Goal: Task Accomplishment & Management: Manage account settings

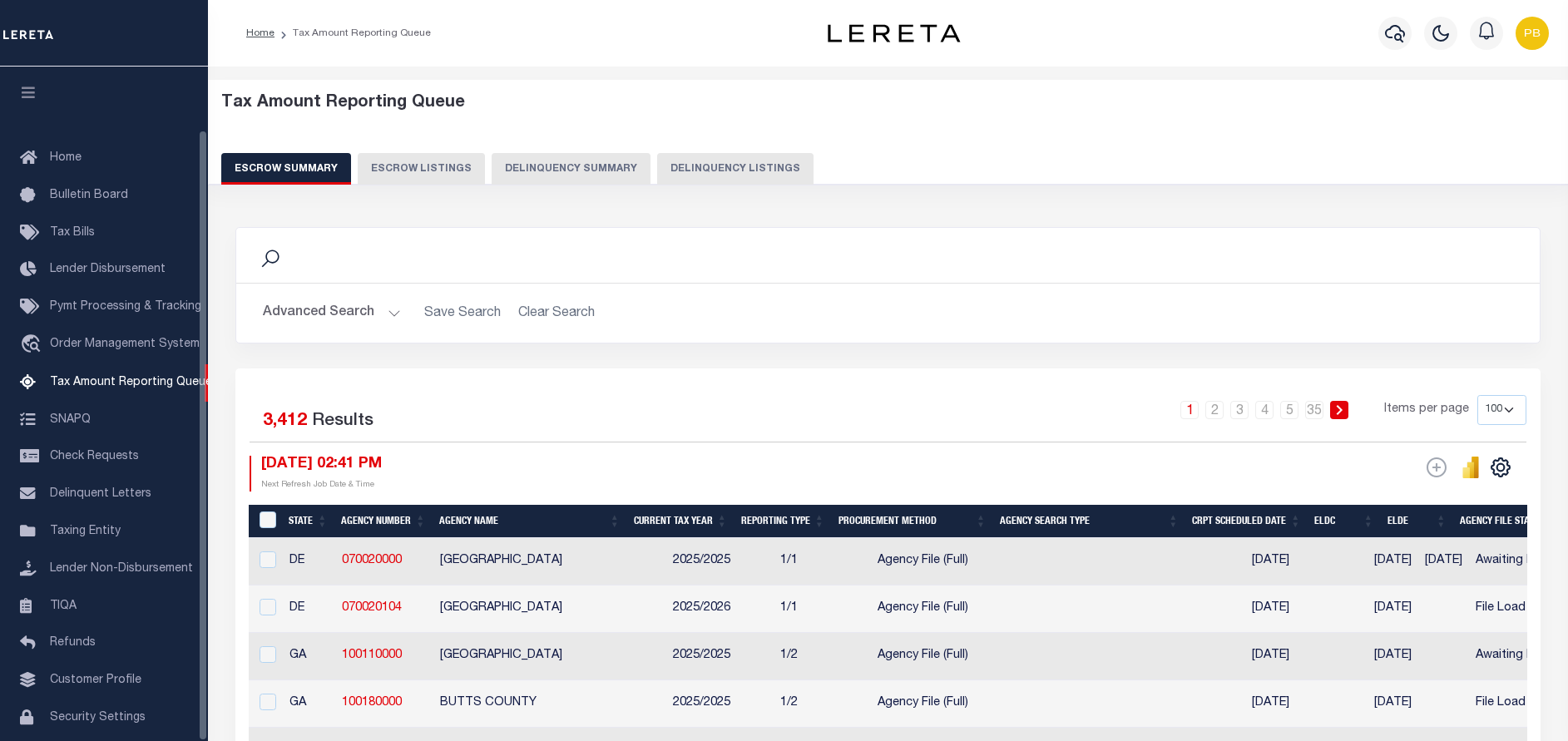
select select "100"
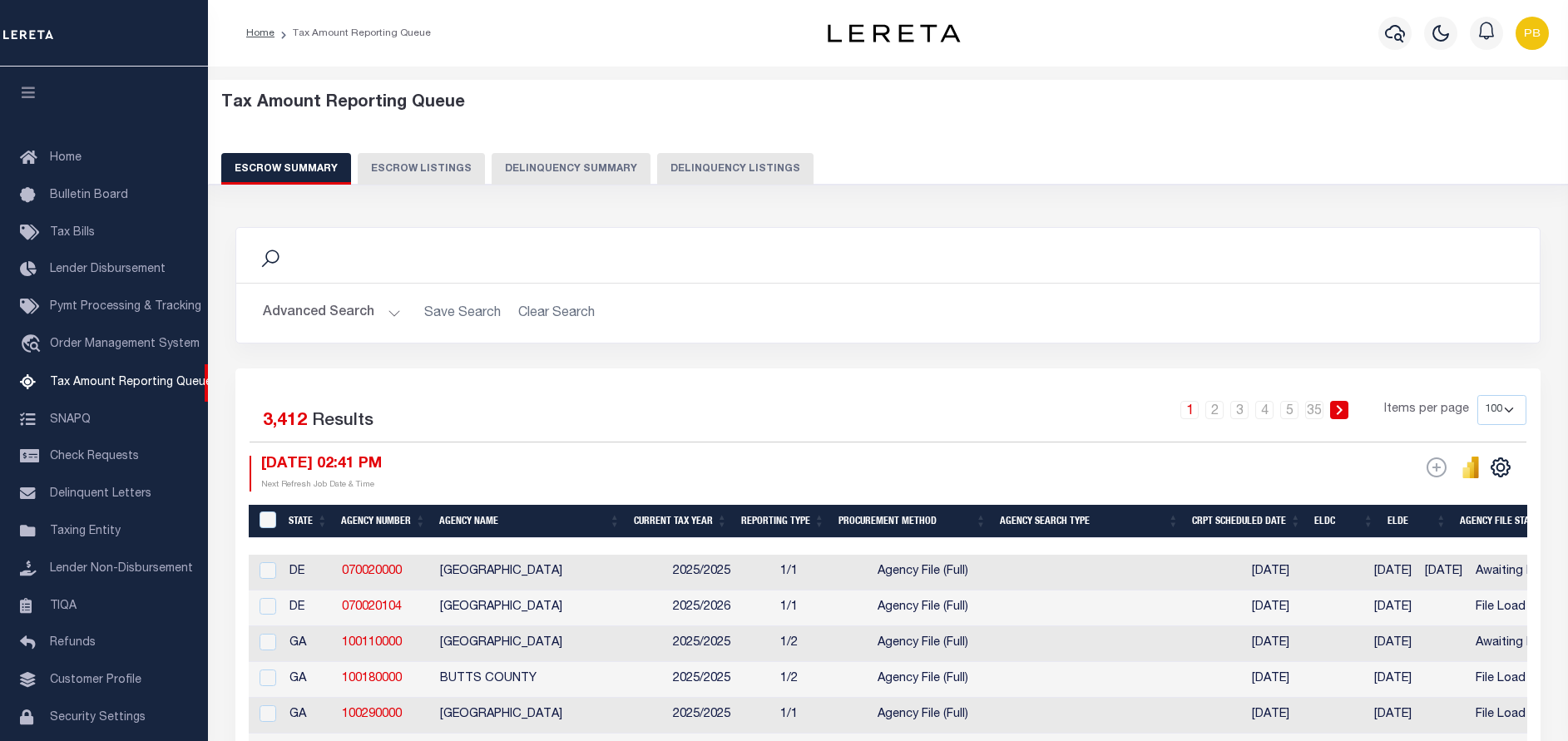
scroll to position [69, 0]
select select "100"
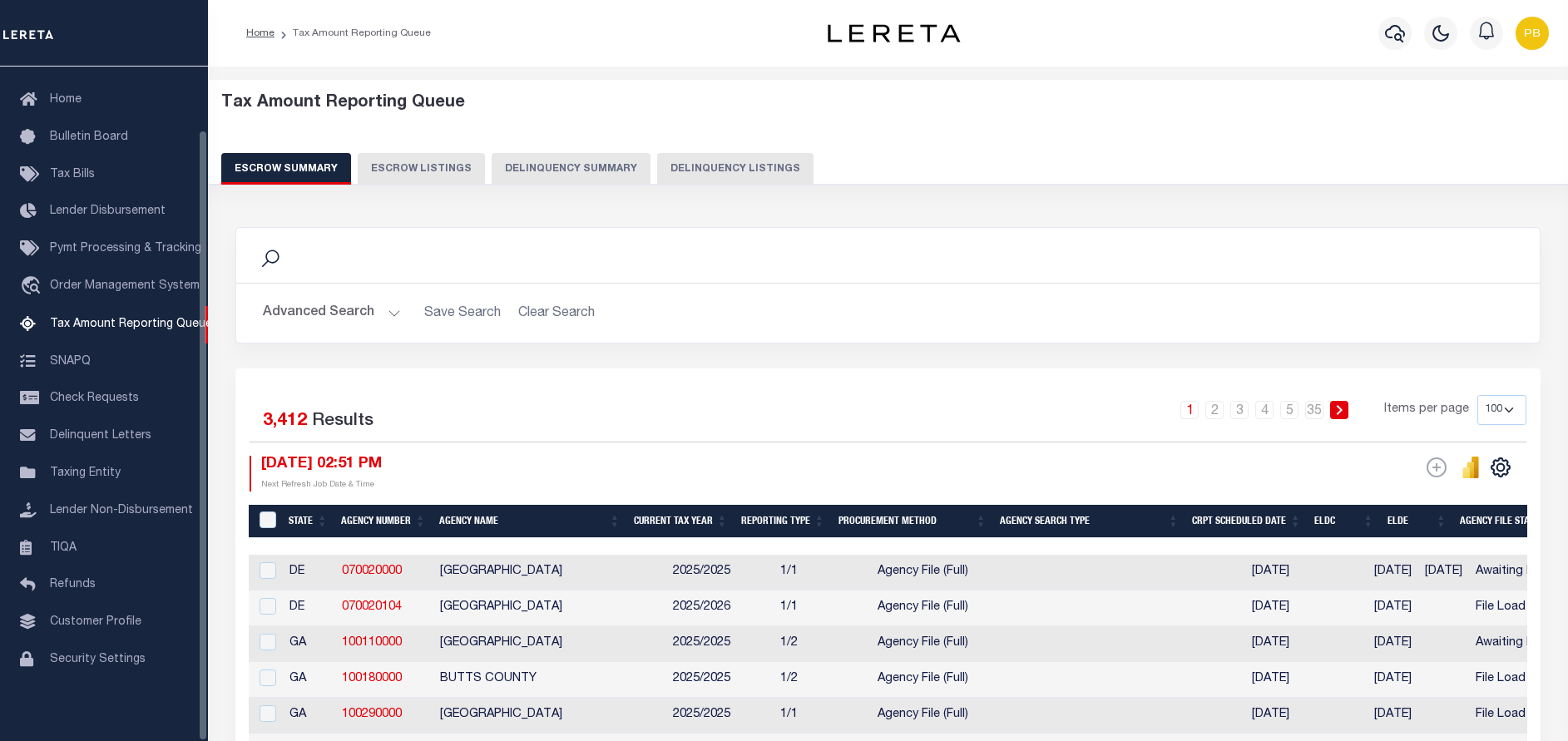
click at [689, 160] on button "Delinquency Listings" at bounding box center [735, 169] width 156 height 32
select select "100"
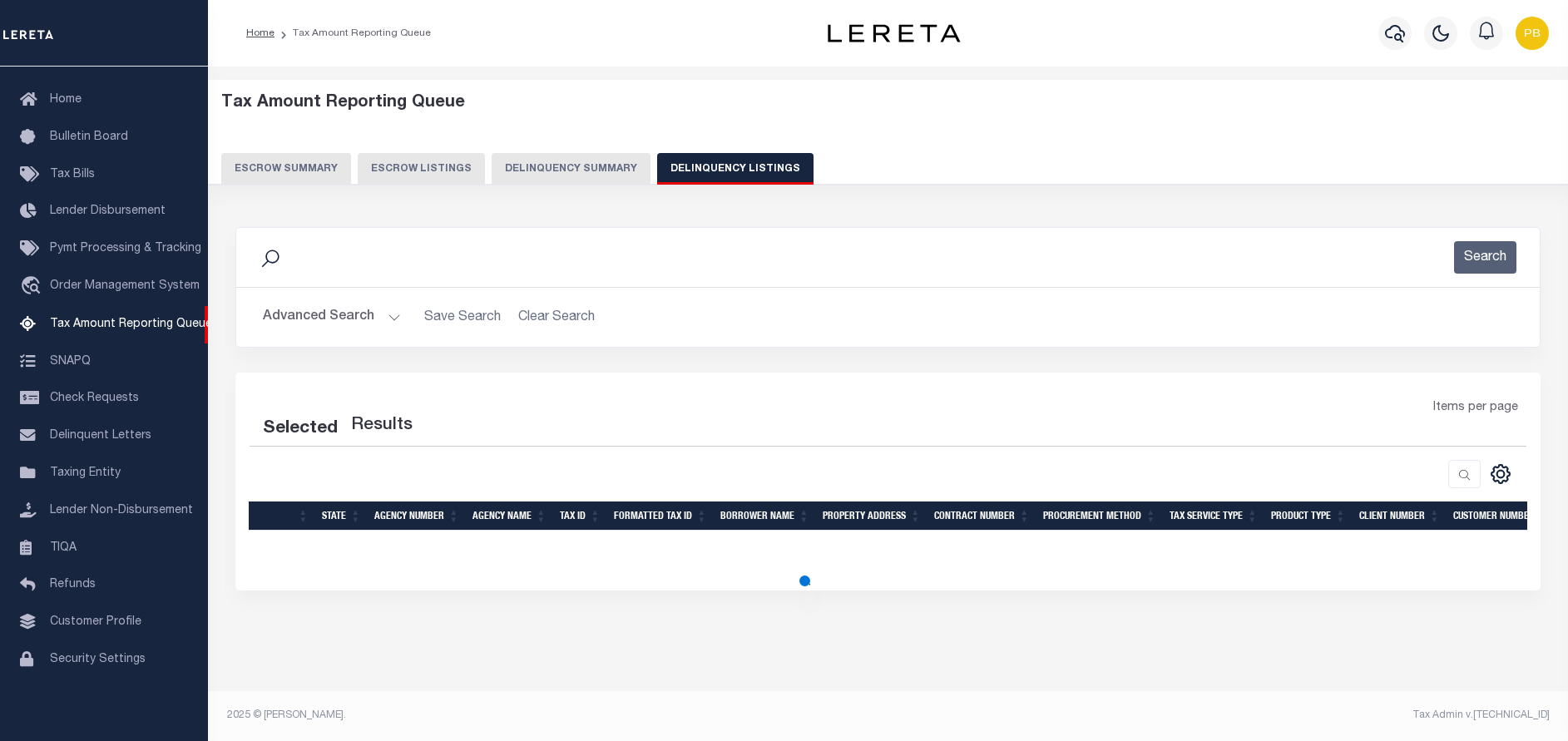
select select "100"
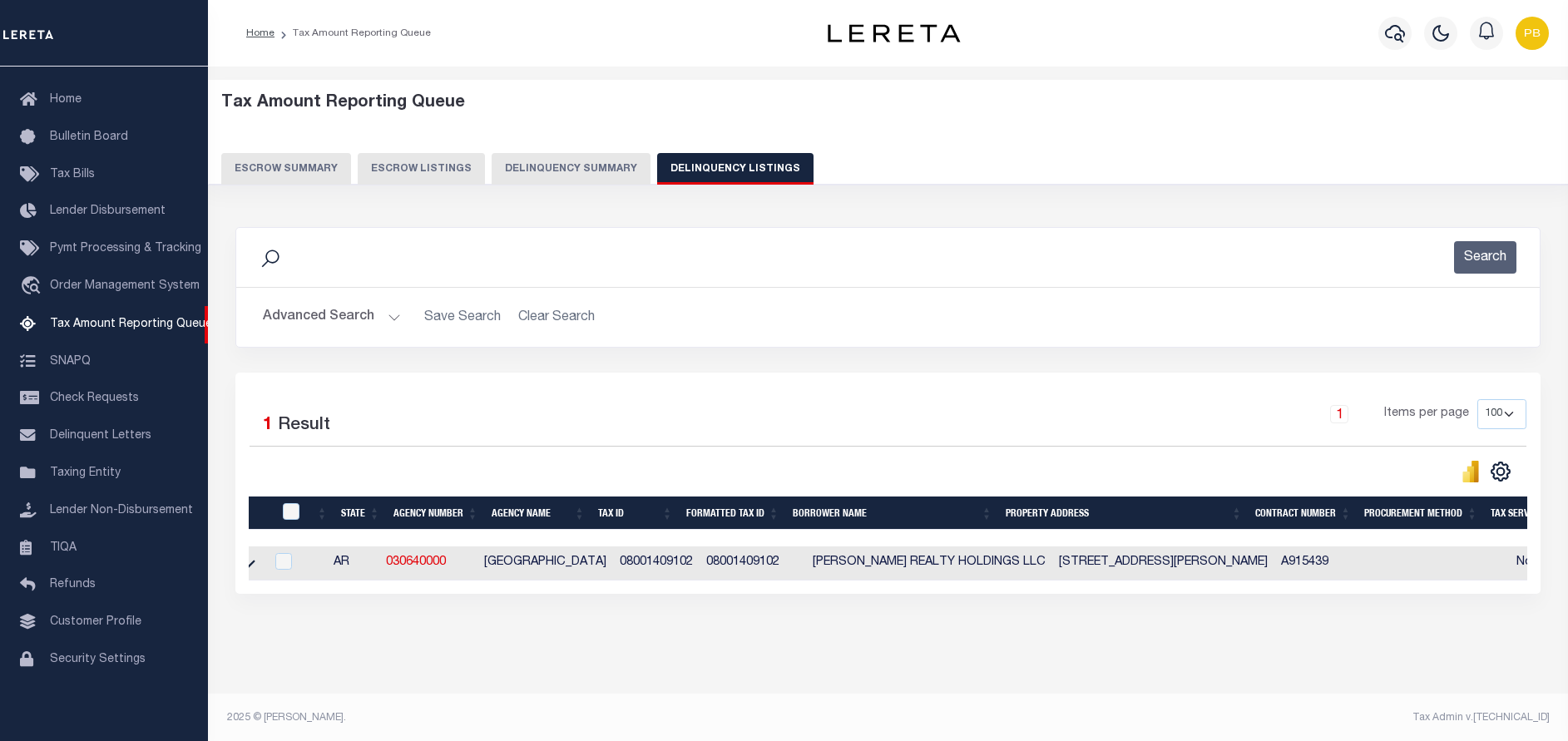
scroll to position [0, 0]
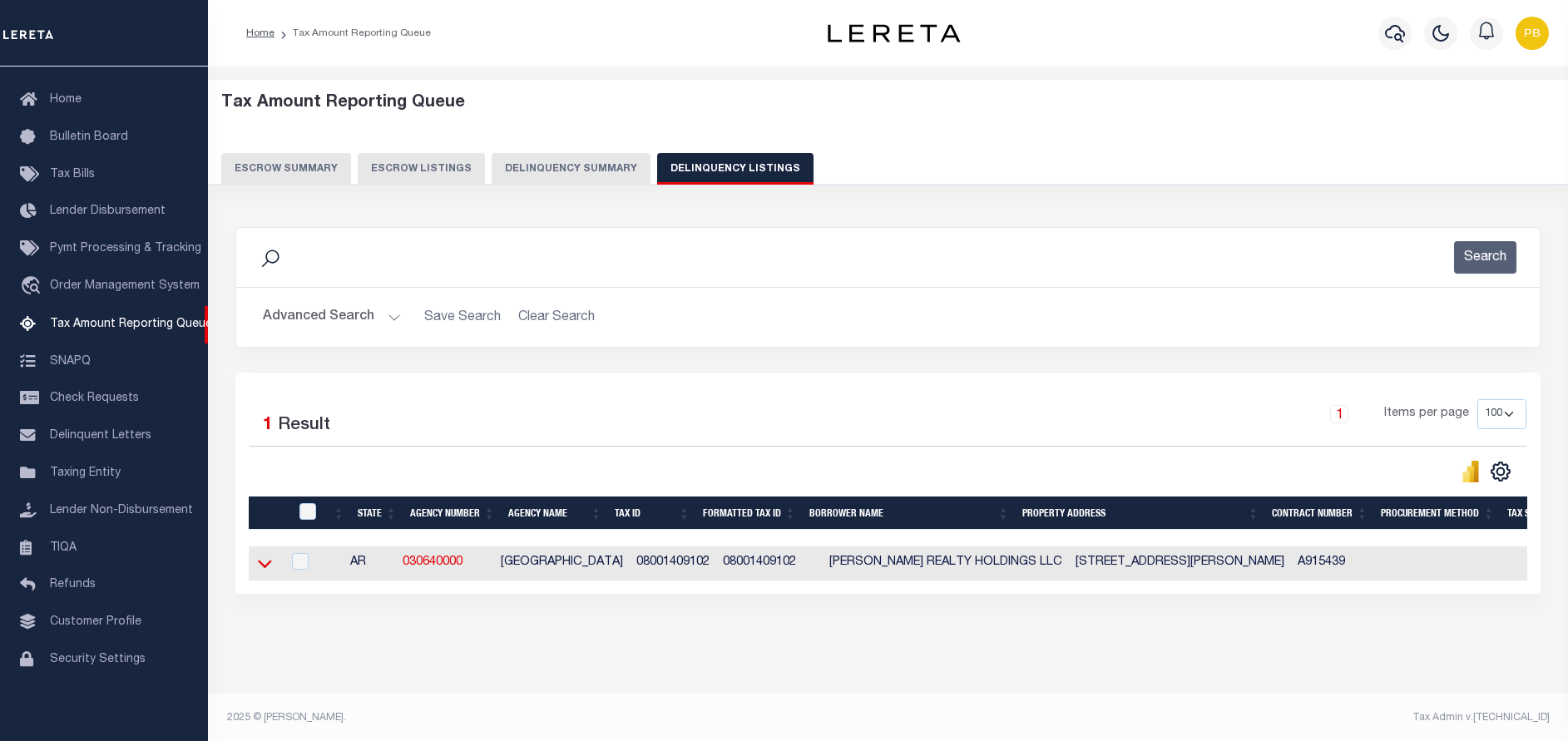
click at [265, 569] on icon at bounding box center [265, 563] width 15 height 17
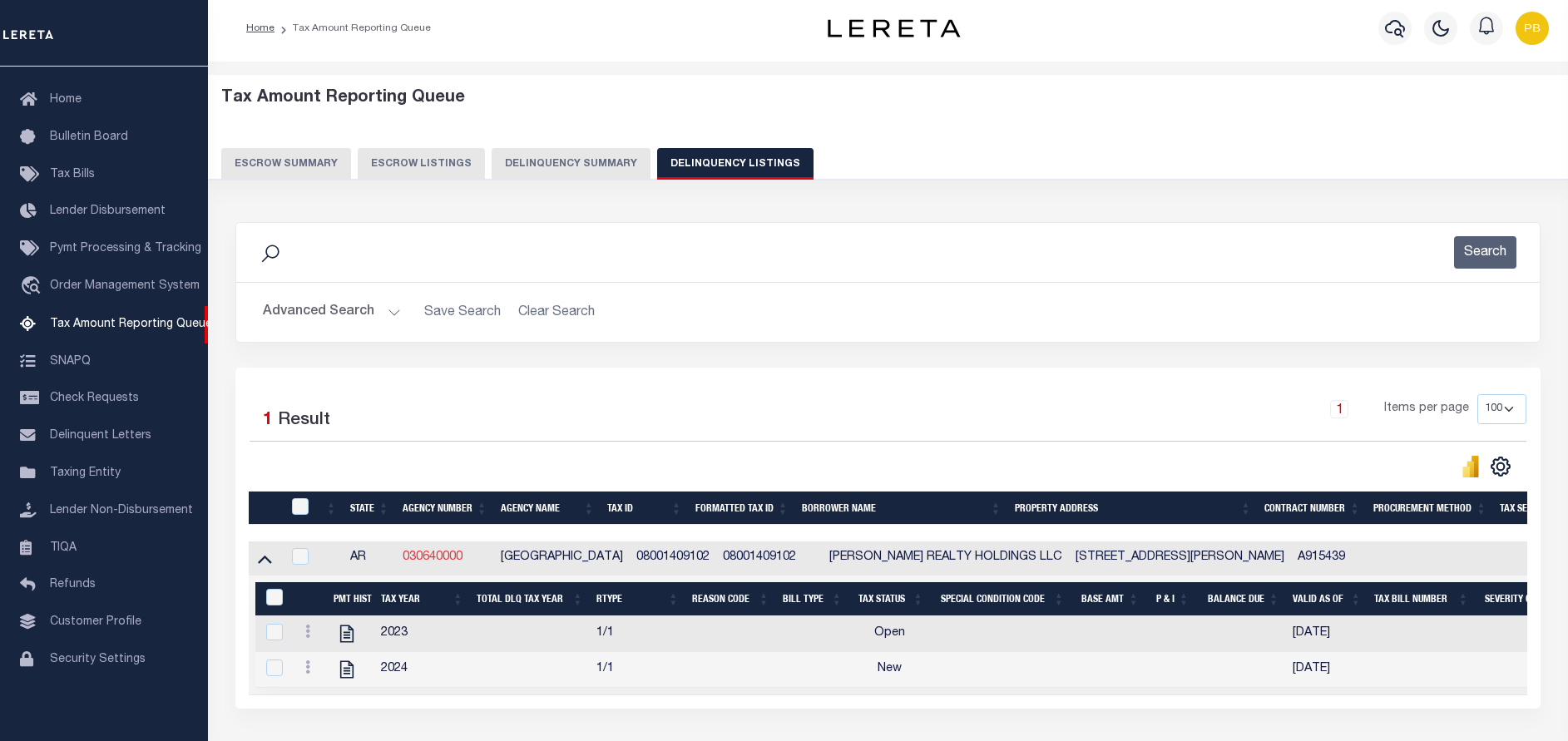
scroll to position [138, 0]
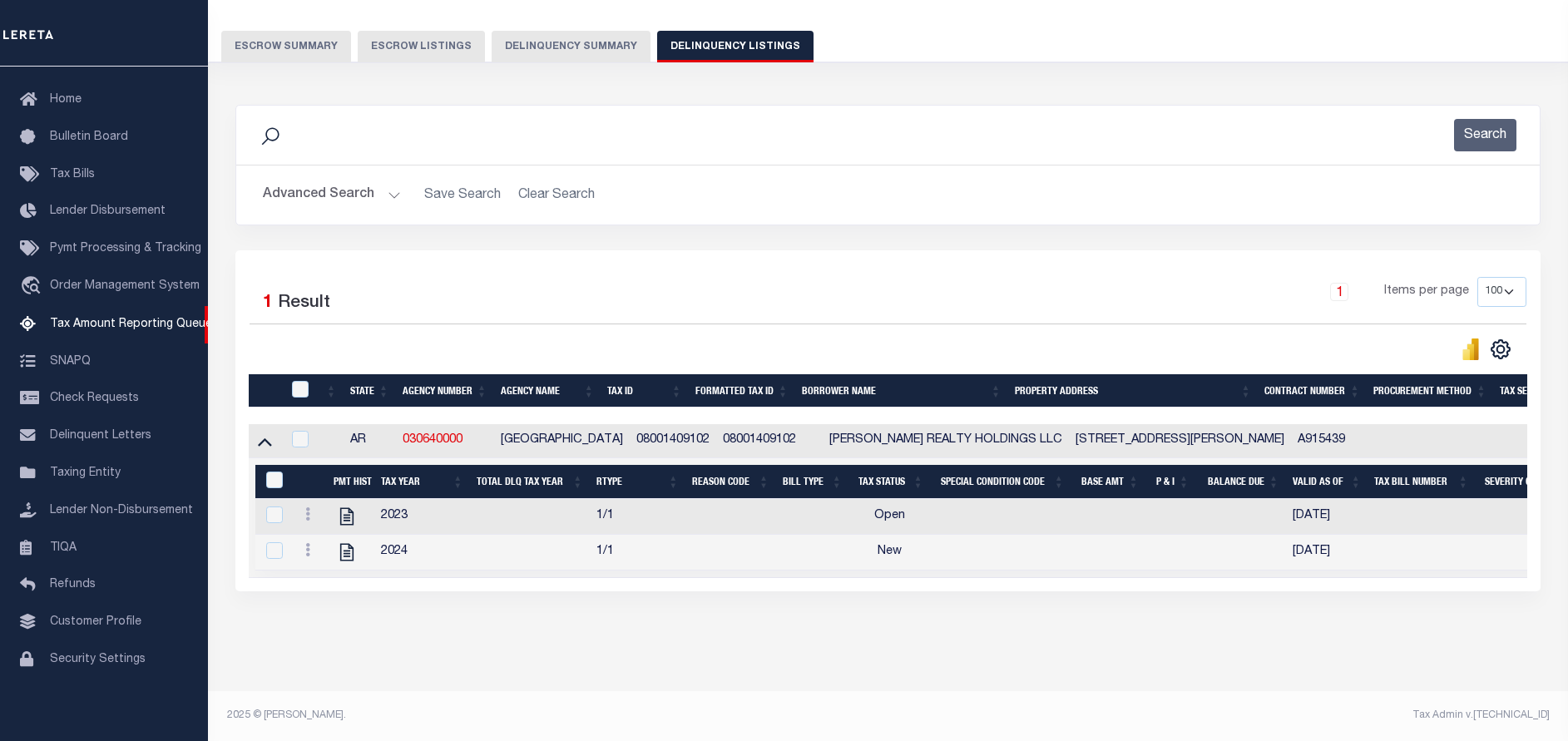
click at [391, 181] on button "Advanced Search" at bounding box center [332, 195] width 138 height 33
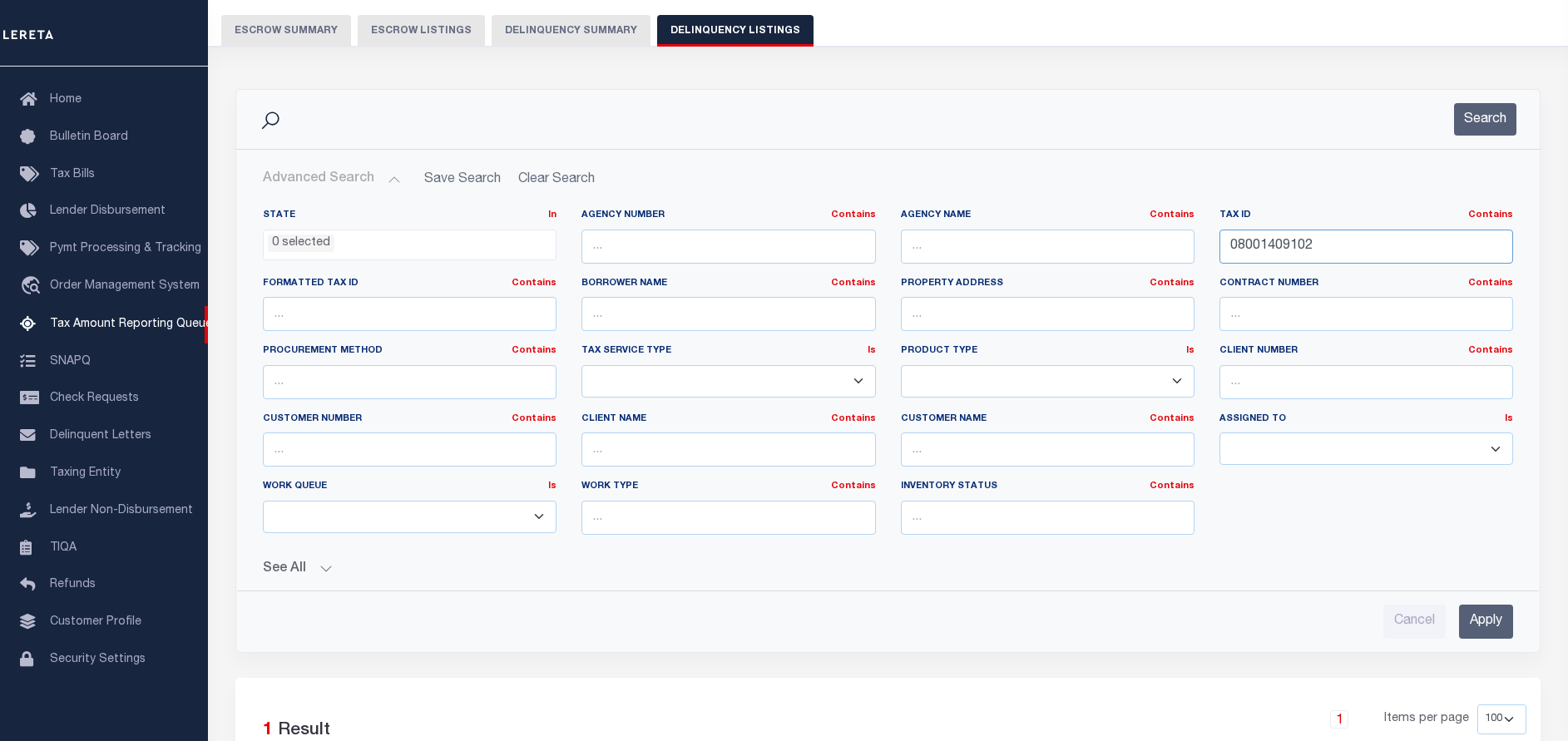
drag, startPoint x: 1330, startPoint y: 250, endPoint x: 1148, endPoint y: 243, distance: 182.1
click at [1148, 243] on div "State In In AK AL AR AZ CA CO CT DC DE FL GA GU HI IA ID IL IN KS KY LA MA MD M…" at bounding box center [888, 378] width 1275 height 339
paste input "528511100037"
type input "528511100037"
click at [1495, 107] on button "Search" at bounding box center [1485, 120] width 63 height 33
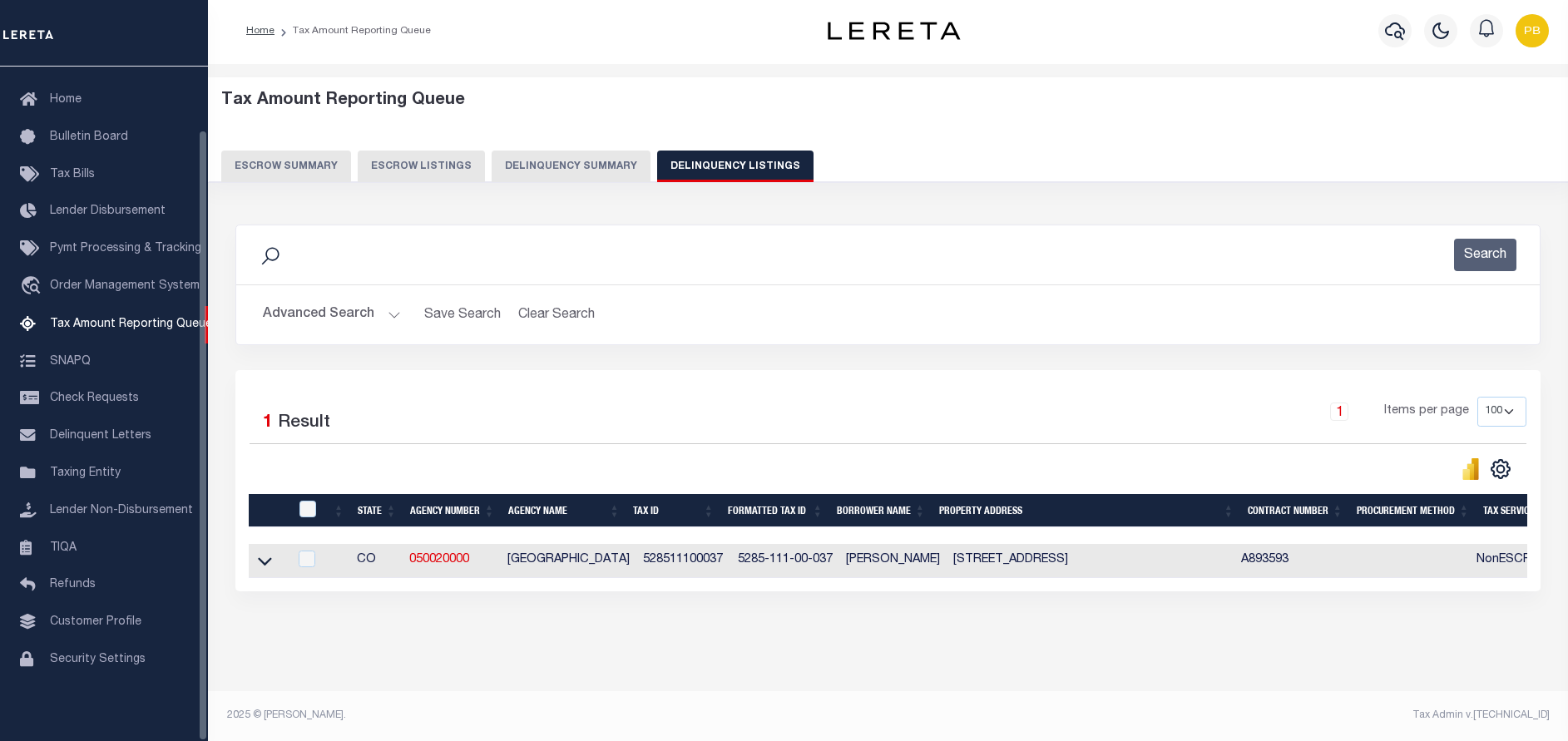
scroll to position [16, 0]
click at [263, 559] on icon at bounding box center [265, 562] width 15 height 8
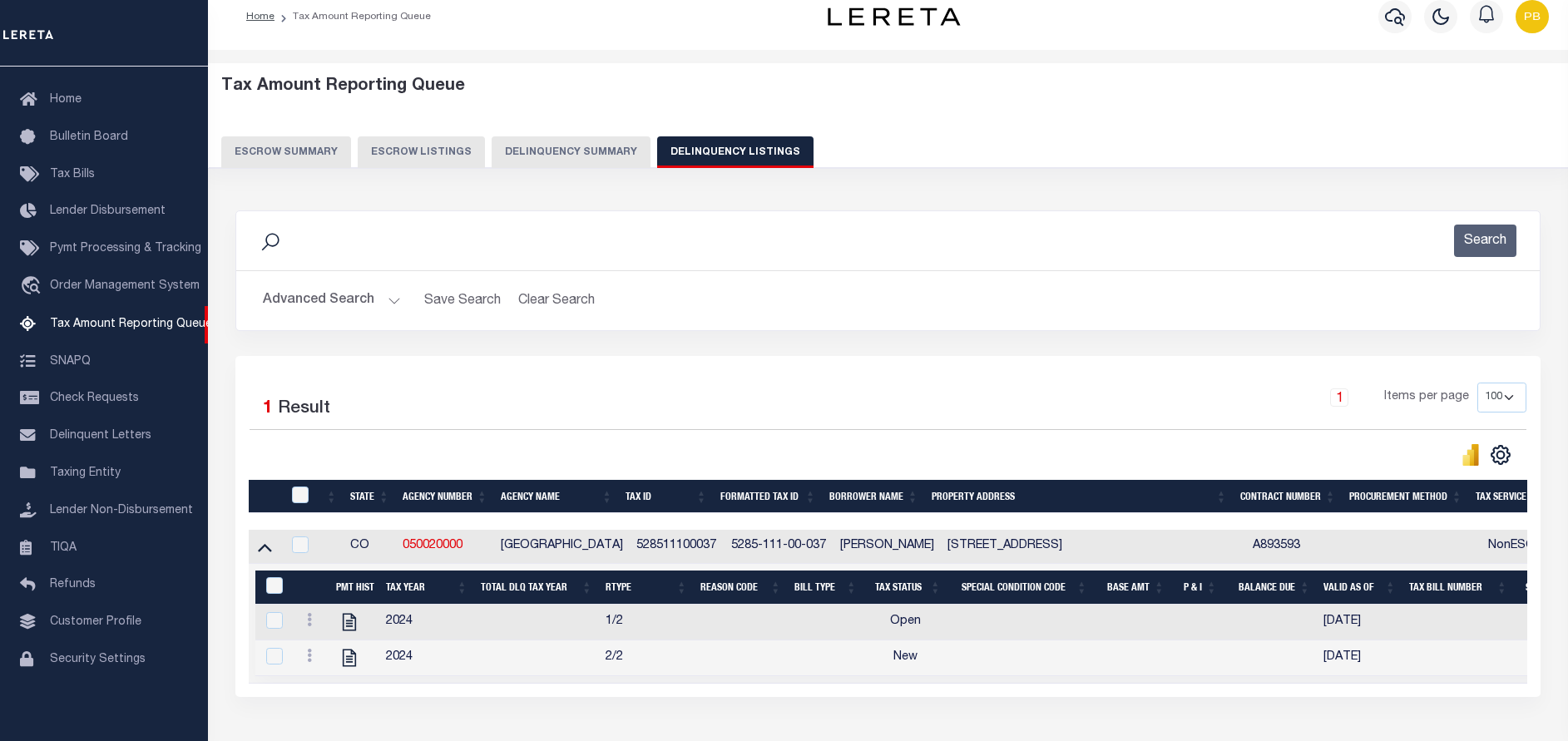
scroll to position [138, 0]
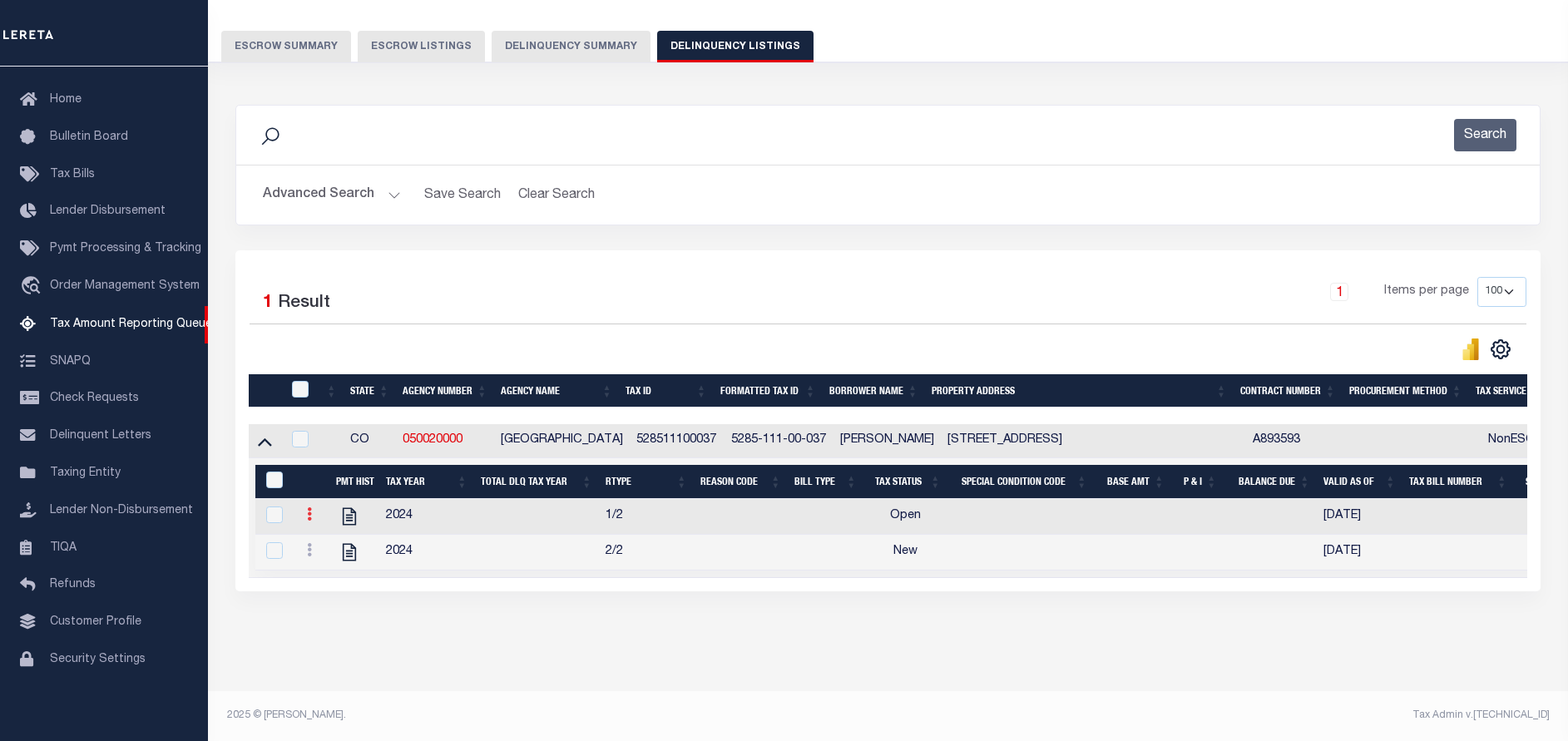
click at [308, 508] on icon at bounding box center [309, 514] width 5 height 14
click at [325, 541] on img "" at bounding box center [329, 541] width 16 height 16
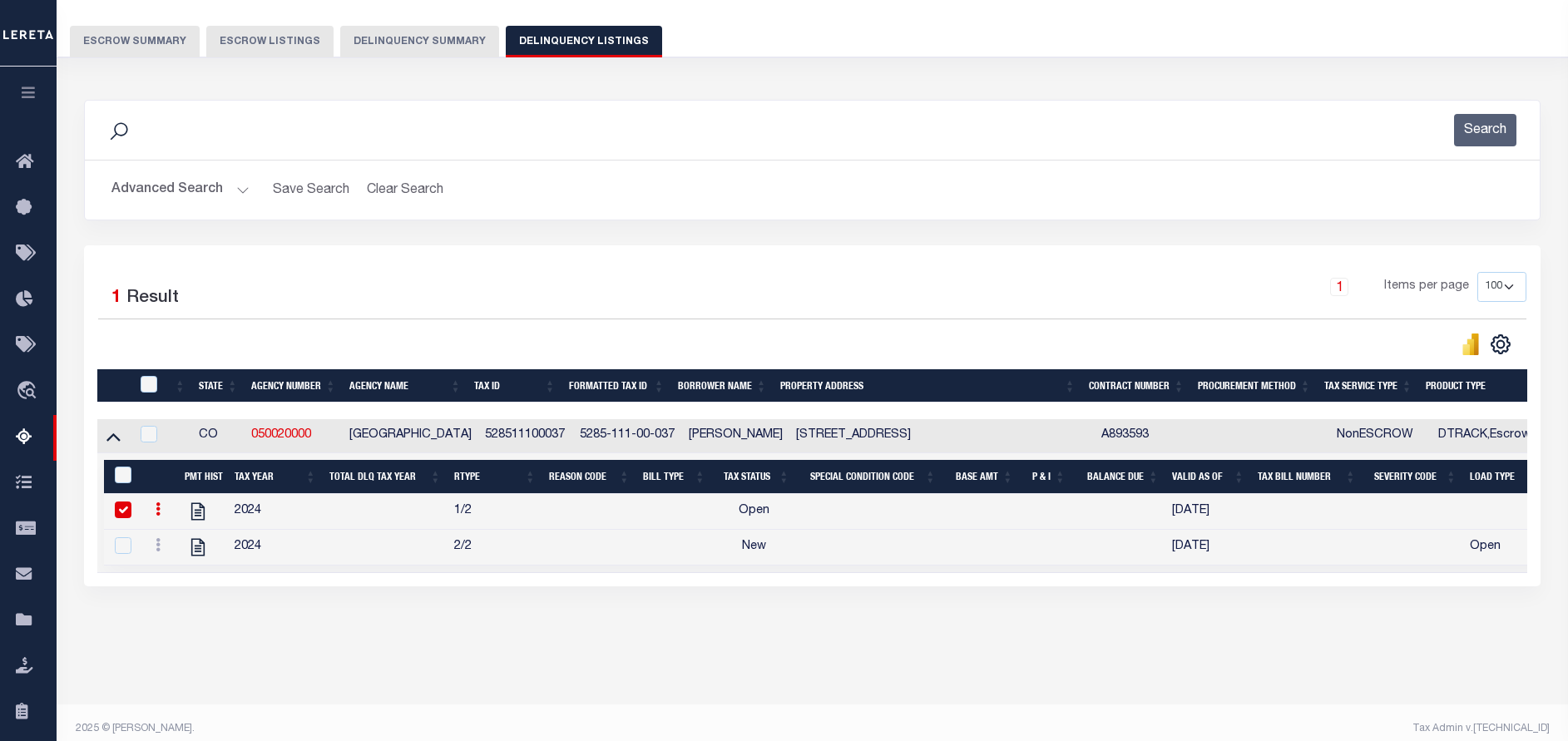
click at [157, 515] on icon at bounding box center [159, 509] width 5 height 14
click at [178, 542] on img "" at bounding box center [178, 536] width 16 height 16
checkbox input "false"
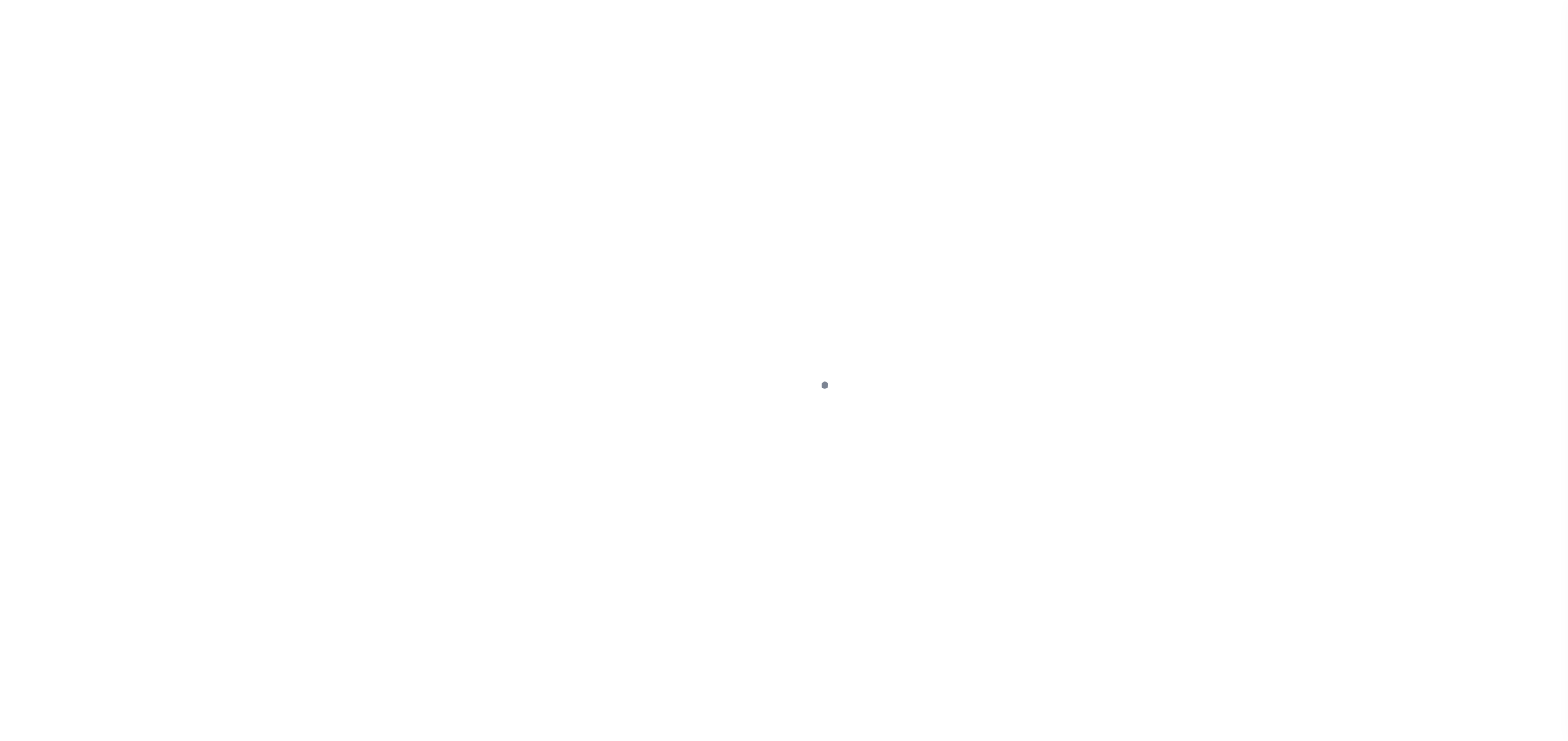
select select "OP2"
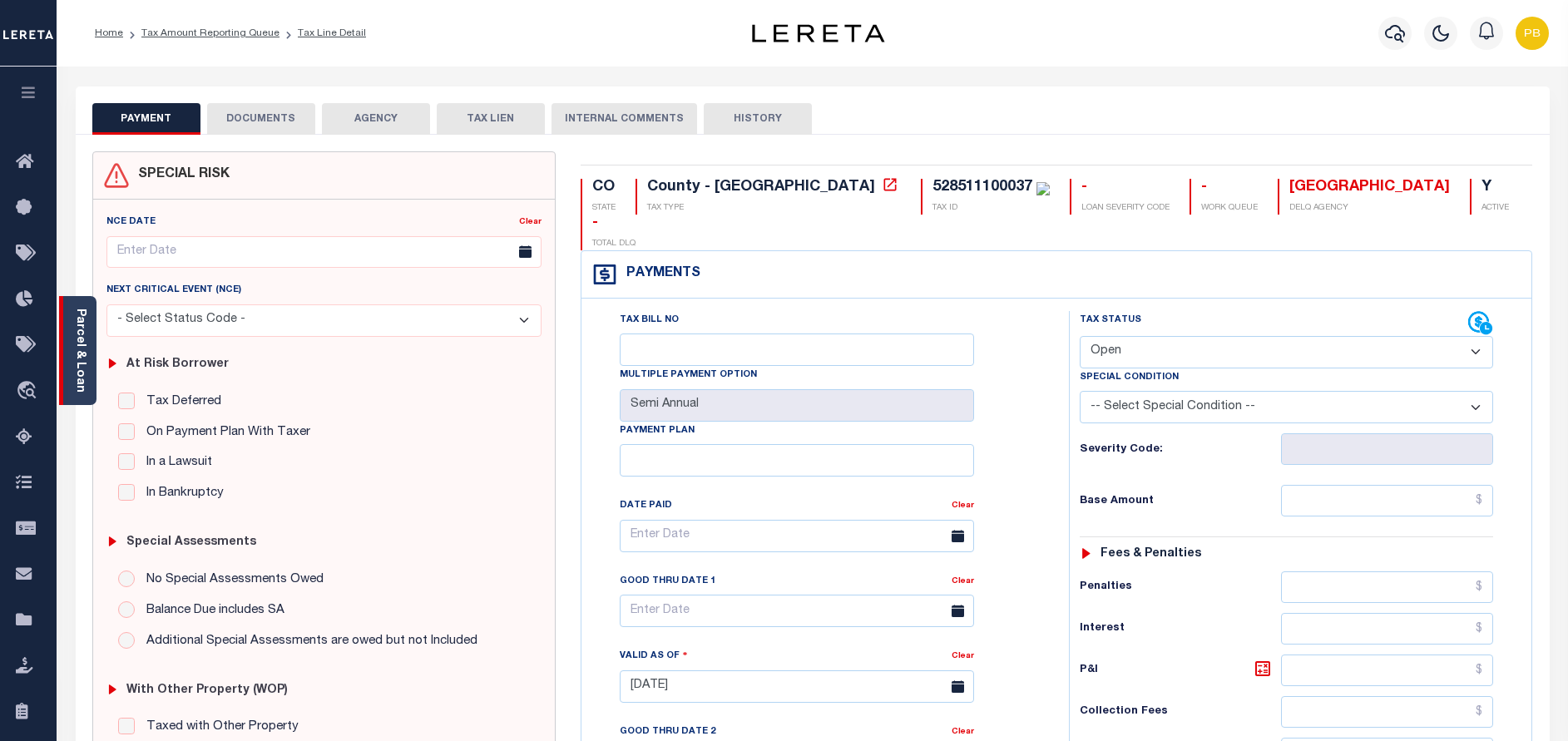
click at [91, 361] on div "Parcel & Loan" at bounding box center [77, 351] width 37 height 109
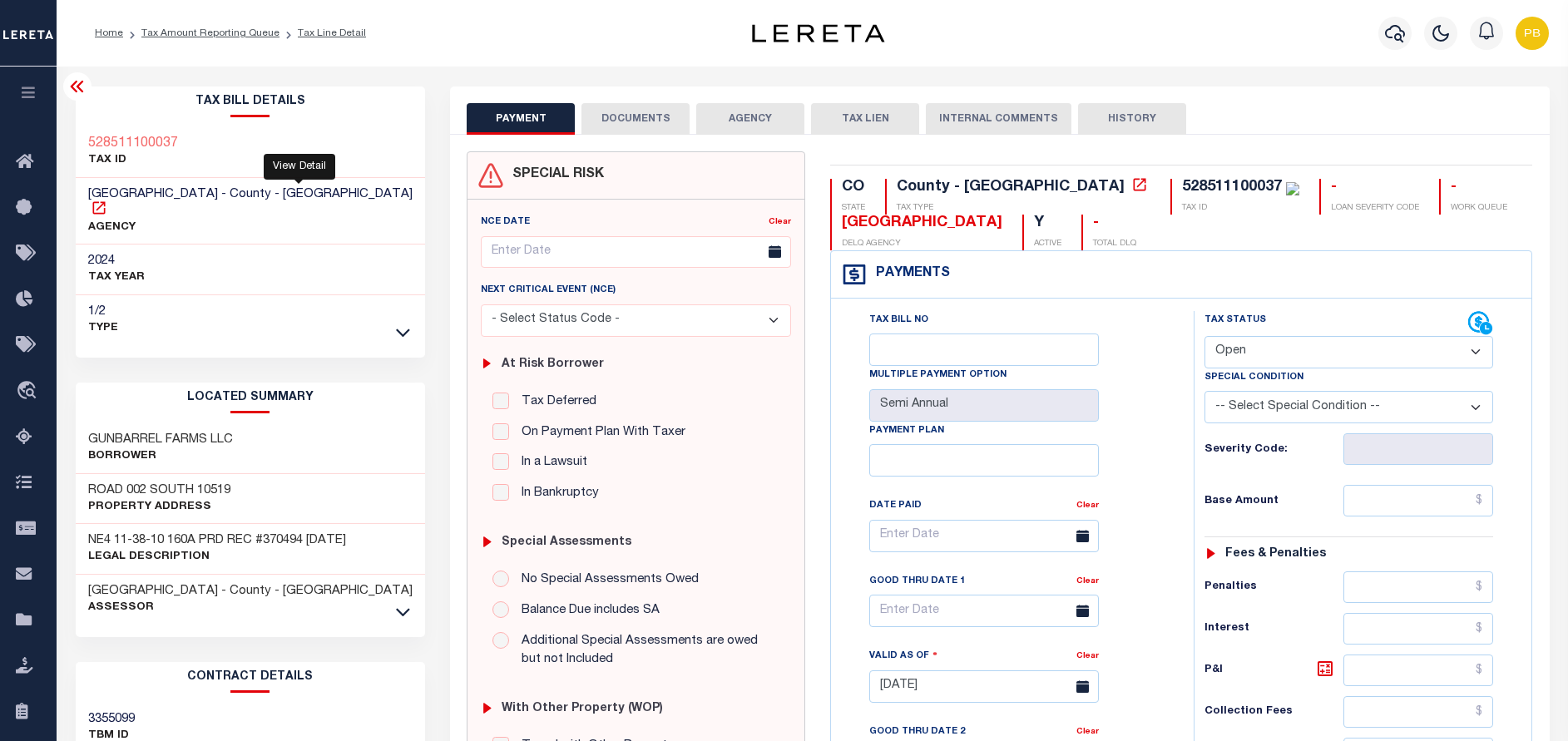
click at [105, 201] on icon at bounding box center [99, 208] width 13 height 13
click at [205, 35] on link "Tax Amount Reporting Queue" at bounding box center [210, 33] width 138 height 10
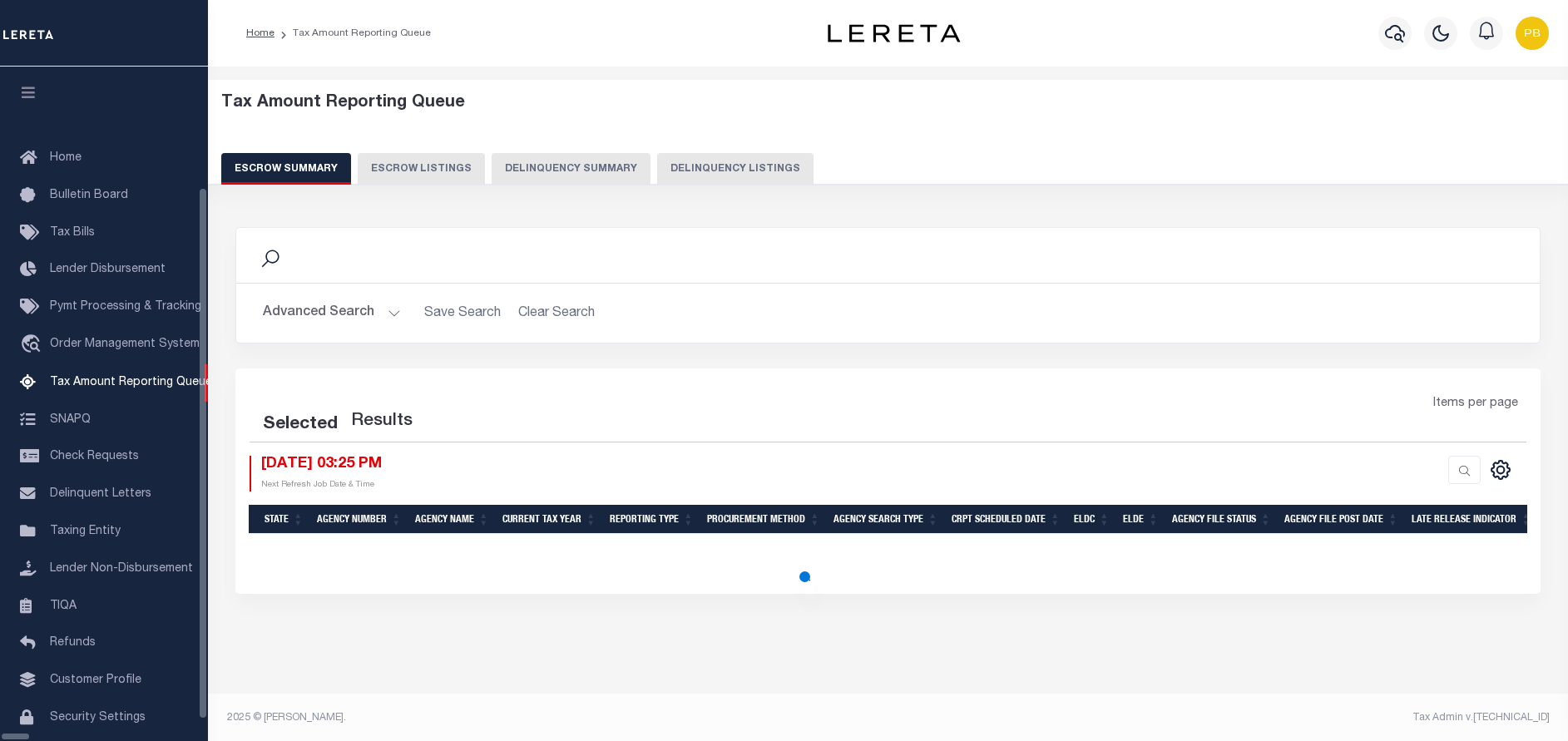
click at [697, 172] on button "Delinquency Listings" at bounding box center [735, 169] width 156 height 32
select select "100"
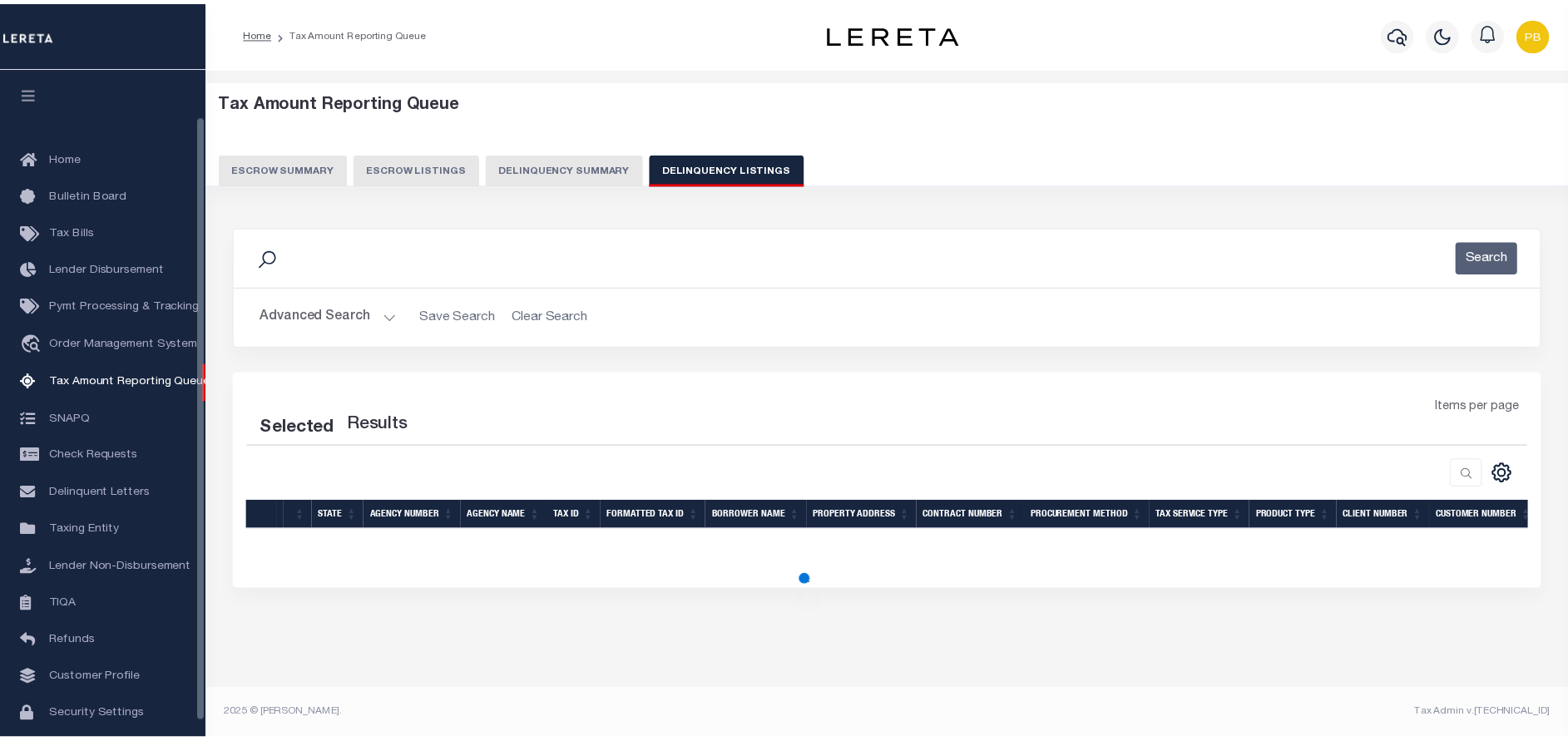
scroll to position [53, 0]
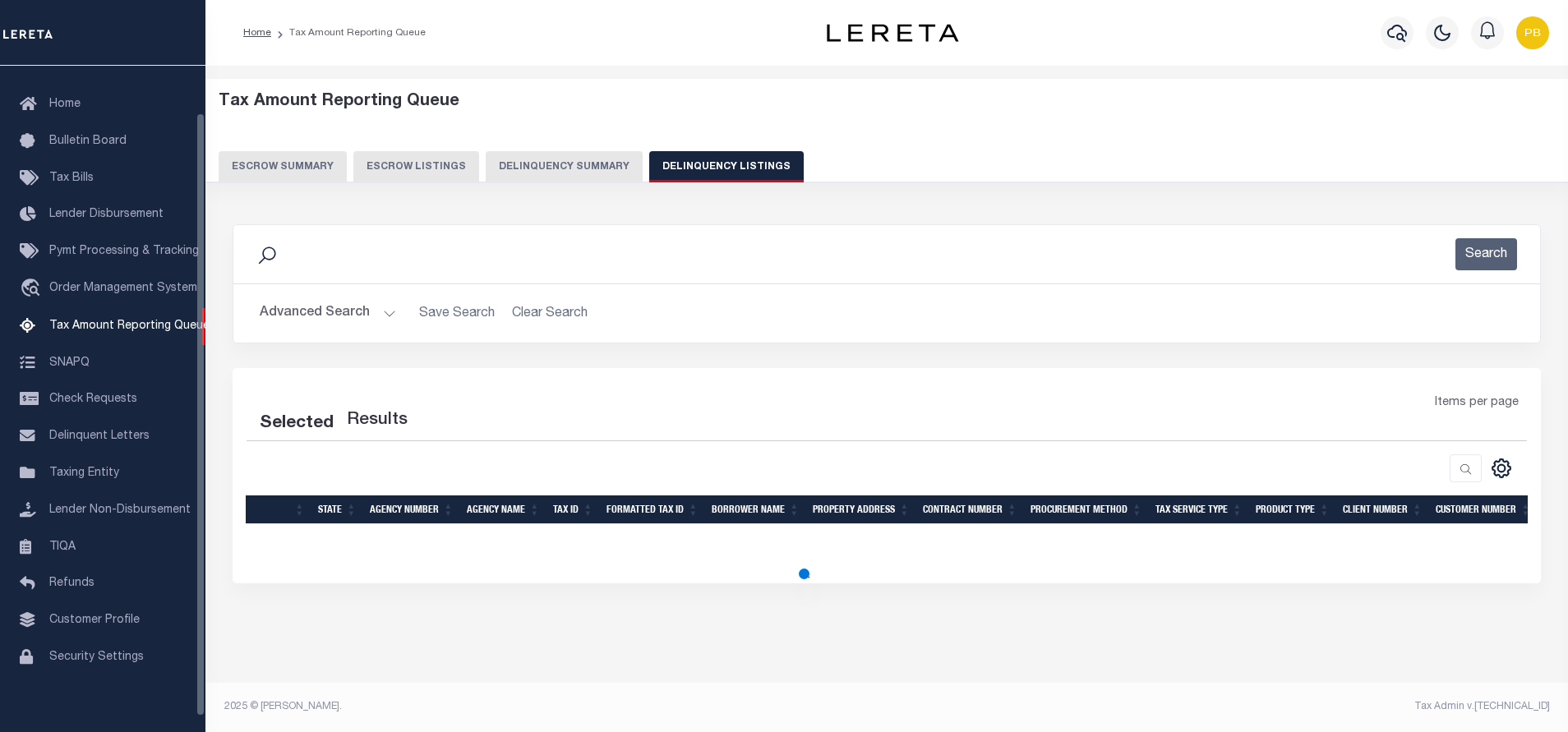
select select "100"
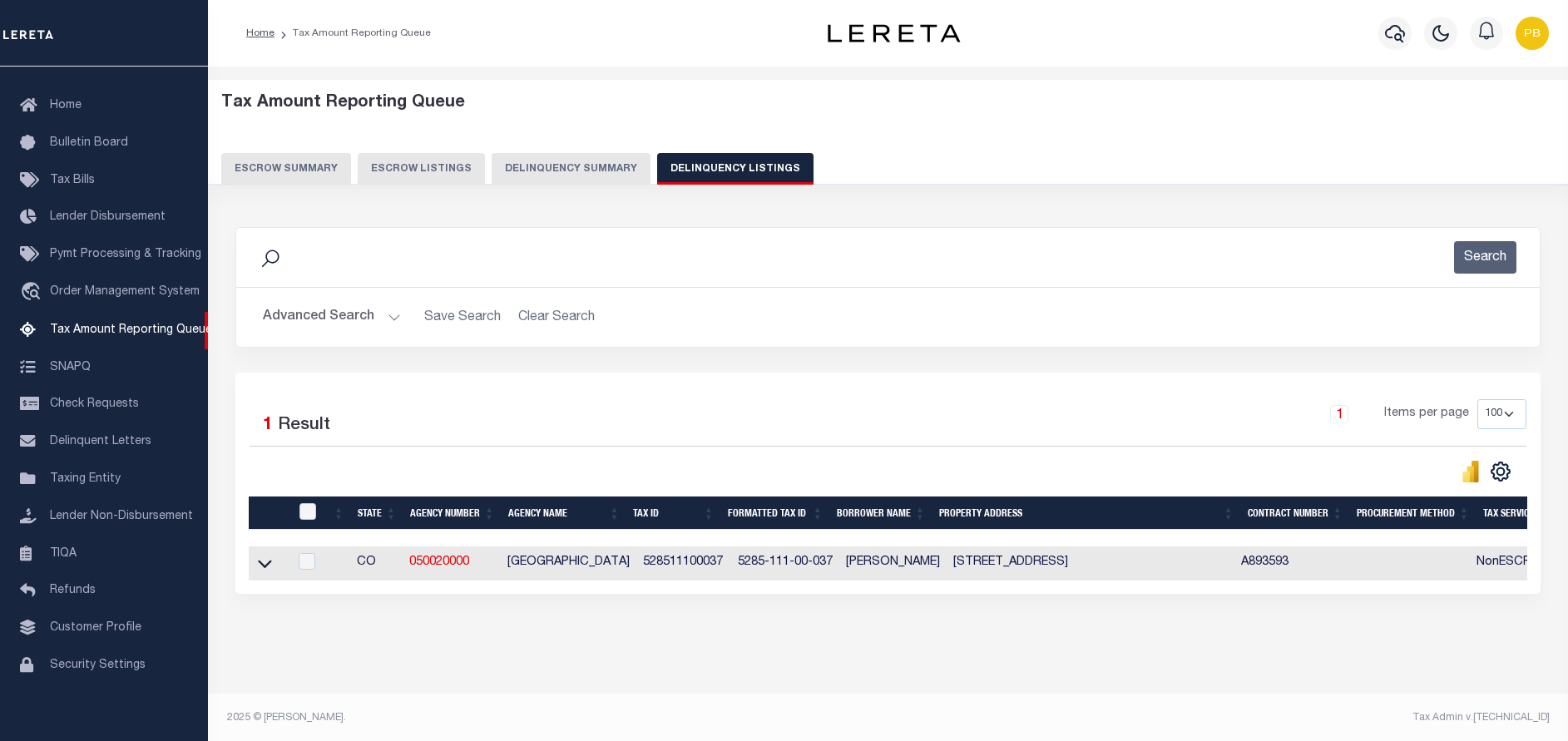
click at [392, 318] on button "Advanced Search" at bounding box center [332, 317] width 138 height 33
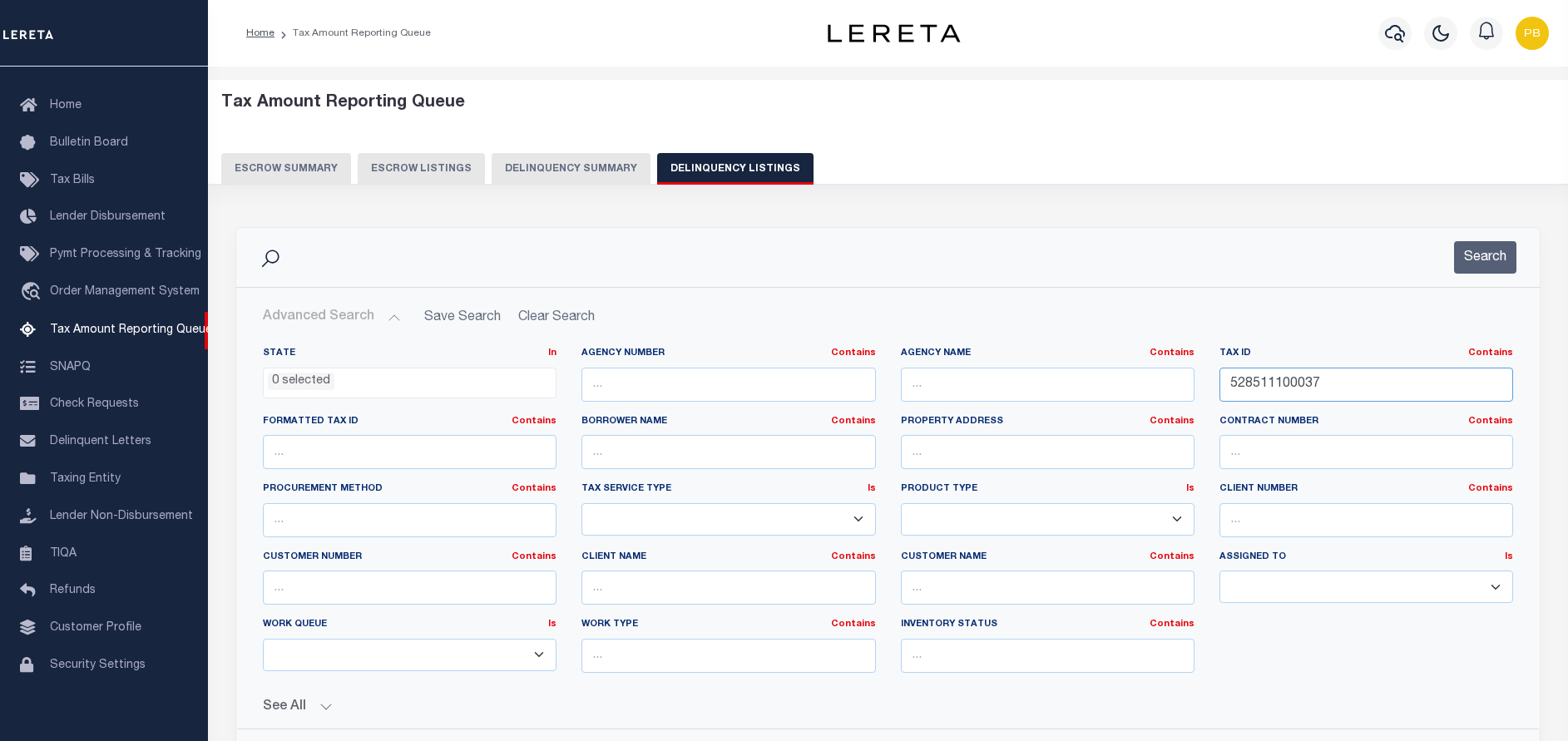
click at [1350, 386] on input "528511100037" at bounding box center [1367, 385] width 294 height 34
paste input "R327115100813"
type input "R327115100813"
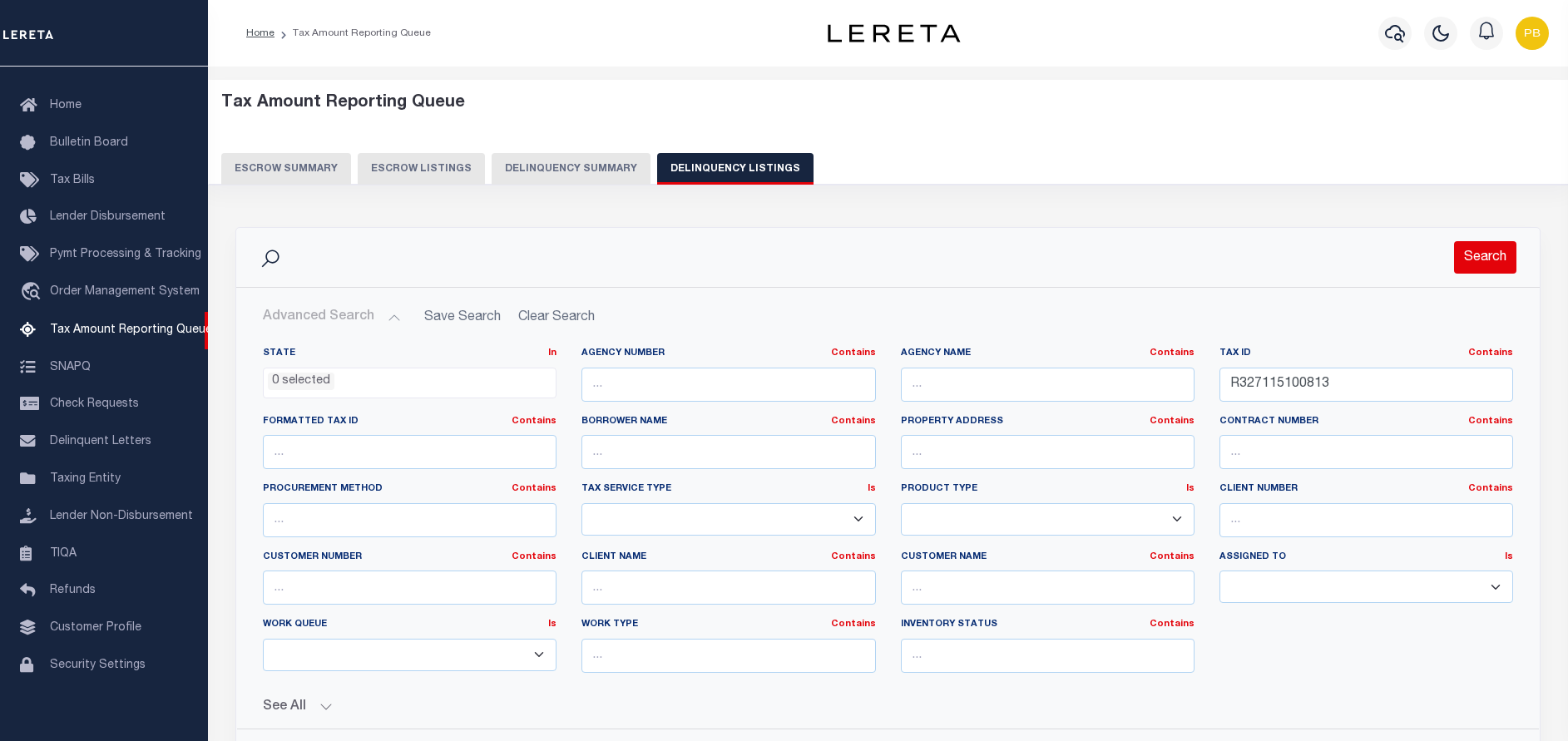
click at [1485, 257] on button "Search" at bounding box center [1485, 258] width 63 height 33
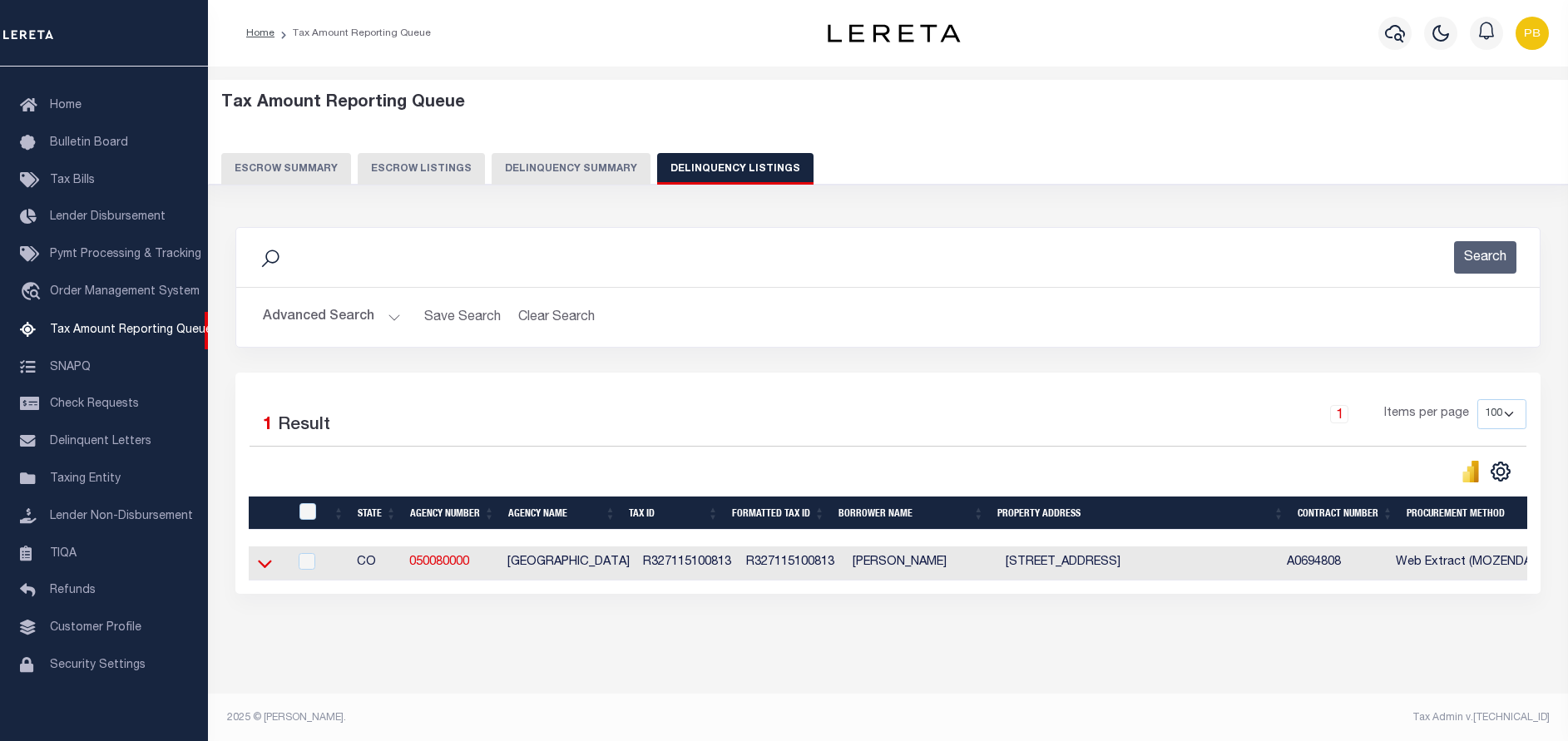
click at [265, 569] on icon at bounding box center [265, 564] width 15 height 8
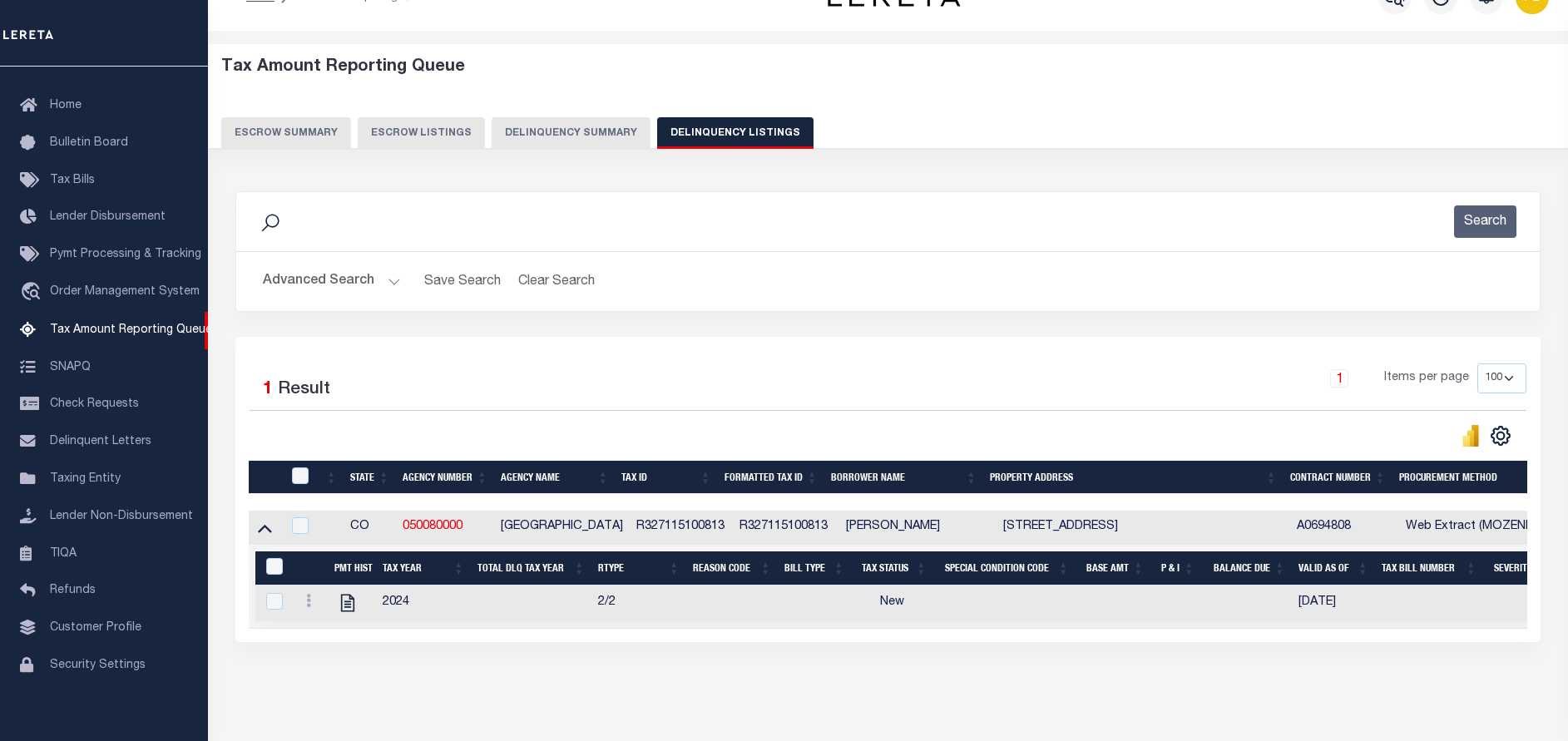
scroll to position [72, 0]
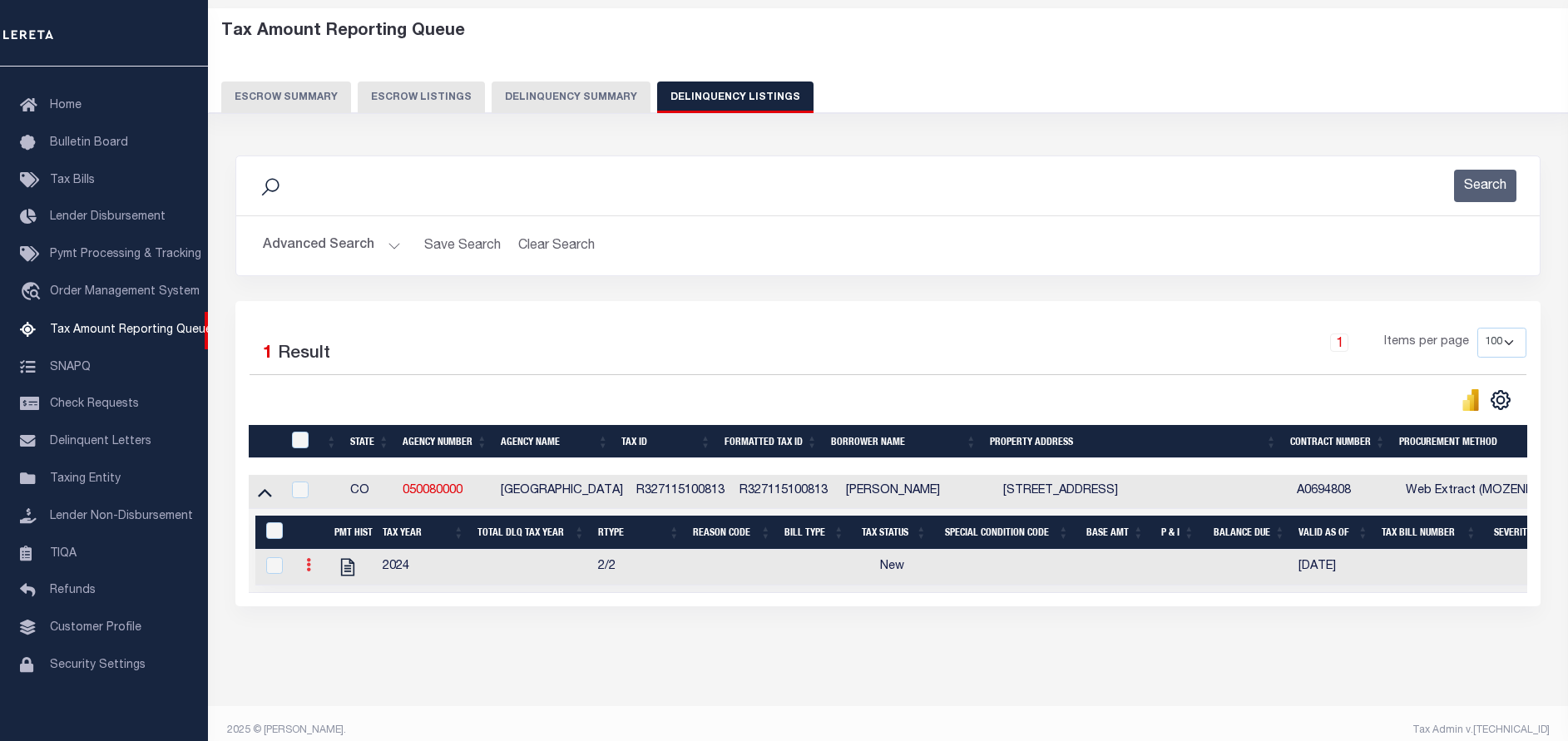
click at [307, 566] on icon at bounding box center [309, 565] width 5 height 14
click at [326, 594] on img "" at bounding box center [328, 592] width 16 height 16
checkbox input "true"
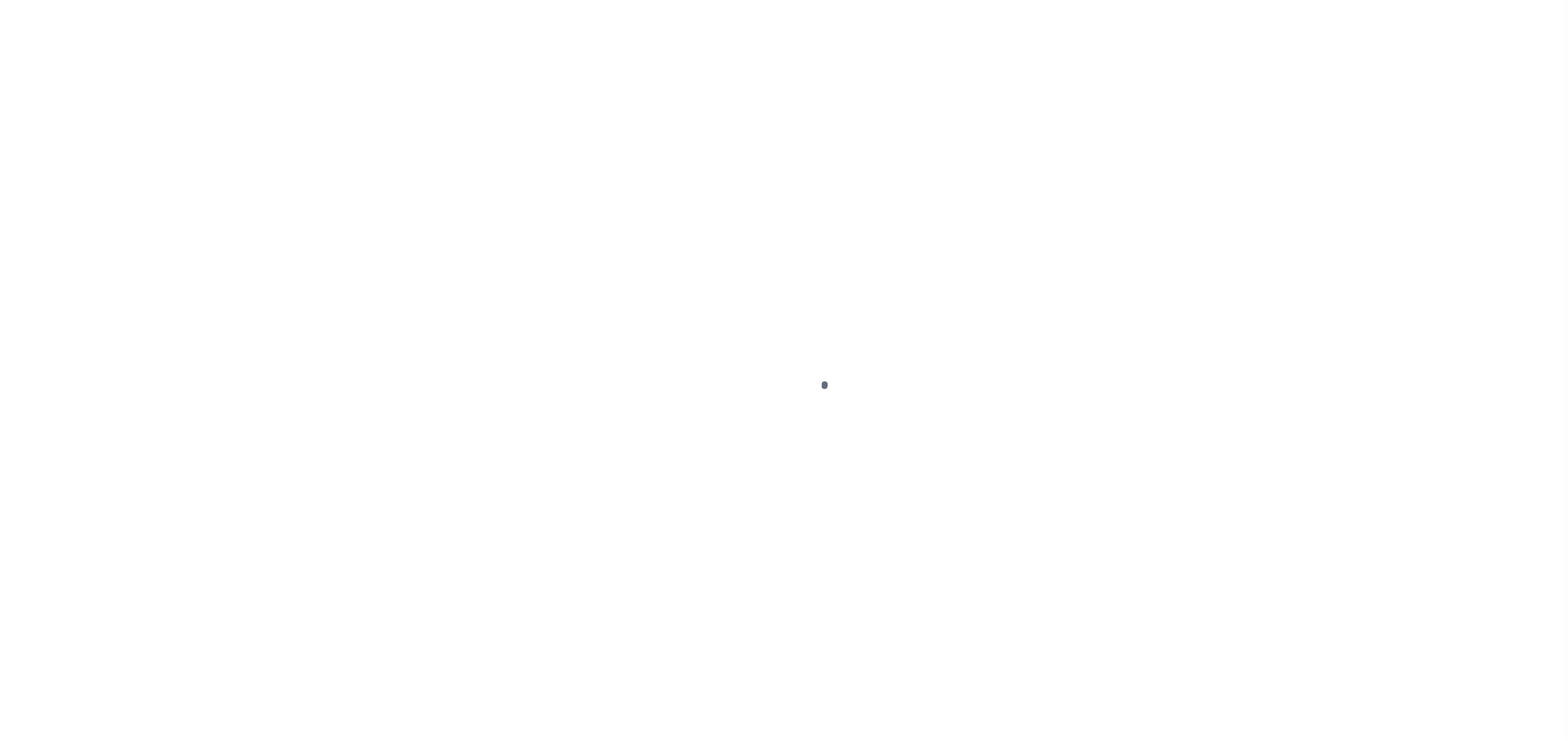
select select "NW2"
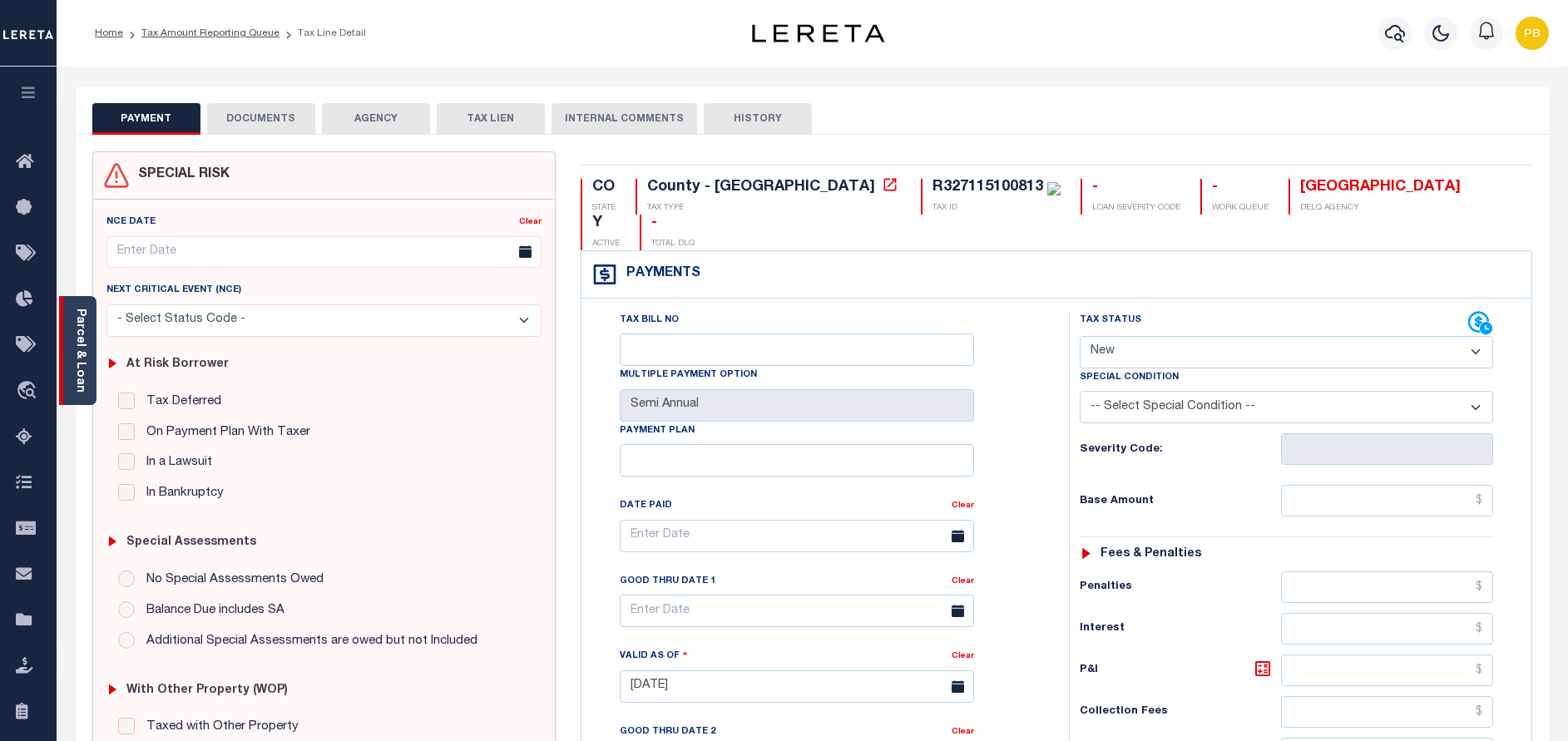
click at [88, 364] on div "Parcel & Loan" at bounding box center [77, 351] width 37 height 109
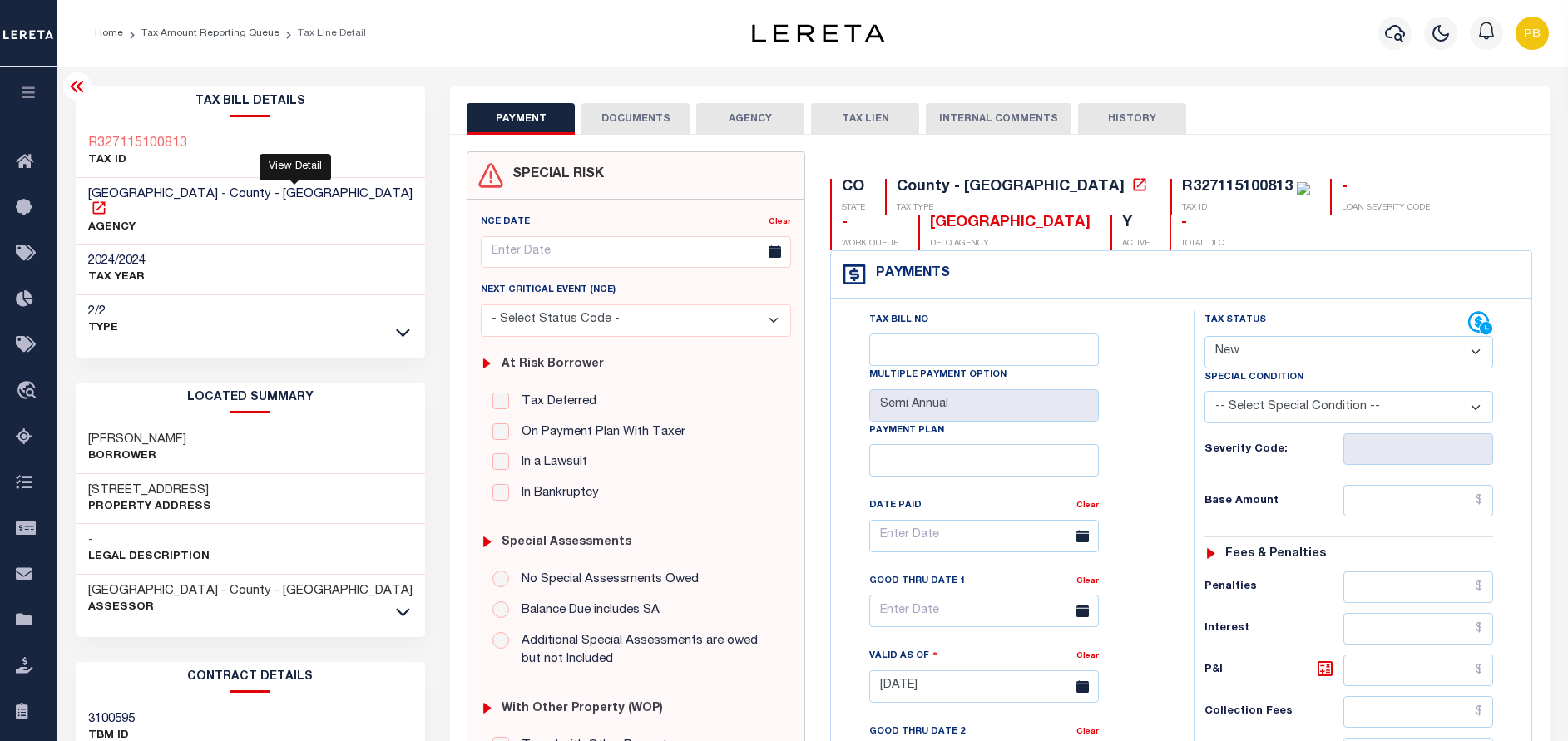
click at [107, 200] on icon at bounding box center [99, 208] width 16 height 16
click at [605, 125] on button "DOCUMENTS" at bounding box center [635, 119] width 108 height 32
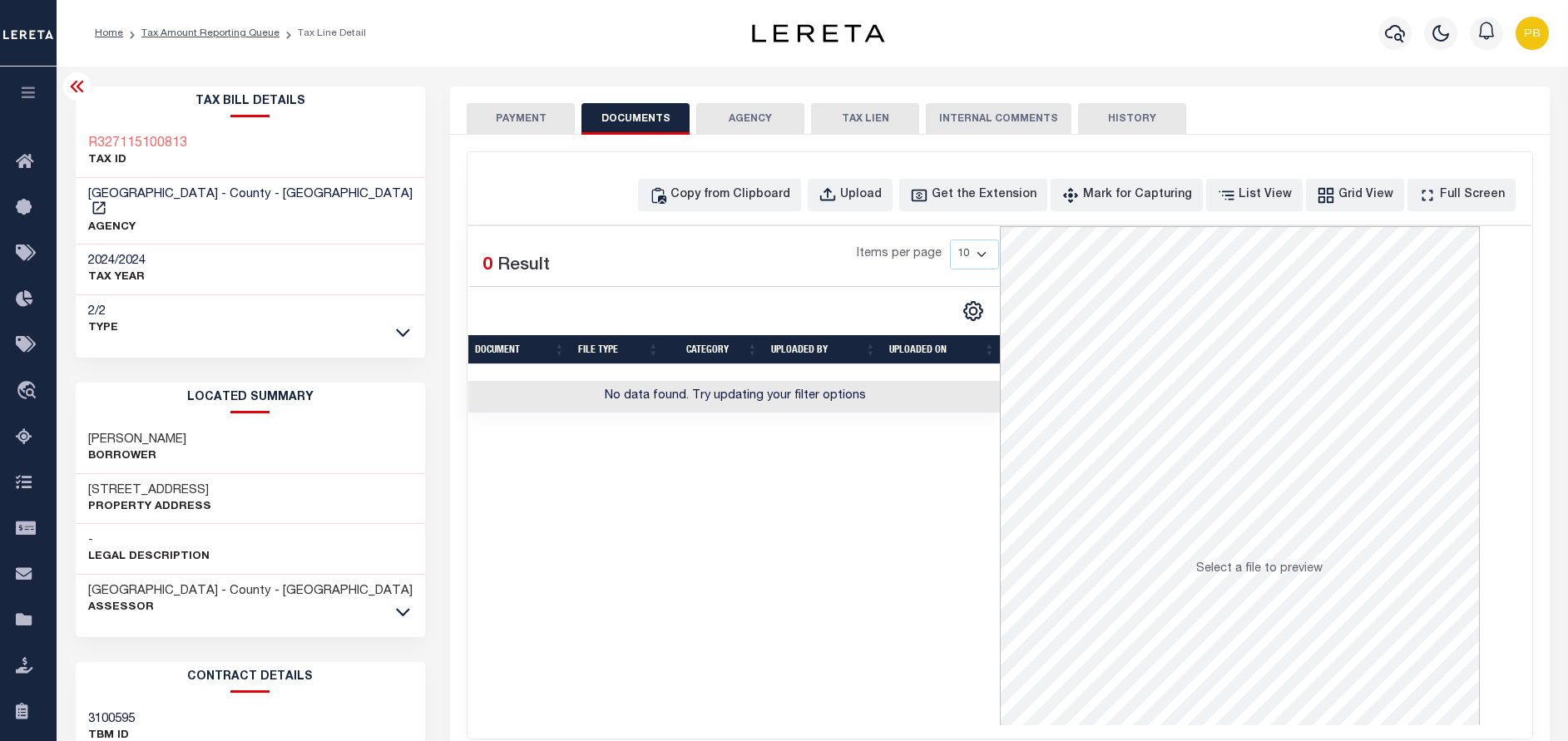
click at [533, 128] on button "PAYMENT" at bounding box center [521, 119] width 108 height 32
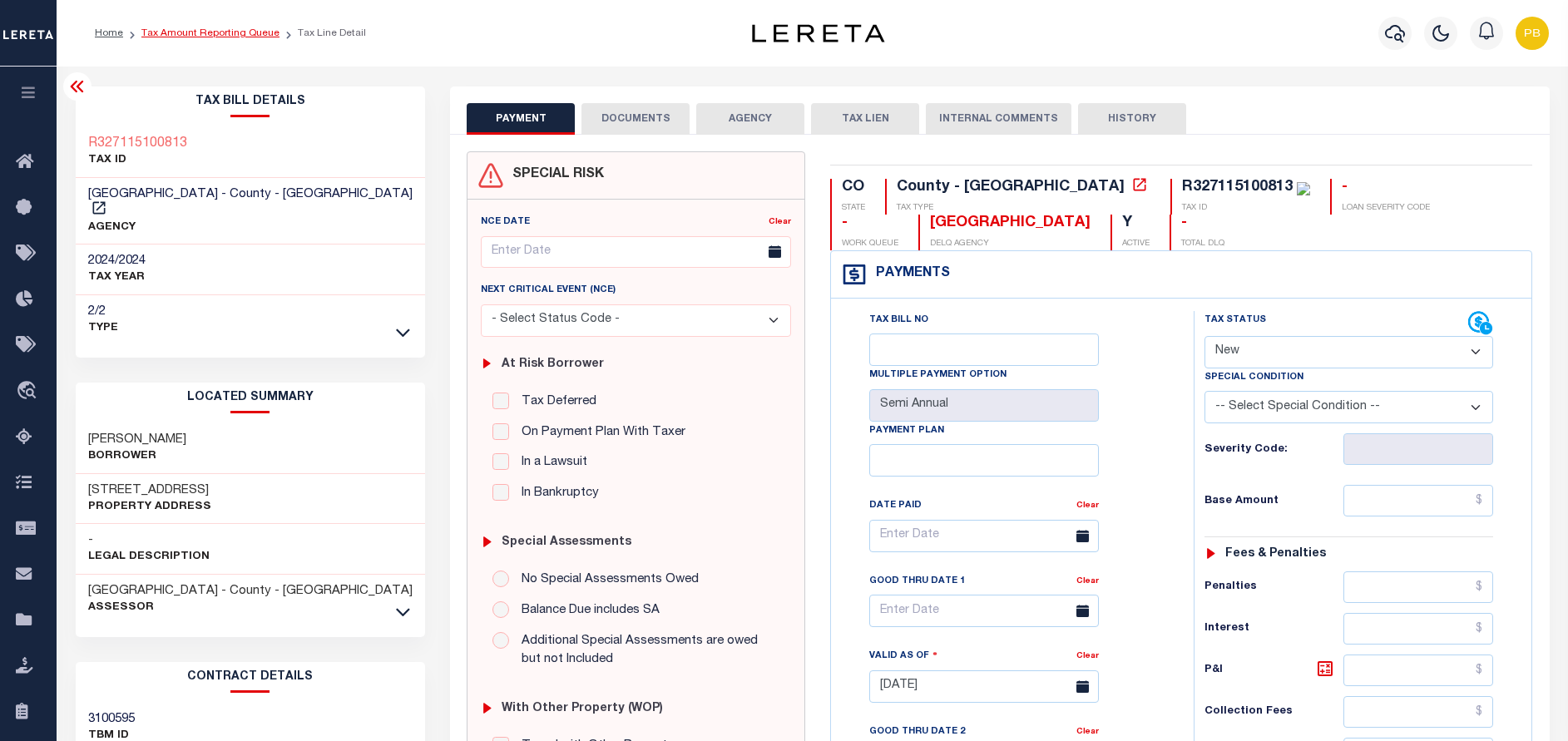
click at [196, 34] on link "Tax Amount Reporting Queue" at bounding box center [210, 33] width 138 height 10
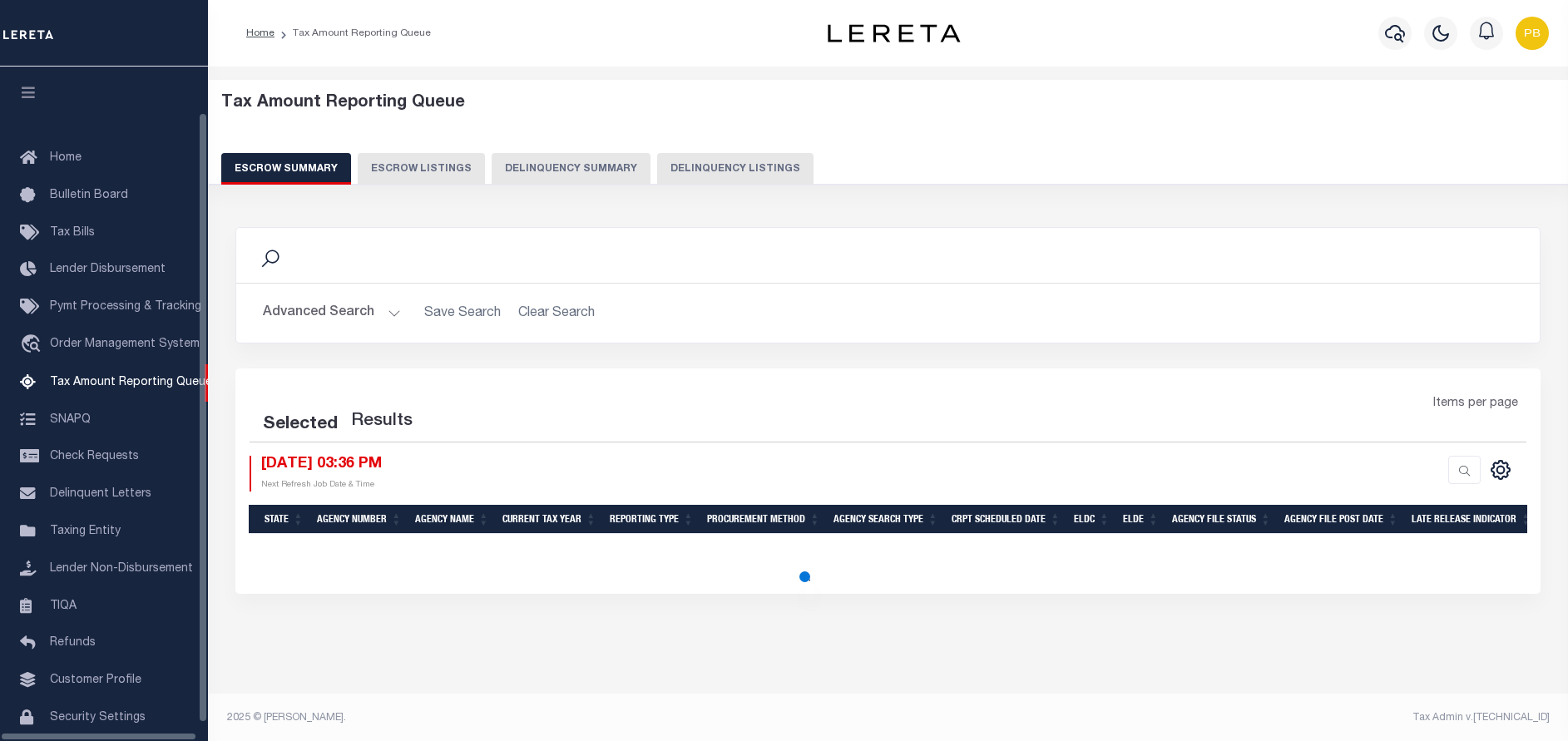
click at [723, 168] on button "Delinquency Listings" at bounding box center [735, 169] width 156 height 32
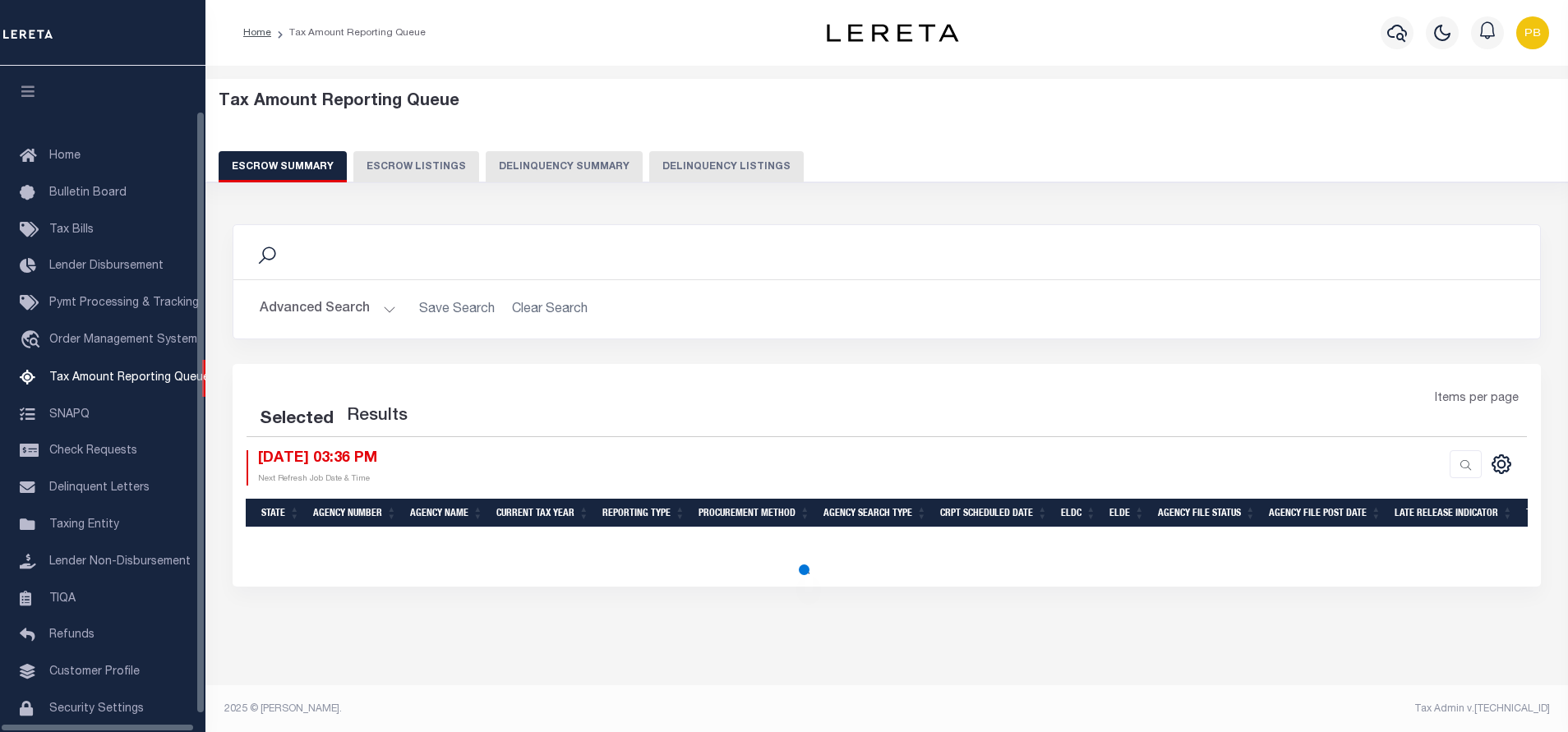
select select "100"
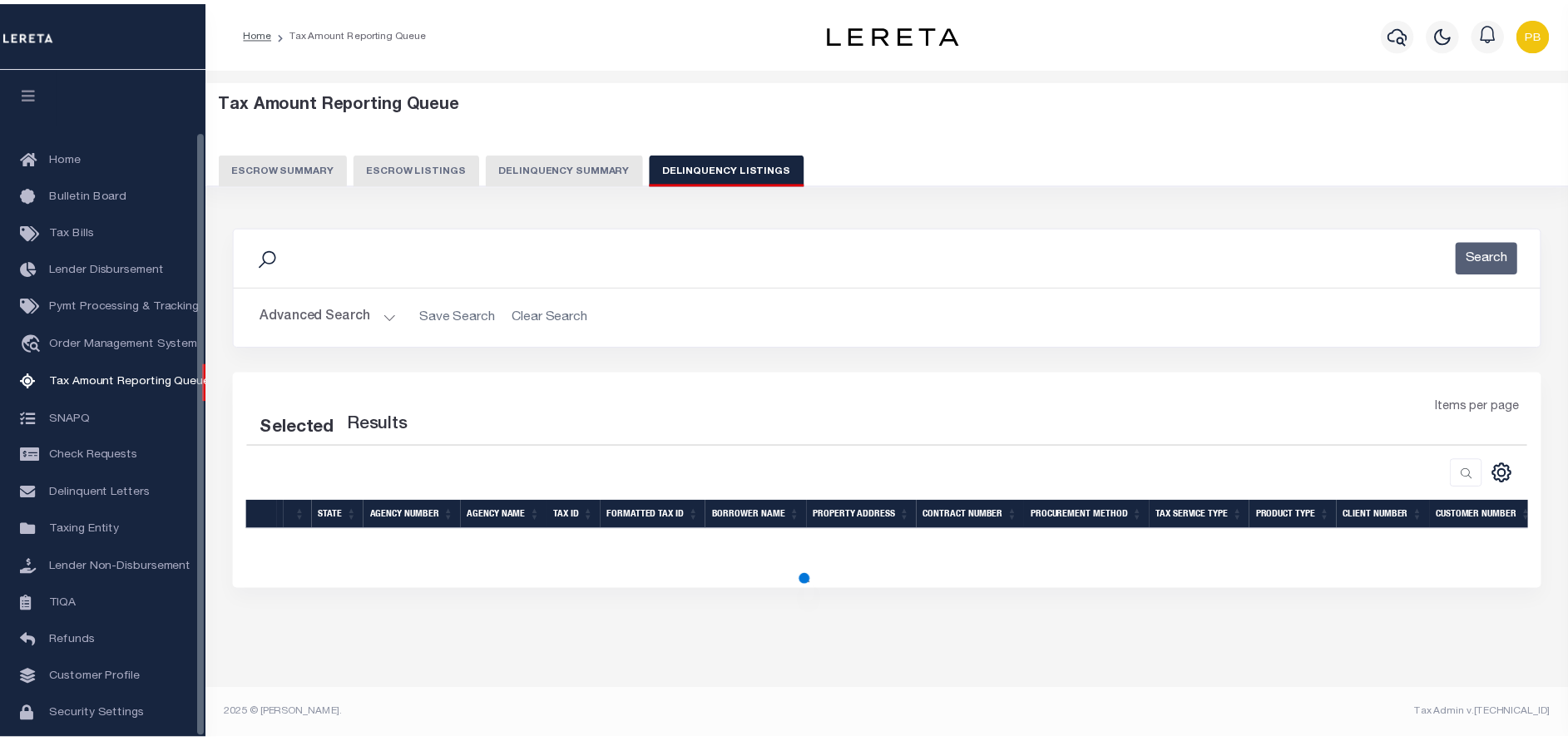
scroll to position [69, 0]
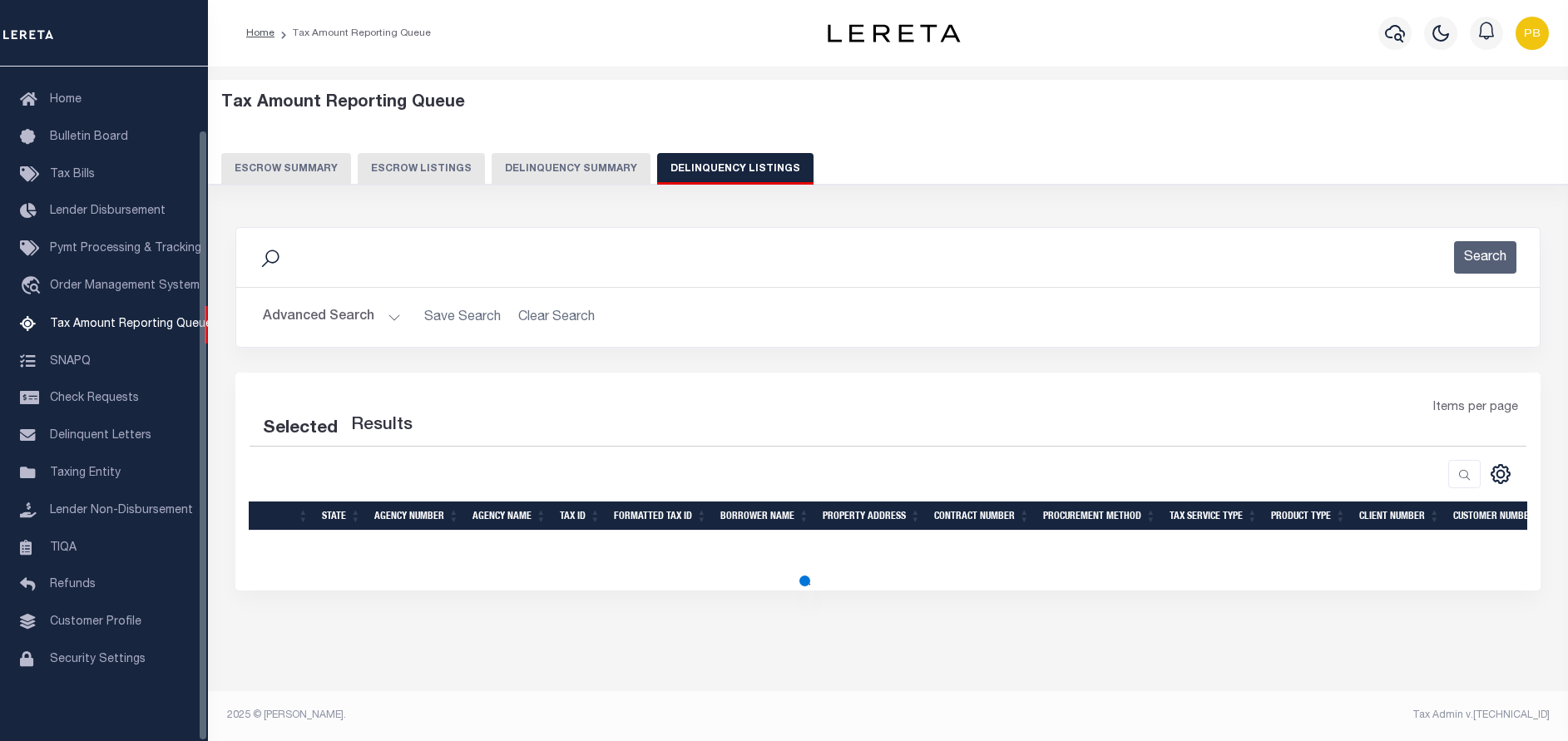
select select "100"
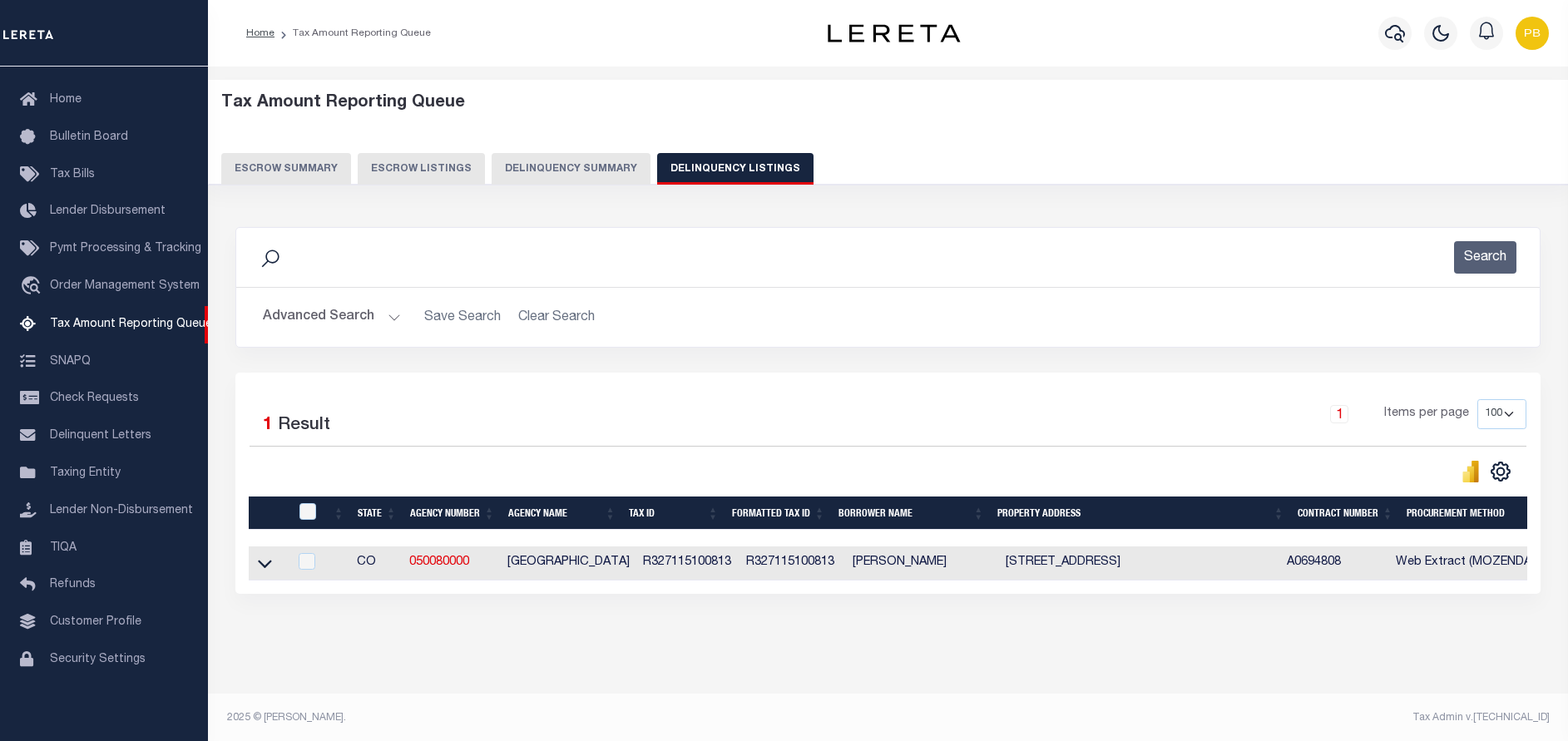
click at [382, 310] on button "Advanced Search" at bounding box center [332, 317] width 138 height 33
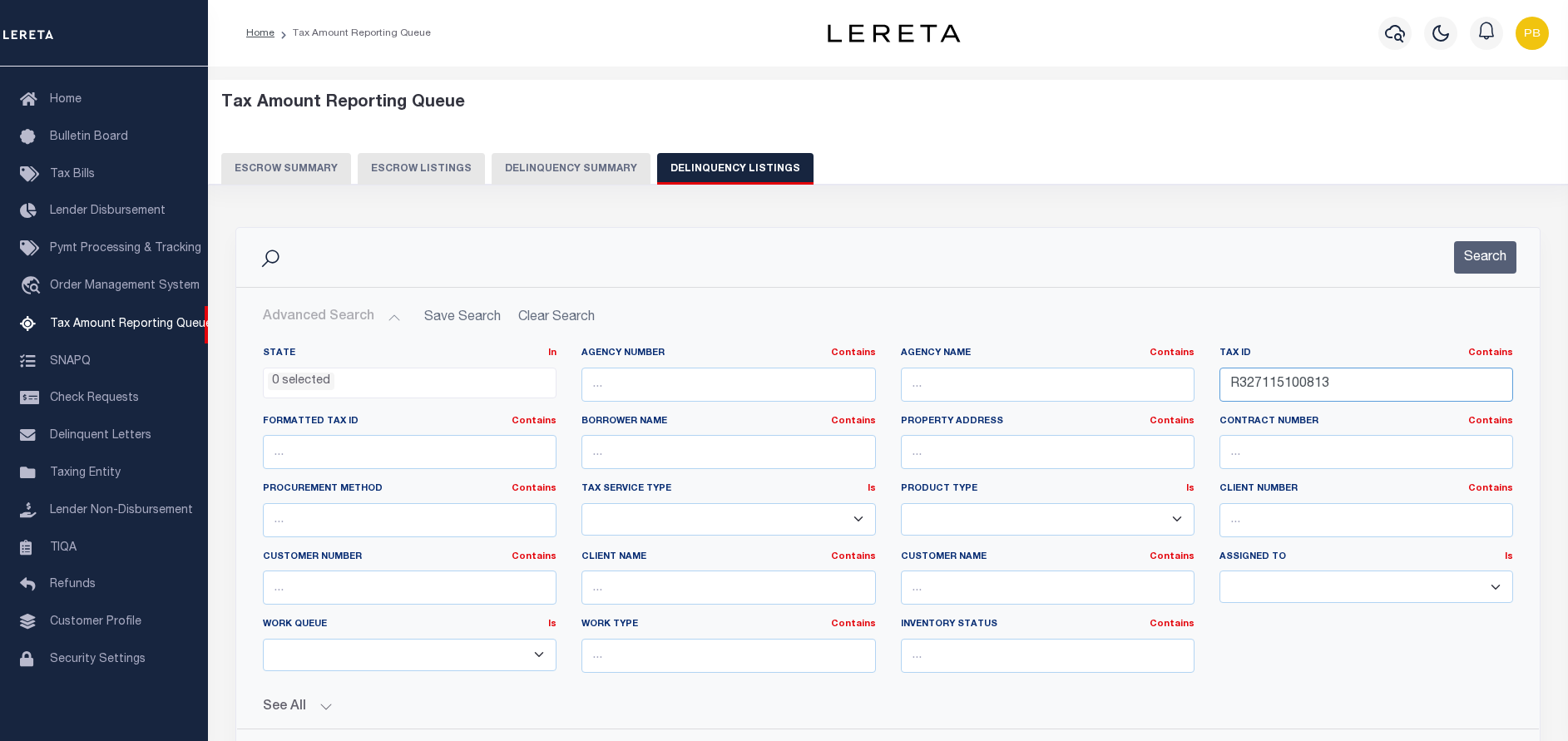
drag, startPoint x: 1357, startPoint y: 380, endPoint x: 1150, endPoint y: 382, distance: 207.0
click at [1150, 382] on div "State In In AK AL AR AZ CA CO CT DC DE FL GA GU HI IA ID IL IN KS [GEOGRAPHIC_D…" at bounding box center [888, 517] width 1275 height 339
click at [1490, 254] on button "Search" at bounding box center [1485, 258] width 63 height 33
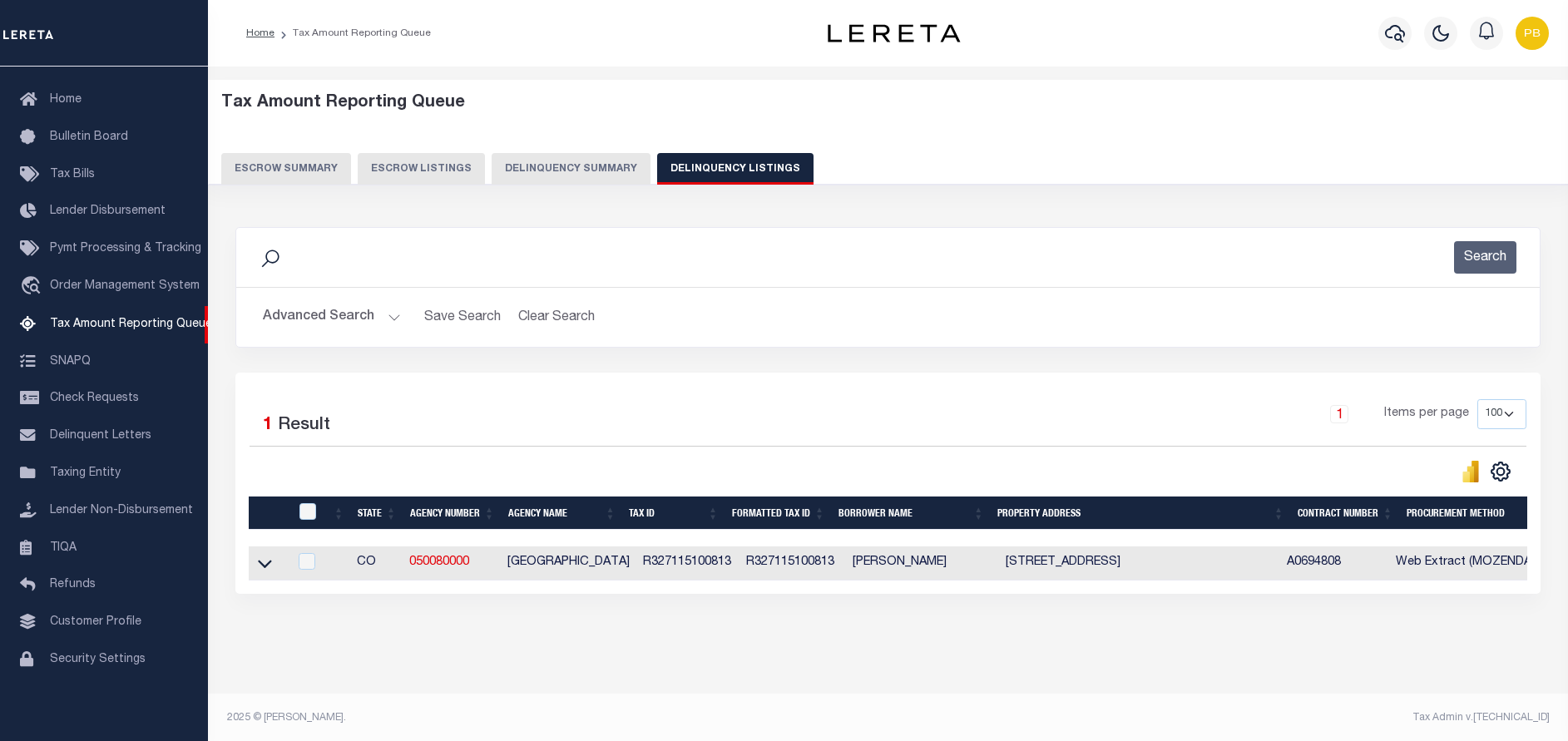
drag, startPoint x: 387, startPoint y: 308, endPoint x: 396, endPoint y: 307, distance: 9.1
click at [387, 308] on button "Advanced Search" at bounding box center [332, 317] width 138 height 33
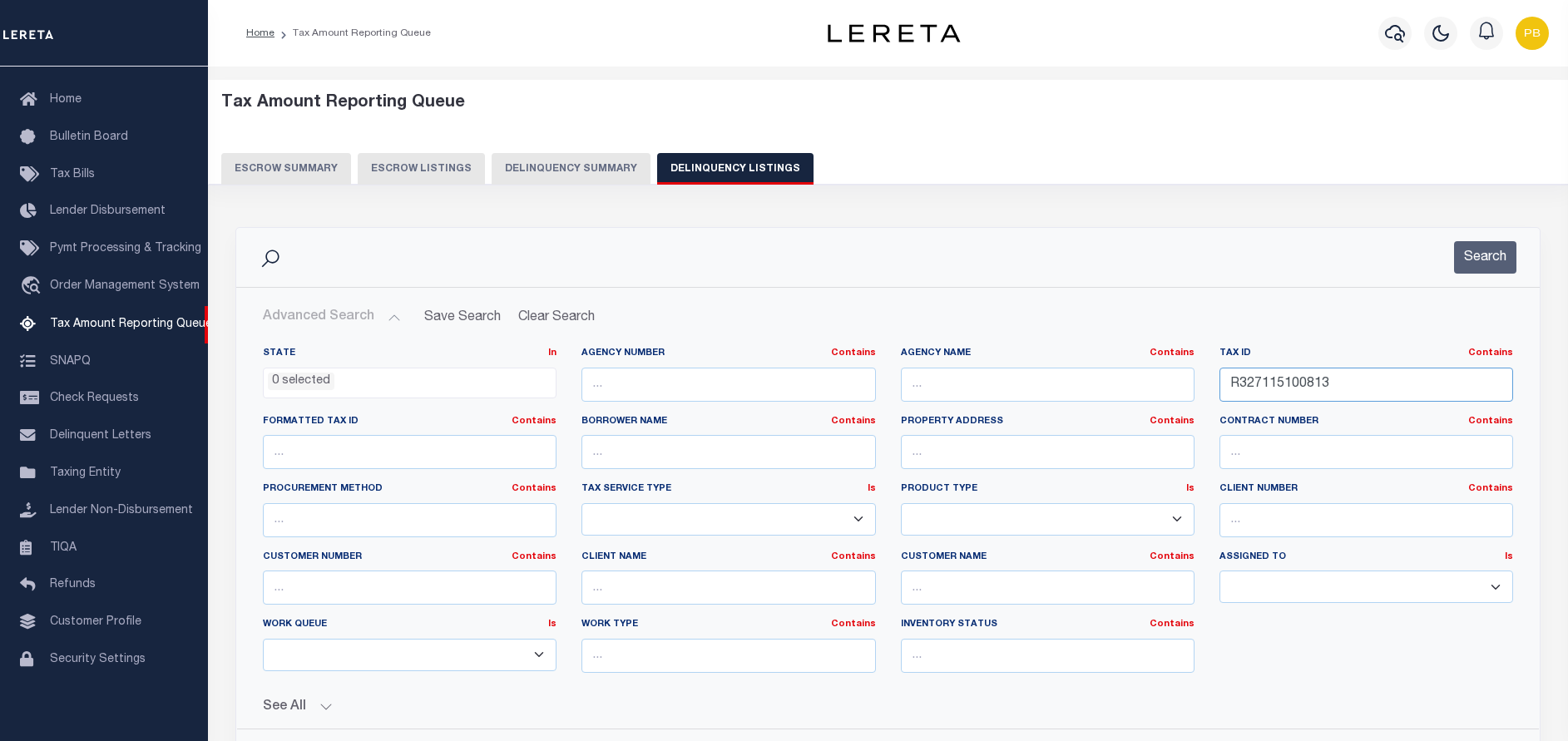
drag, startPoint x: 1339, startPoint y: 382, endPoint x: 1203, endPoint y: 378, distance: 136.1
click at [1203, 378] on div "State In In AK AL AR AZ CA CO CT DC DE FL GA GU HI IA ID IL IN KS [GEOGRAPHIC_D…" at bounding box center [888, 517] width 1275 height 339
paste input "005309000100"
type input "005309000100"
click at [1477, 255] on button "Search" at bounding box center [1485, 258] width 63 height 33
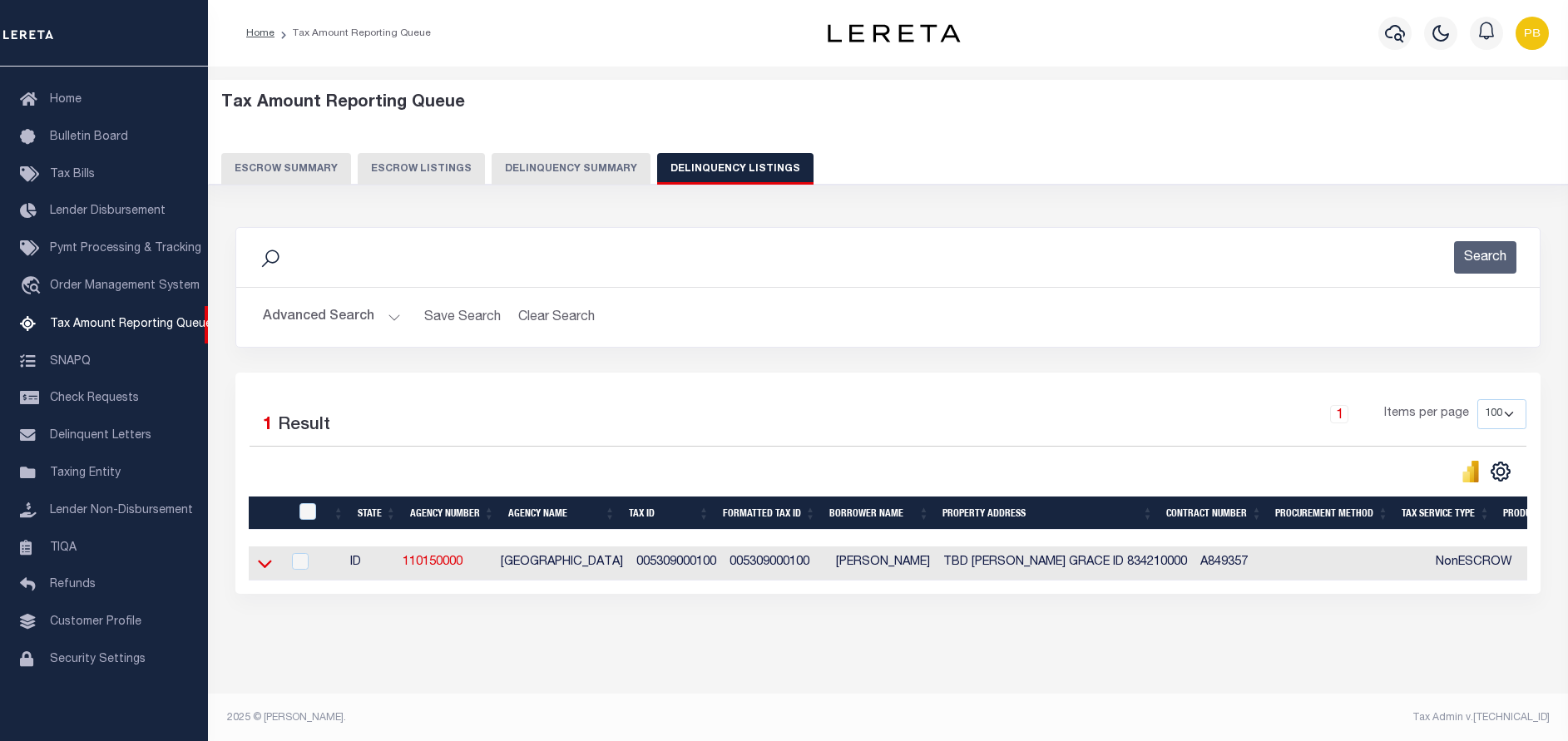
click at [267, 569] on icon at bounding box center [265, 564] width 15 height 8
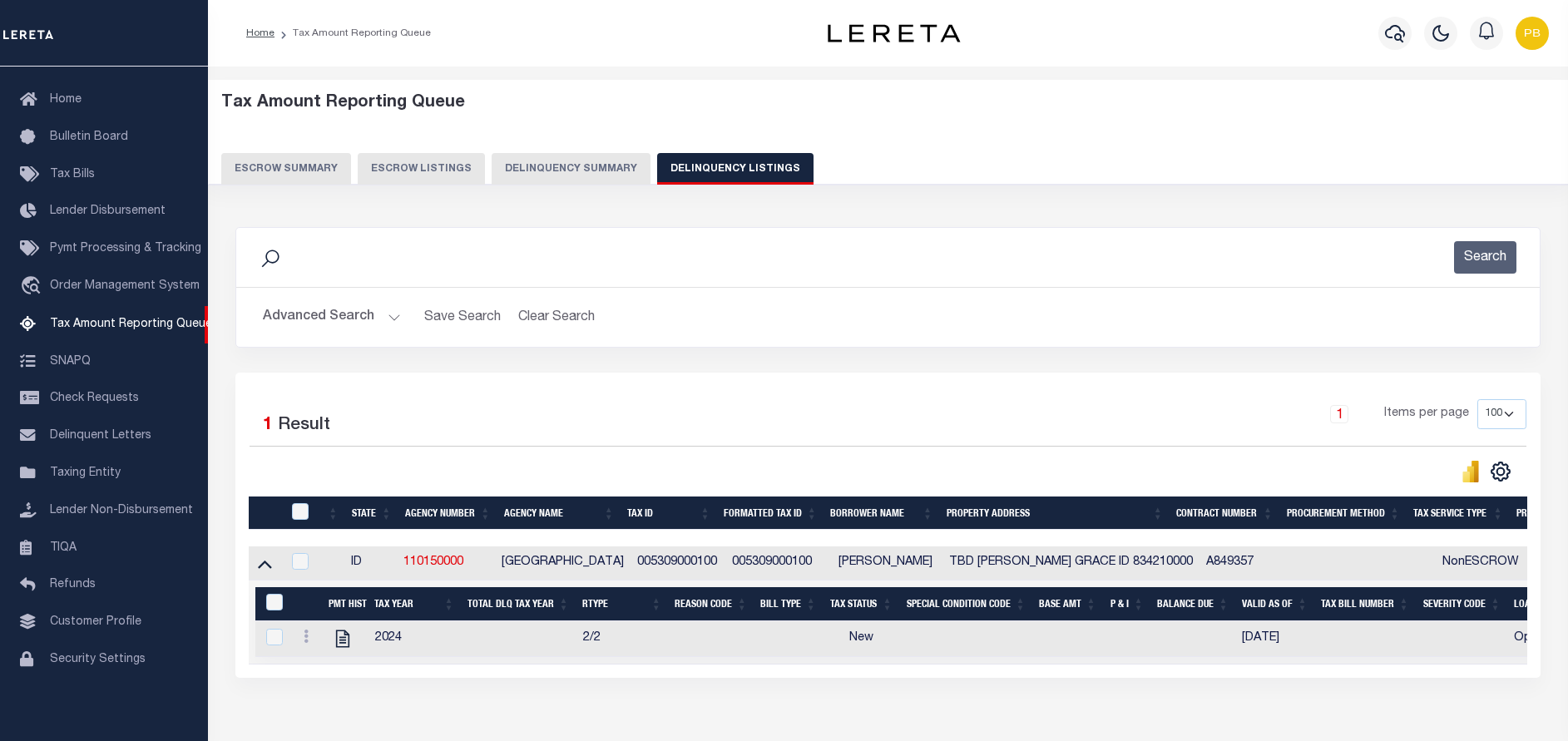
scroll to position [102, 0]
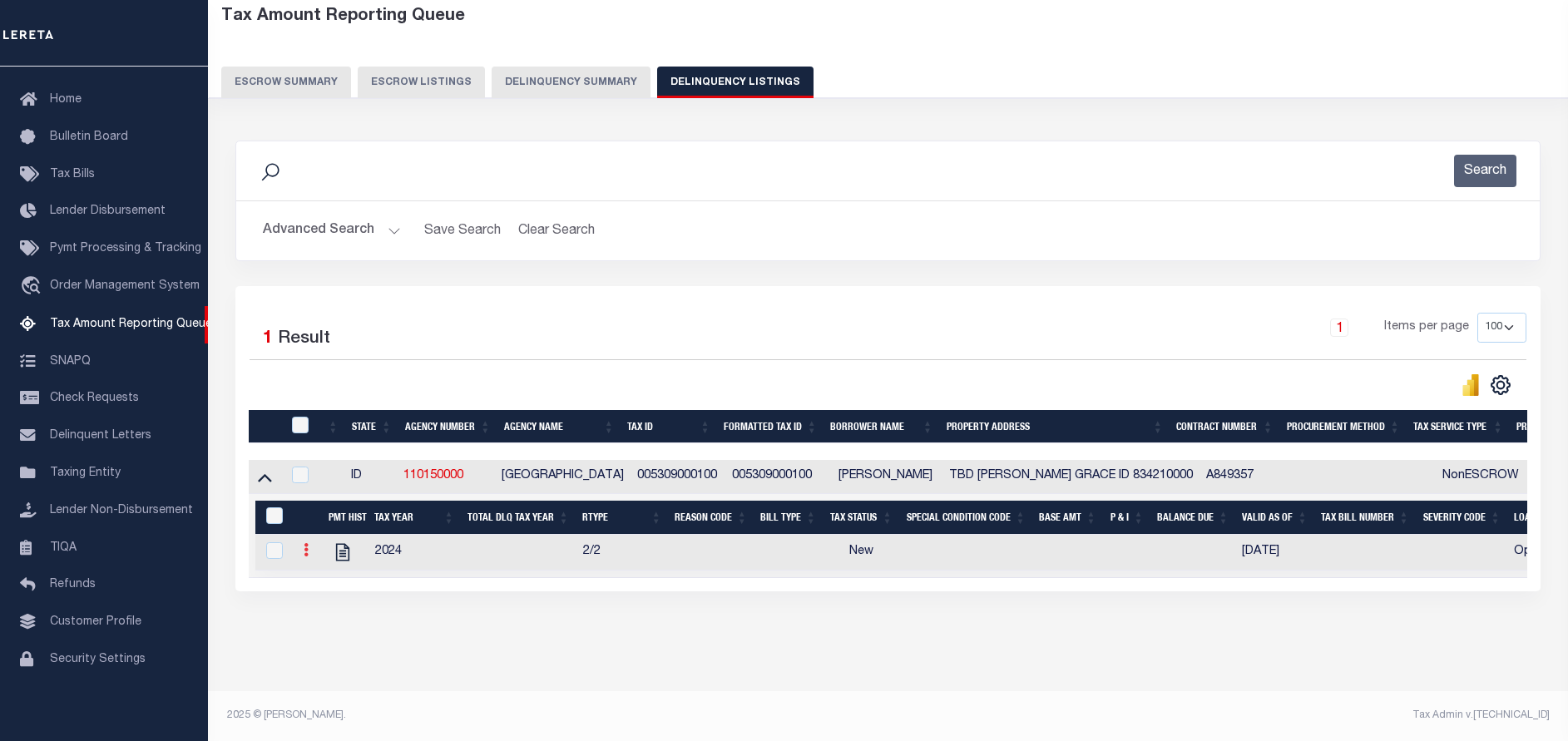
click at [307, 545] on icon at bounding box center [307, 550] width 5 height 14
click at [328, 582] on img "" at bounding box center [326, 577] width 16 height 16
checkbox input "true"
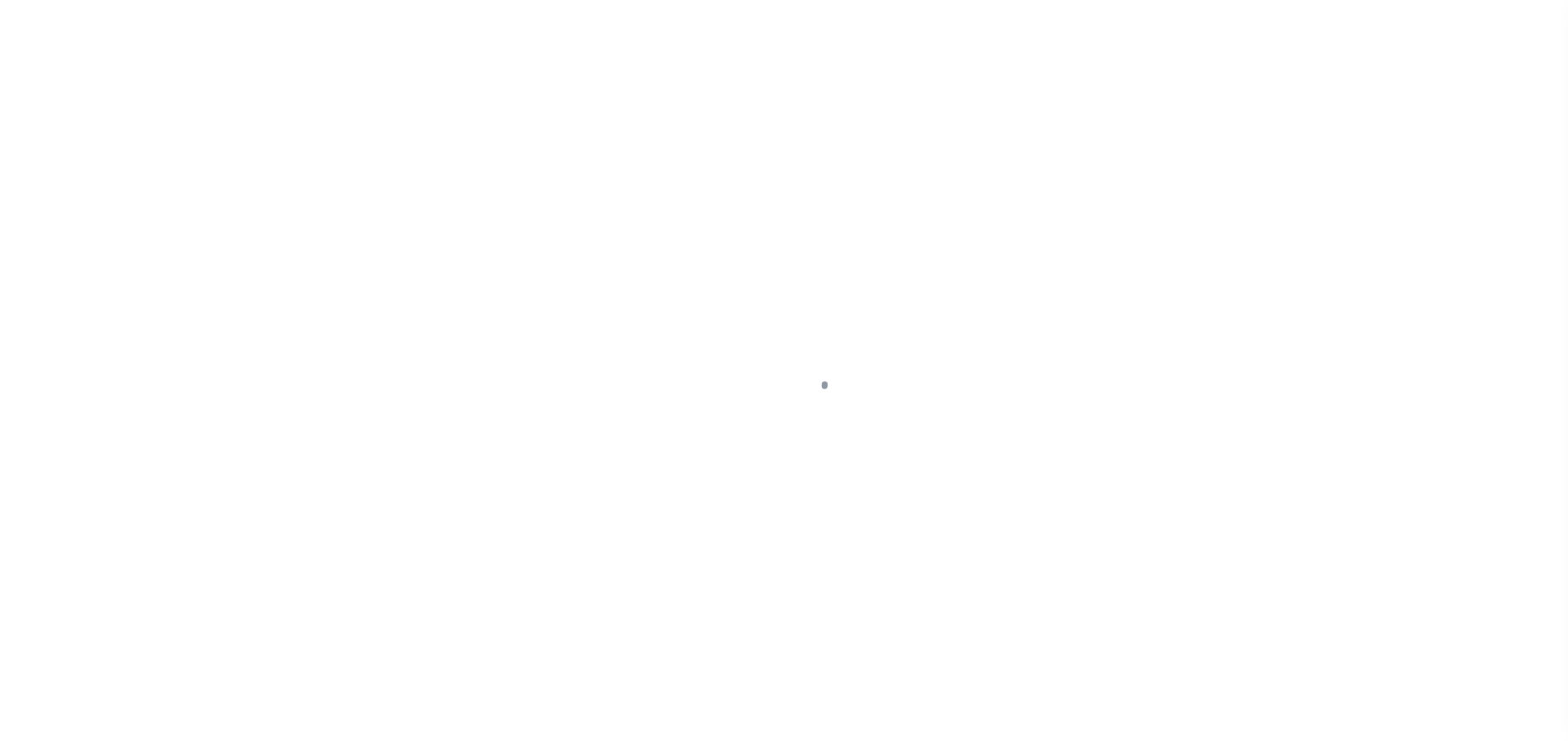
select select "NW2"
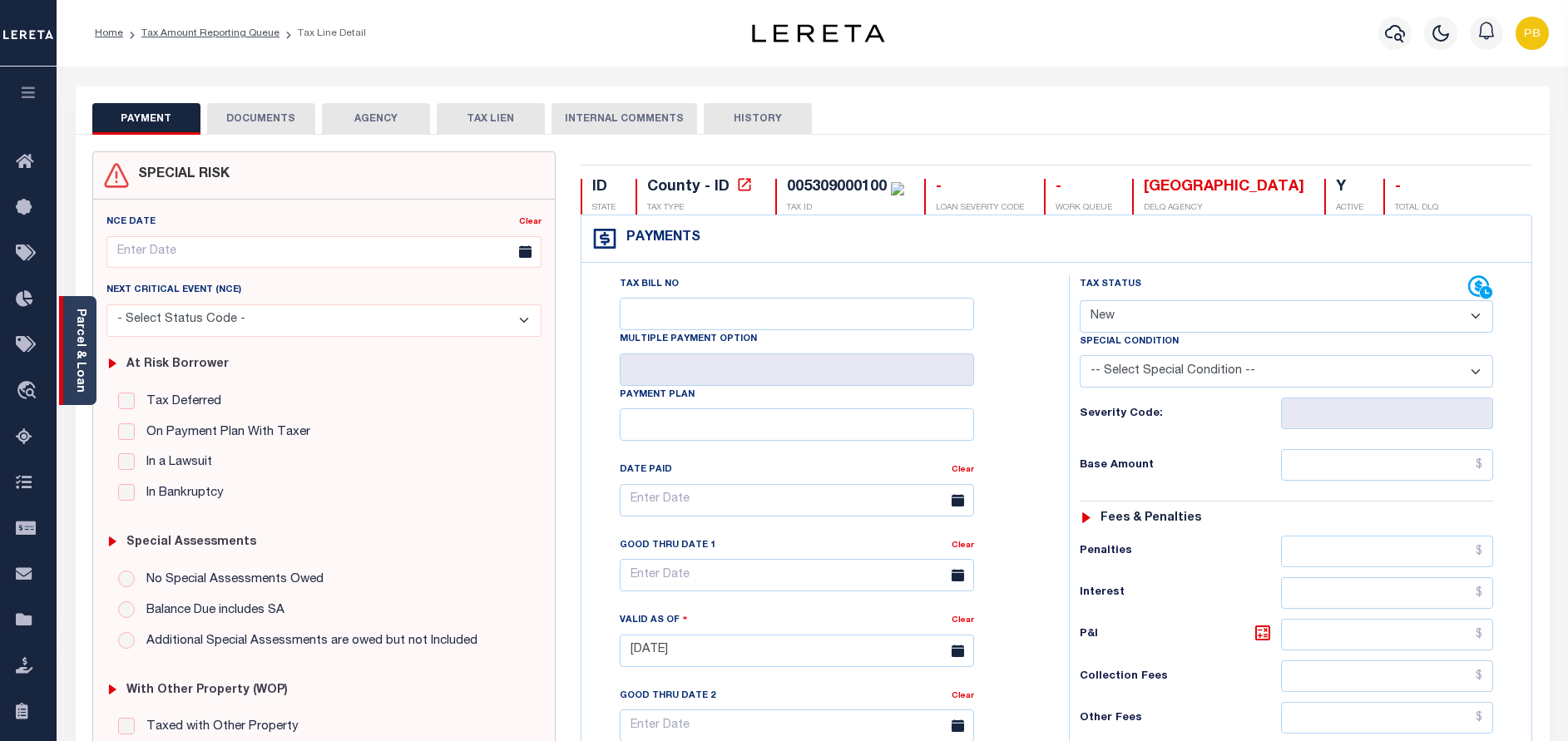
click at [85, 338] on link "Parcel & Loan" at bounding box center [80, 350] width 12 height 84
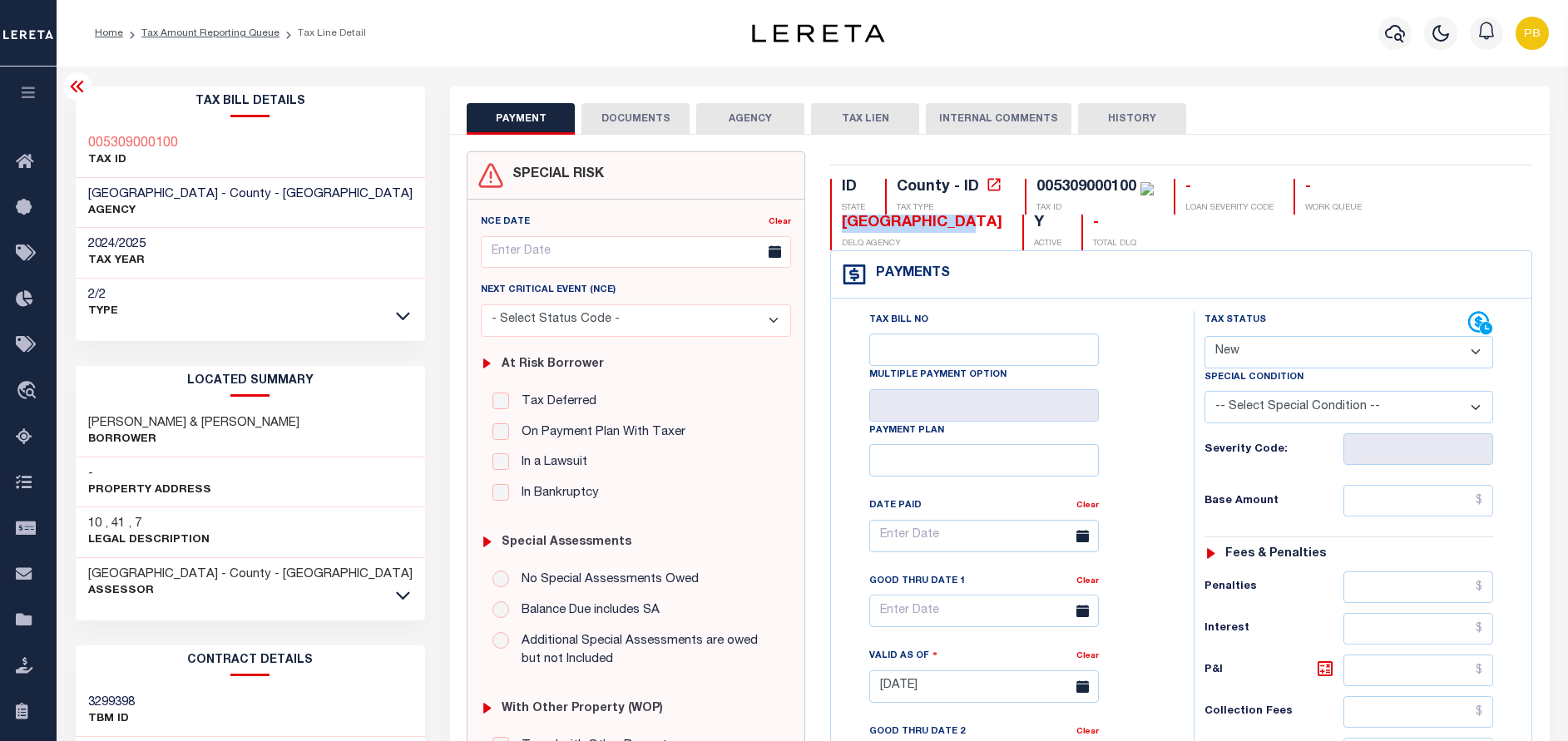
drag, startPoint x: 845, startPoint y: 227, endPoint x: 980, endPoint y: 226, distance: 135.0
click at [980, 226] on div "[GEOGRAPHIC_DATA]" at bounding box center [921, 224] width 161 height 18
copy div "[GEOGRAPHIC_DATA]"
click at [200, 30] on link "Tax Amount Reporting Queue" at bounding box center [210, 33] width 138 height 10
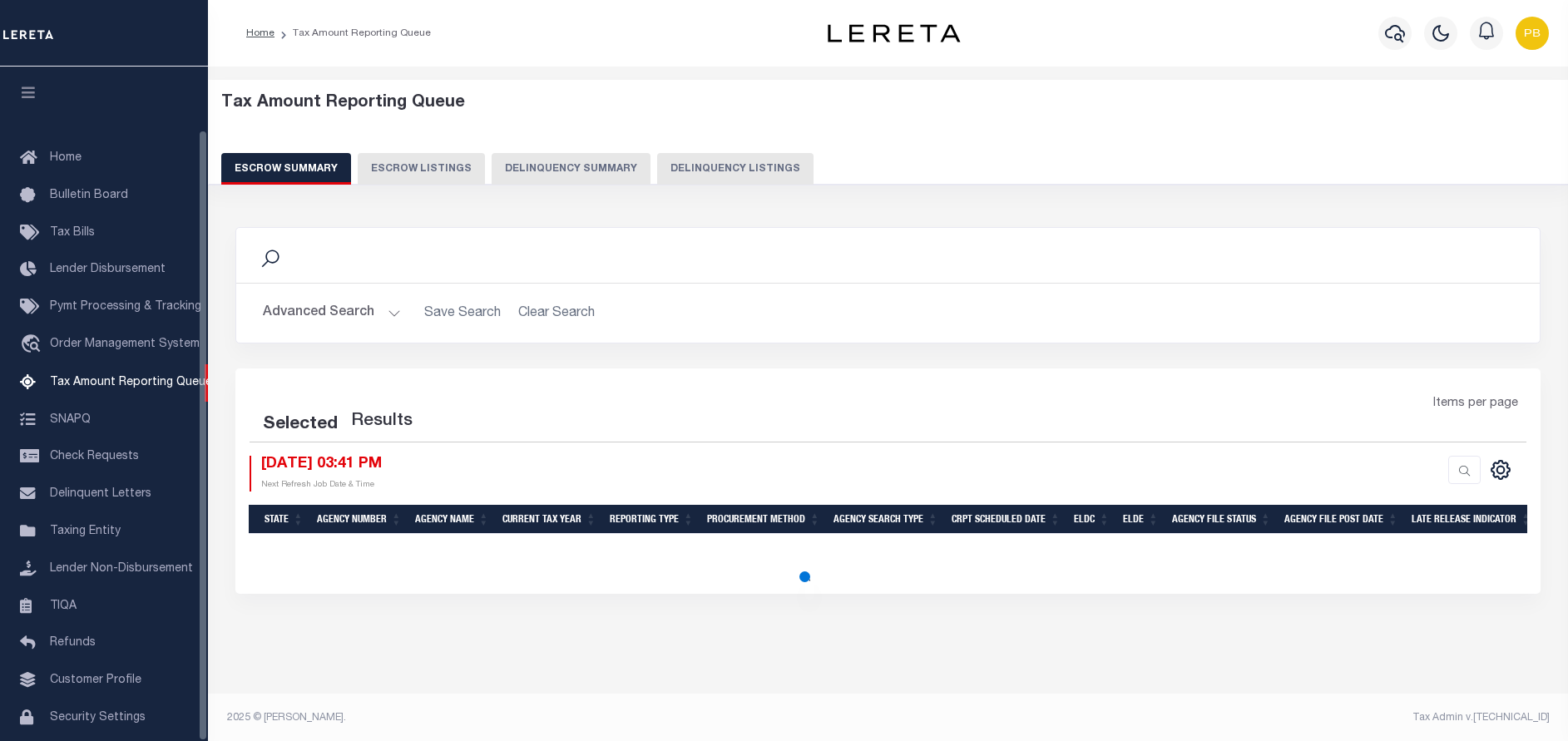
click at [720, 172] on button "Delinquency Listings" at bounding box center [735, 169] width 156 height 32
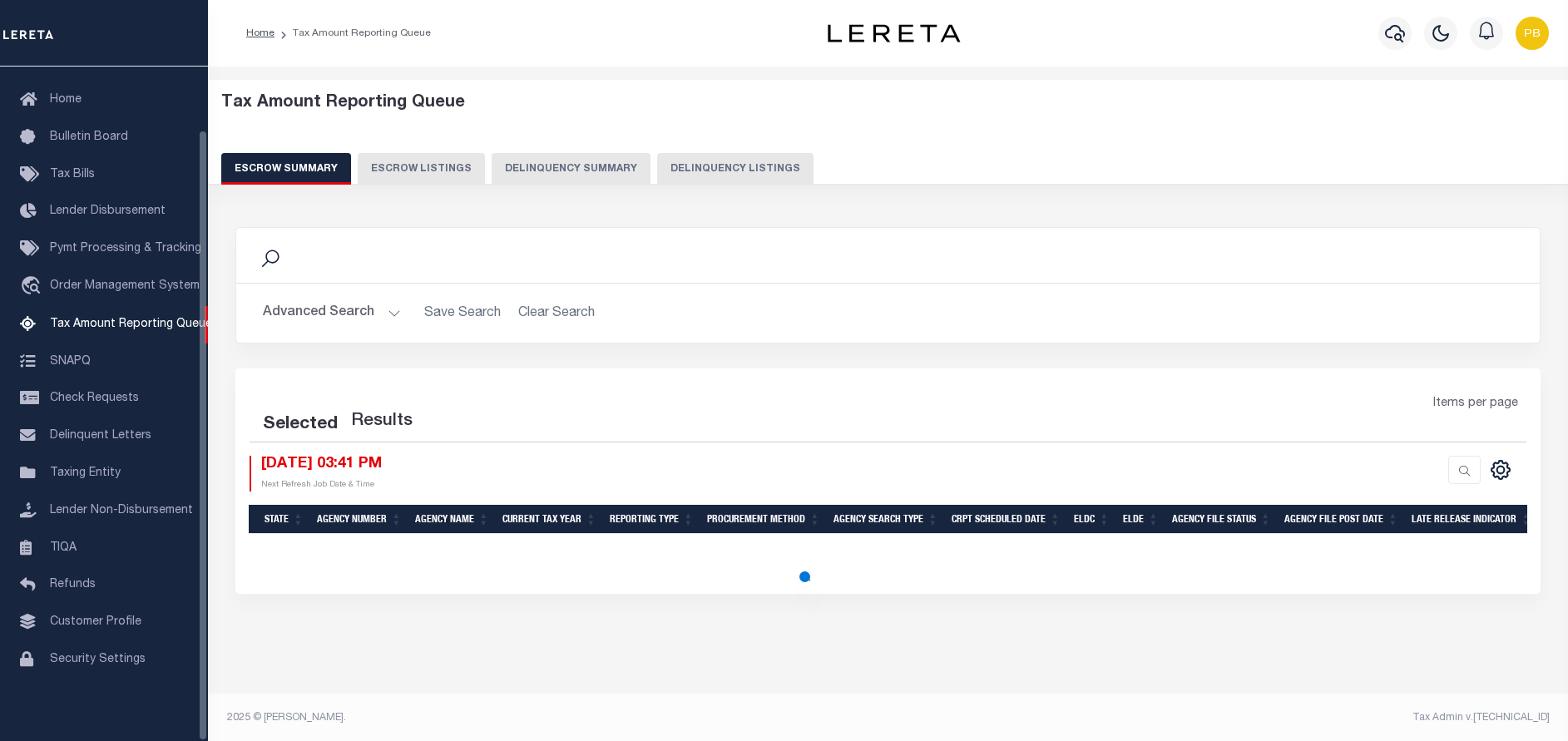
select select "100"
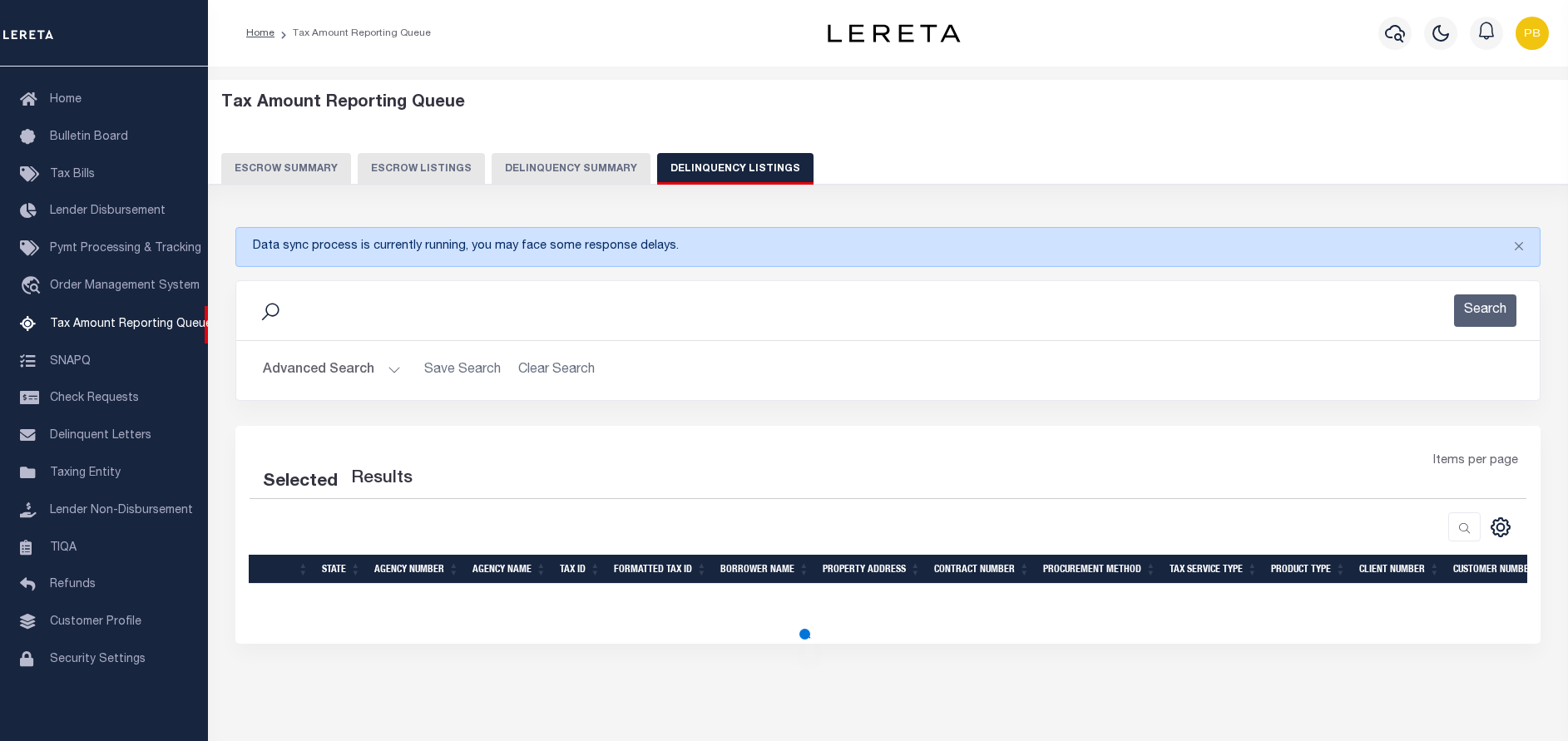
select select "100"
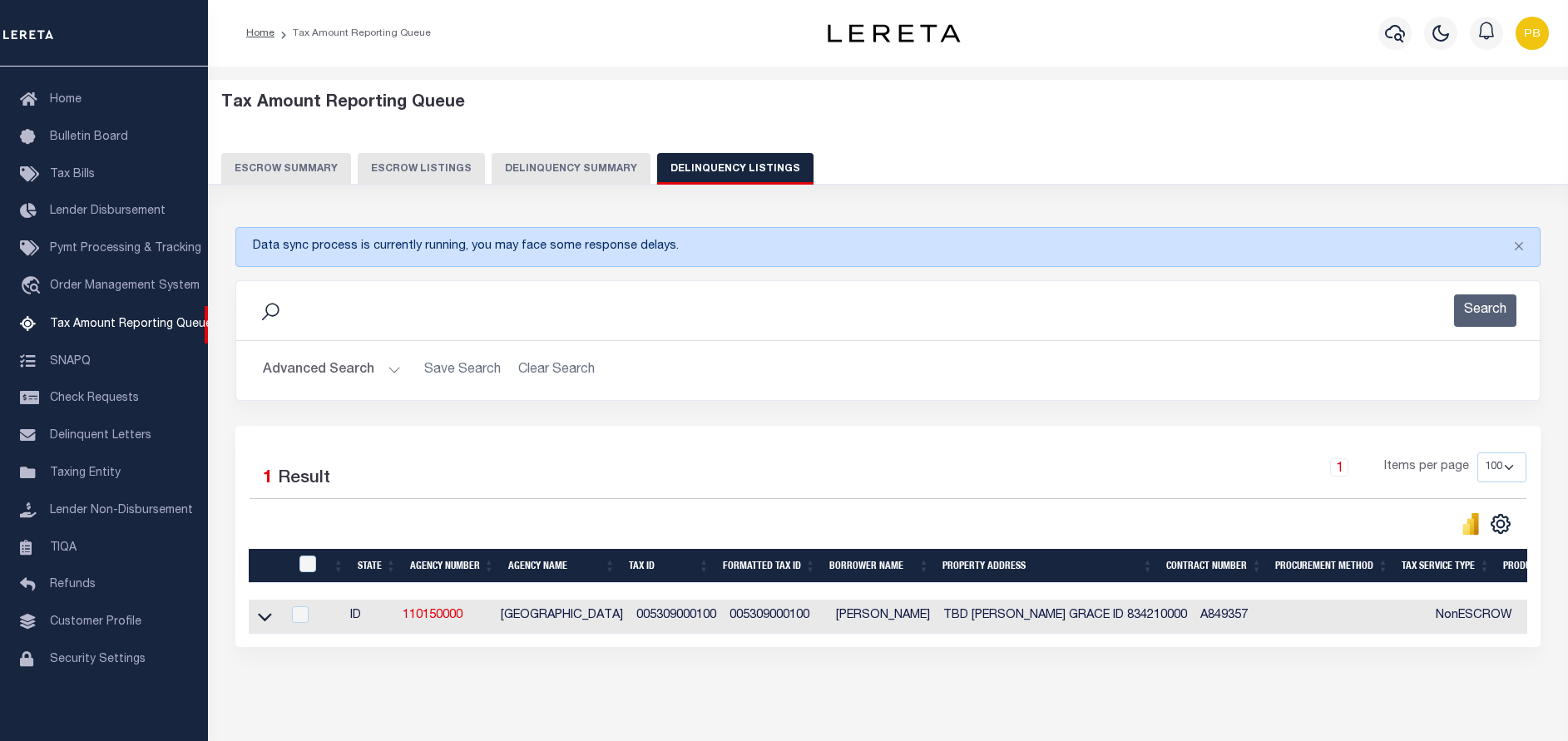
click at [381, 364] on button "Advanced Search" at bounding box center [332, 371] width 138 height 33
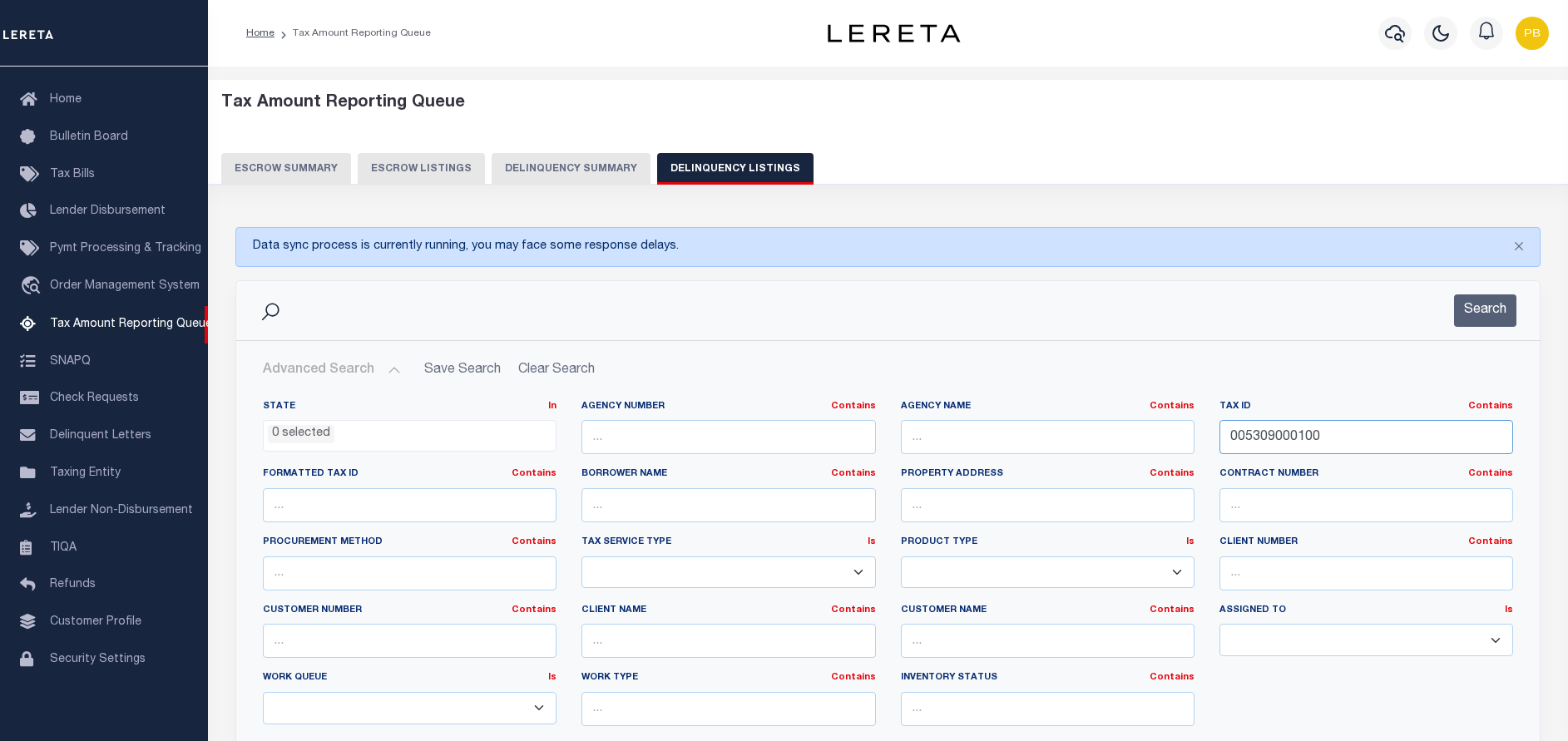
drag, startPoint x: 1368, startPoint y: 438, endPoint x: 1142, endPoint y: 438, distance: 226.0
click at [1142, 438] on div "State In In AK AL AR AZ CA CO CT DC DE FL GA GU HI IA ID IL IN KS [GEOGRAPHIC_D…" at bounding box center [888, 570] width 1275 height 339
paste input "30833320002"
type input "308333200020"
click at [1473, 309] on button "Search" at bounding box center [1485, 311] width 63 height 33
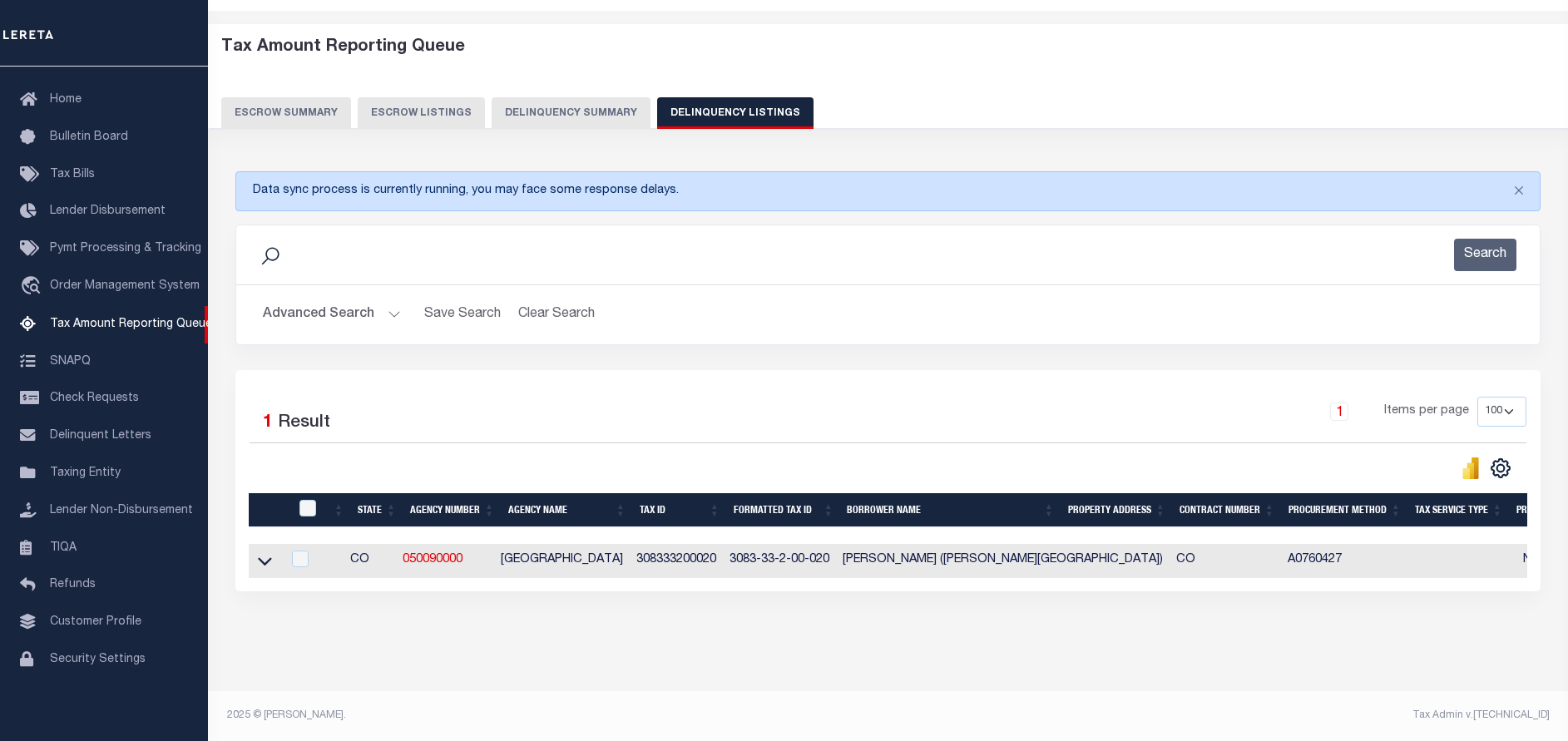
scroll to position [70, 0]
click at [269, 552] on icon at bounding box center [265, 561] width 15 height 17
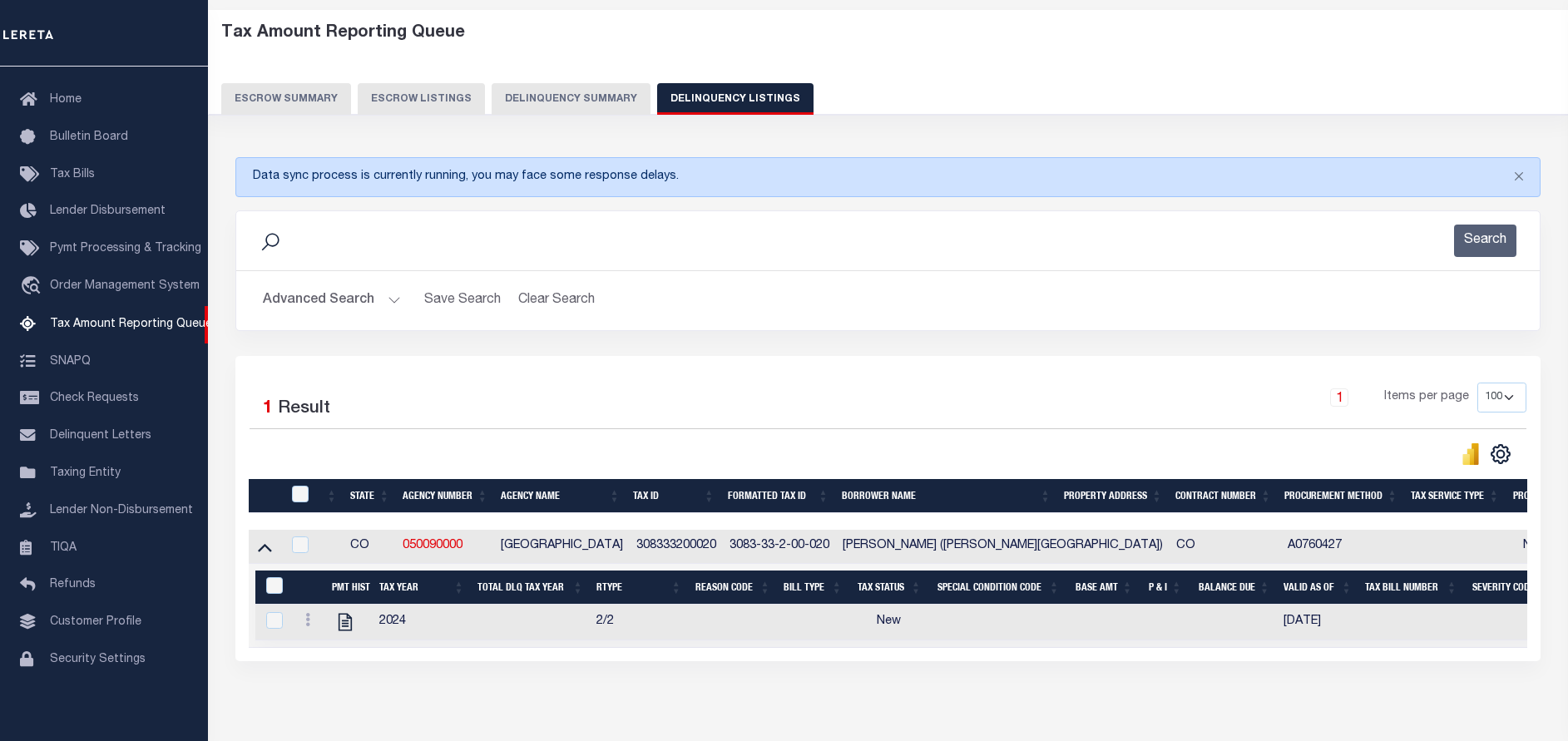
scroll to position [155, 0]
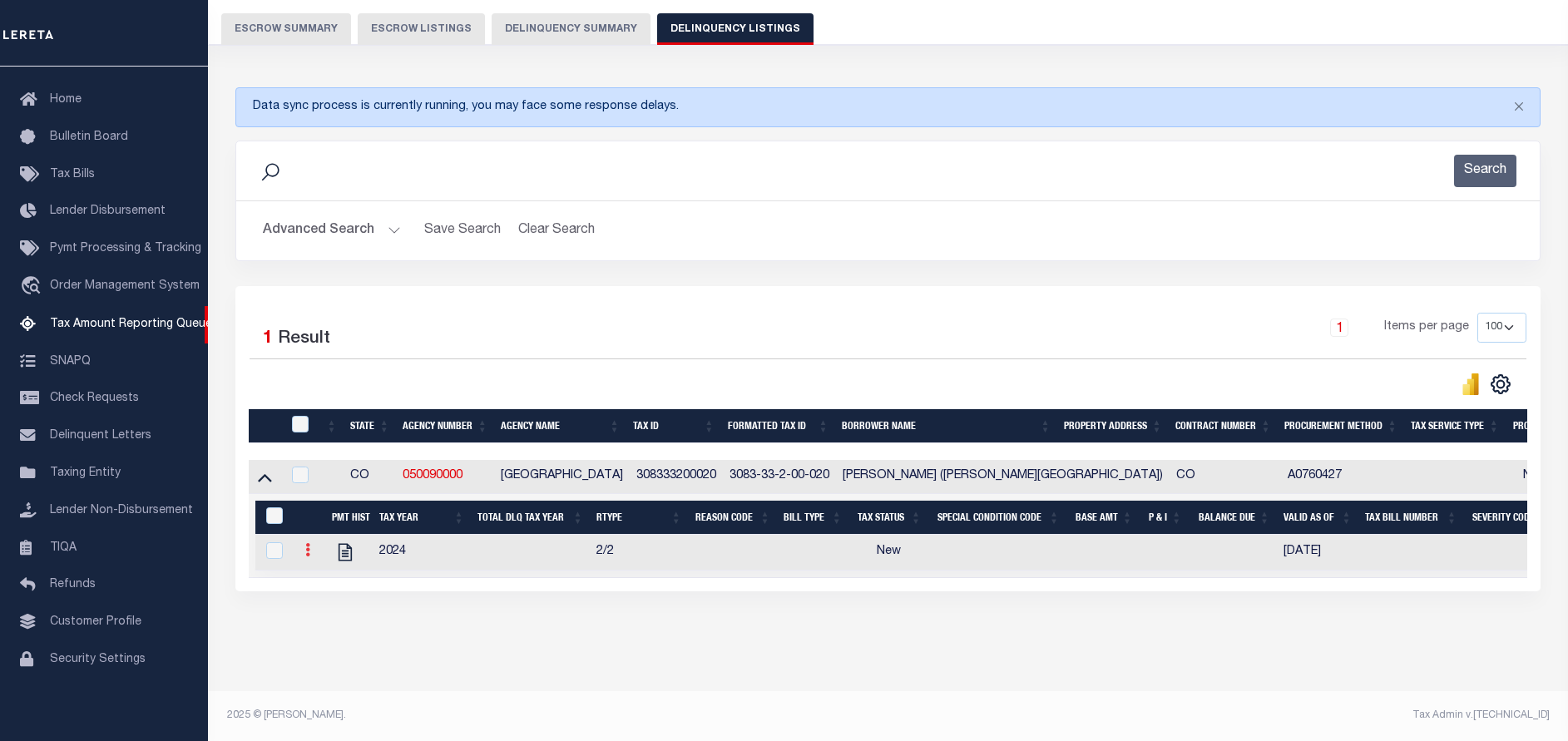
click at [307, 543] on icon at bounding box center [308, 550] width 5 height 14
click at [319, 572] on img "" at bounding box center [327, 577] width 16 height 16
checkbox input "true"
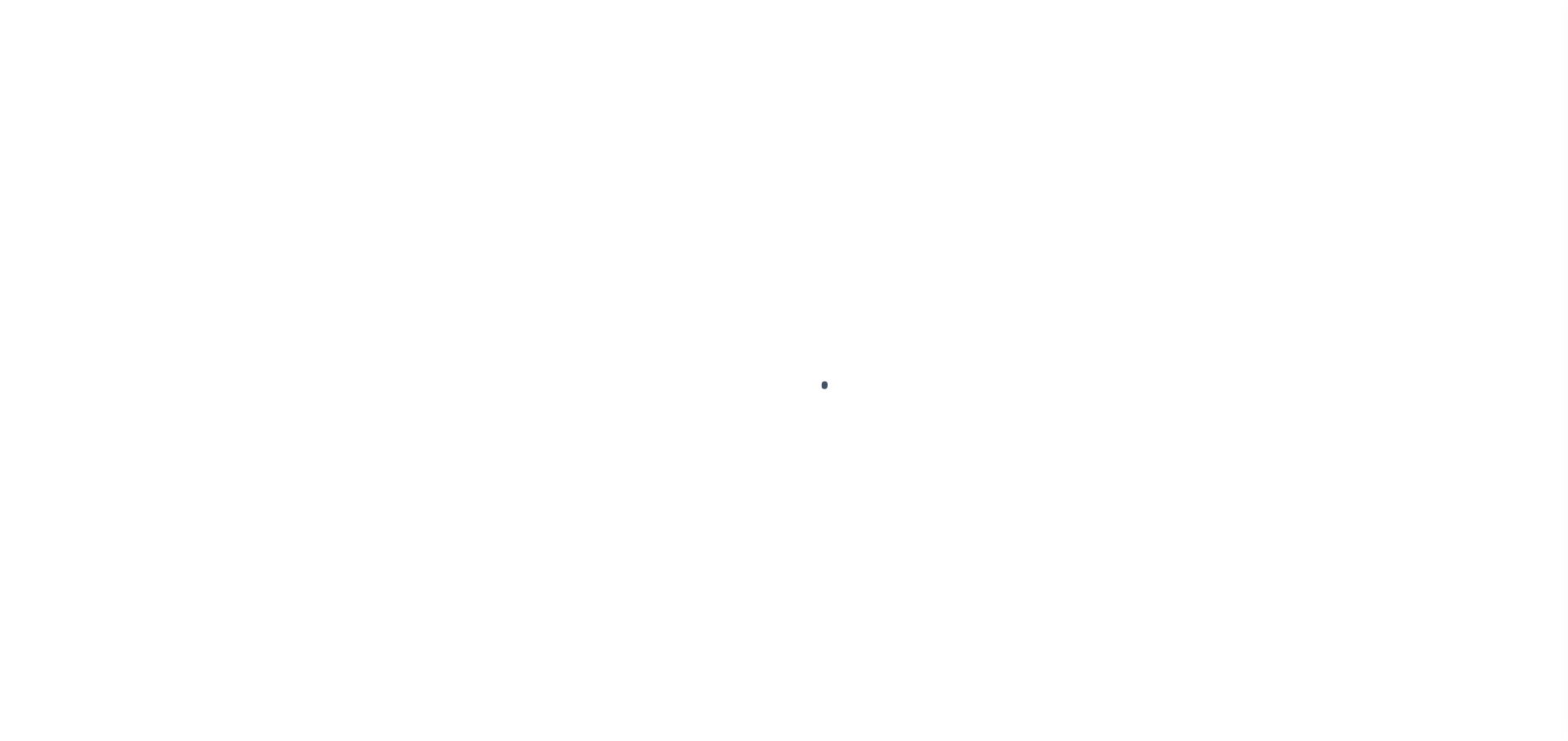
select select "NW2"
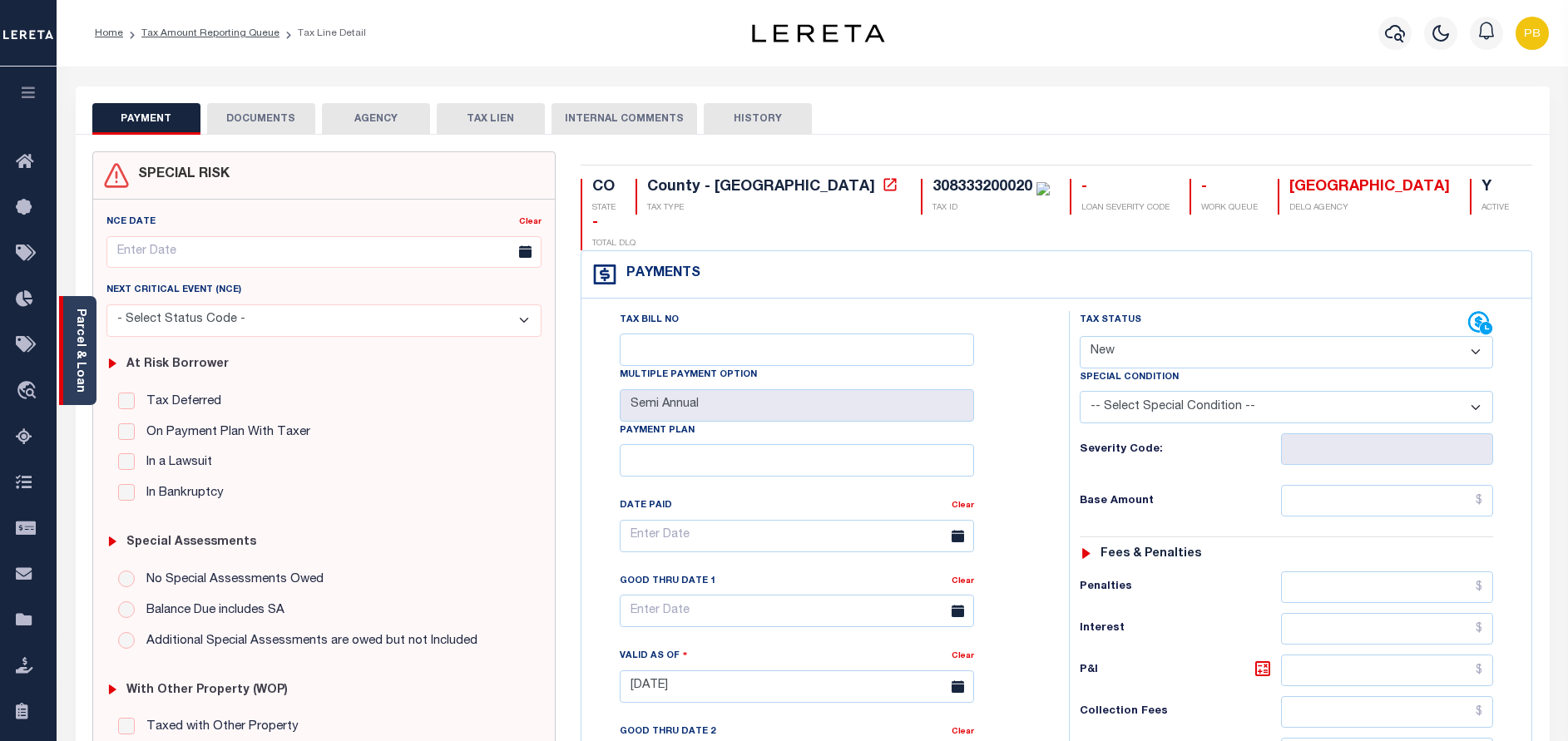
click at [79, 355] on link "Parcel & Loan" at bounding box center [80, 350] width 12 height 84
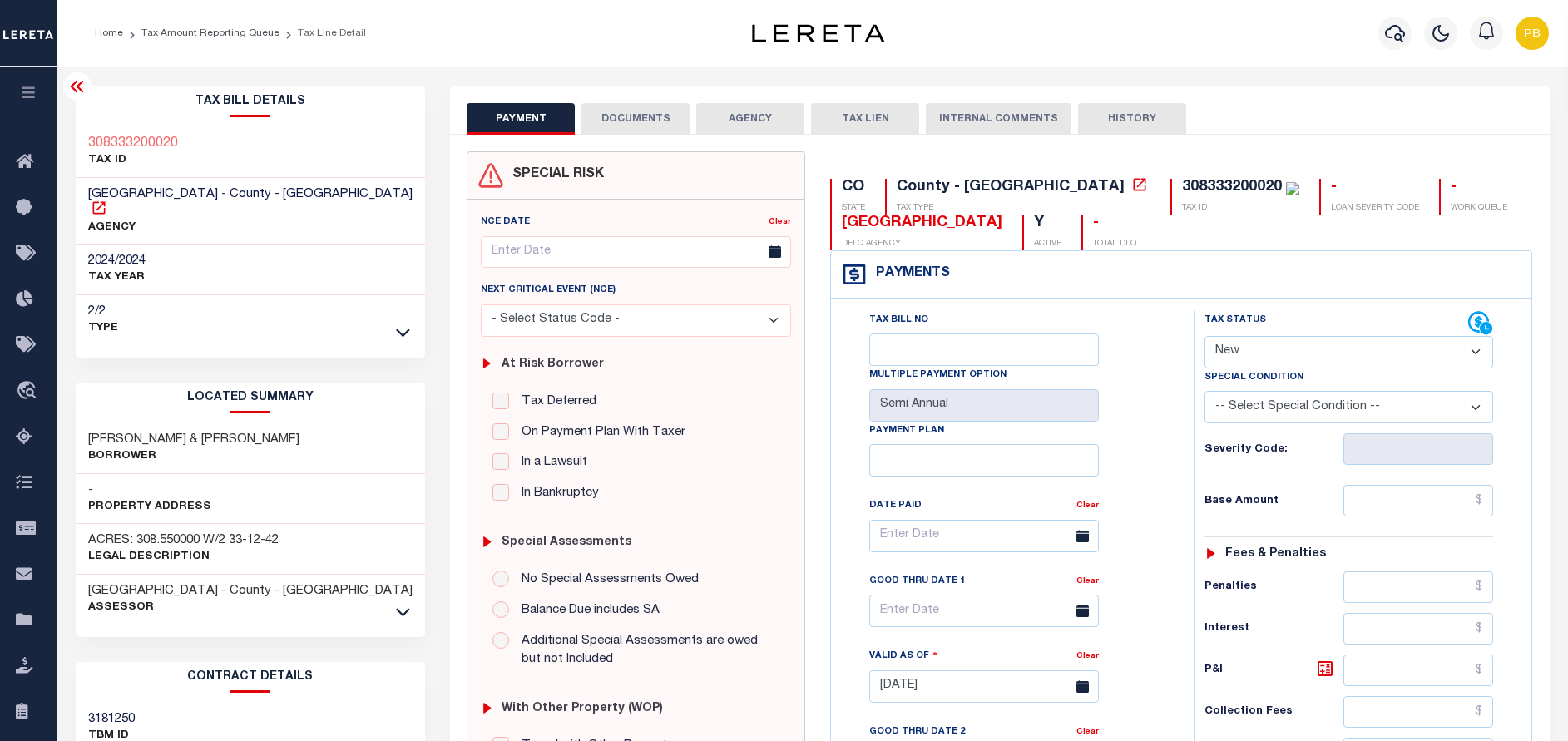
click at [306, 184] on div at bounding box center [307, 183] width 11 height 5
click at [107, 200] on icon at bounding box center [99, 208] width 16 height 16
click at [200, 26] on li "Tax Amount Reporting Queue" at bounding box center [201, 33] width 156 height 15
click at [237, 37] on link "Tax Amount Reporting Queue" at bounding box center [210, 33] width 138 height 10
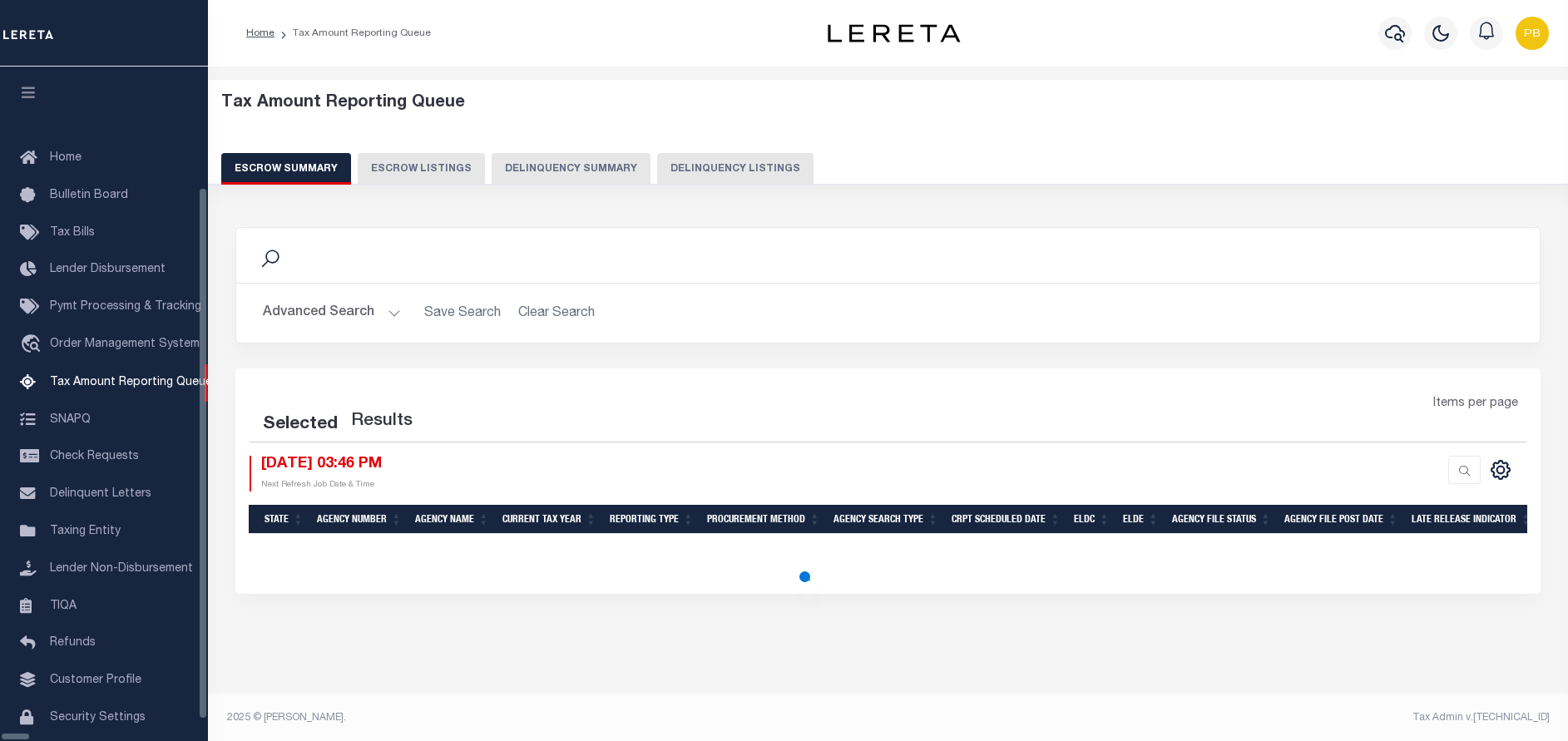
click at [657, 166] on button "Delinquency Listings" at bounding box center [735, 169] width 156 height 32
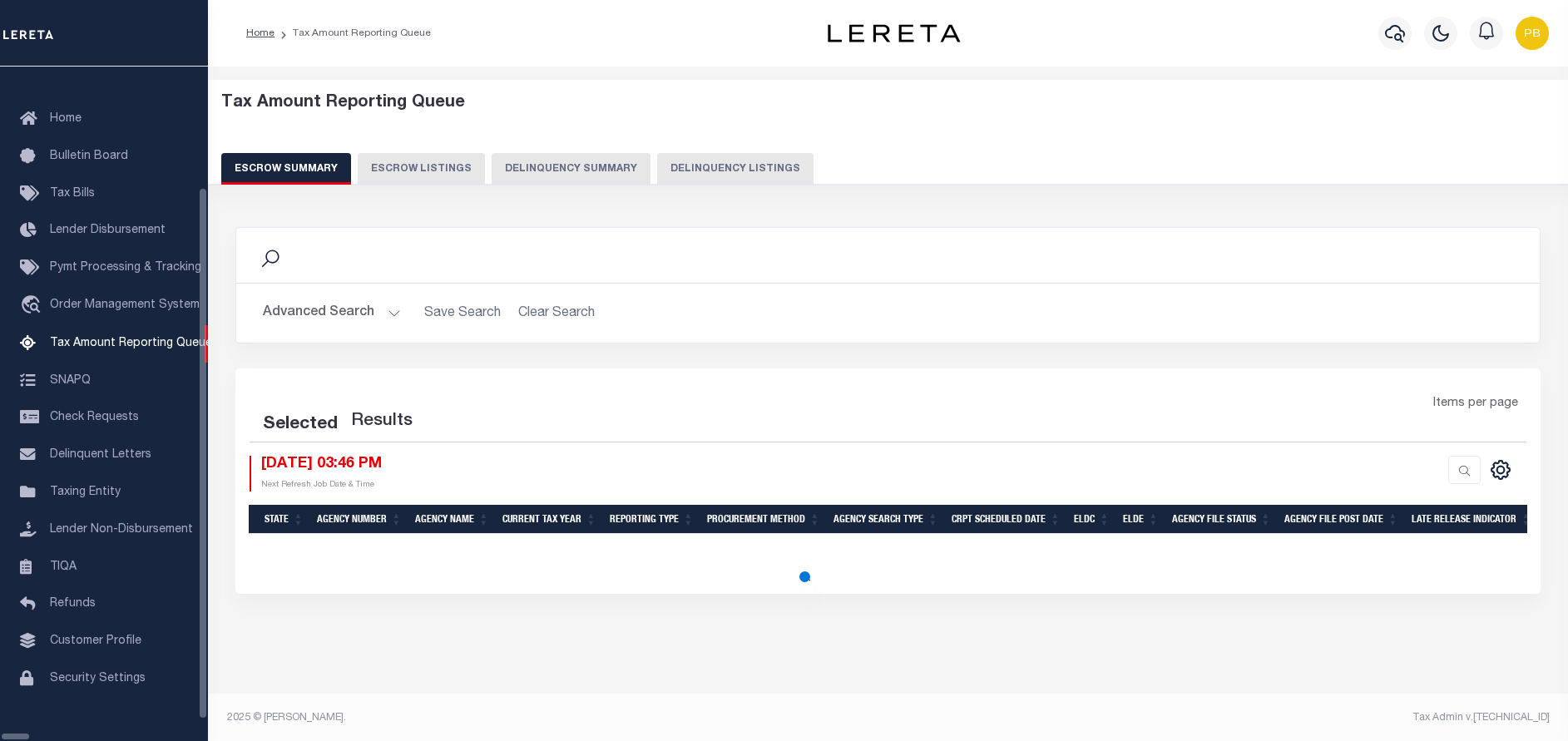
select select "100"
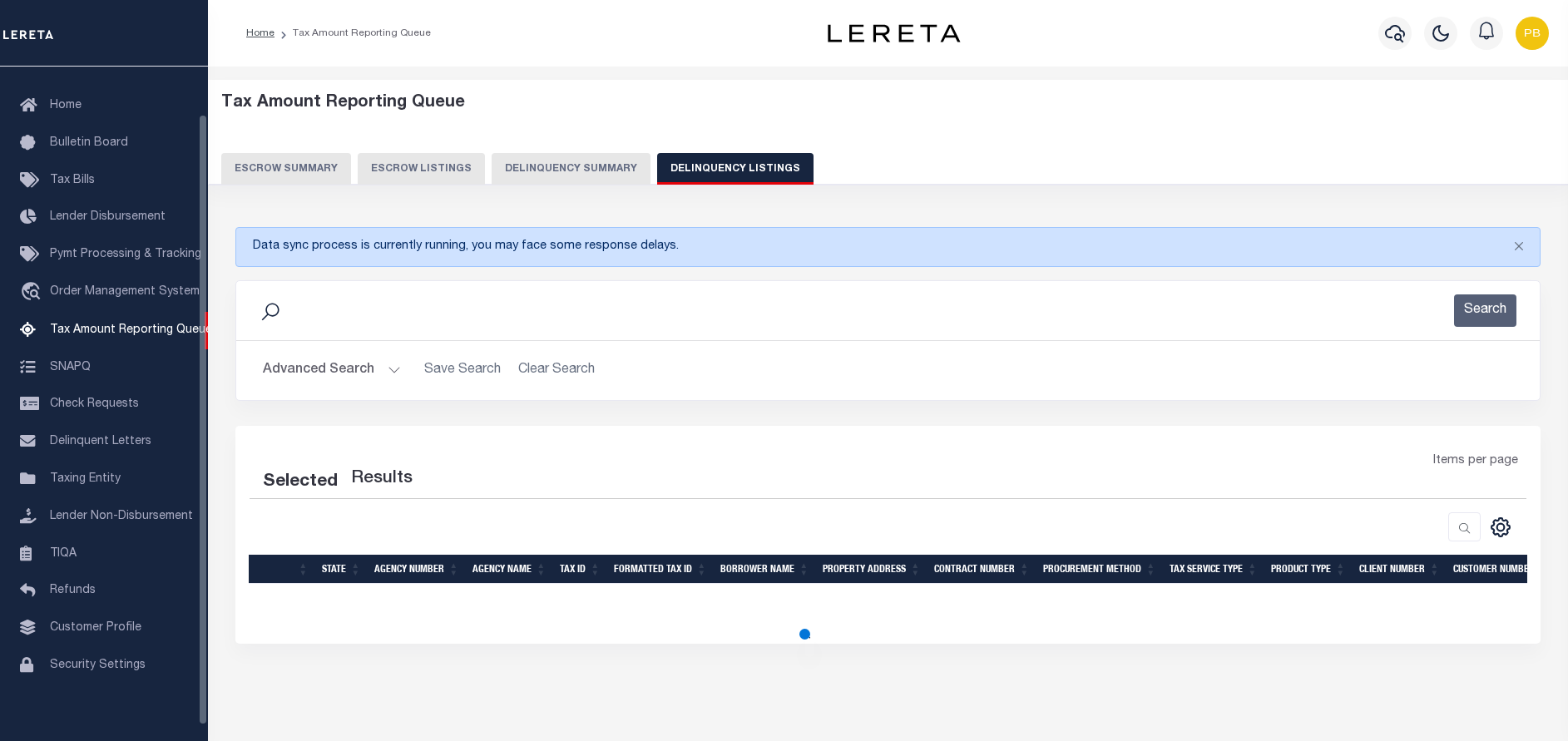
select select "100"
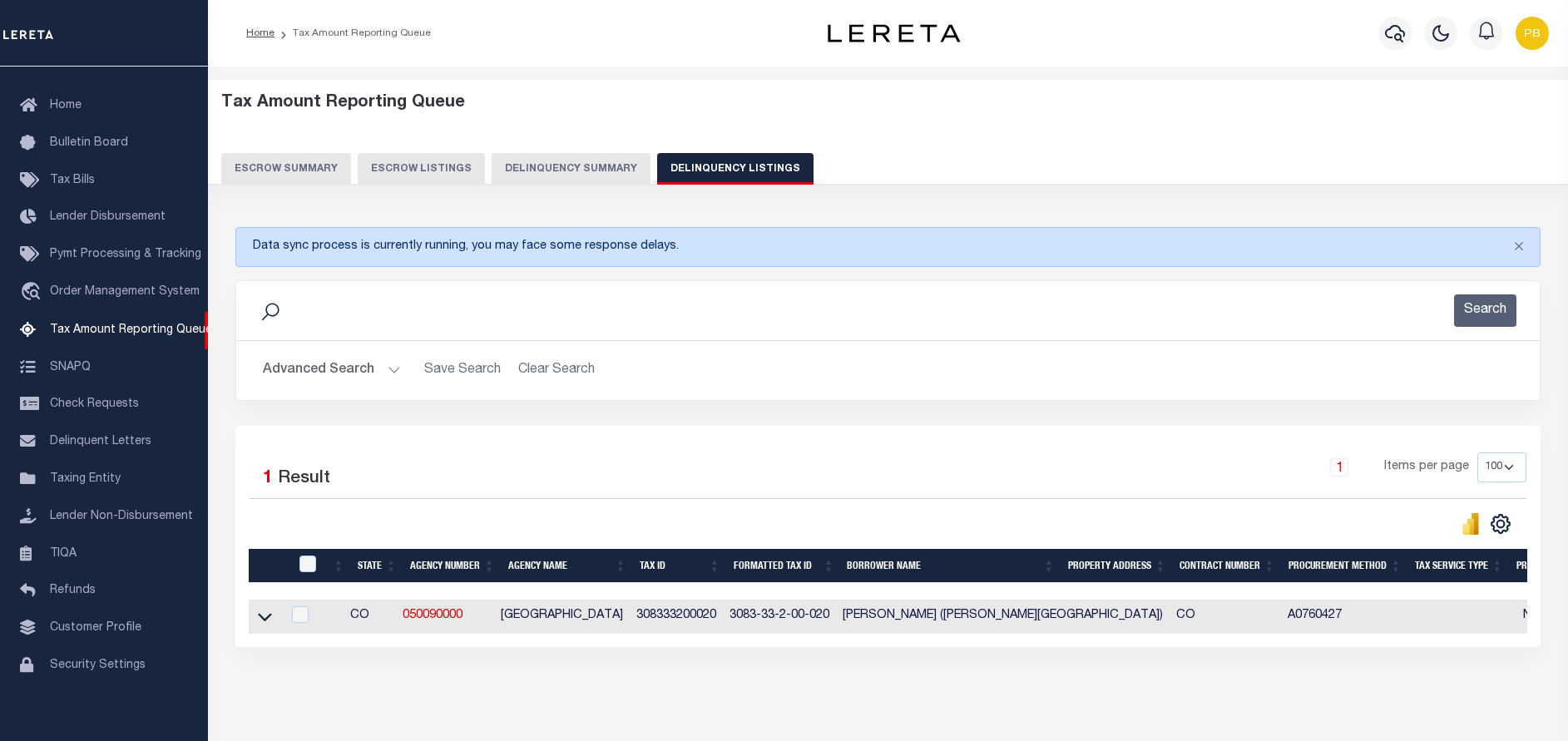
click at [379, 374] on button "Advanced Search" at bounding box center [332, 371] width 138 height 33
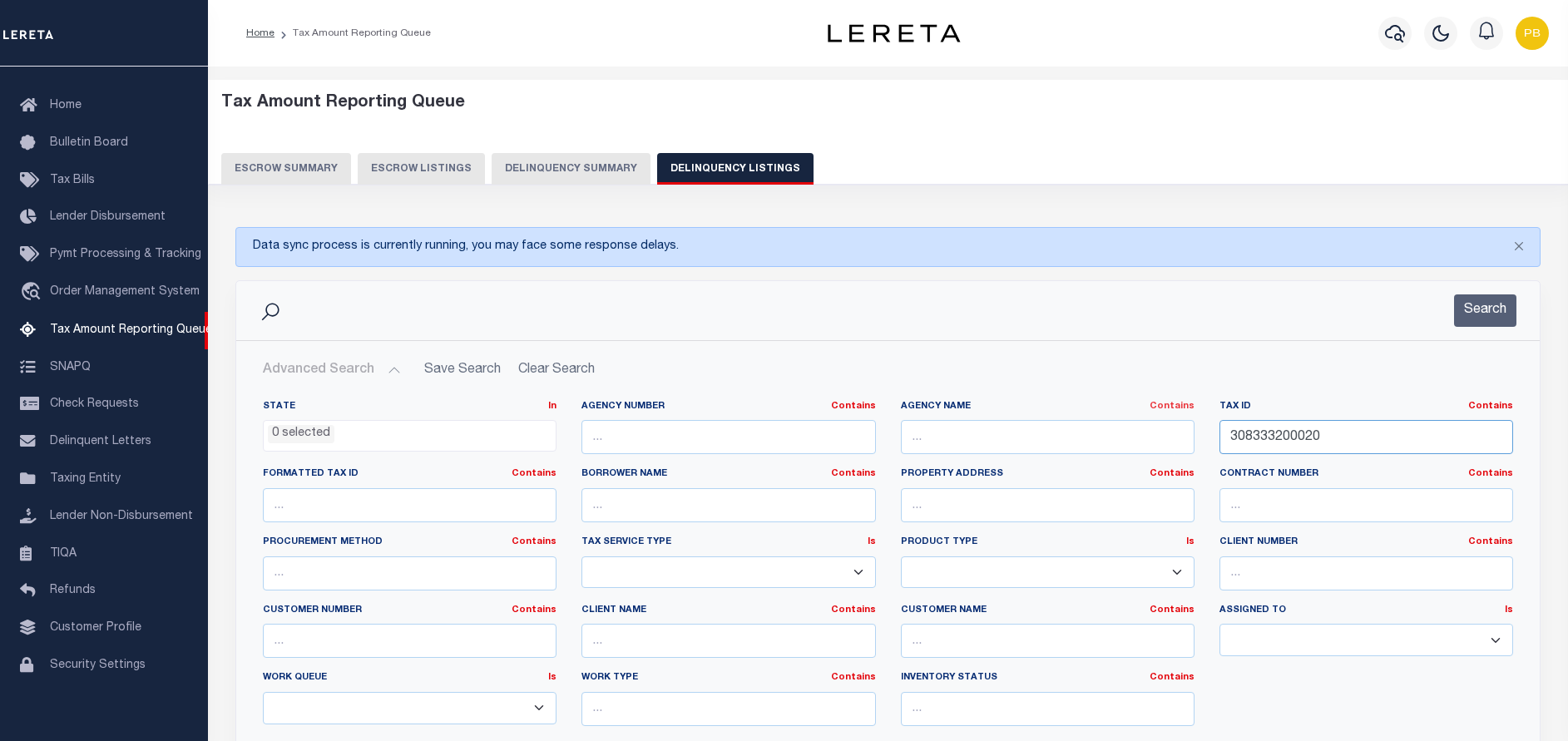
drag, startPoint x: 1367, startPoint y: 434, endPoint x: 1189, endPoint y: 408, distance: 179.9
click at [1189, 408] on div "State In In AK AL AR AZ CA CO CT DC DE FL GA GU HI IA ID IL IN KS KY LA MA MD M…" at bounding box center [888, 570] width 1275 height 339
paste input "R0100742"
type input "R0100742"
click at [1475, 306] on button "Search" at bounding box center [1485, 311] width 63 height 33
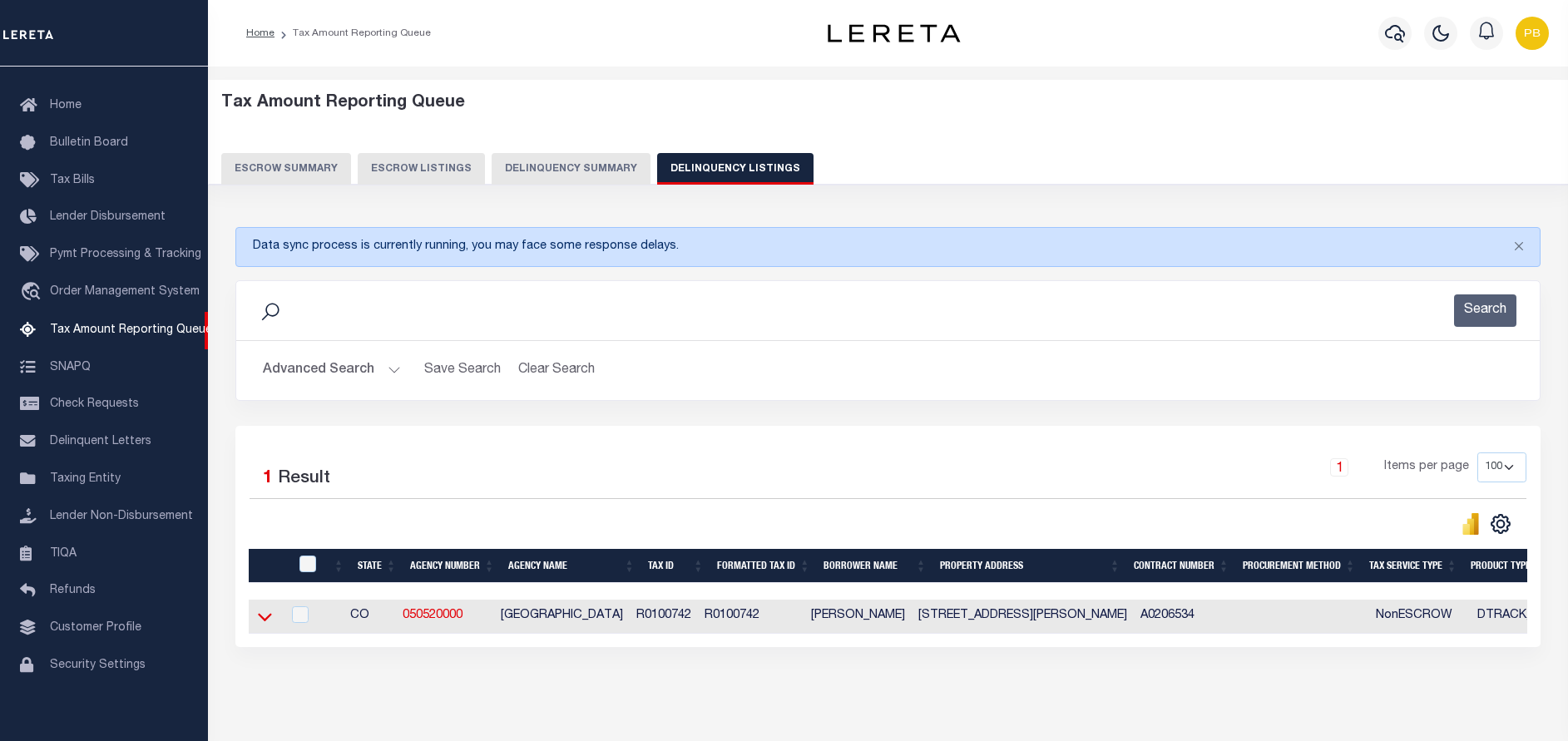
click at [262, 621] on icon at bounding box center [265, 617] width 15 height 8
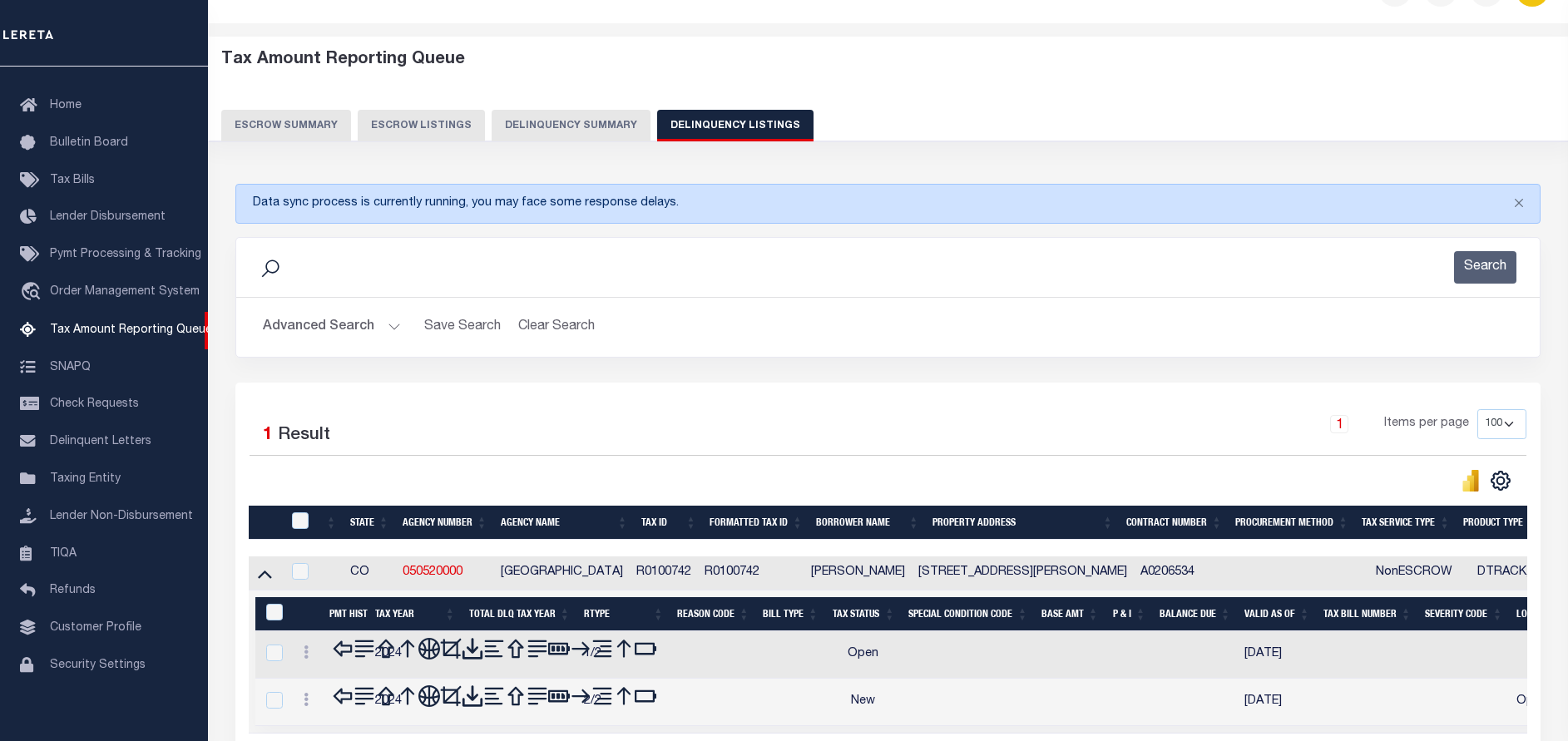
scroll to position [191, 0]
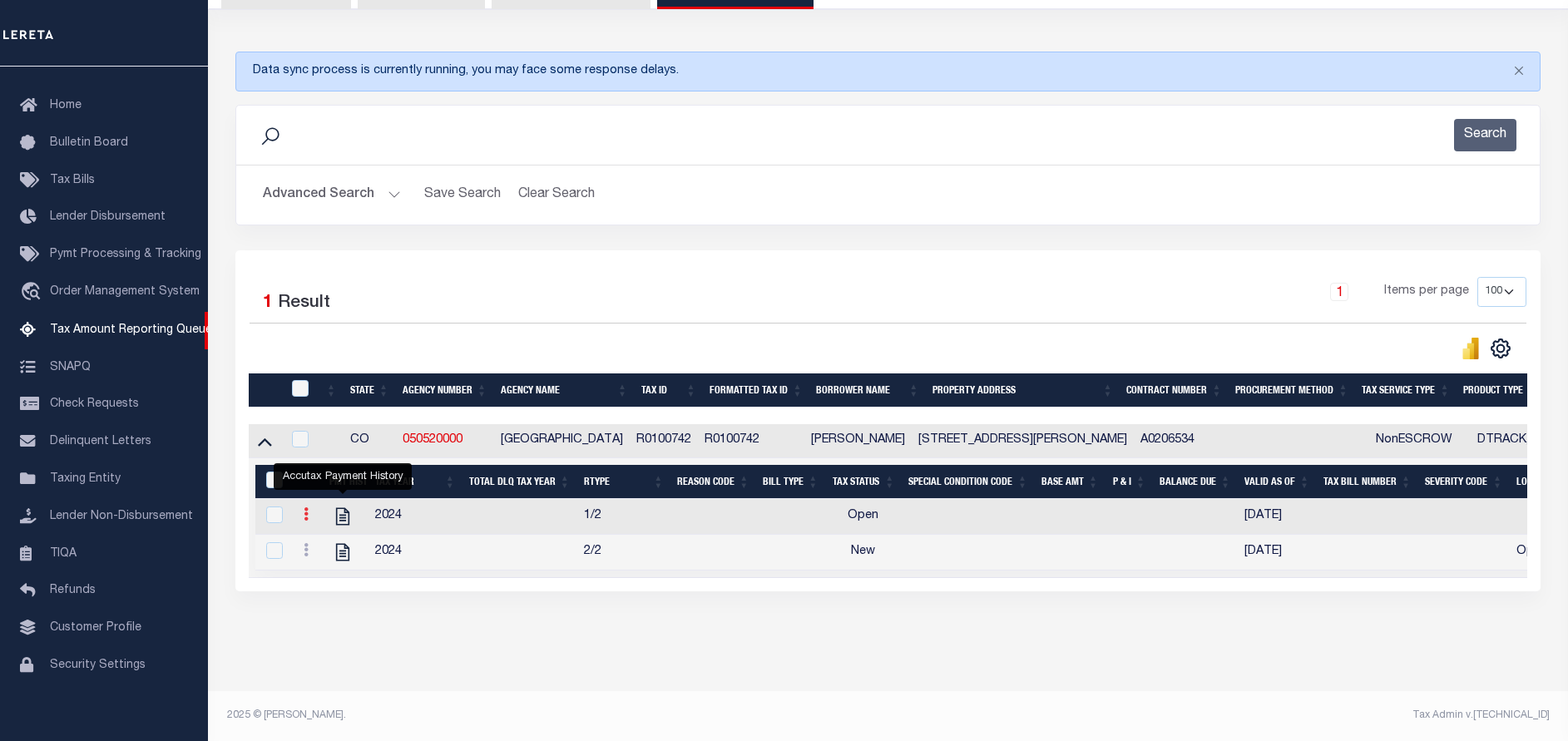
click at [307, 508] on icon at bounding box center [307, 514] width 5 height 14
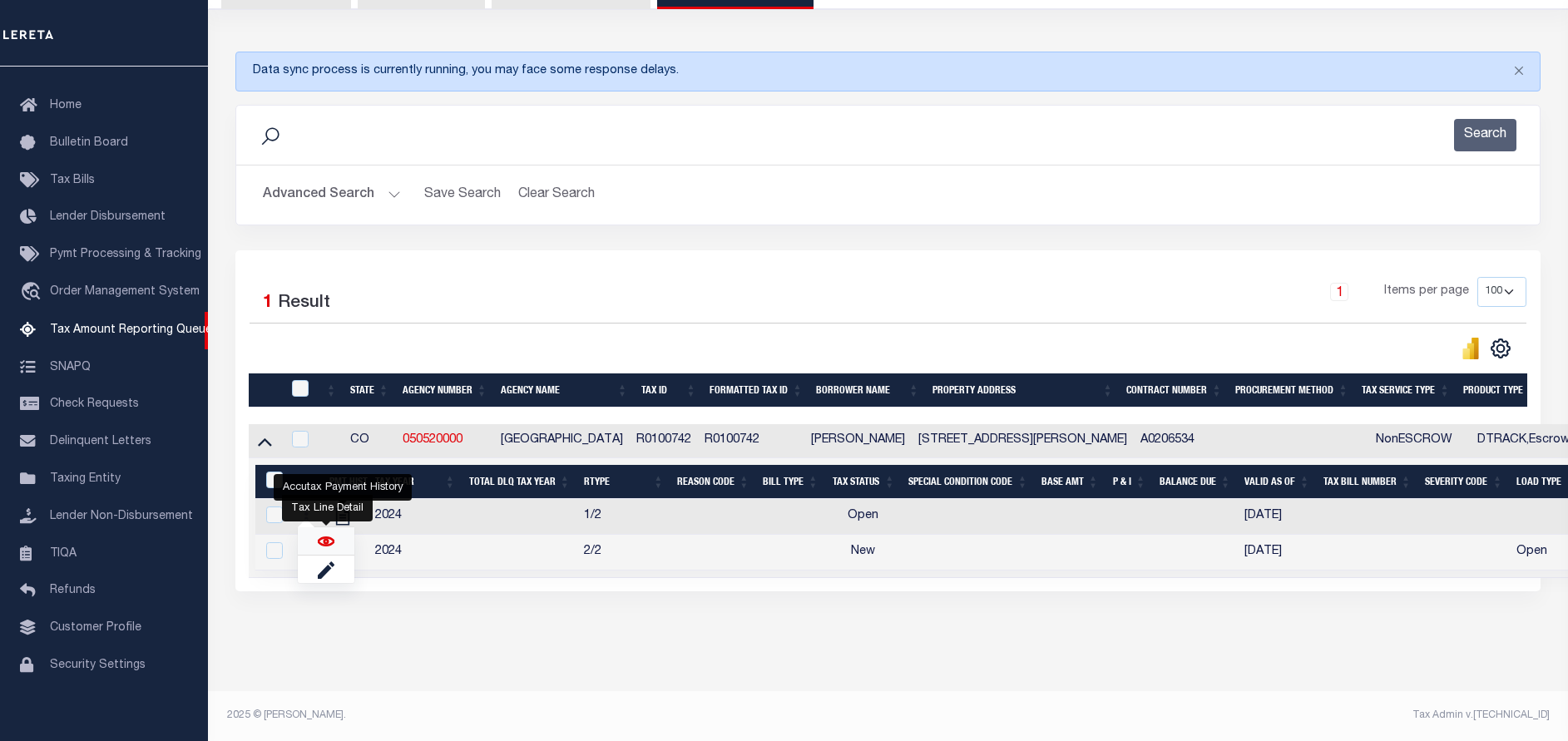
click at [326, 542] on img "" at bounding box center [326, 541] width 16 height 16
checkbox input "true"
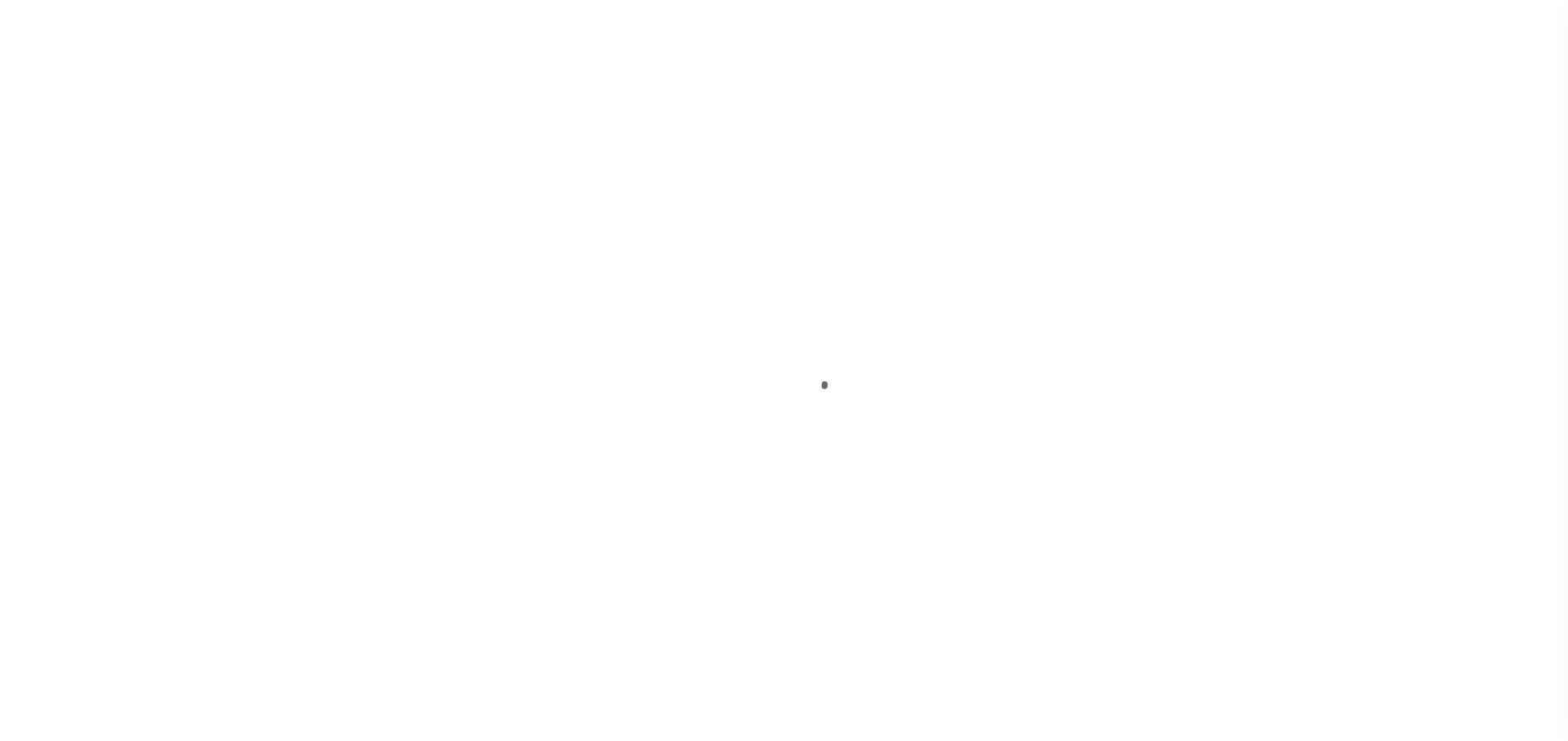
select select "OP2"
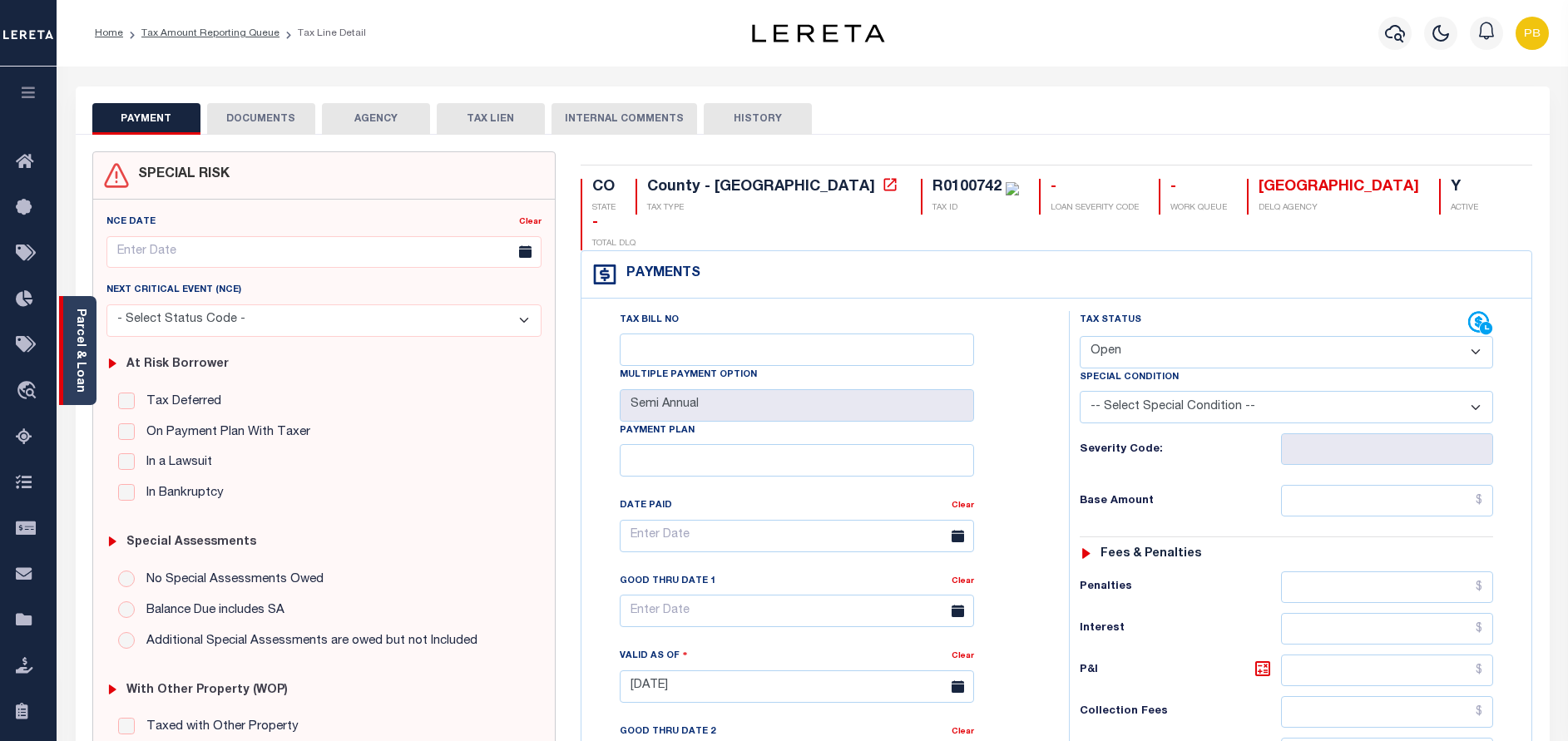
click at [89, 351] on div "Parcel & Loan" at bounding box center [77, 351] width 37 height 109
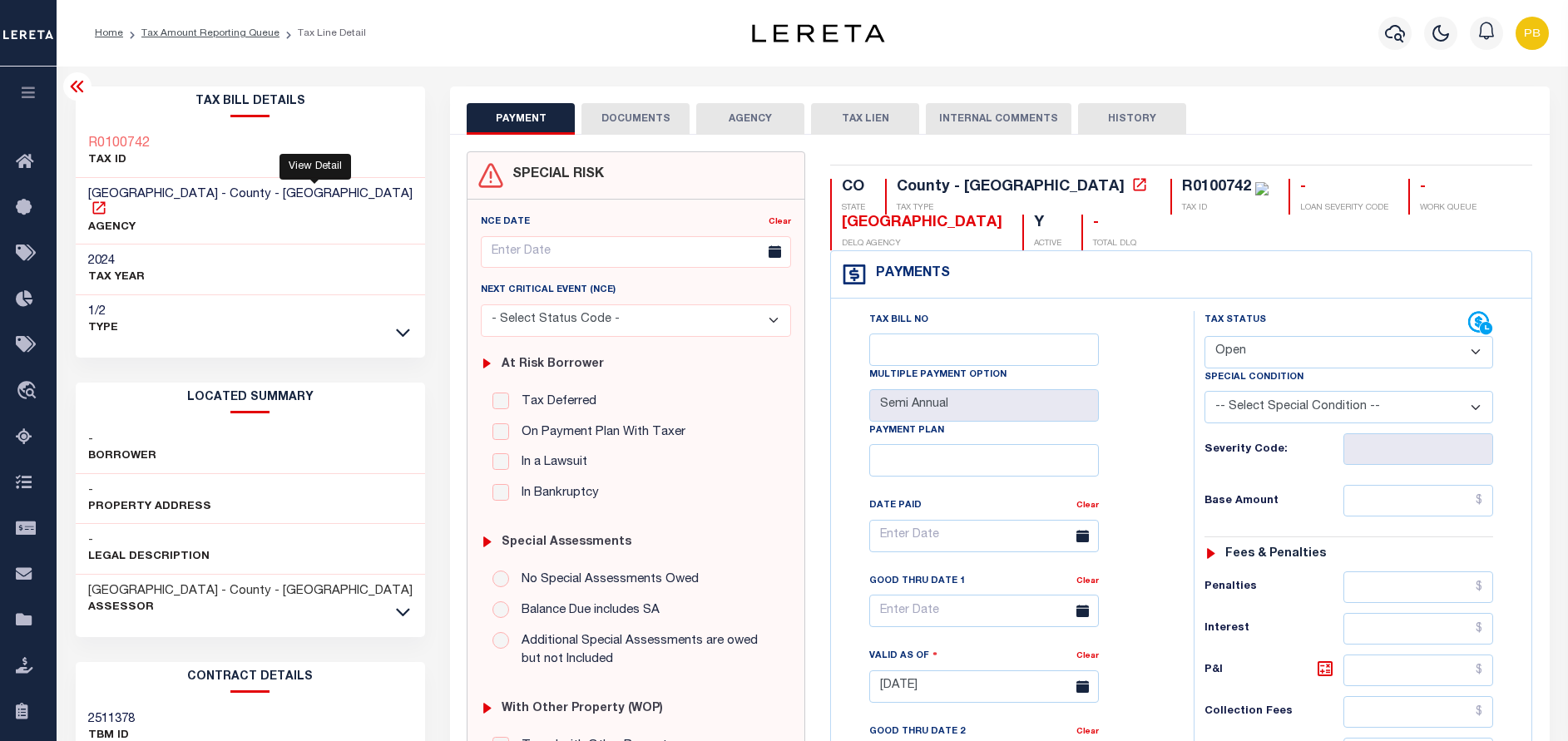
click at [105, 201] on icon at bounding box center [99, 208] width 13 height 13
click at [249, 36] on link "Tax Amount Reporting Queue" at bounding box center [210, 33] width 138 height 10
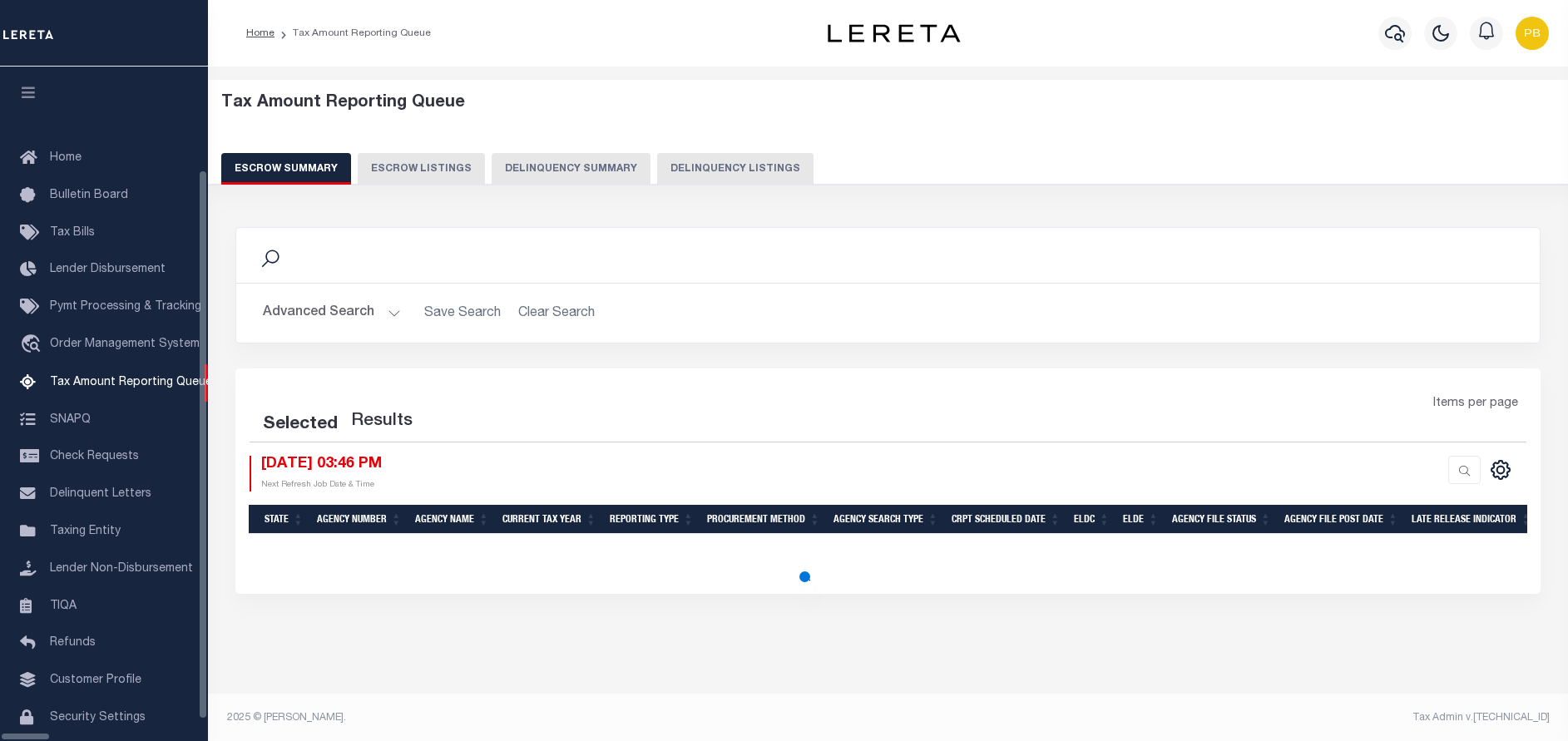
click at [670, 165] on button "Delinquency Listings" at bounding box center [735, 169] width 156 height 32
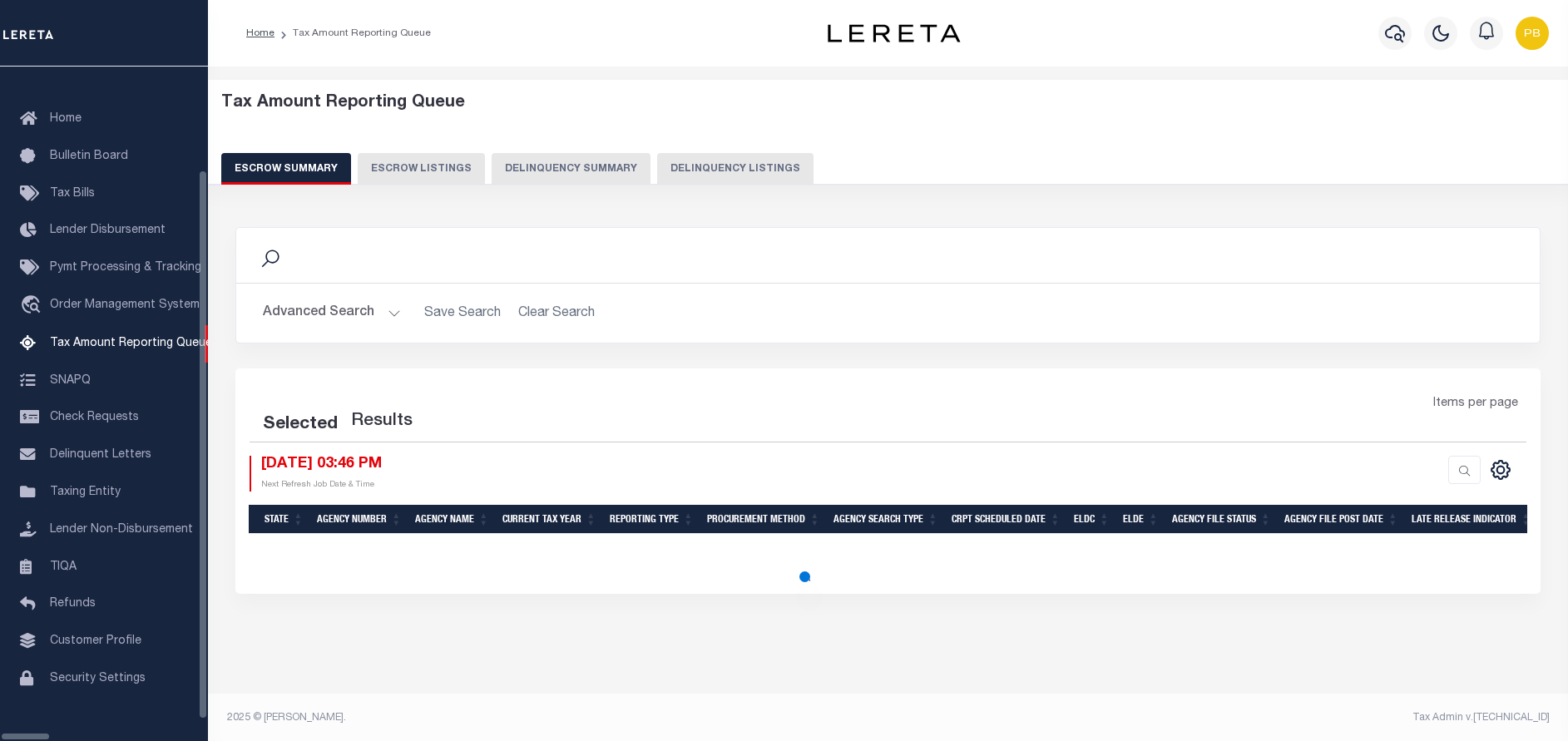
select select "100"
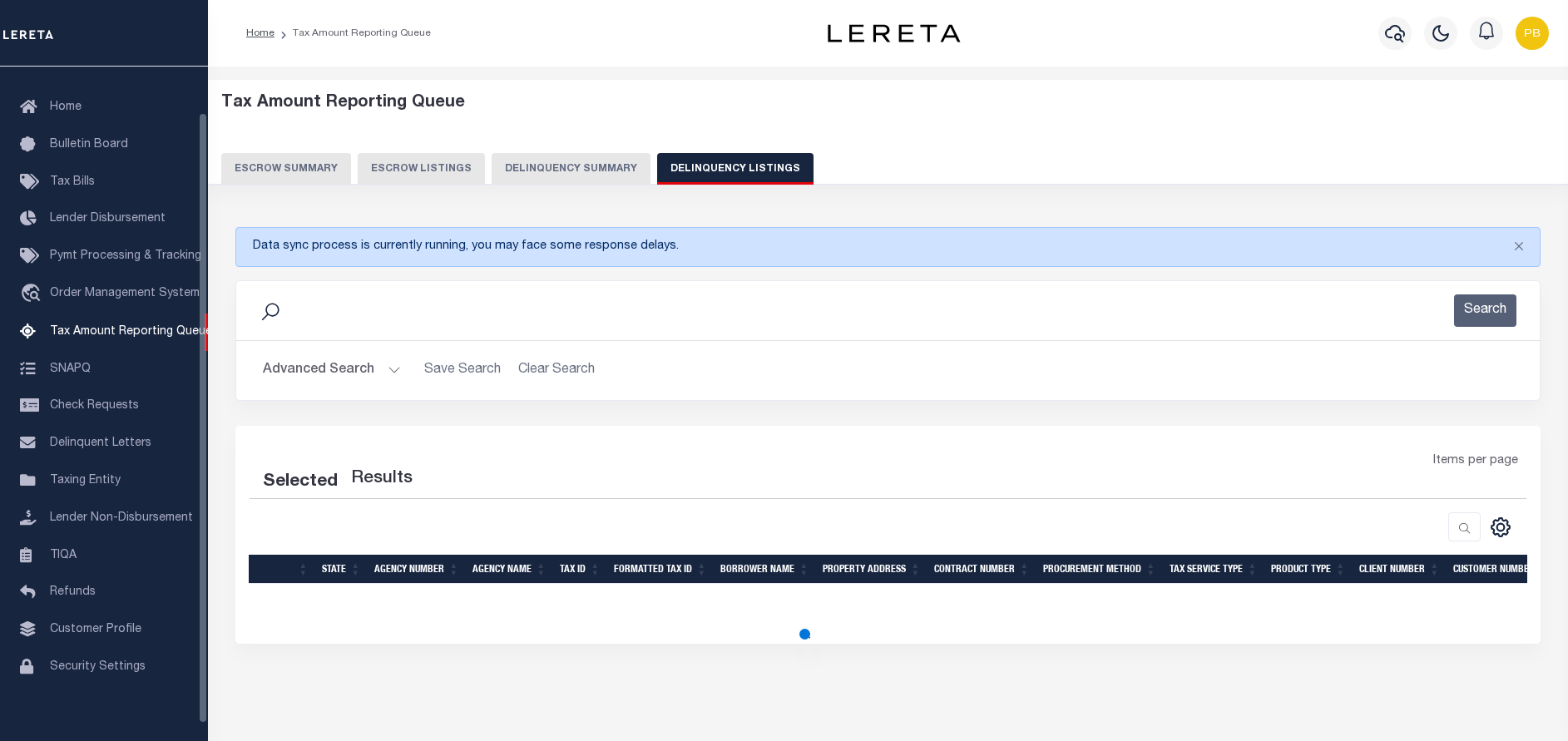
select select "100"
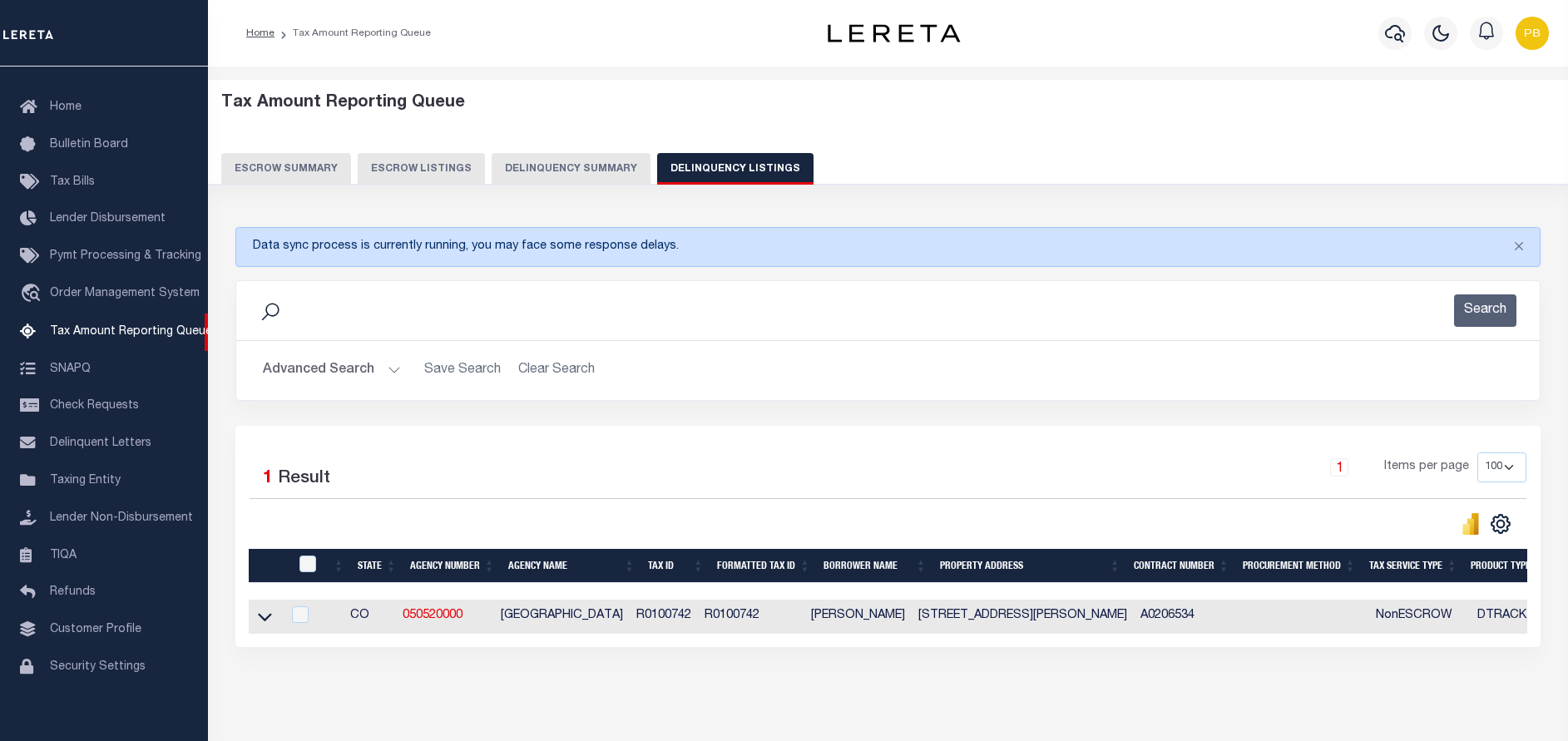
click at [375, 373] on button "Advanced Search" at bounding box center [332, 371] width 138 height 33
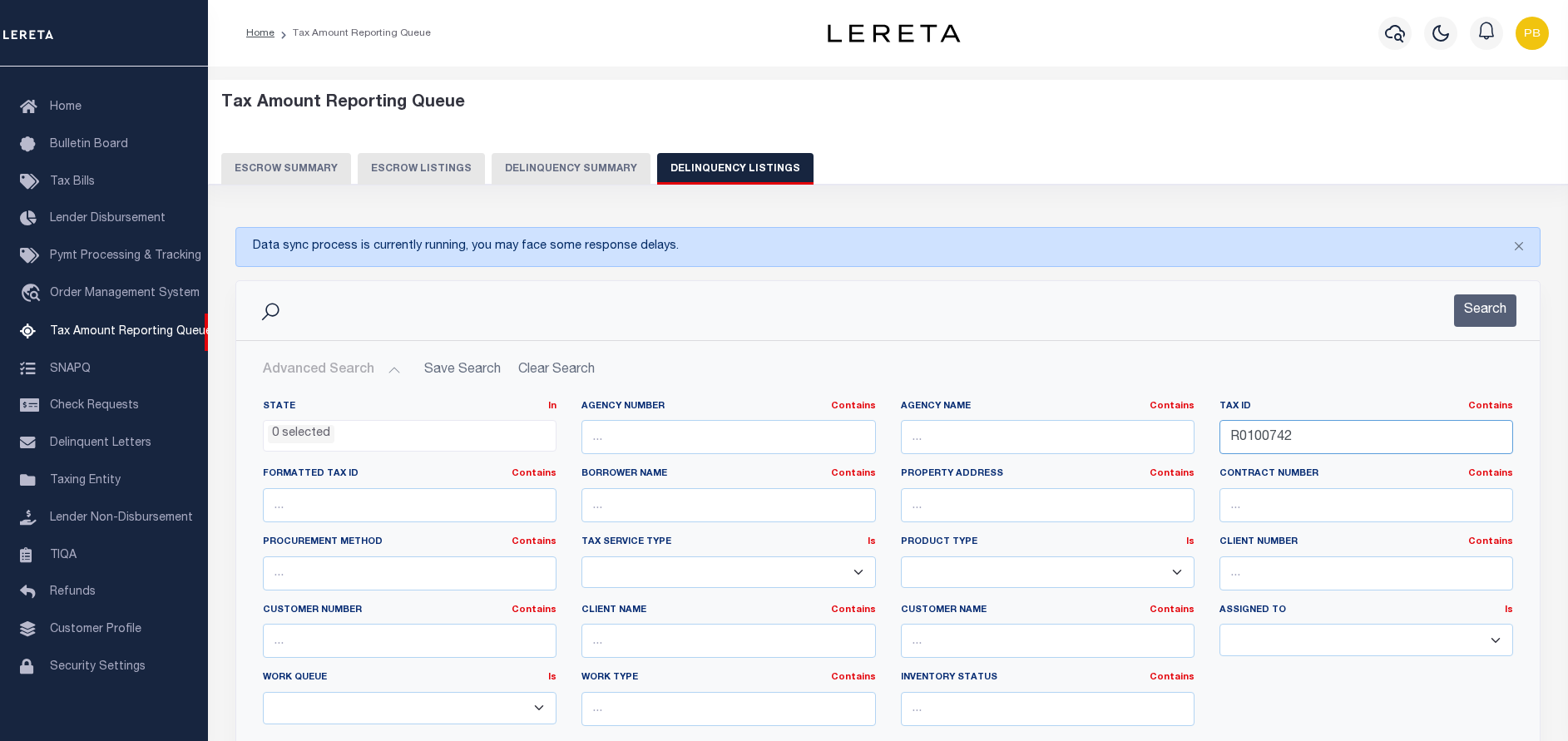
drag, startPoint x: 1411, startPoint y: 446, endPoint x: 1075, endPoint y: 445, distance: 336.0
click at [1075, 445] on div "State In In AK AL AR AZ CA CO CT DC DE FL GA GU HI IA ID IL IN KS [GEOGRAPHIC_D…" at bounding box center [888, 570] width 1275 height 339
paste input "308333200020"
type input "308333200020"
click at [1470, 307] on button "Search" at bounding box center [1485, 311] width 63 height 33
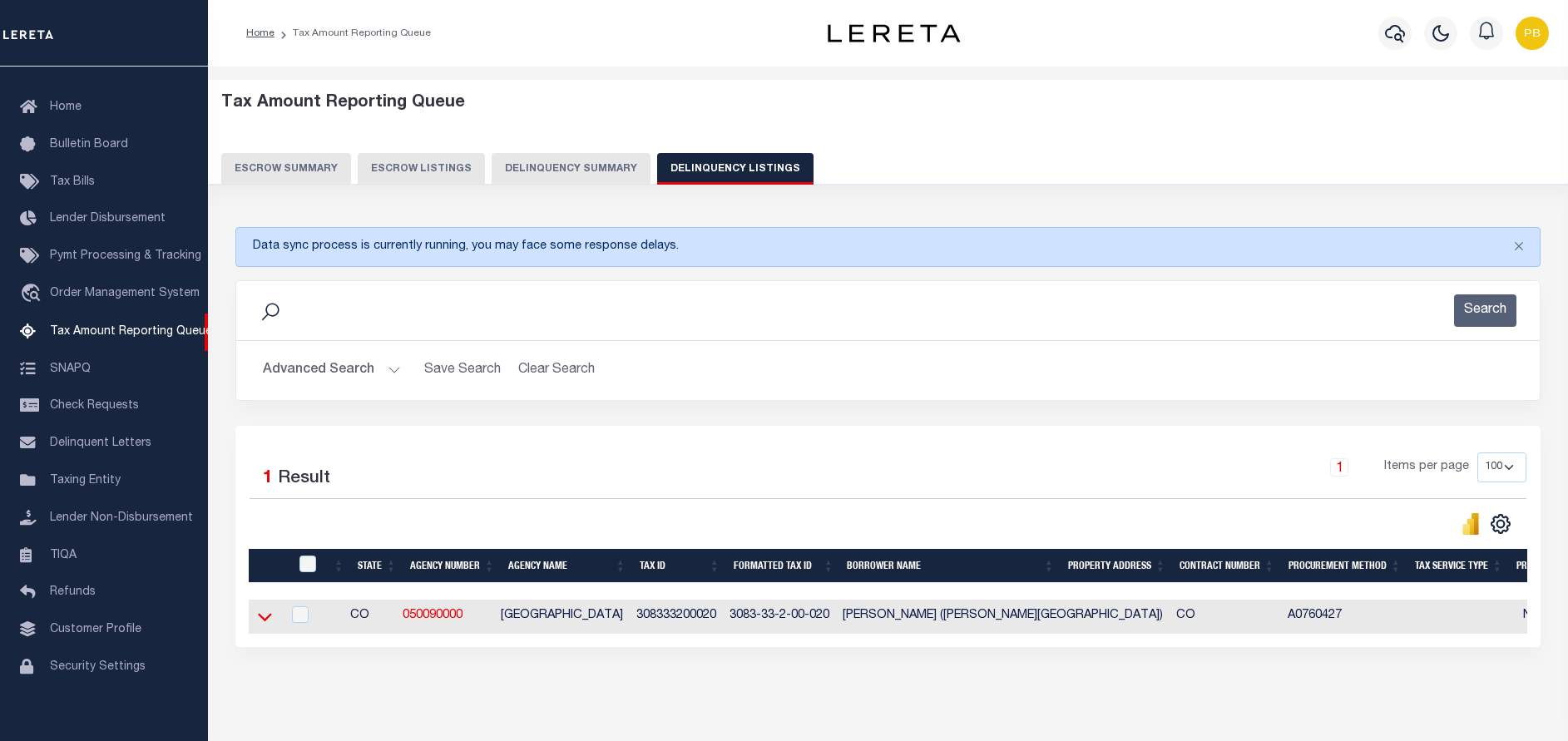
click at [267, 616] on icon at bounding box center [265, 617] width 15 height 17
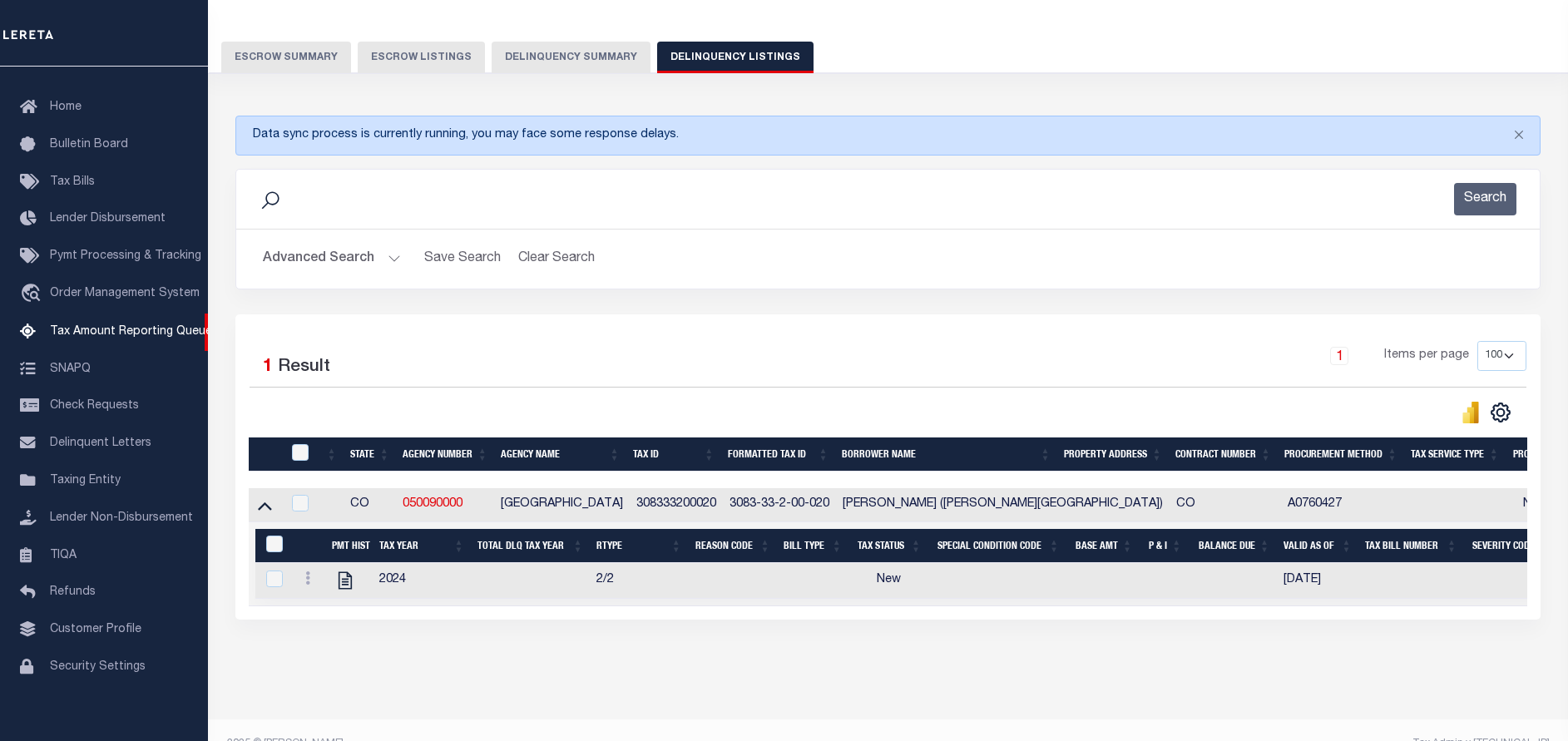
scroll to position [155, 0]
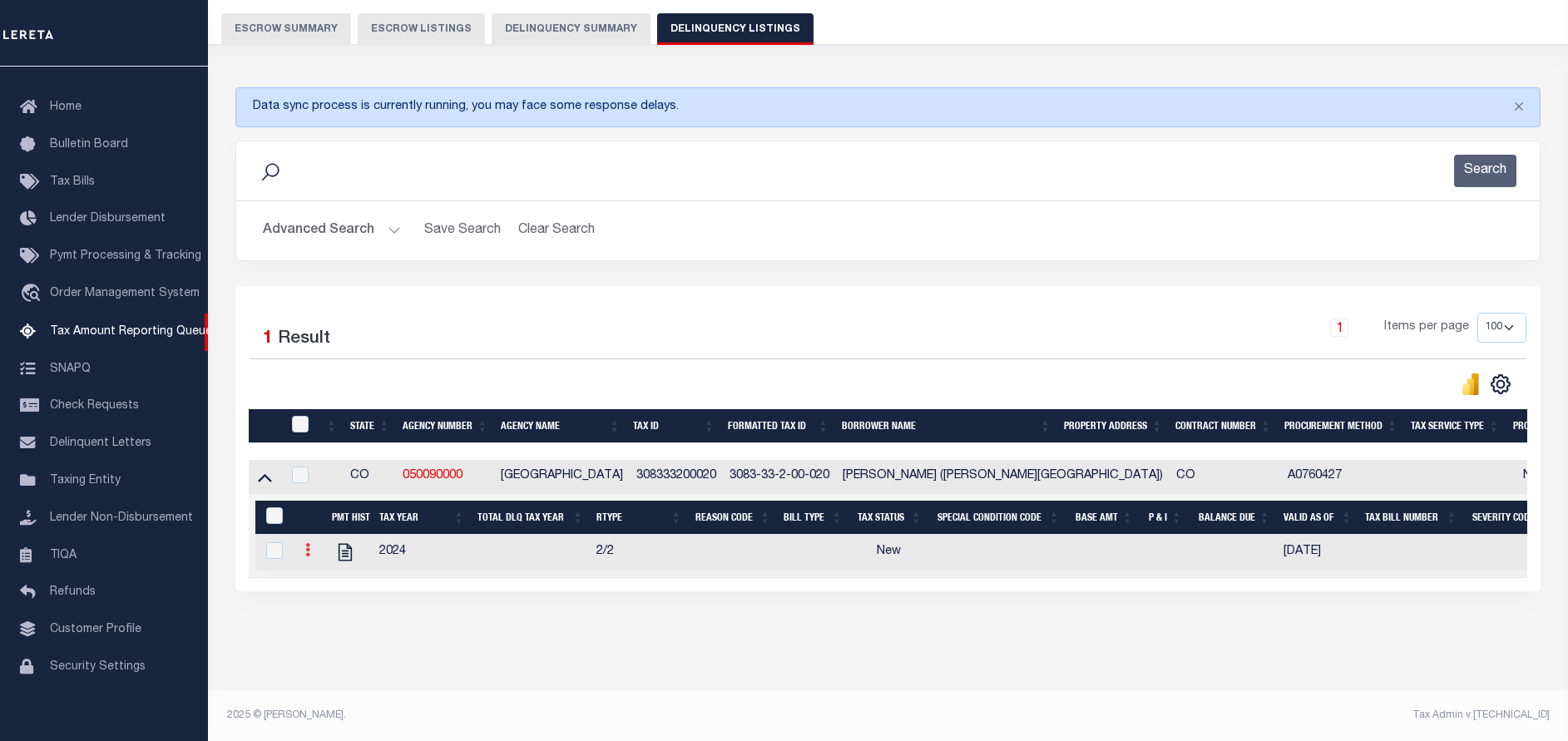
click at [310, 546] on link at bounding box center [307, 552] width 18 height 14
click at [324, 572] on img "" at bounding box center [327, 577] width 16 height 16
checkbox input "true"
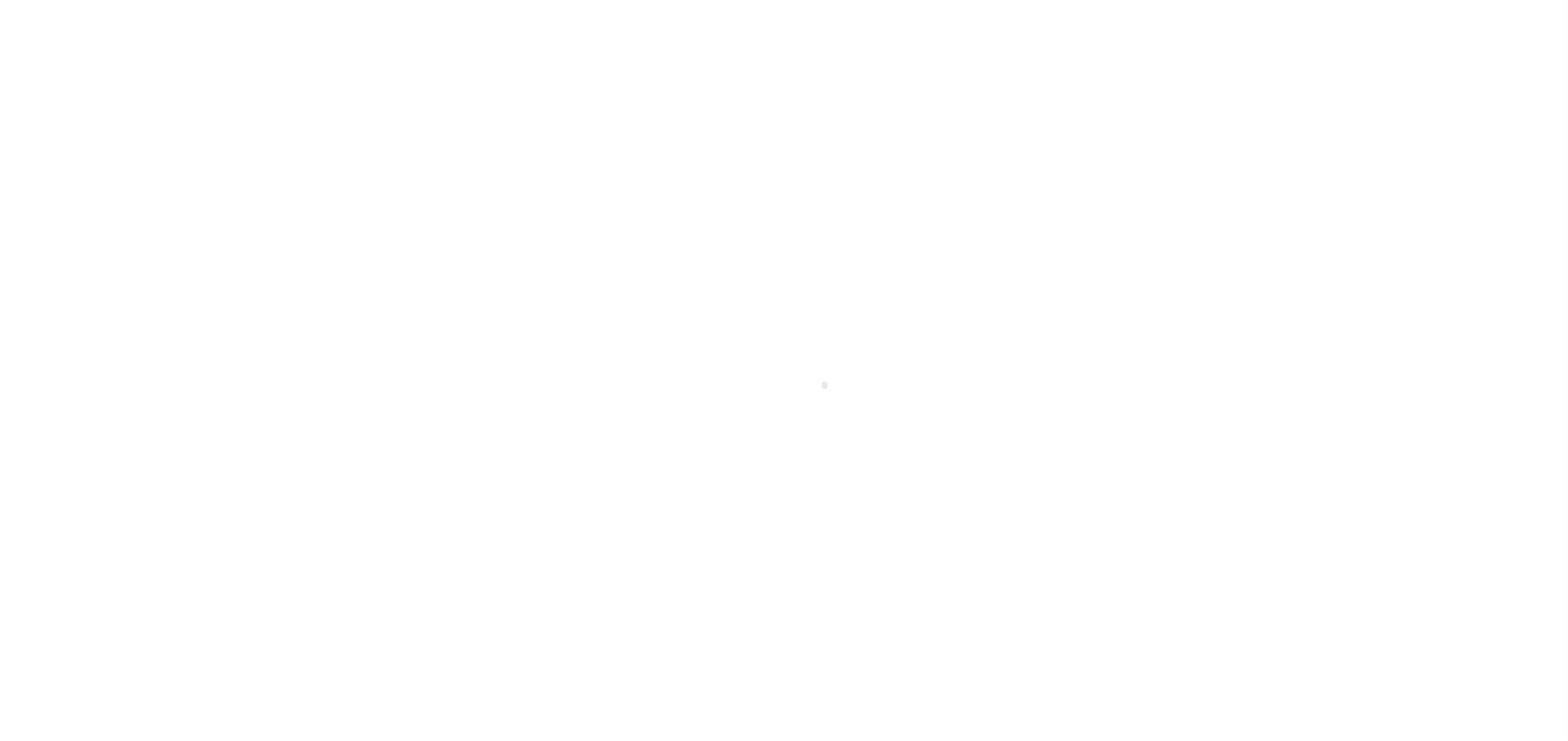
select select "NW2"
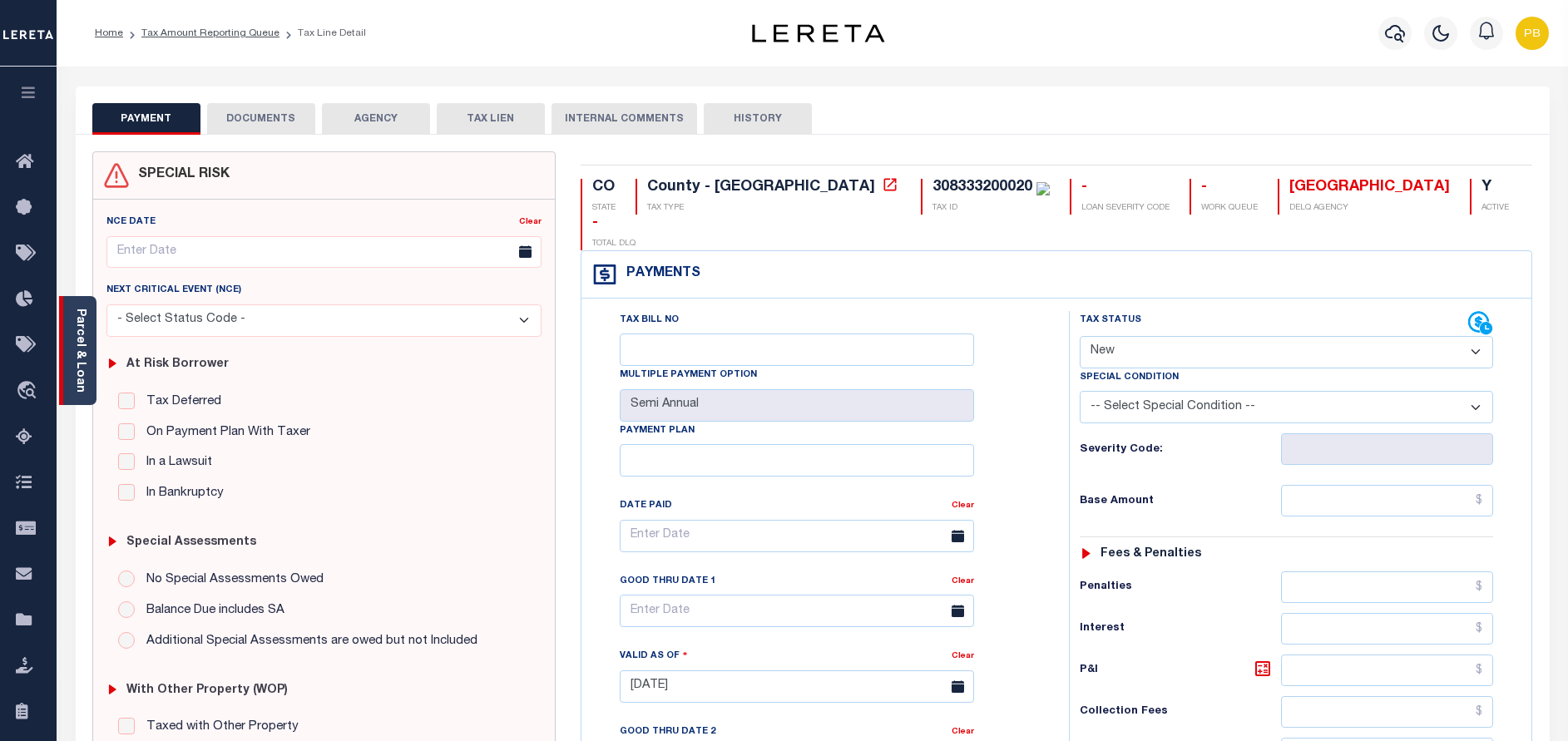
click at [85, 349] on link "Parcel & Loan" at bounding box center [80, 350] width 12 height 84
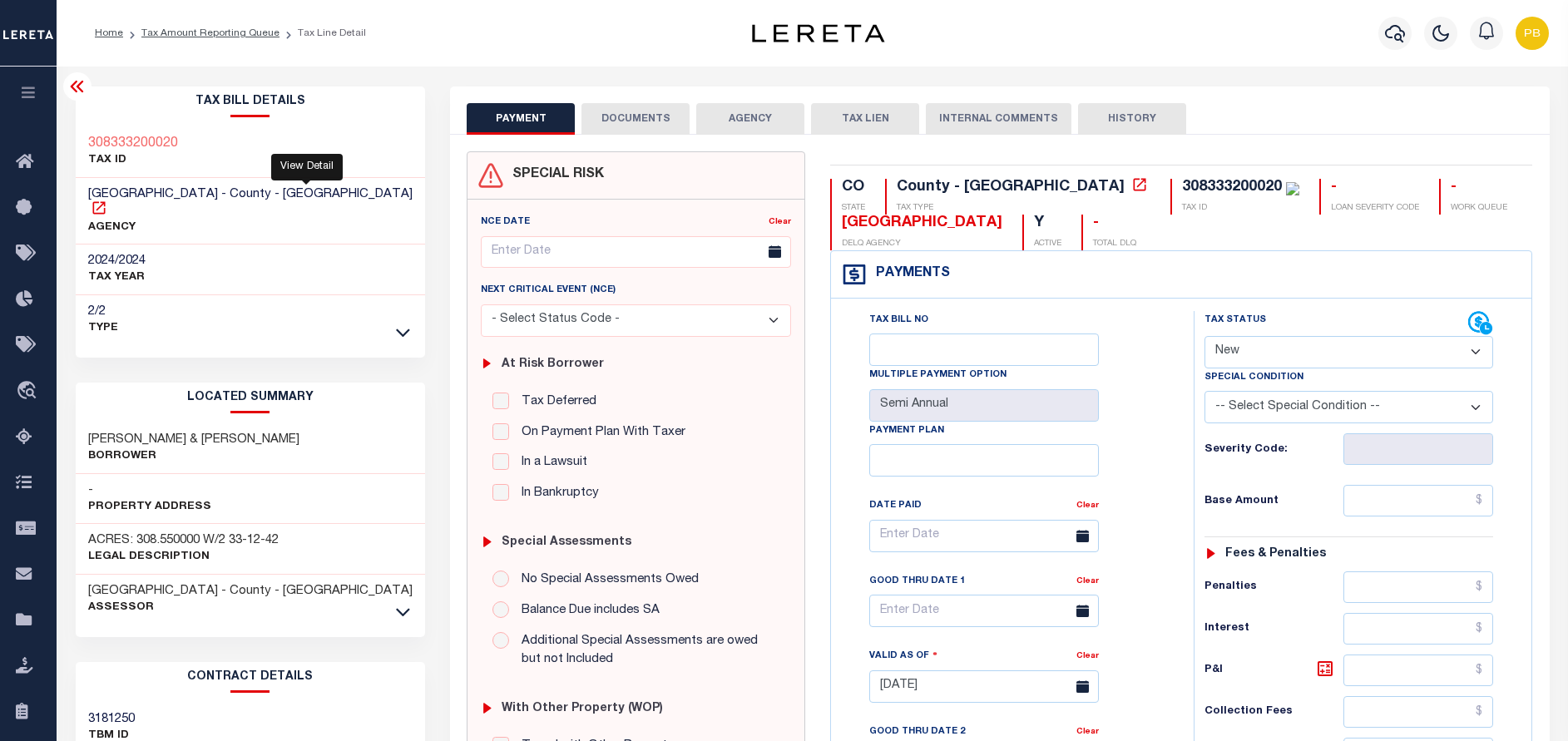
click at [105, 201] on icon at bounding box center [99, 208] width 13 height 13
drag, startPoint x: 842, startPoint y: 222, endPoint x: 991, endPoint y: 219, distance: 149.0
click at [991, 219] on div "[GEOGRAPHIC_DATA]" at bounding box center [921, 224] width 161 height 18
copy div "[GEOGRAPHIC_DATA]"
click at [183, 34] on link "Tax Amount Reporting Queue" at bounding box center [210, 33] width 138 height 10
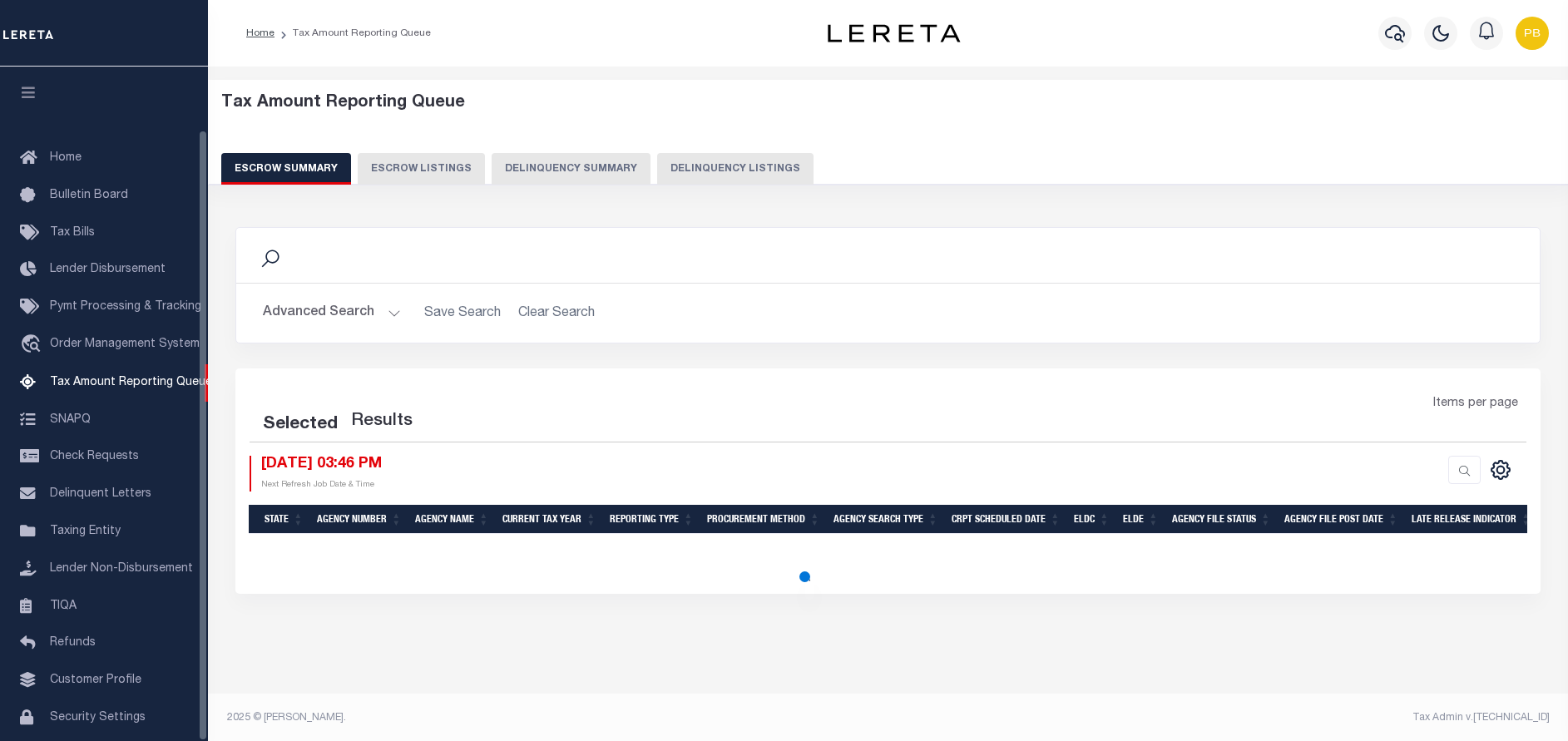
click at [698, 176] on button "Delinquency Listings" at bounding box center [735, 169] width 156 height 32
select select "100"
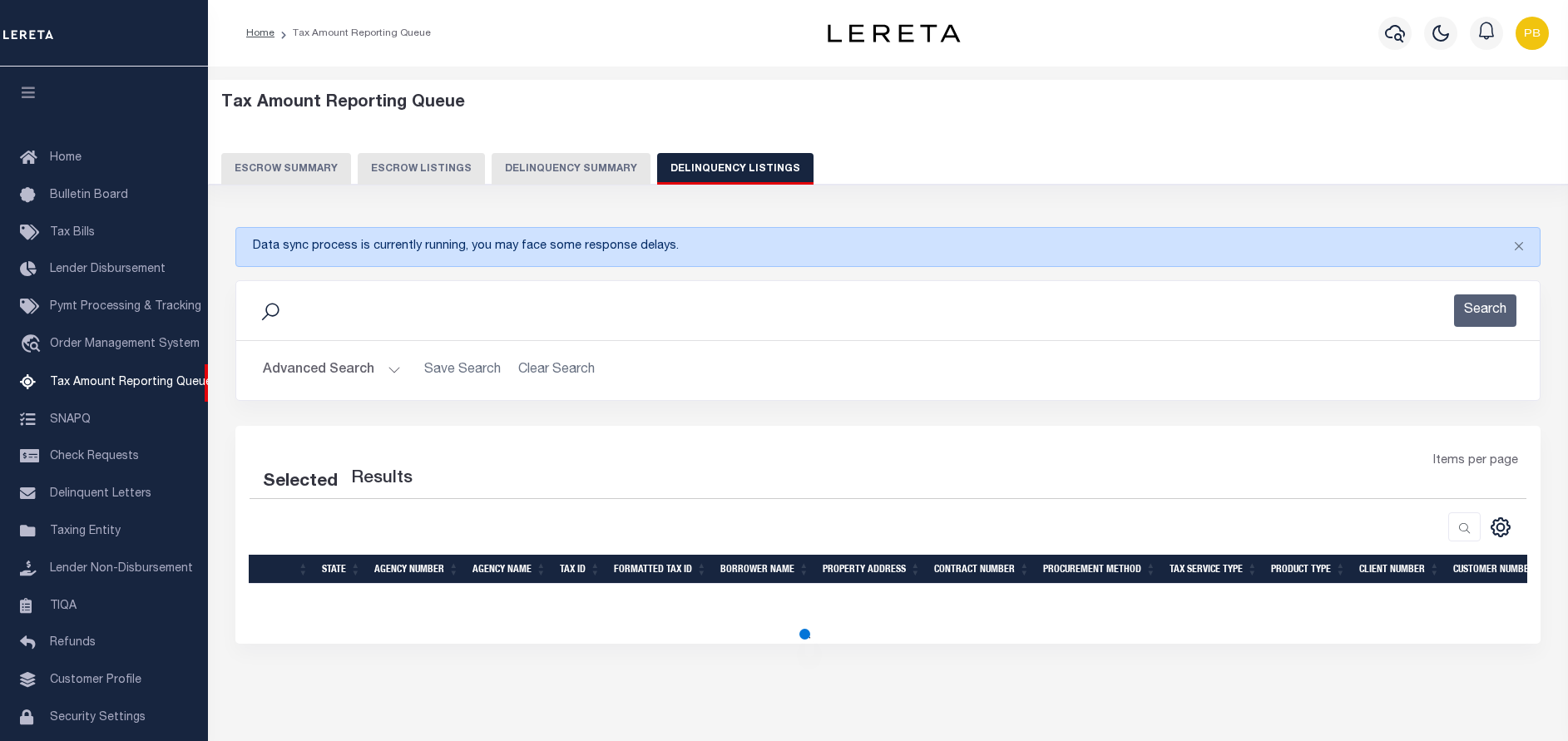
scroll to position [69, 0]
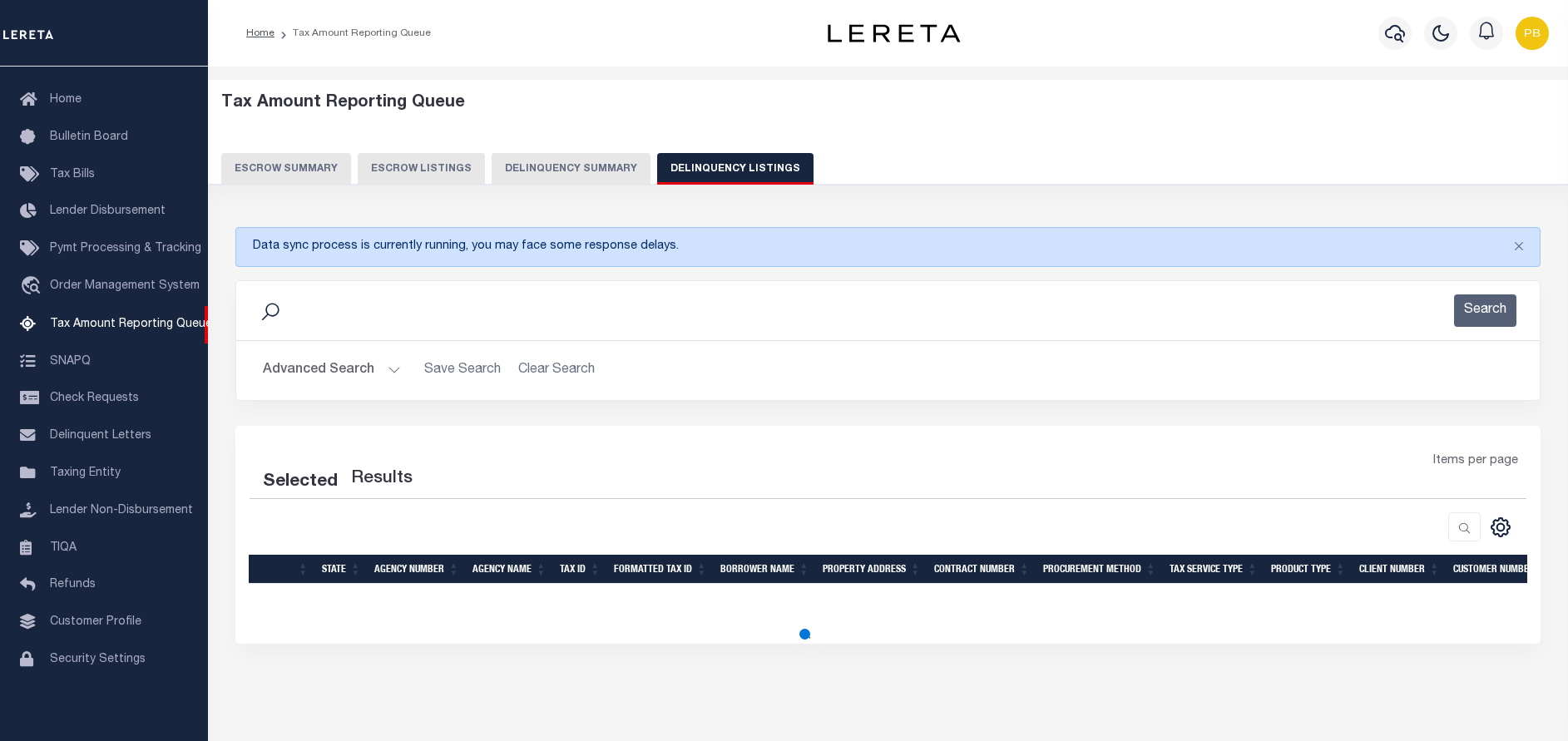
select select "100"
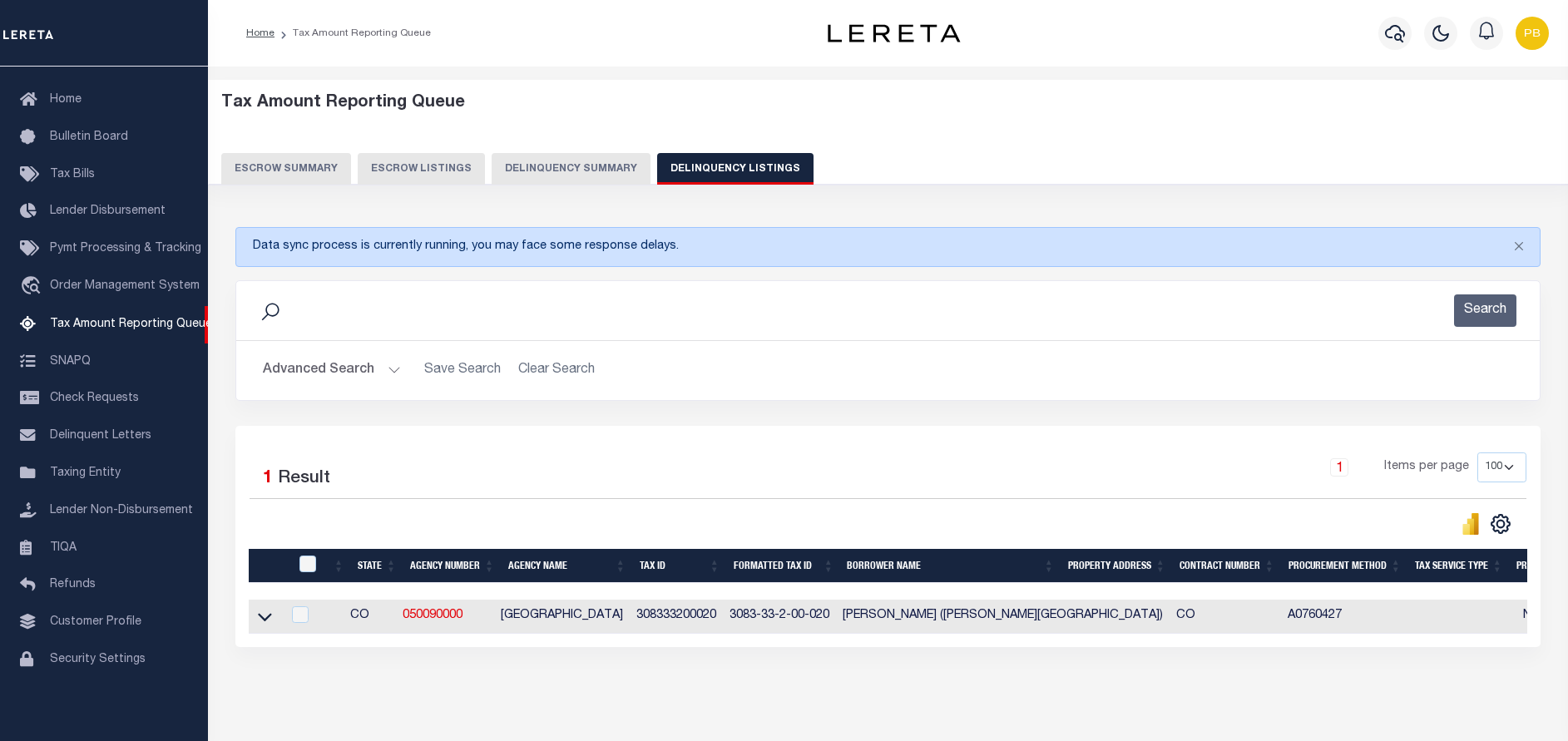
click at [386, 366] on button "Advanced Search" at bounding box center [332, 371] width 138 height 33
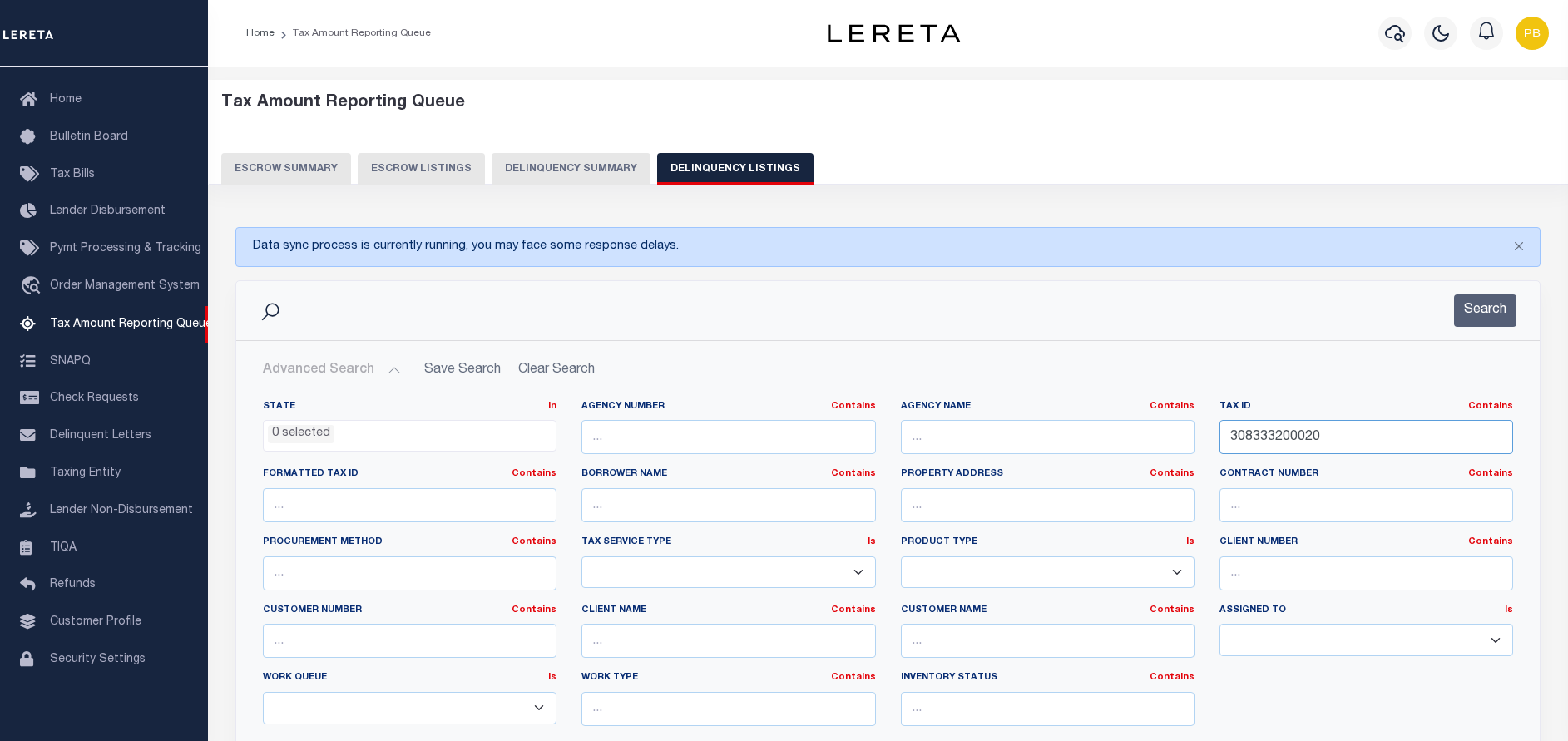
drag, startPoint x: 1416, startPoint y: 433, endPoint x: 1164, endPoint y: 438, distance: 252.0
click at [1164, 438] on div "State In In AK AL AR AZ CA CO CT DC DE FL GA GU HI IA ID IL IN KS KY LA MA MD M…" at bounding box center [888, 570] width 1275 height 339
paste input "81-0380-00110"
type input "[PHONE_NUMBER]"
click at [1483, 313] on button "Search" at bounding box center [1485, 311] width 63 height 33
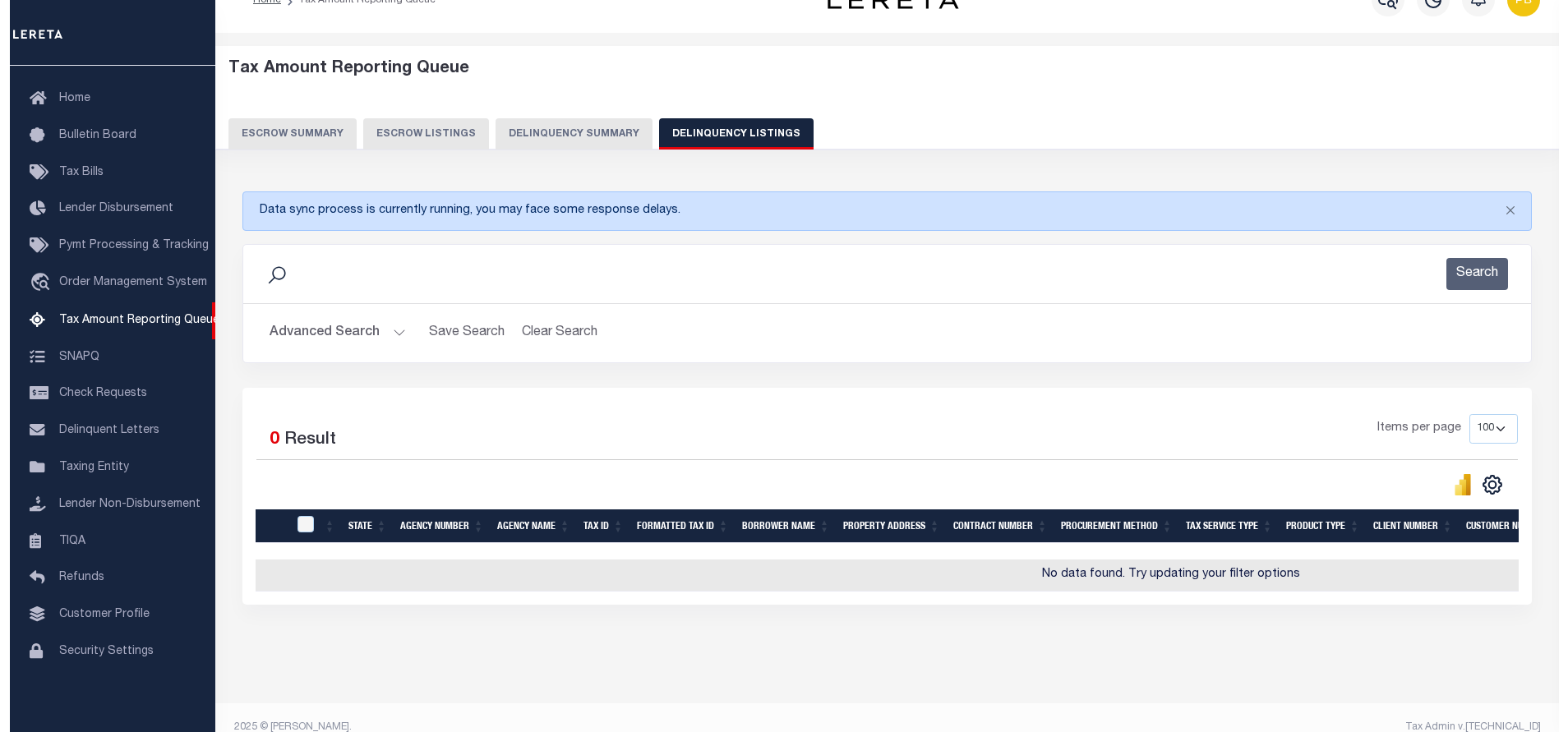
scroll to position [0, 0]
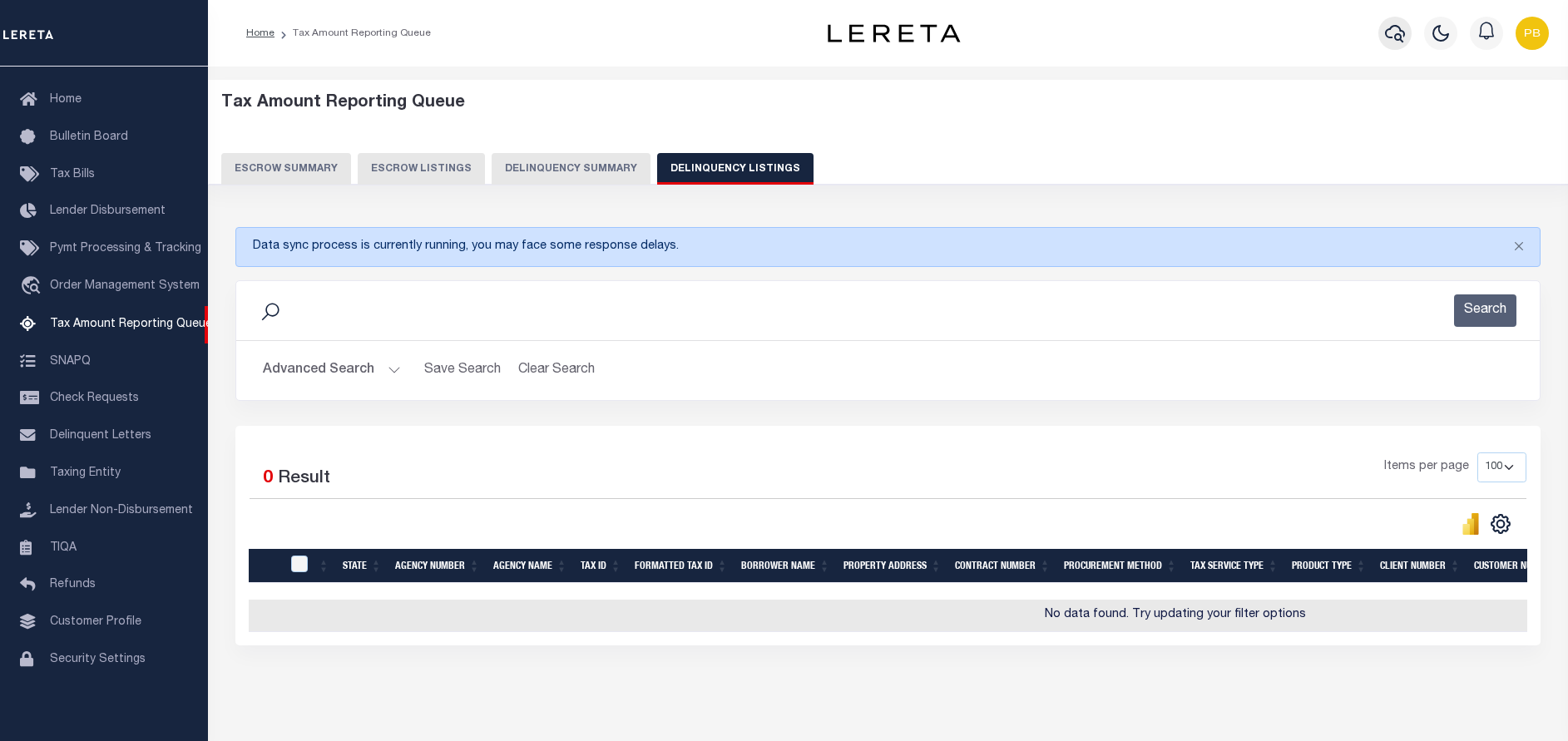
click at [1397, 35] on icon "button" at bounding box center [1395, 34] width 20 height 17
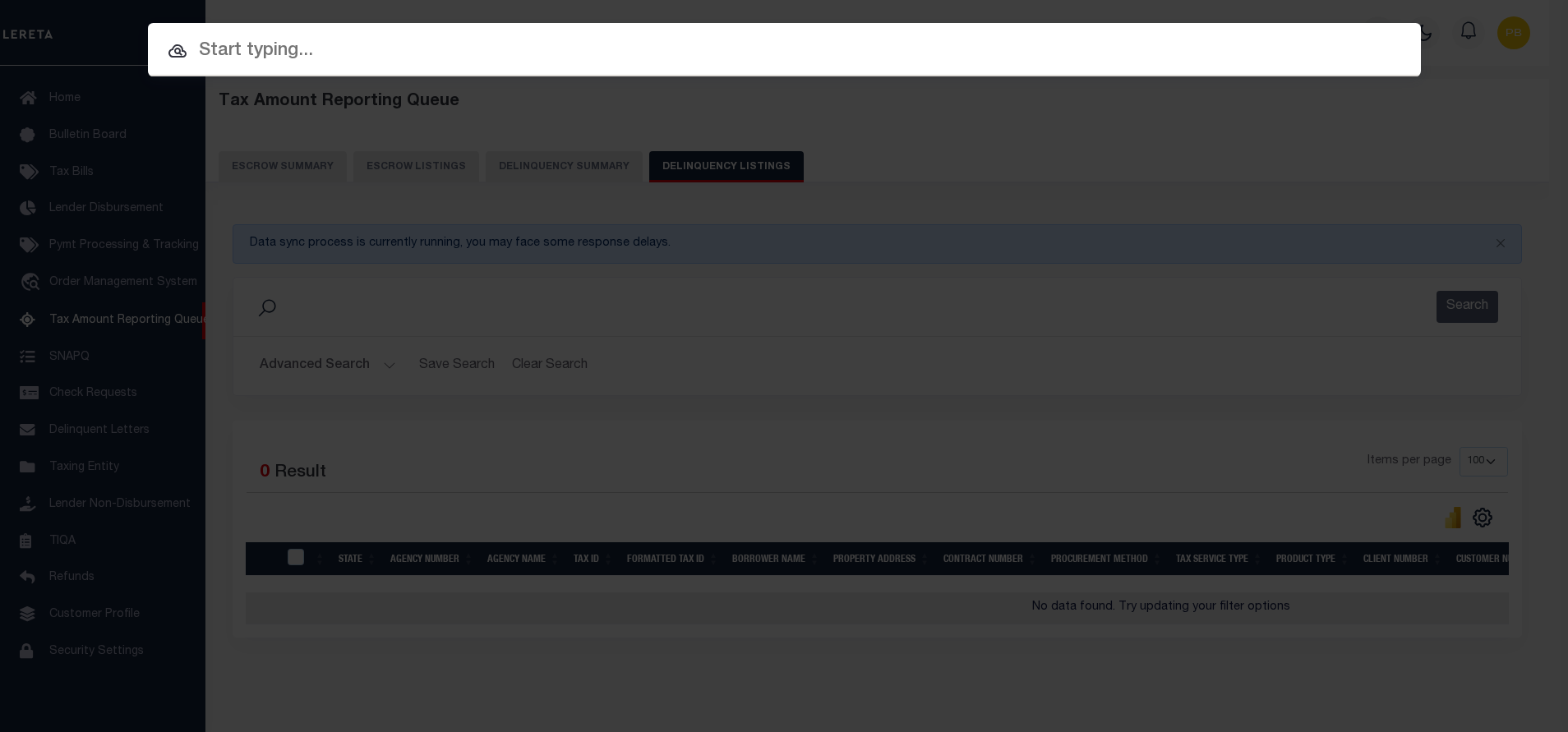
paste input "34820943"
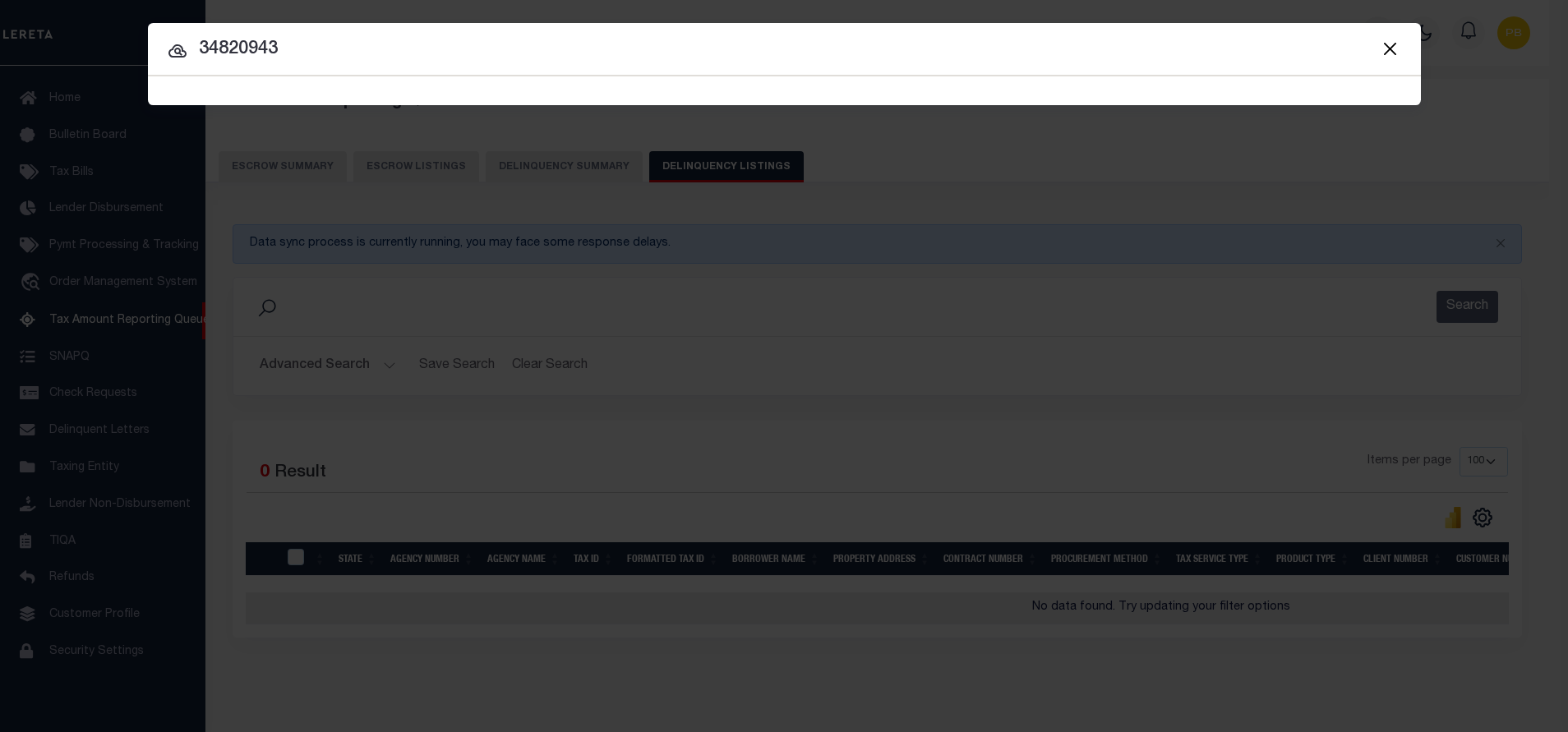
type input "34820943"
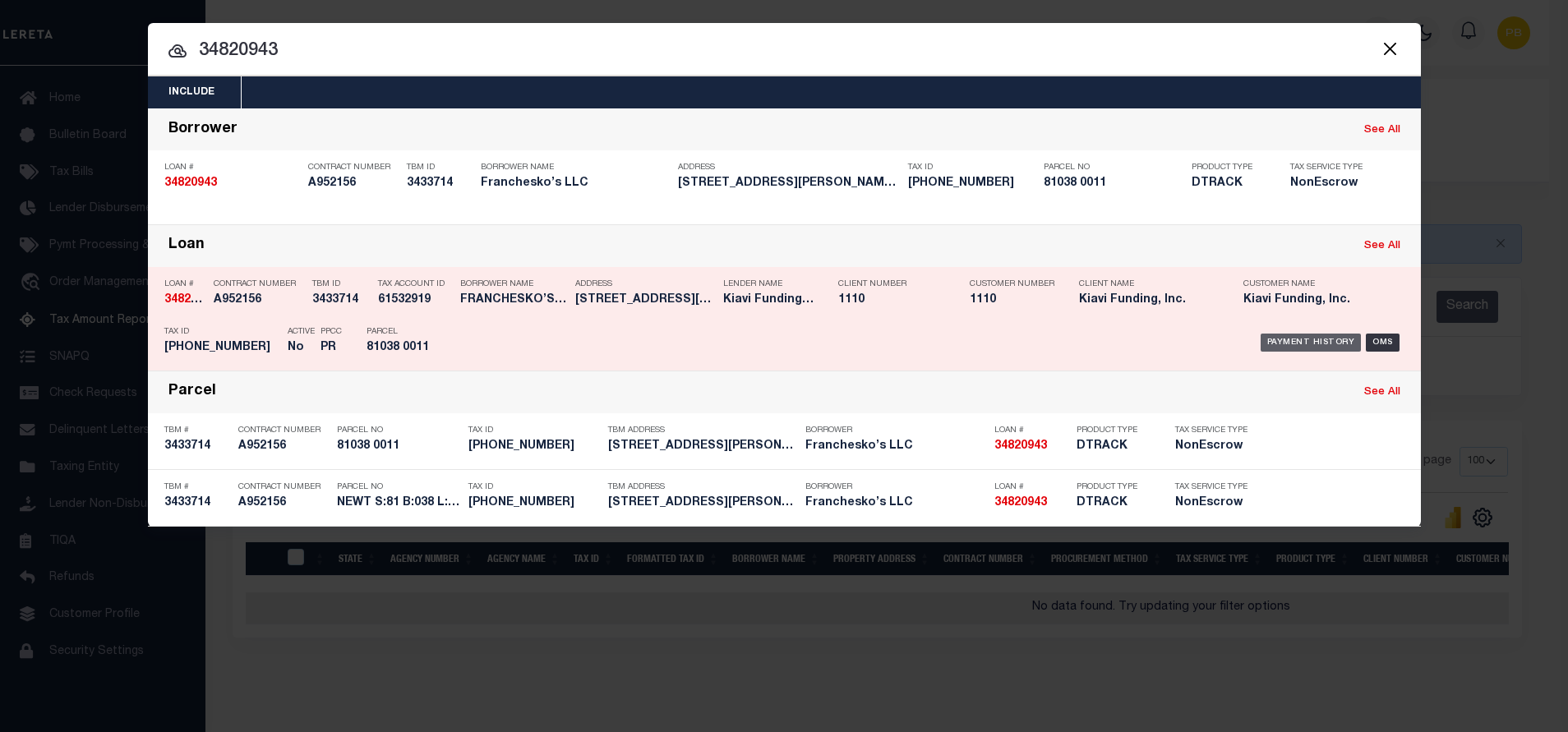
click at [1327, 344] on div "Payment History" at bounding box center [1311, 342] width 101 height 18
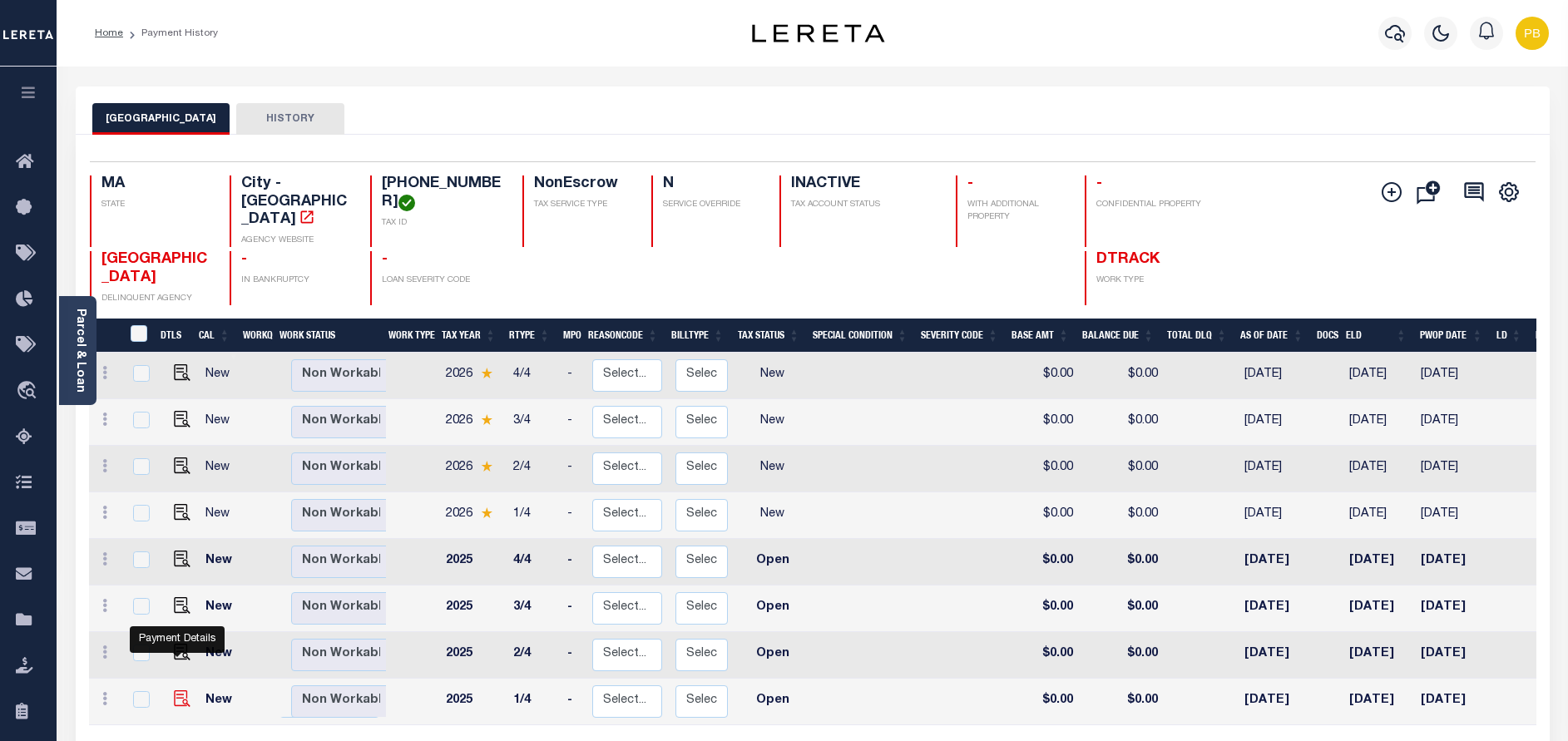
click at [174, 690] on img "" at bounding box center [182, 698] width 16 height 16
checkbox input "true"
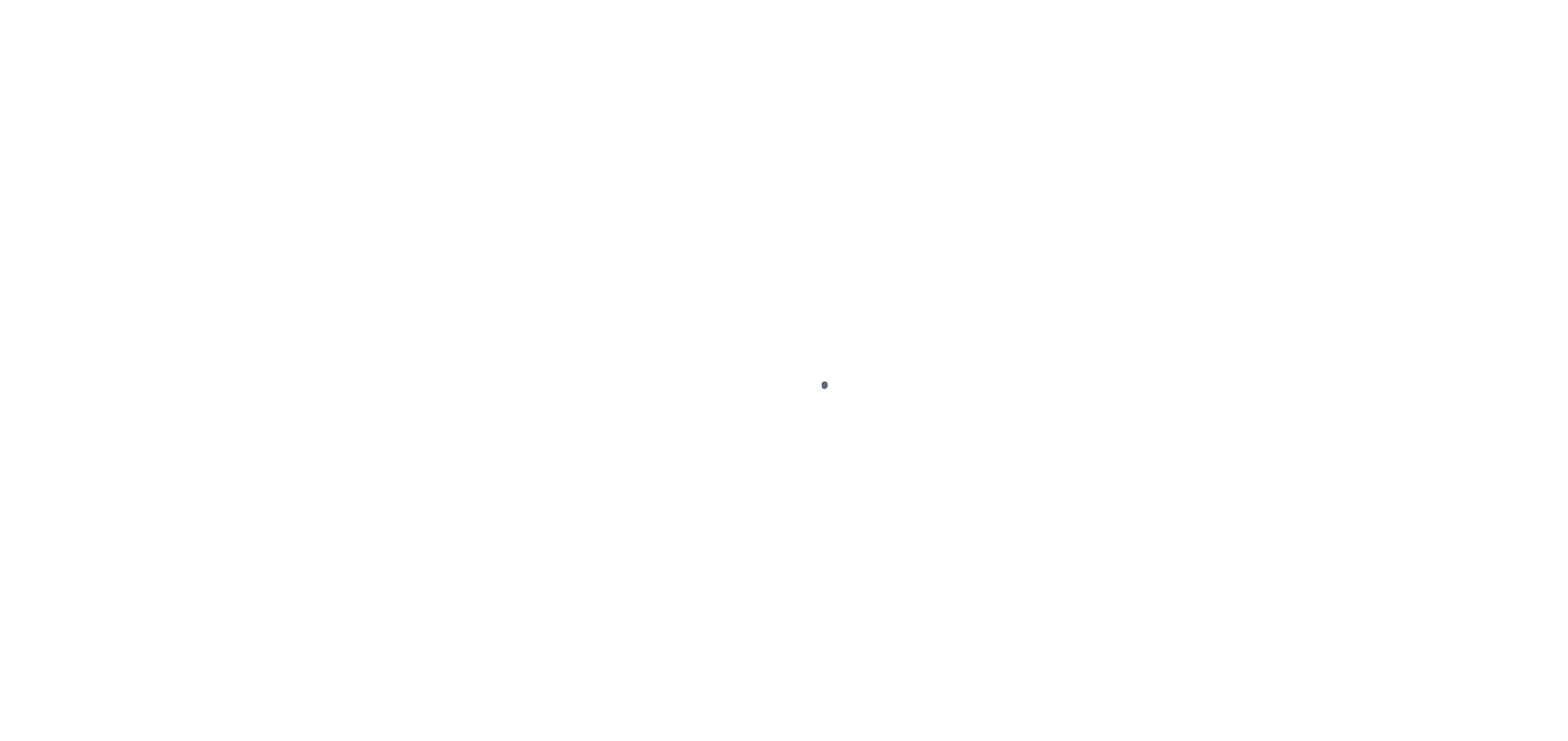
select select "OP2"
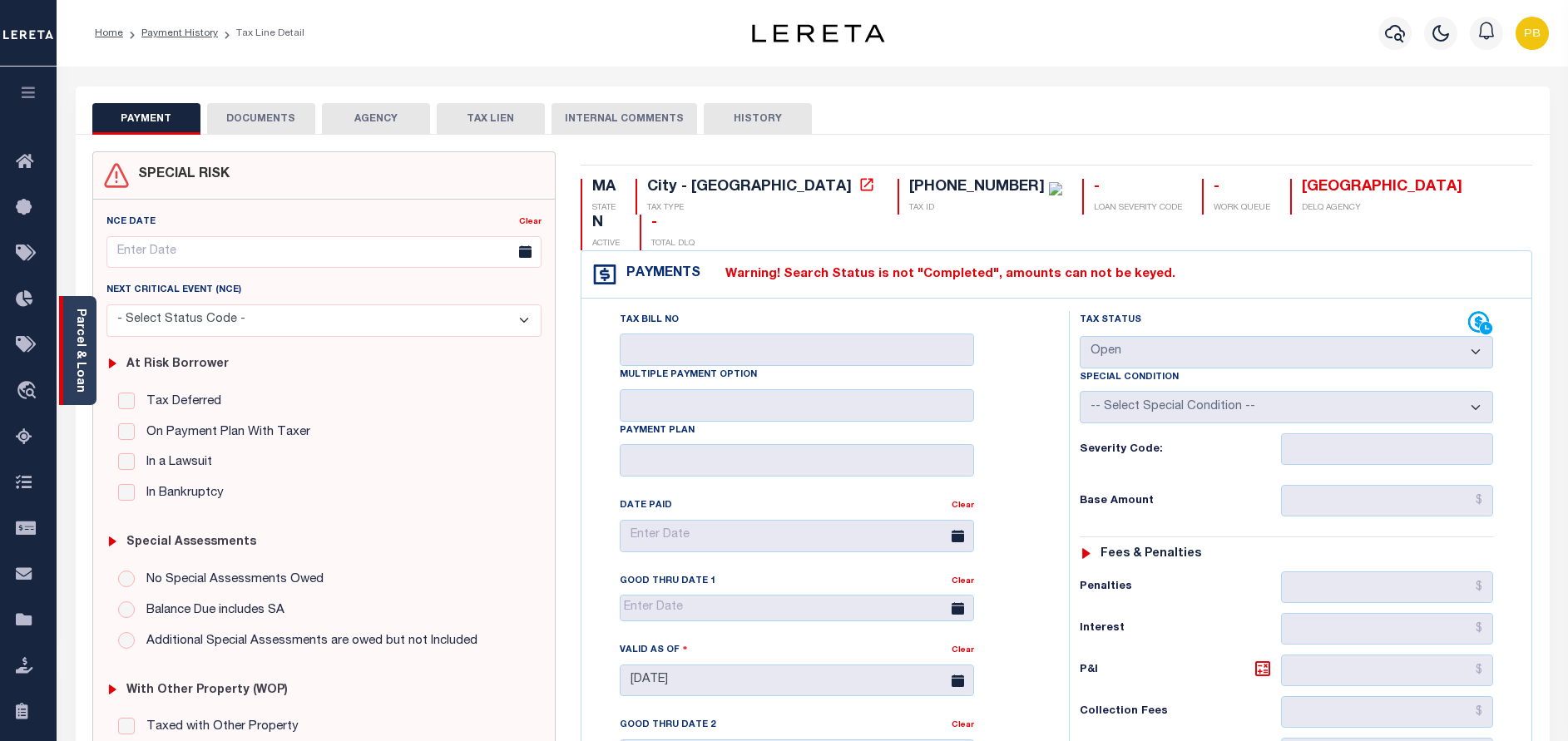
click at [83, 345] on link "Parcel & Loan" at bounding box center [80, 350] width 12 height 84
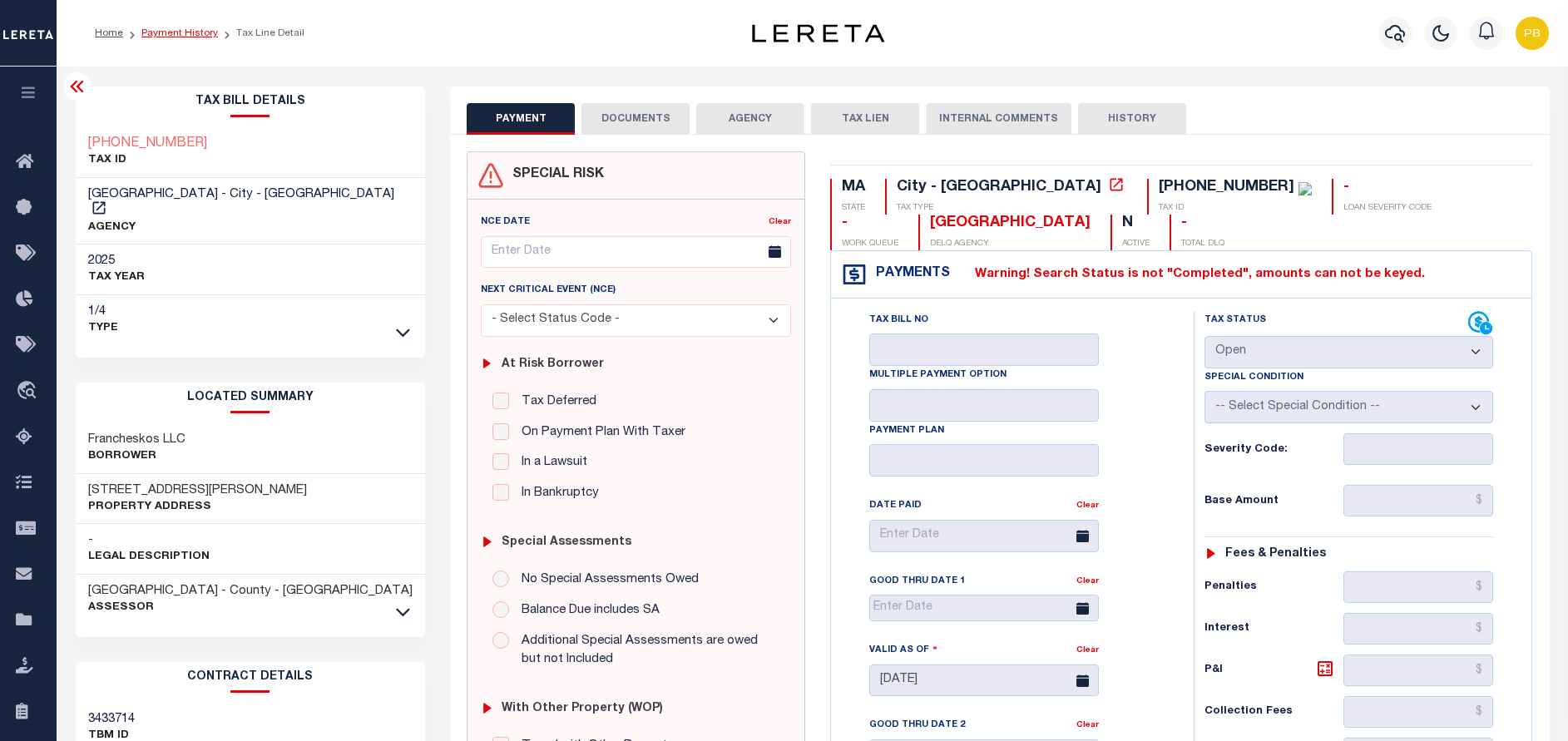
click at [197, 30] on link "Payment History" at bounding box center [180, 33] width 76 height 10
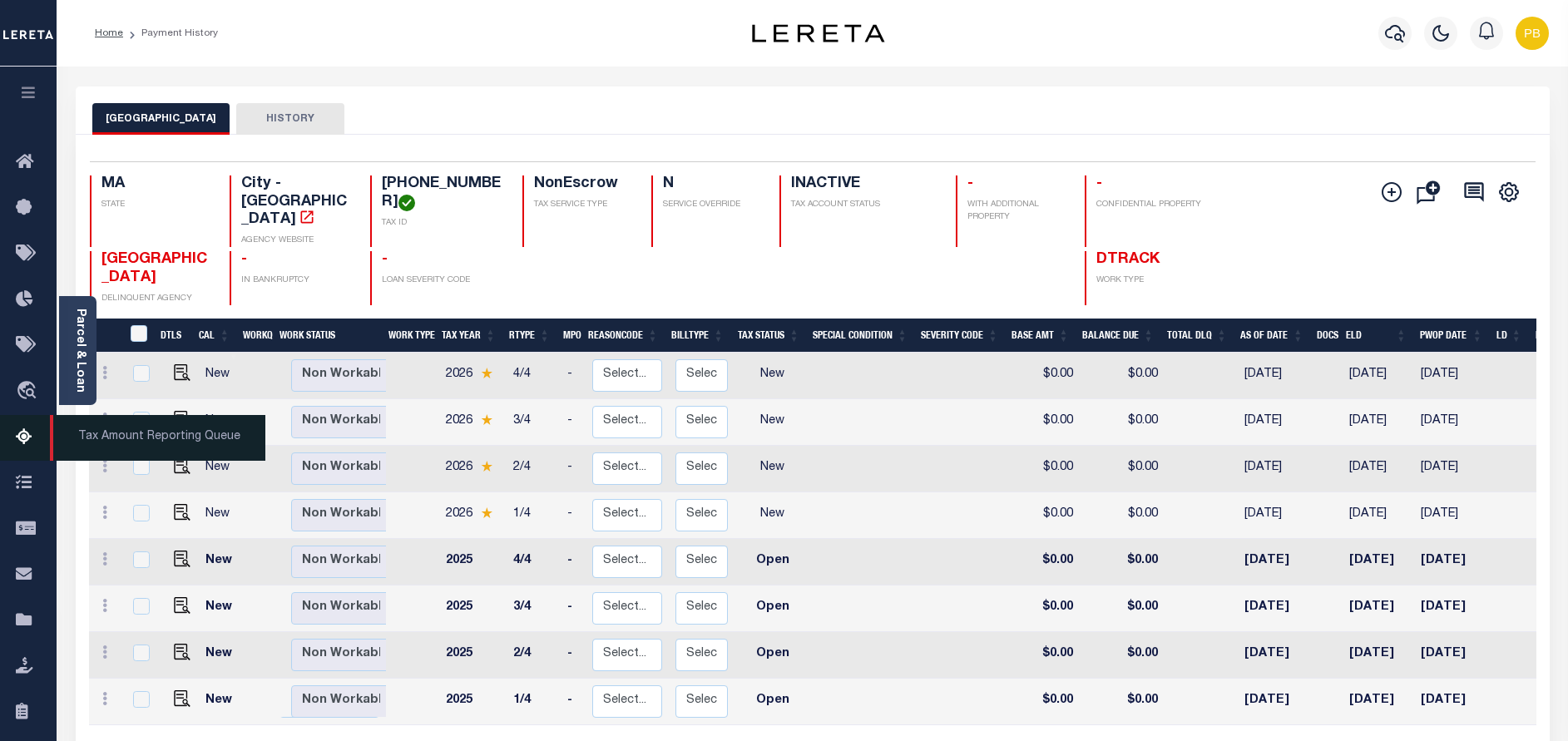
click at [15, 447] on link "Tax Amount Reporting Queue" at bounding box center [28, 438] width 56 height 45
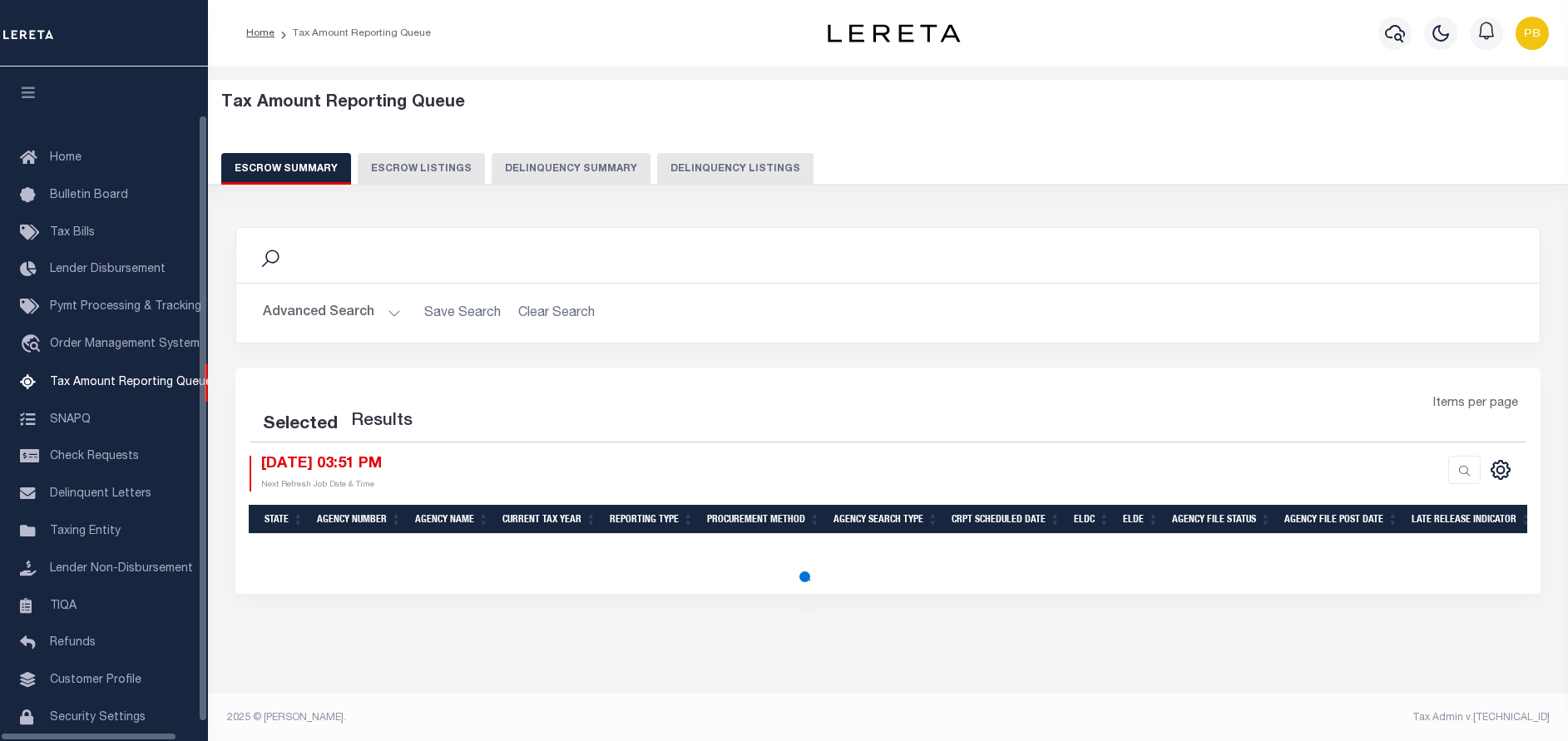
select select "100"
click at [1401, 37] on icon "button" at bounding box center [1395, 34] width 20 height 17
select select "100"
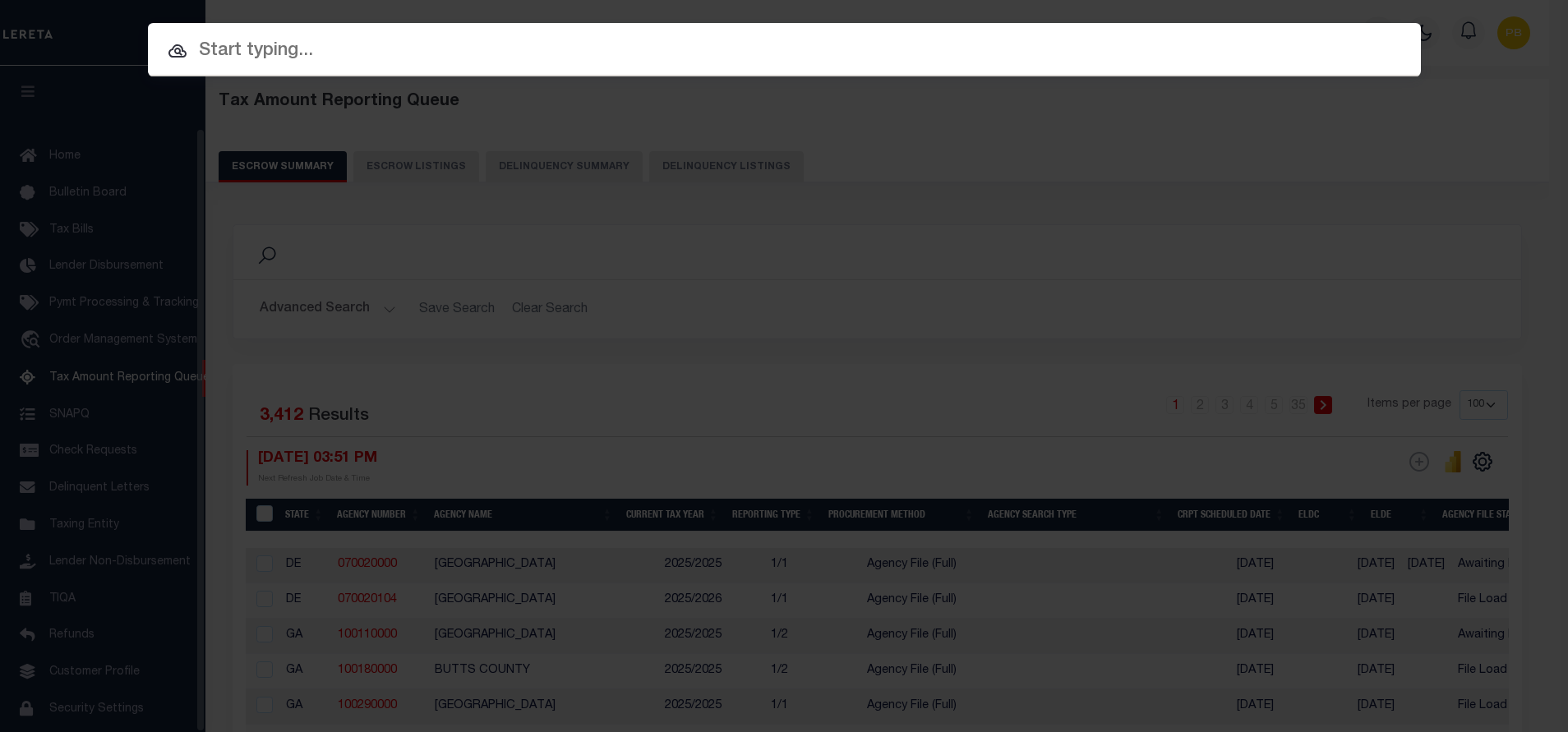
scroll to position [68, 0]
click at [317, 62] on input "text" at bounding box center [784, 51] width 1273 height 29
paste input "993268334"
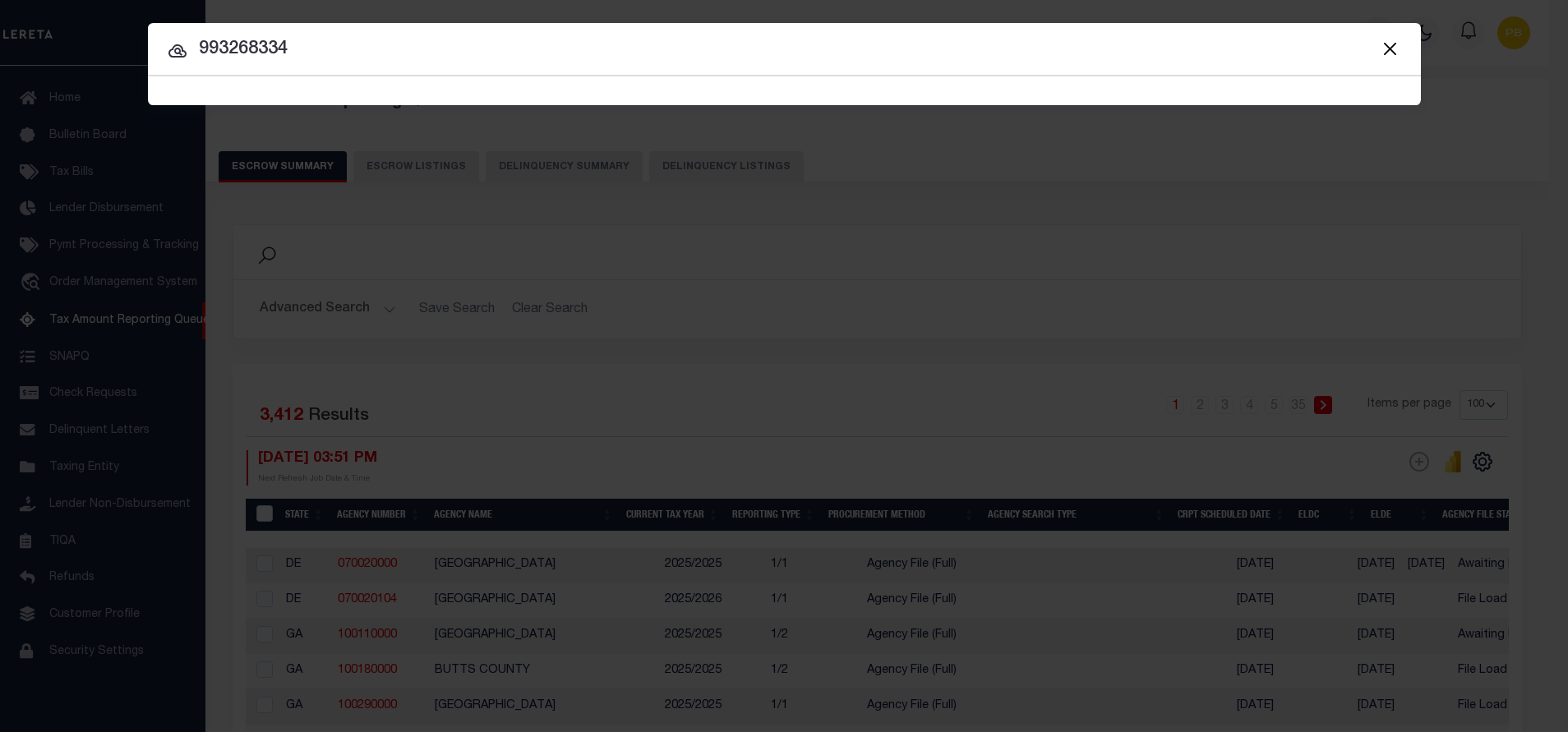
type input "993268334"
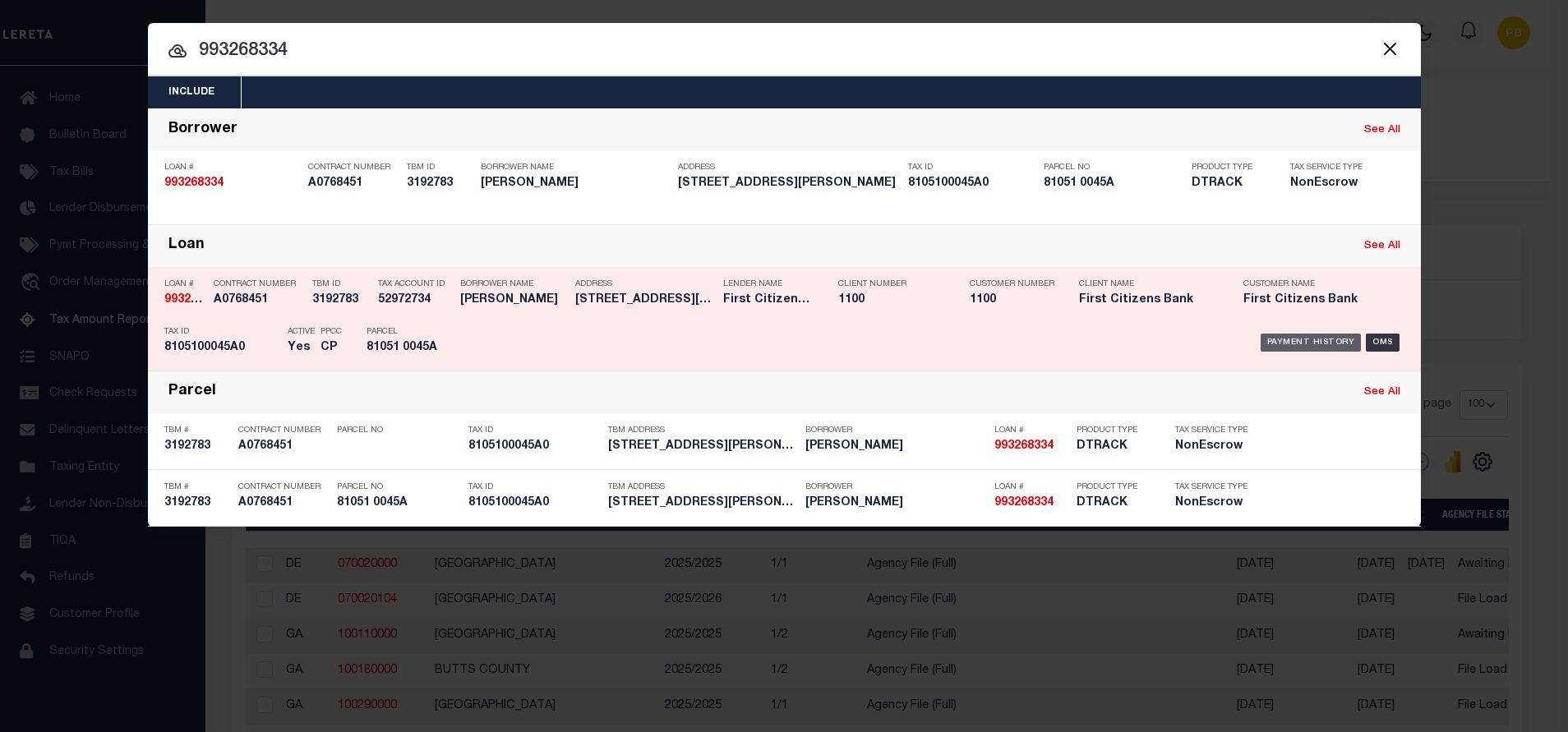
click at [1297, 345] on div "Payment History" at bounding box center [1311, 342] width 101 height 18
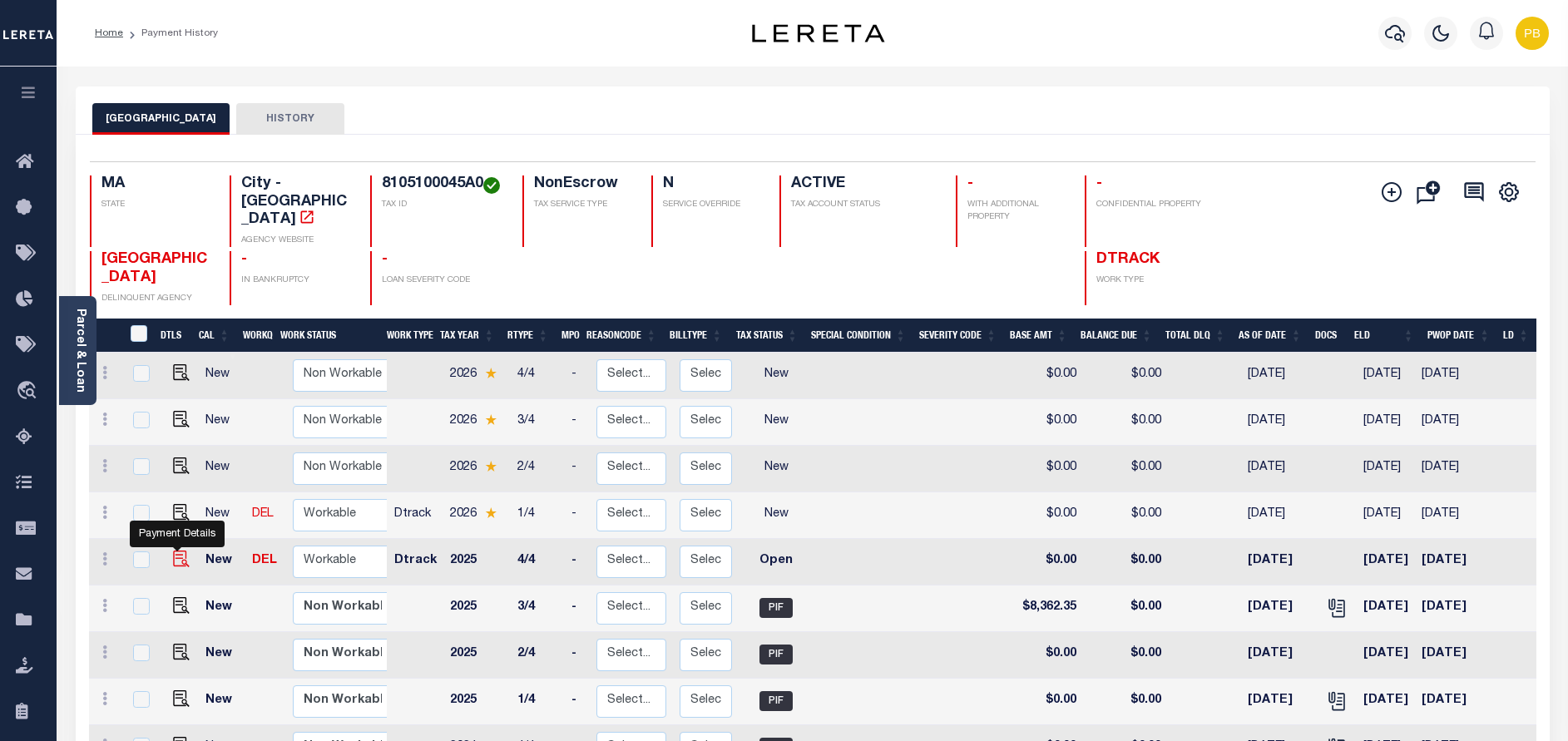
click at [179, 551] on img "" at bounding box center [181, 559] width 16 height 16
checkbox input "true"
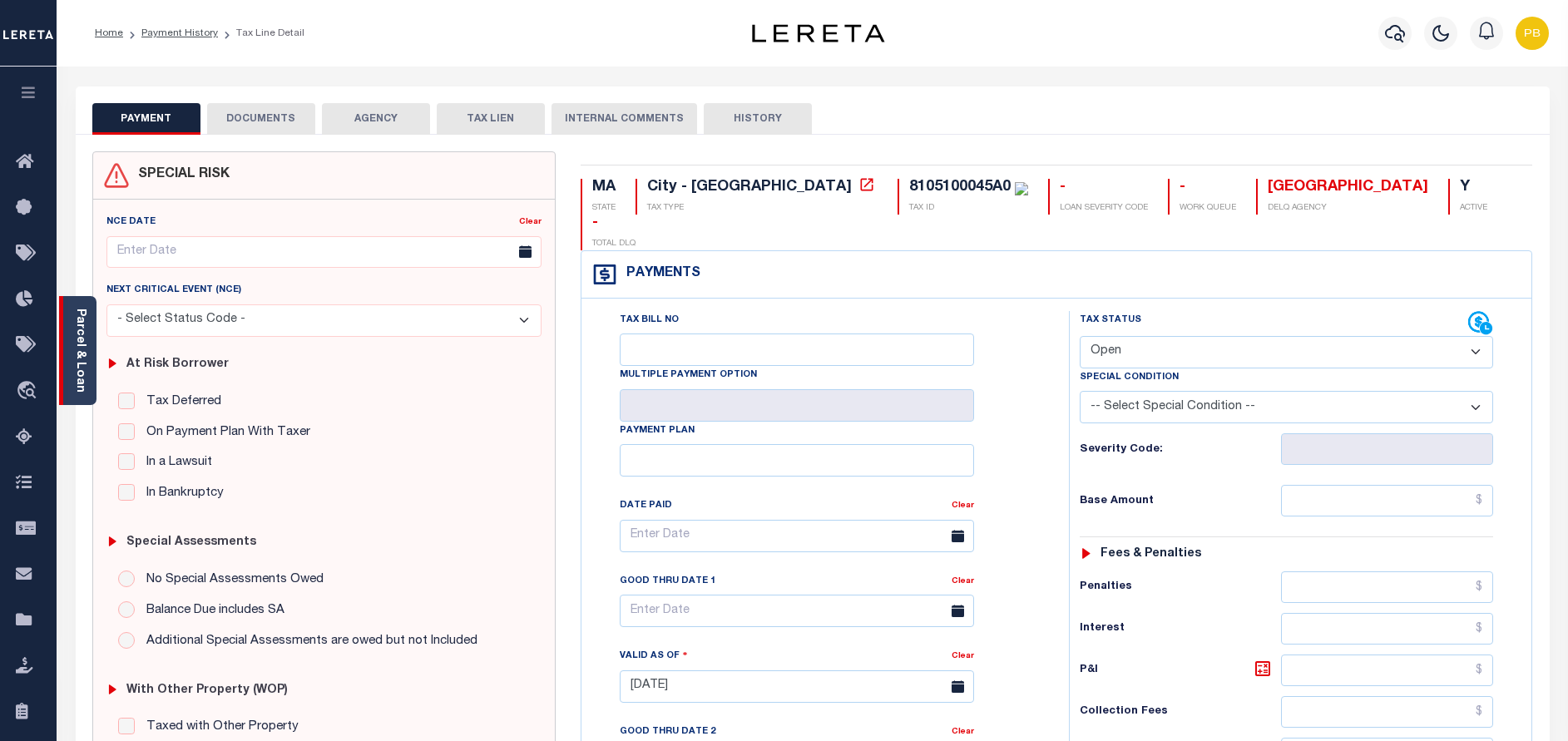
click at [83, 357] on link "Parcel & Loan" at bounding box center [80, 350] width 12 height 84
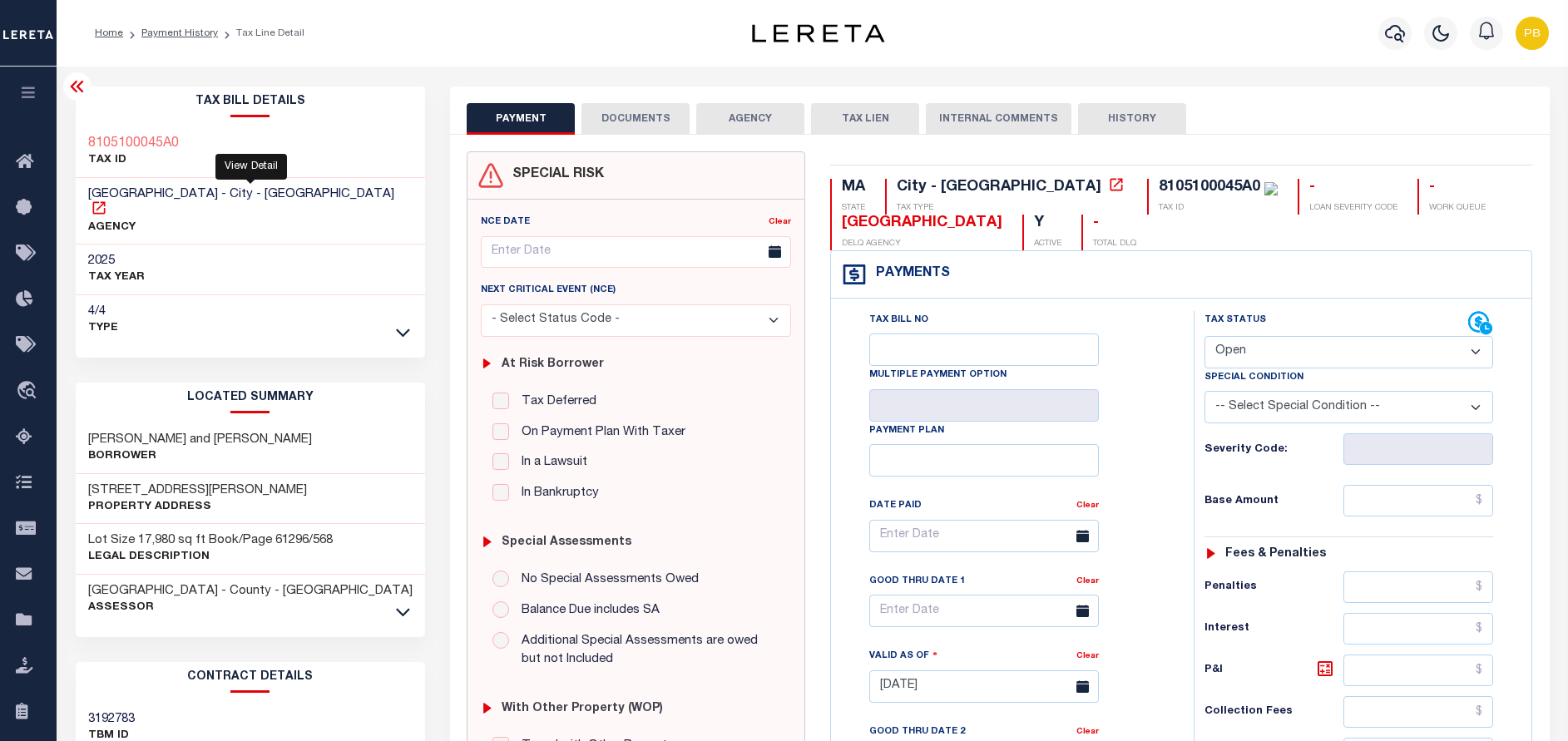
click at [105, 201] on icon at bounding box center [99, 208] width 13 height 13
drag, startPoint x: 171, startPoint y: 192, endPoint x: 89, endPoint y: 194, distance: 82.0
click at [89, 194] on span "[GEOGRAPHIC_DATA] - City - [GEOGRAPHIC_DATA]" at bounding box center [241, 194] width 307 height 13
copy span "[GEOGRAPHIC_DATA]"
click at [105, 201] on icon at bounding box center [99, 208] width 13 height 13
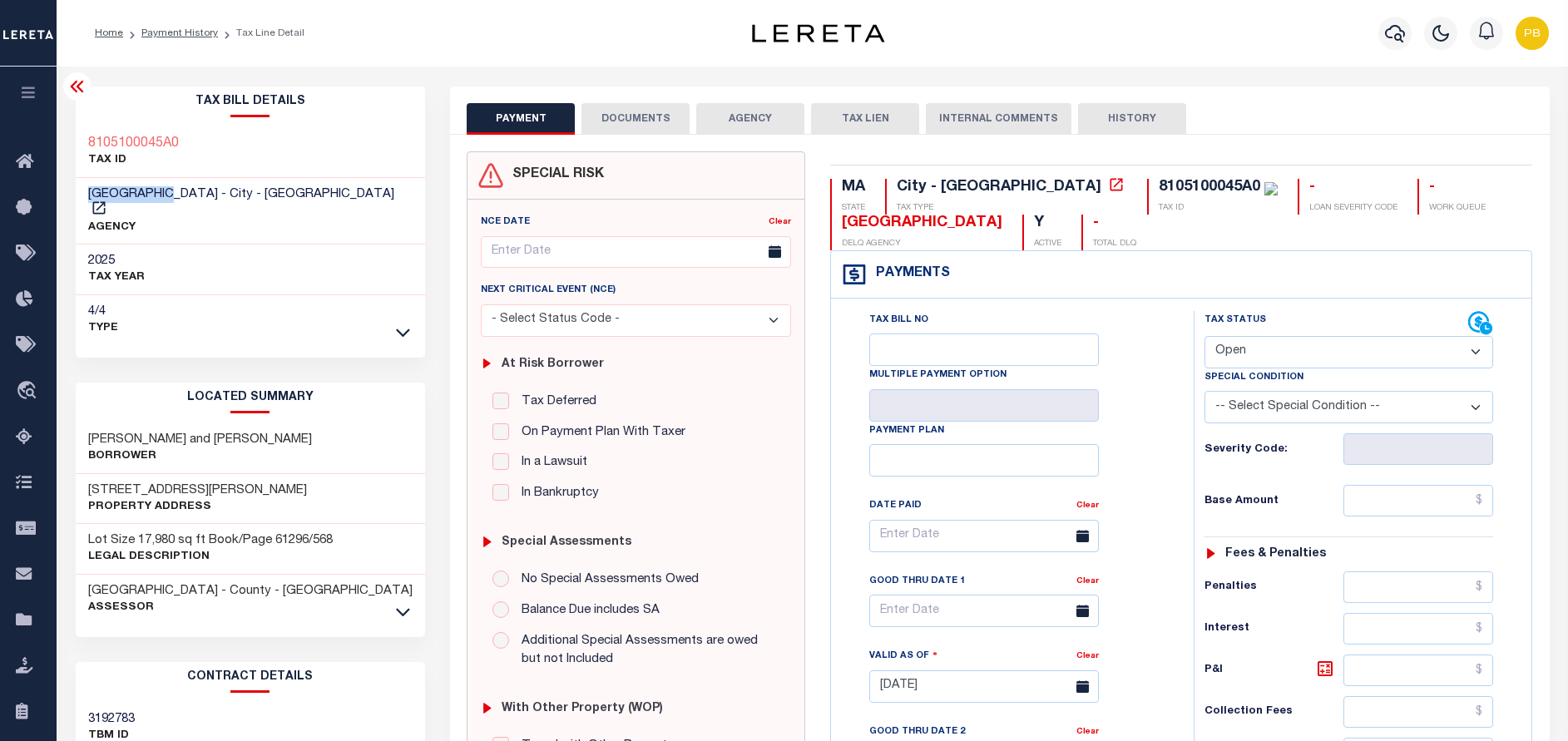
click at [1235, 349] on select "- Select Status Code - Open Due/Unpaid Paid Incomplete No Tax Due Internal Refu…" at bounding box center [1349, 353] width 288 height 33
select select "PYD"
click at [1204, 337] on select "- Select Status Code - Open Due/Unpaid Paid Incomplete No Tax Due Internal Refu…" at bounding box center [1349, 353] width 288 height 33
type input "[DATE]"
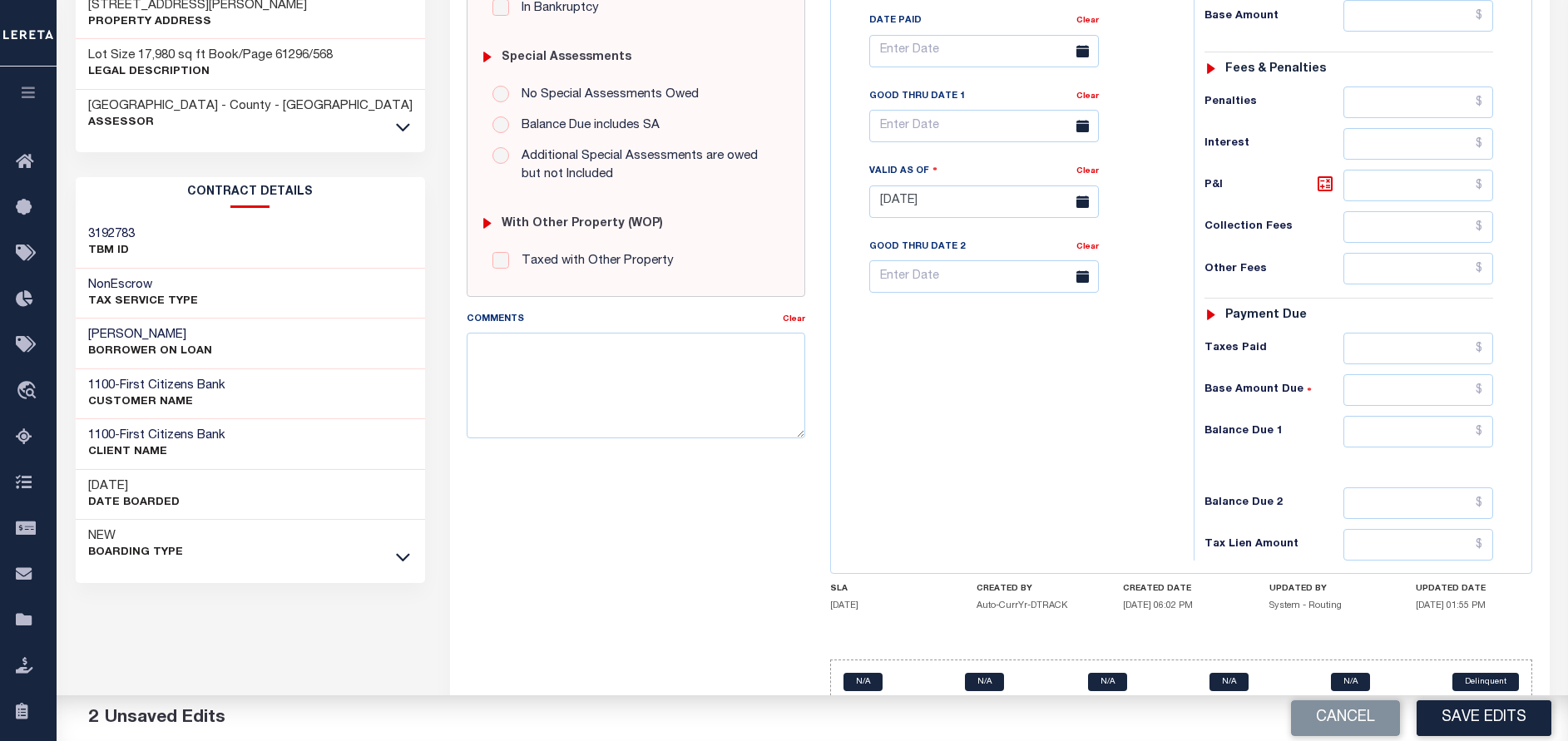
scroll to position [499, 0]
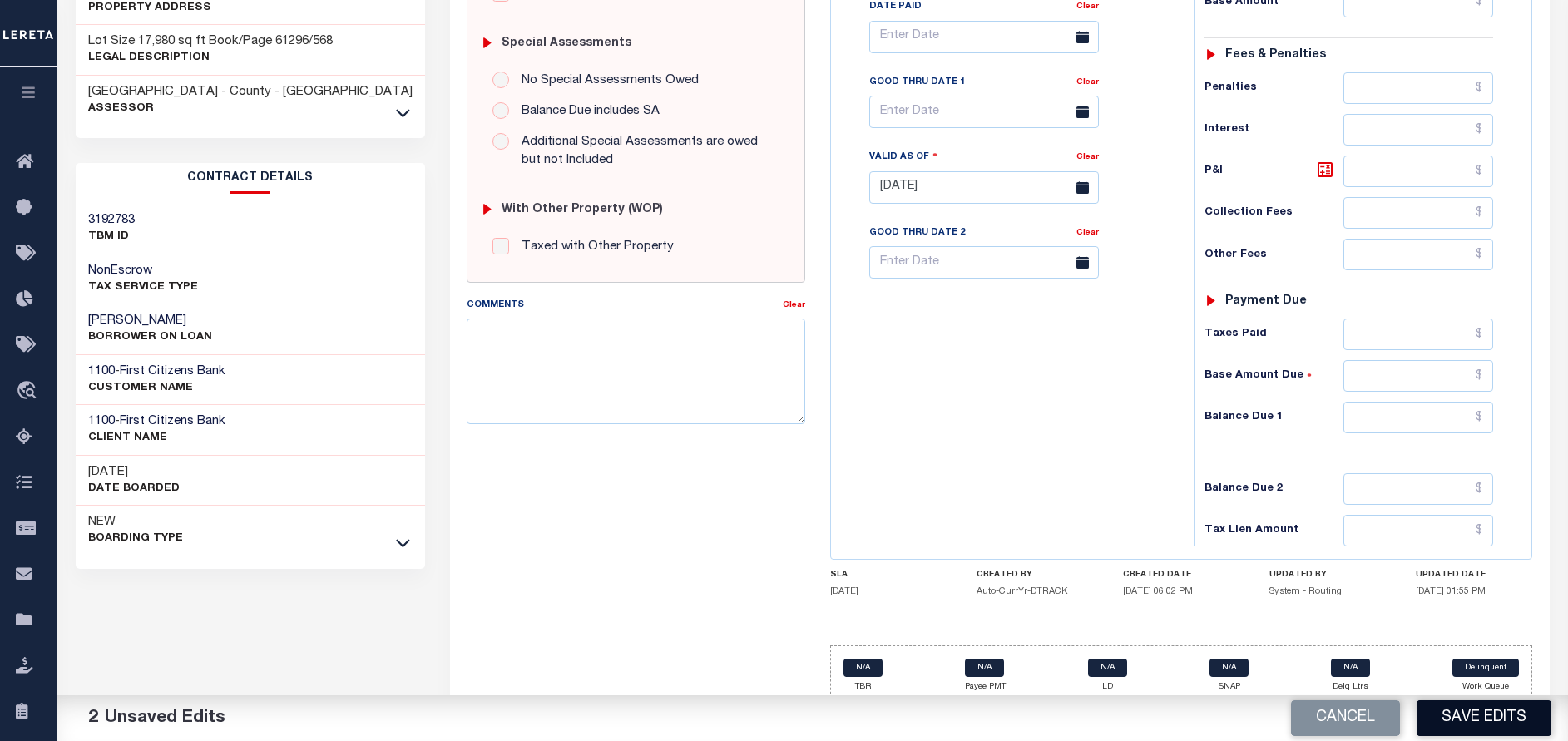
click at [1457, 719] on button "Save Edits" at bounding box center [1484, 717] width 135 height 35
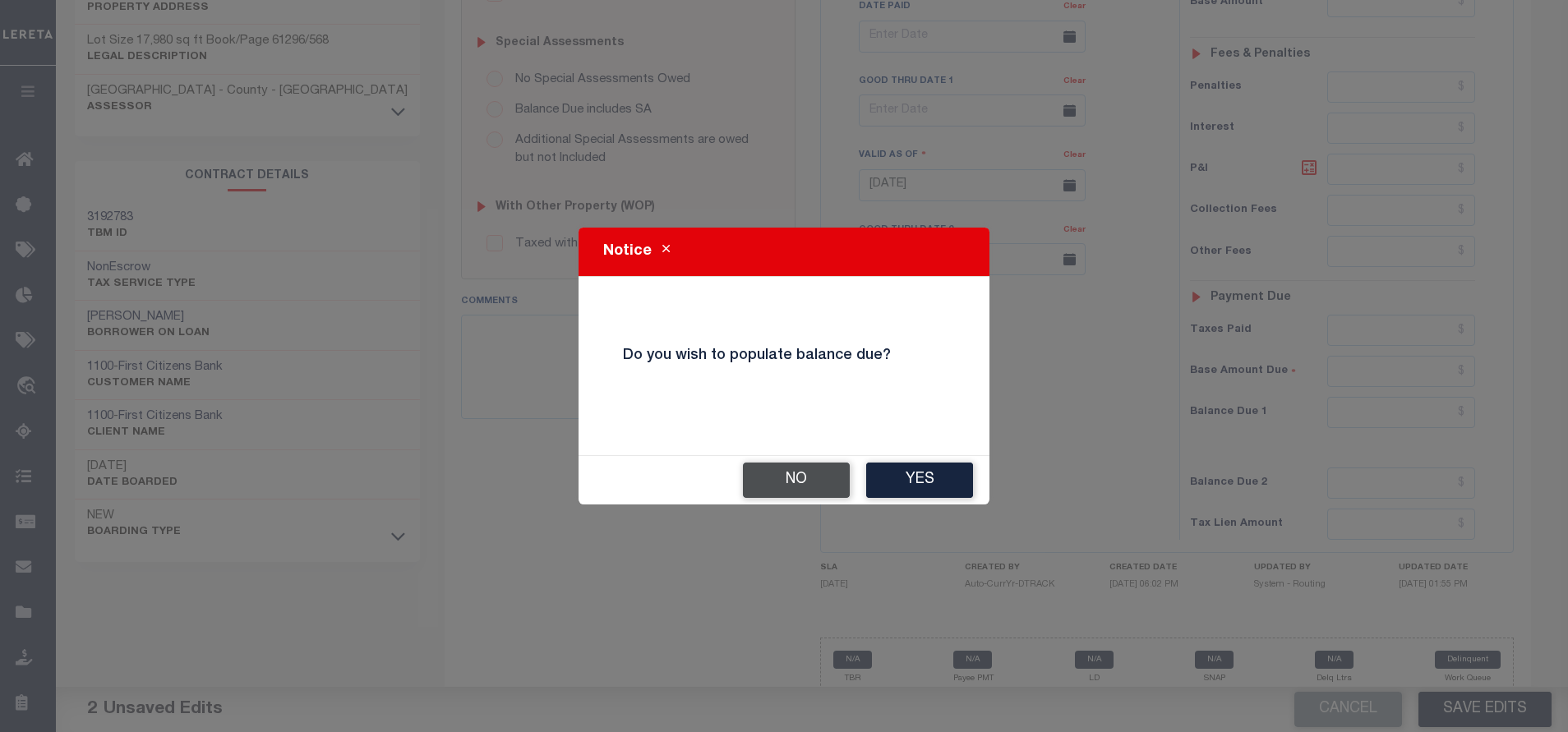
click at [791, 473] on button "No" at bounding box center [796, 479] width 107 height 35
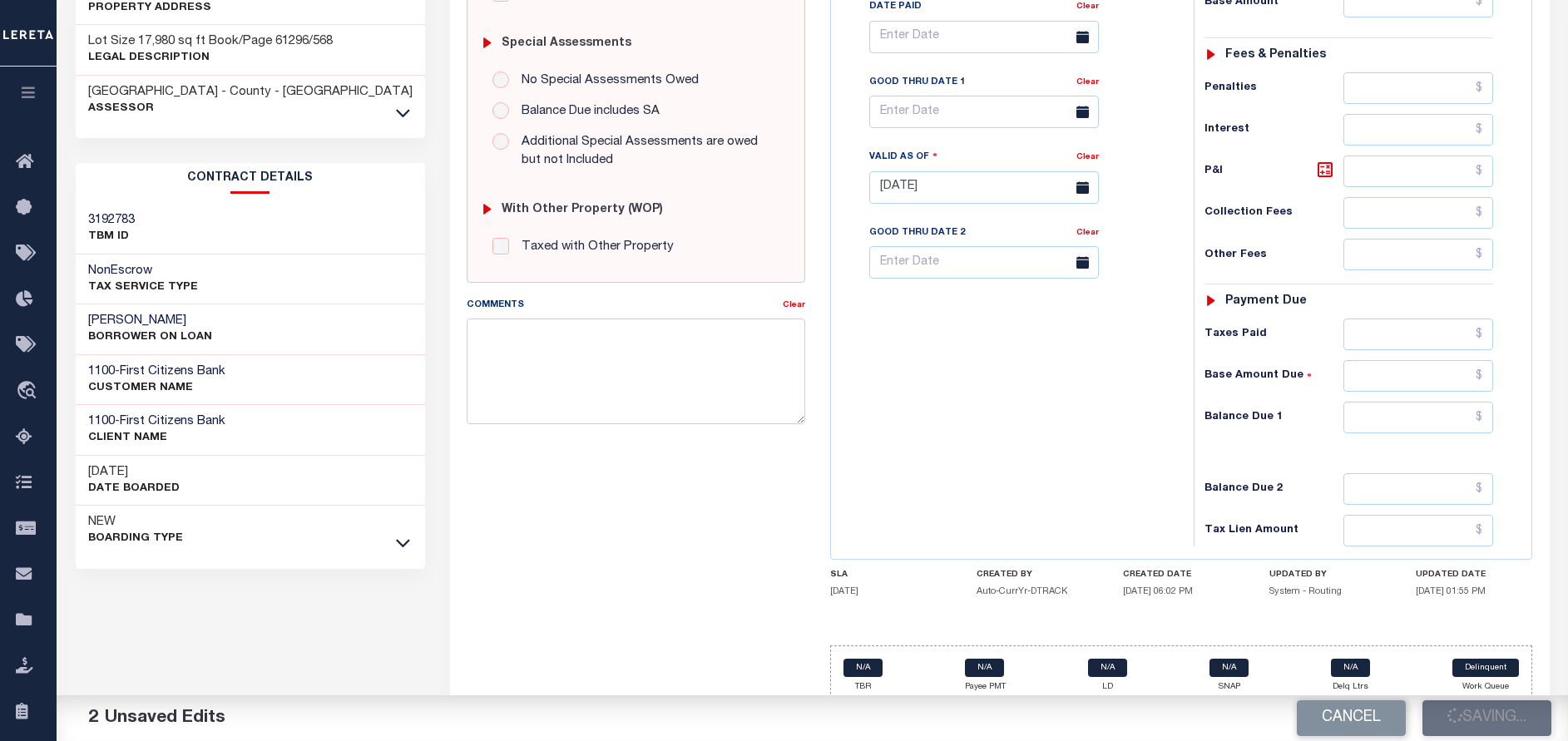
checkbox input "false"
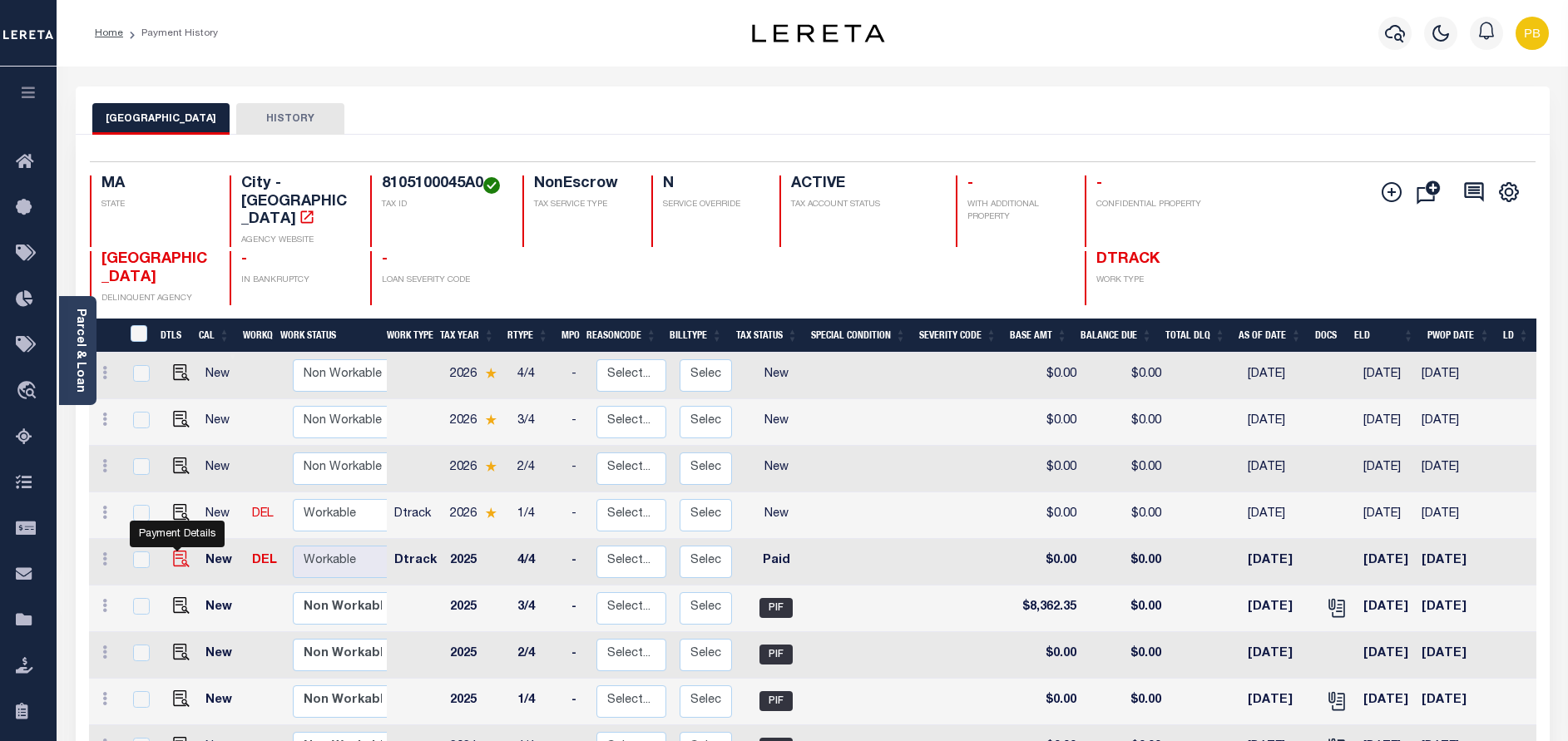
click at [173, 551] on img "" at bounding box center [181, 559] width 16 height 16
checkbox input "true"
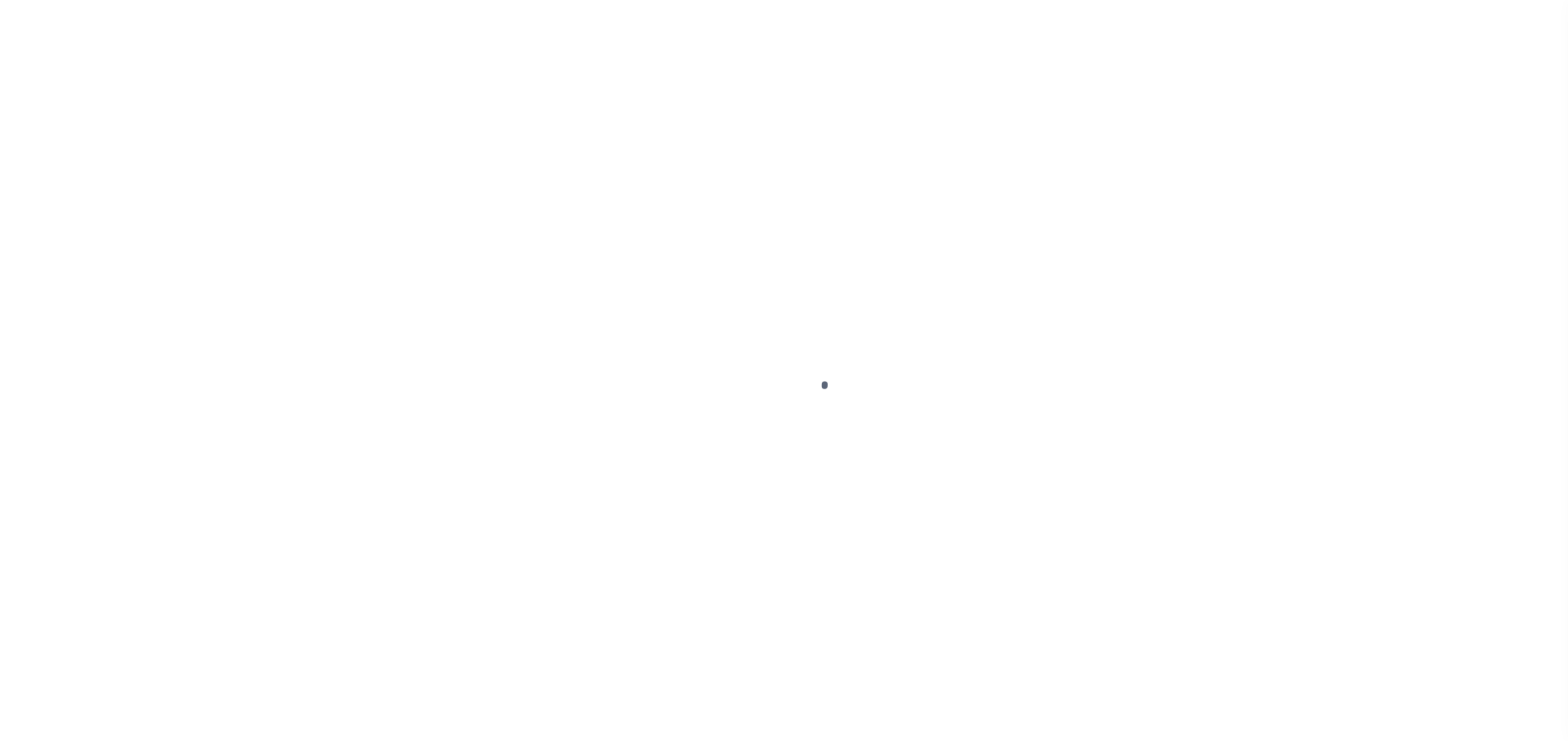
select select "PYD"
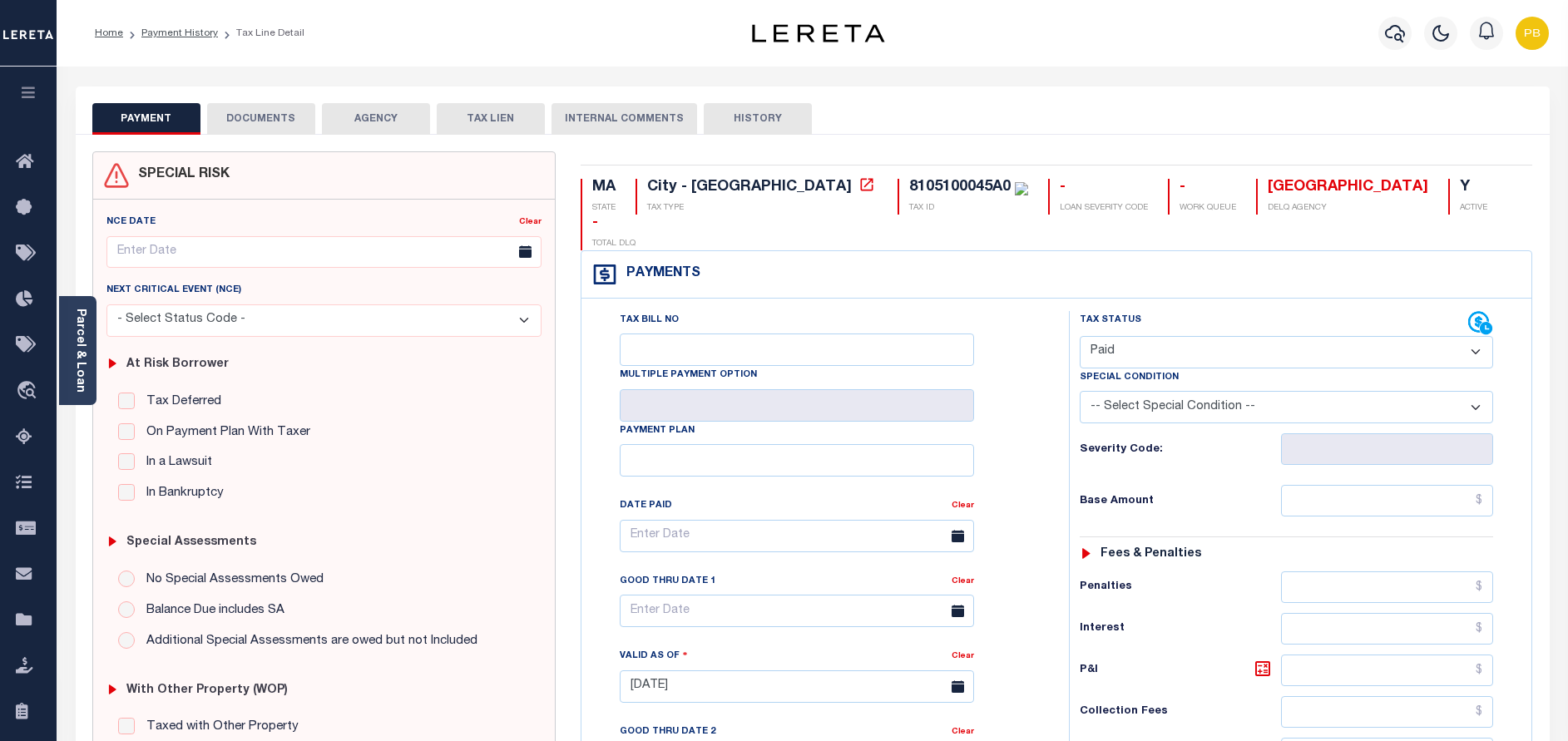
click at [295, 119] on button "DOCUMENTS" at bounding box center [260, 119] width 108 height 32
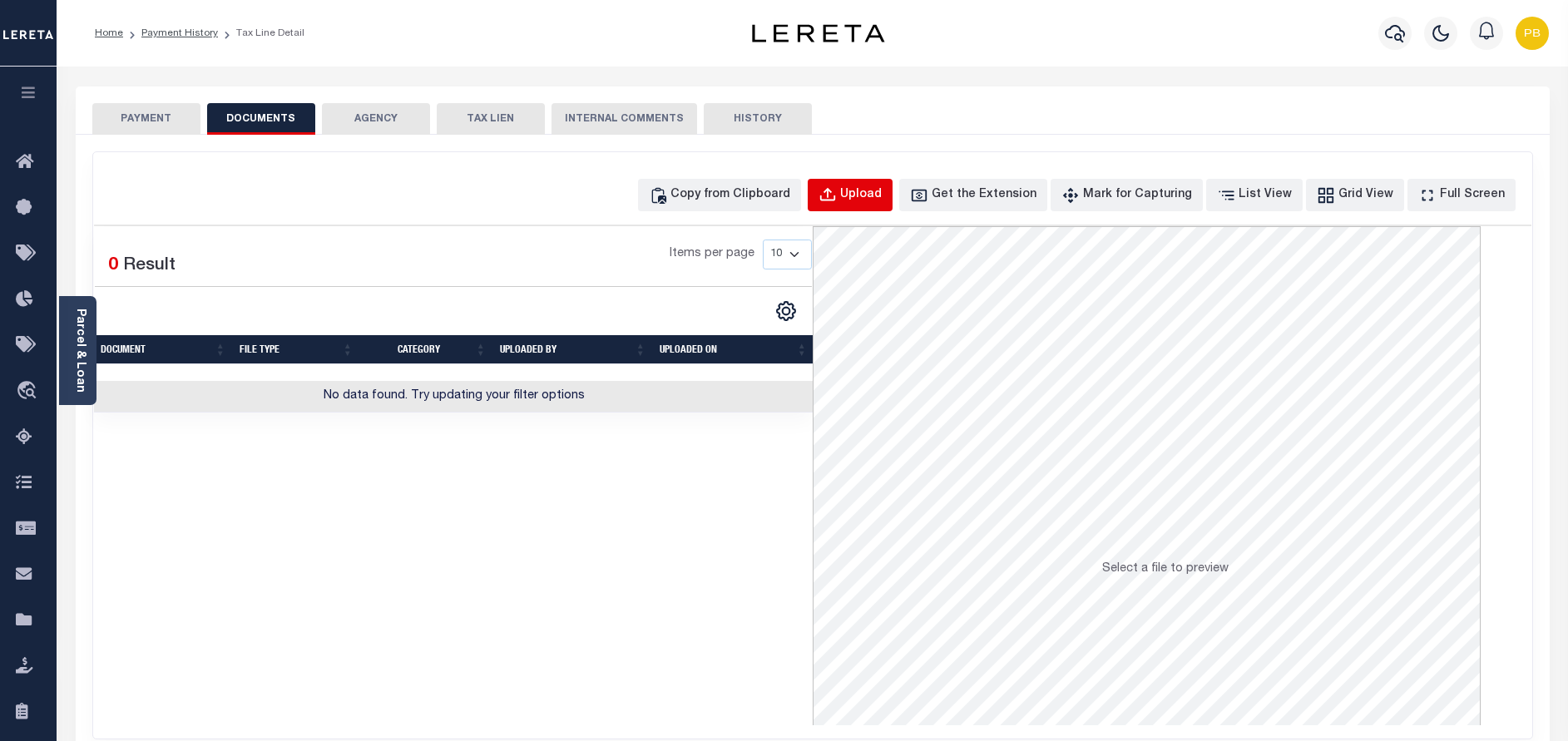
click at [875, 197] on div "Upload" at bounding box center [861, 195] width 42 height 18
select select "POP"
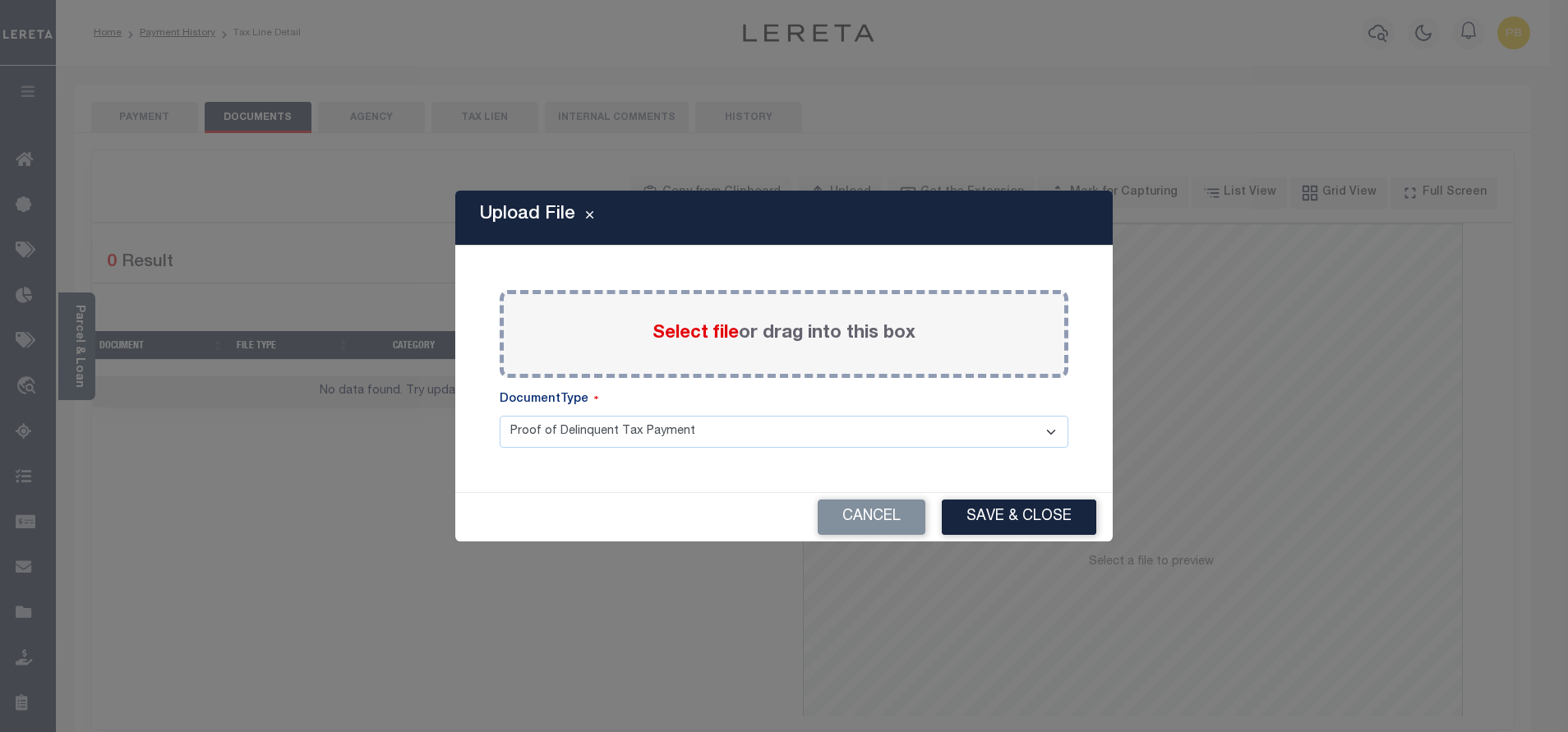
click at [682, 334] on span "Select file" at bounding box center [695, 333] width 86 height 18
click at [0, 0] on input "Select file or drag into this box" at bounding box center [0, 0] width 0 height 0
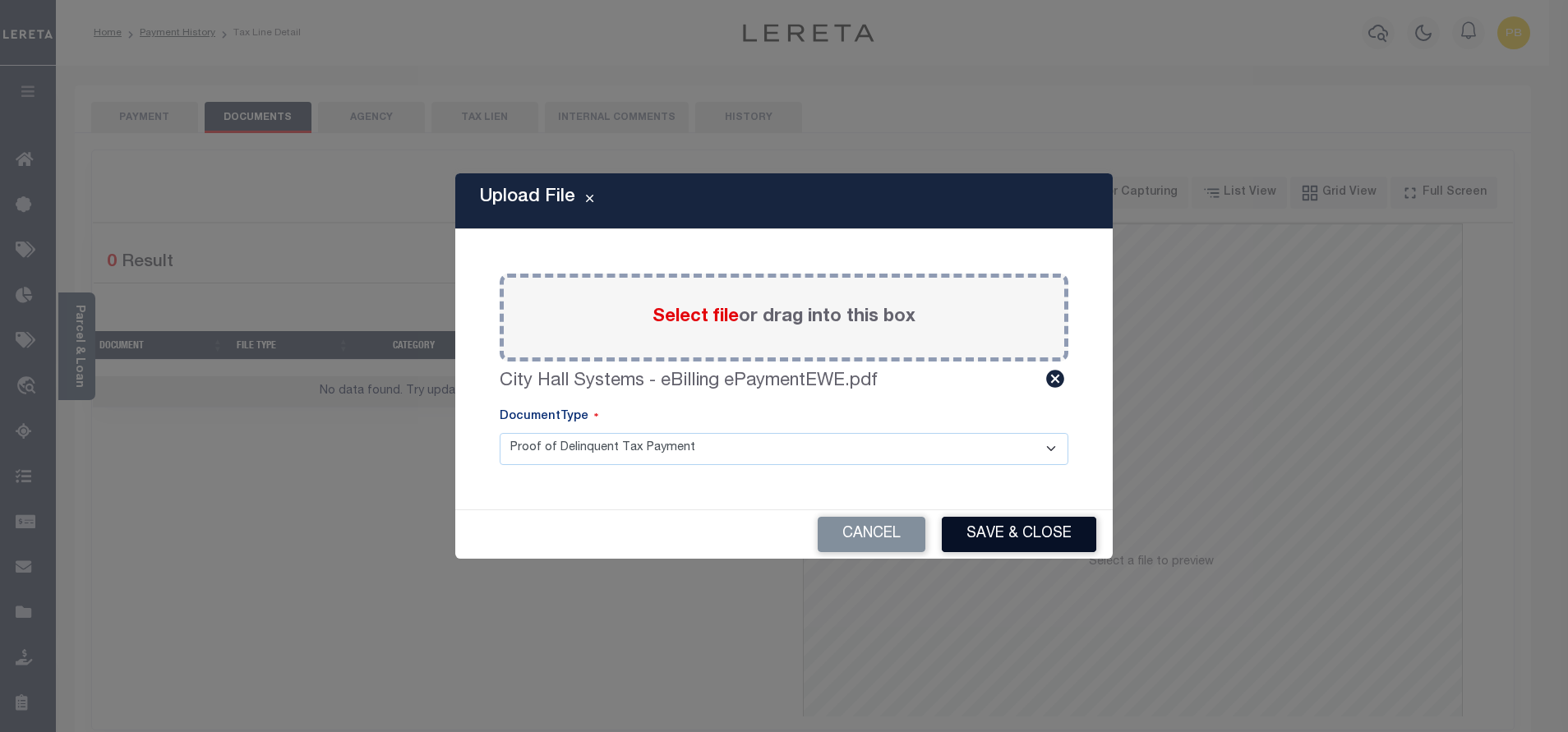
click at [999, 540] on button "Save & Close" at bounding box center [1019, 534] width 154 height 35
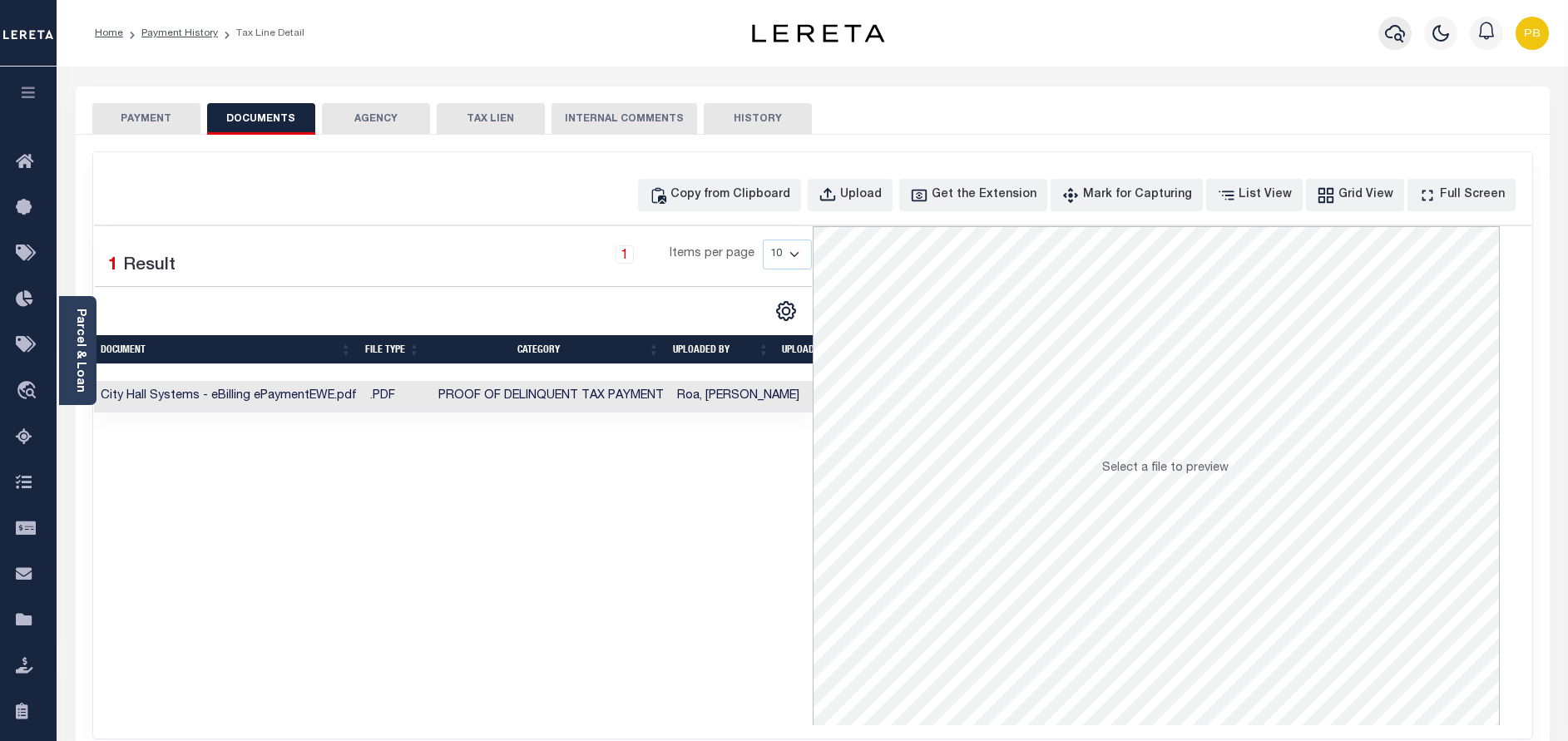
click at [1396, 39] on icon "button" at bounding box center [1395, 34] width 20 height 17
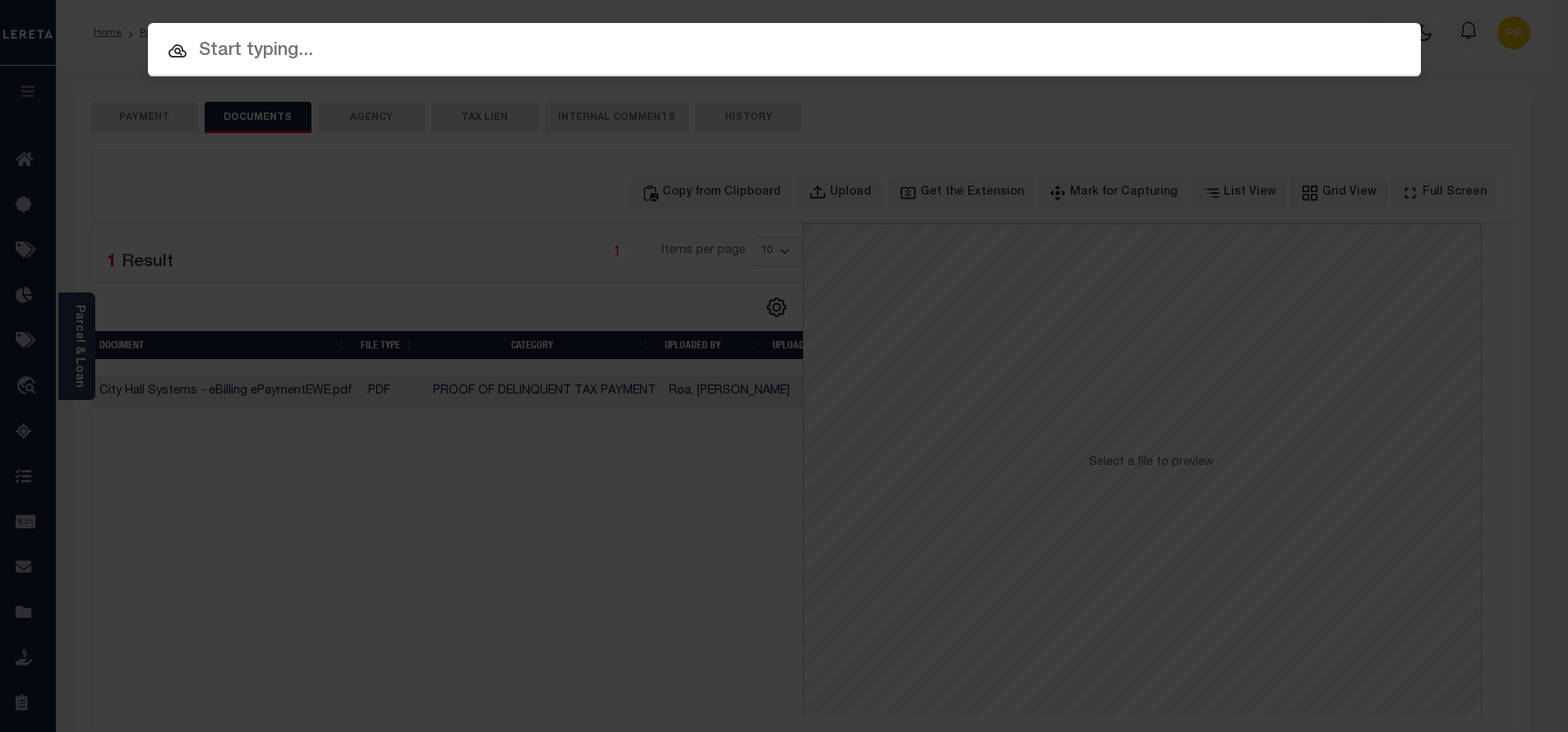
click at [357, 60] on input "text" at bounding box center [784, 51] width 1273 height 29
paste input "993268520"
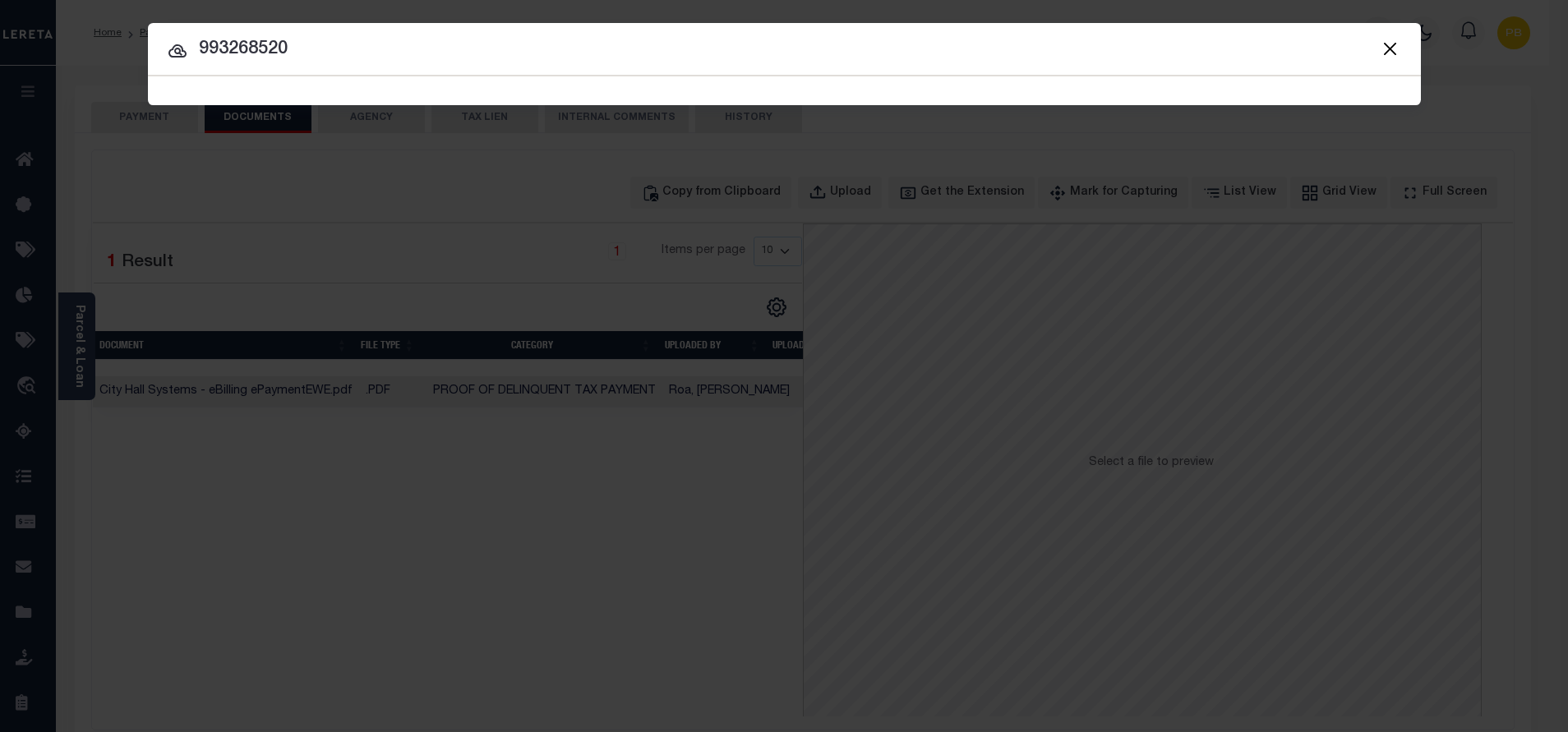
type input "993268520"
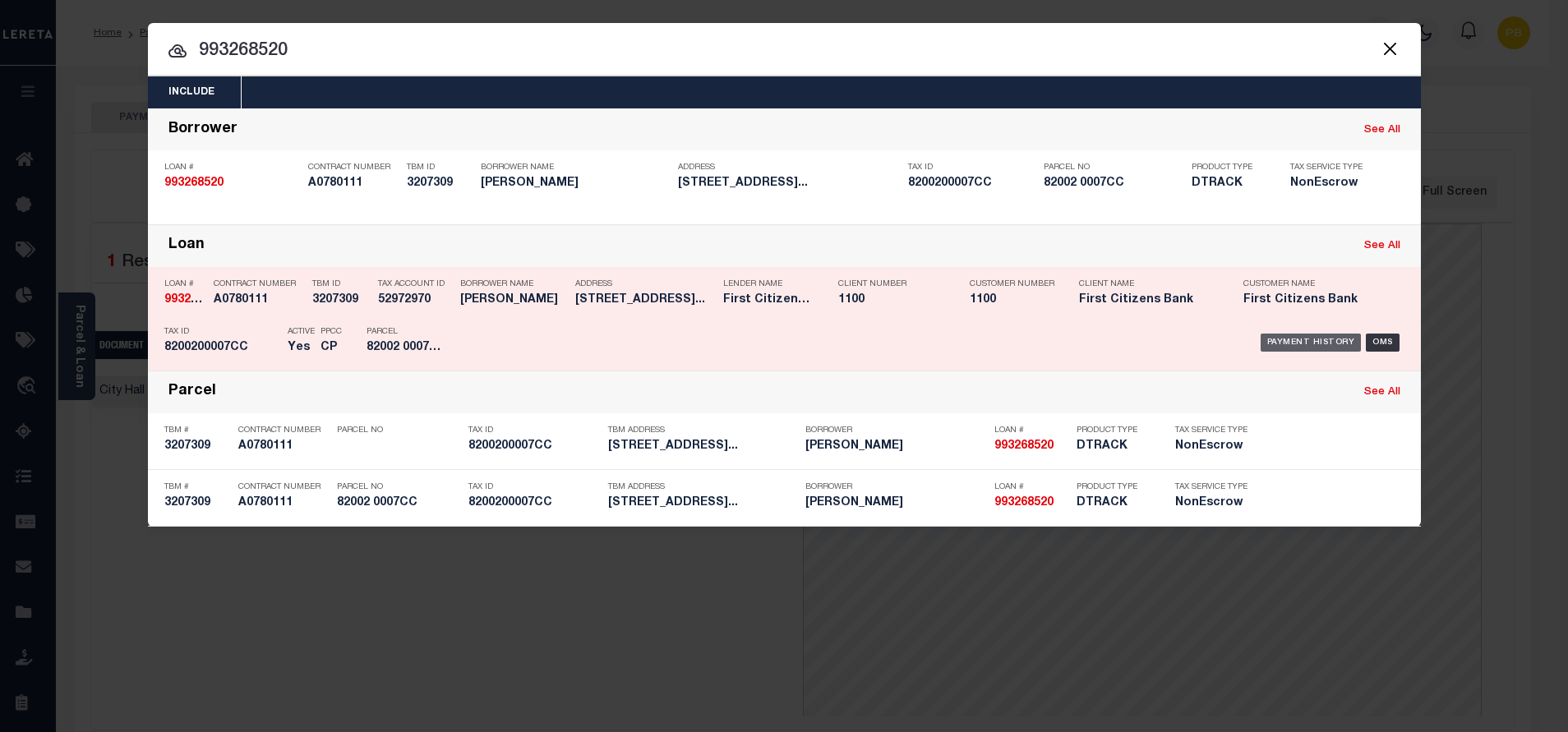
click at [1312, 346] on div "Payment History" at bounding box center [1311, 342] width 101 height 18
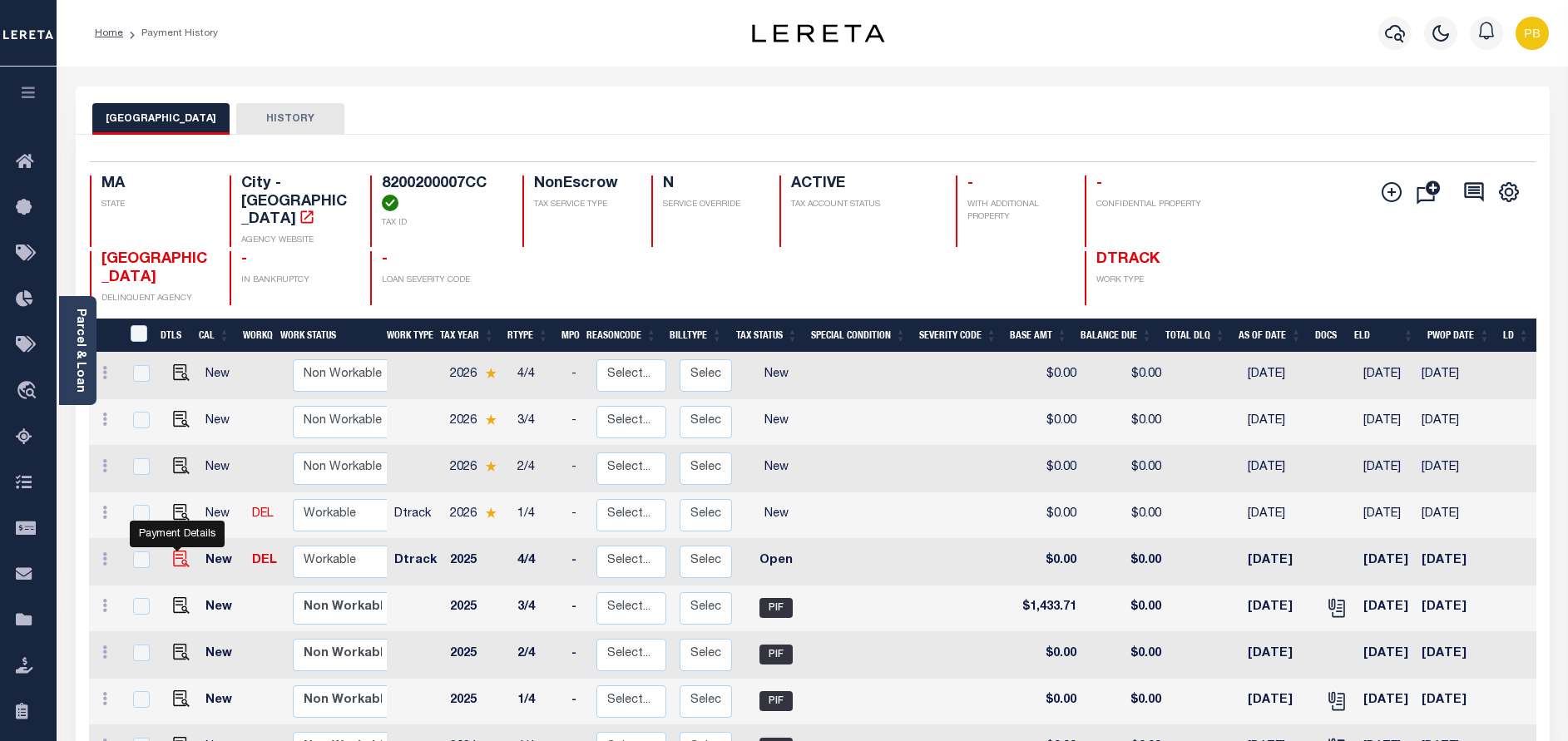
click at [177, 551] on img "" at bounding box center [181, 559] width 16 height 16
checkbox input "true"
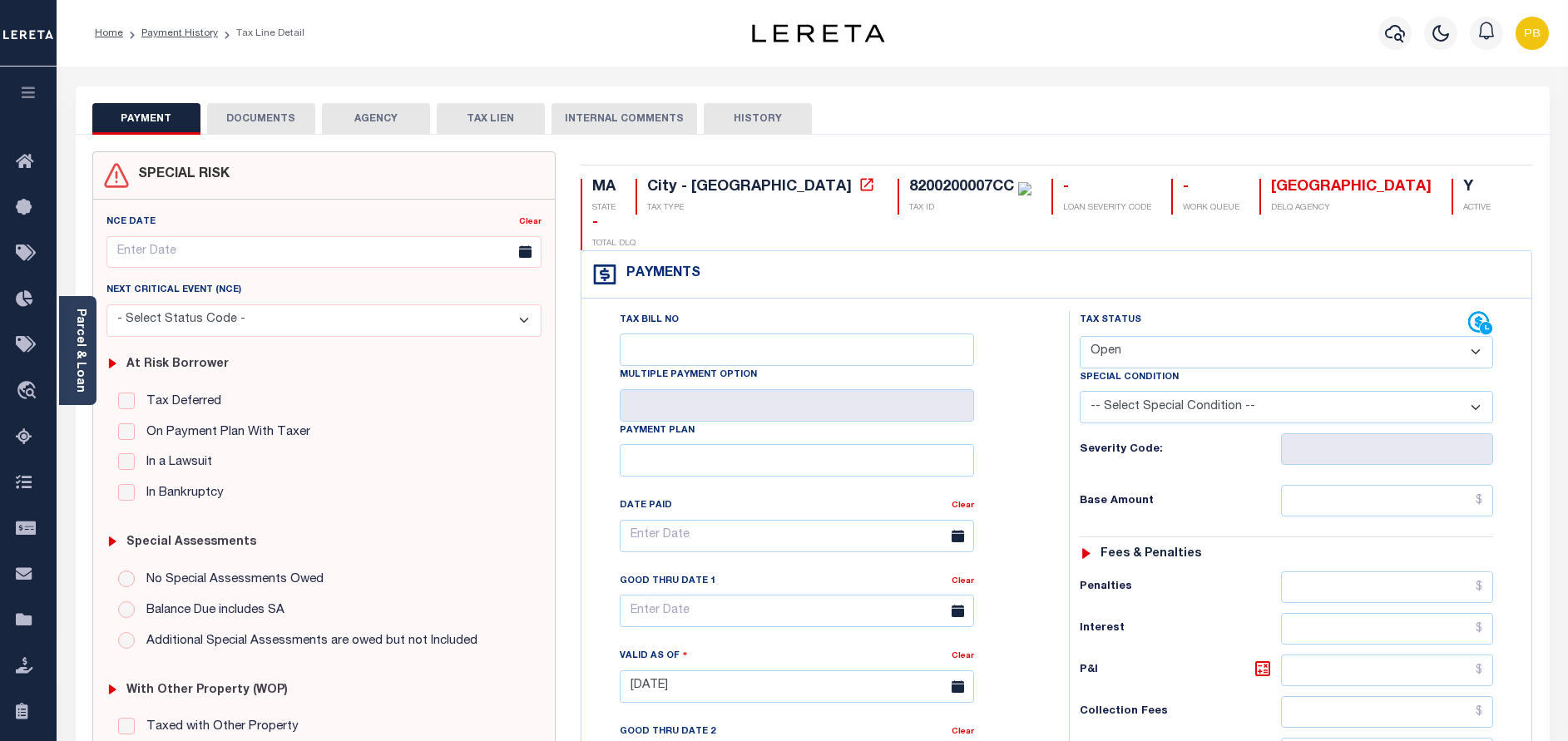
click at [1143, 336] on select "- Select Status Code - Open Due/Unpaid Paid Incomplete No Tax Due Internal Refu…" at bounding box center [1287, 353] width 414 height 33
select select "PYD"
click at [1080, 336] on select "- Select Status Code - Open Due/Unpaid Paid Incomplete No Tax Due Internal Refu…" at bounding box center [1287, 353] width 414 height 33
type input "[DATE]"
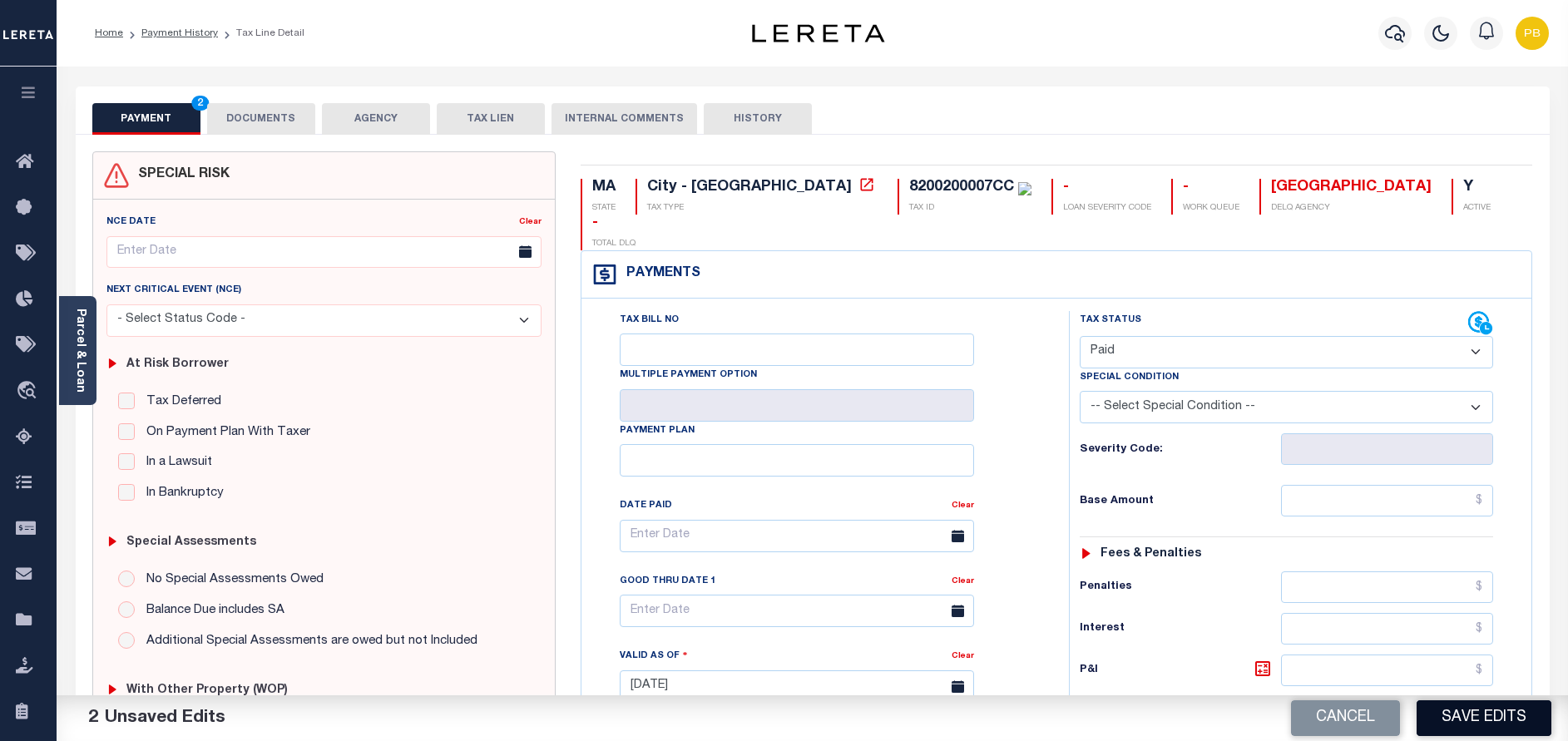
click at [1486, 716] on button "Save Edits" at bounding box center [1484, 717] width 135 height 35
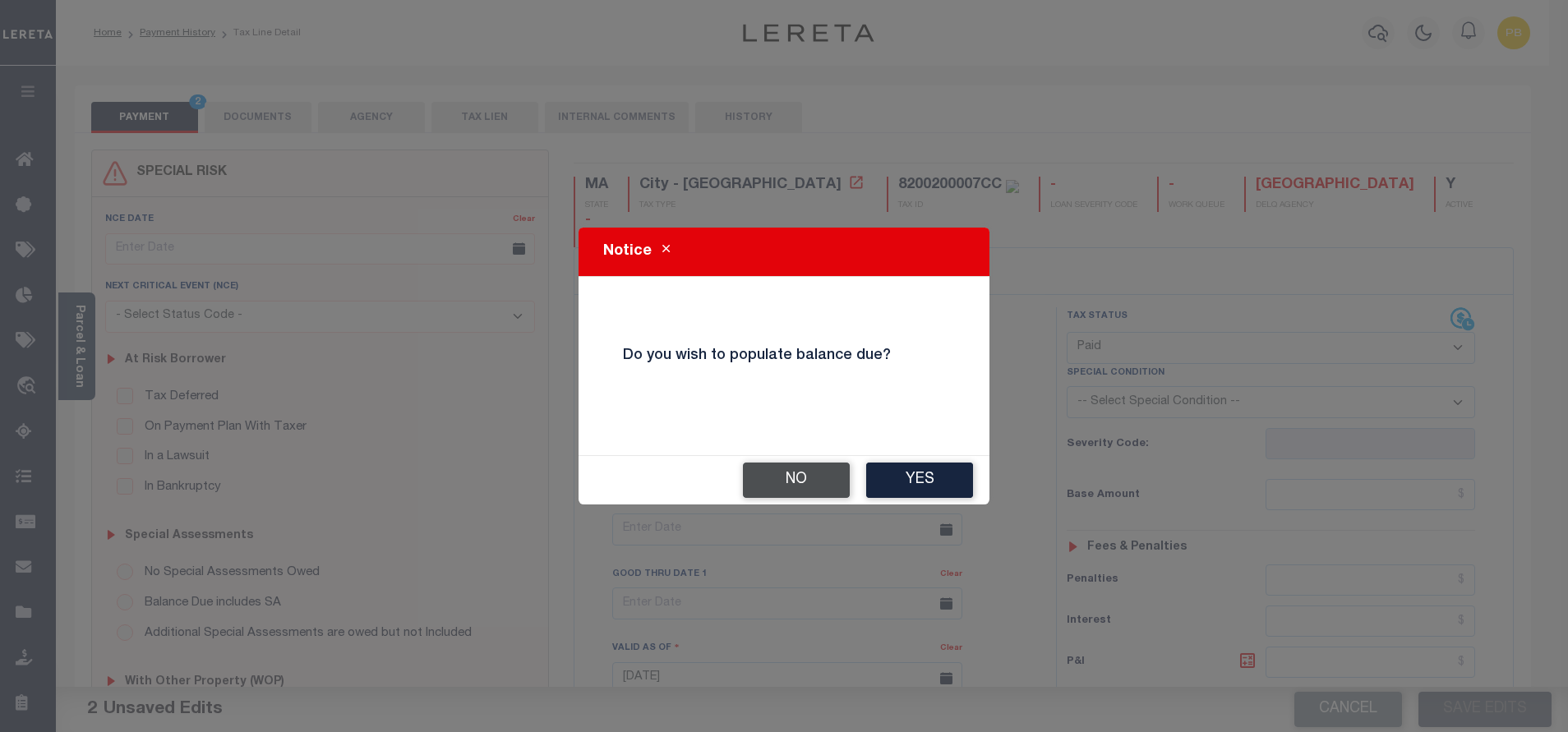
click at [781, 487] on button "No" at bounding box center [796, 479] width 107 height 35
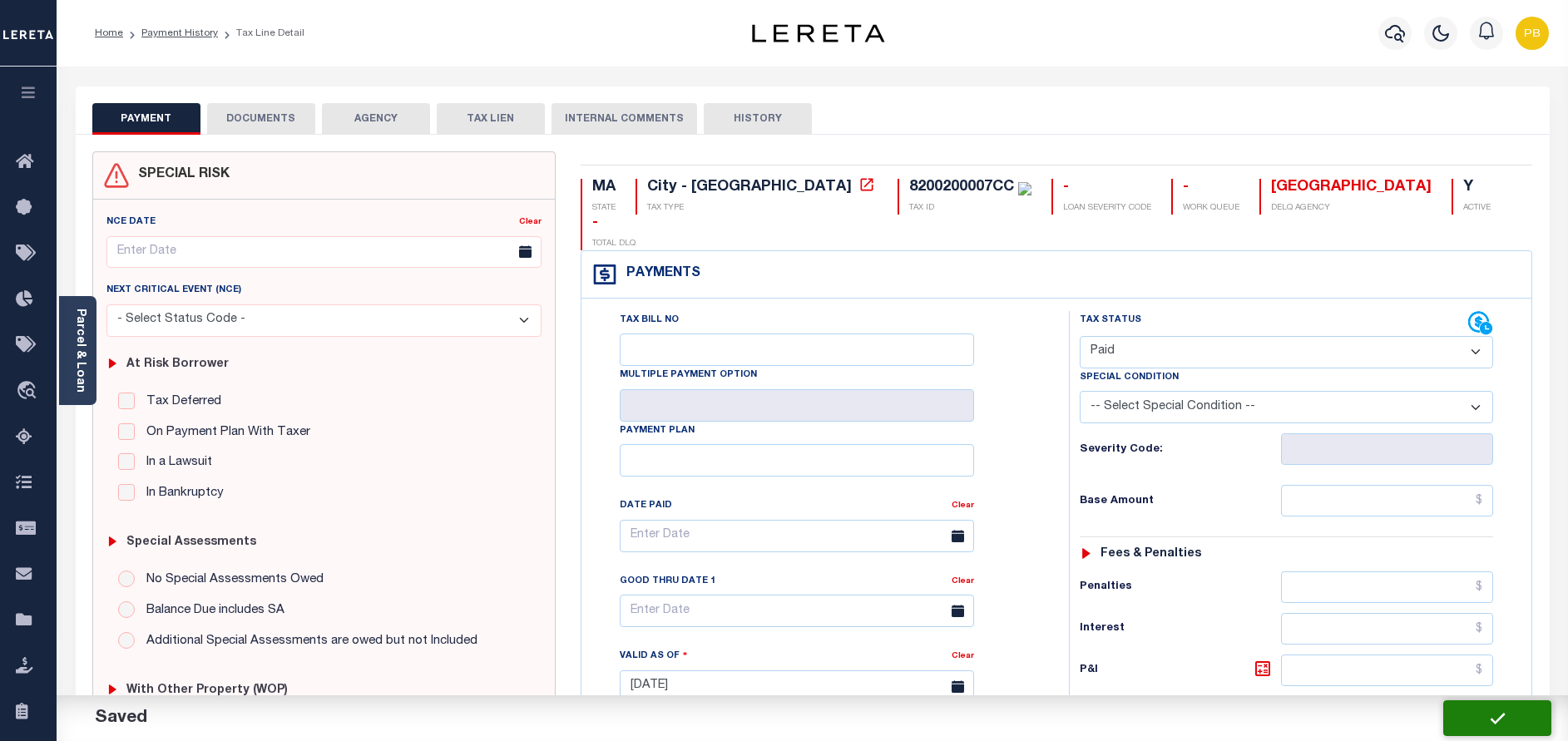
checkbox input "false"
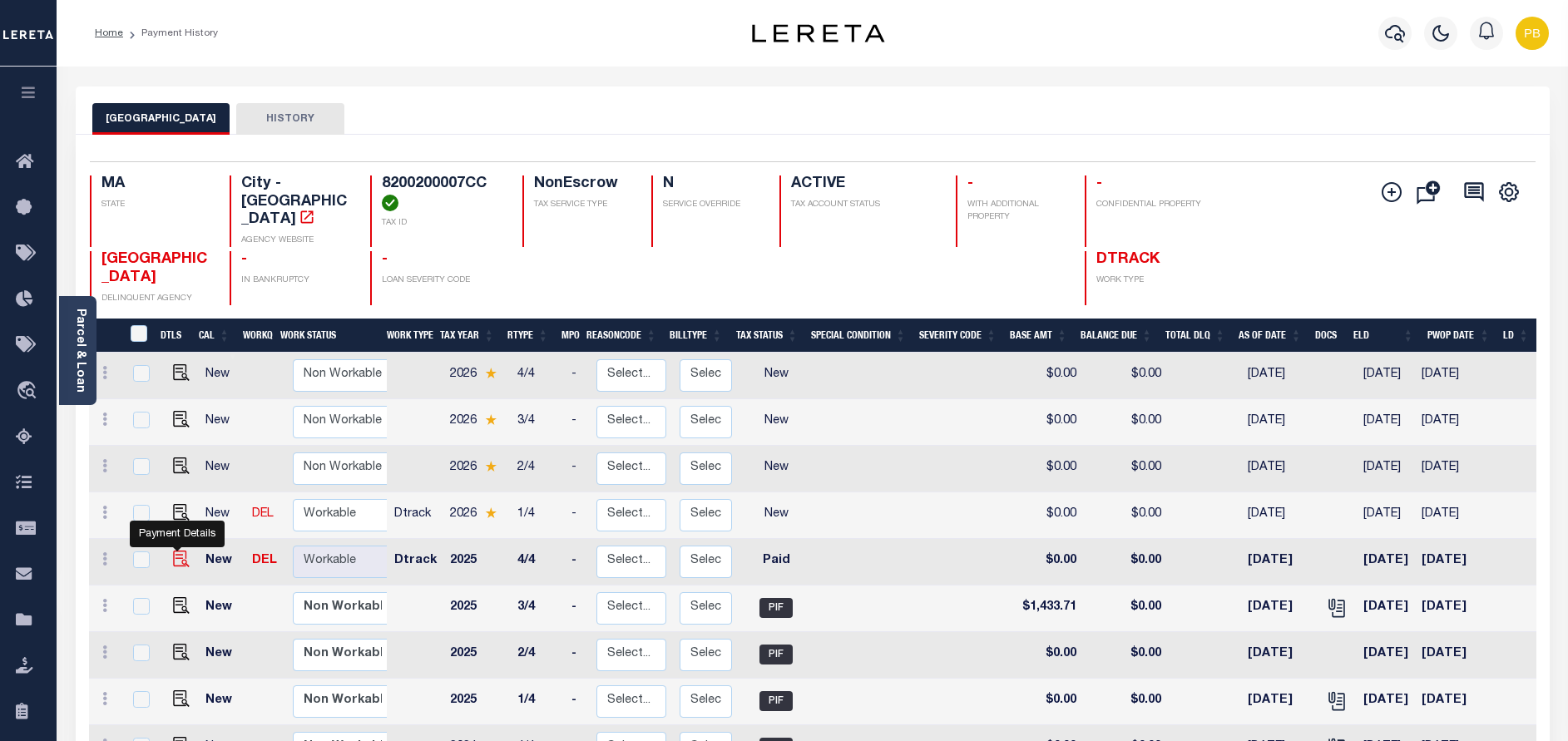
click at [173, 551] on img "" at bounding box center [181, 559] width 16 height 16
checkbox input "true"
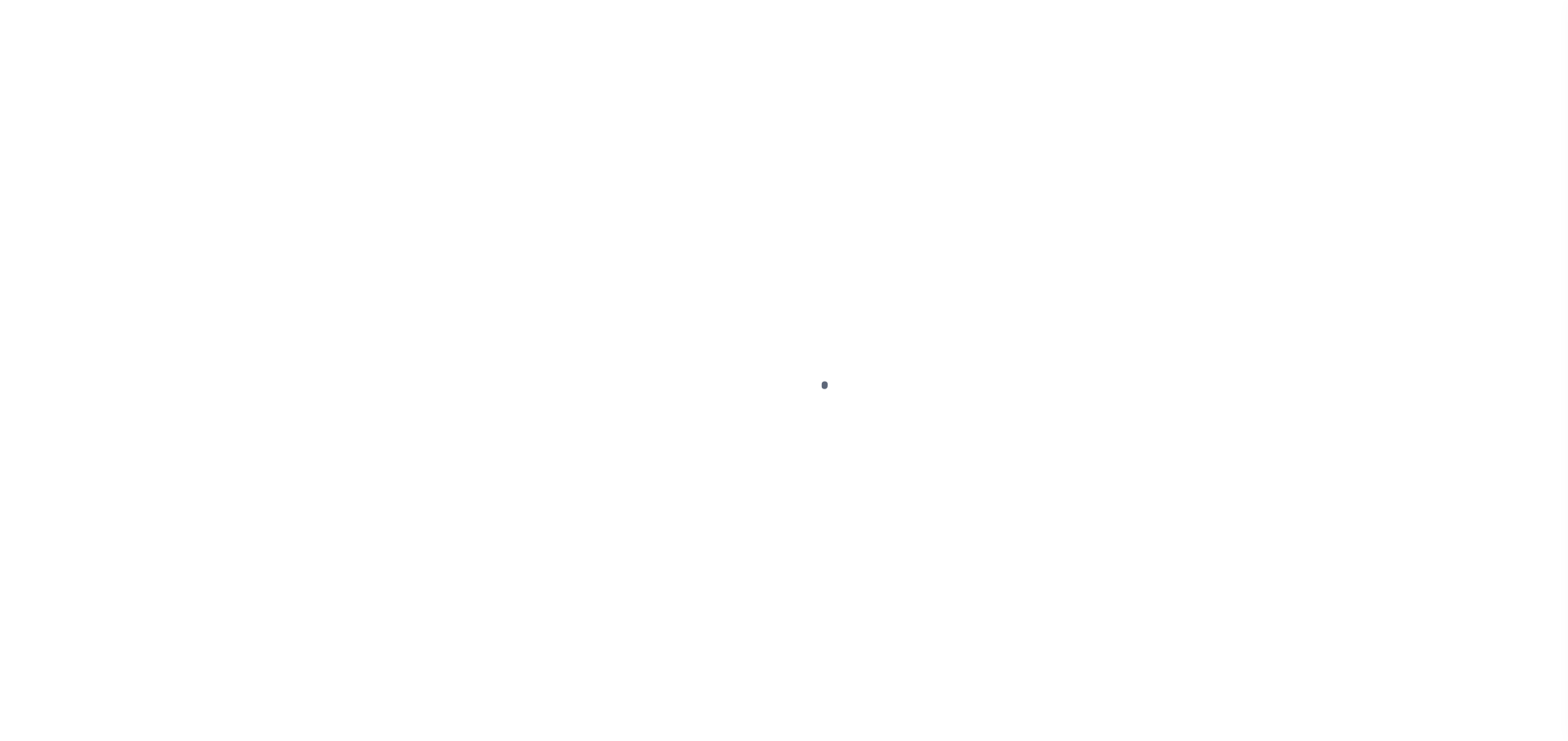
select select "PYD"
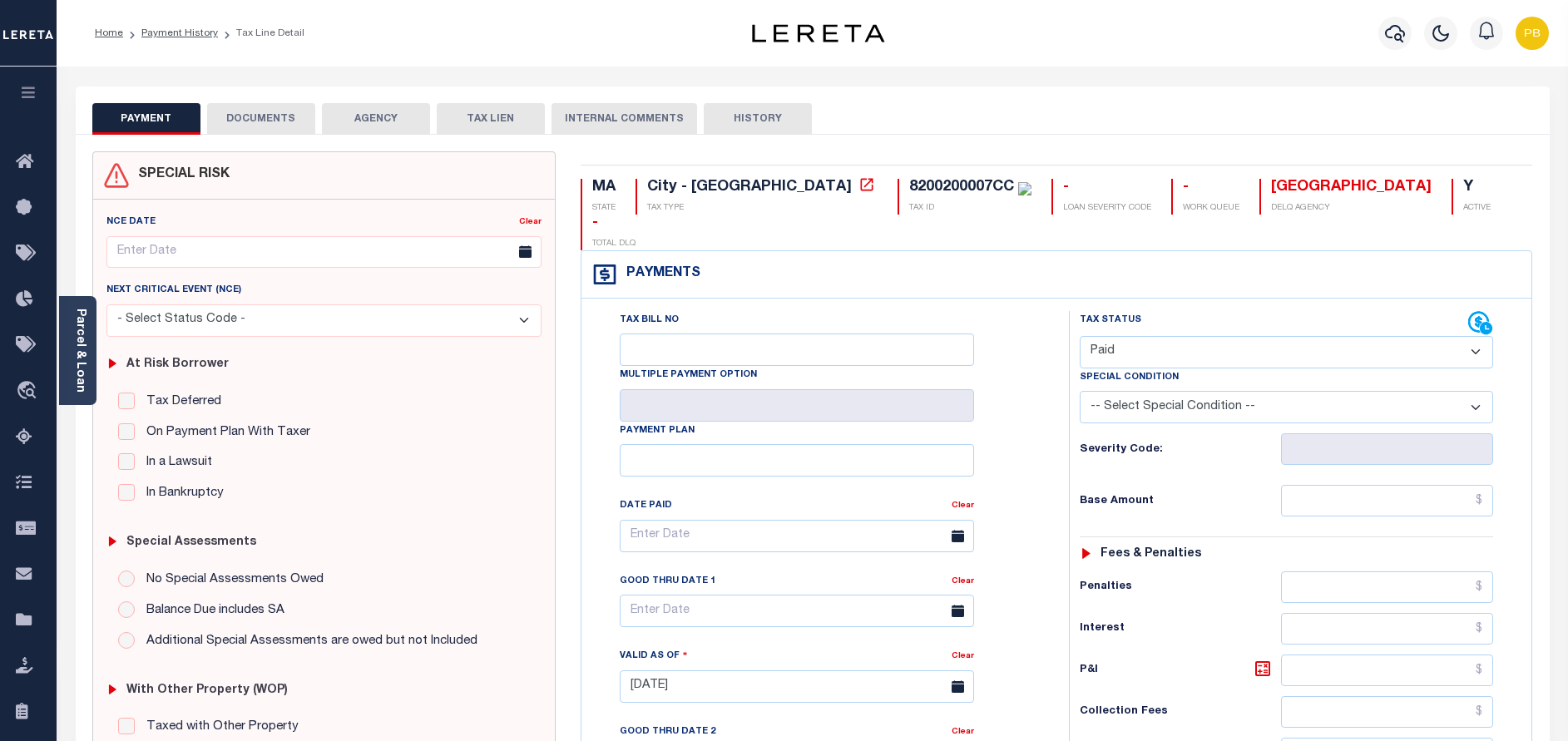
click at [284, 112] on button "DOCUMENTS" at bounding box center [260, 119] width 108 height 32
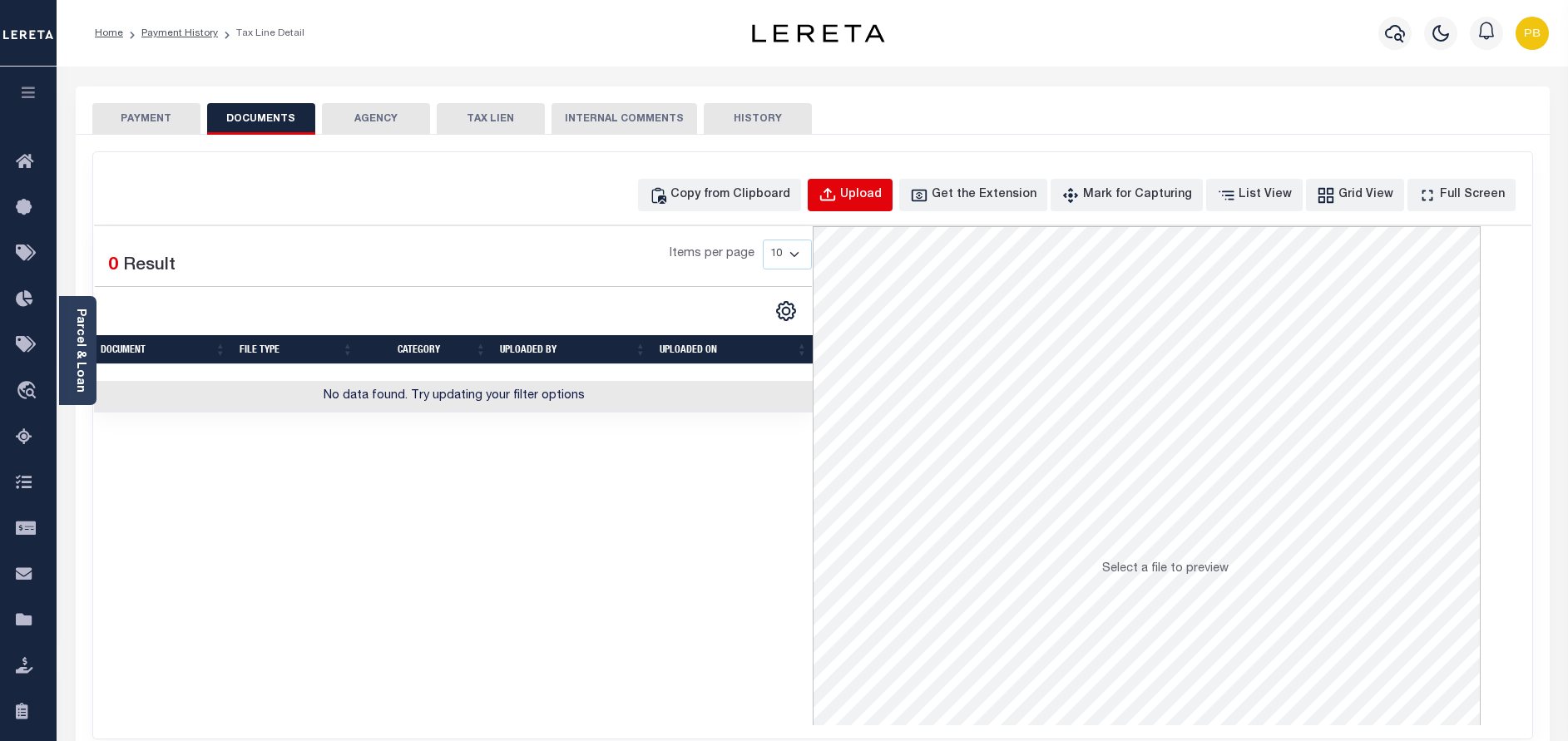
click at [881, 188] on div "Upload" at bounding box center [861, 195] width 42 height 18
select select "POP"
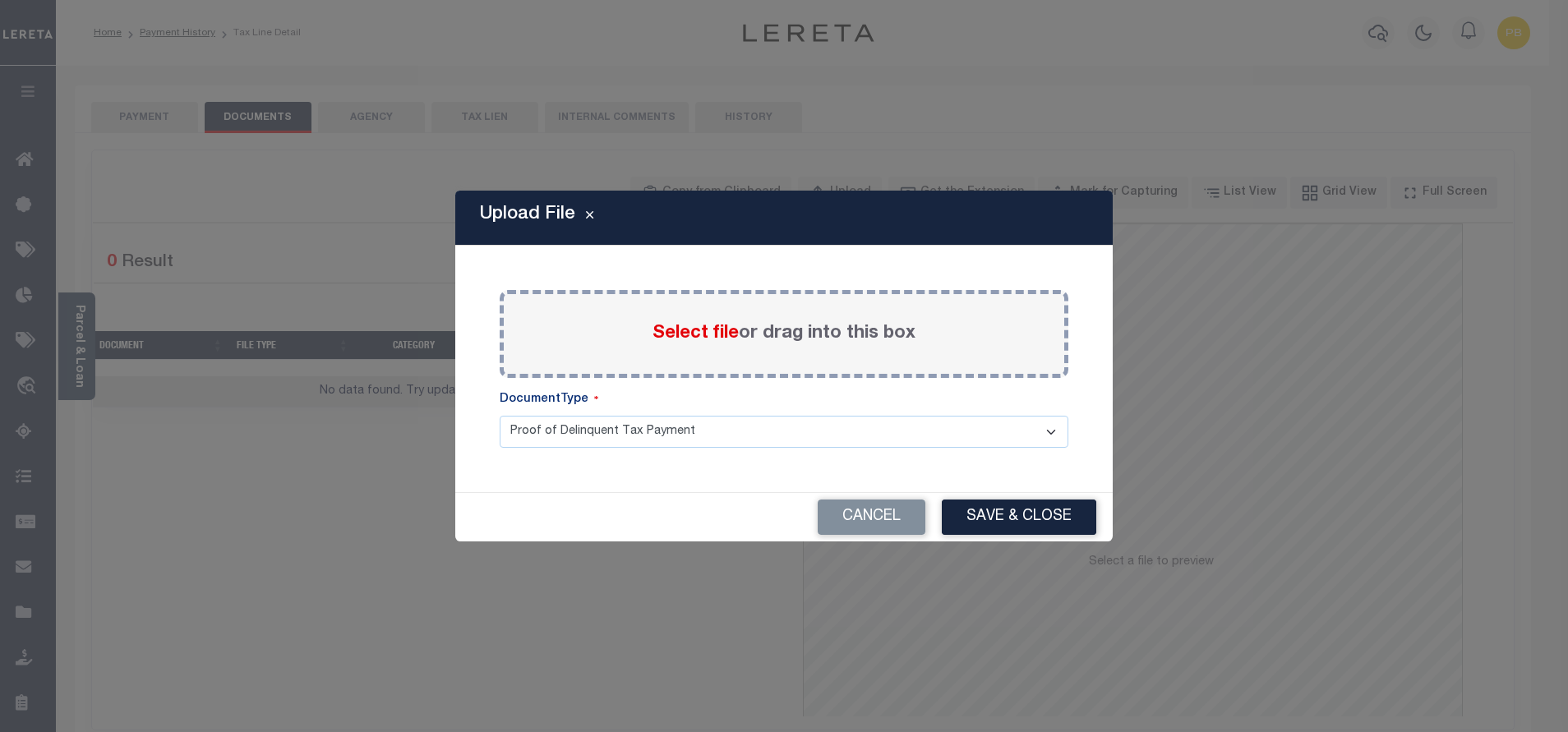
click at [669, 334] on span "Select file" at bounding box center [695, 333] width 86 height 18
click at [0, 0] on input "Select file or drag into this box" at bounding box center [0, 0] width 0 height 0
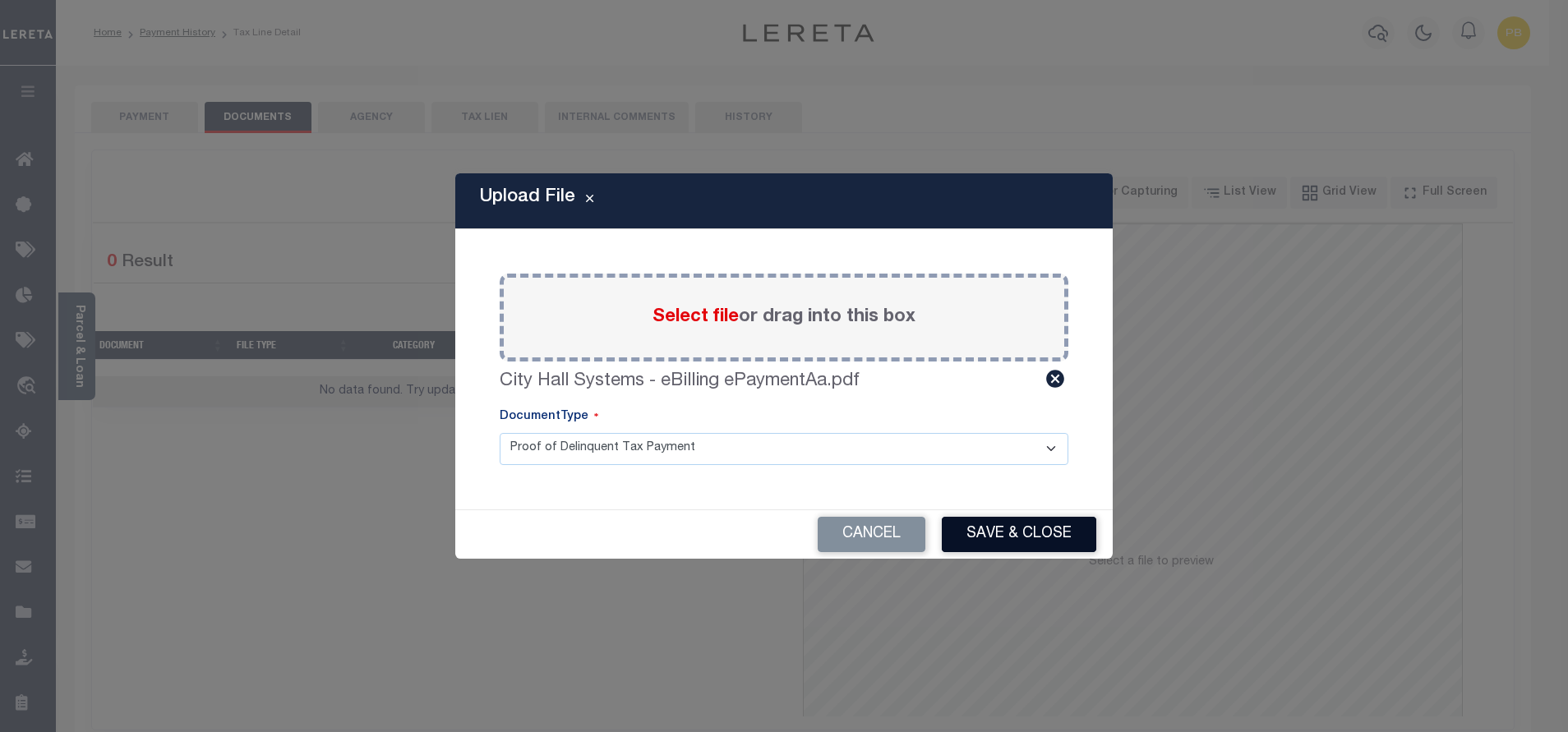
click at [1039, 527] on button "Save & Close" at bounding box center [1019, 534] width 154 height 35
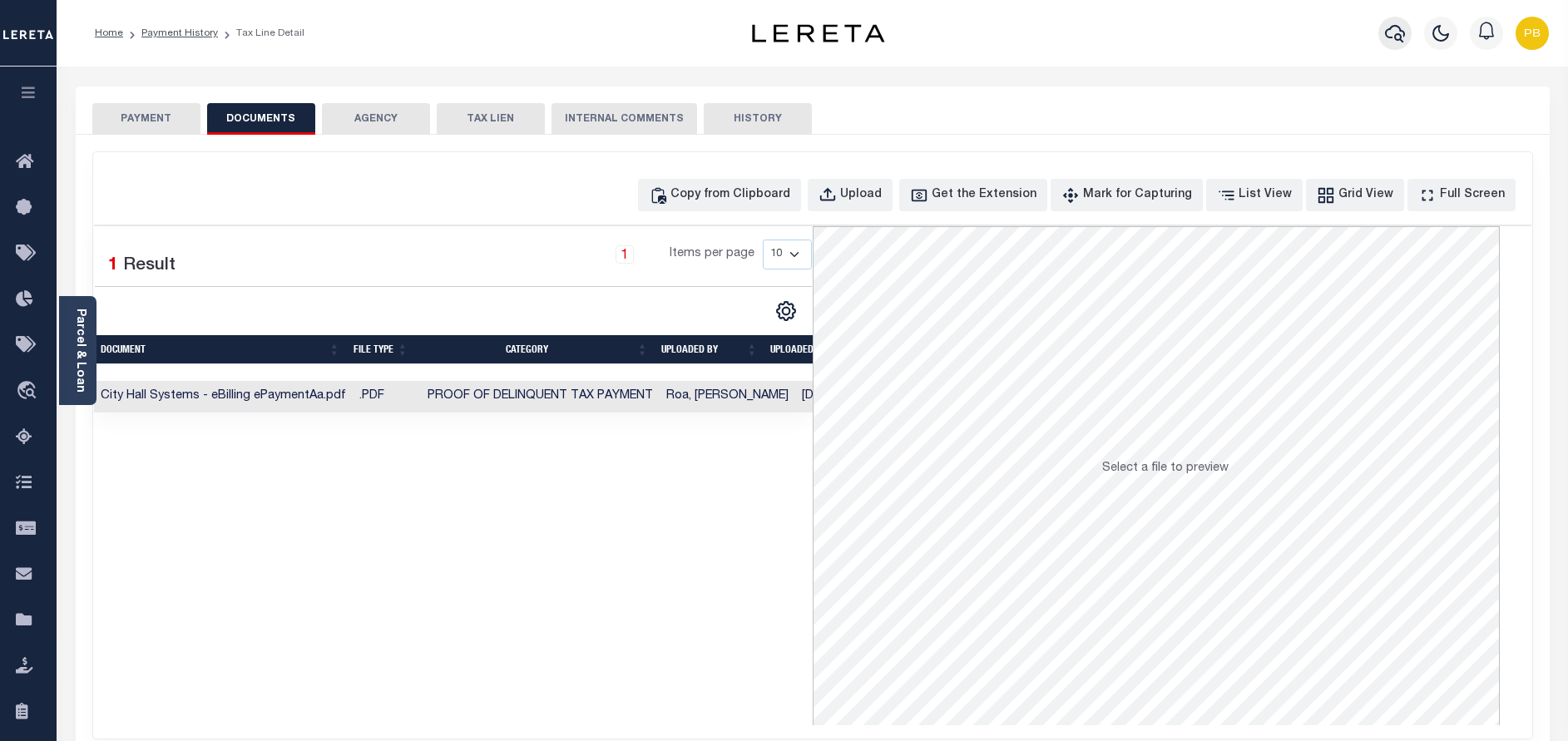
click at [1389, 34] on icon "button" at bounding box center [1395, 34] width 20 height 20
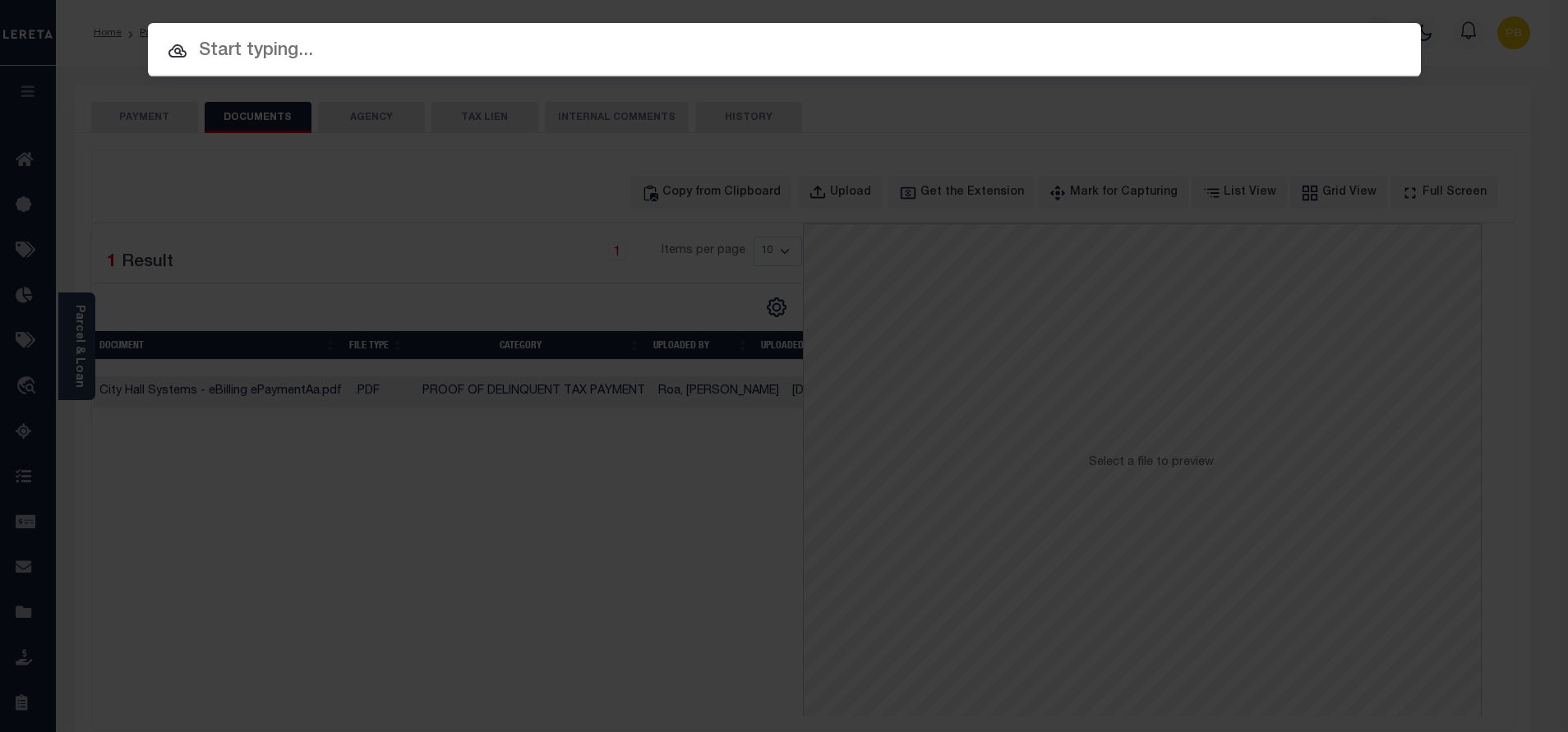
click at [581, 65] on input "text" at bounding box center [784, 51] width 1273 height 29
paste input "993239018"
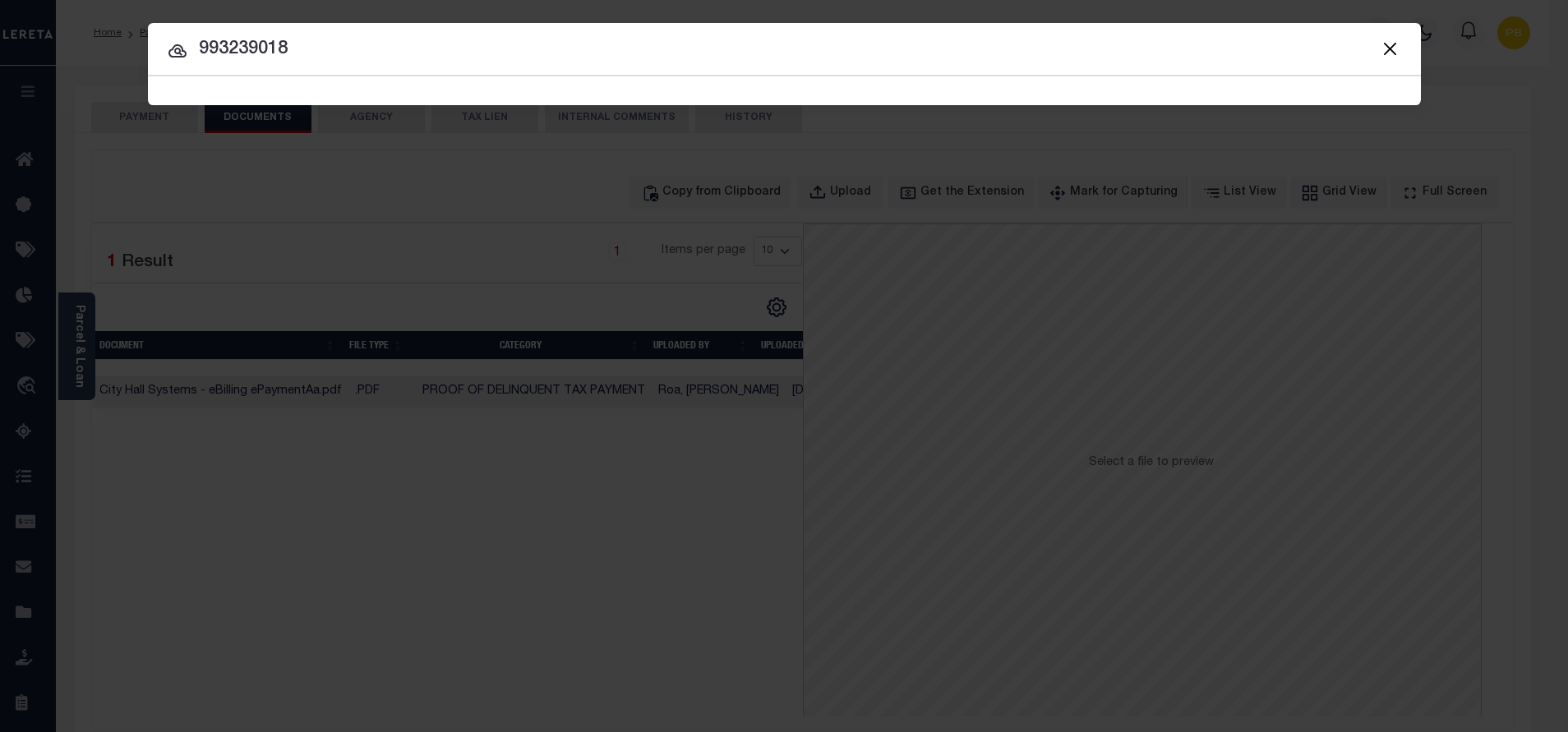
type input "993239018"
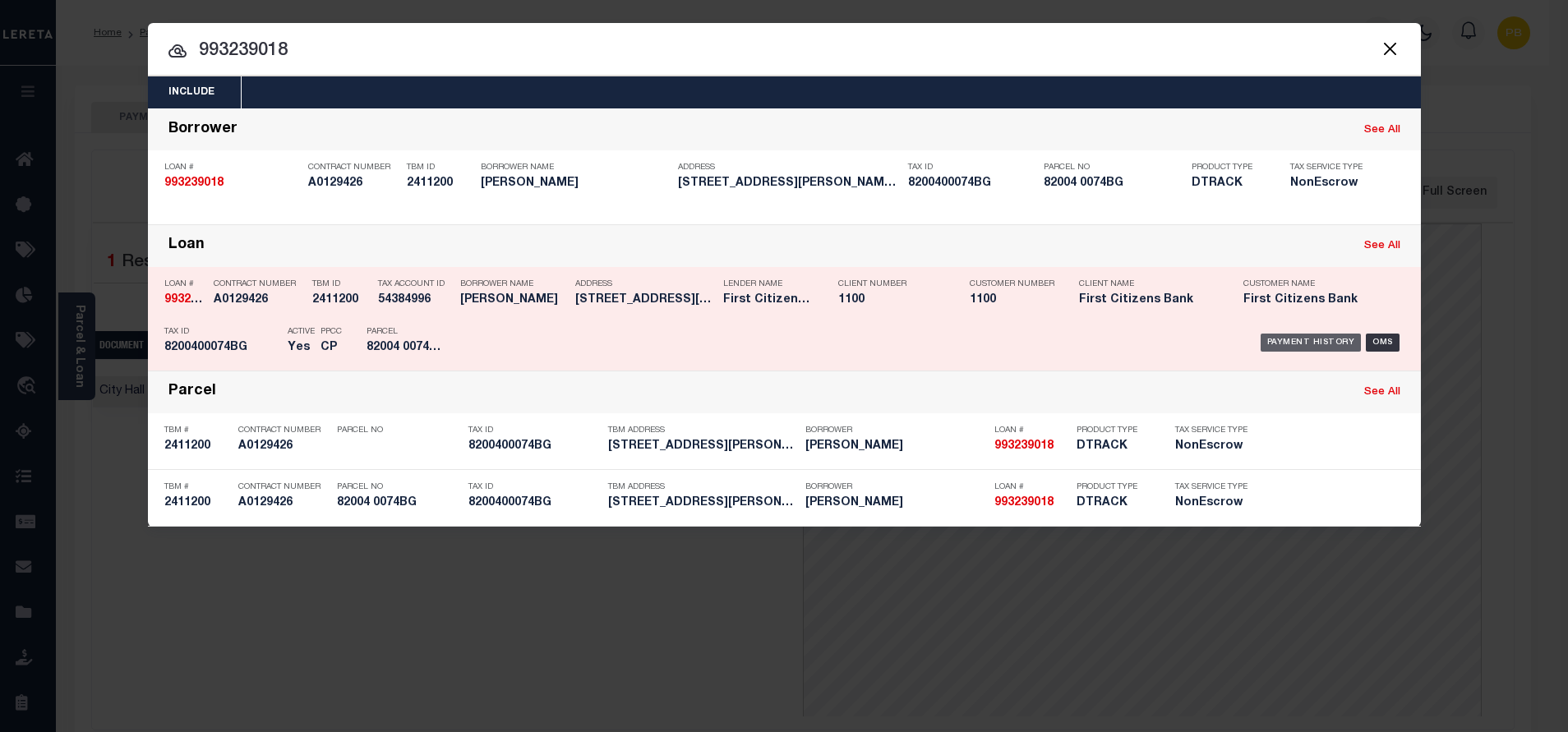
click at [1331, 345] on div "Payment History" at bounding box center [1311, 342] width 101 height 18
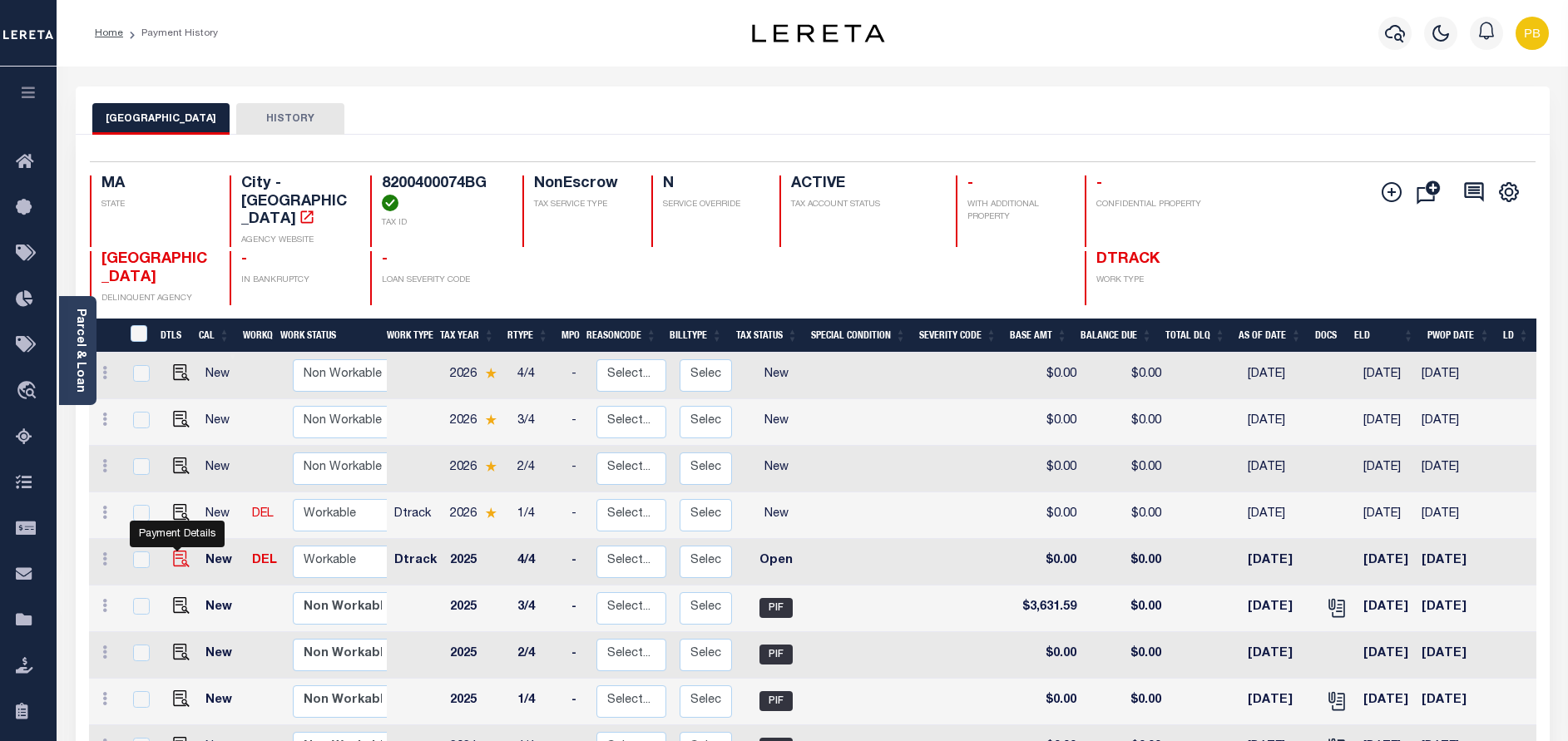
click at [174, 551] on img "" at bounding box center [181, 559] width 16 height 16
checkbox input "true"
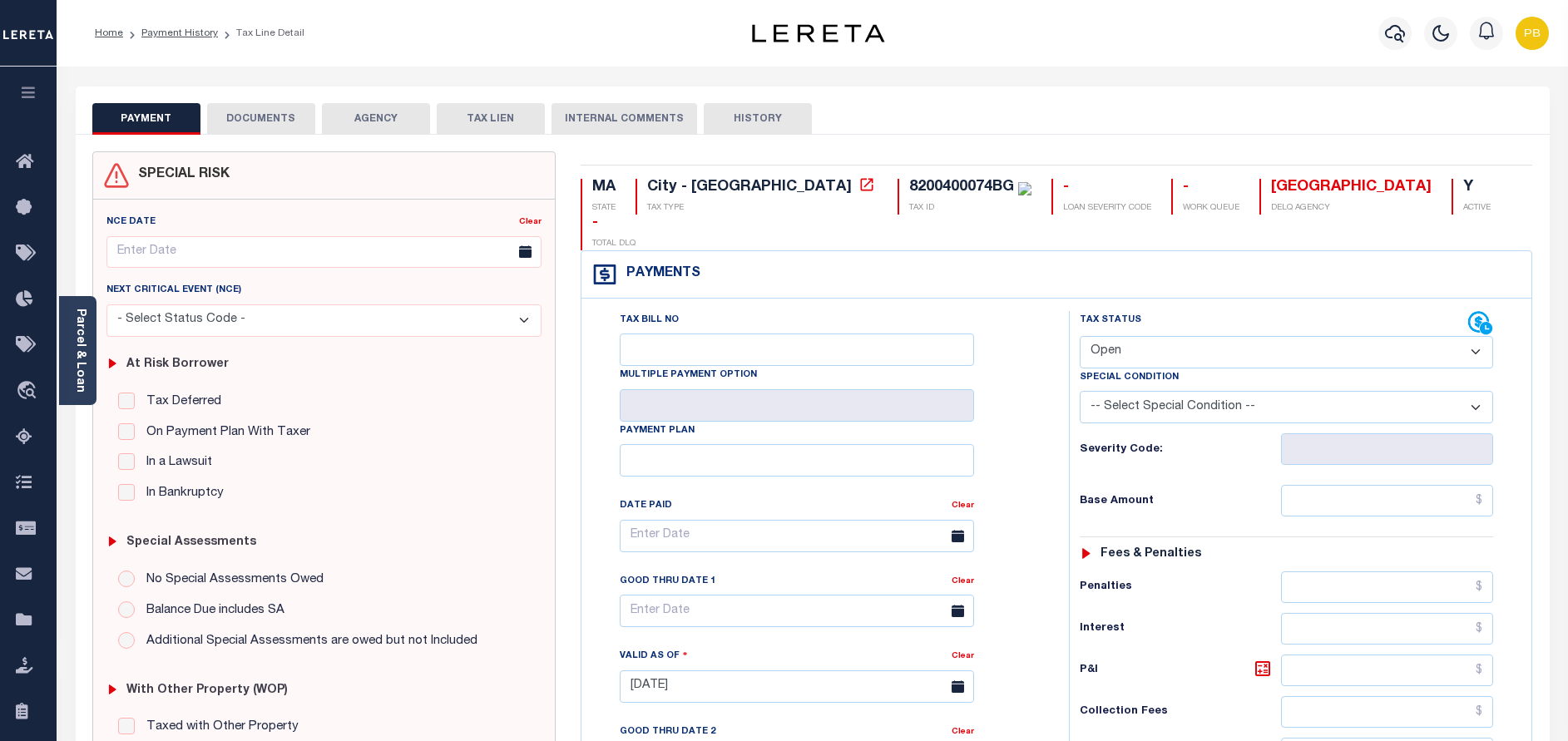
click at [1137, 336] on select "- Select Status Code - Open Due/Unpaid Paid Incomplete No Tax Due Internal Refu…" at bounding box center [1287, 353] width 414 height 33
select select "PYD"
click at [1080, 336] on select "- Select Status Code - Open Due/Unpaid Paid Incomplete No Tax Due Internal Refu…" at bounding box center [1287, 353] width 414 height 33
type input "09/12/2025"
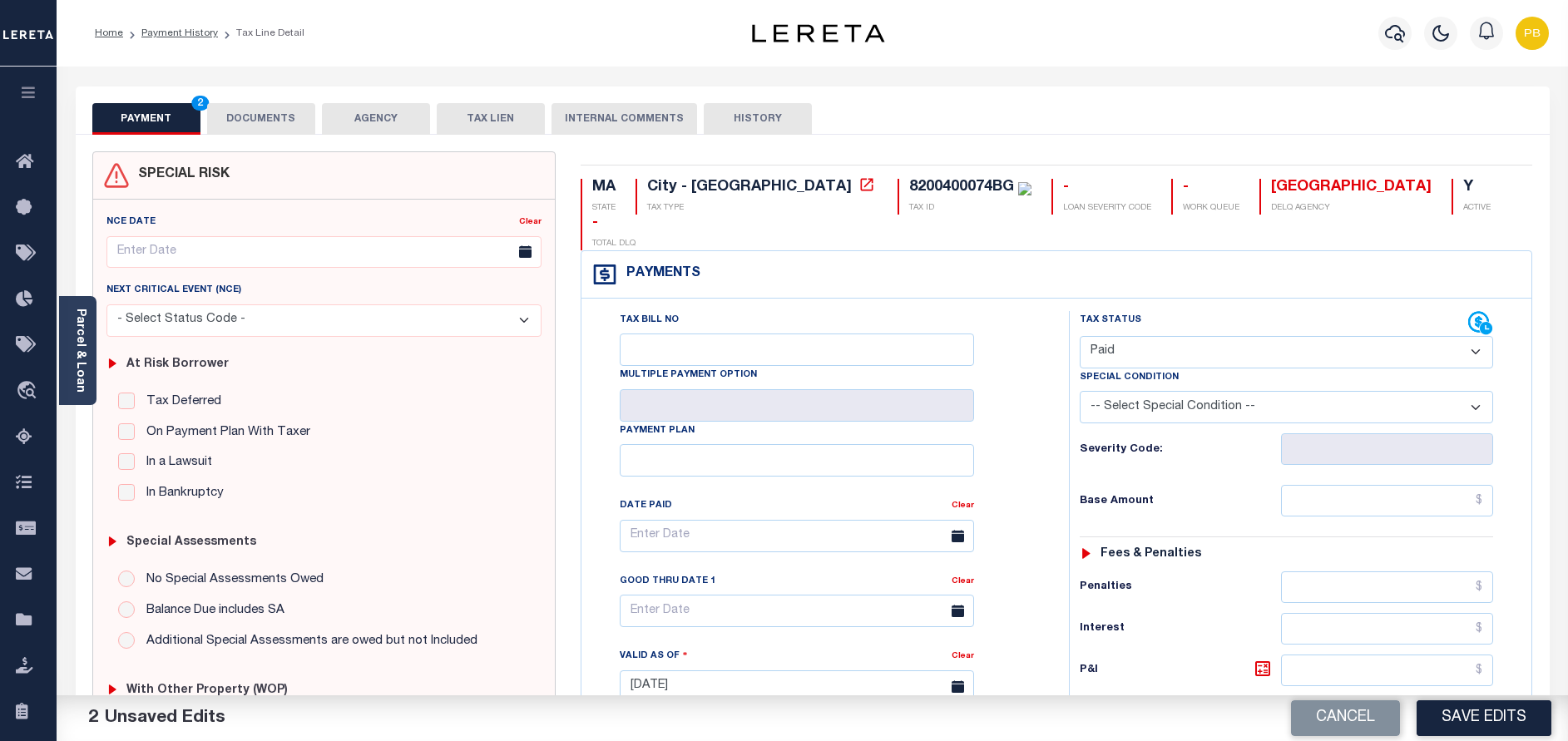
click at [262, 116] on button "DOCUMENTS" at bounding box center [260, 119] width 108 height 32
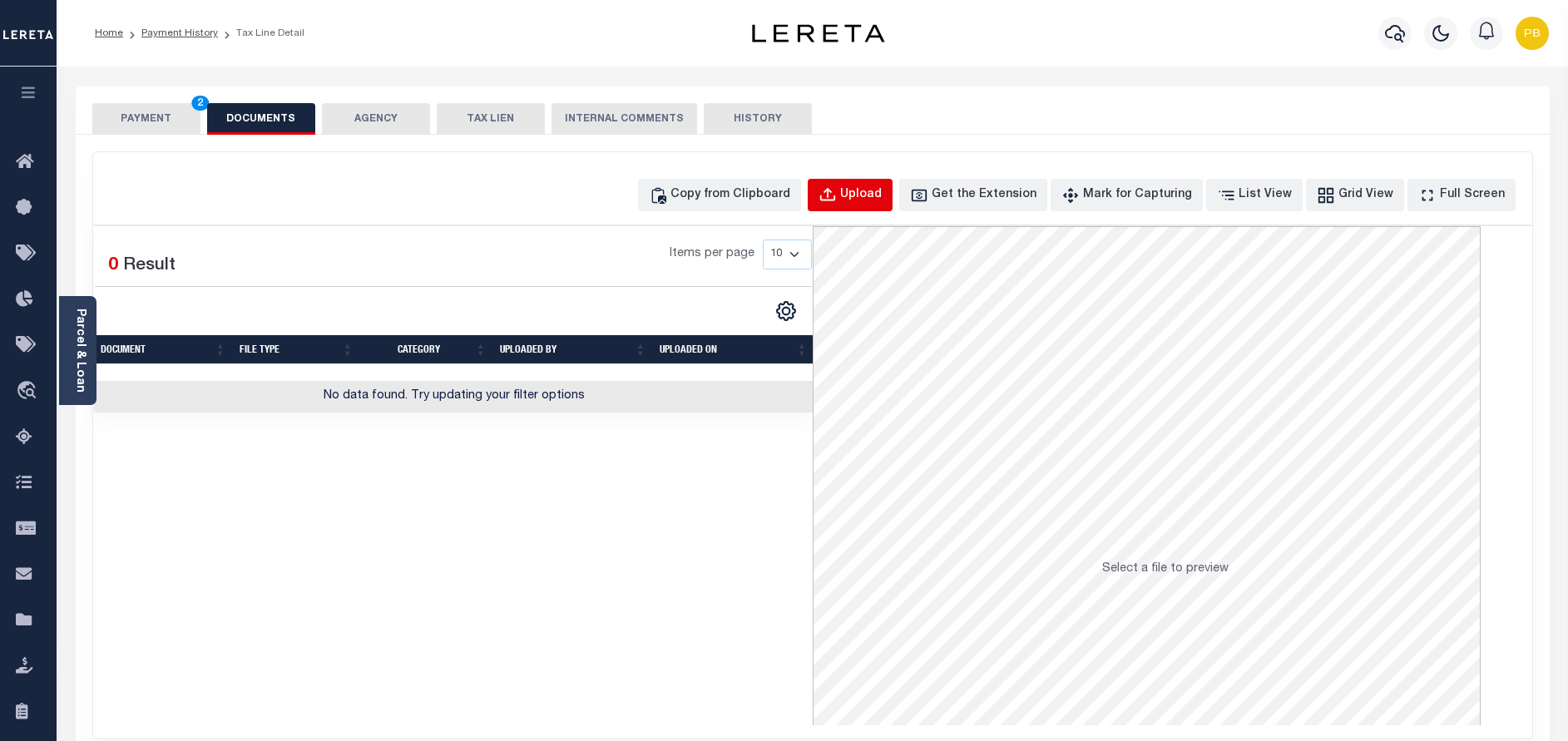
click at [891, 206] on button "Upload" at bounding box center [851, 195] width 85 height 33
select select "POP"
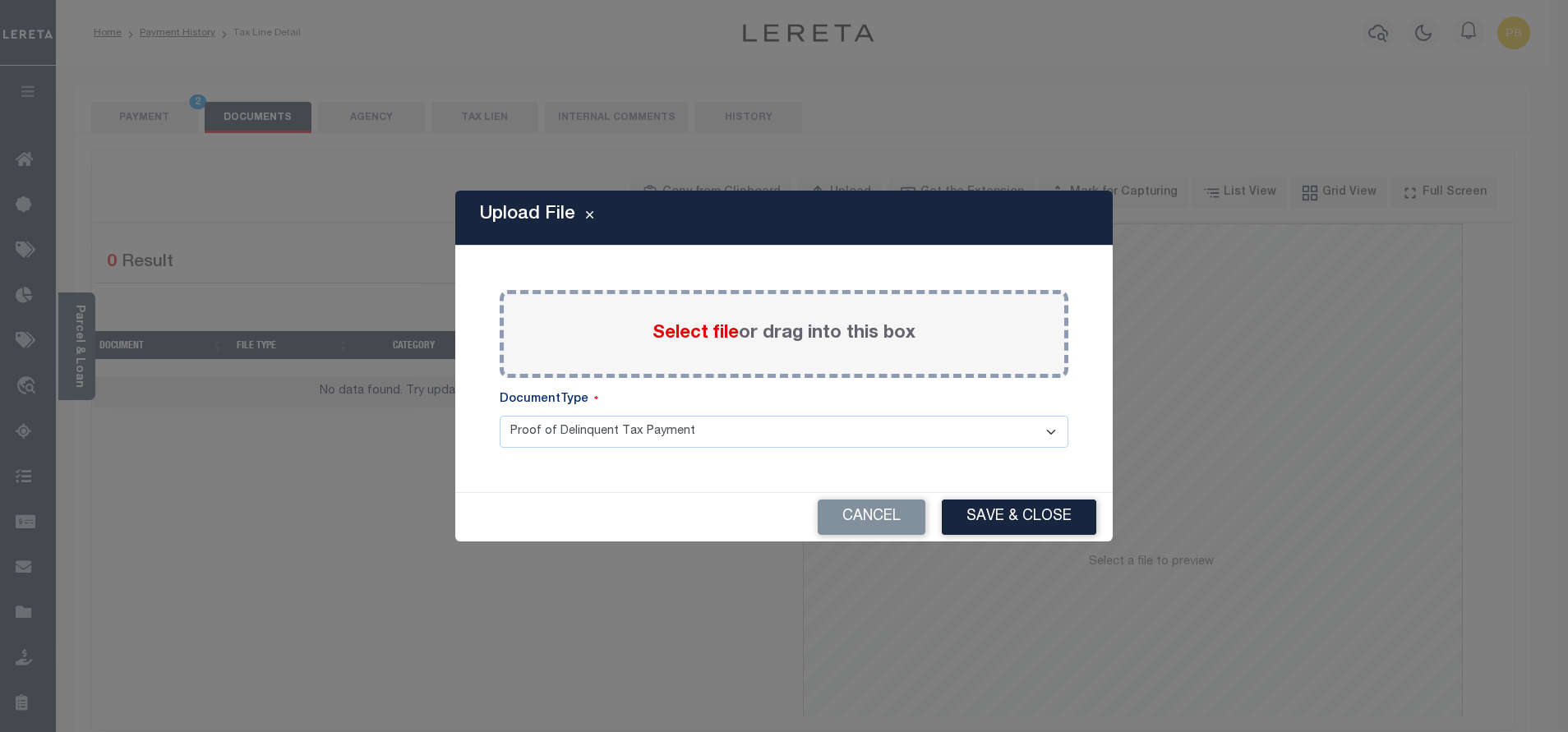
click at [716, 332] on span "Select file" at bounding box center [695, 333] width 86 height 18
click at [0, 0] on input "Select file or drag into this box" at bounding box center [0, 0] width 0 height 0
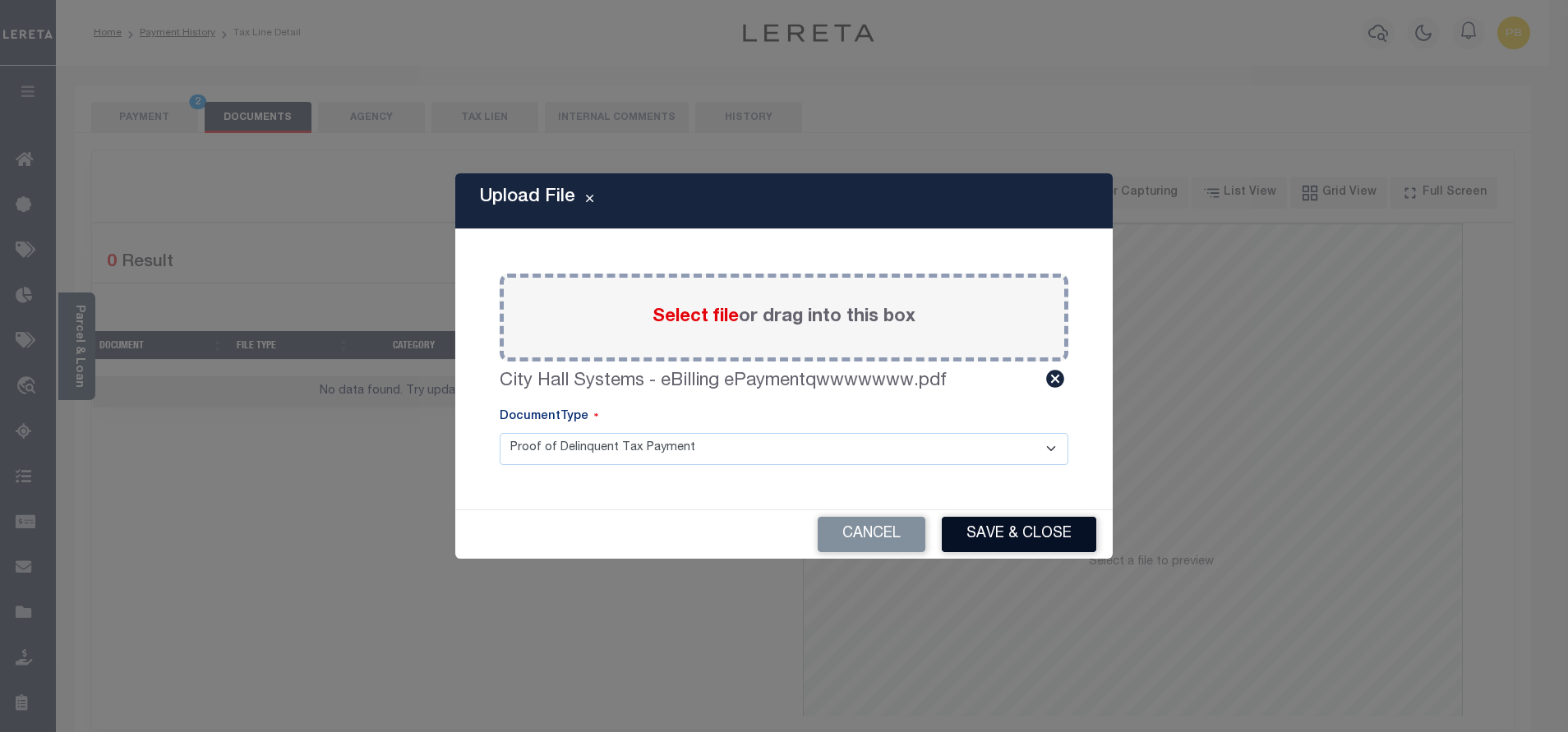
click at [1001, 543] on button "Save & Close" at bounding box center [1019, 534] width 154 height 35
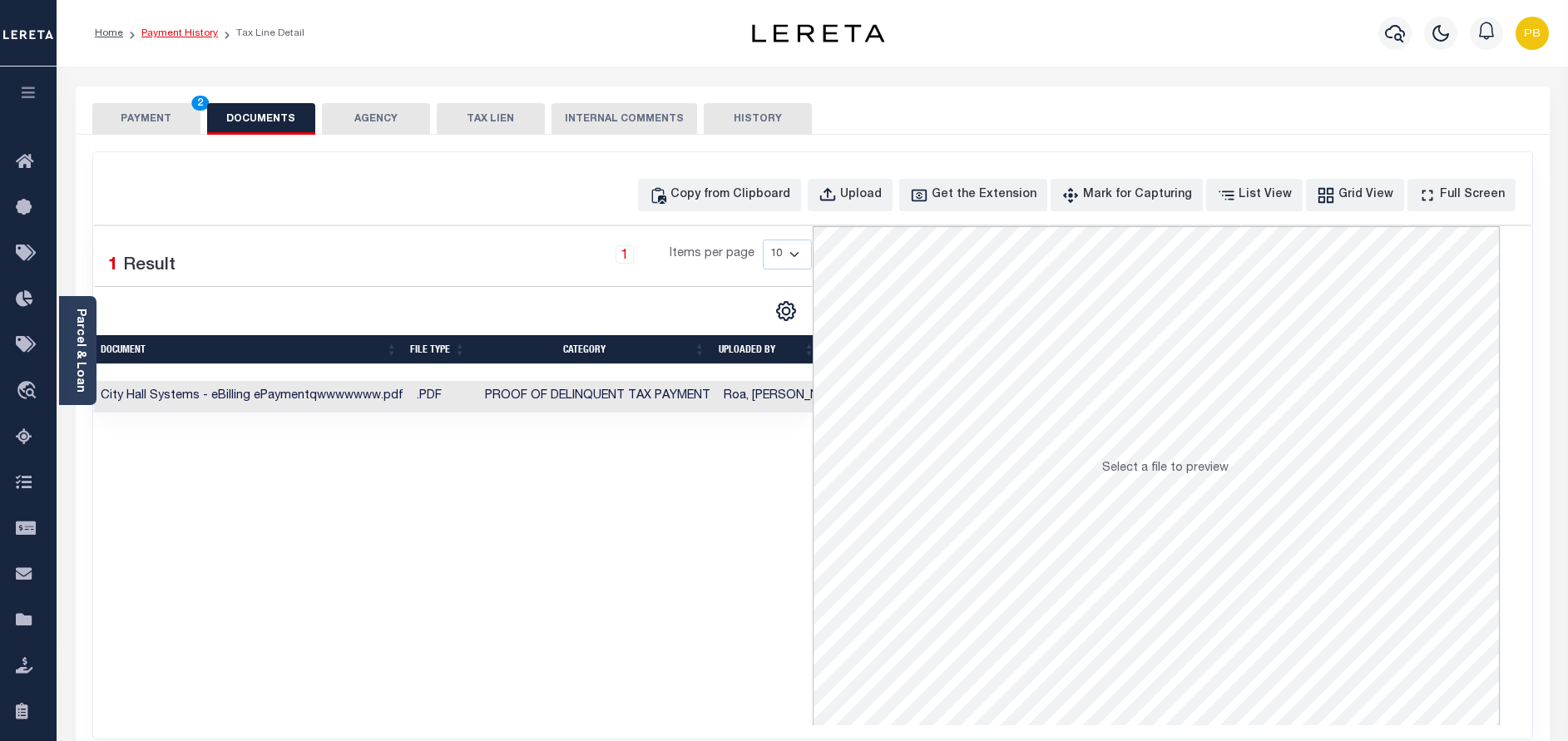
click at [170, 31] on link "Payment History" at bounding box center [180, 33] width 76 height 10
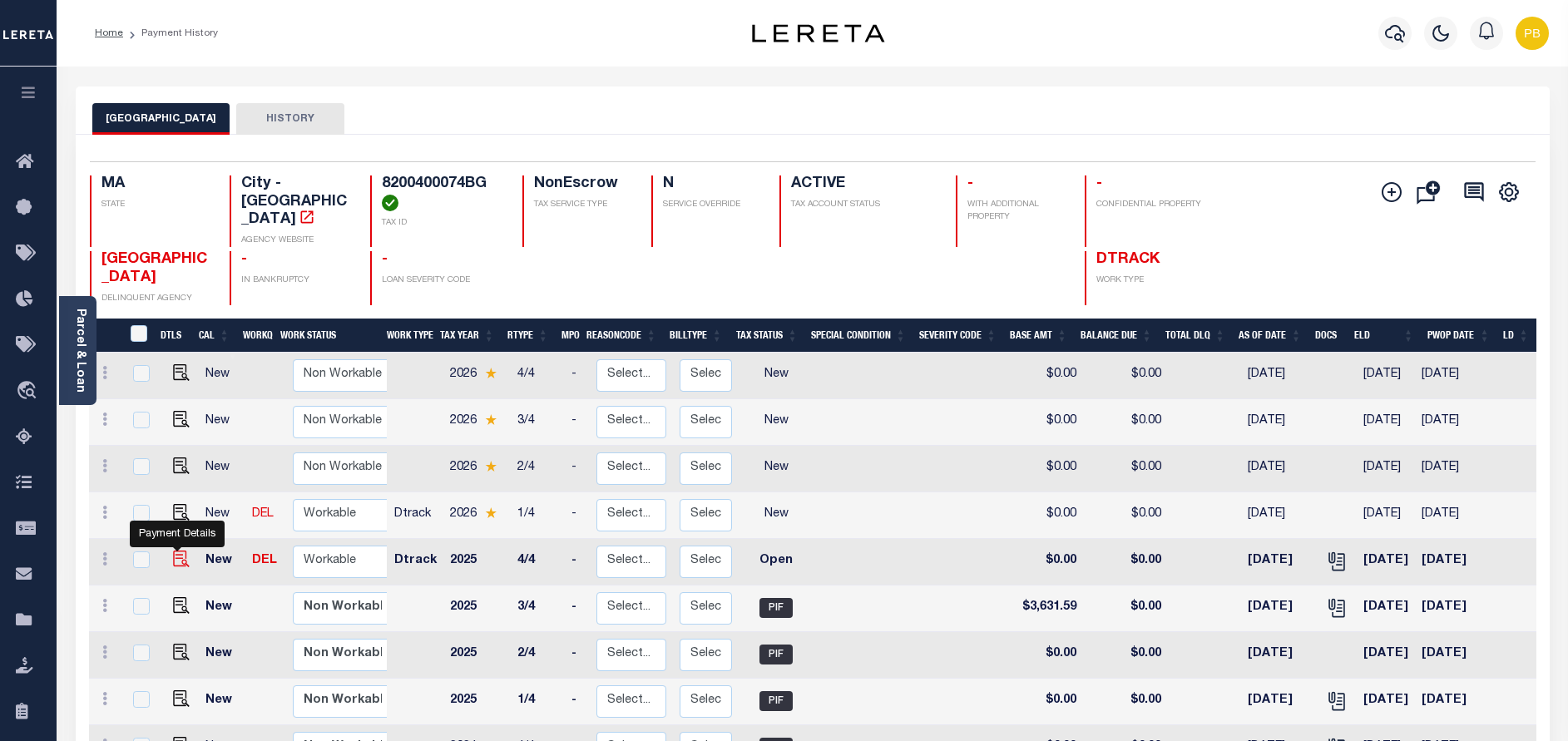
click at [173, 551] on img "" at bounding box center [181, 559] width 16 height 16
checkbox input "true"
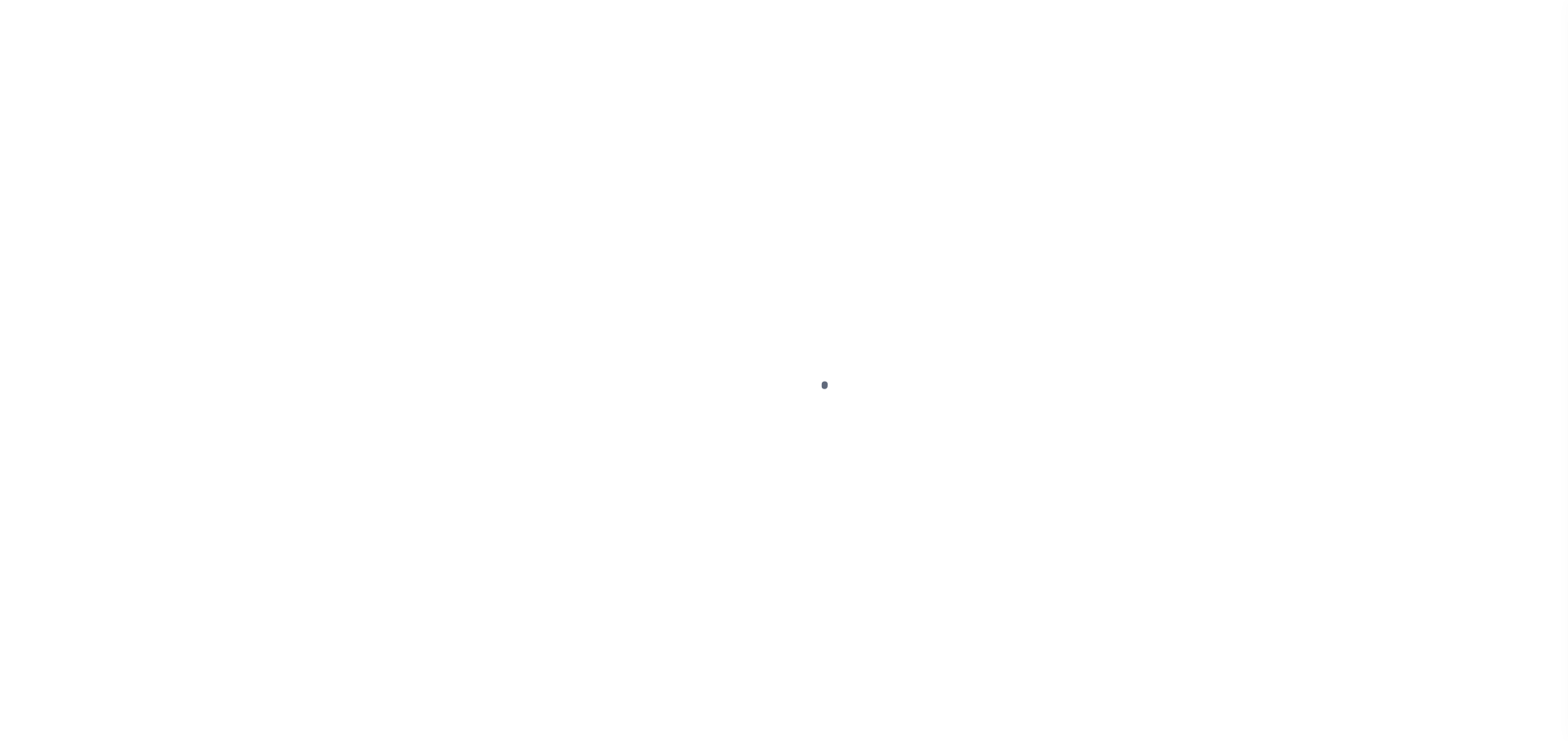
select select "OP2"
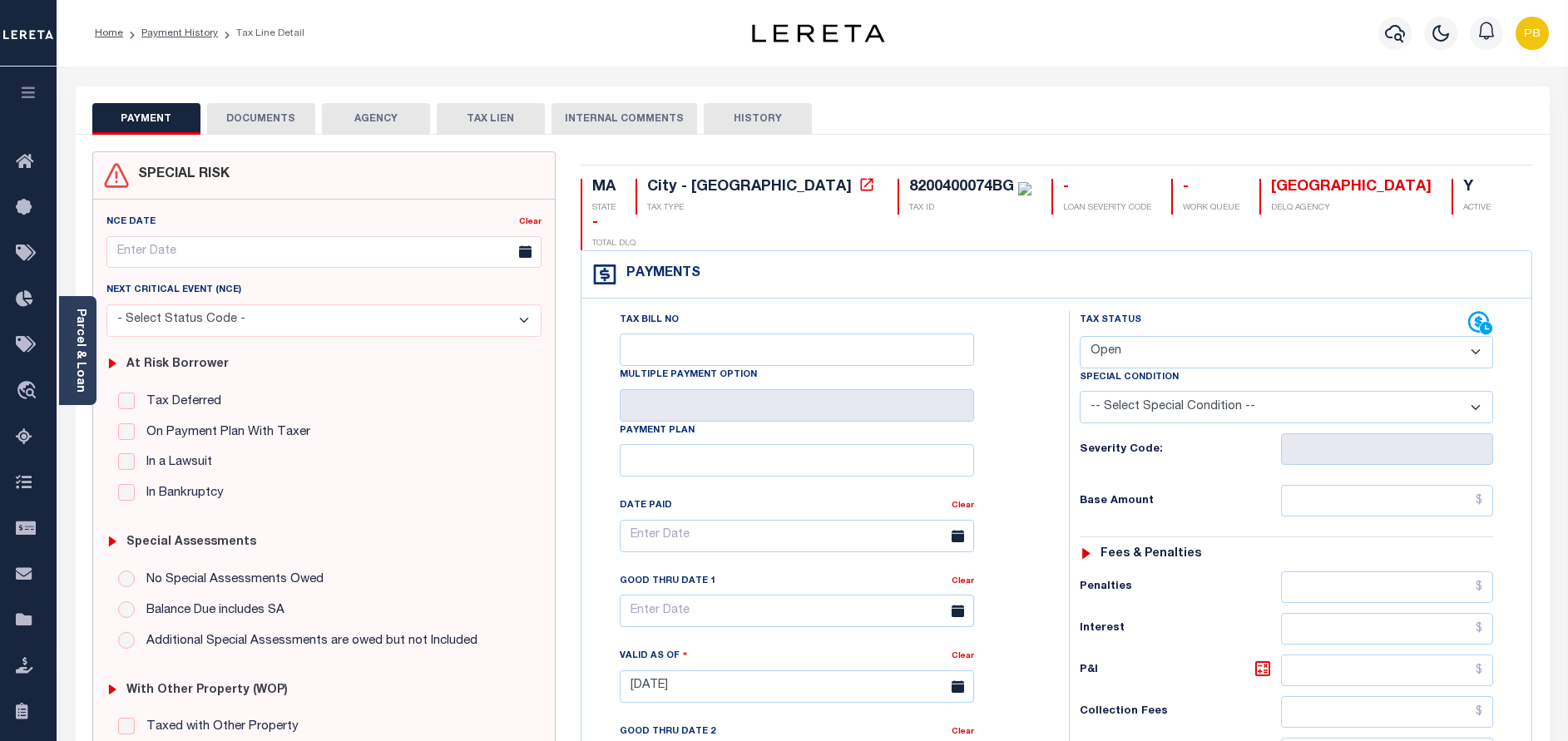
click at [277, 126] on button "DOCUMENTS" at bounding box center [260, 119] width 108 height 32
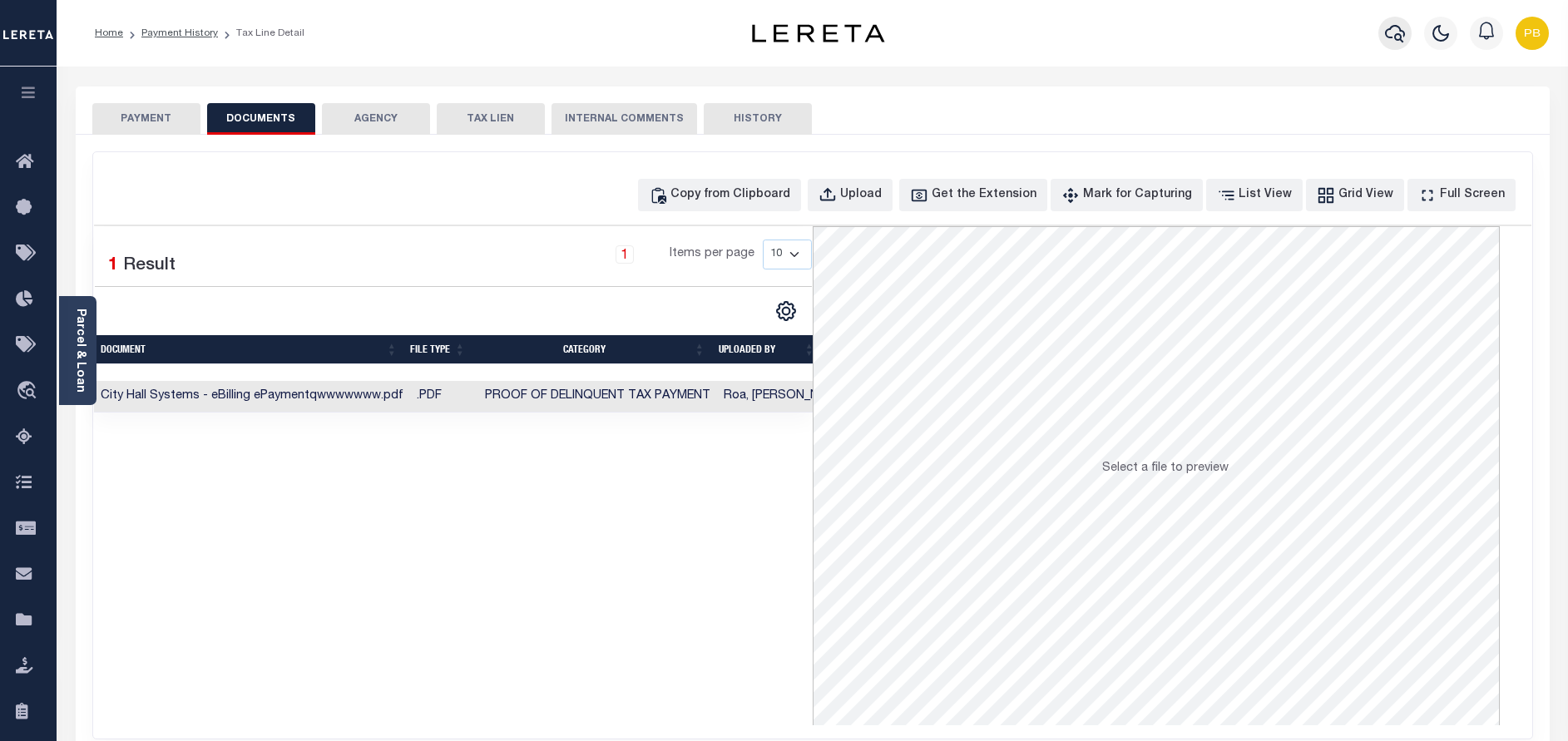
click at [1388, 35] on icon "button" at bounding box center [1395, 34] width 20 height 20
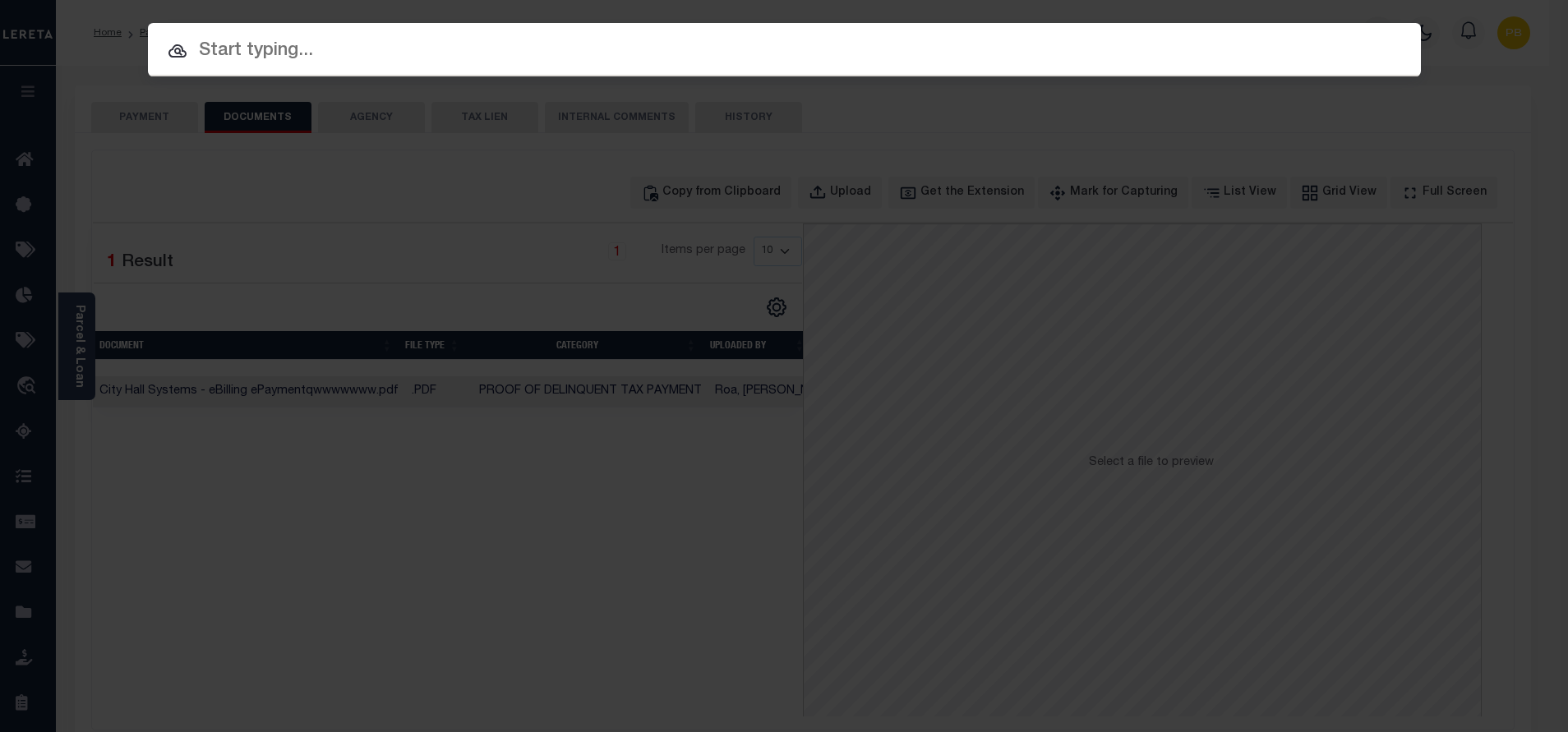
click at [307, 47] on input "text" at bounding box center [784, 51] width 1273 height 29
paste input "993241826"
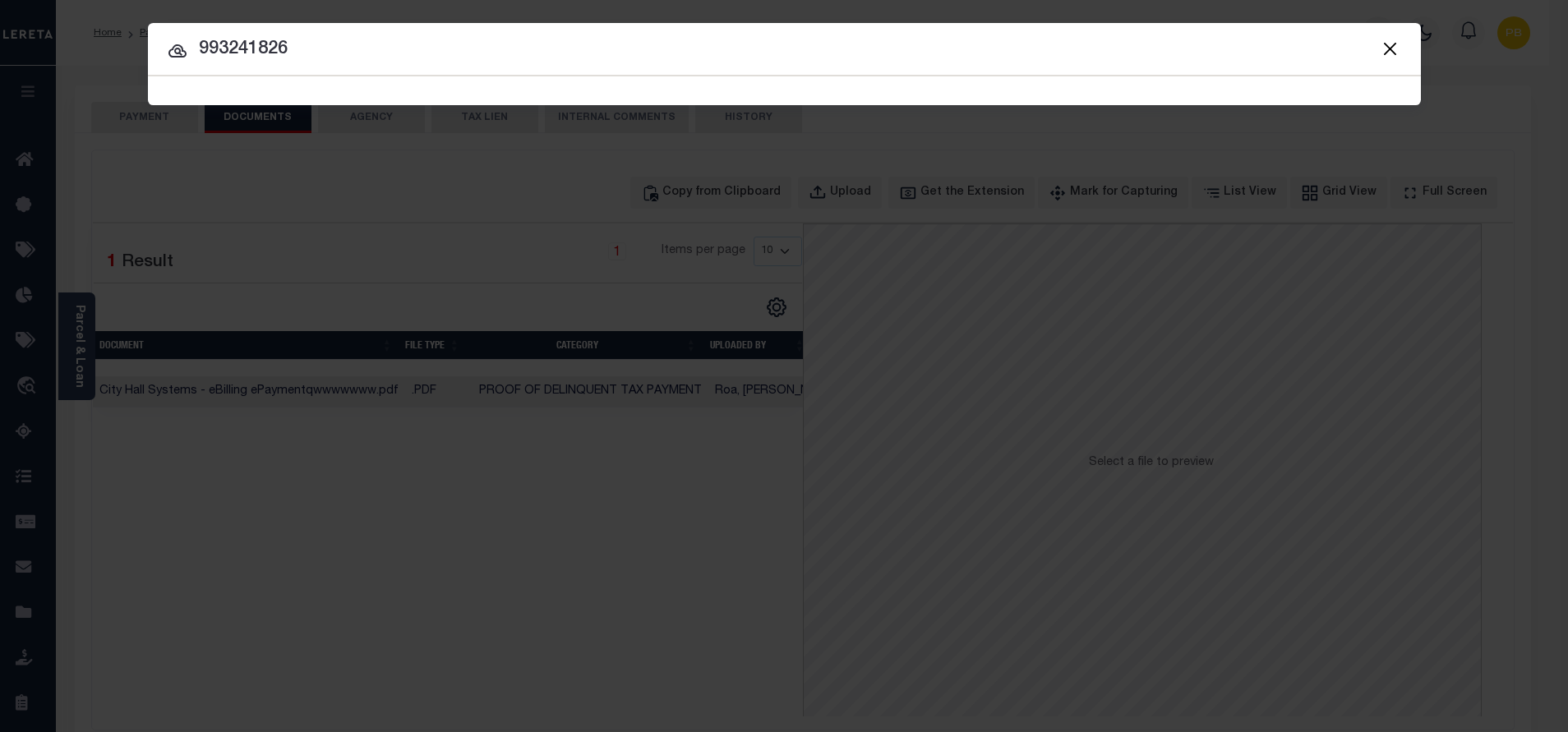
type input "993241826"
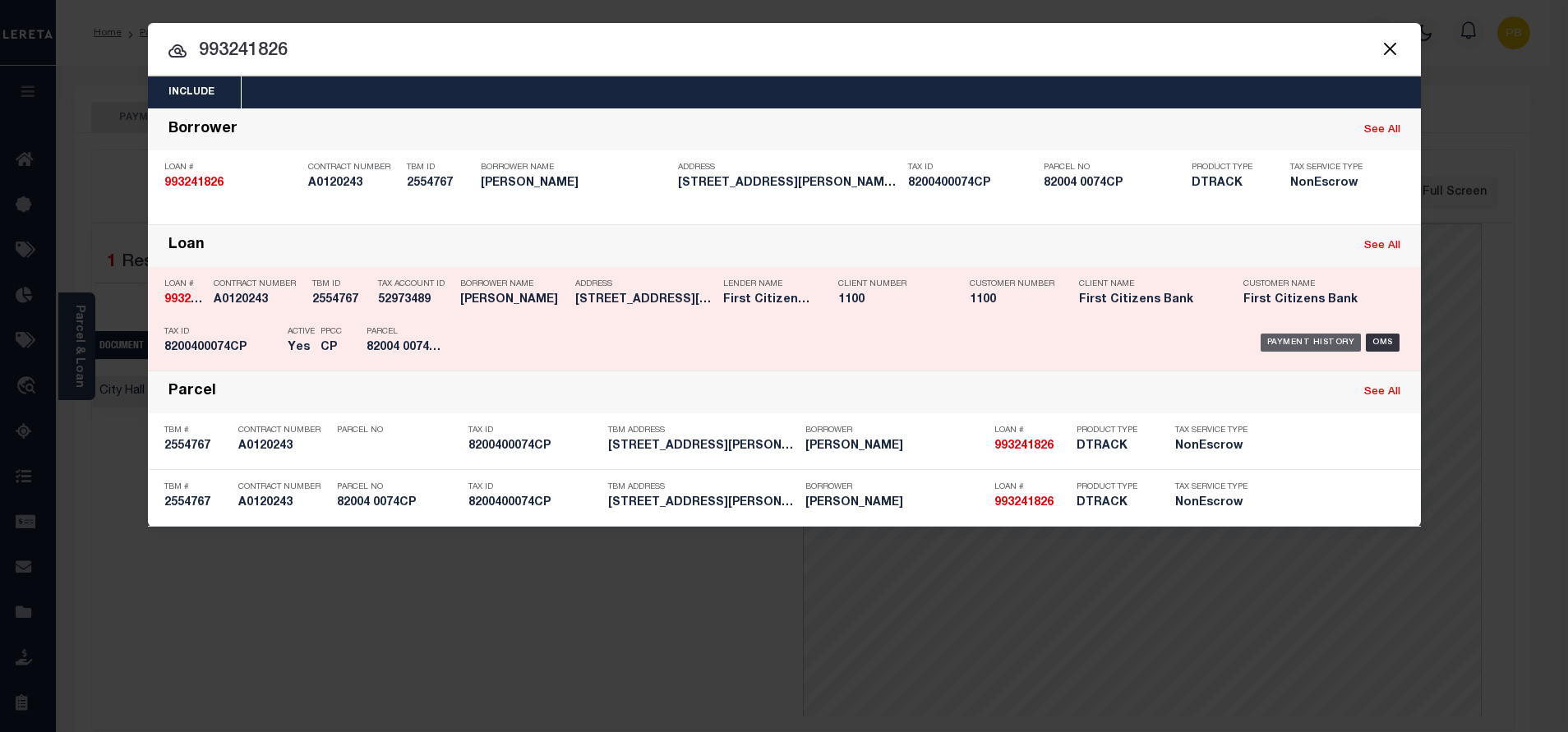
click at [1323, 340] on div "Payment History" at bounding box center [1311, 342] width 101 height 18
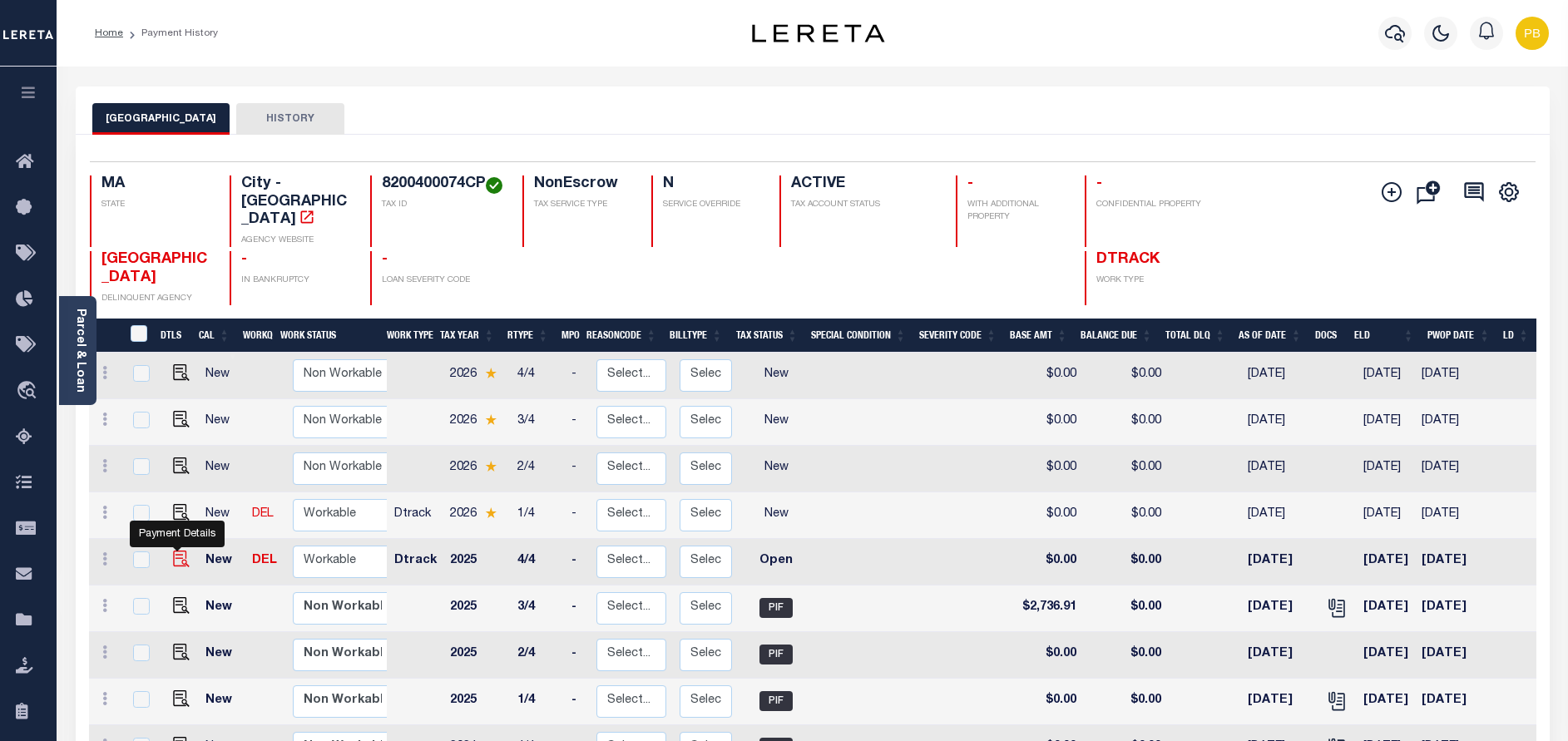
click at [175, 551] on img "" at bounding box center [181, 559] width 16 height 16
checkbox input "true"
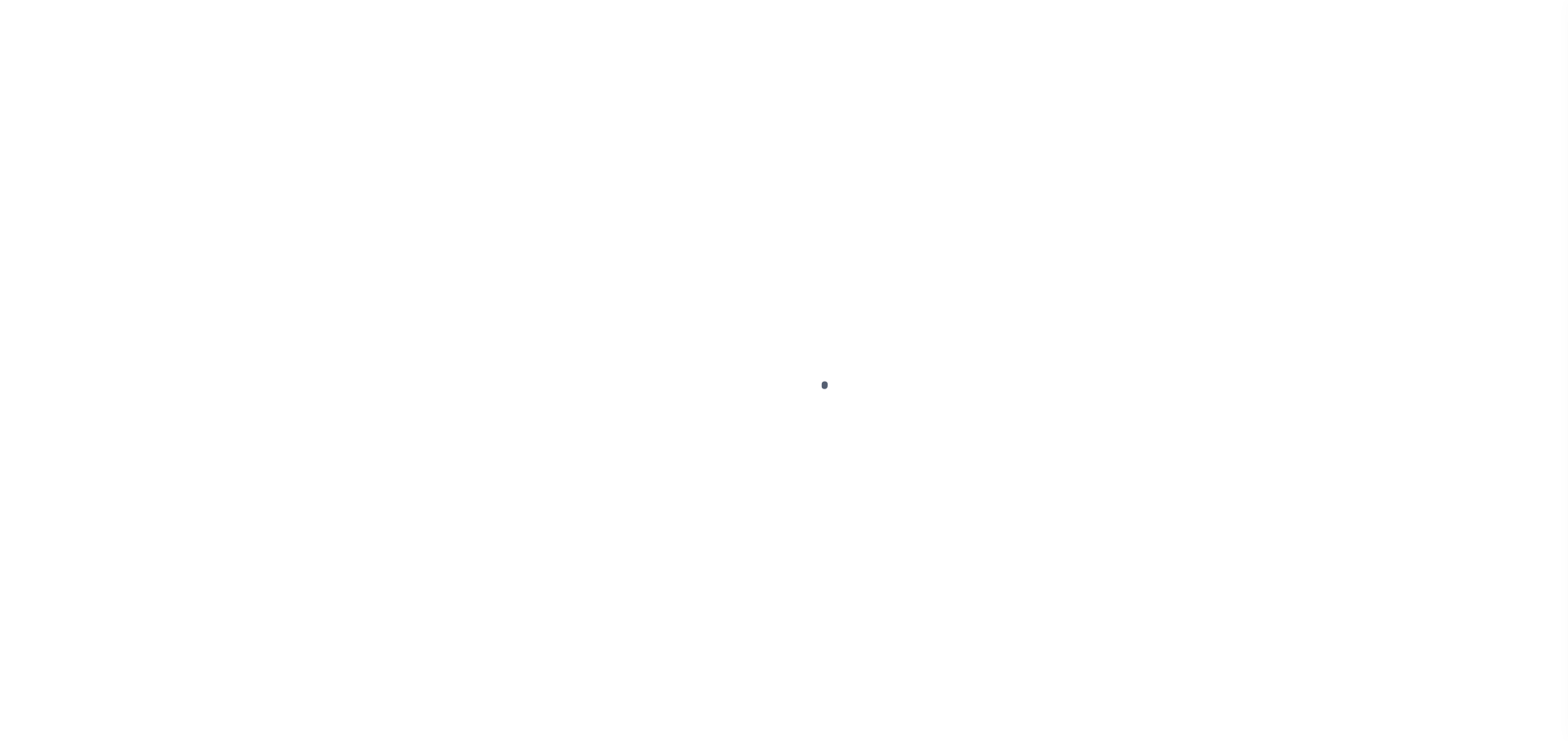
select select "OP2"
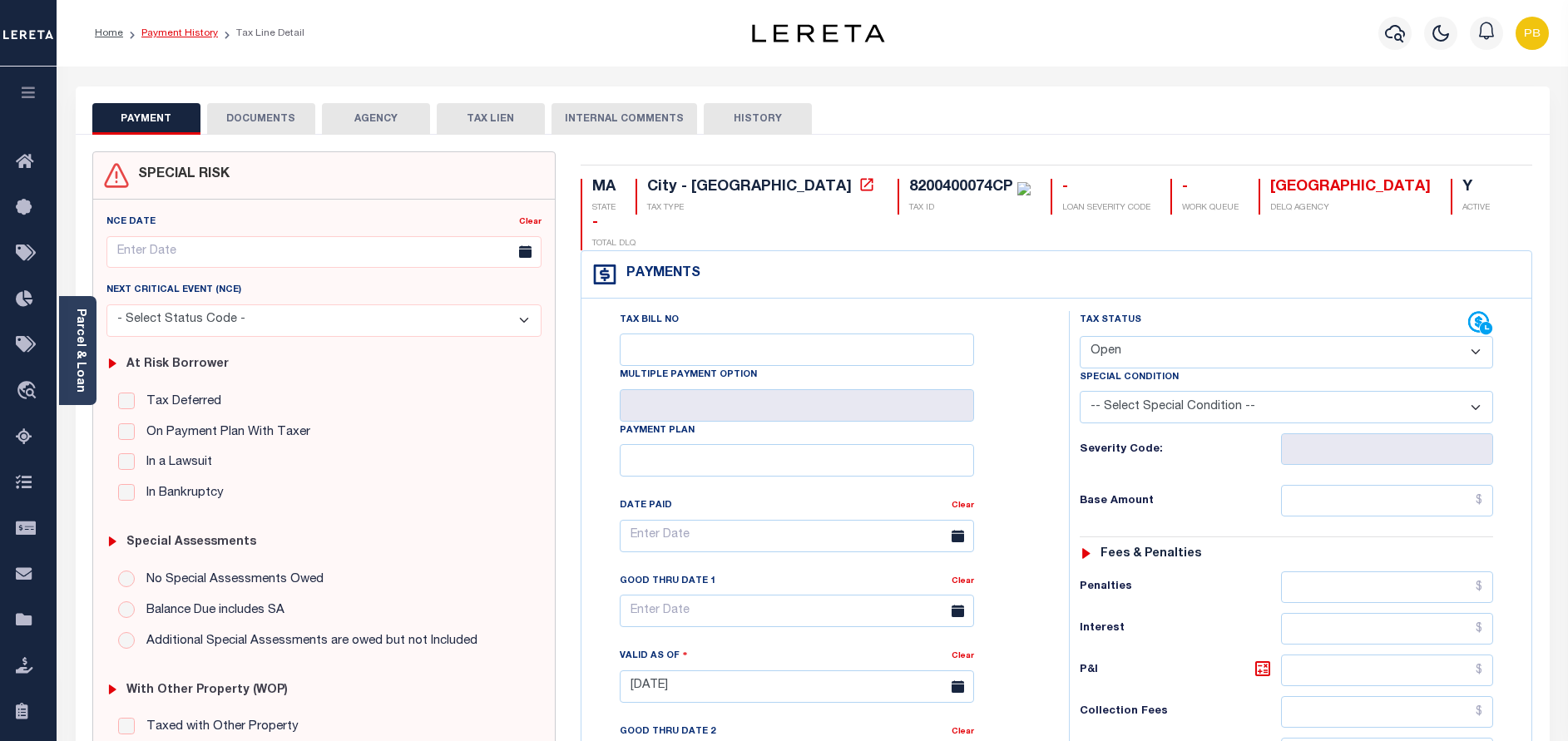
click at [196, 32] on link "Payment History" at bounding box center [180, 33] width 76 height 10
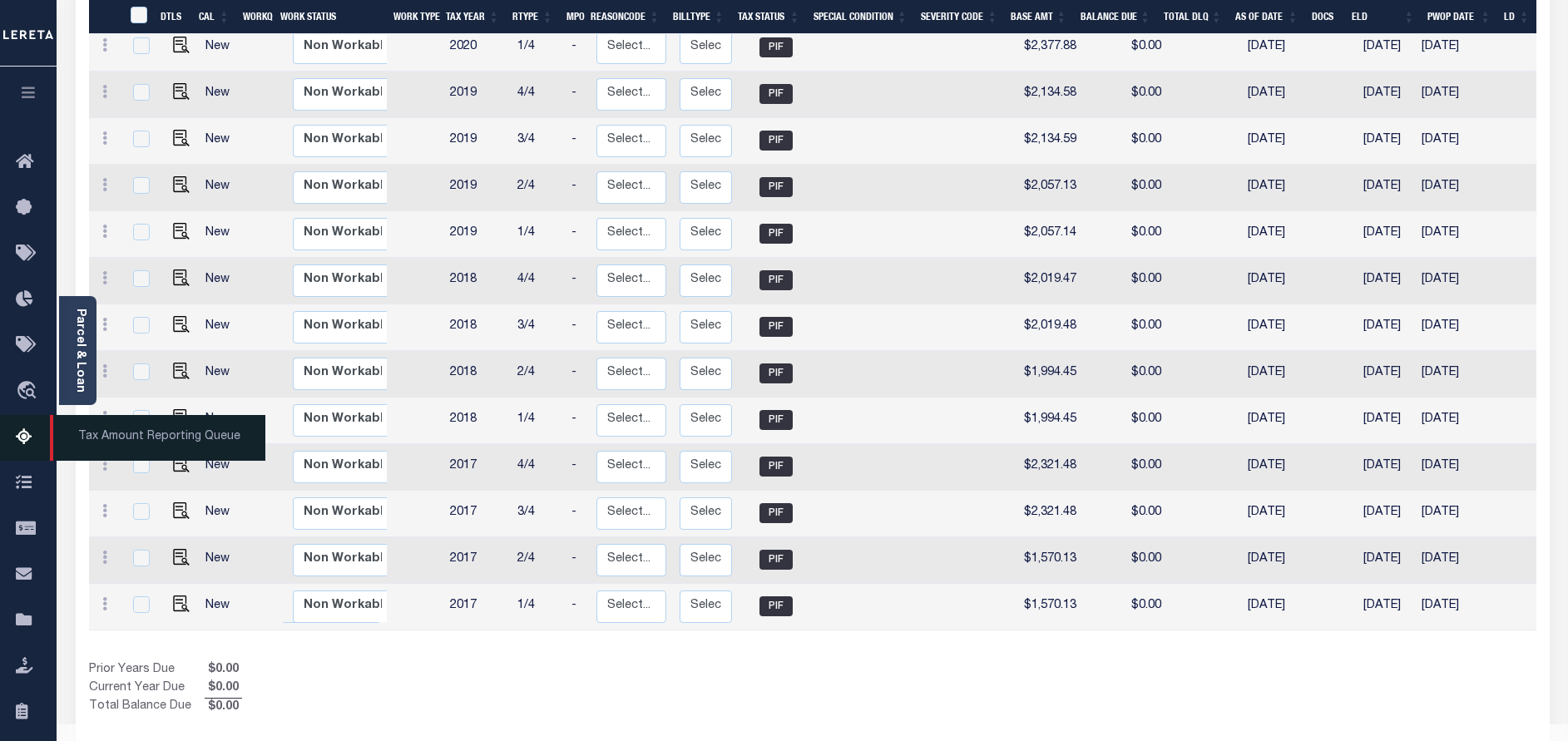
click at [15, 428] on link "Tax Amount Reporting Queue" at bounding box center [28, 438] width 56 height 45
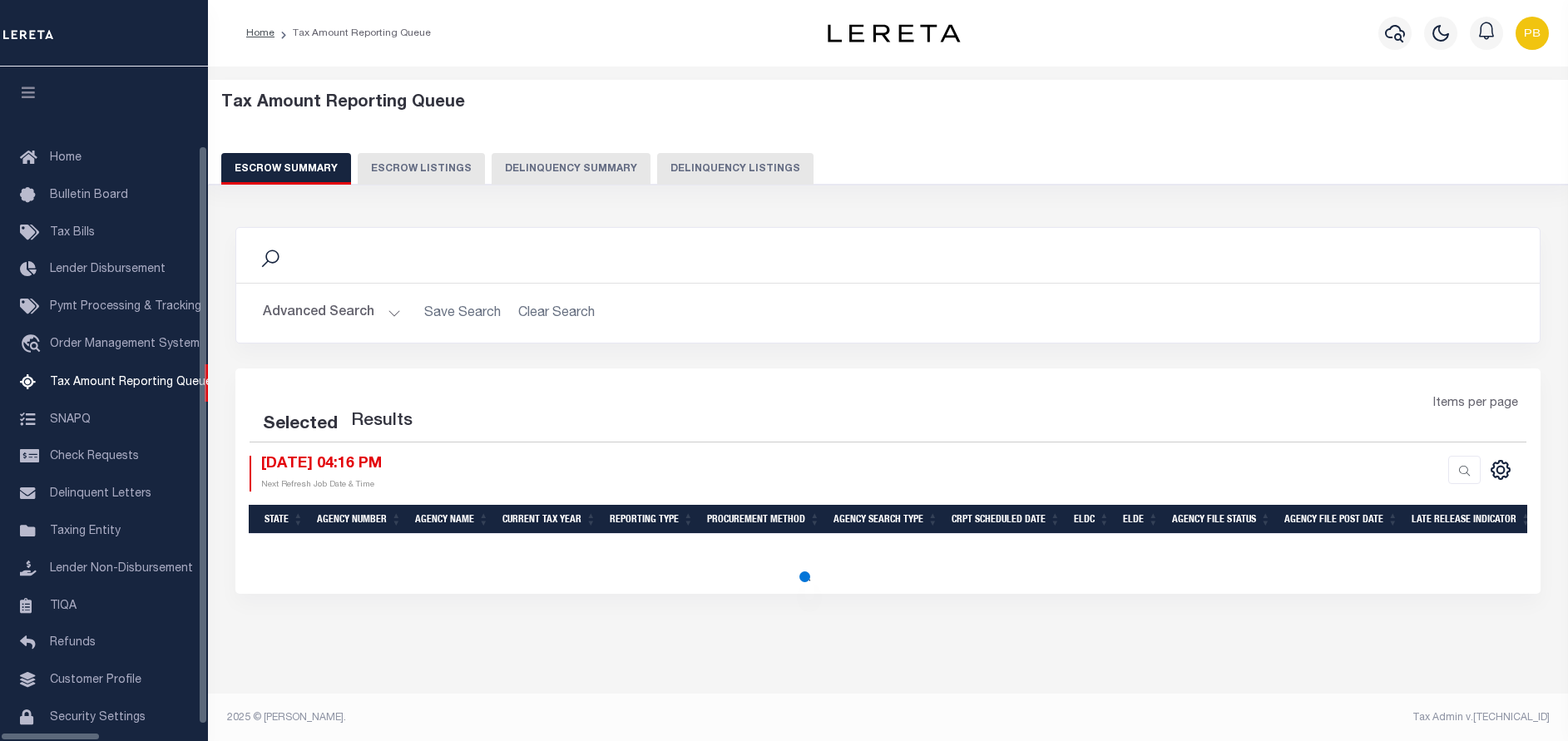
click at [661, 169] on button "Delinquency Listings" at bounding box center [735, 169] width 156 height 32
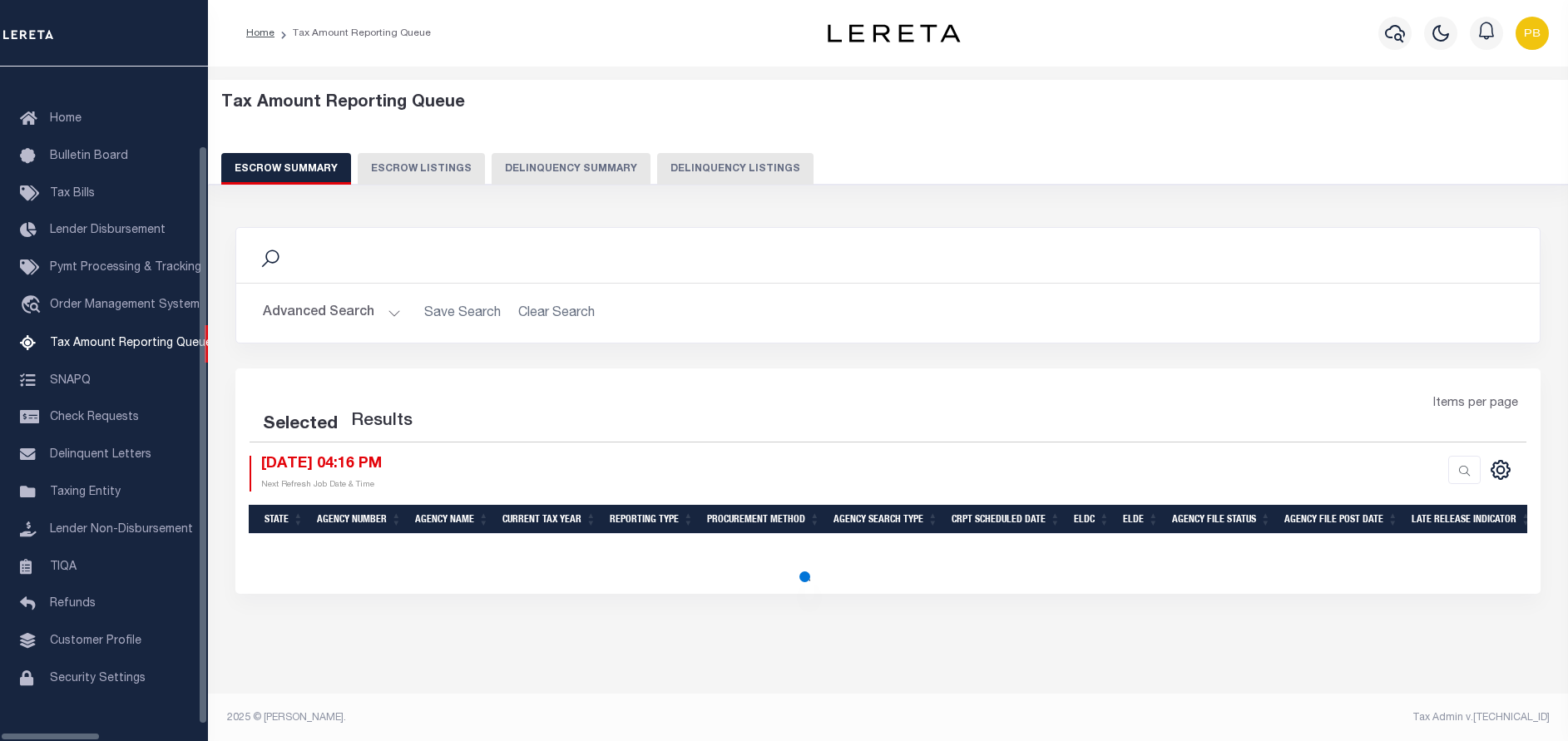
select select "100"
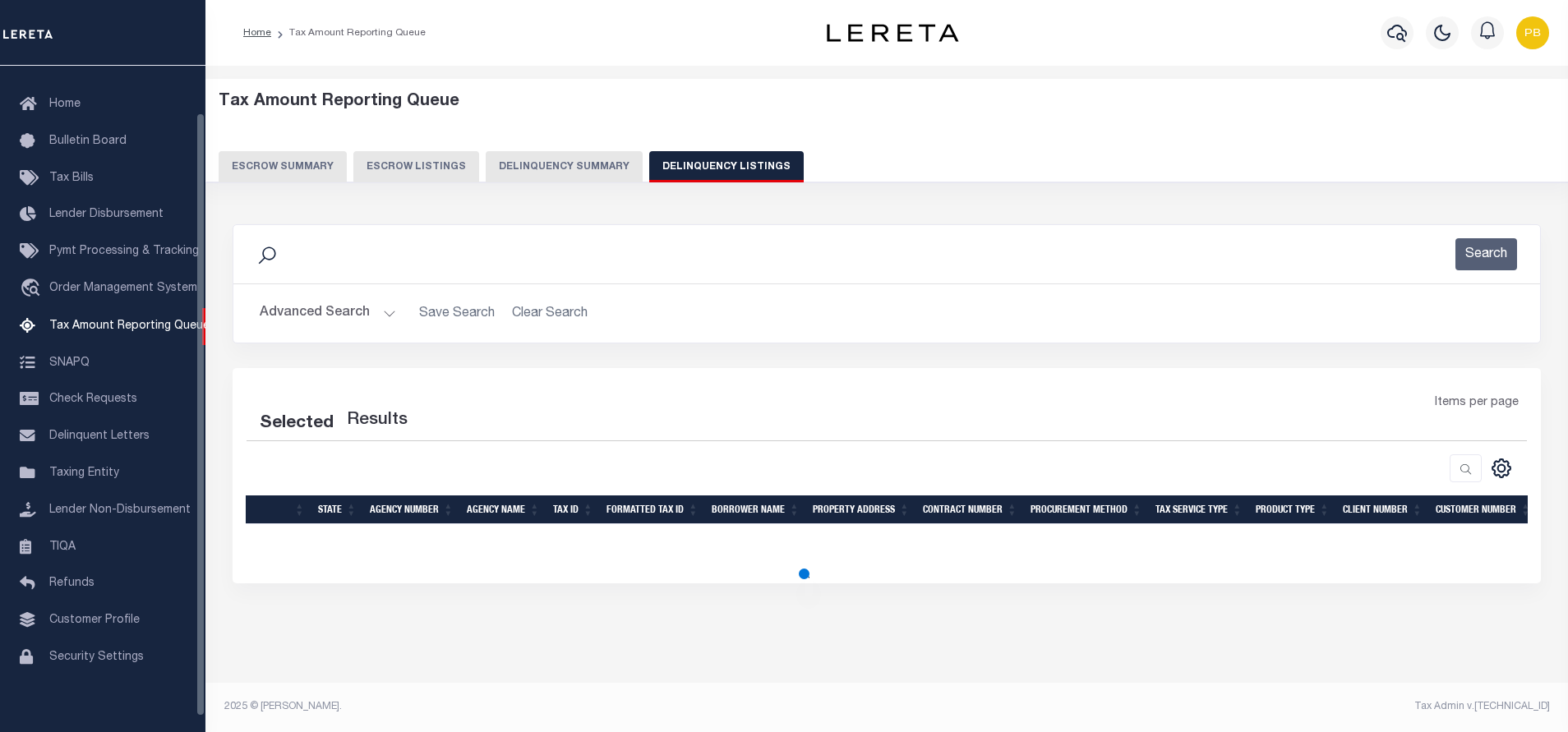
select select "100"
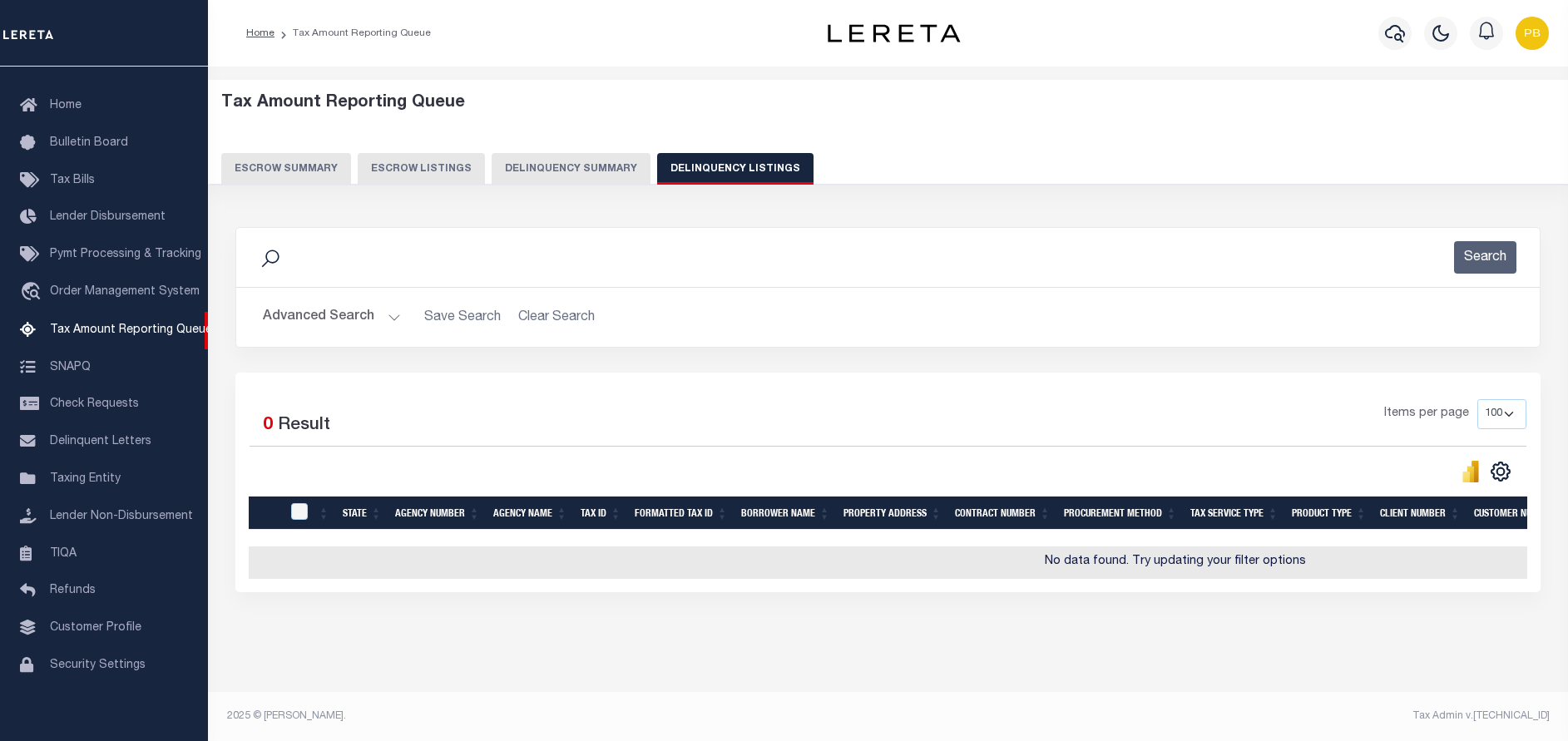
scroll to position [15, 0]
click at [390, 300] on button "Advanced Search" at bounding box center [332, 317] width 138 height 33
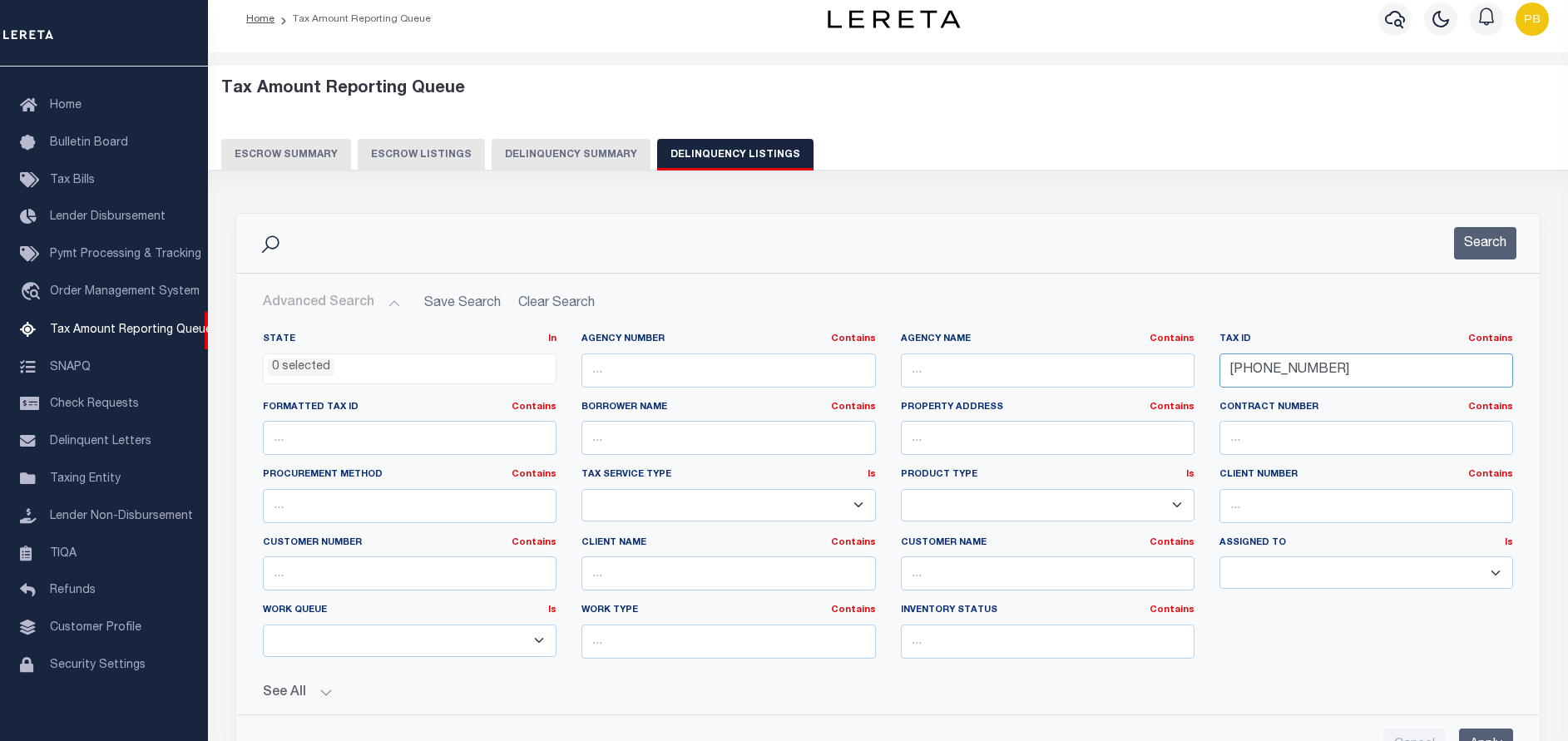
drag, startPoint x: 1355, startPoint y: 375, endPoint x: 1125, endPoint y: 374, distance: 230.0
click at [1125, 374] on div "State In In AK AL AR AZ CA CO CT DC DE FL GA GU HI IA ID IL IN KS [GEOGRAPHIC_D…" at bounding box center [888, 502] width 1275 height 339
paste input "197 0 19&22"
type input "197 0 19&22"
click at [1481, 249] on button "Search" at bounding box center [1485, 243] width 63 height 33
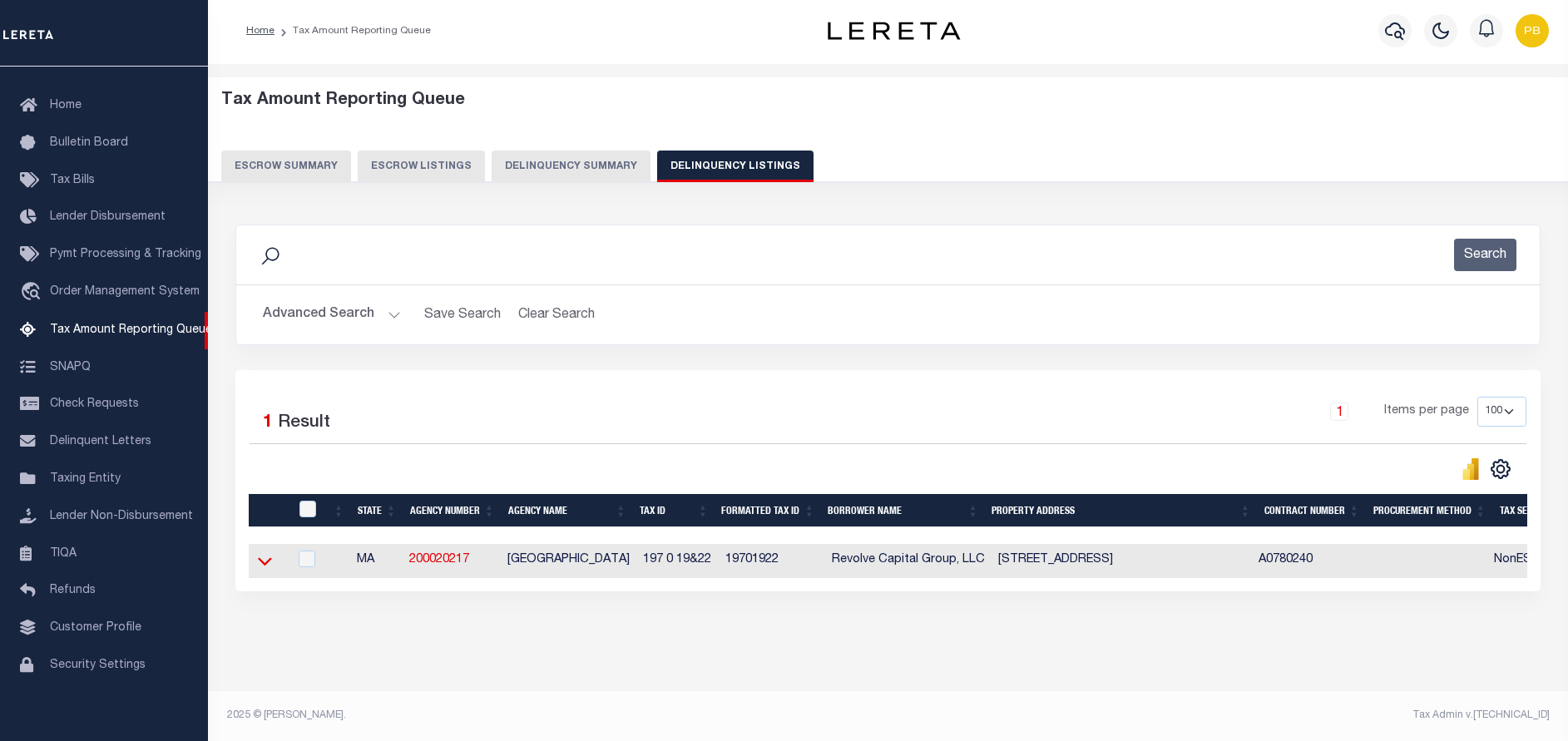
click at [262, 559] on icon at bounding box center [265, 562] width 15 height 8
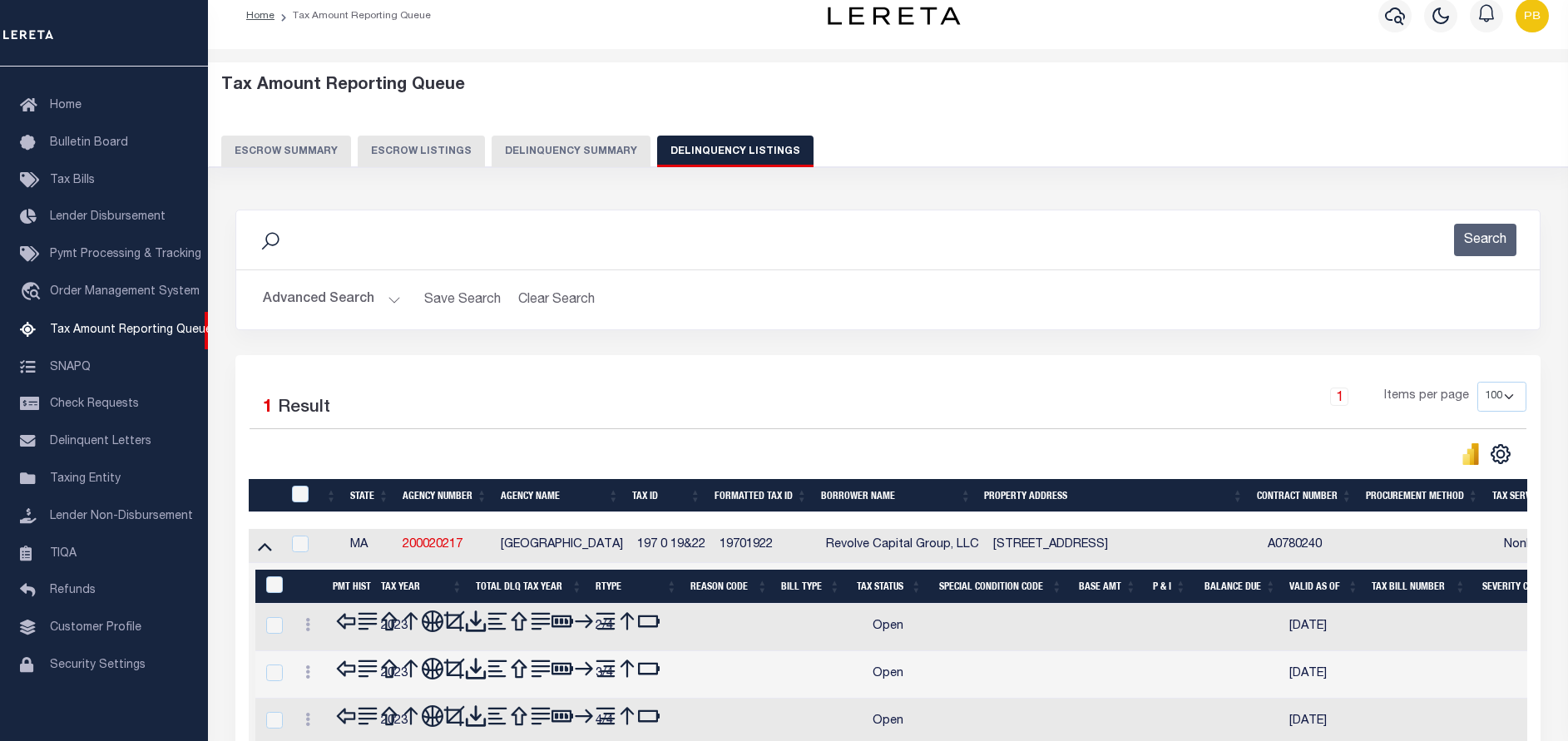
scroll to position [141, 0]
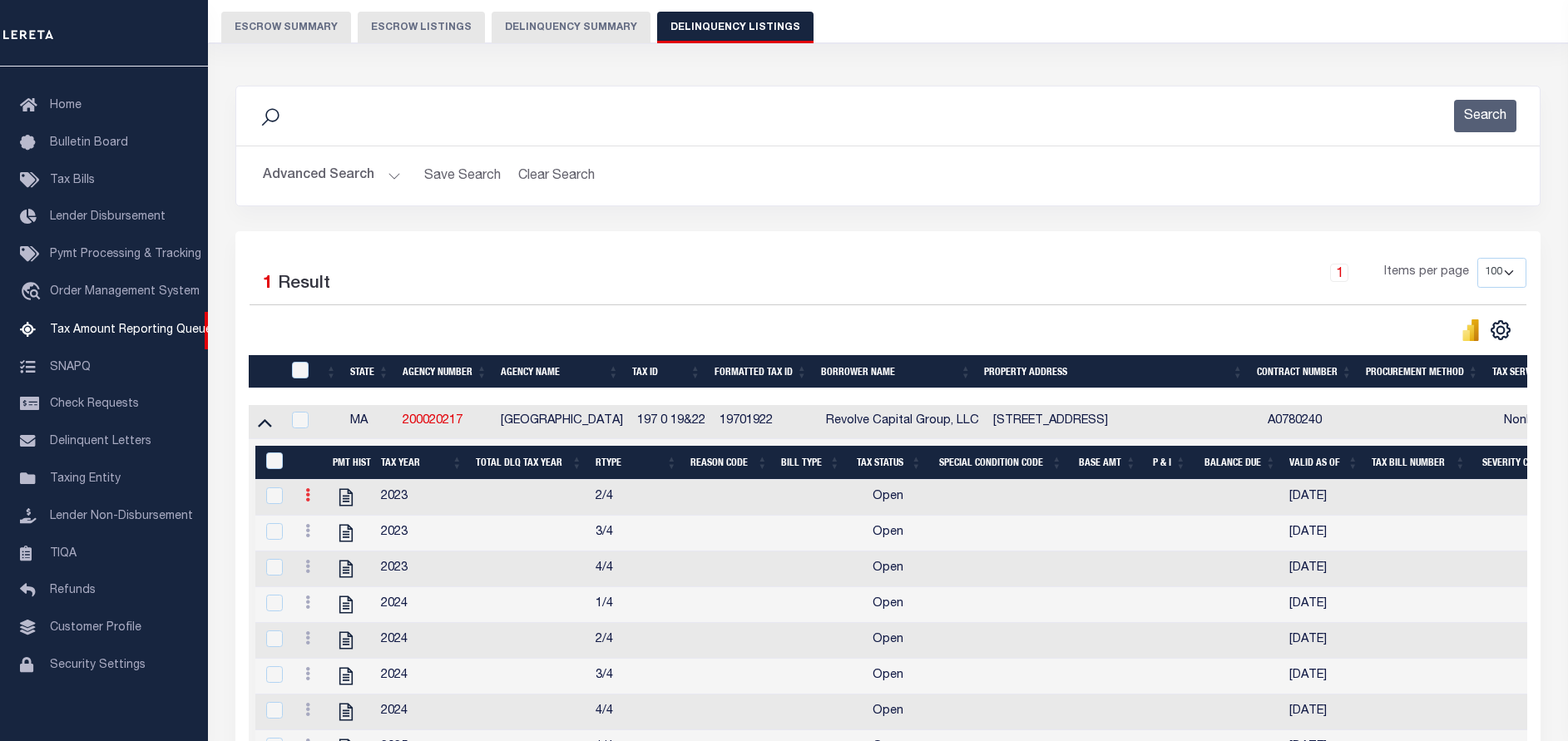
click at [307, 502] on icon at bounding box center [308, 494] width 5 height 14
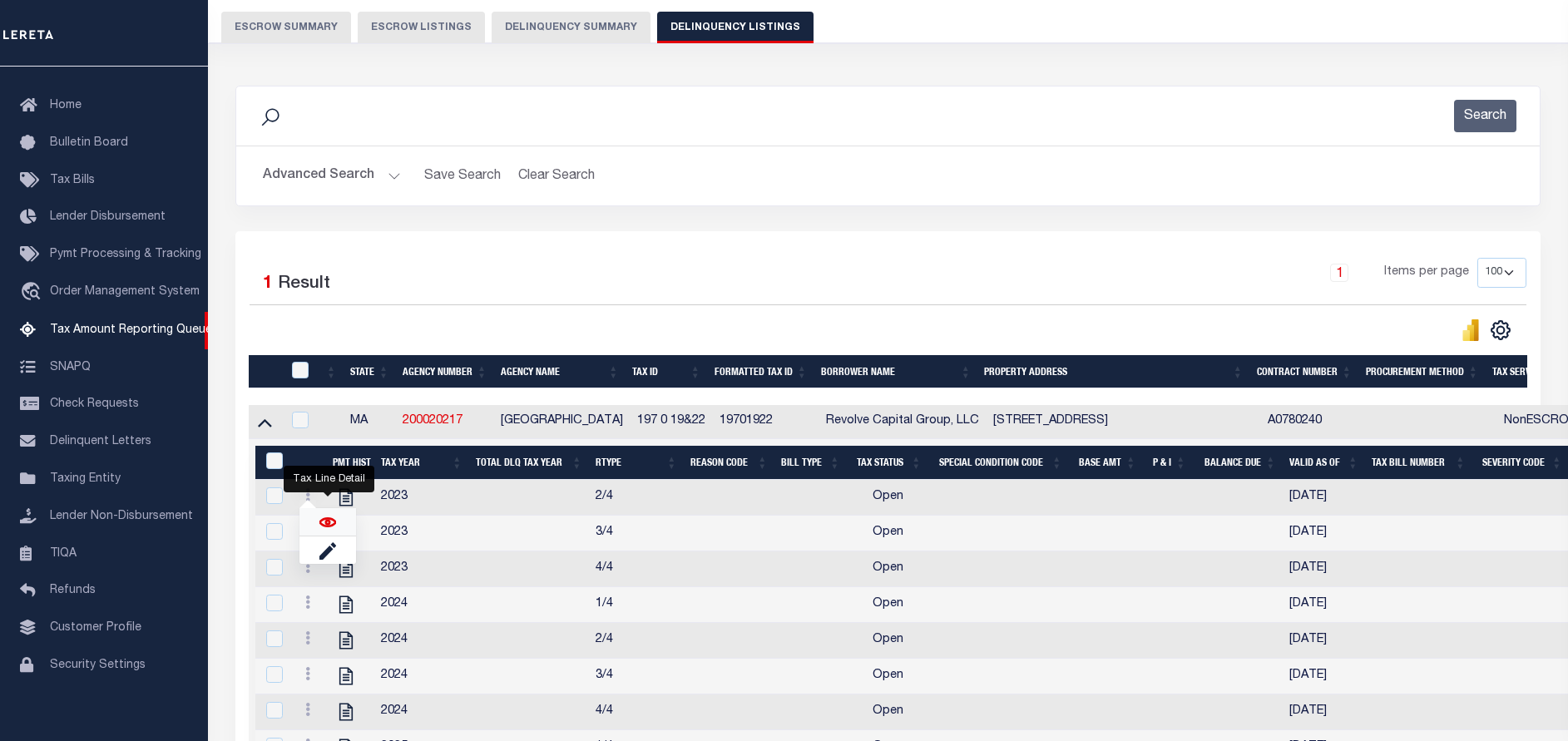
click at [325, 528] on img "" at bounding box center [327, 522] width 16 height 16
checkbox input "true"
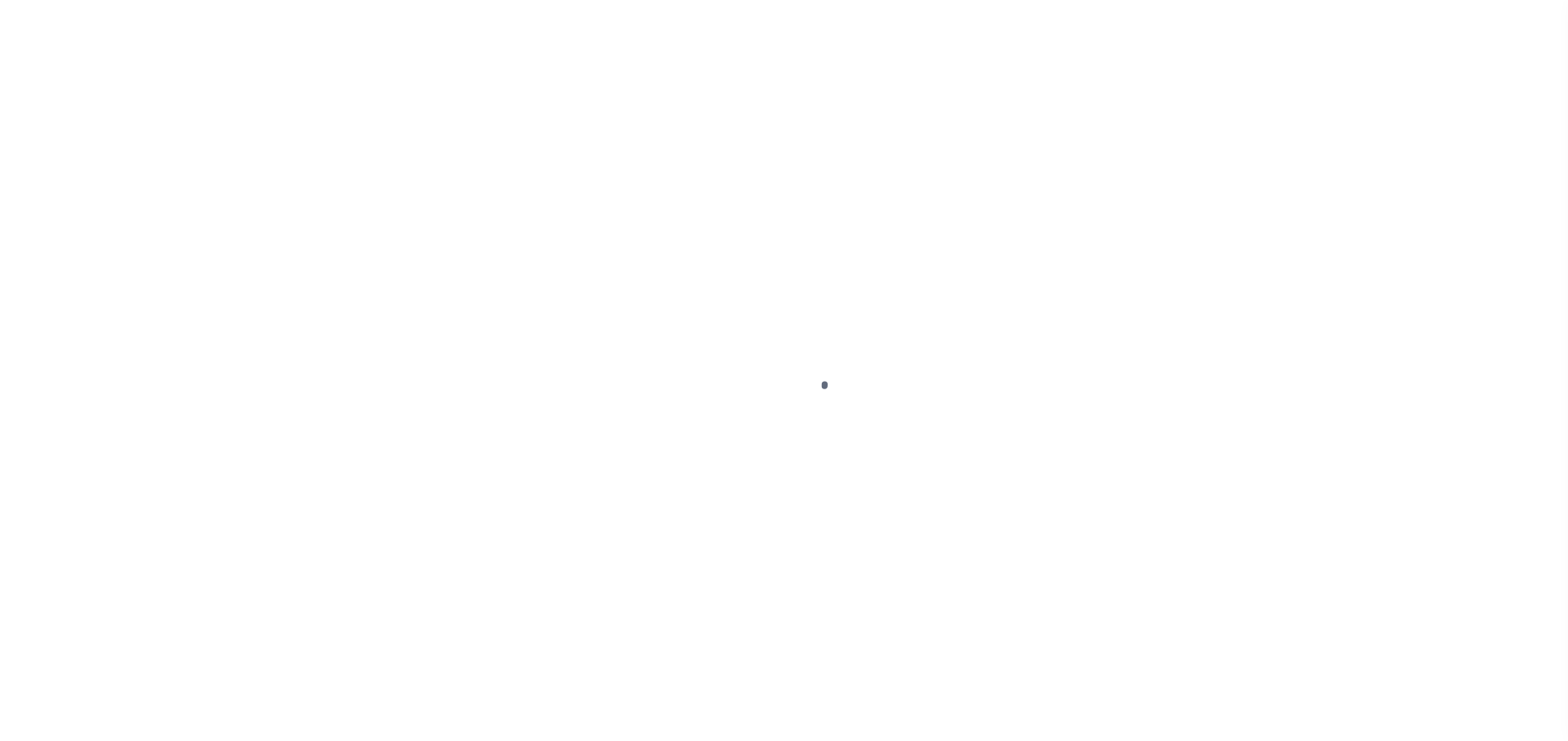
select select "OP2"
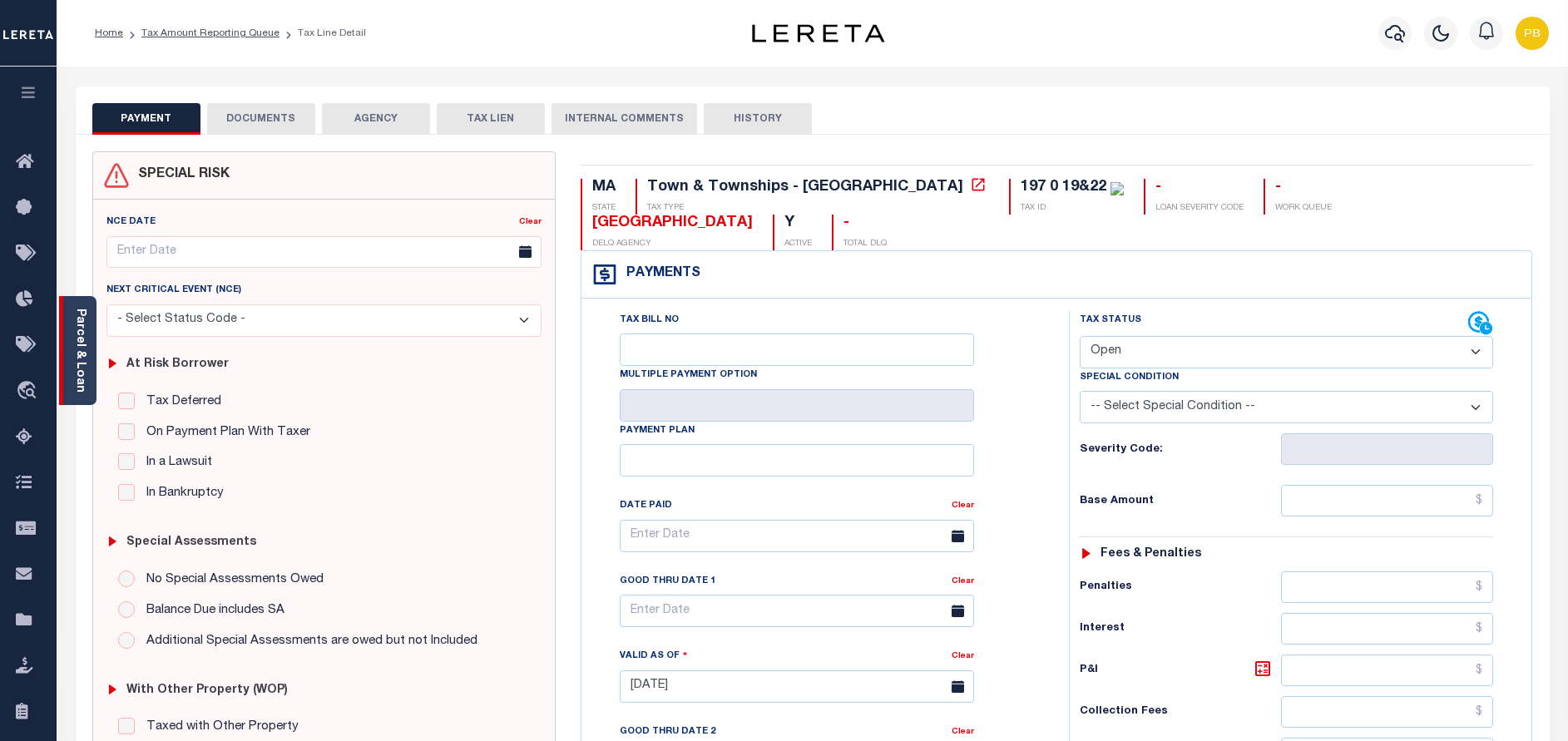
click at [85, 346] on link "Parcel & Loan" at bounding box center [80, 350] width 12 height 84
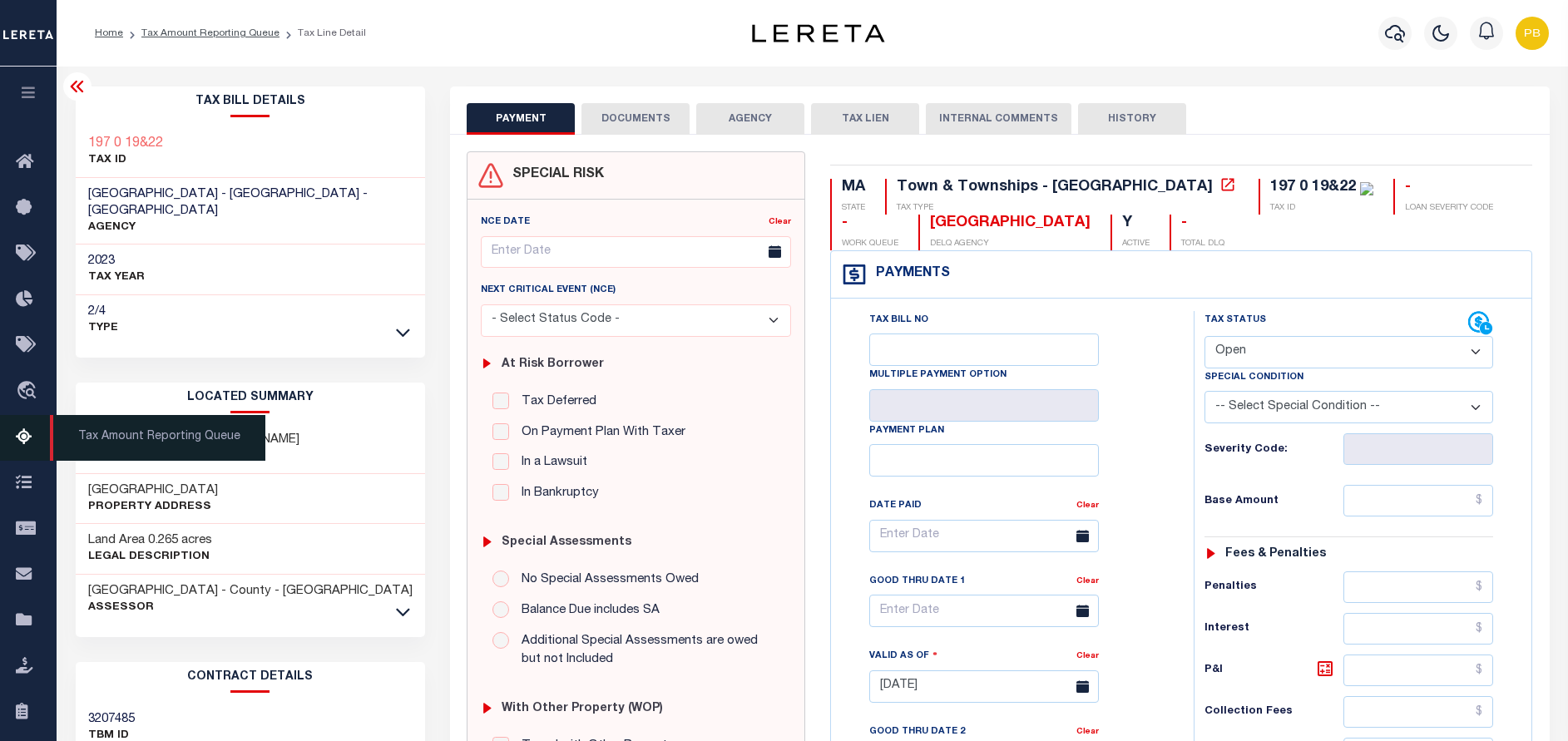
click at [19, 435] on icon at bounding box center [28, 437] width 26 height 21
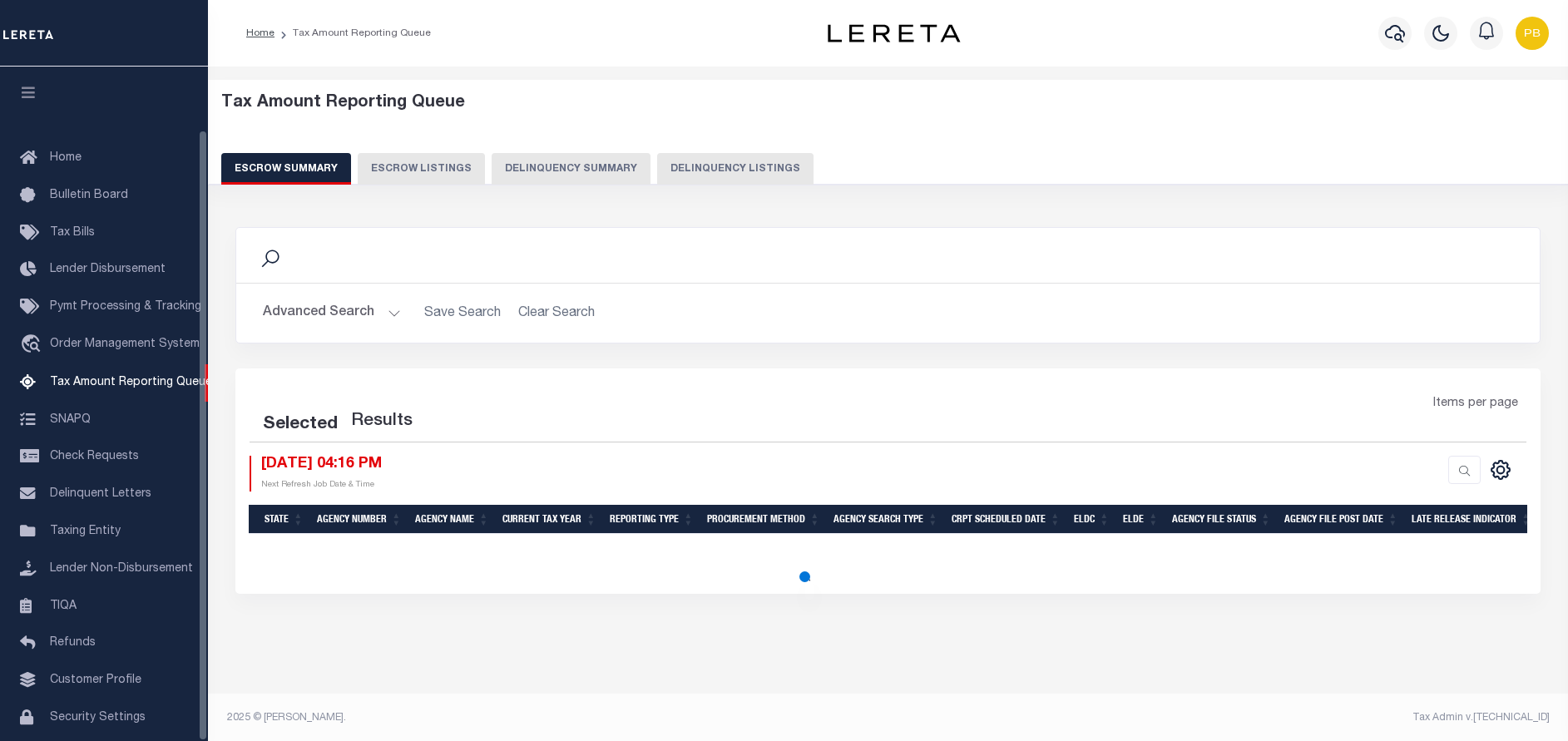
click at [718, 170] on button "Delinquency Listings" at bounding box center [735, 169] width 156 height 32
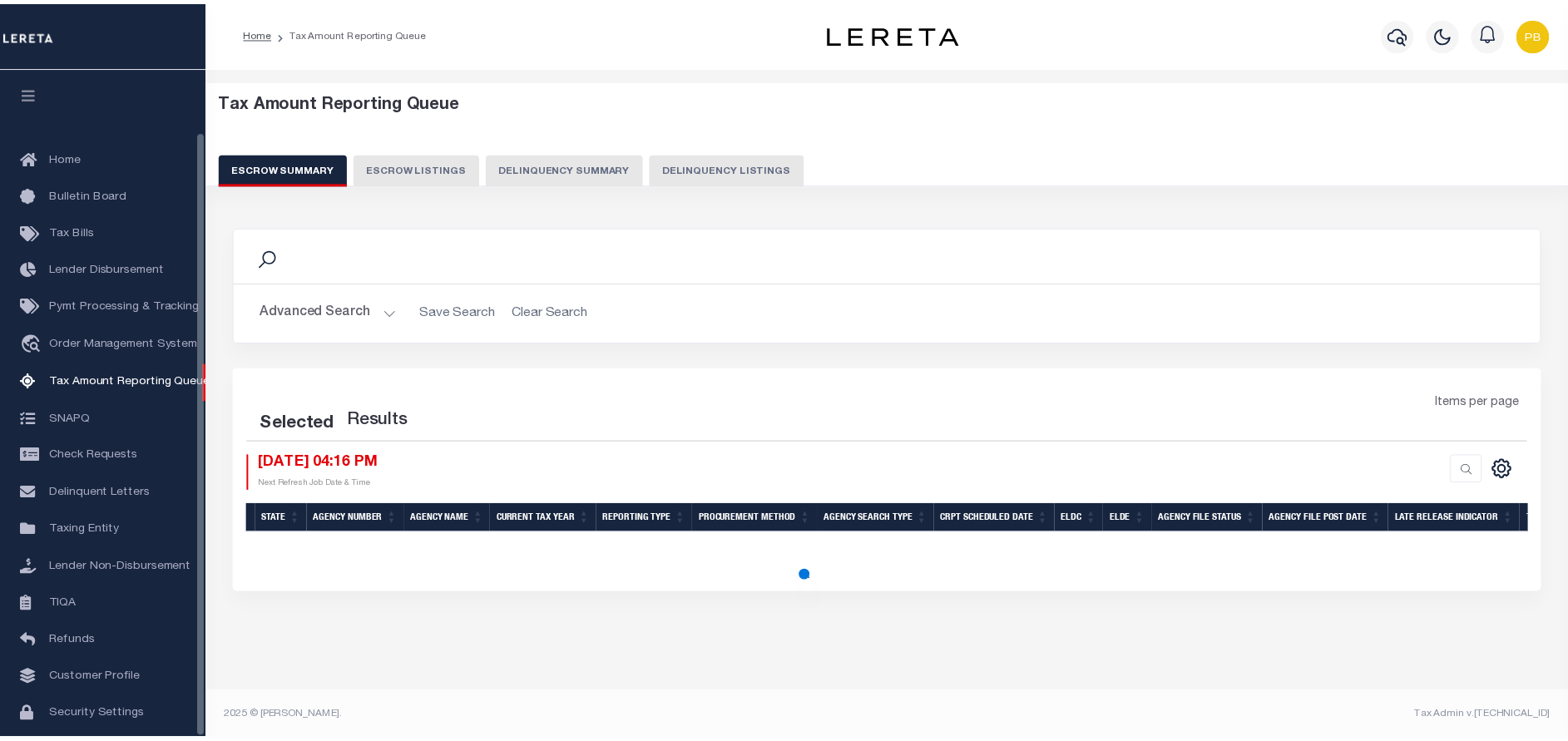
scroll to position [69, 0]
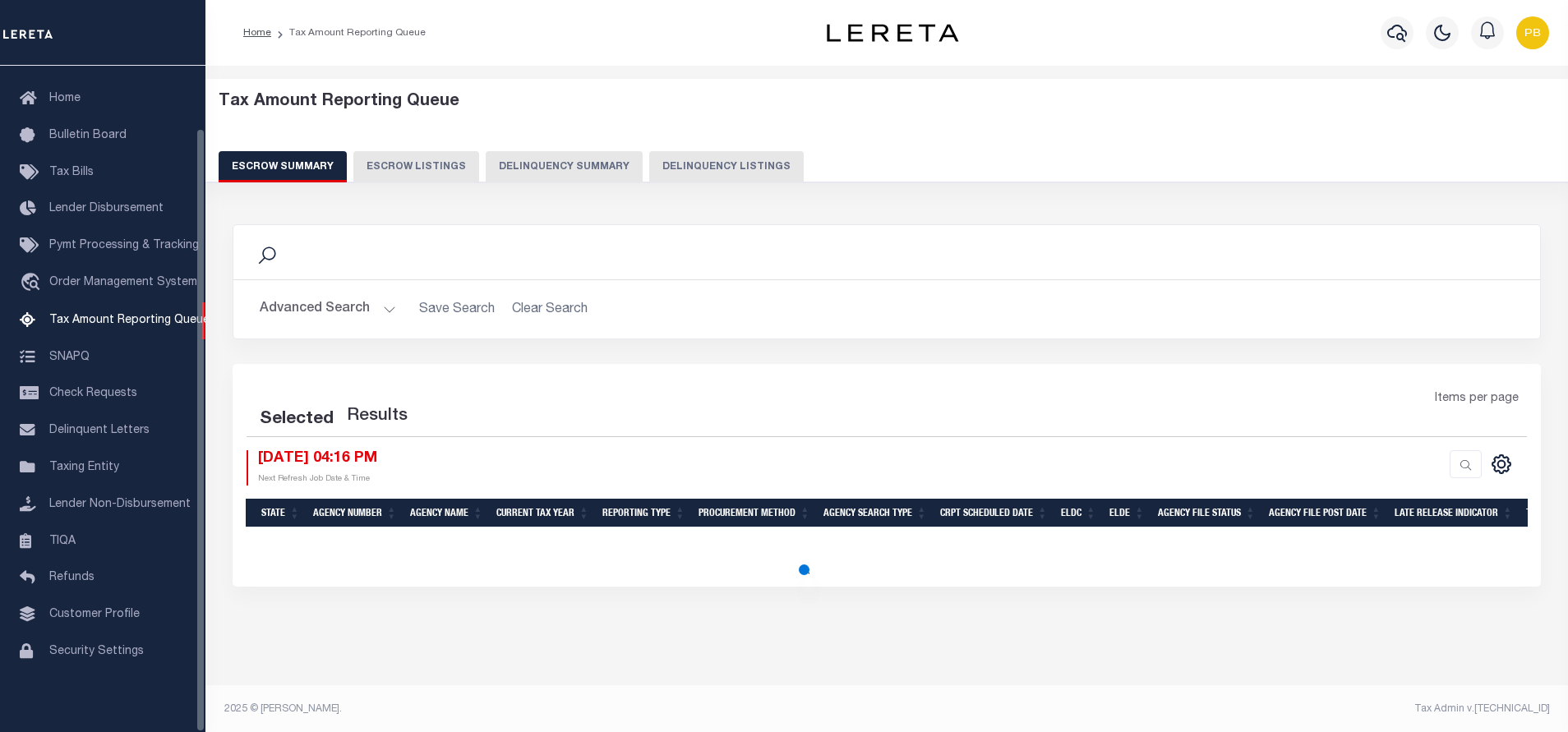
select select "100"
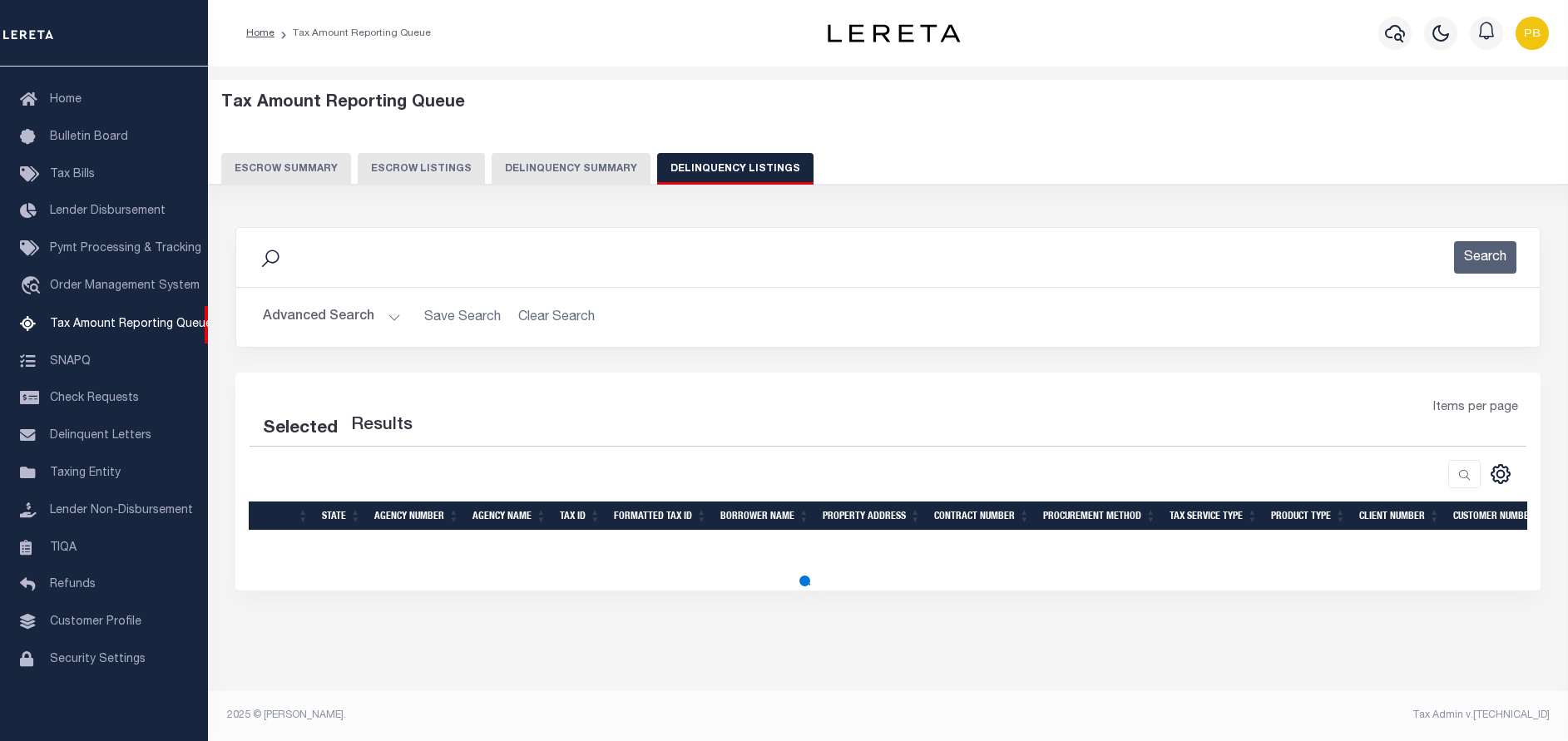
select select "100"
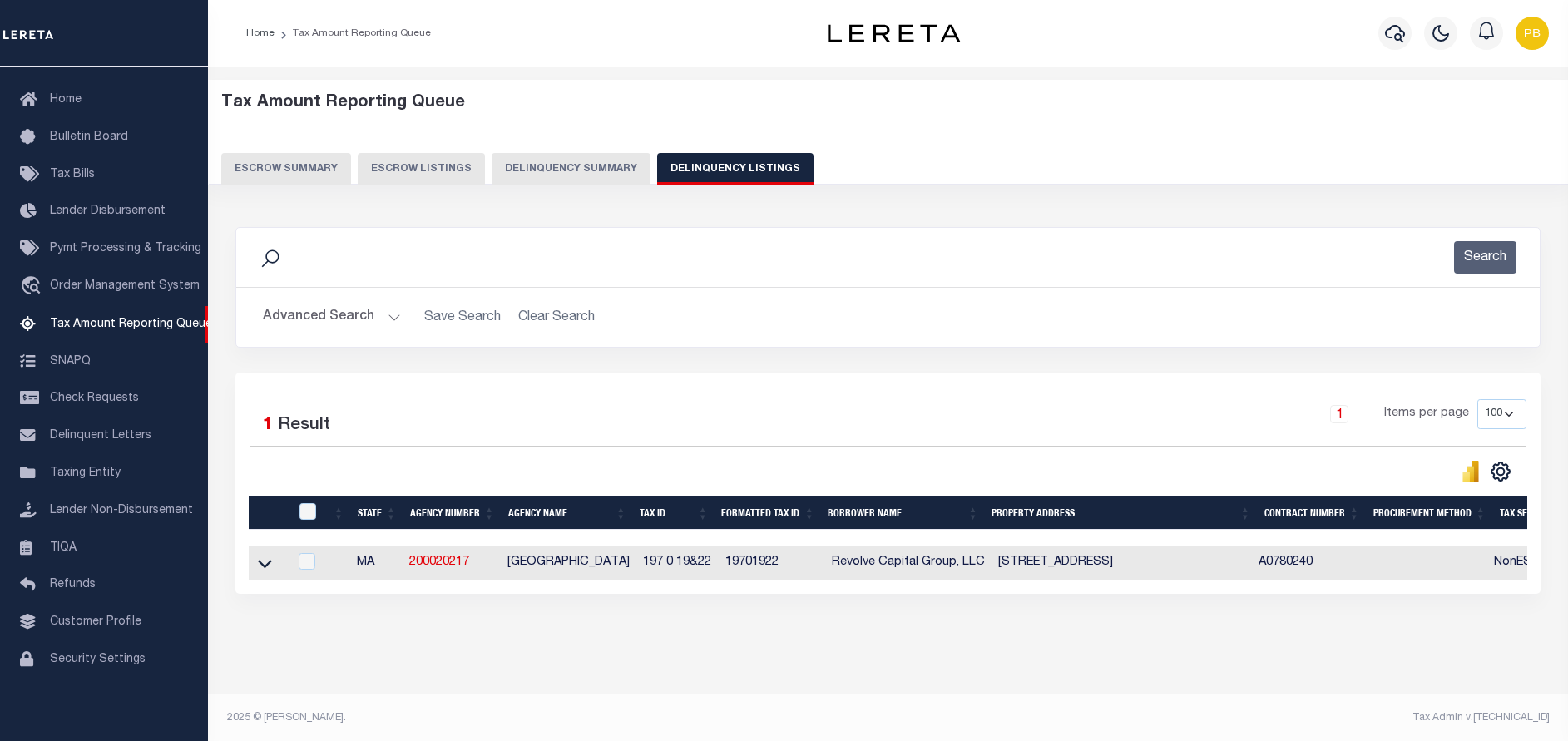
click at [388, 317] on button "Advanced Search" at bounding box center [332, 317] width 138 height 33
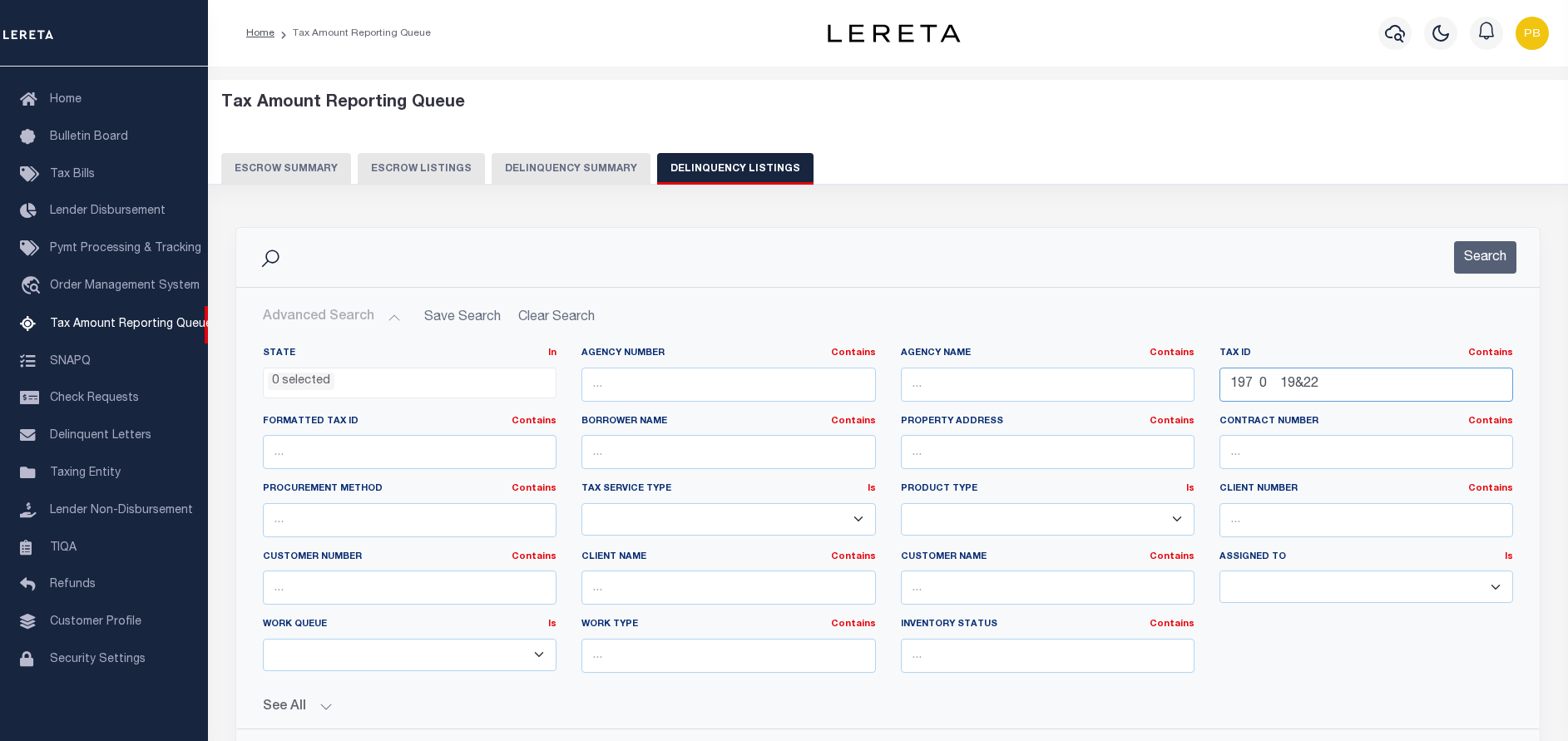
drag, startPoint x: 1345, startPoint y: 380, endPoint x: 1172, endPoint y: 380, distance: 173.0
click at [1172, 380] on div "State In In AK AL AR AZ CA CO CT DC DE FL GA GU HI IA ID IL IN KS KY LA MA MD M…" at bounding box center [888, 517] width 1275 height 339
paste input "-181-1"
type input "1-181-1"
click at [1485, 241] on button "Search" at bounding box center [1485, 258] width 63 height 33
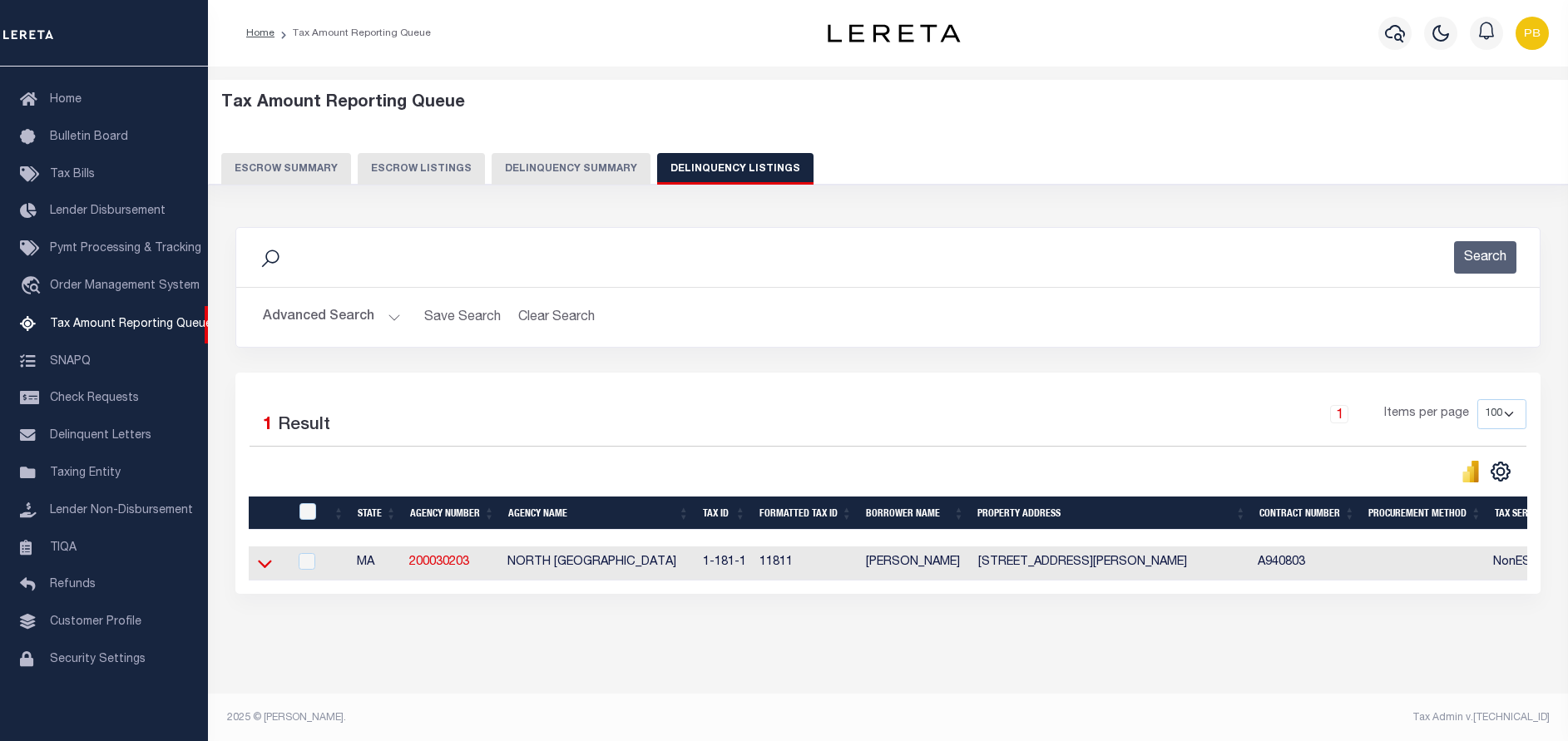
click at [259, 563] on icon at bounding box center [265, 563] width 15 height 17
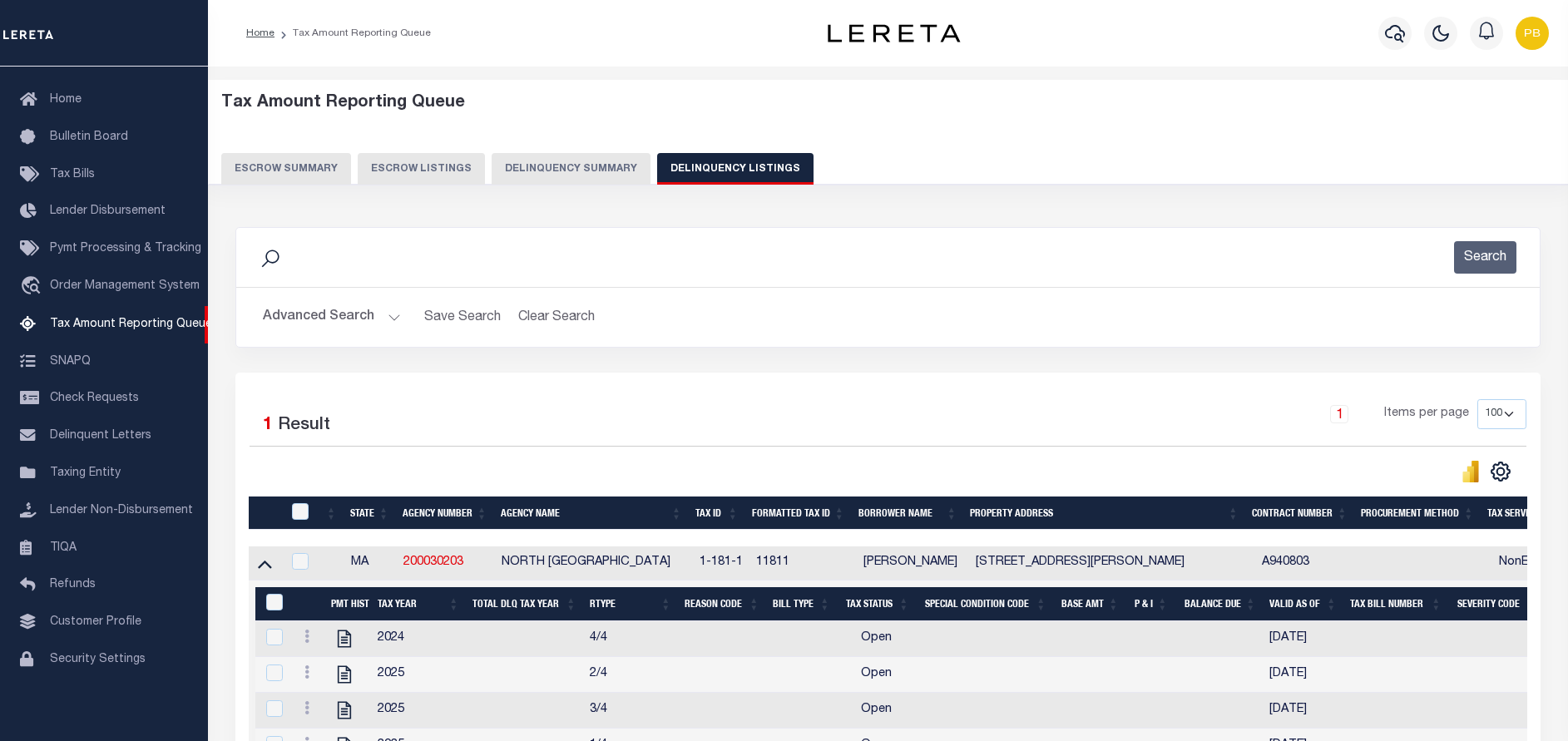
scroll to position [249, 0]
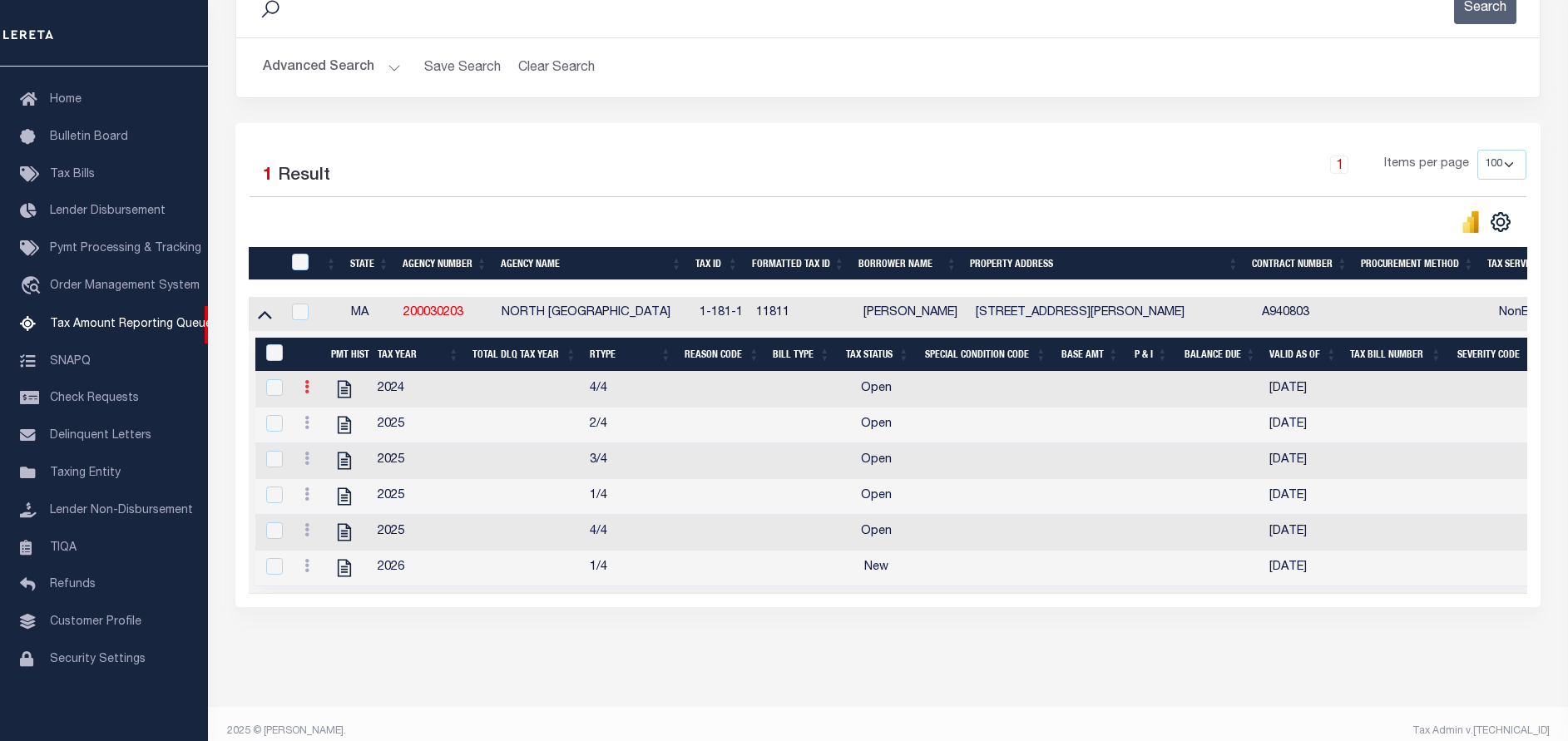
click at [304, 396] on link at bounding box center [307, 389] width 18 height 14
drag, startPoint x: 321, startPoint y: 419, endPoint x: 418, endPoint y: 395, distance: 99.9
click at [321, 420] on img "" at bounding box center [326, 414] width 16 height 16
checkbox input "true"
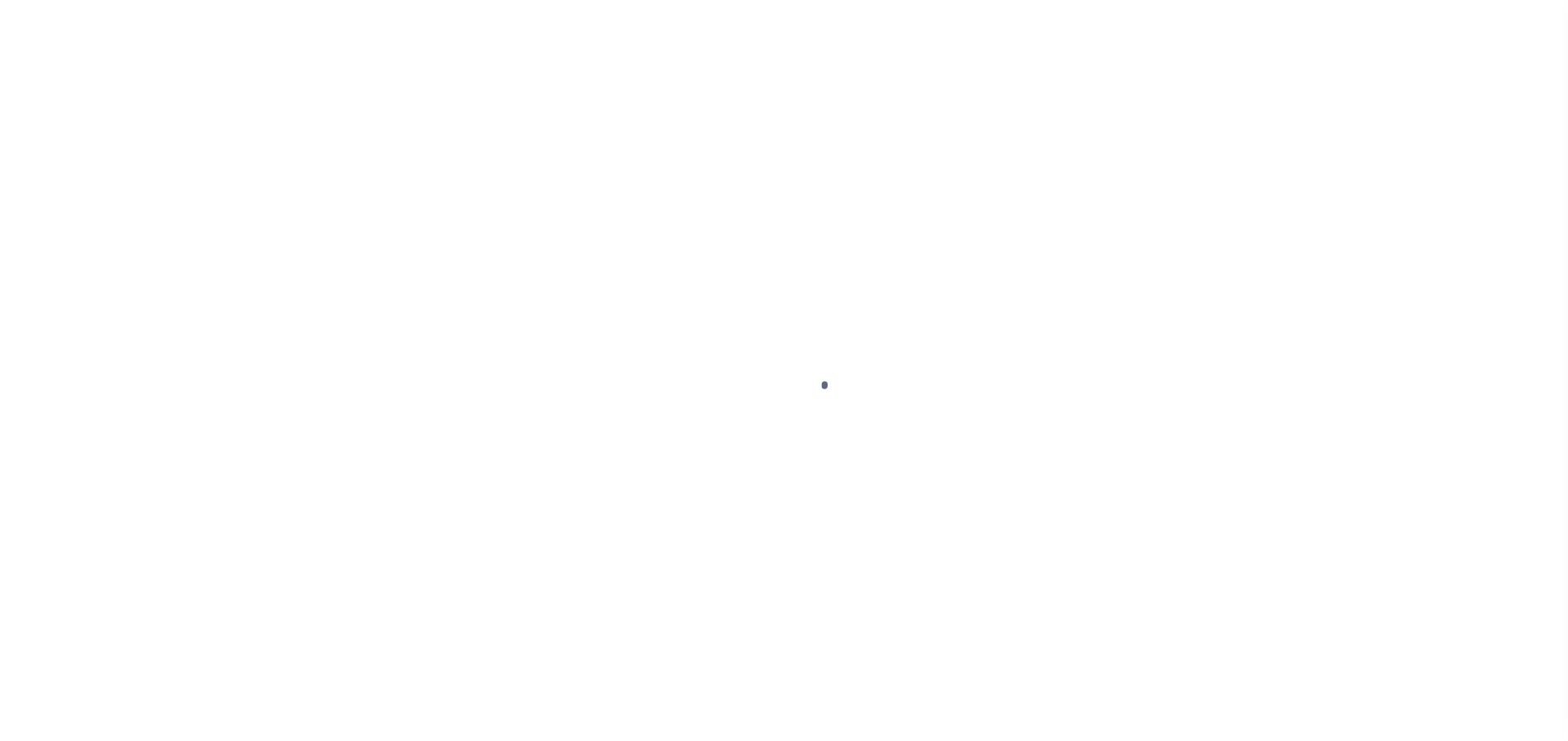
select select "OP2"
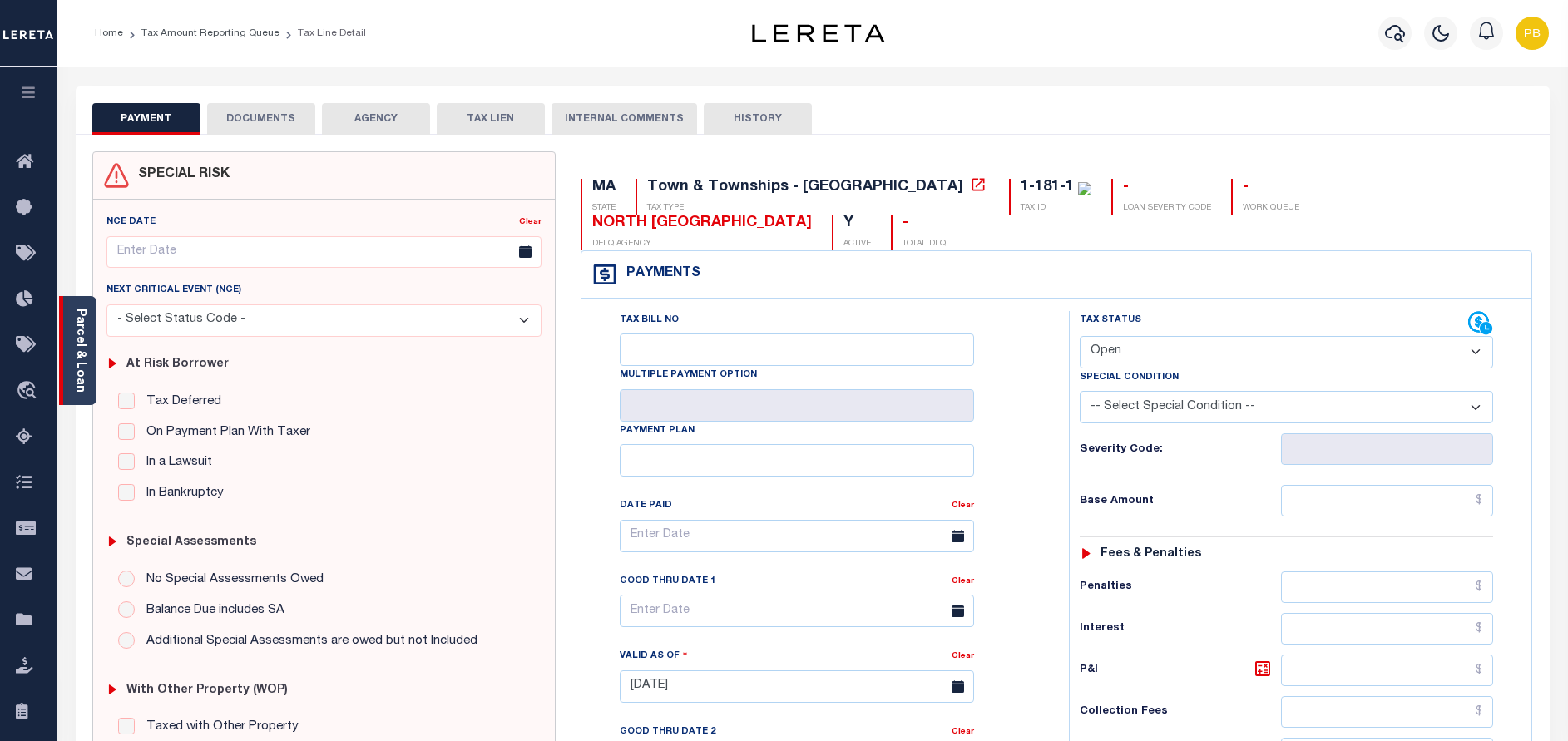
click at [80, 365] on link "Parcel & Loan" at bounding box center [80, 350] width 12 height 84
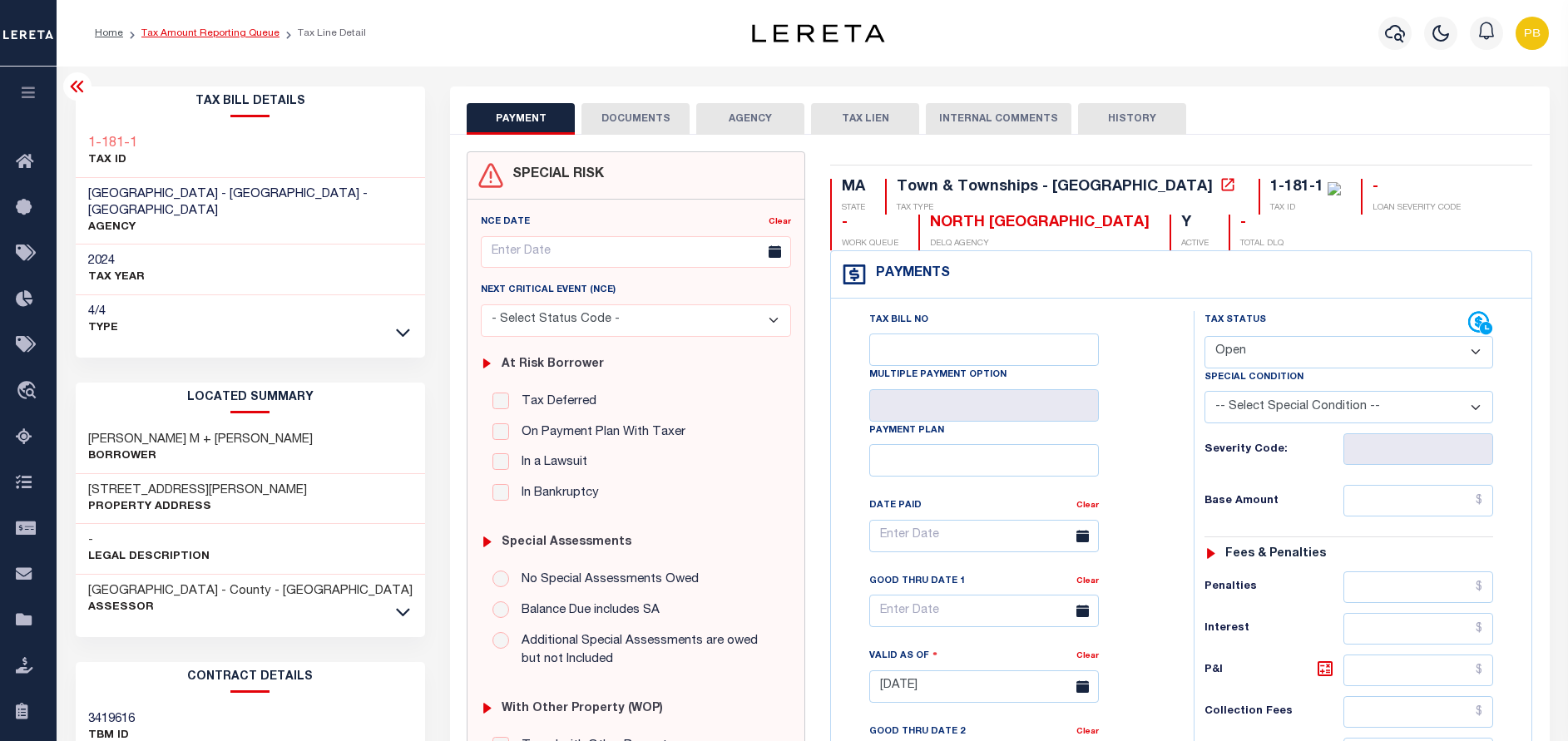
click at [187, 28] on link "Tax Amount Reporting Queue" at bounding box center [210, 33] width 138 height 10
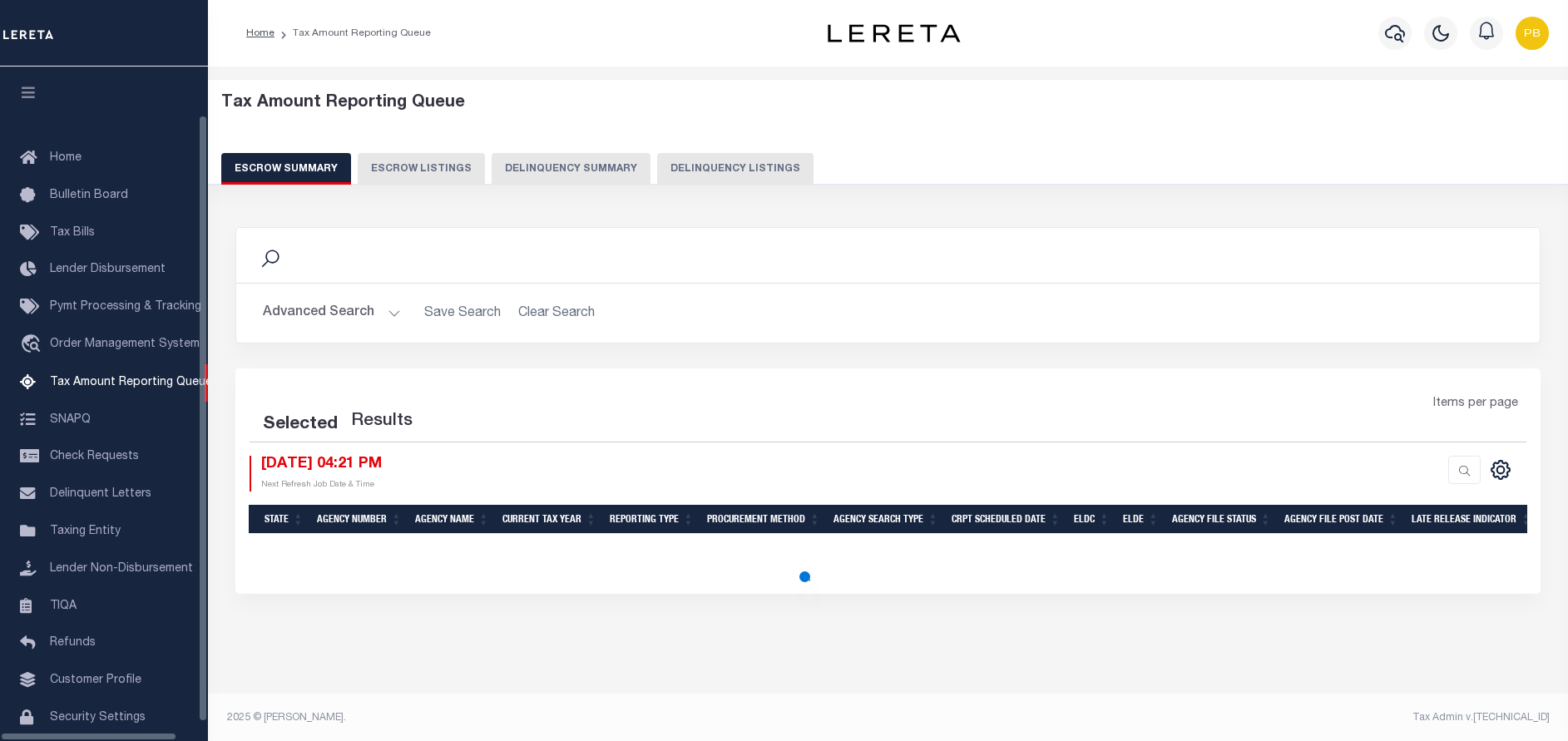
click at [718, 171] on button "Delinquency Listings" at bounding box center [735, 169] width 156 height 32
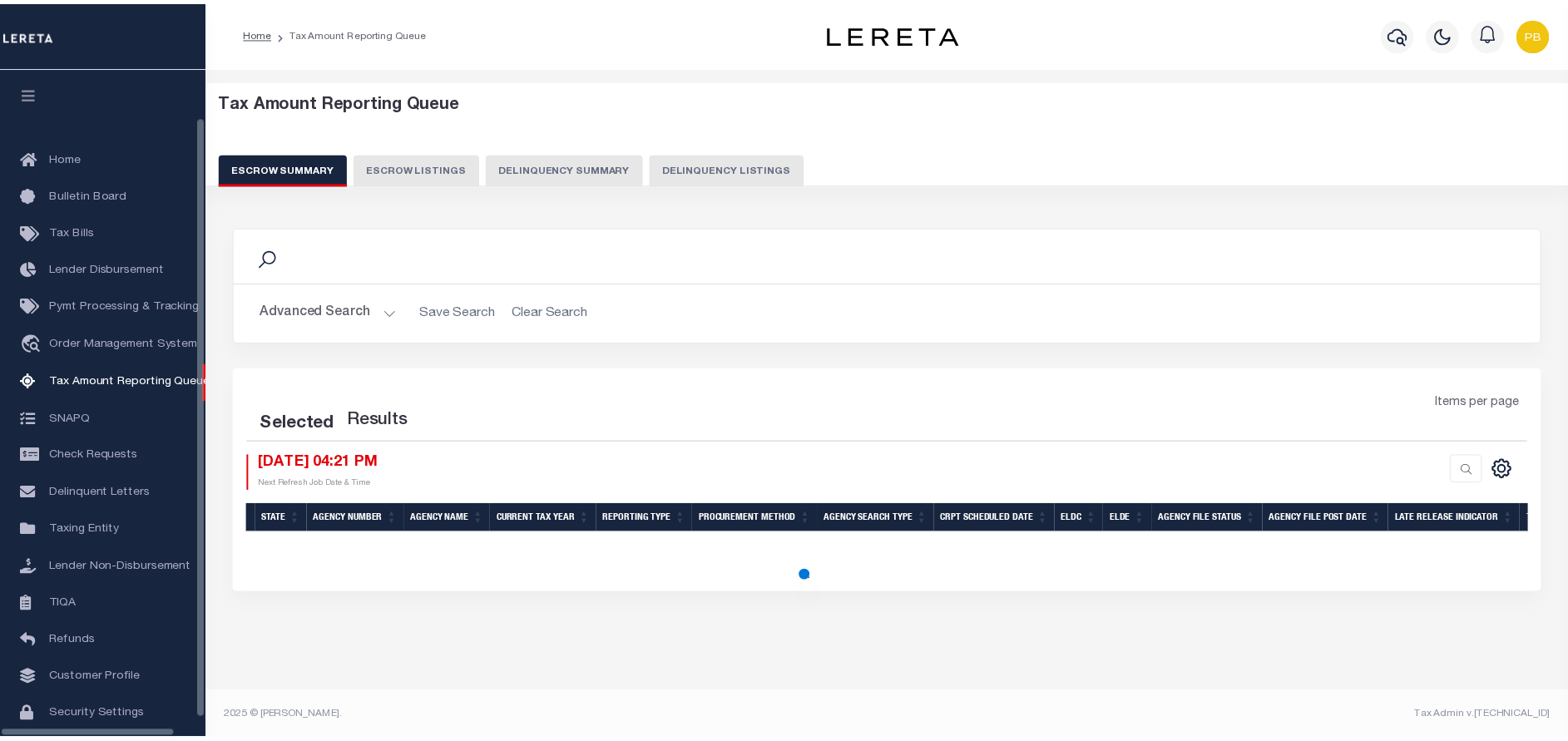
scroll to position [68, 0]
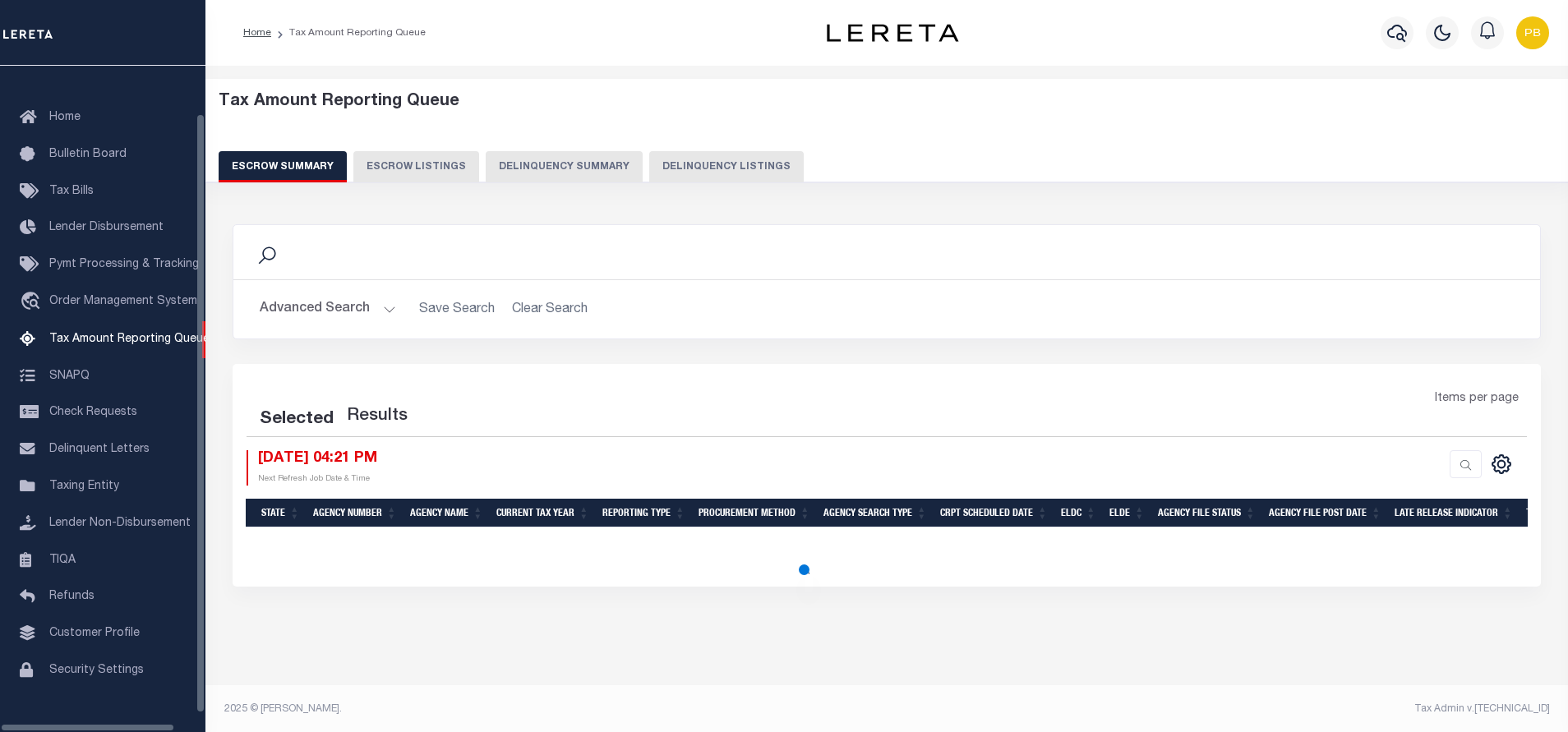
select select "100"
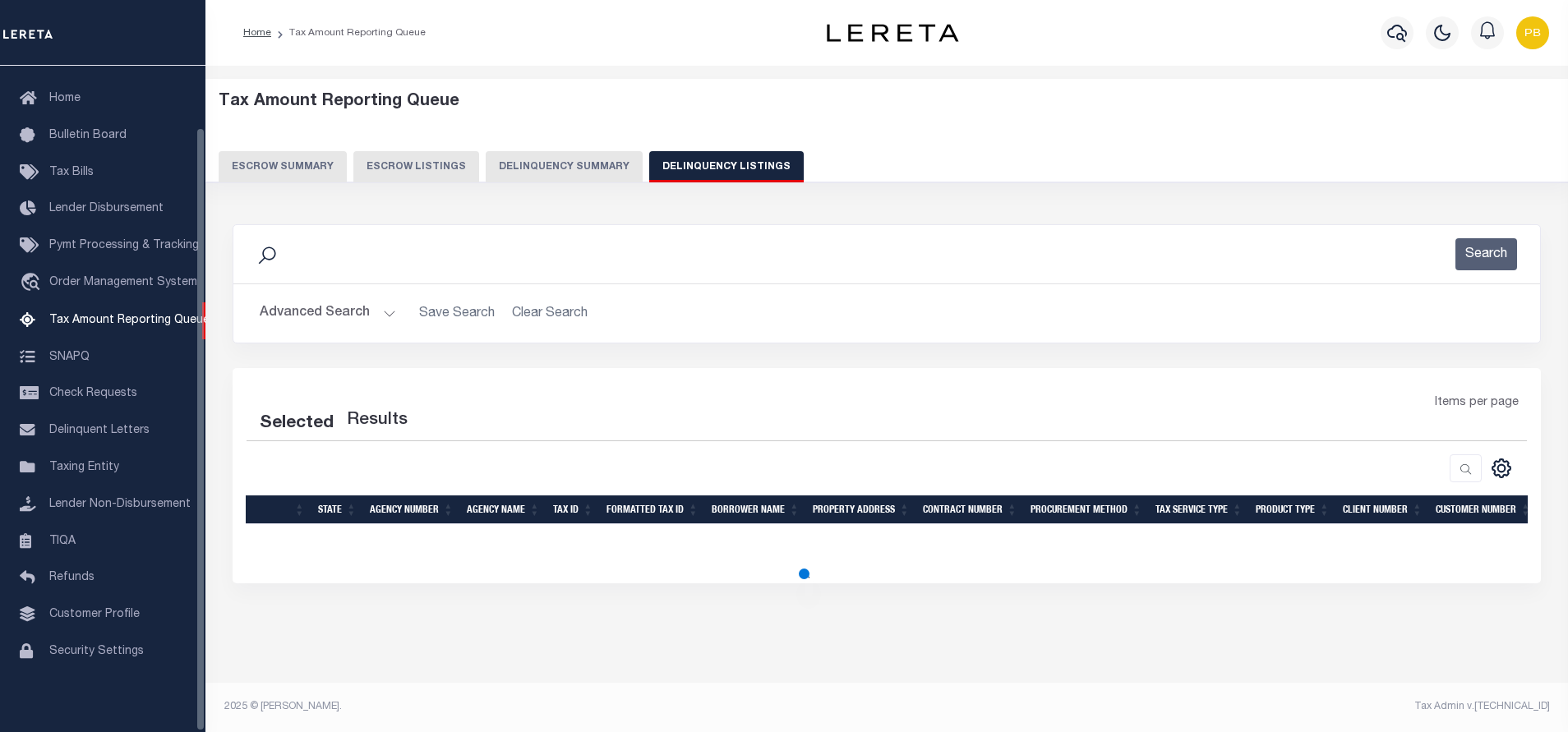
select select "100"
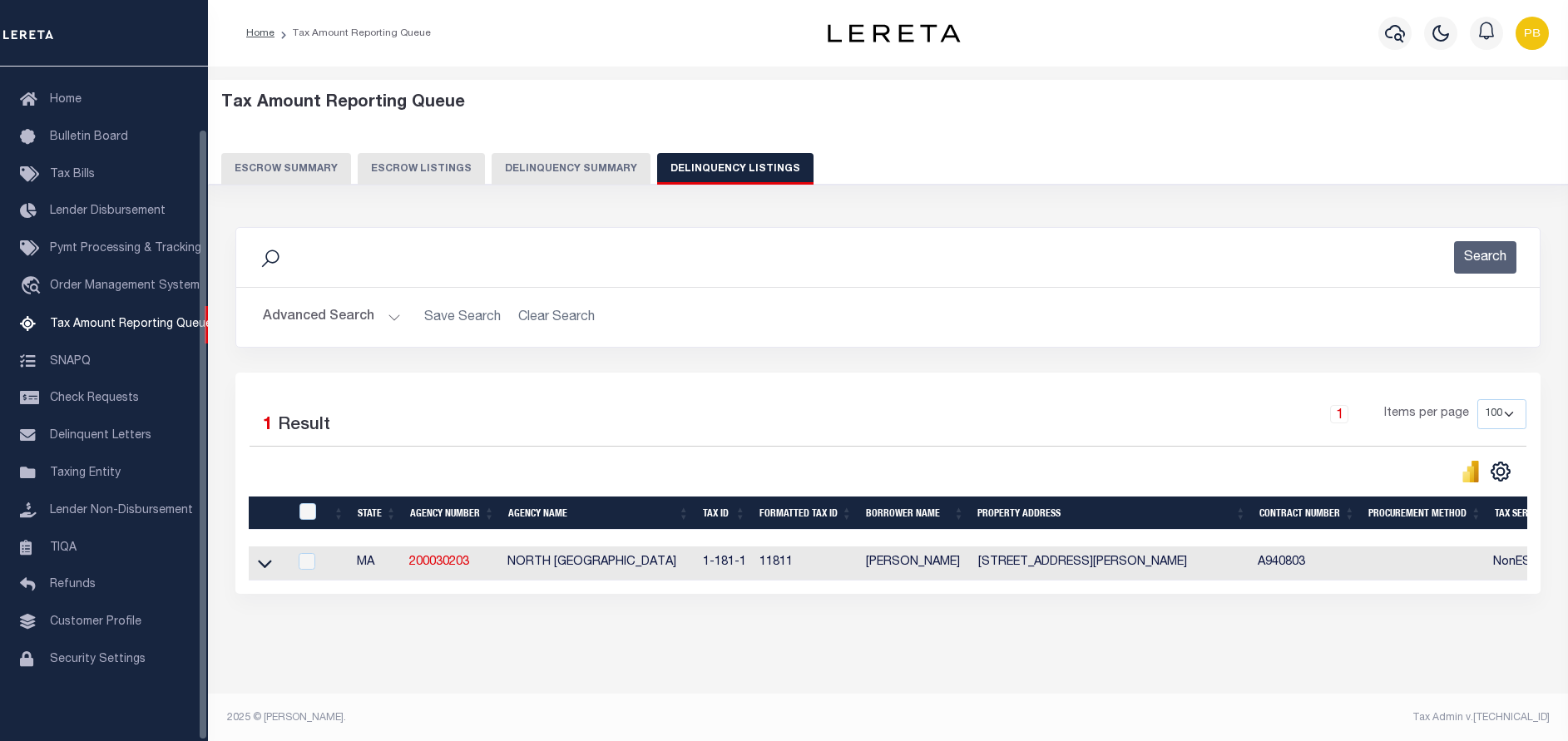
click at [383, 313] on button "Advanced Search" at bounding box center [332, 317] width 138 height 33
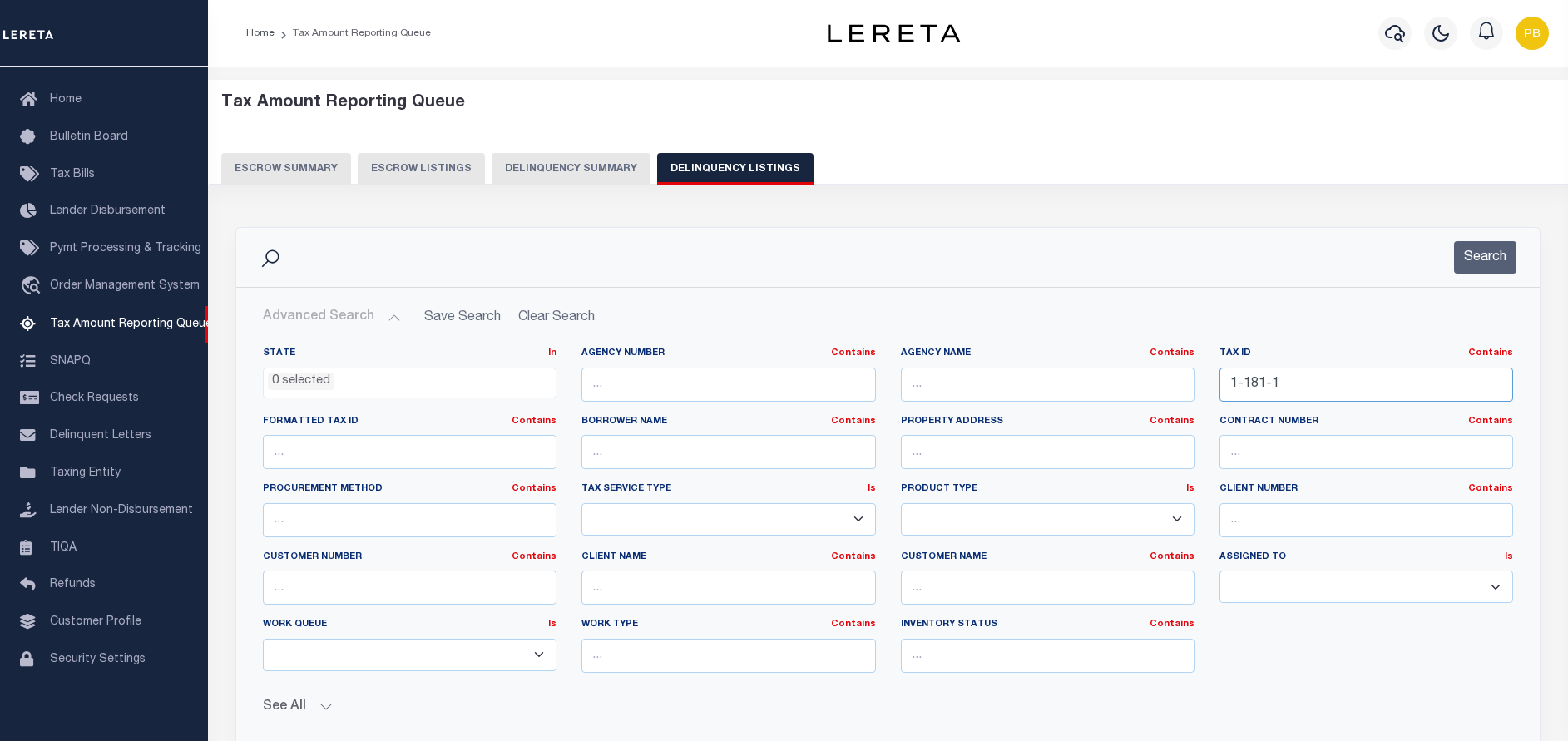
drag, startPoint x: 1359, startPoint y: 385, endPoint x: 1176, endPoint y: 389, distance: 183.0
click at [1176, 389] on div "State In In AK AL AR AZ CA CO CT DC DE FL GA GU HI IA ID IL IN KS KY LA MA MD M…" at bounding box center [888, 517] width 1275 height 339
paste input "013A-0028-010"
type input "013A-0028-0101"
click at [1507, 263] on button "Search" at bounding box center [1485, 258] width 63 height 33
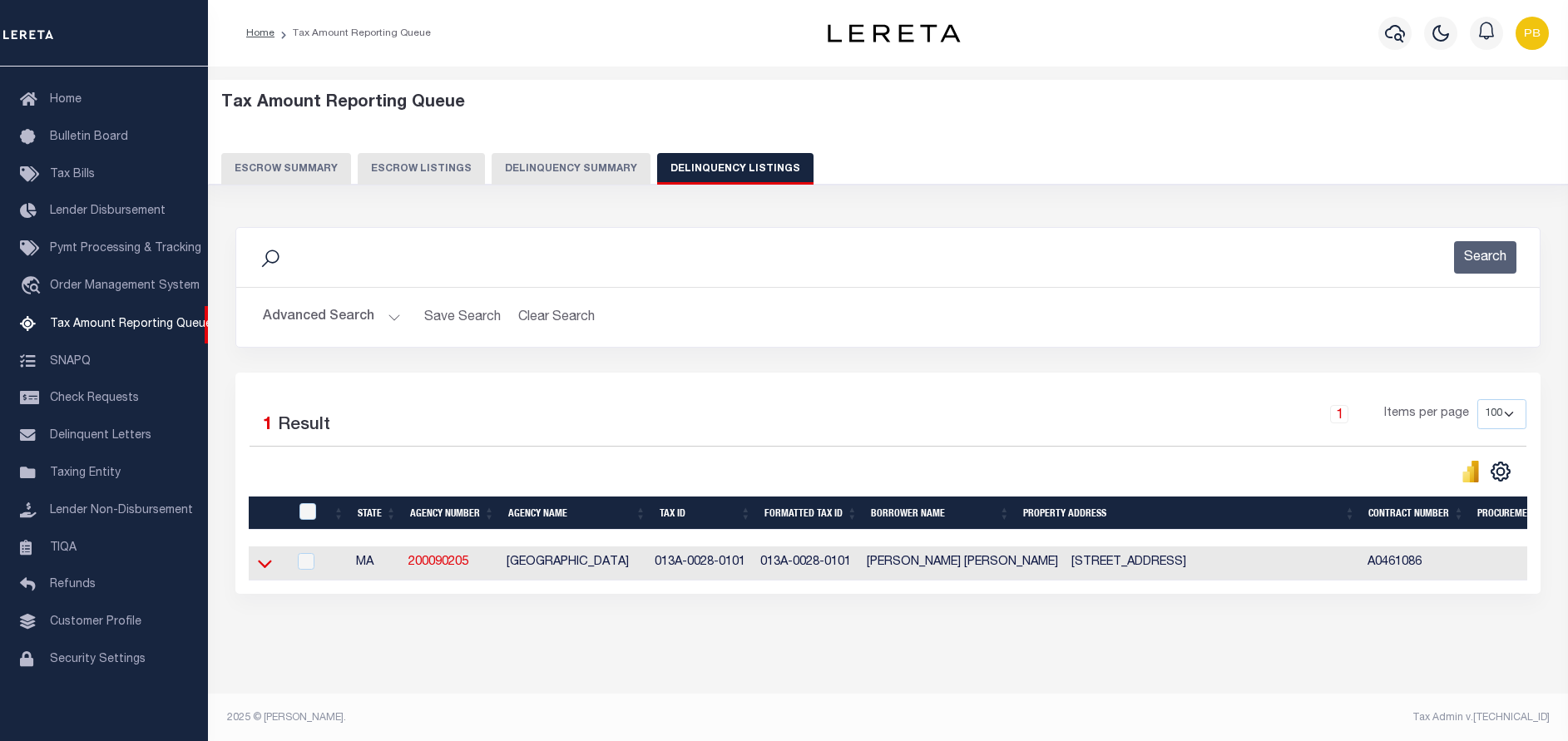
click at [263, 565] on icon at bounding box center [265, 563] width 15 height 17
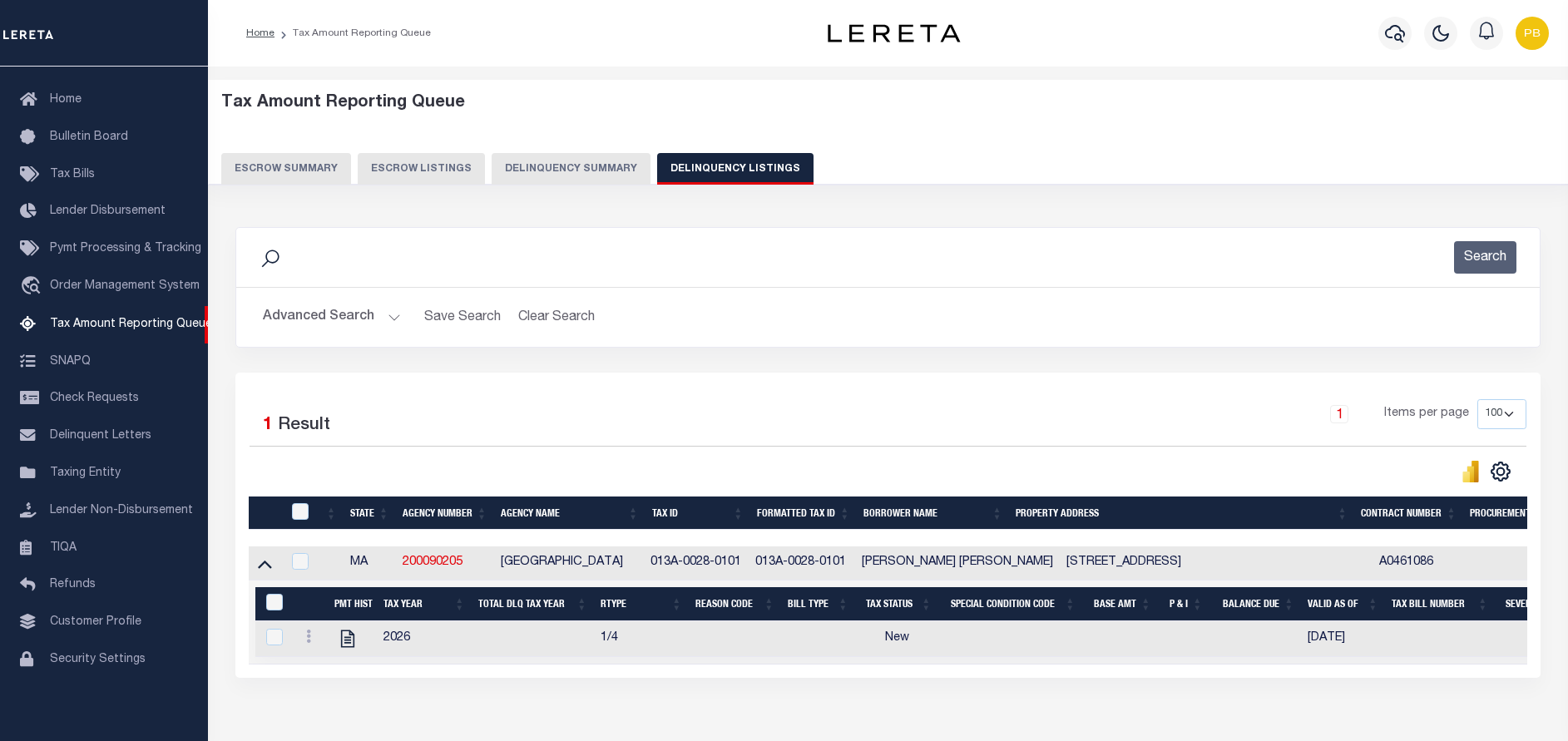
scroll to position [102, 0]
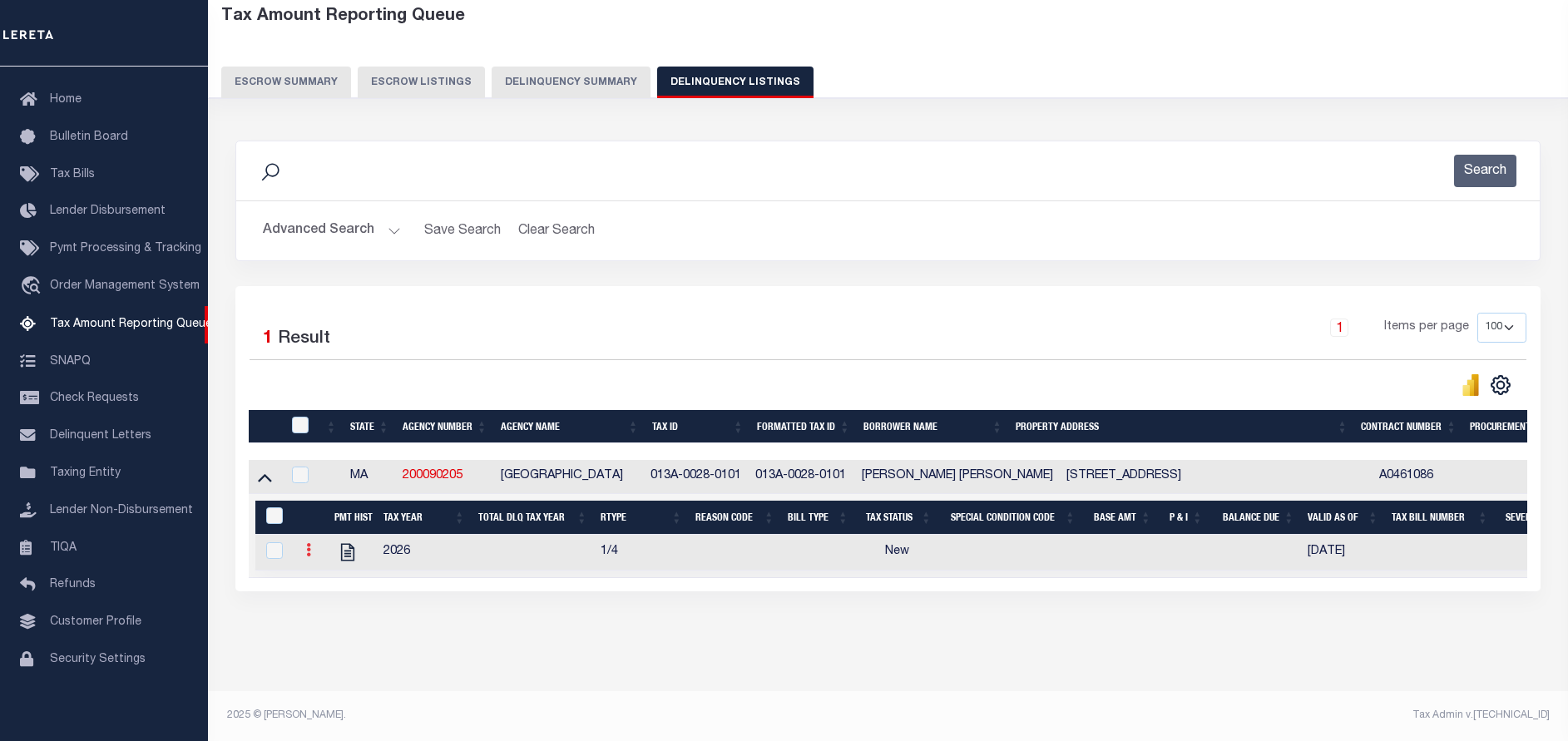
click at [307, 543] on icon at bounding box center [309, 550] width 5 height 14
click at [323, 575] on img "" at bounding box center [328, 577] width 16 height 16
checkbox input "true"
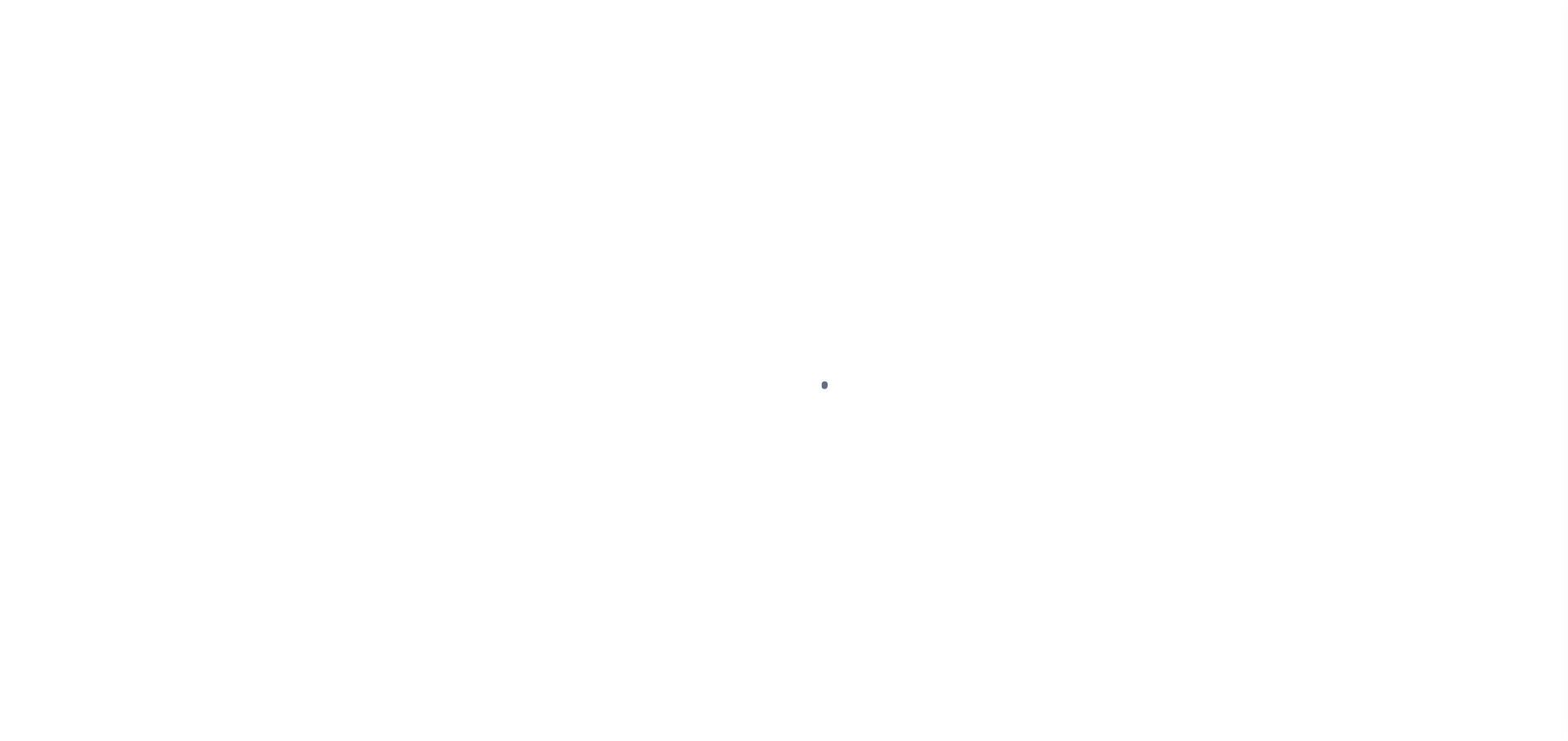
select select "NW2"
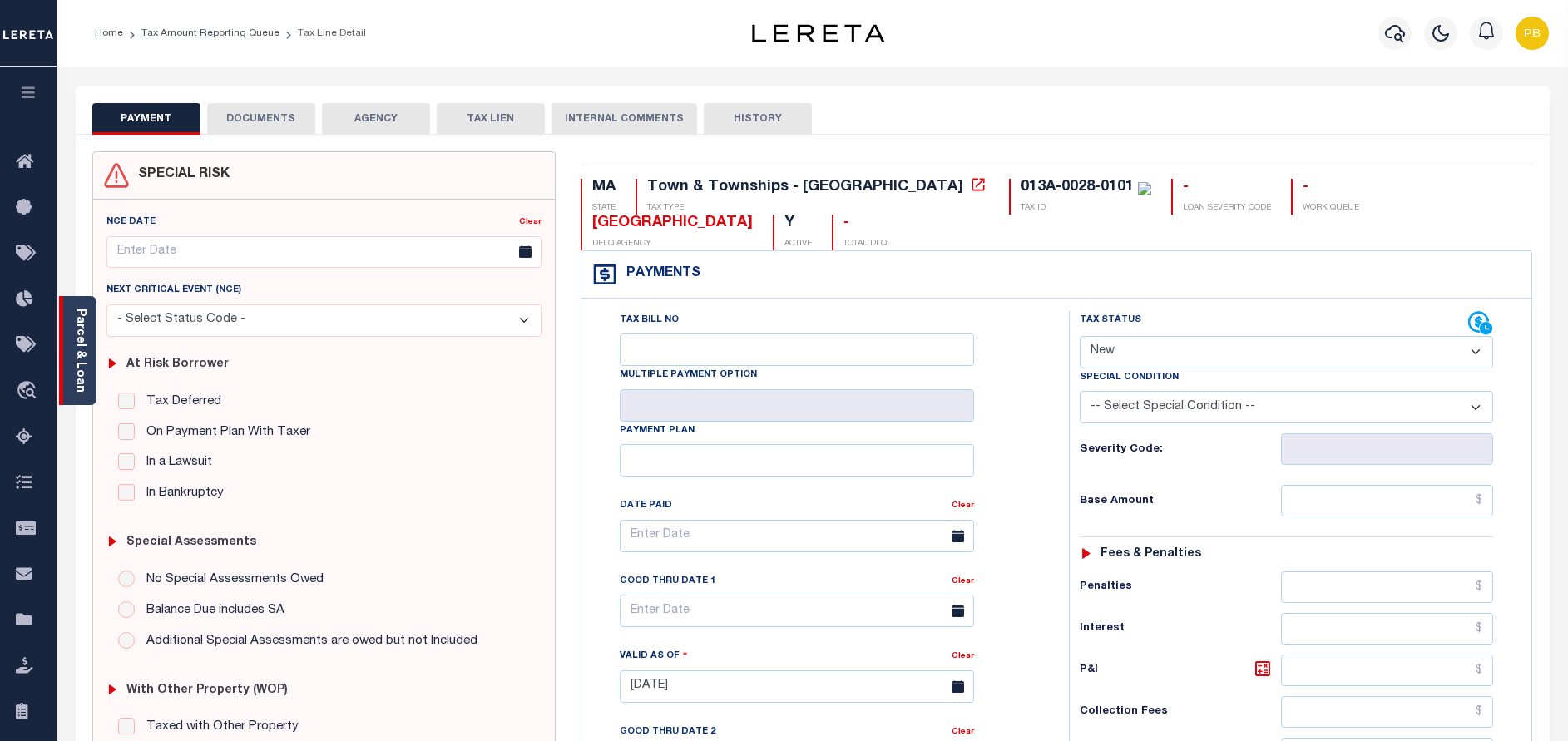
click at [86, 357] on div "Parcel & Loan" at bounding box center [77, 351] width 37 height 109
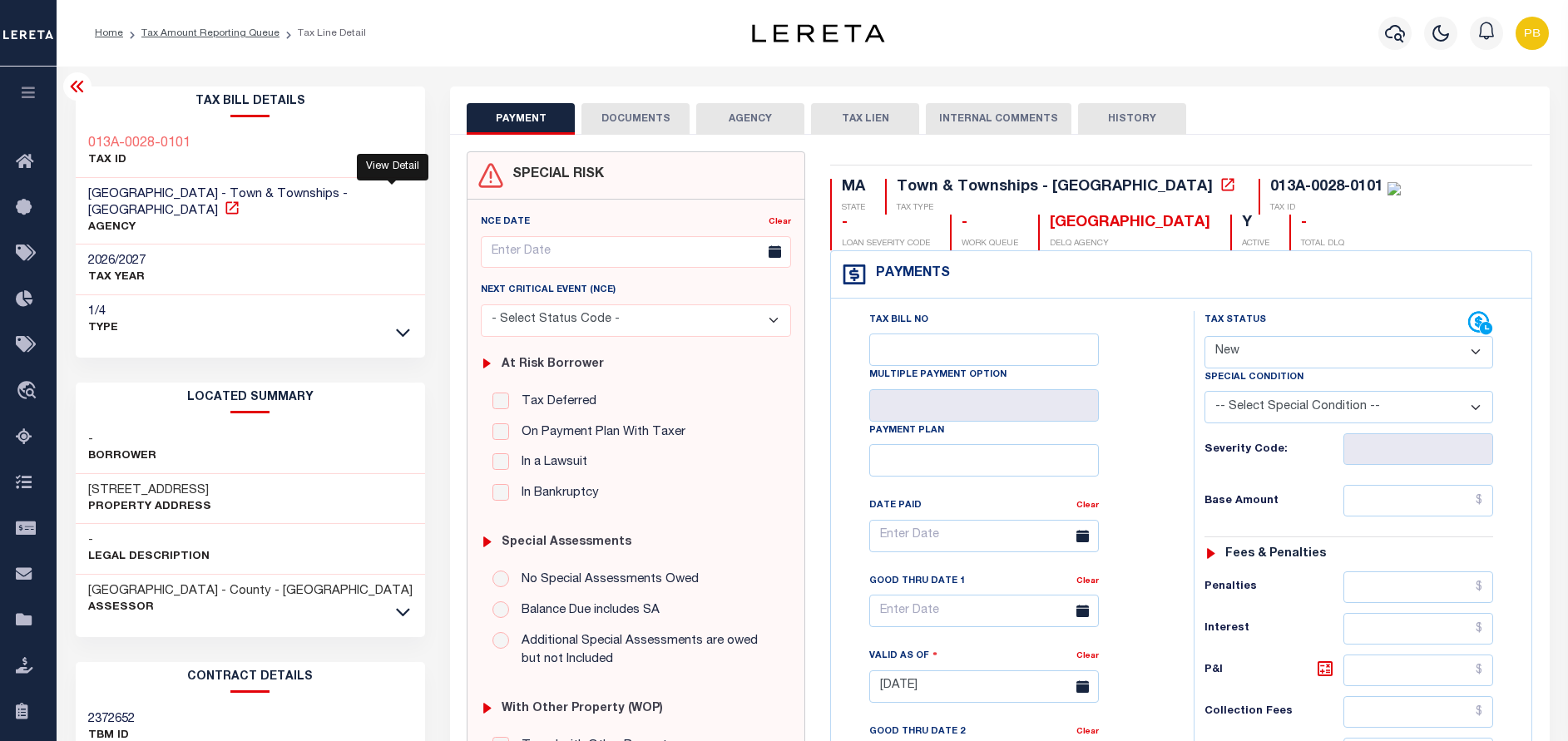
click at [240, 200] on icon at bounding box center [232, 208] width 16 height 16
click at [223, 30] on link "Tax Amount Reporting Queue" at bounding box center [210, 33] width 138 height 10
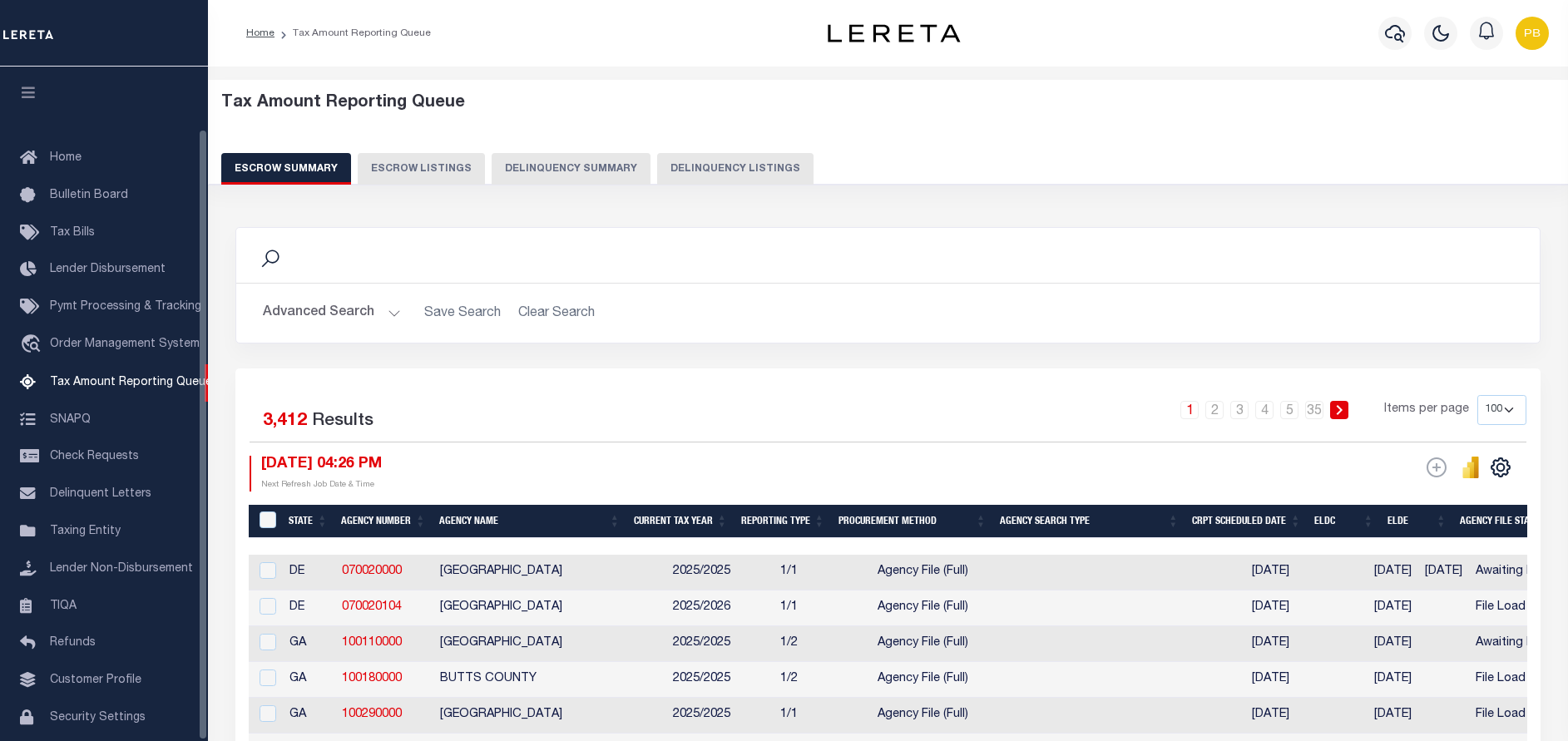
select select "100"
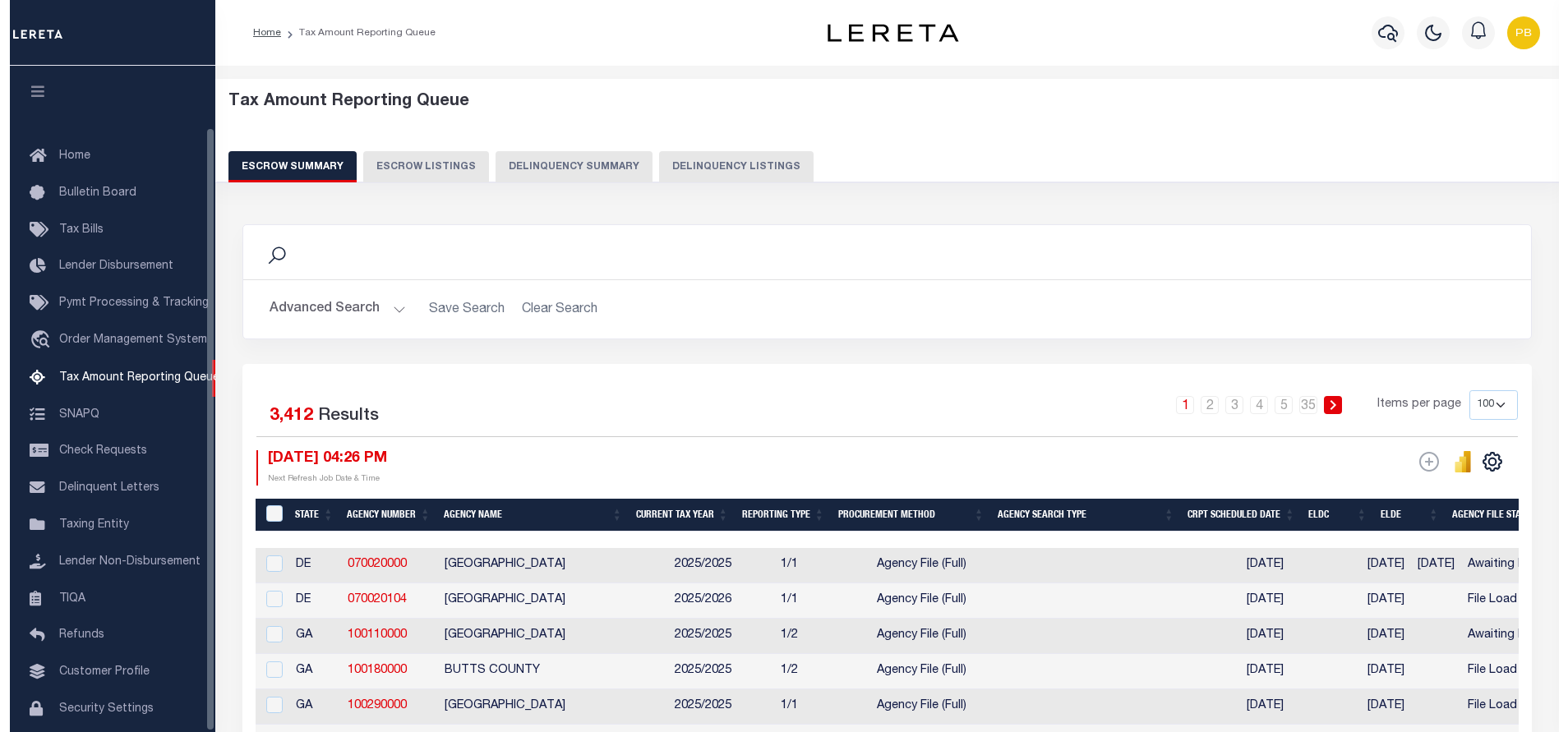
scroll to position [67, 0]
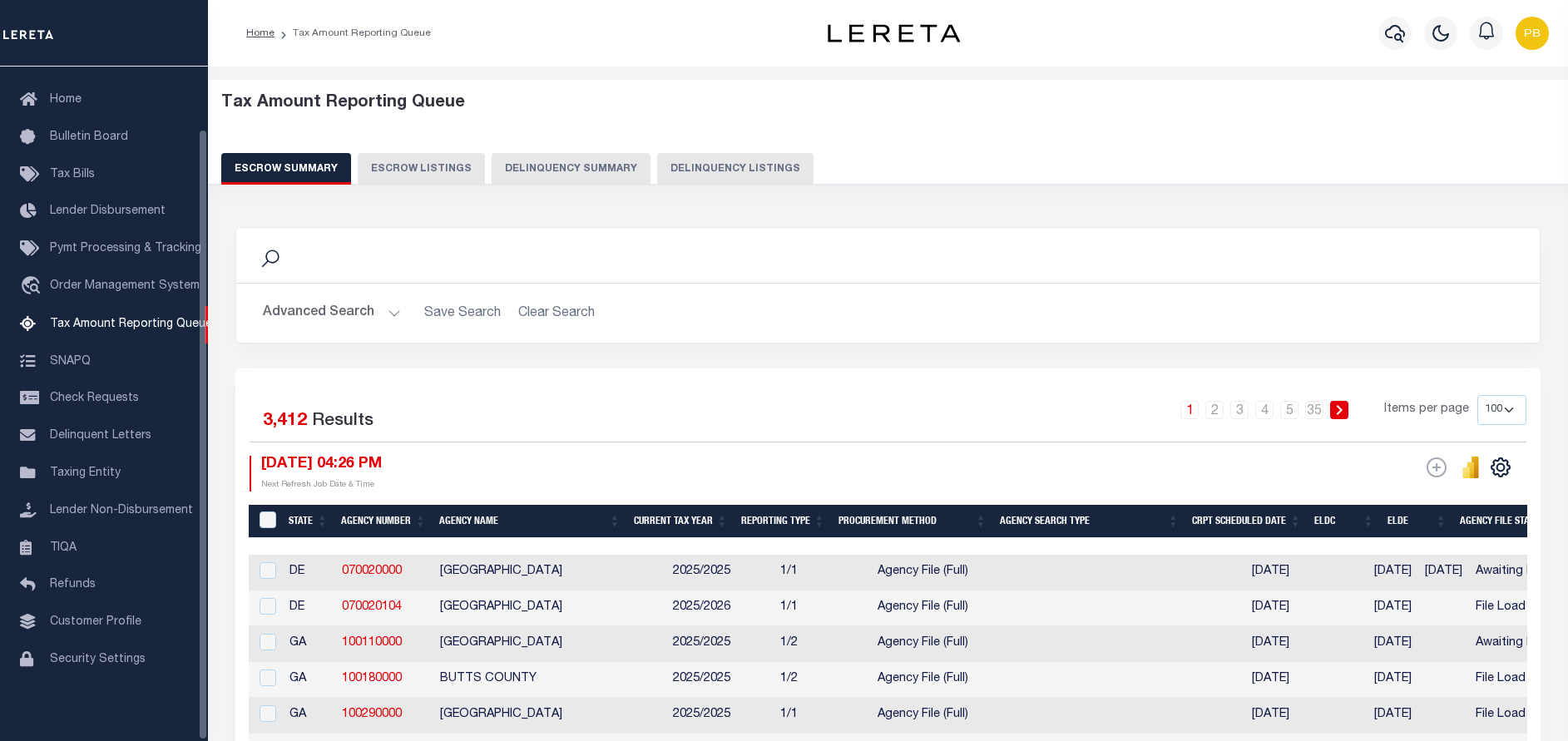
click at [744, 171] on button "Delinquency Listings" at bounding box center [735, 169] width 156 height 32
select select "100"
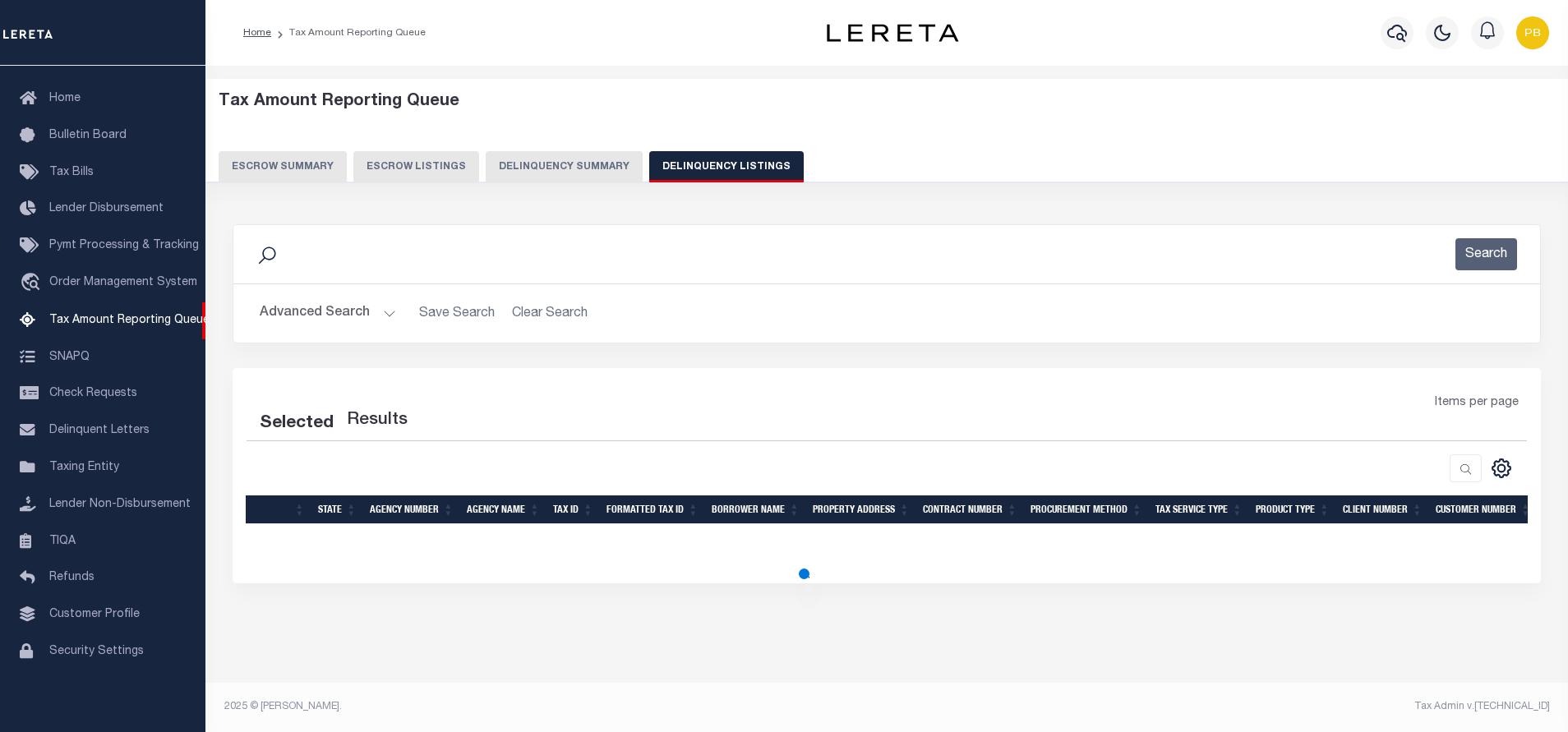
select select "100"
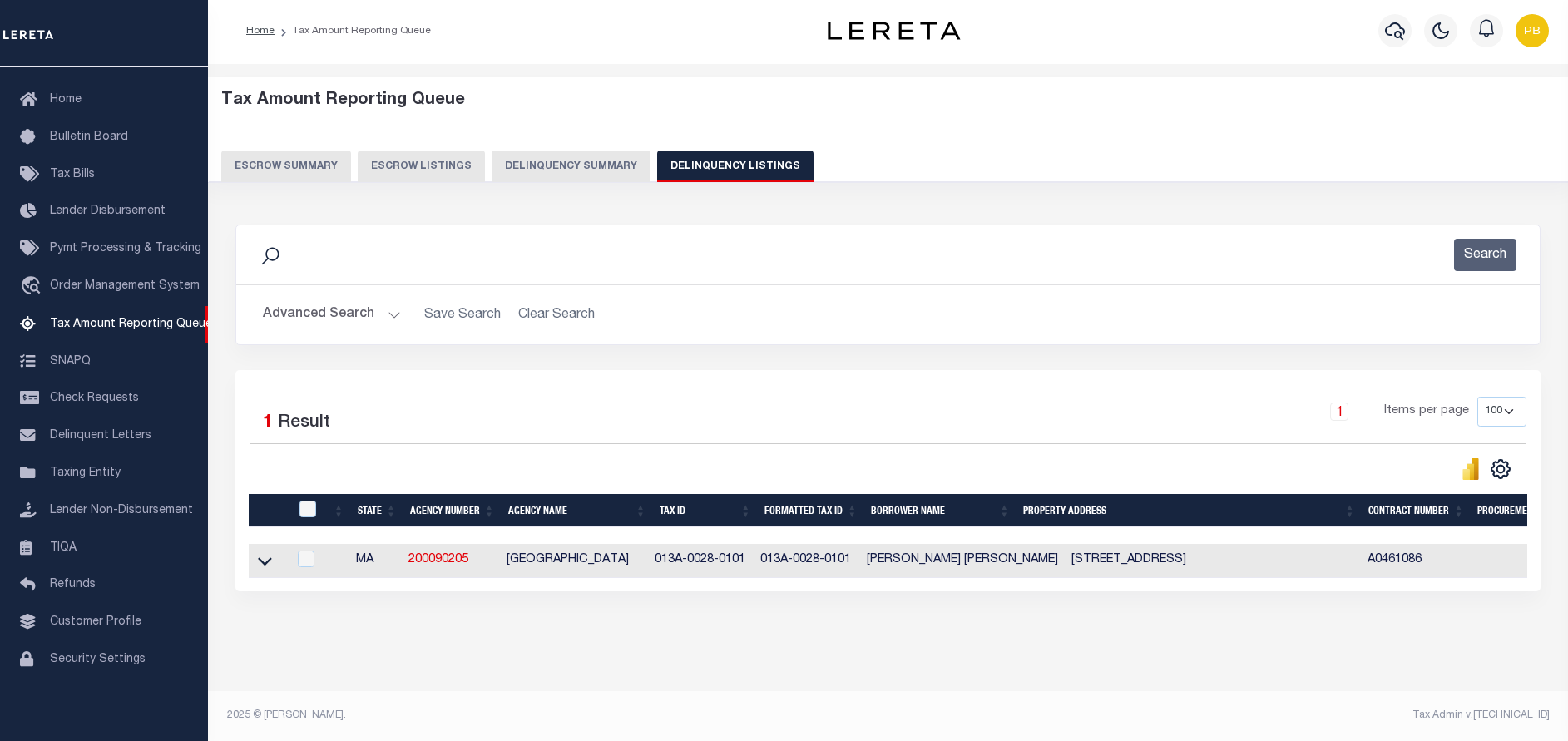
scroll to position [16, 0]
click at [266, 552] on icon at bounding box center [265, 561] width 15 height 17
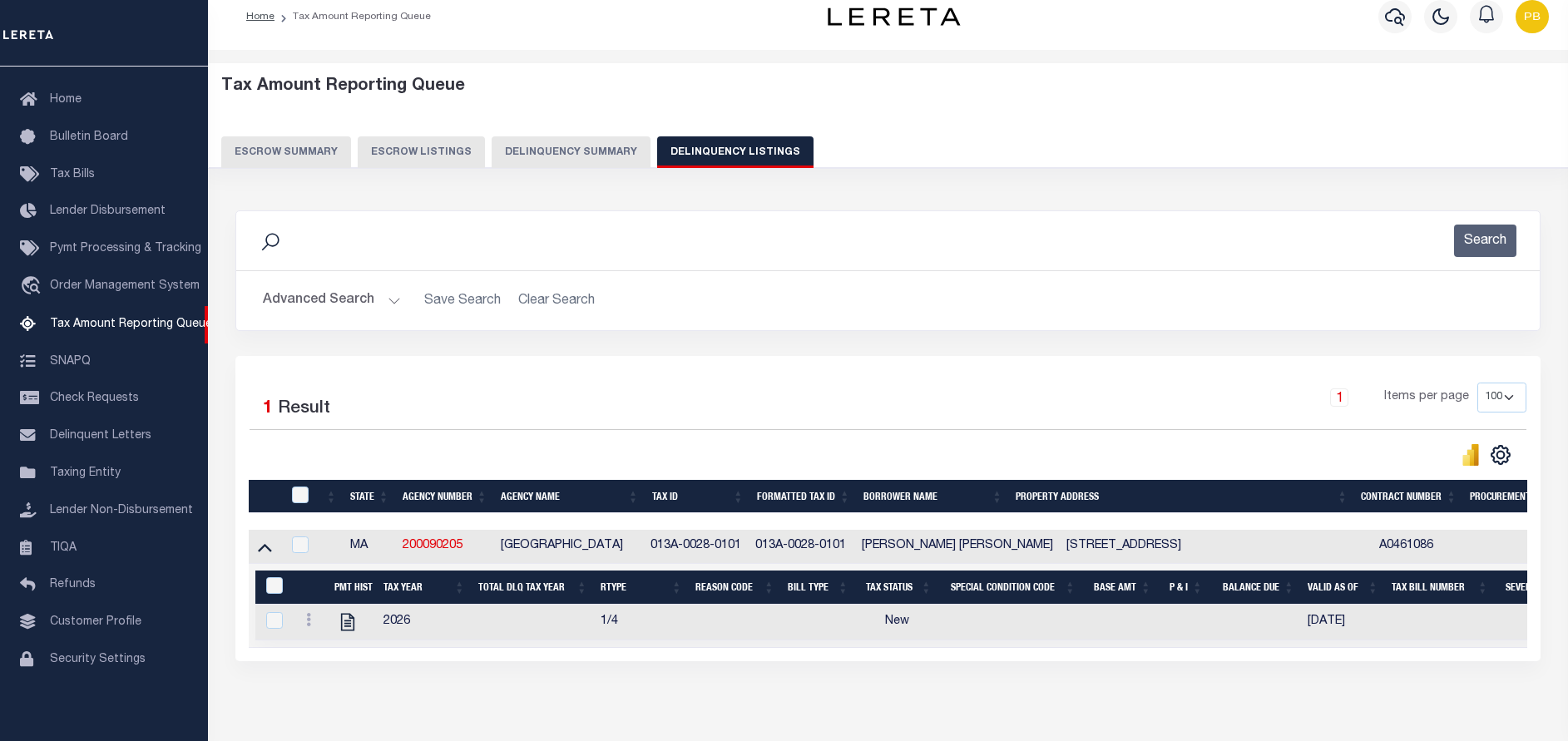
scroll to position [102, 0]
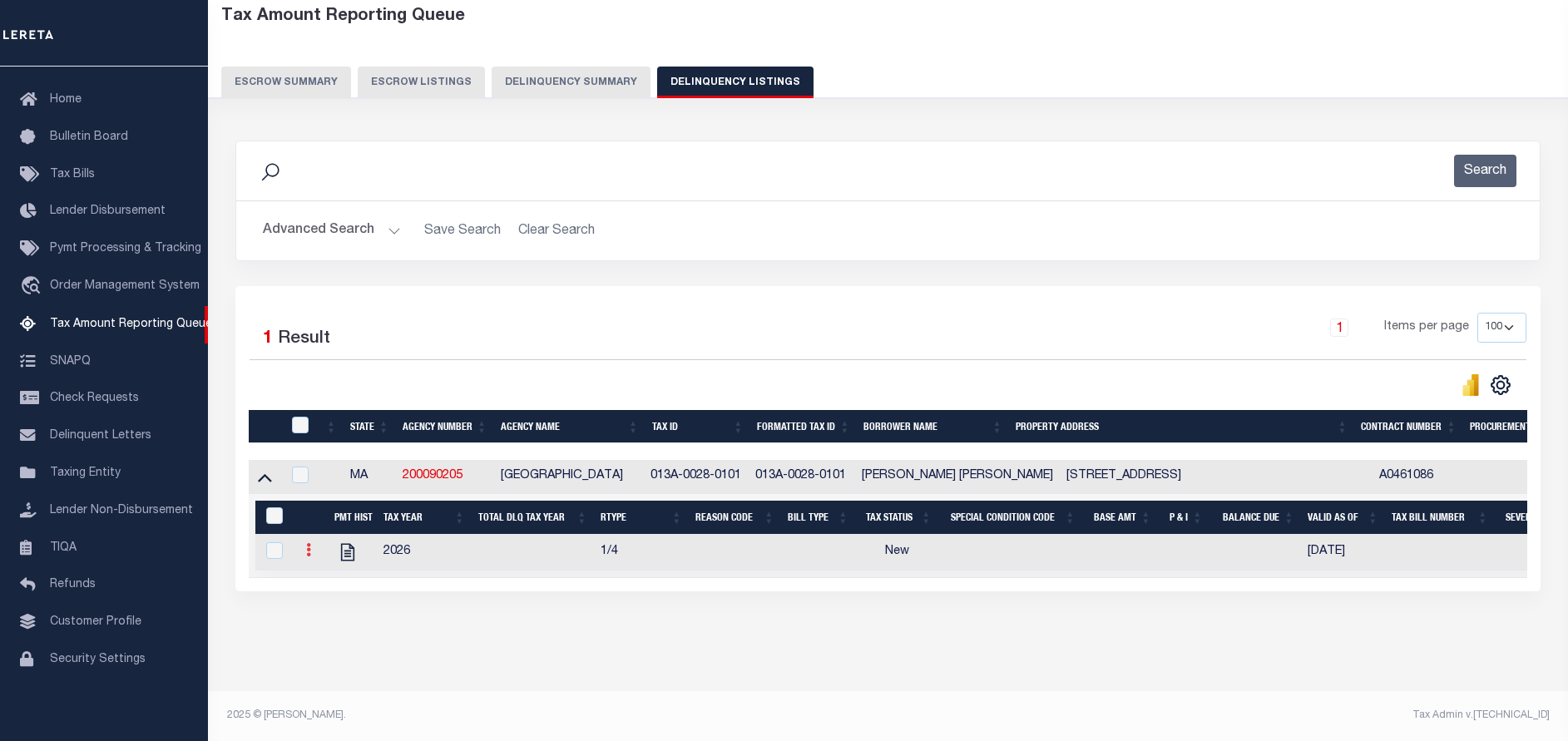
click at [308, 543] on icon at bounding box center [309, 550] width 5 height 14
click at [332, 580] on img "" at bounding box center [328, 577] width 16 height 16
checkbox input "true"
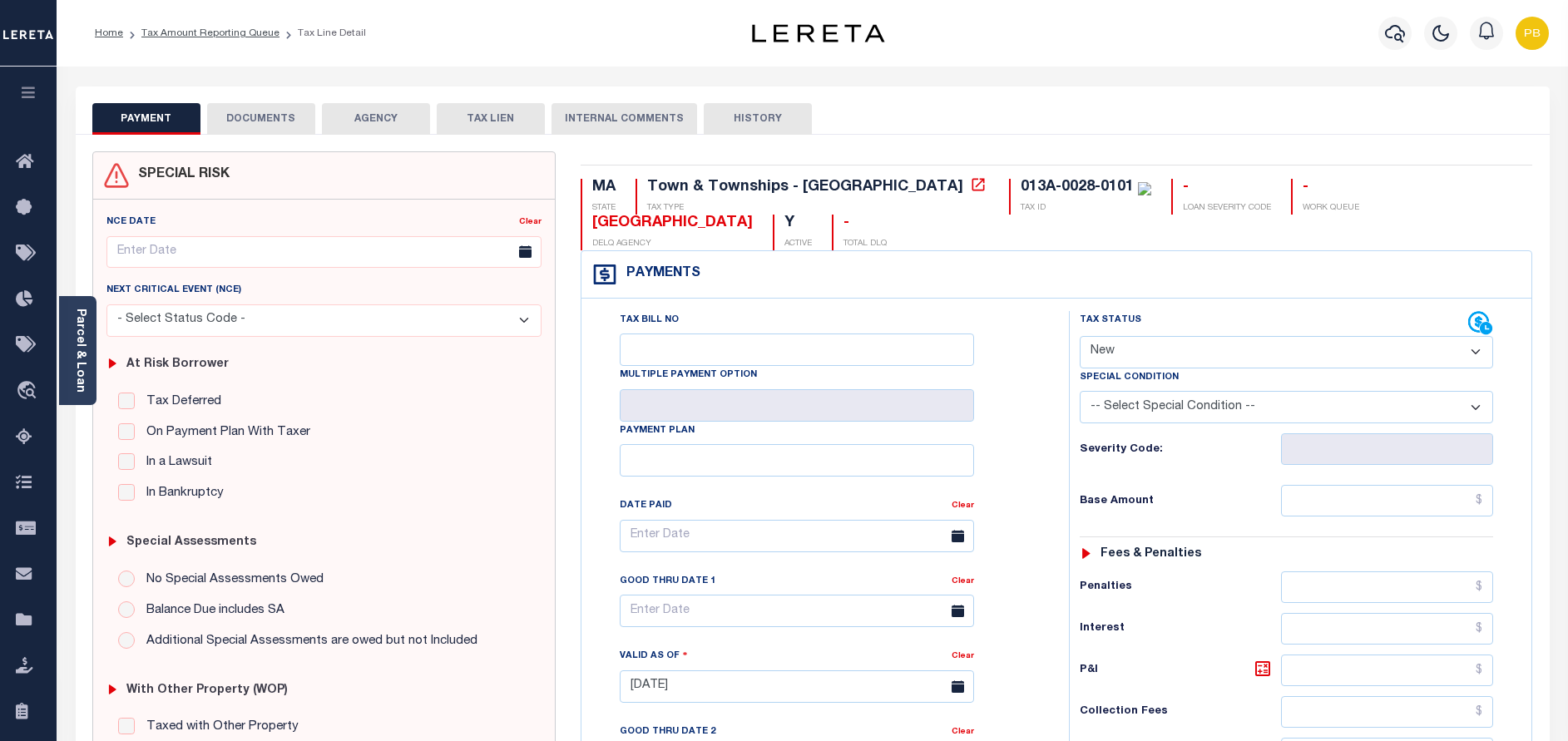
click at [1172, 337] on select "- Select Status Code - Open Due/Unpaid Paid Incomplete No Tax Due Internal Refu…" at bounding box center [1287, 353] width 414 height 33
select select "PYD"
click at [1080, 337] on select "- Select Status Code - Open Due/Unpaid Paid Incomplete No Tax Due Internal Refu…" at bounding box center [1287, 353] width 414 height 33
type input "[DATE]"
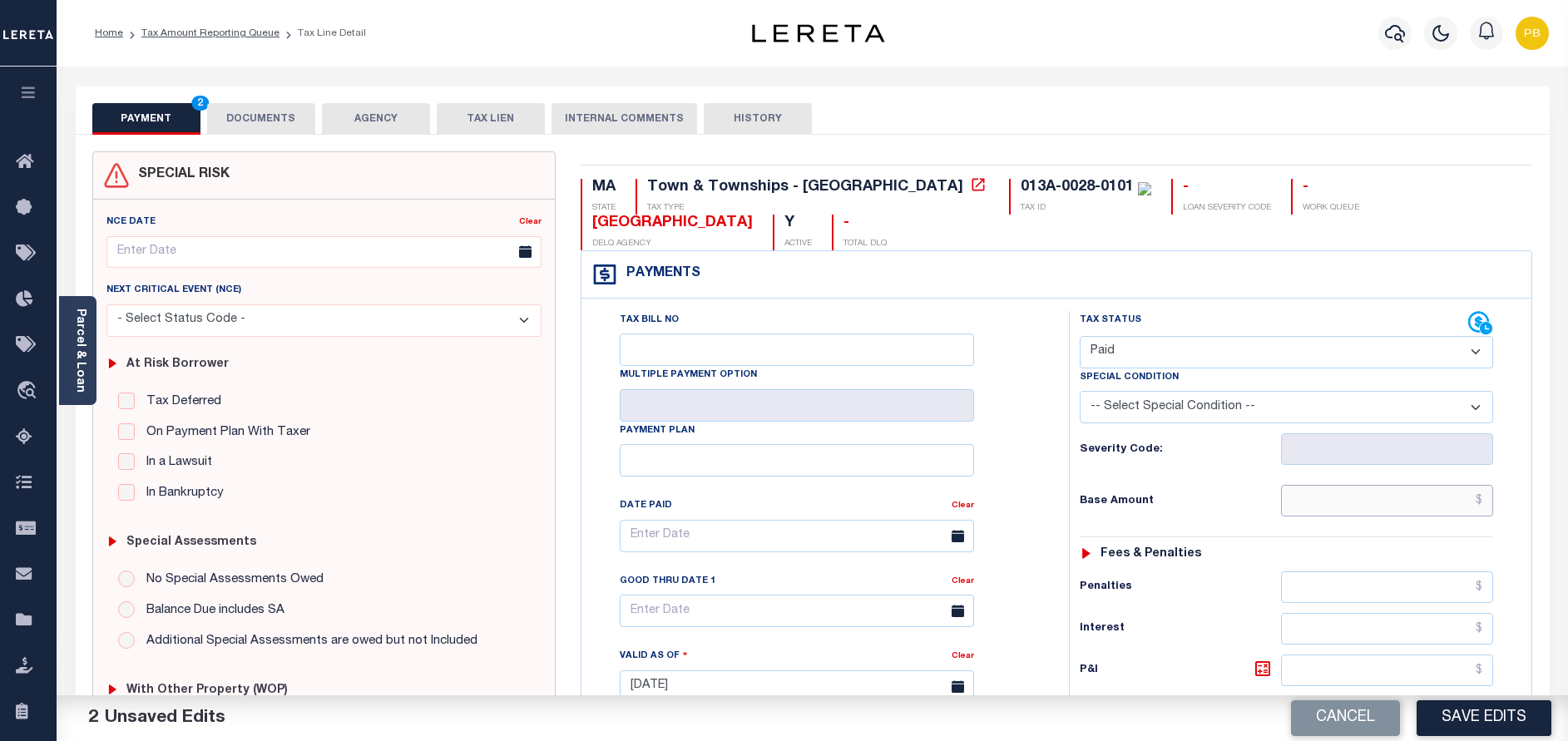
click at [1330, 493] on input "text" at bounding box center [1388, 501] width 212 height 32
paste input "375.81"
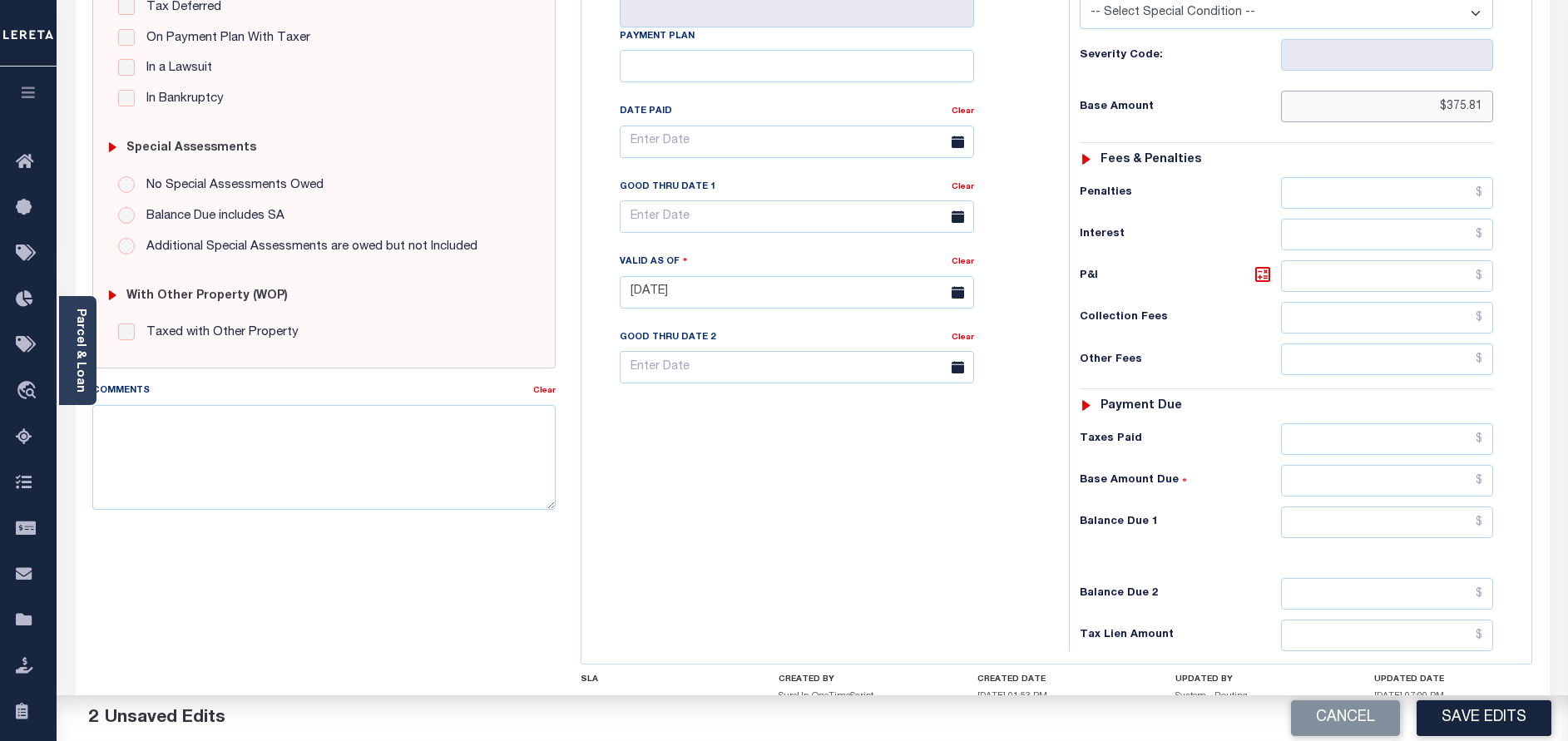
scroll to position [499, 0]
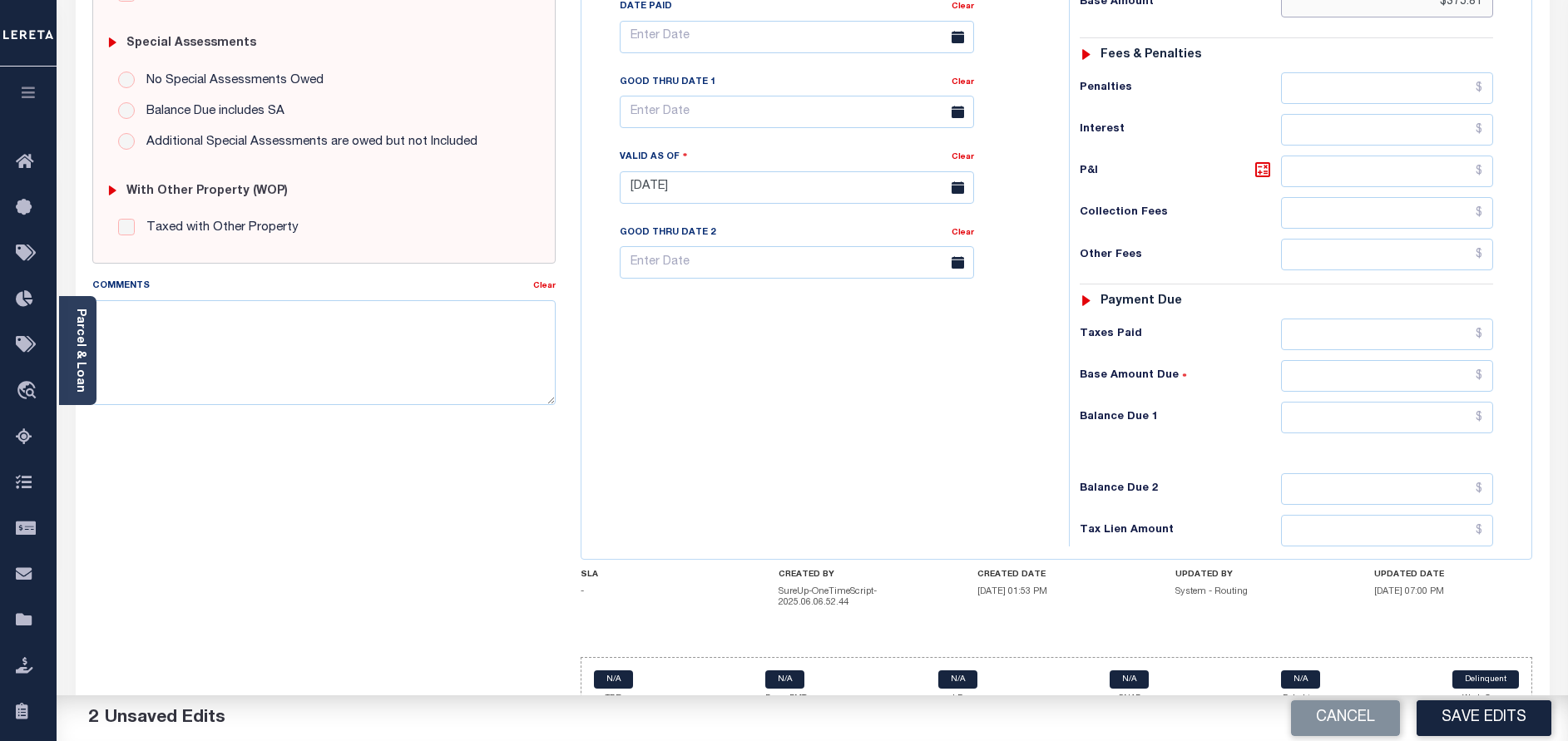
type input "$375.81"
click at [1303, 346] on input "text" at bounding box center [1388, 334] width 212 height 32
paste input "375.81"
type input "$375.81"
click at [1456, 427] on input "text" at bounding box center [1388, 417] width 212 height 32
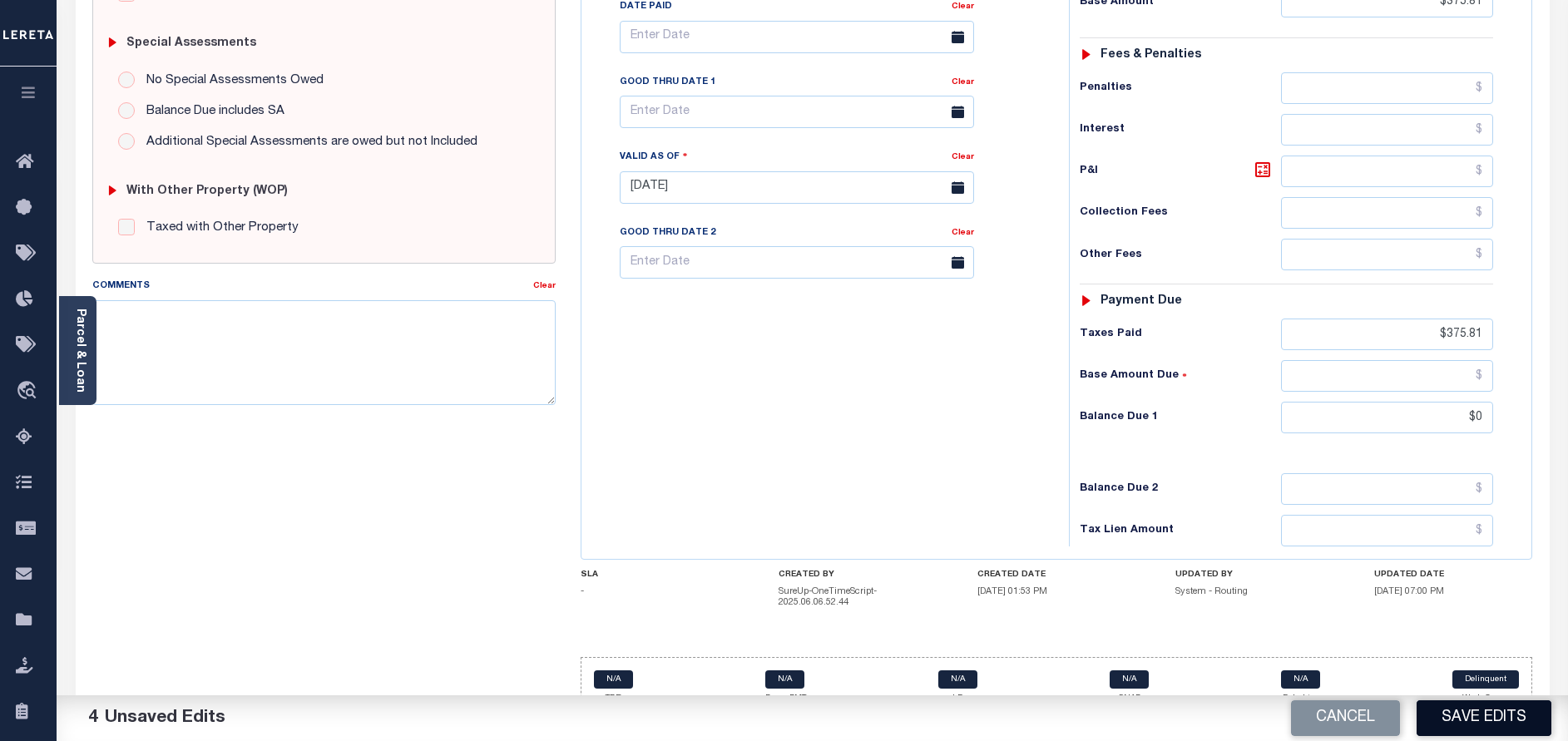
type input "$0.00"
click at [1485, 716] on button "Save Edits" at bounding box center [1484, 717] width 135 height 35
checkbox input "false"
type input "$375.81"
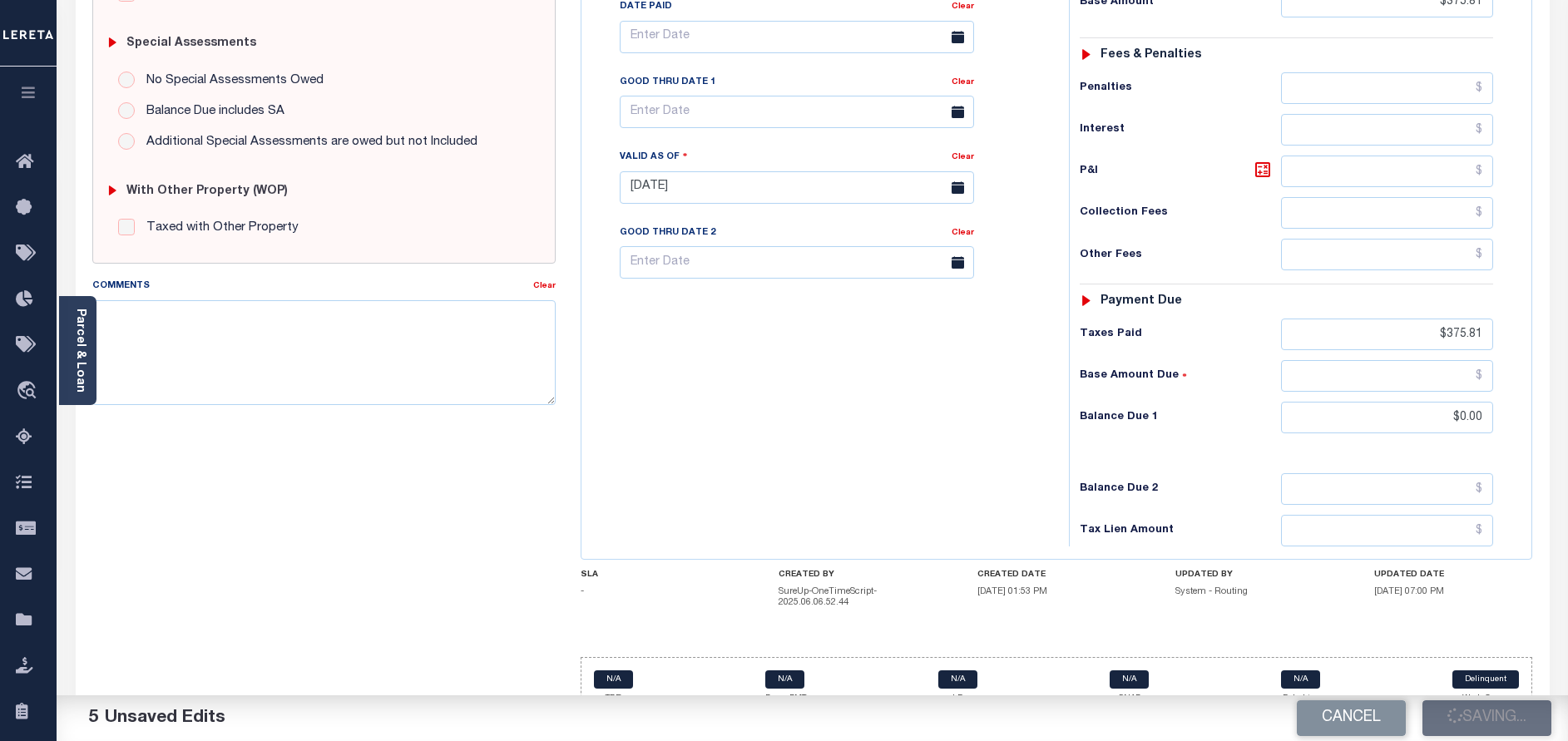
type input "$0"
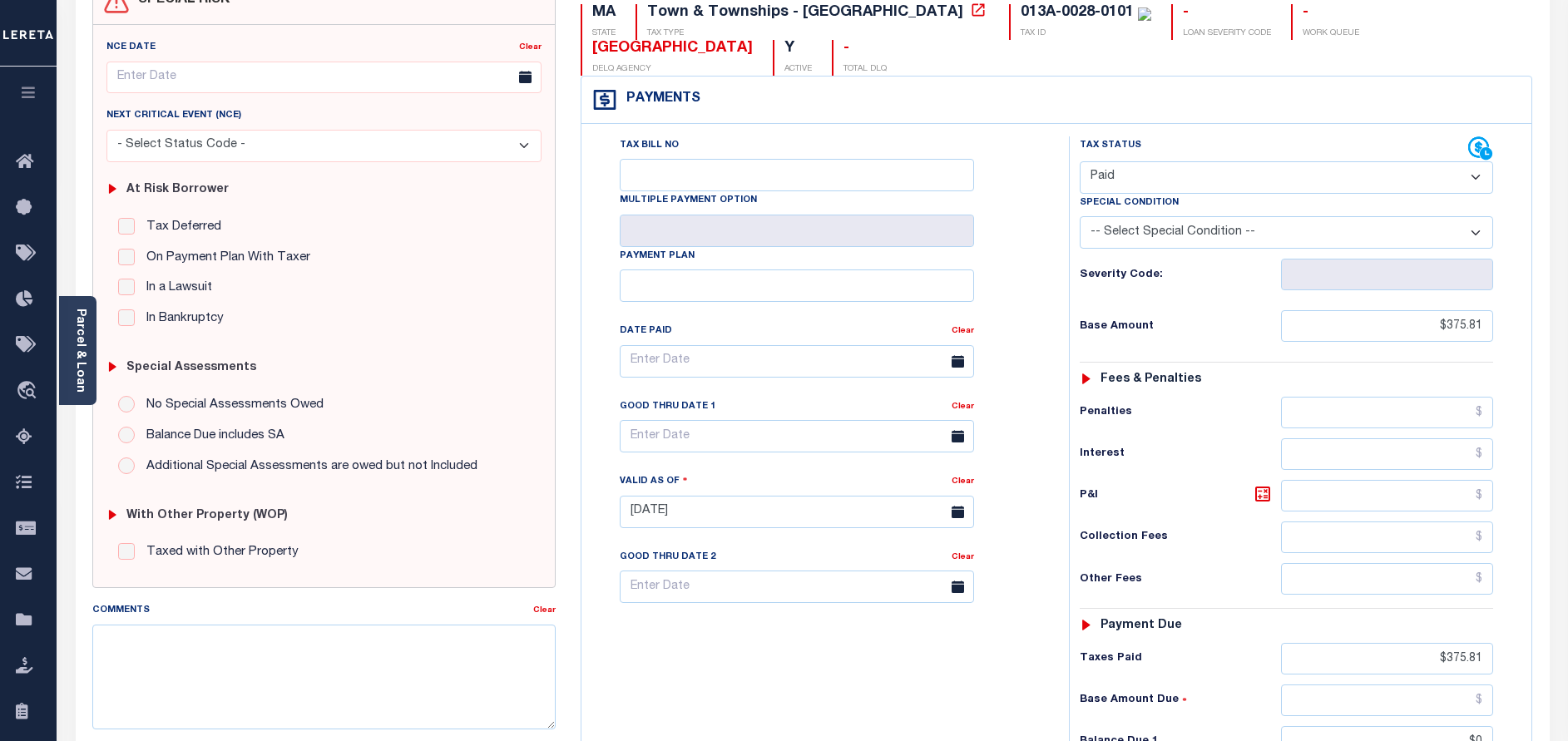
scroll to position [0, 0]
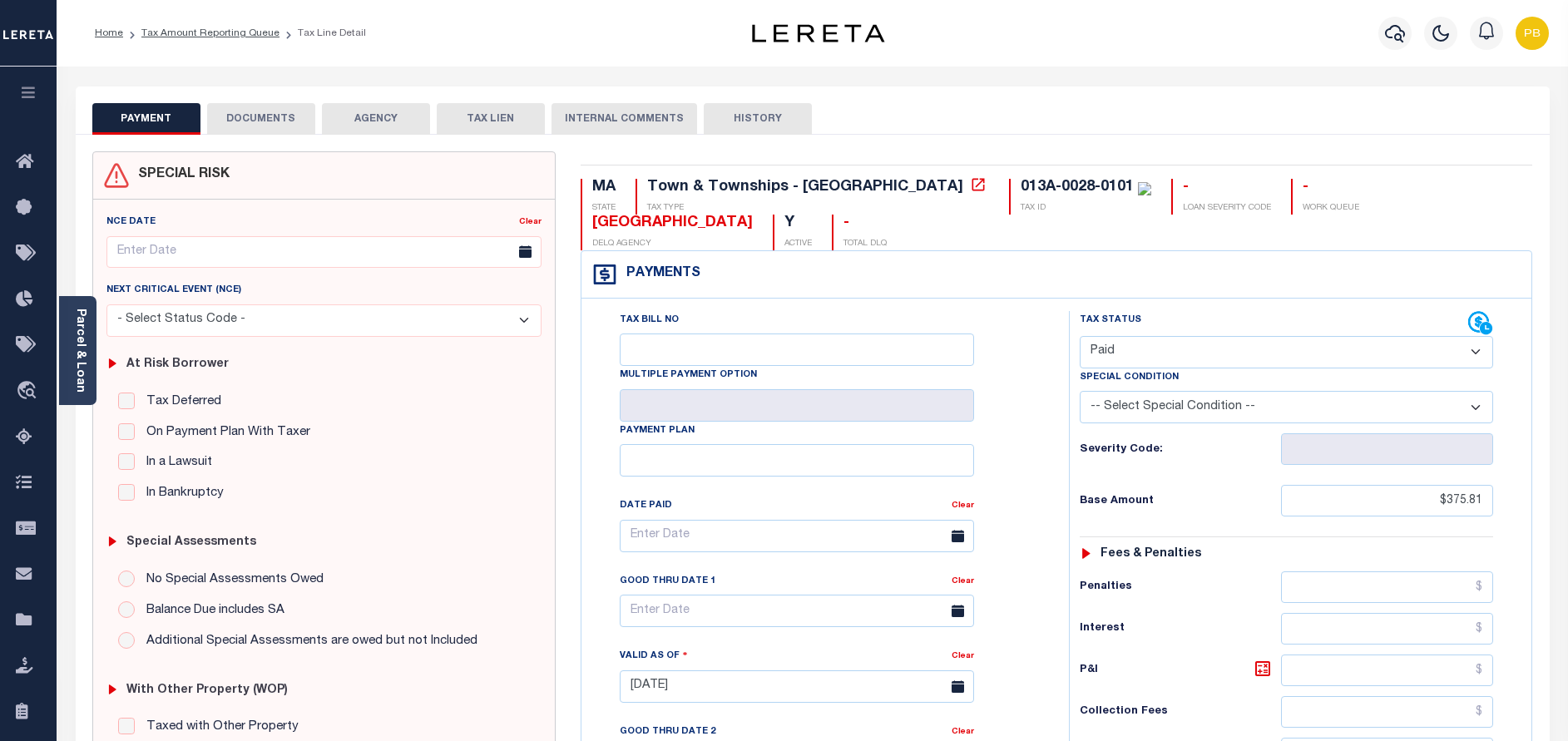
click at [277, 114] on button "DOCUMENTS" at bounding box center [260, 119] width 108 height 32
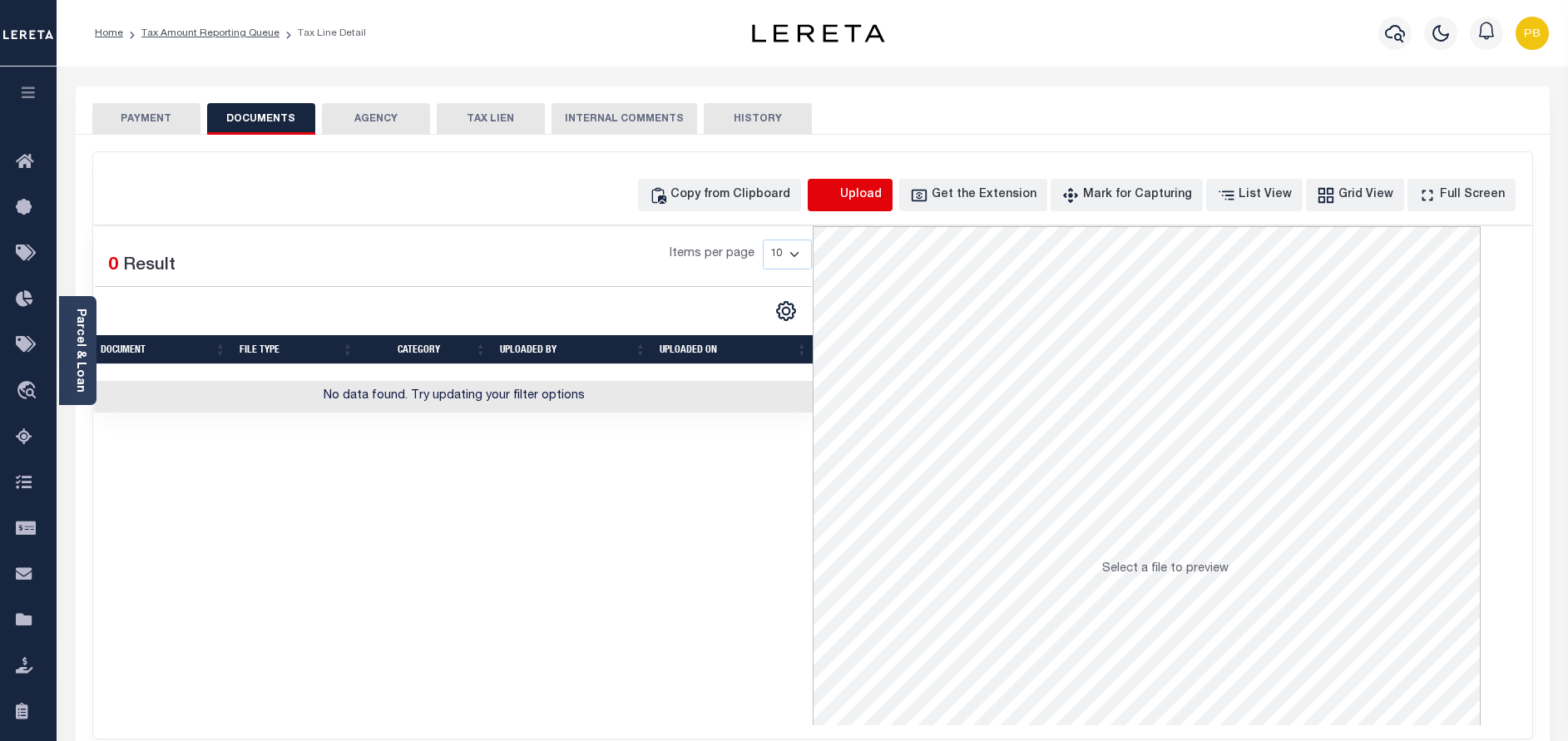
click at [837, 187] on icon "button" at bounding box center [828, 195] width 18 height 18
select select "POP"
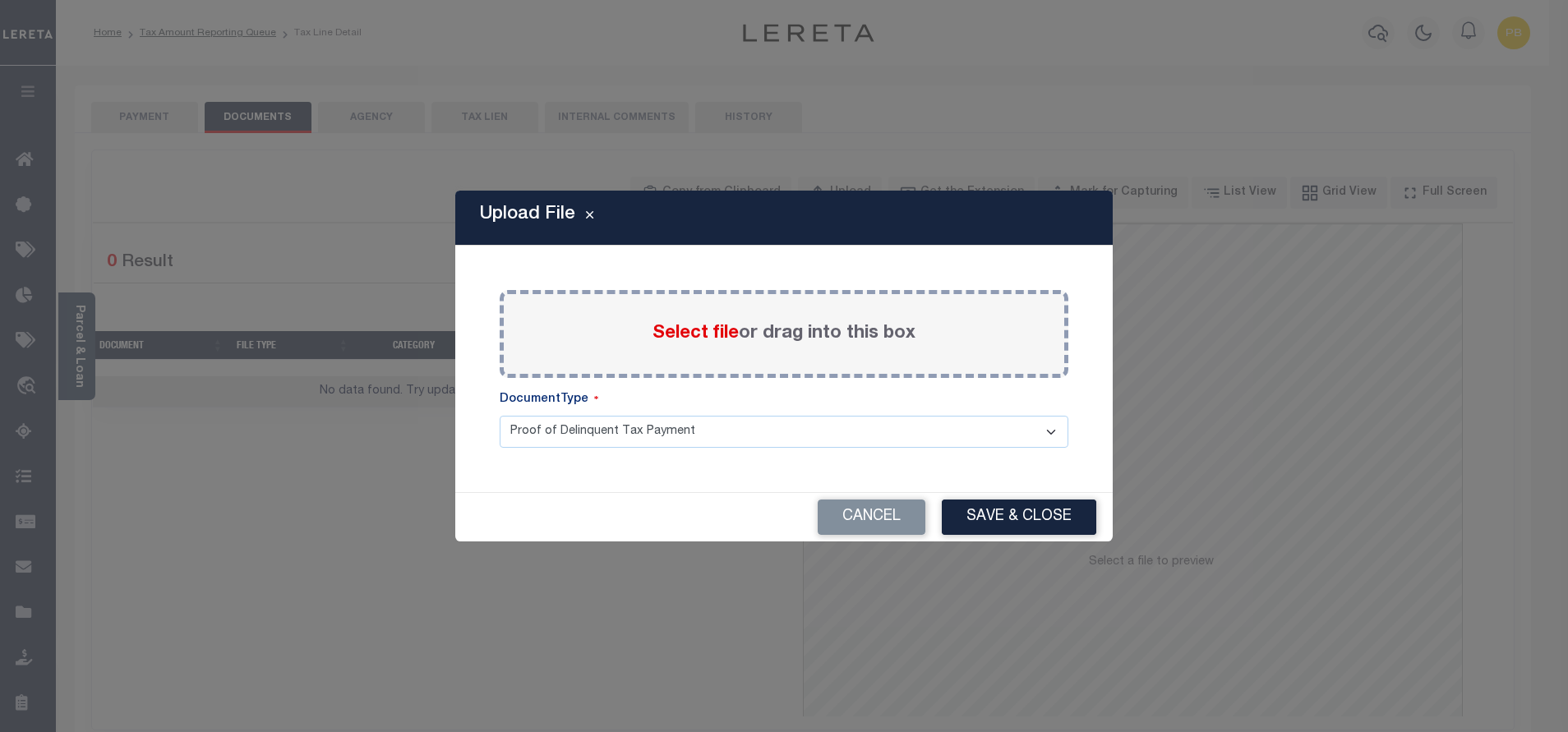
click at [711, 337] on span "Select file" at bounding box center [695, 333] width 86 height 18
click at [0, 0] on input "Select file or drag into this box" at bounding box center [0, 0] width 0 height 0
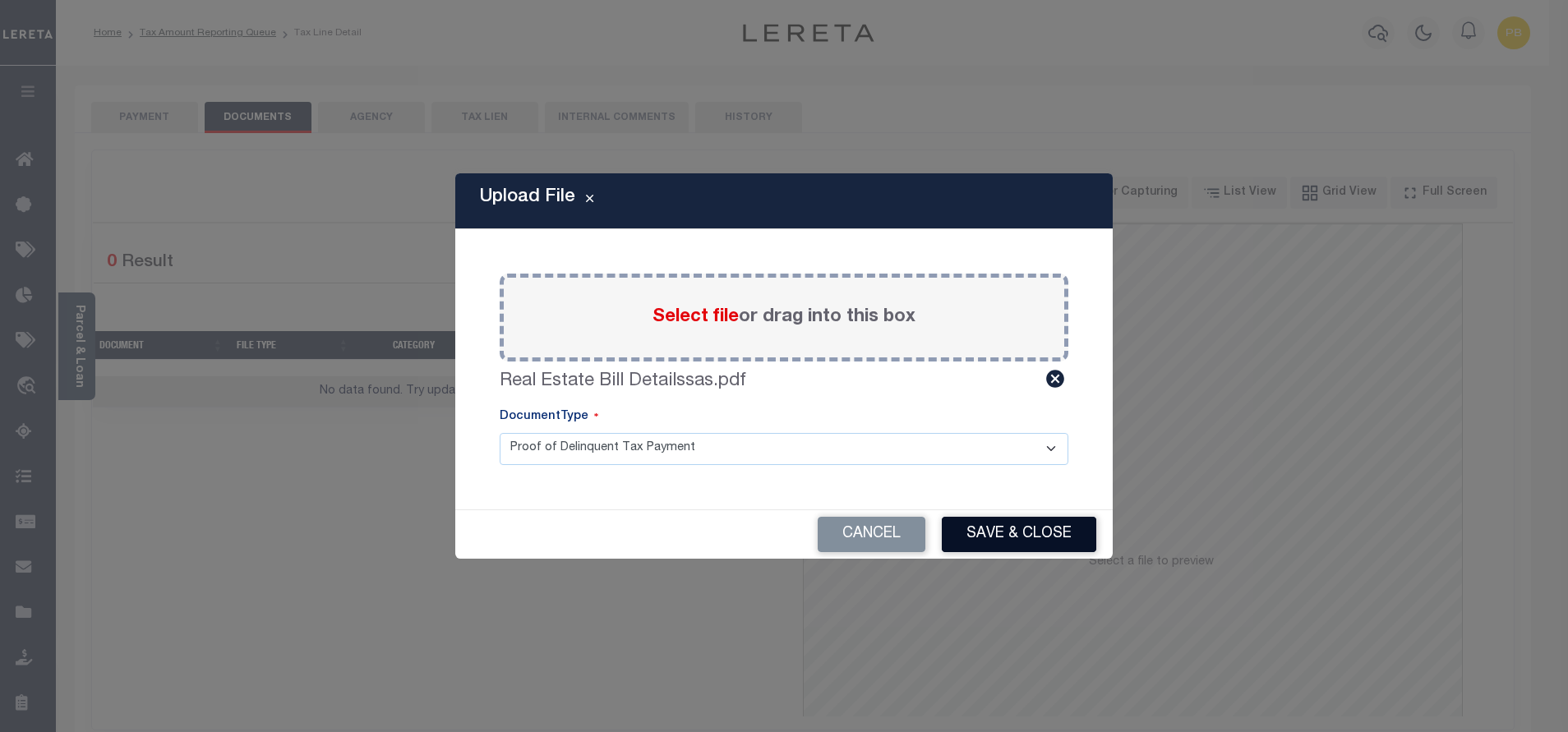
click at [991, 546] on button "Save & Close" at bounding box center [1019, 534] width 154 height 35
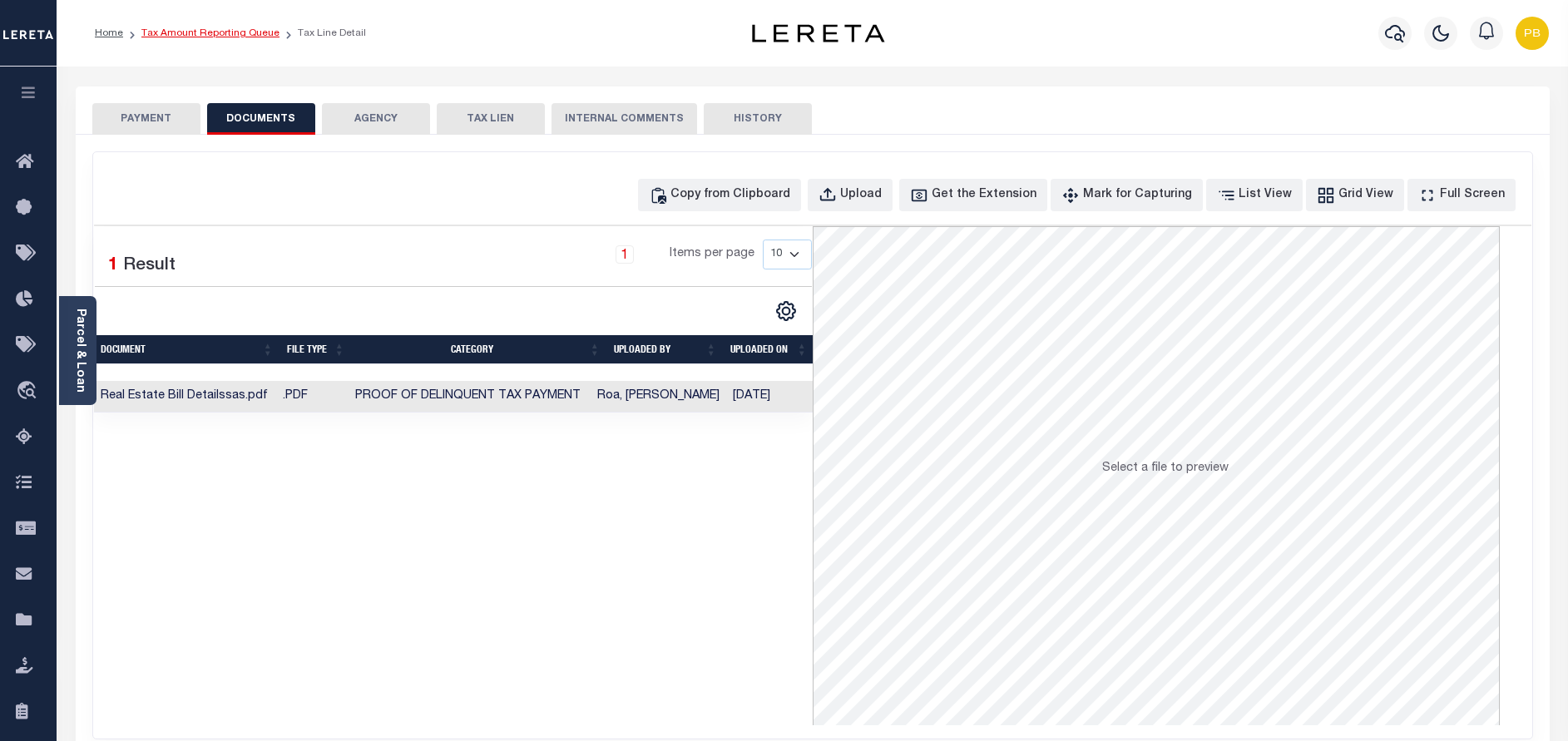
click at [201, 32] on link "Tax Amount Reporting Queue" at bounding box center [210, 33] width 138 height 10
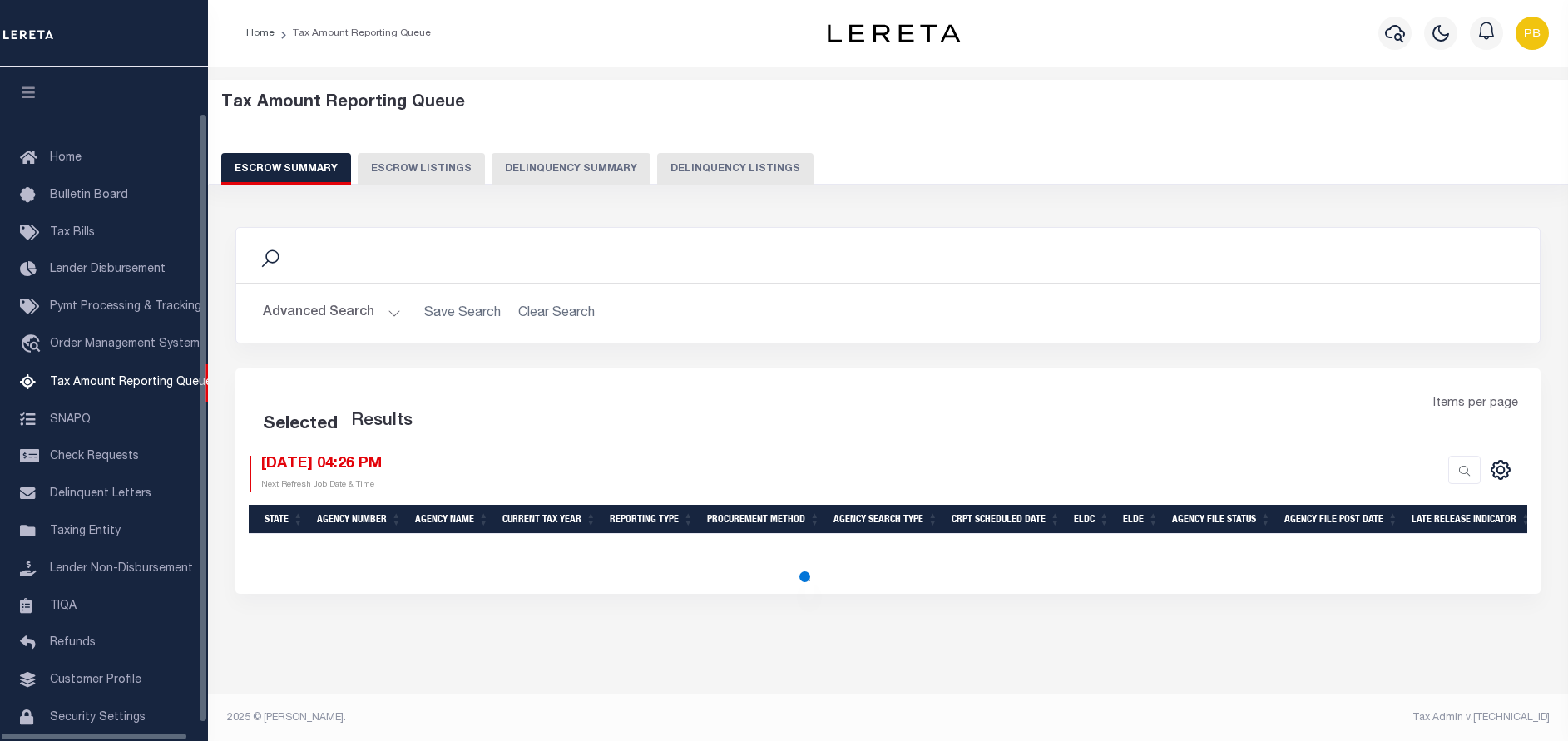
click at [764, 175] on button "Delinquency Listings" at bounding box center [735, 169] width 156 height 32
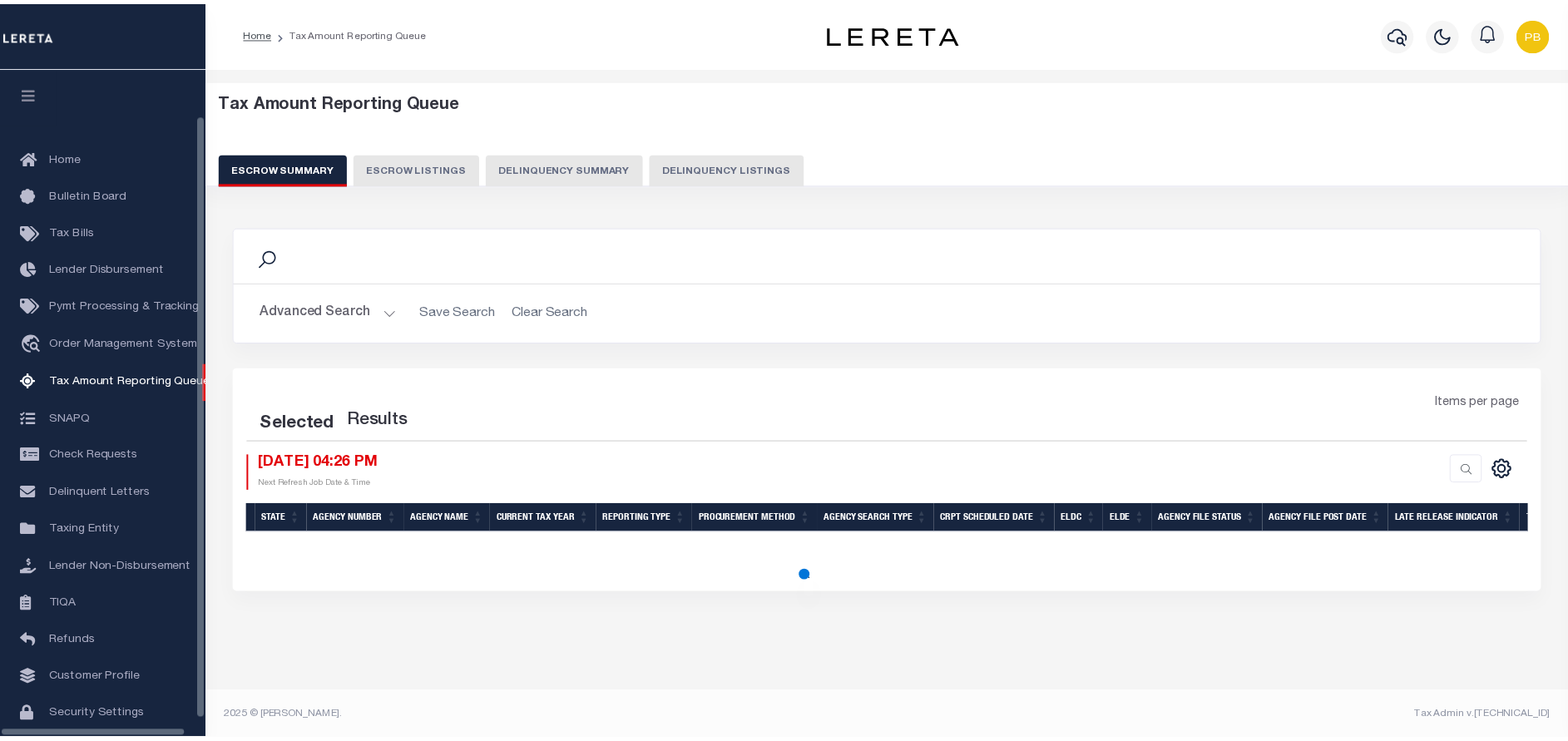
scroll to position [69, 0]
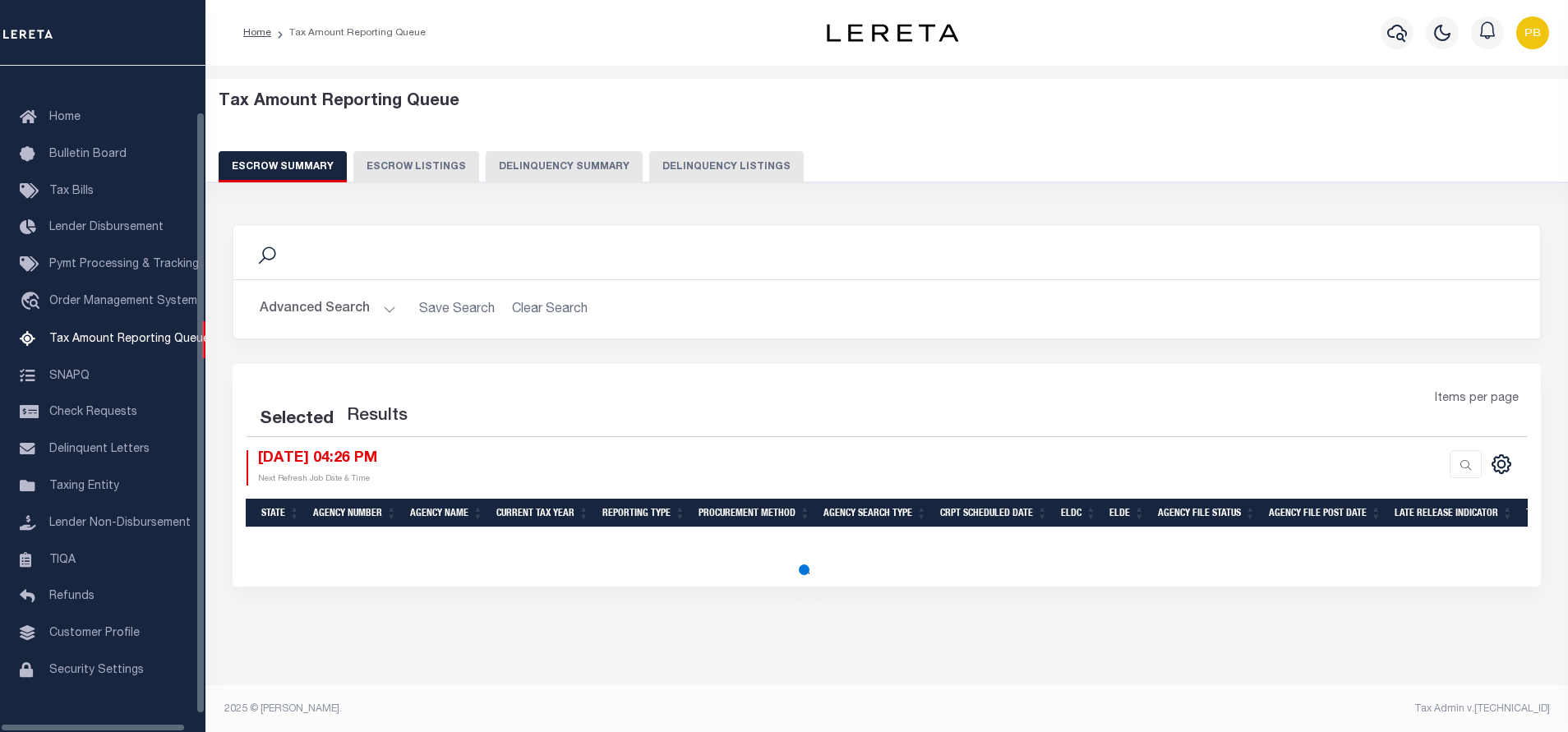
select select "100"
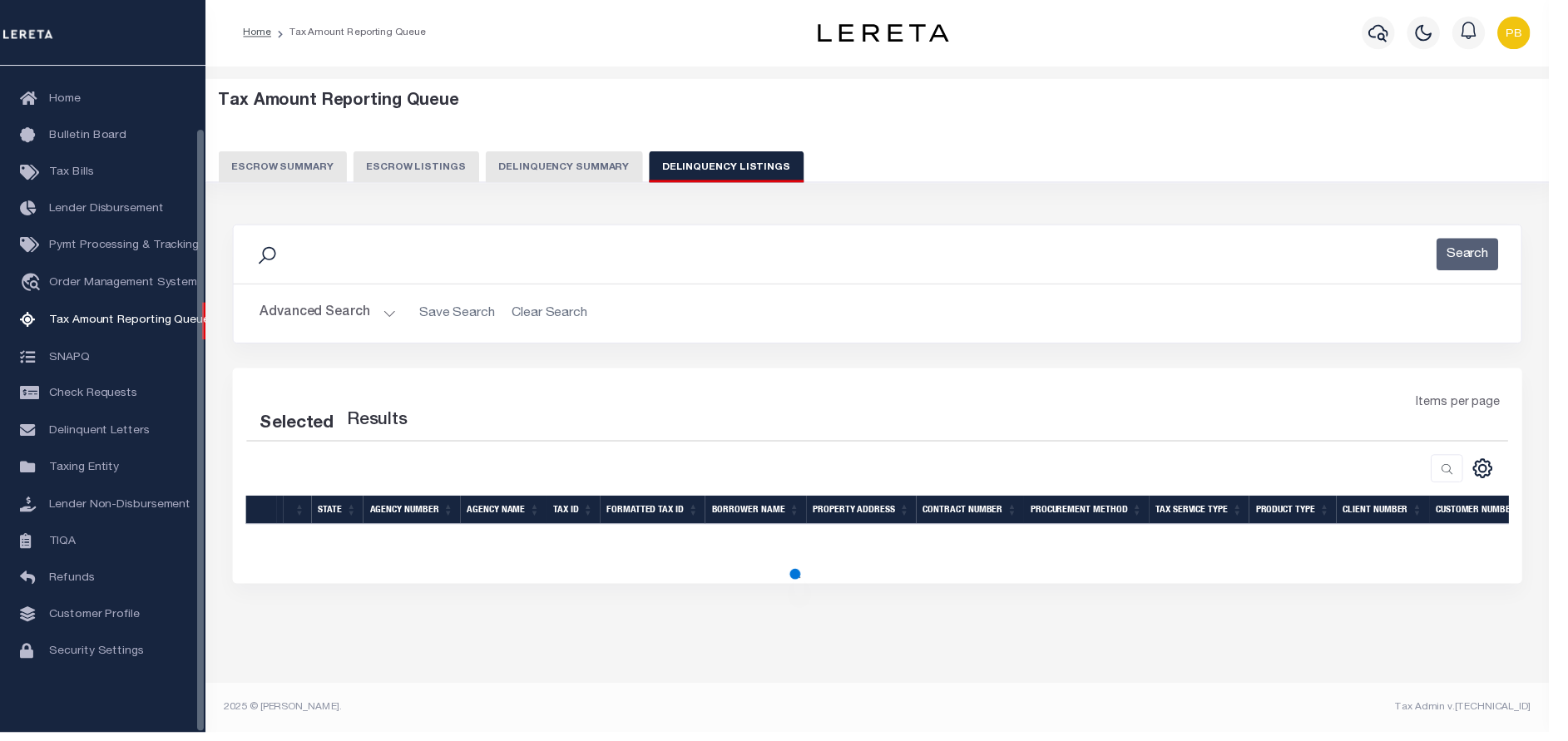
select select "100"
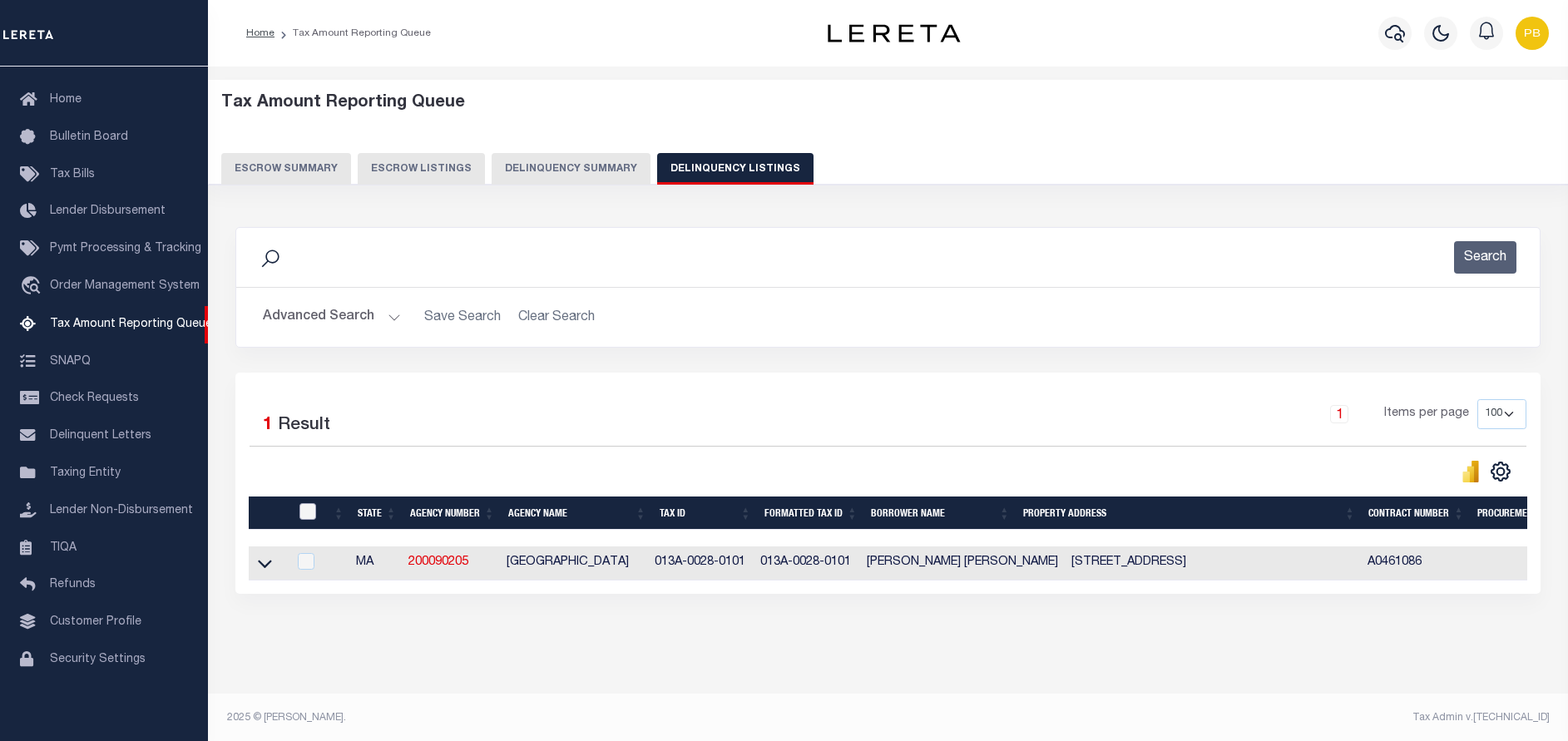
click at [307, 505] on input "checkbox" at bounding box center [307, 512] width 16 height 16
checkbox input "true"
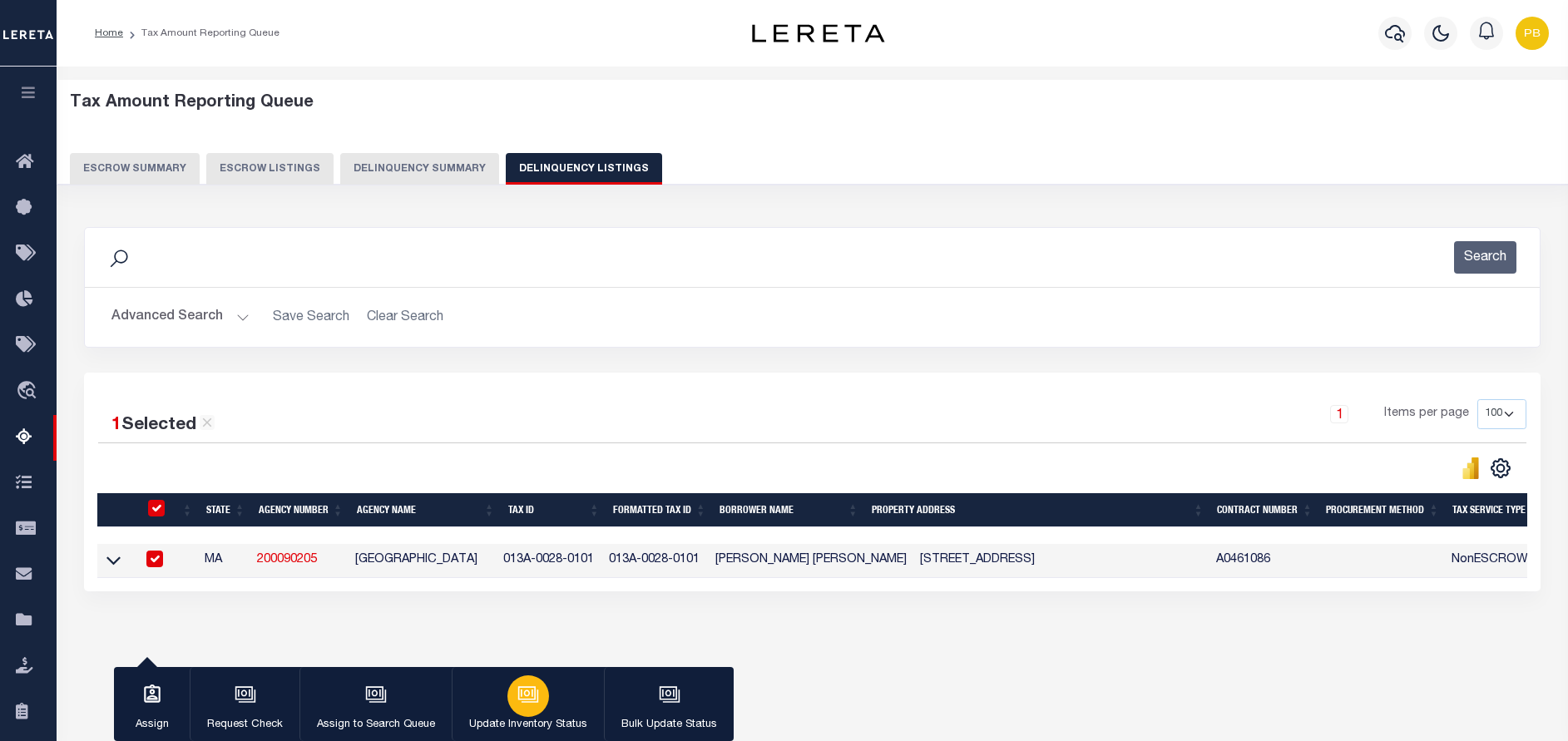
click at [533, 717] on p "Update Inventory Status" at bounding box center [528, 726] width 118 height 16
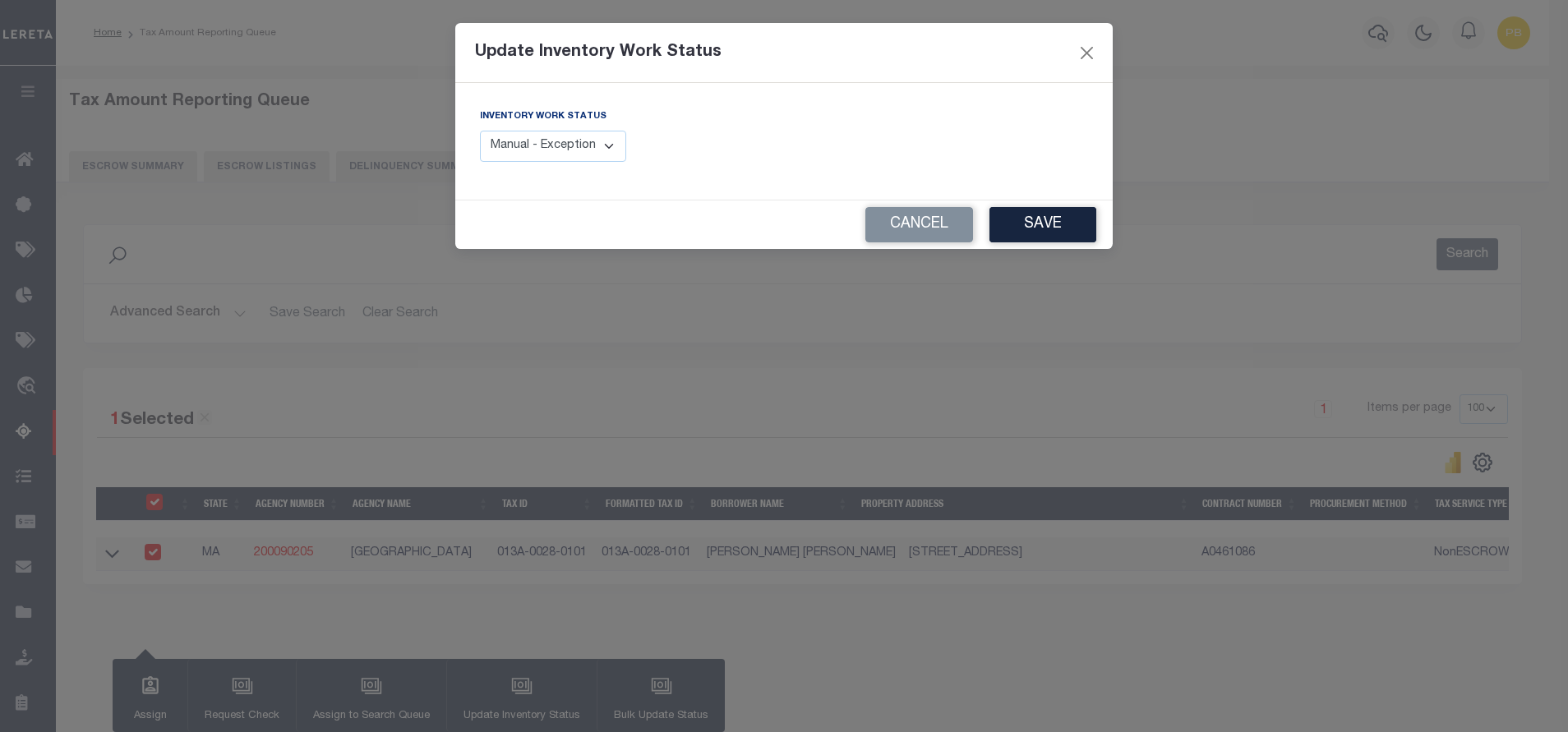
click at [561, 136] on select "Manual - Exception Pended - Awaiting Search Late Add Exception Completed" at bounding box center [553, 147] width 146 height 32
select select "4"
click at [480, 131] on select "Manual - Exception Pended - Awaiting Search Late Add Exception Completed" at bounding box center [553, 147] width 146 height 32
click at [1028, 227] on button "Save" at bounding box center [1042, 224] width 107 height 35
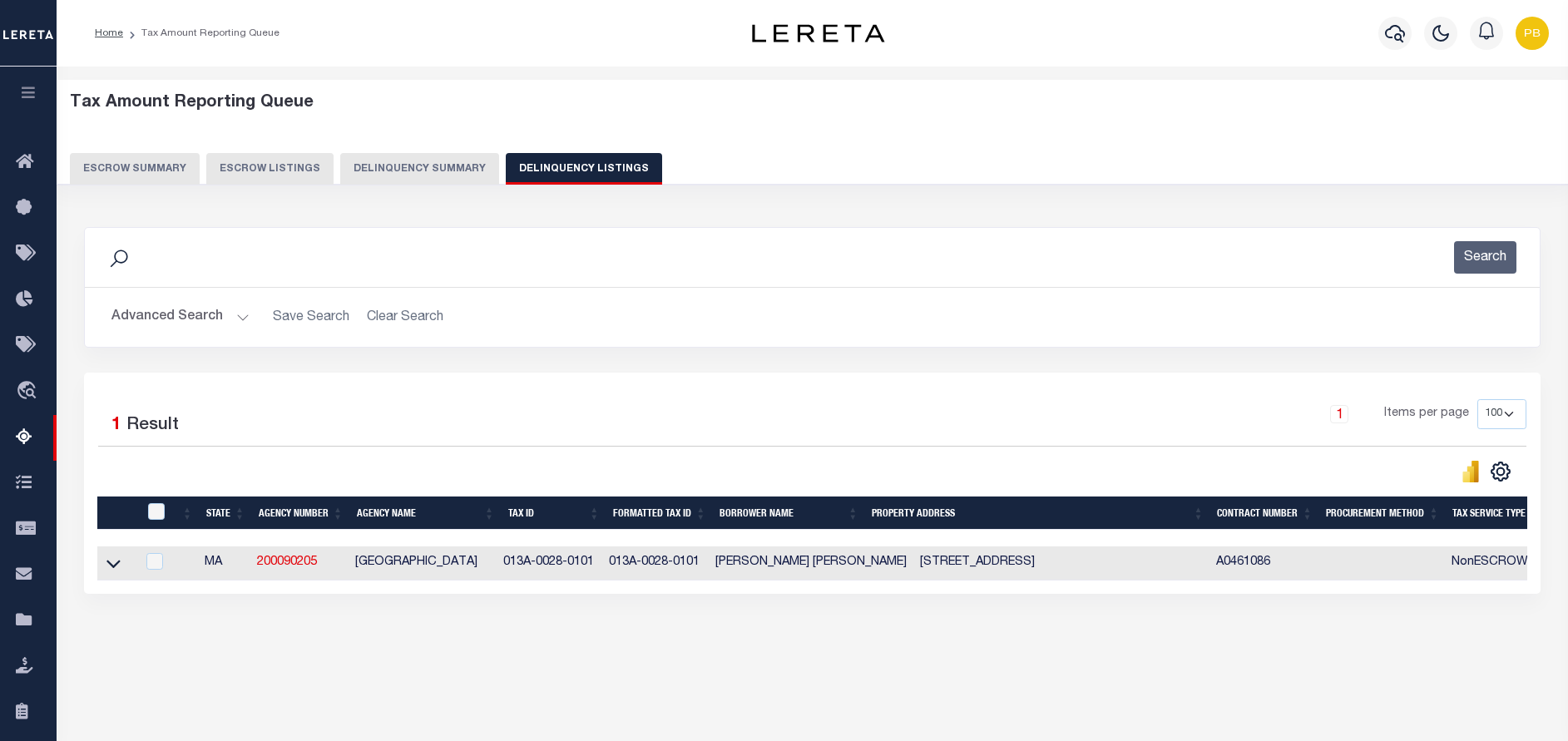
click at [231, 312] on button "Advanced Search" at bounding box center [180, 317] width 138 height 33
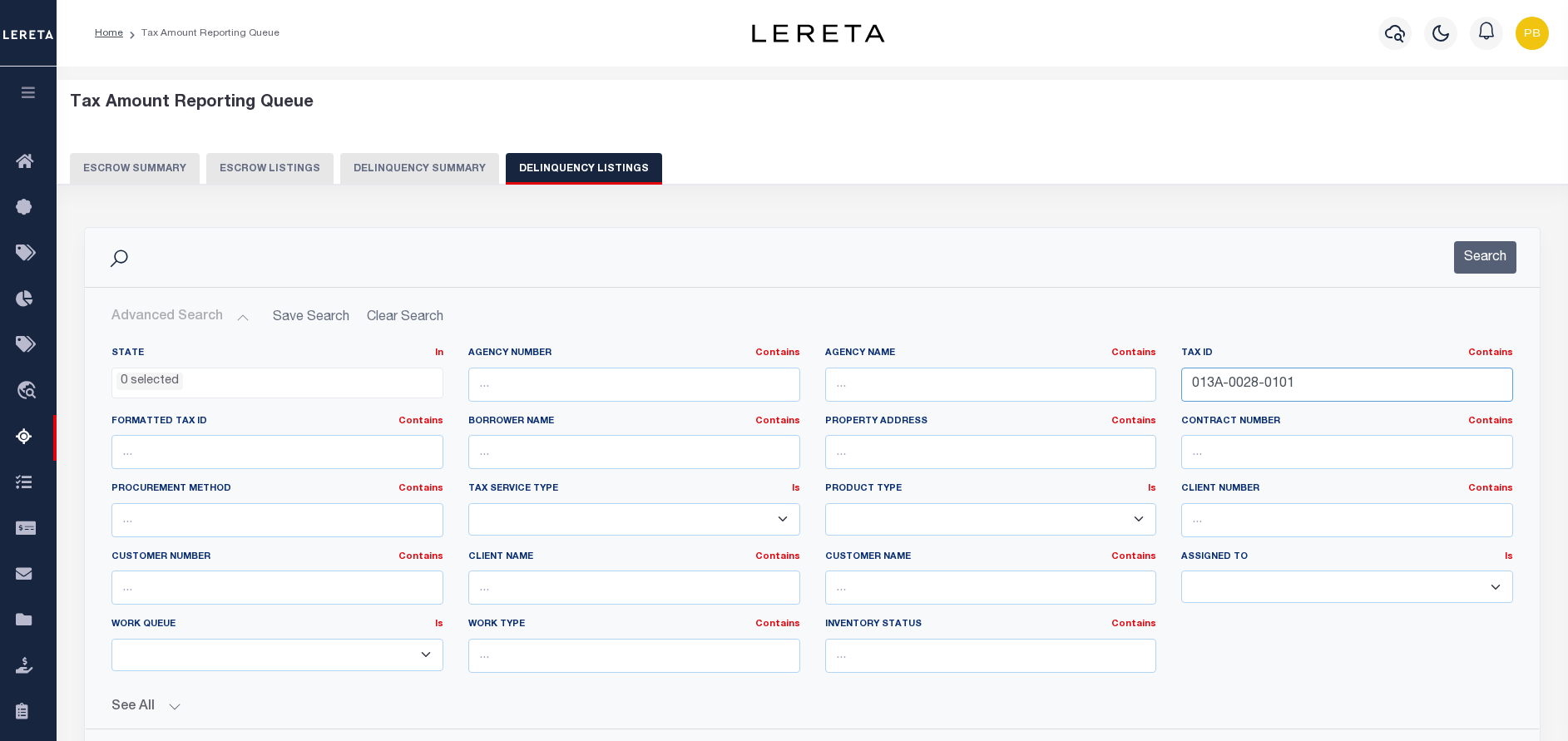
drag, startPoint x: 1328, startPoint y: 375, endPoint x: 1077, endPoint y: 375, distance: 251.0
click at [1077, 375] on div "State In In AK AL AR AZ CA CO CT DC DE FL GA GU HI IA ID IL IN KS [GEOGRAPHIC_D…" at bounding box center [812, 517] width 1427 height 339
paste input "[PHONE_NUMBER]"
type input "[PHONE_NUMBER]"
click at [1474, 259] on button "Search" at bounding box center [1485, 258] width 63 height 33
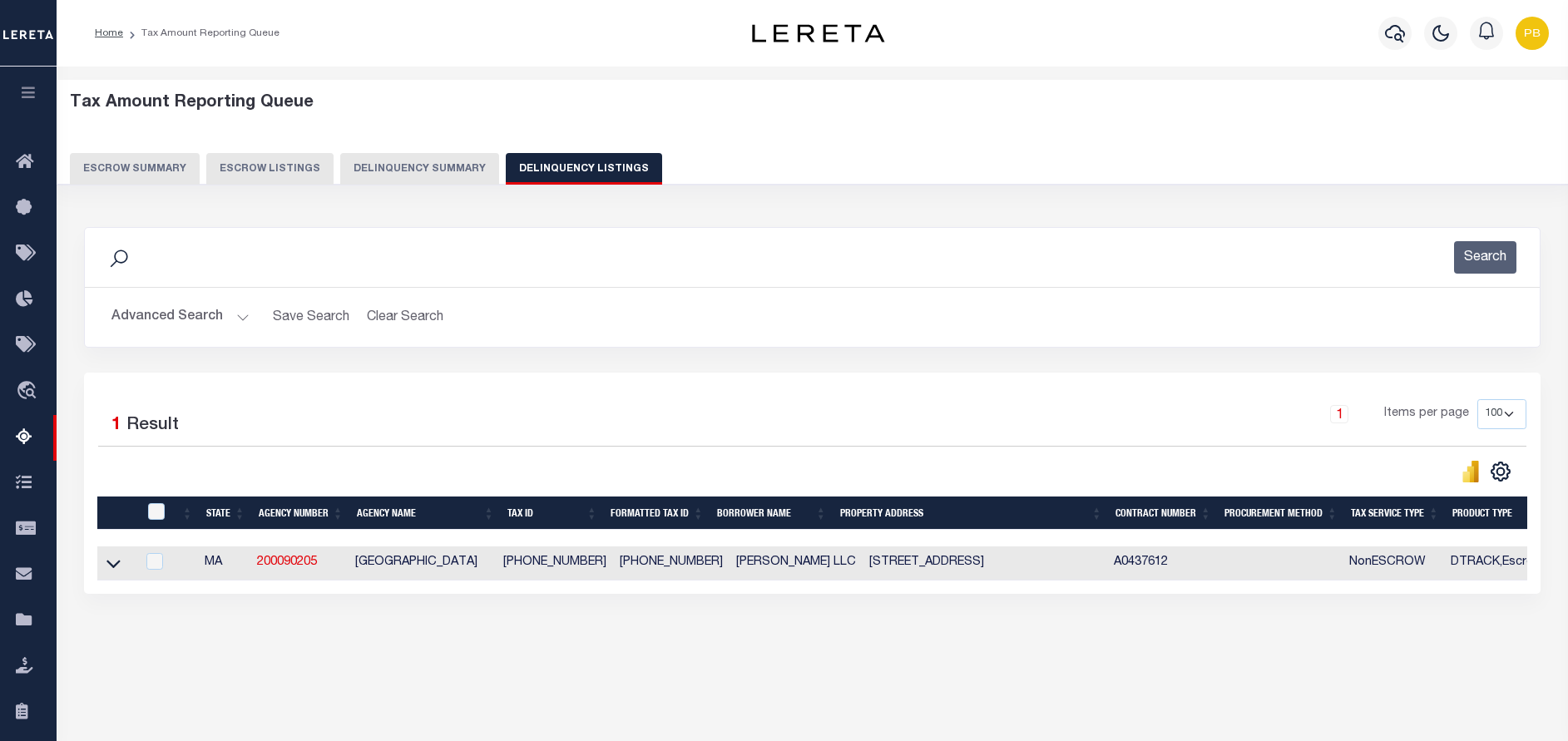
drag, startPoint x: 112, startPoint y: 566, endPoint x: 155, endPoint y: 516, distance: 65.9
click at [112, 566] on icon at bounding box center [113, 563] width 15 height 17
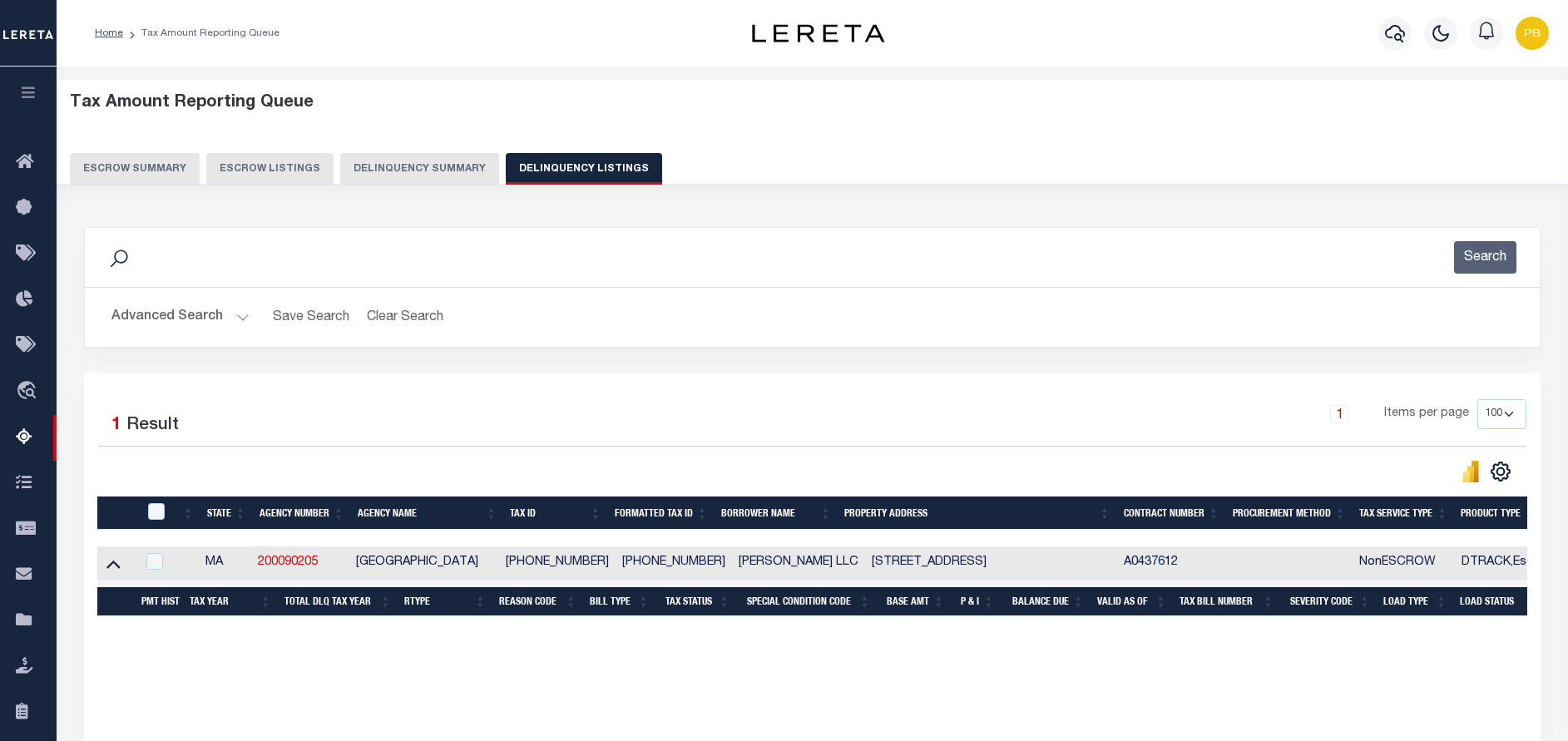
scroll to position [141, 0]
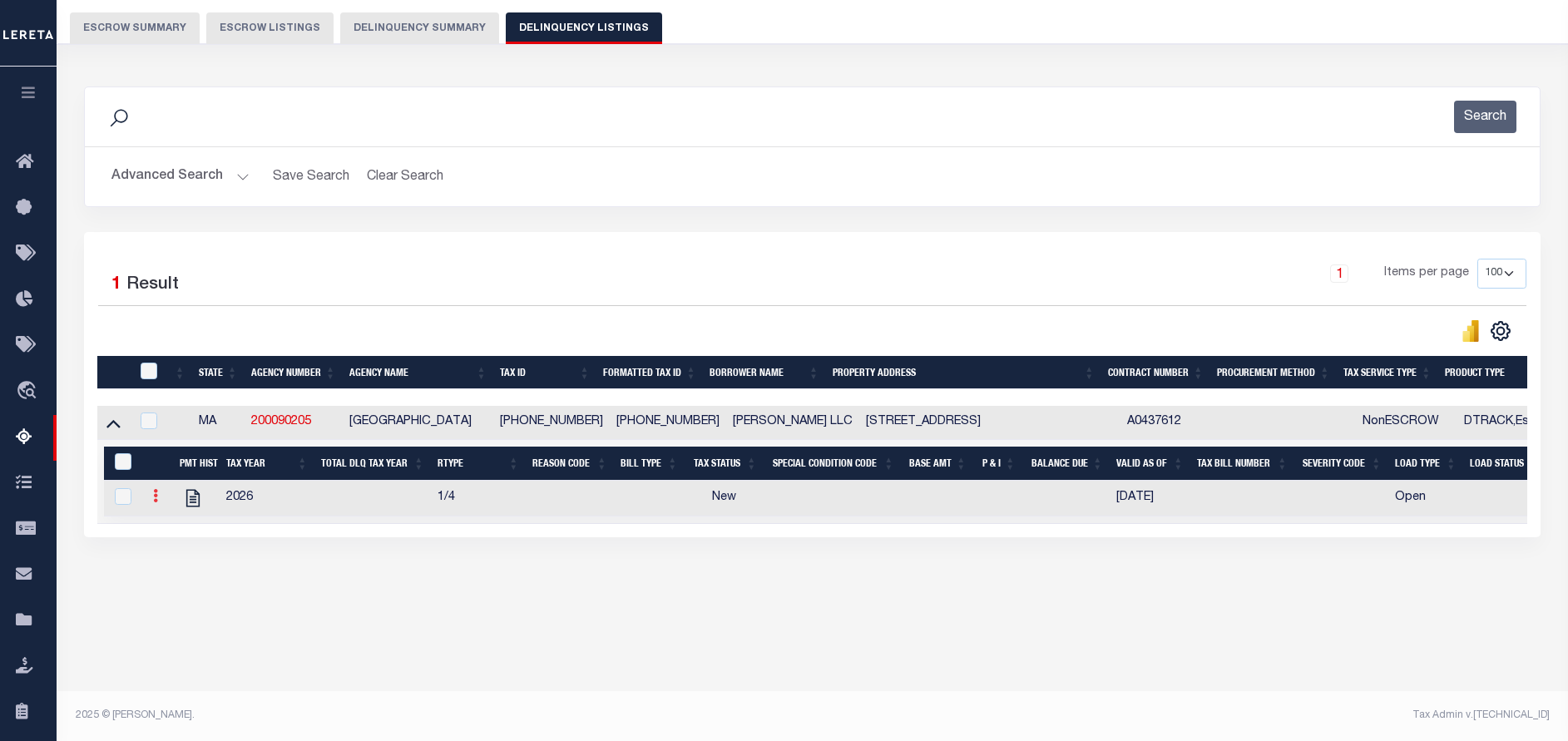
click at [156, 500] on icon at bounding box center [156, 495] width 5 height 14
click at [176, 537] on link "" at bounding box center [175, 522] width 56 height 27
checkbox input "true"
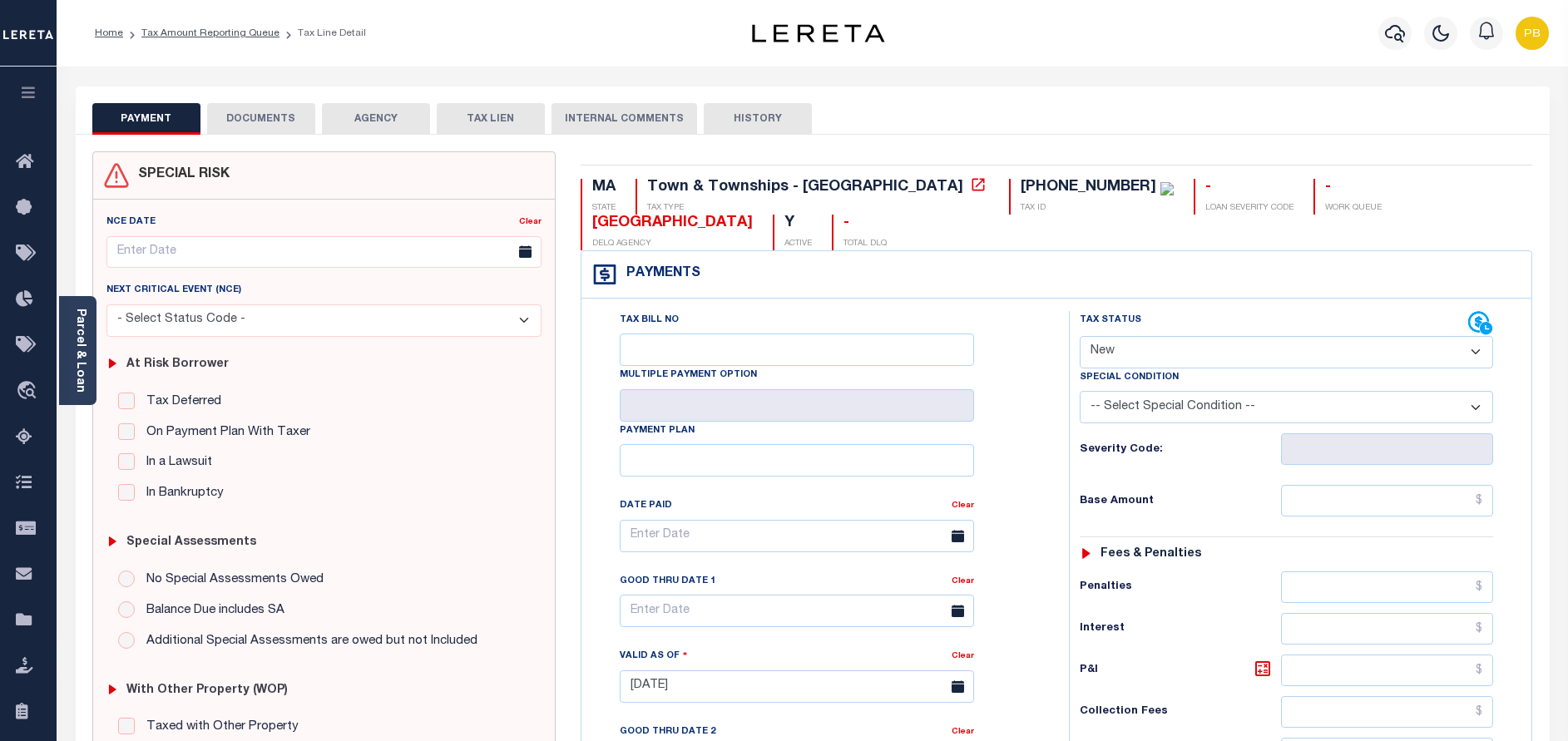
click at [1178, 351] on select "- Select Status Code - Open Due/Unpaid Paid Incomplete No Tax Due Internal Refu…" at bounding box center [1287, 353] width 414 height 33
select select "PYD"
click at [1080, 337] on select "- Select Status Code - Open Due/Unpaid Paid Incomplete No Tax Due Internal Refu…" at bounding box center [1287, 353] width 414 height 33
type input "[DATE]"
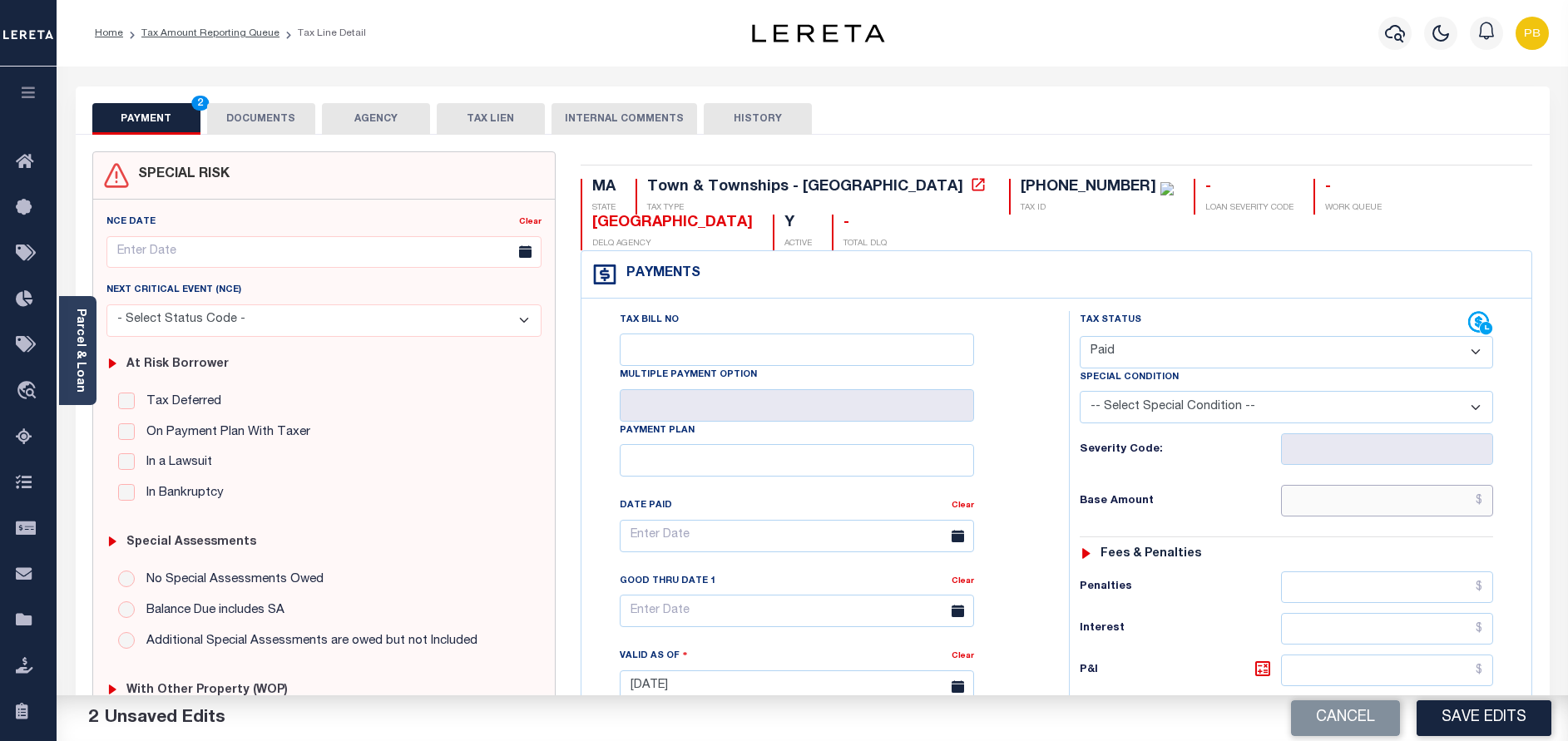
click at [1366, 506] on input "text" at bounding box center [1388, 501] width 212 height 32
paste input "3,628.07"
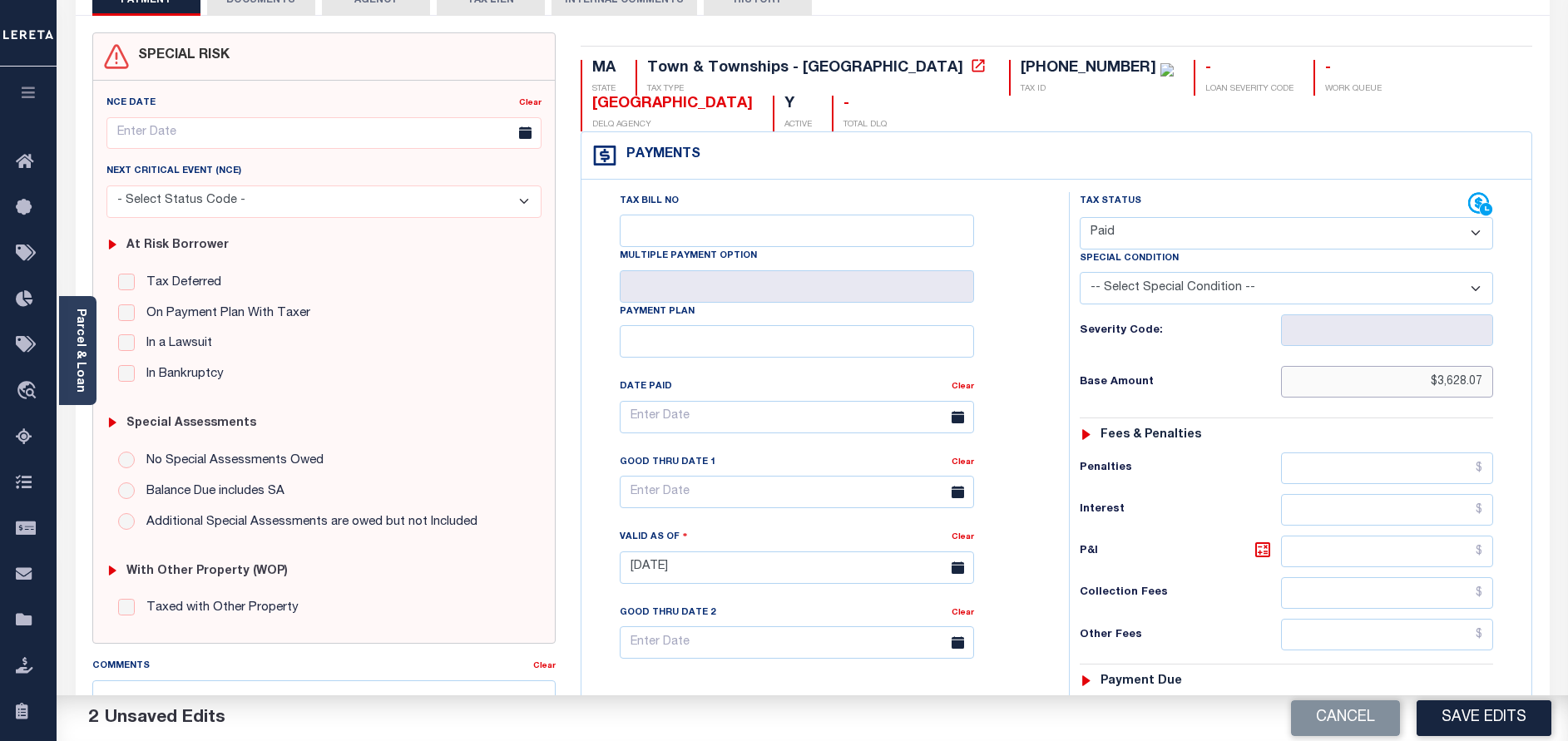
scroll to position [375, 0]
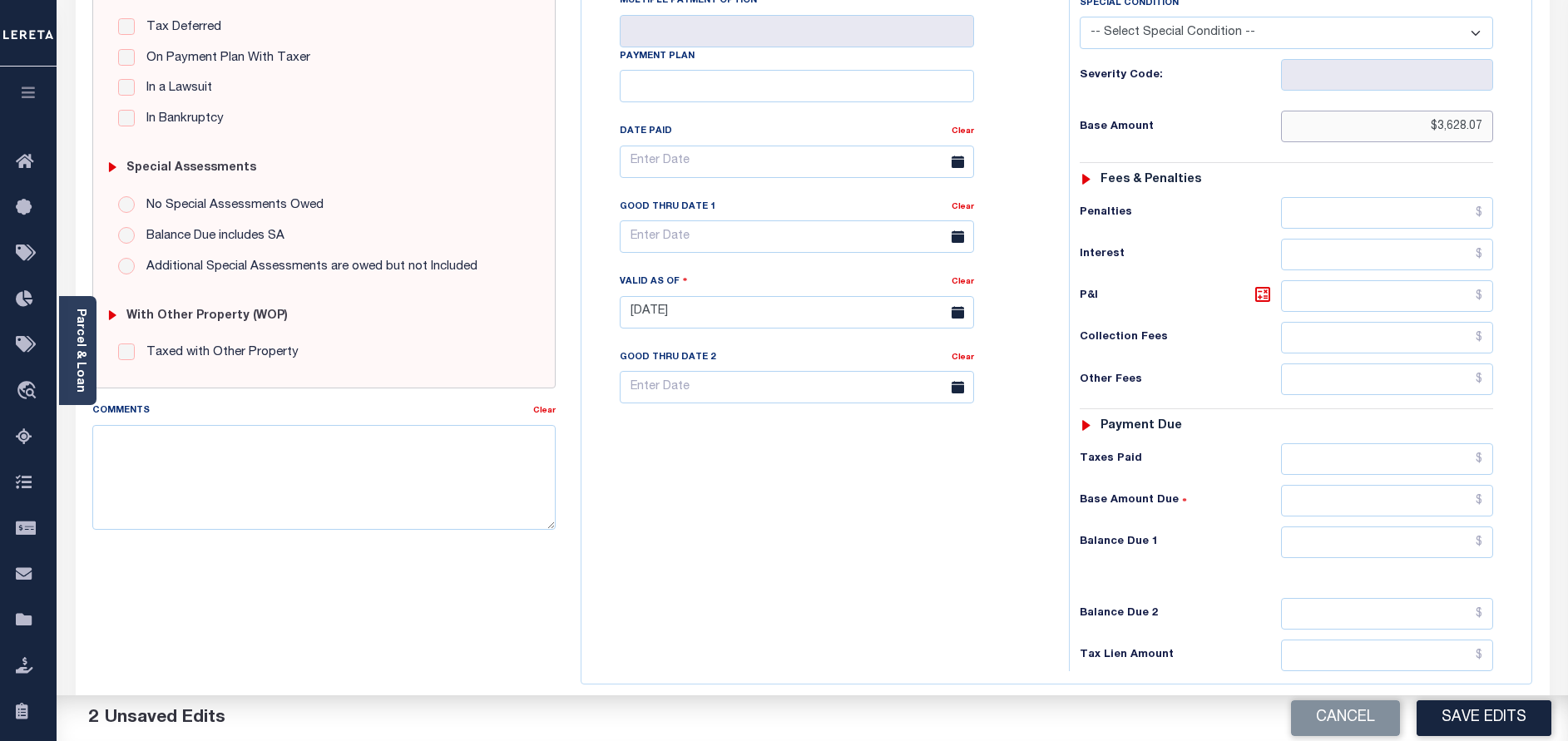
type input "$3,628.07"
click at [1364, 470] on input "text" at bounding box center [1388, 459] width 212 height 32
paste input "3,628.07"
type input "$3,628.07"
click at [1415, 542] on input "text" at bounding box center [1388, 542] width 212 height 32
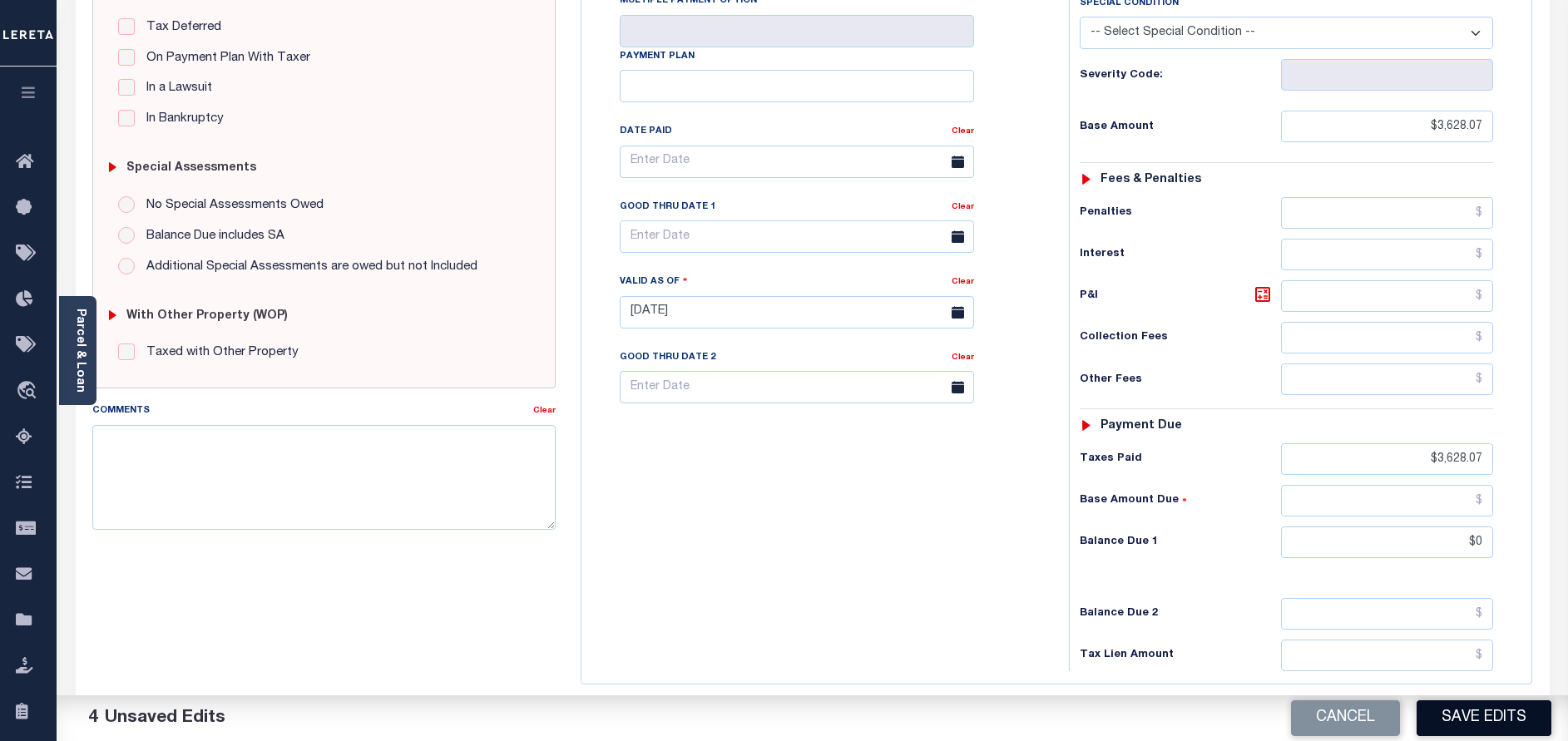
type input "$0.00"
click at [1486, 719] on button "Save Edits" at bounding box center [1484, 717] width 135 height 35
checkbox input "false"
type input "$3,628.07"
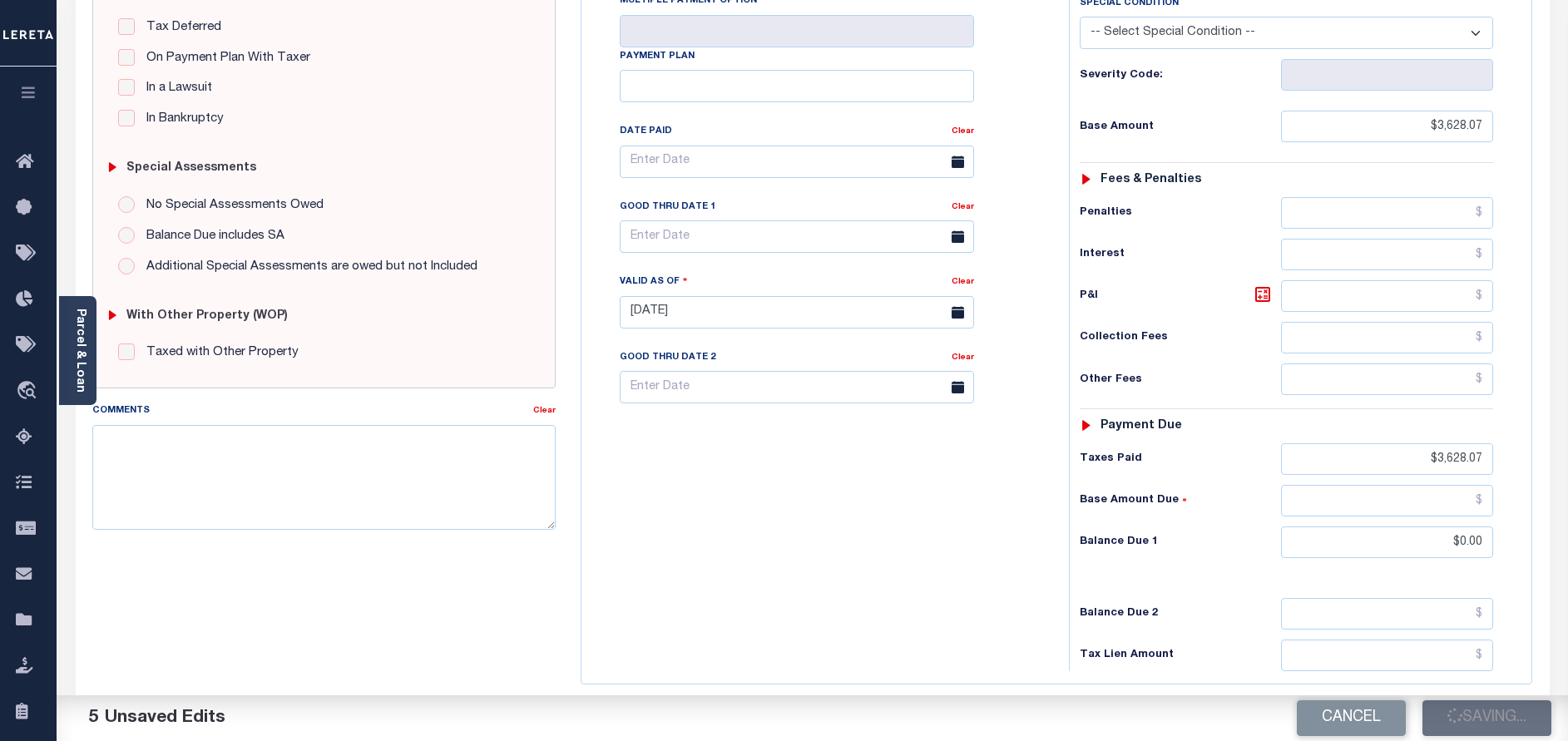
type input "$0"
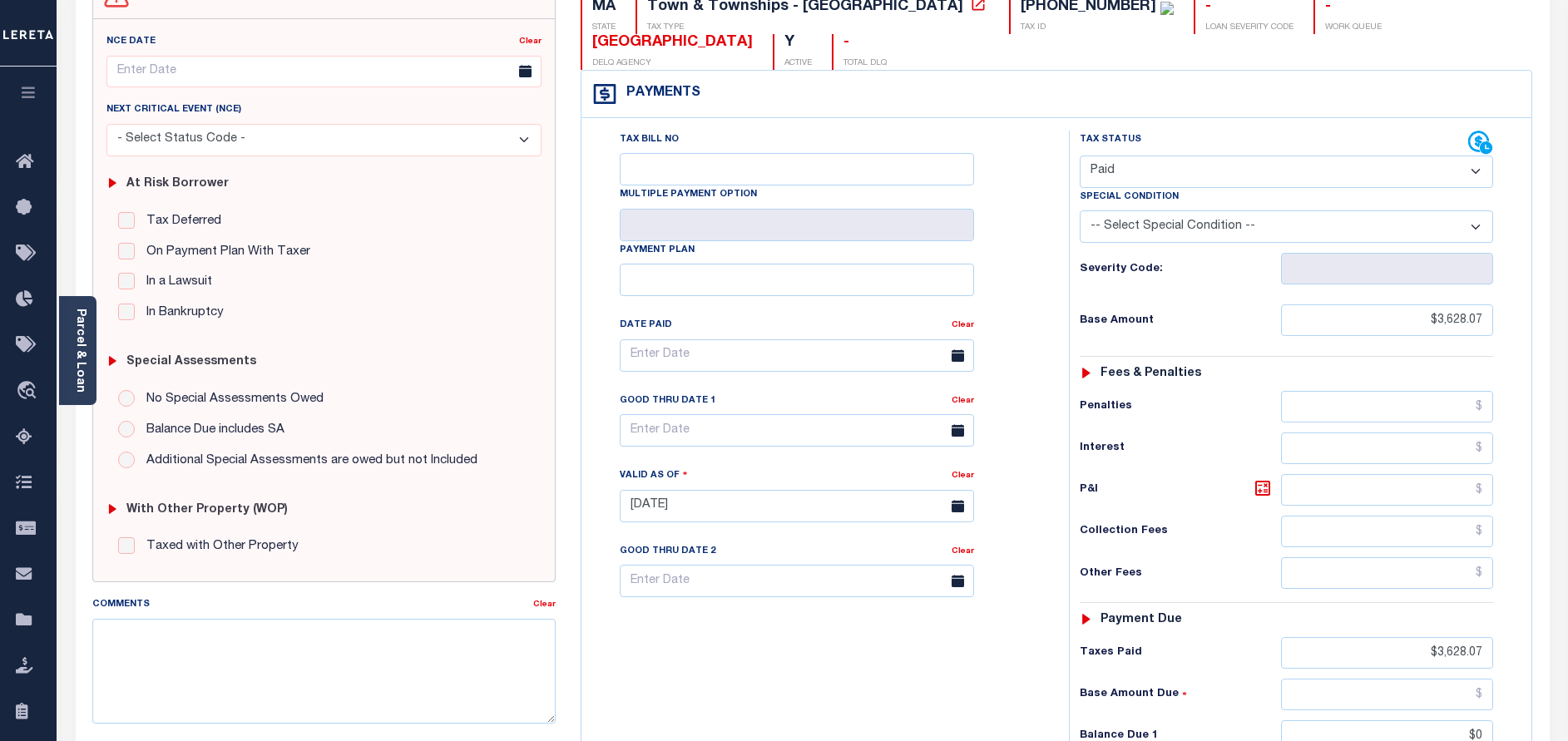
scroll to position [0, 0]
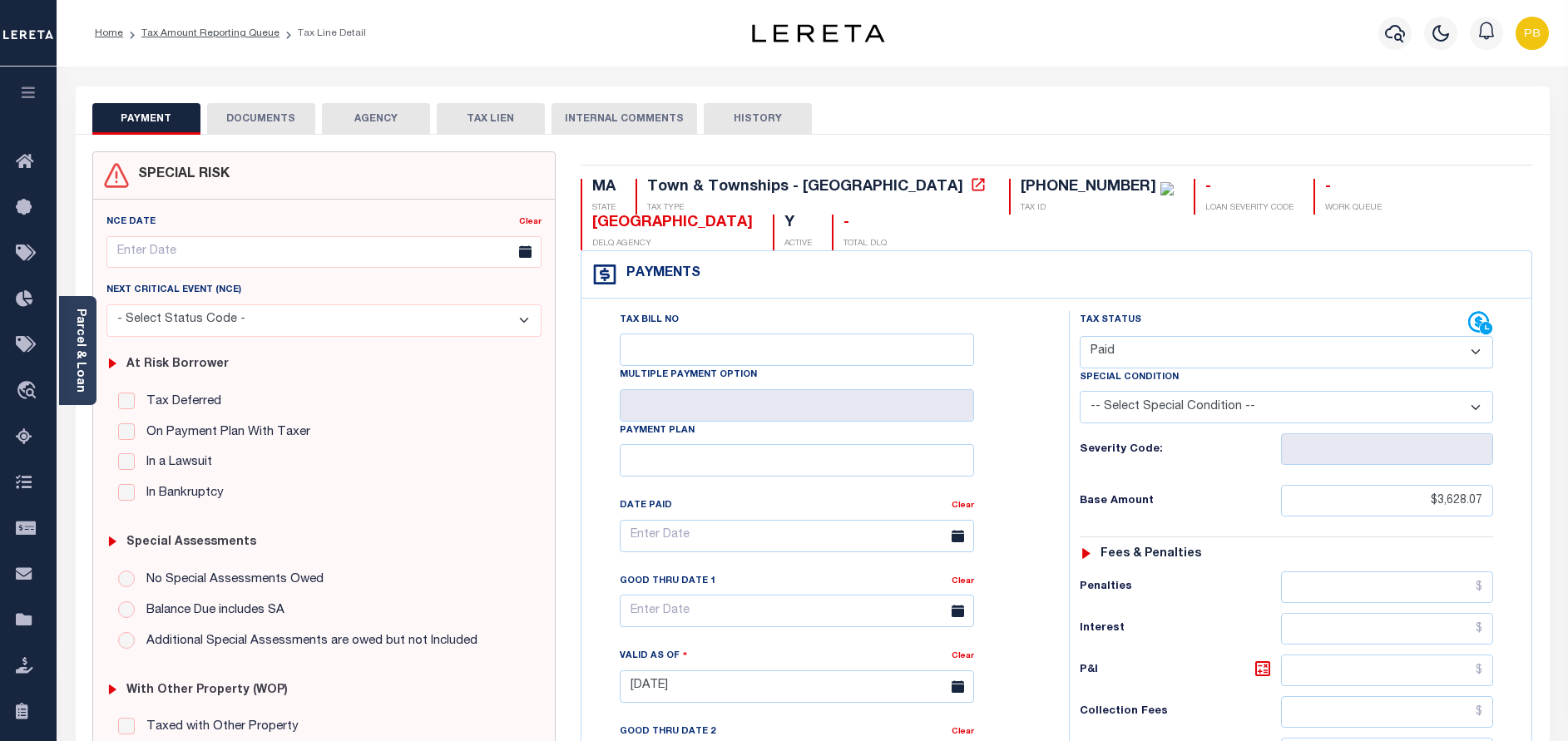
click at [293, 116] on button "DOCUMENTS" at bounding box center [260, 119] width 108 height 32
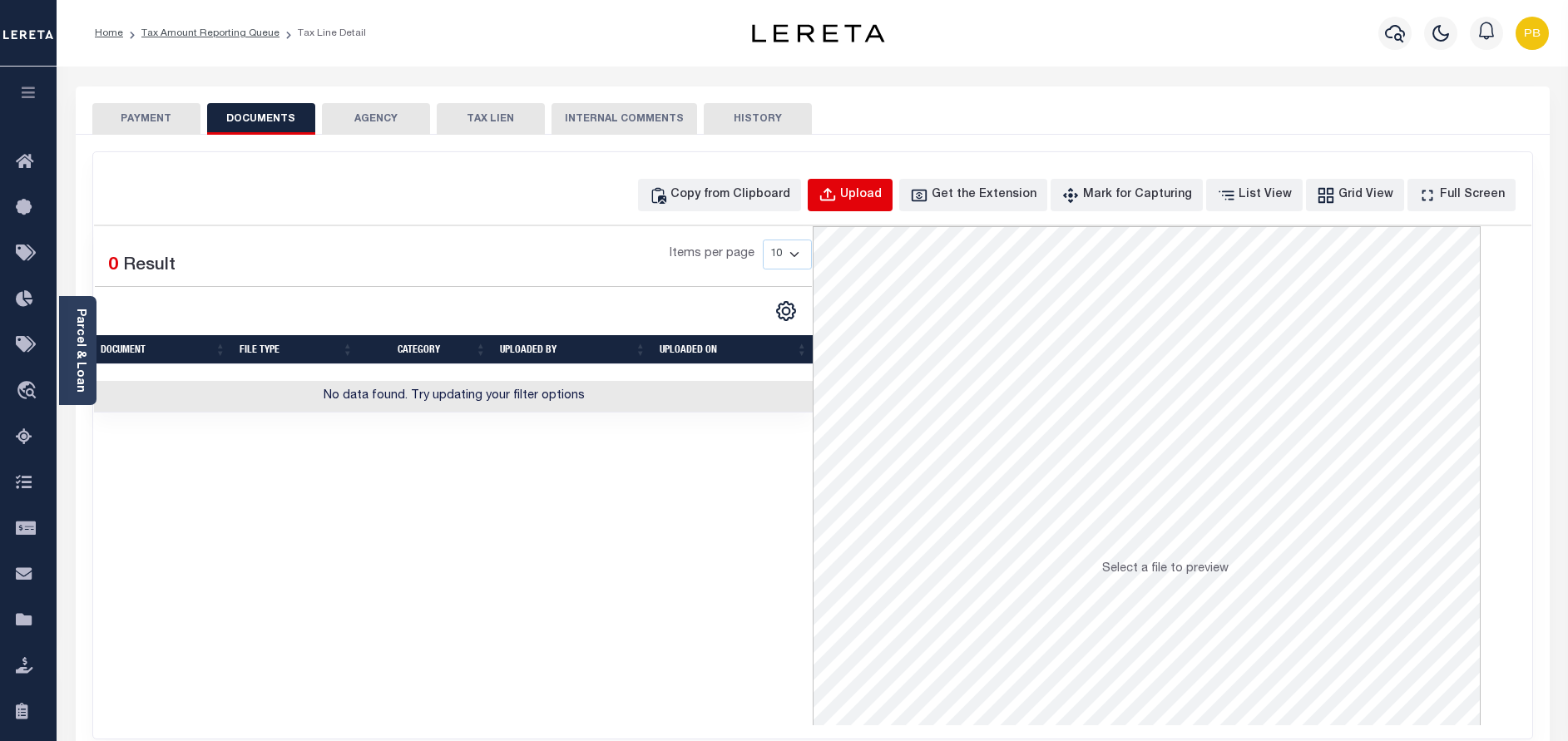
click at [881, 191] on div "Upload" at bounding box center [861, 195] width 42 height 18
select select "POP"
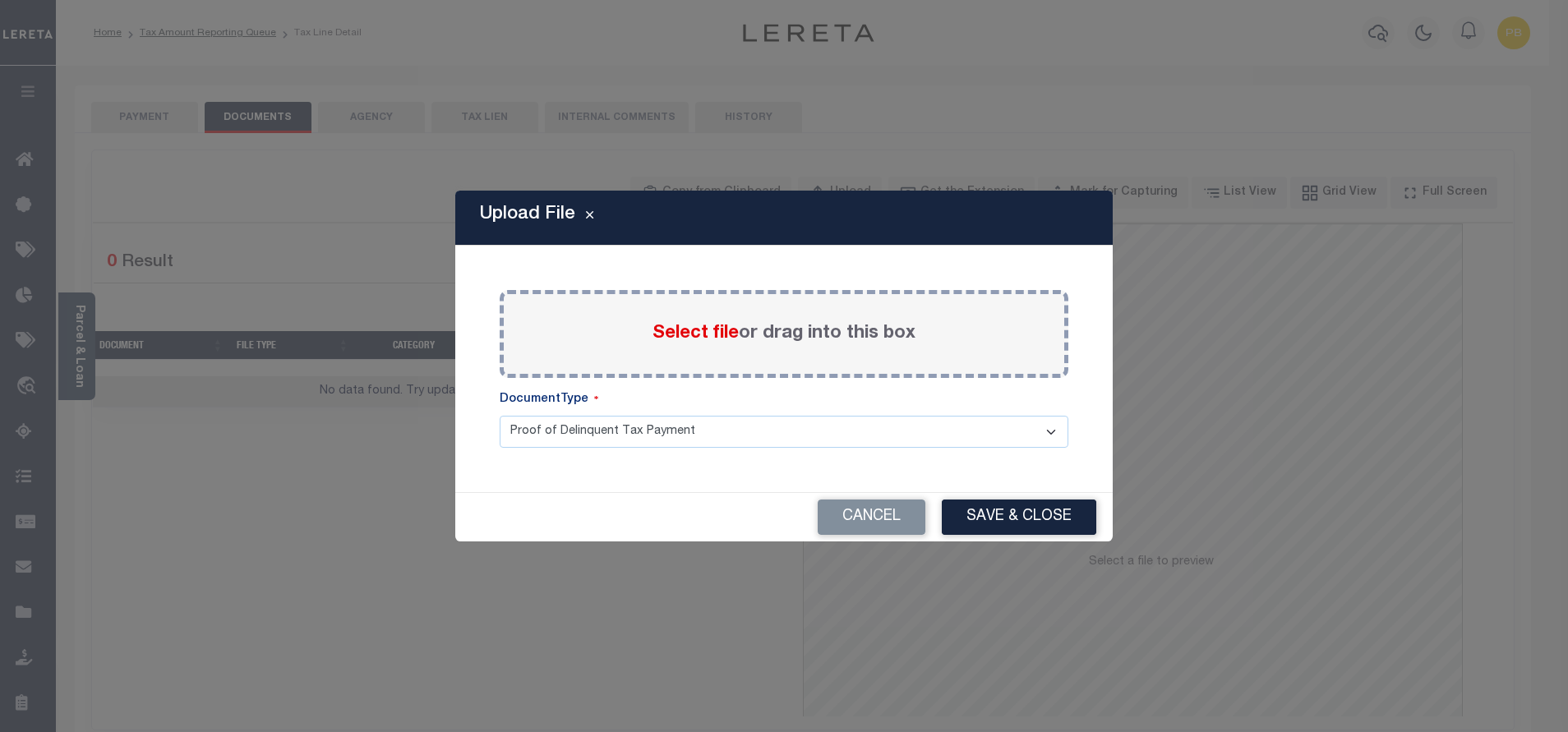
click at [701, 332] on span "Select file" at bounding box center [695, 333] width 86 height 18
click at [0, 0] on input "Select file or drag into this box" at bounding box center [0, 0] width 0 height 0
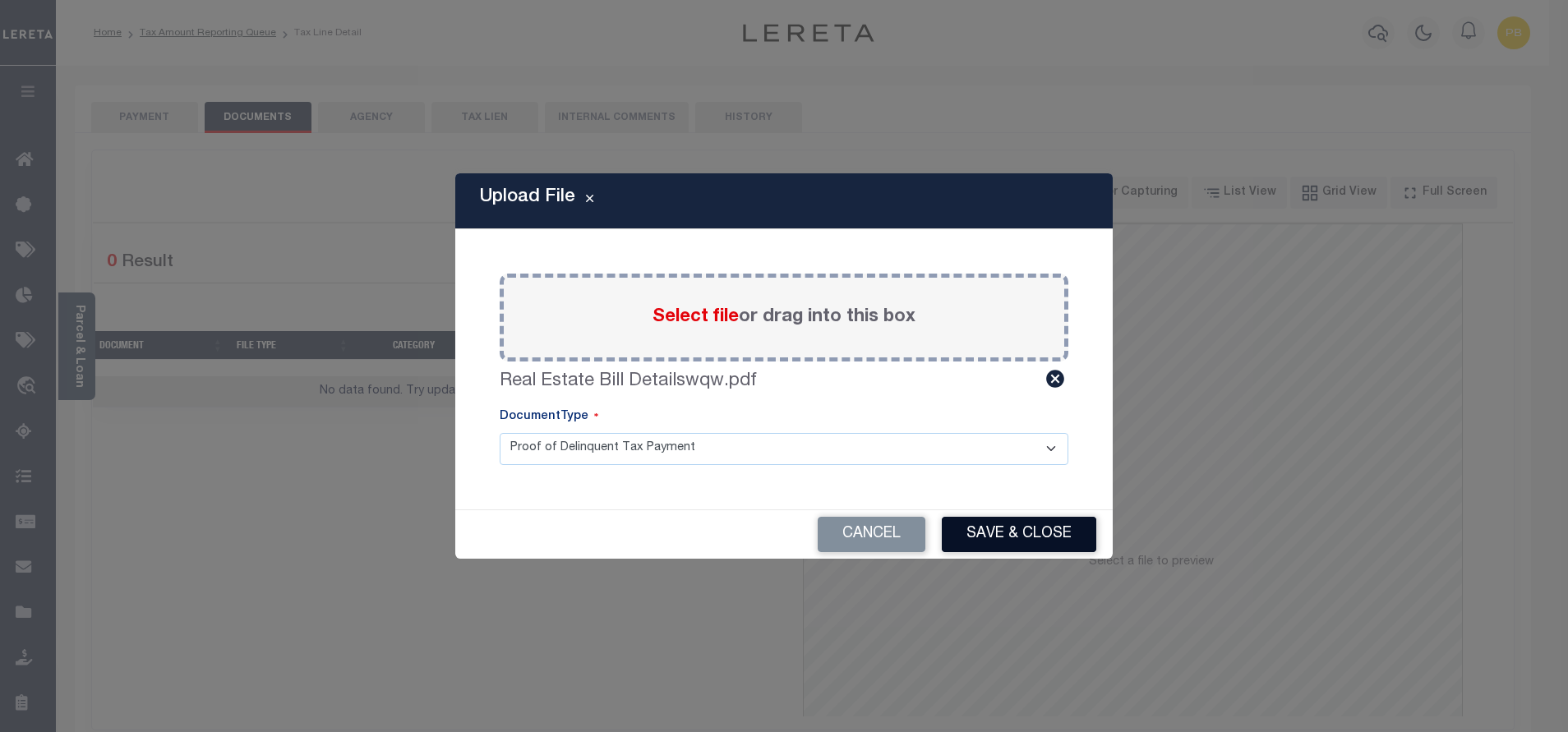
click at [1038, 545] on button "Save & Close" at bounding box center [1019, 534] width 154 height 35
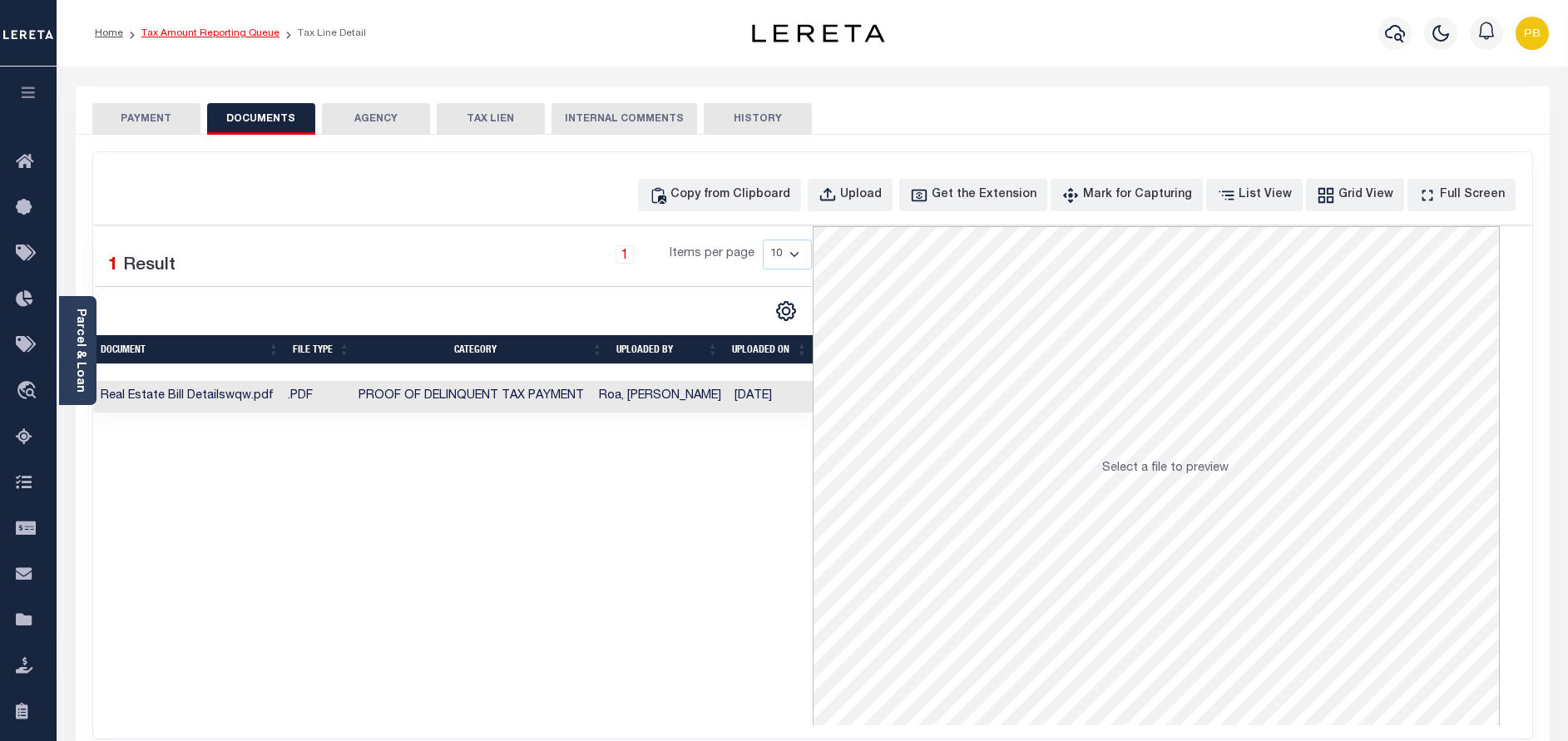
click at [244, 28] on link "Tax Amount Reporting Queue" at bounding box center [210, 33] width 138 height 10
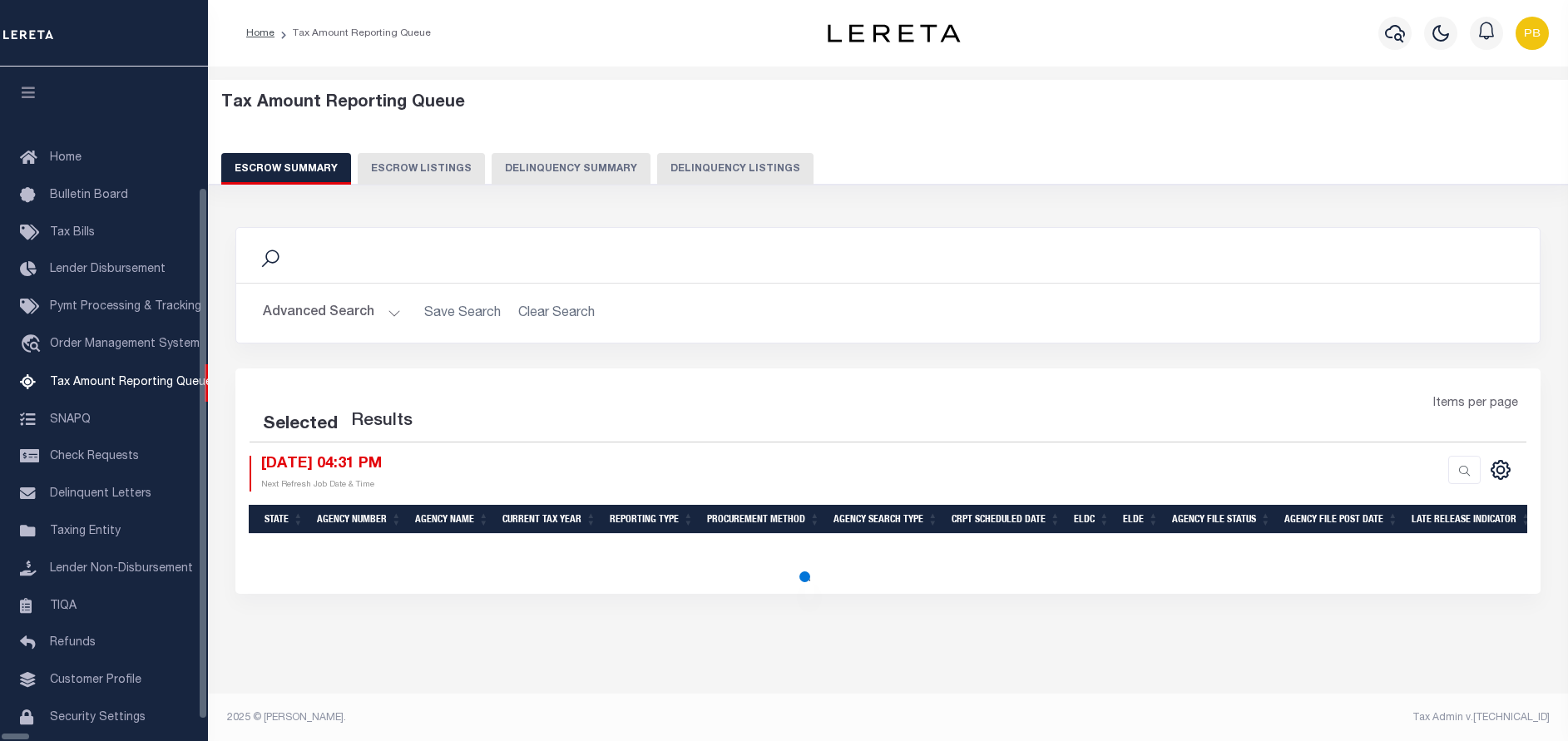
click at [657, 171] on button "Delinquency Listings" at bounding box center [735, 169] width 156 height 32
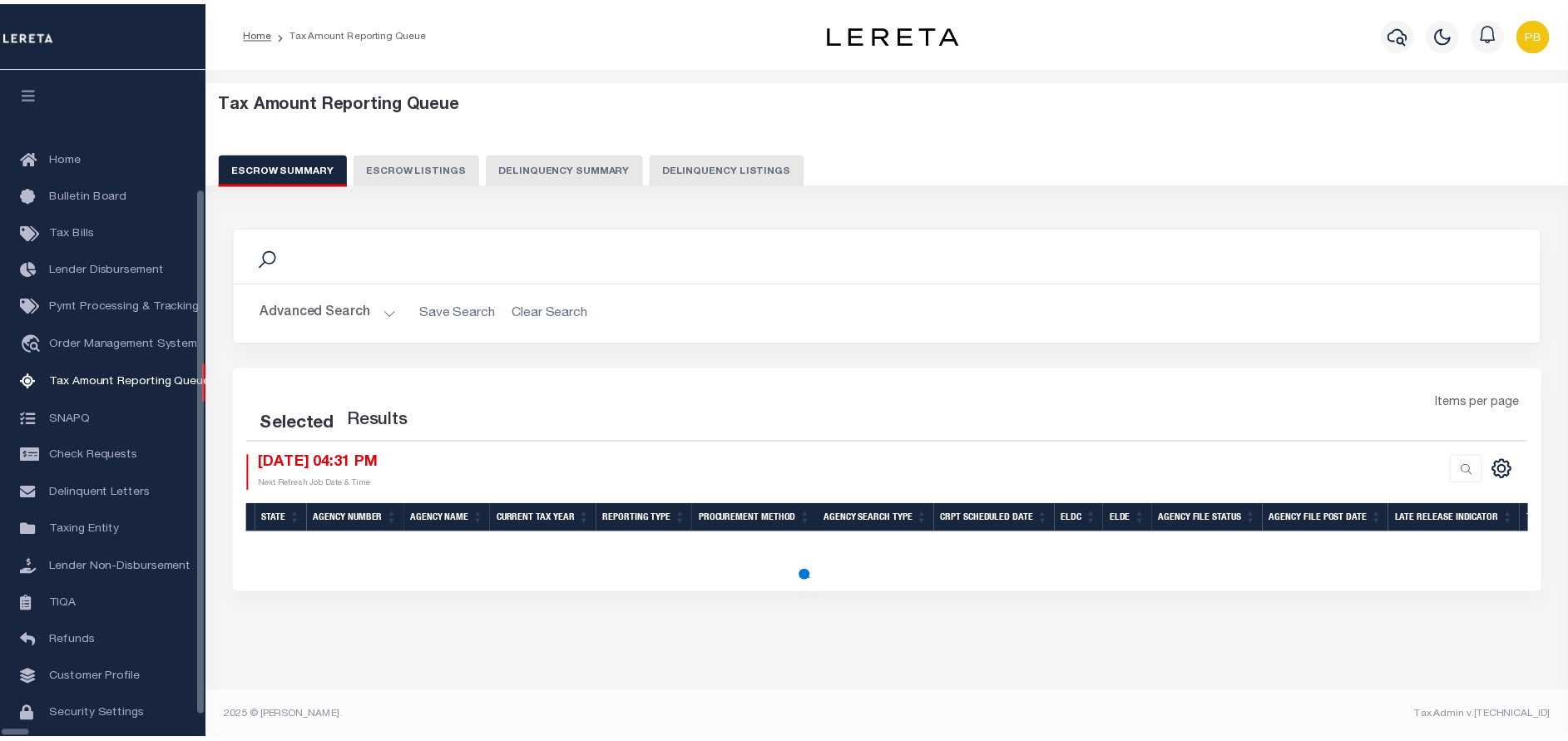
scroll to position [51, 0]
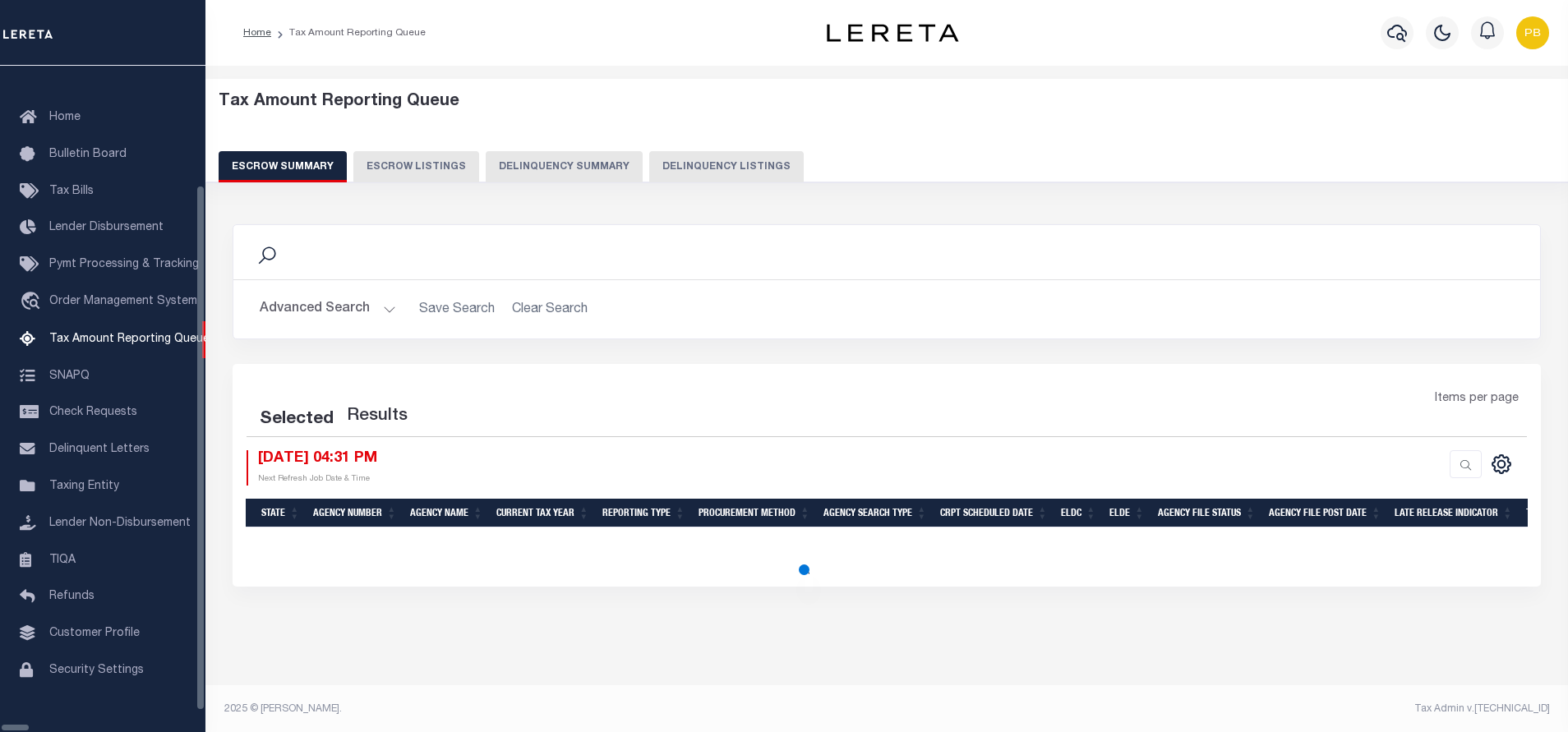
select select "100"
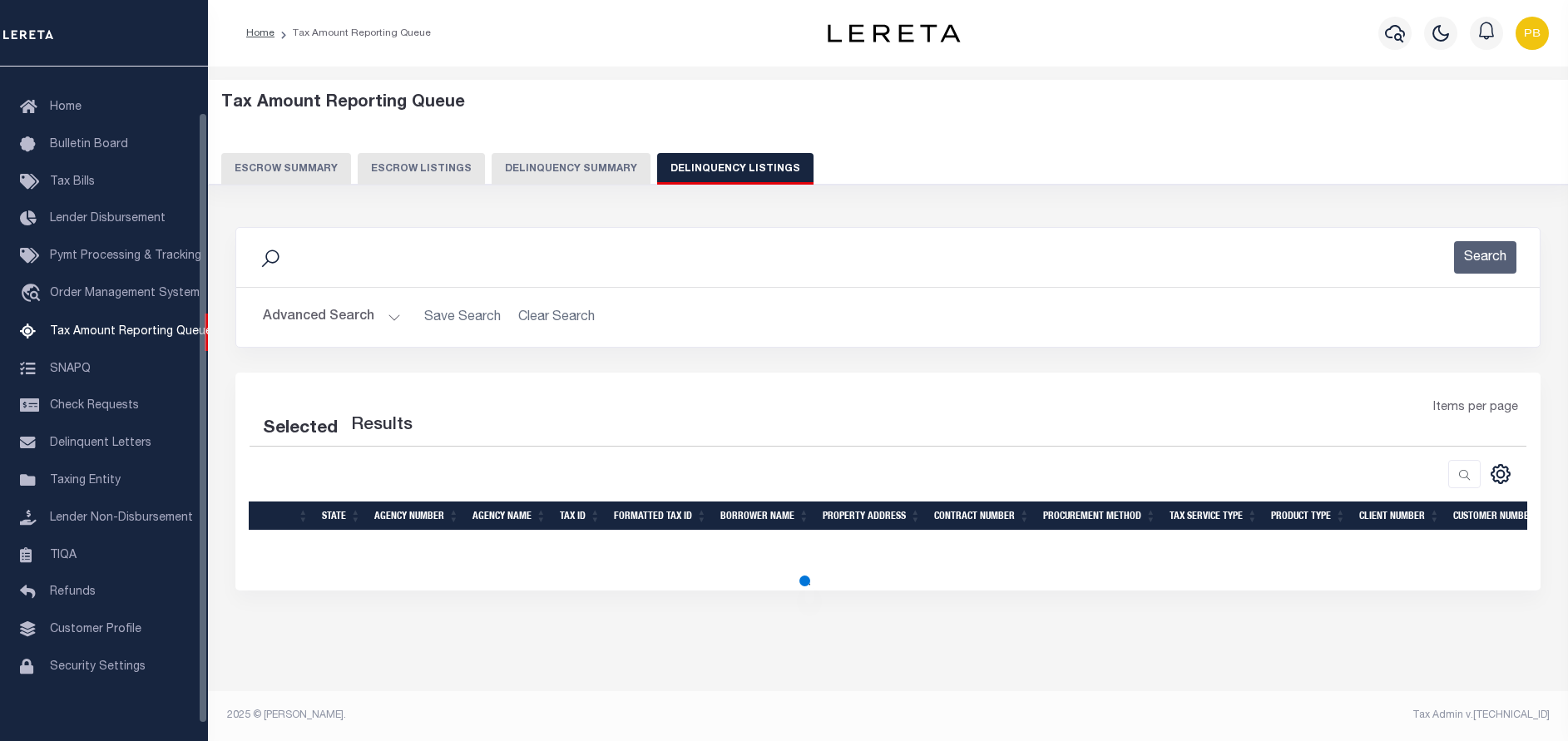
select select "100"
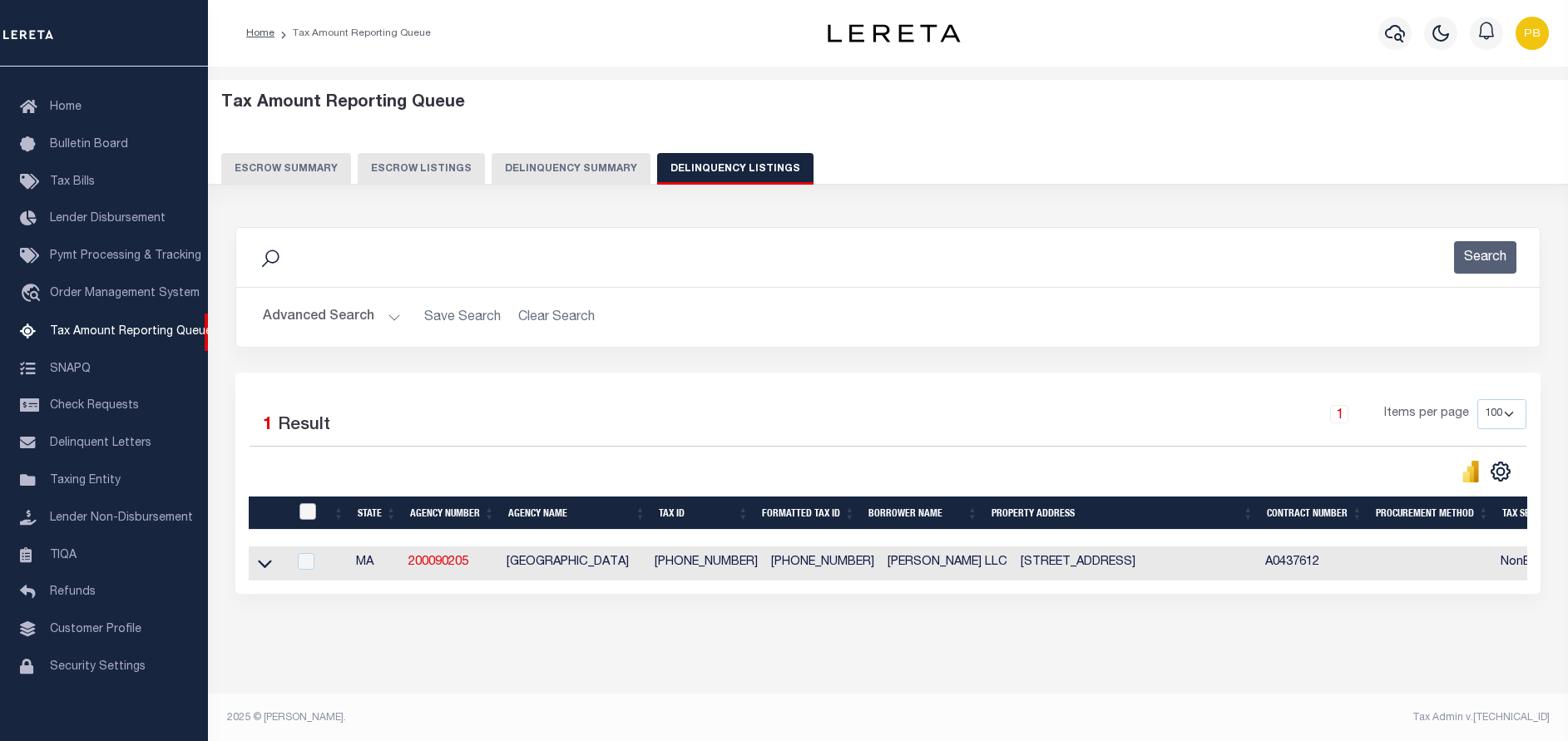
click at [306, 516] on input "checkbox" at bounding box center [307, 512] width 16 height 16
checkbox input "true"
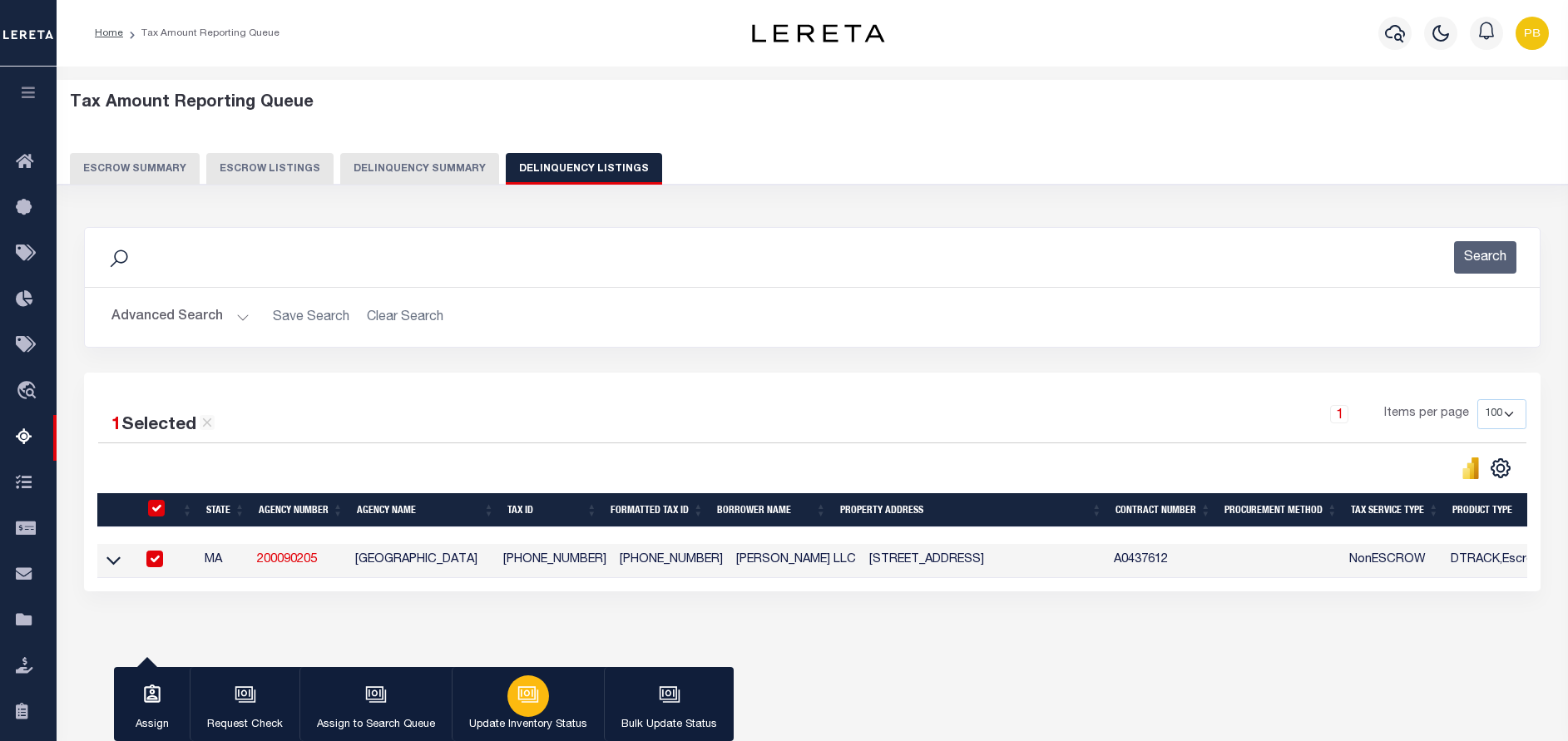
click p "Update Inventory Status"
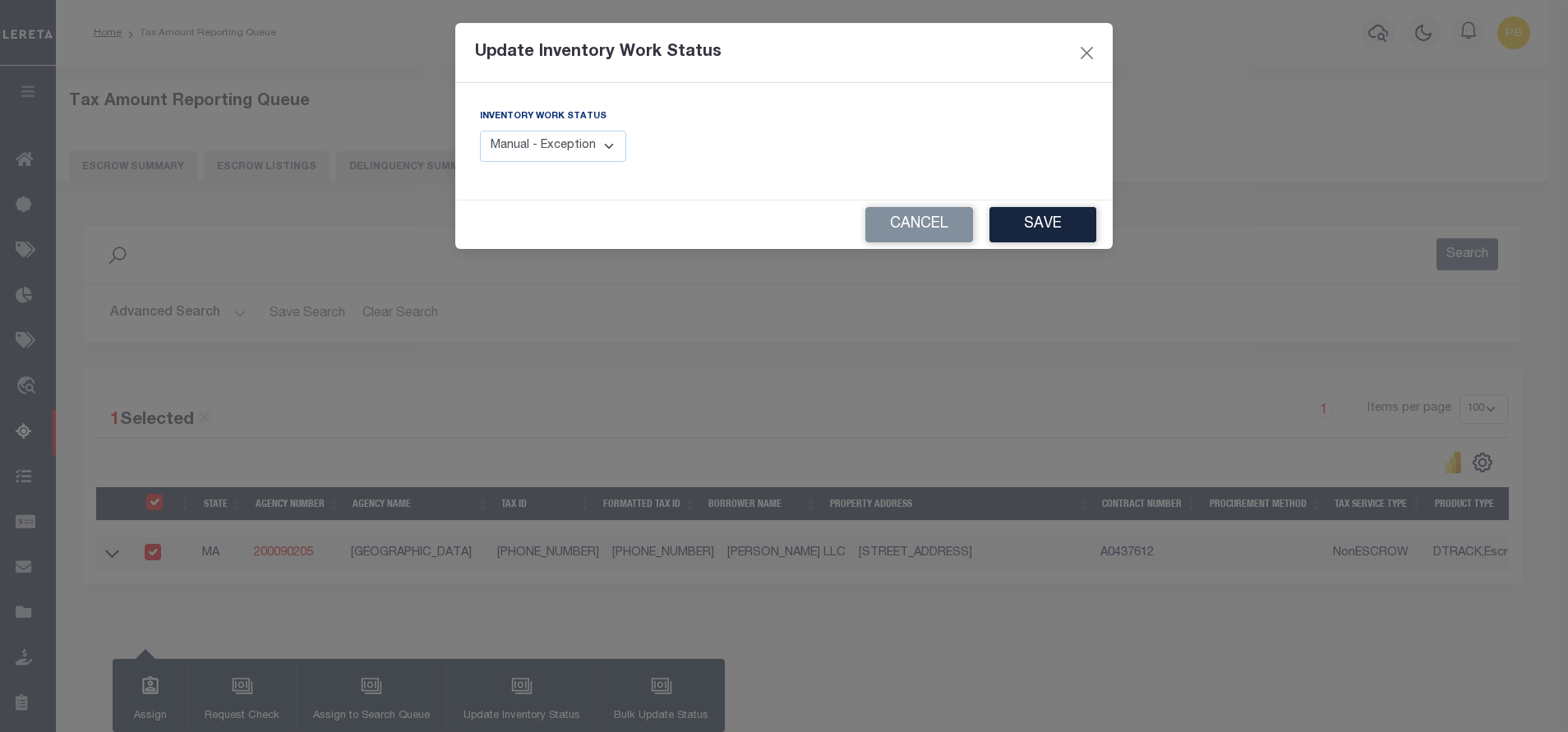
click select "Manual - Exception Pended - Awaiting Search Late Add Exception Completed"
select select "4"
click select "Manual - Exception Pended - Awaiting Search Late Add Exception Completed"
click button "Save"
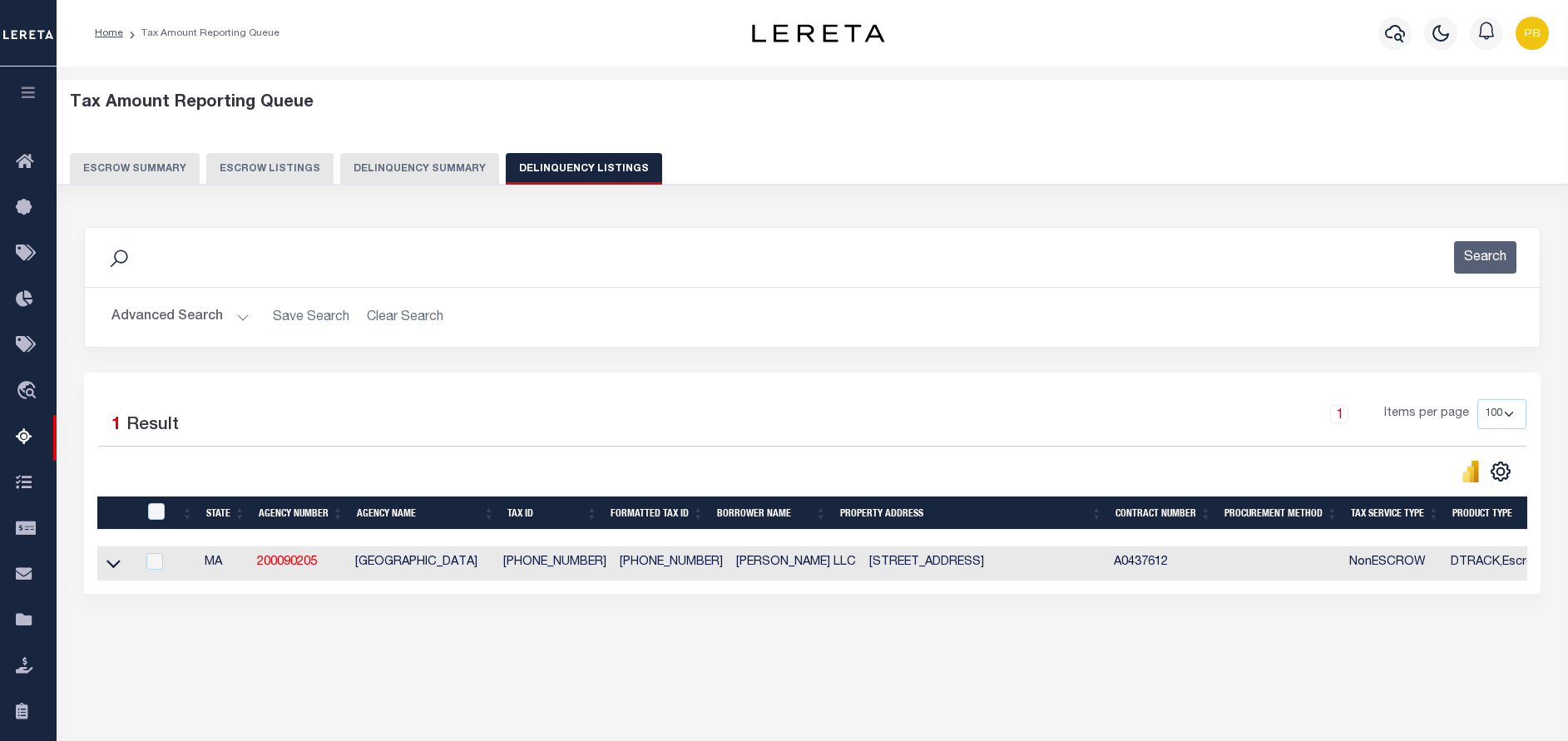
click td
checkbox input "true"
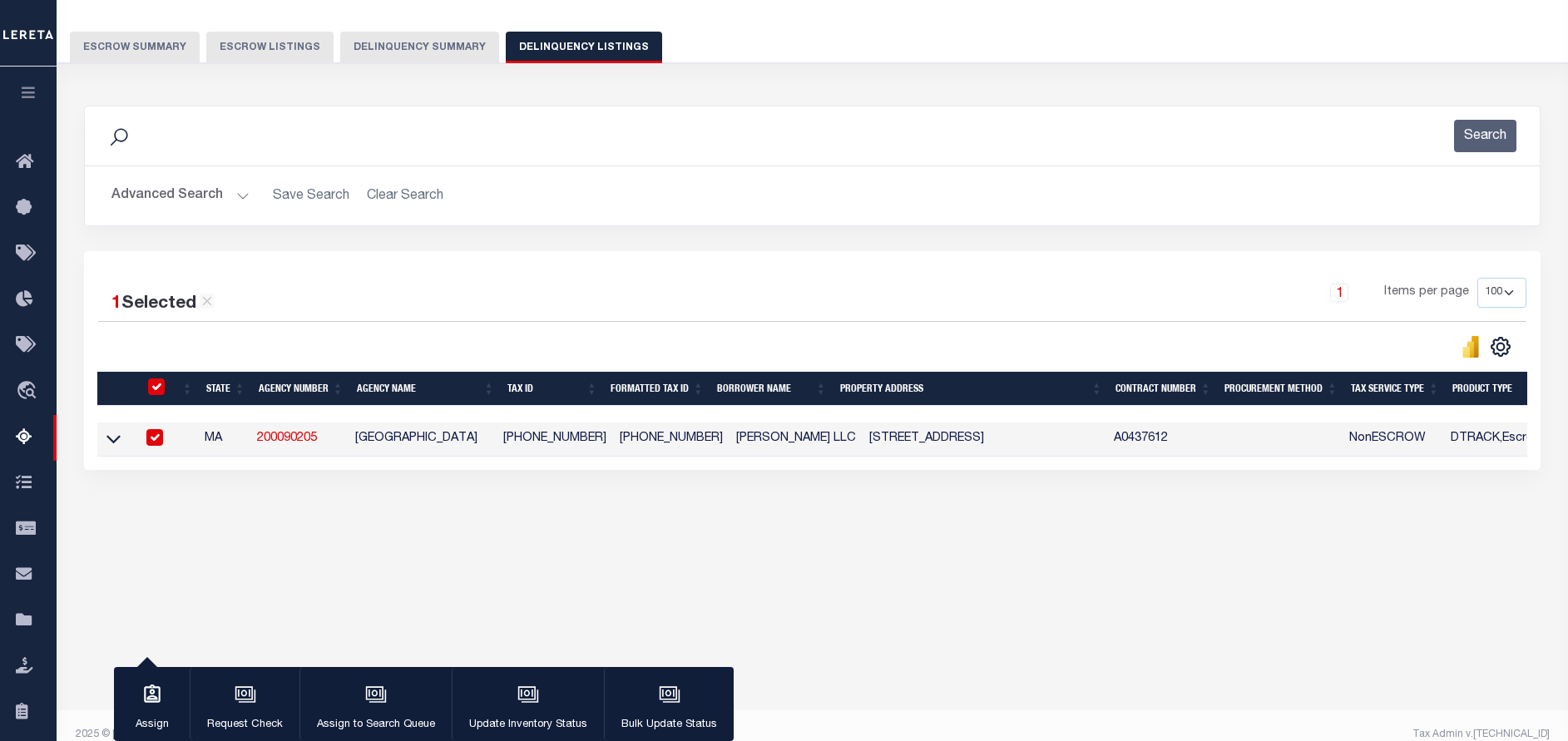
scroll to position [141, 0]
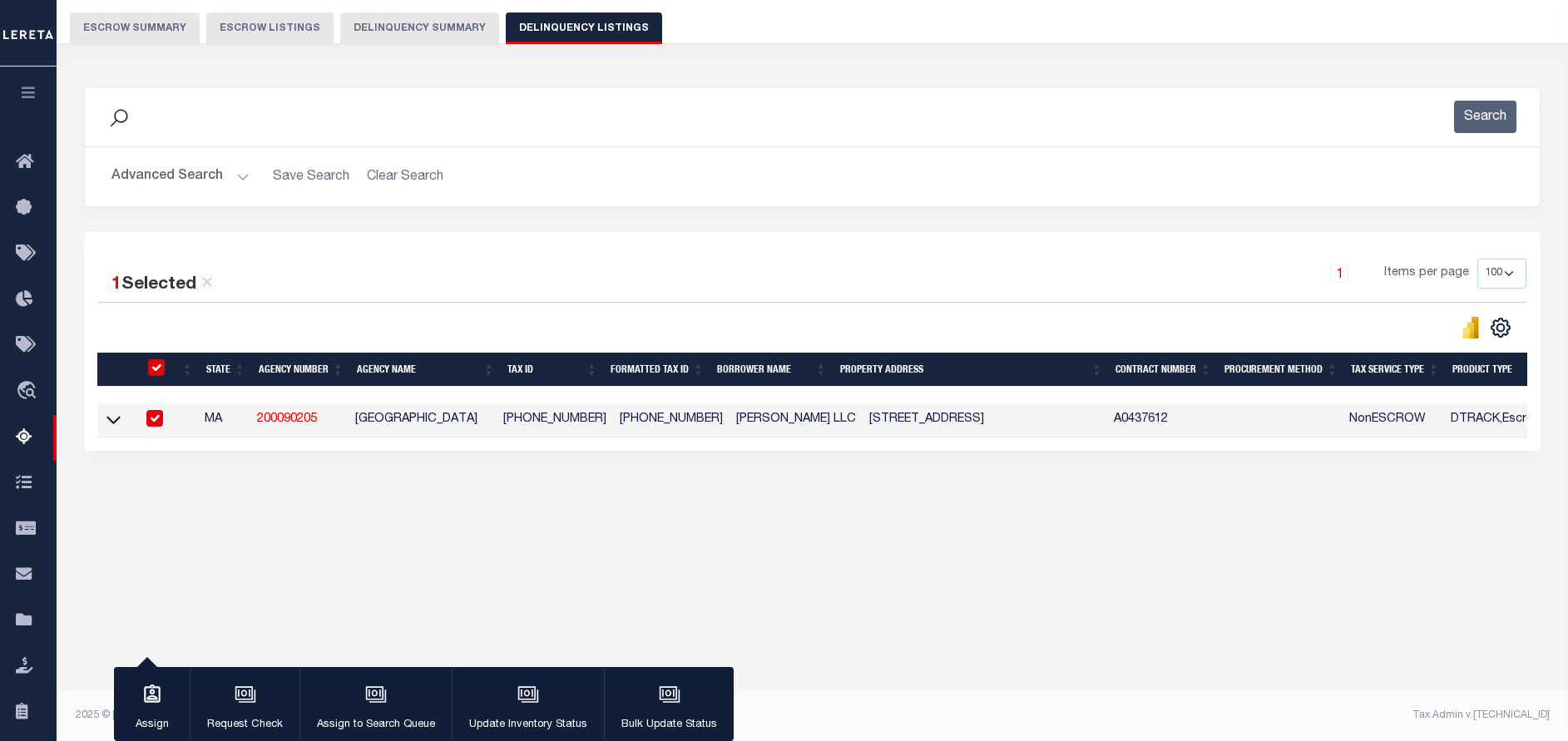
click div "Data sync process is currently running, you may face some response delays. Sear…"
click div "Advanced Search Save Search Clear Search tblassign_wrapper_dynamictable_____Def…"
click button "Advanced Search"
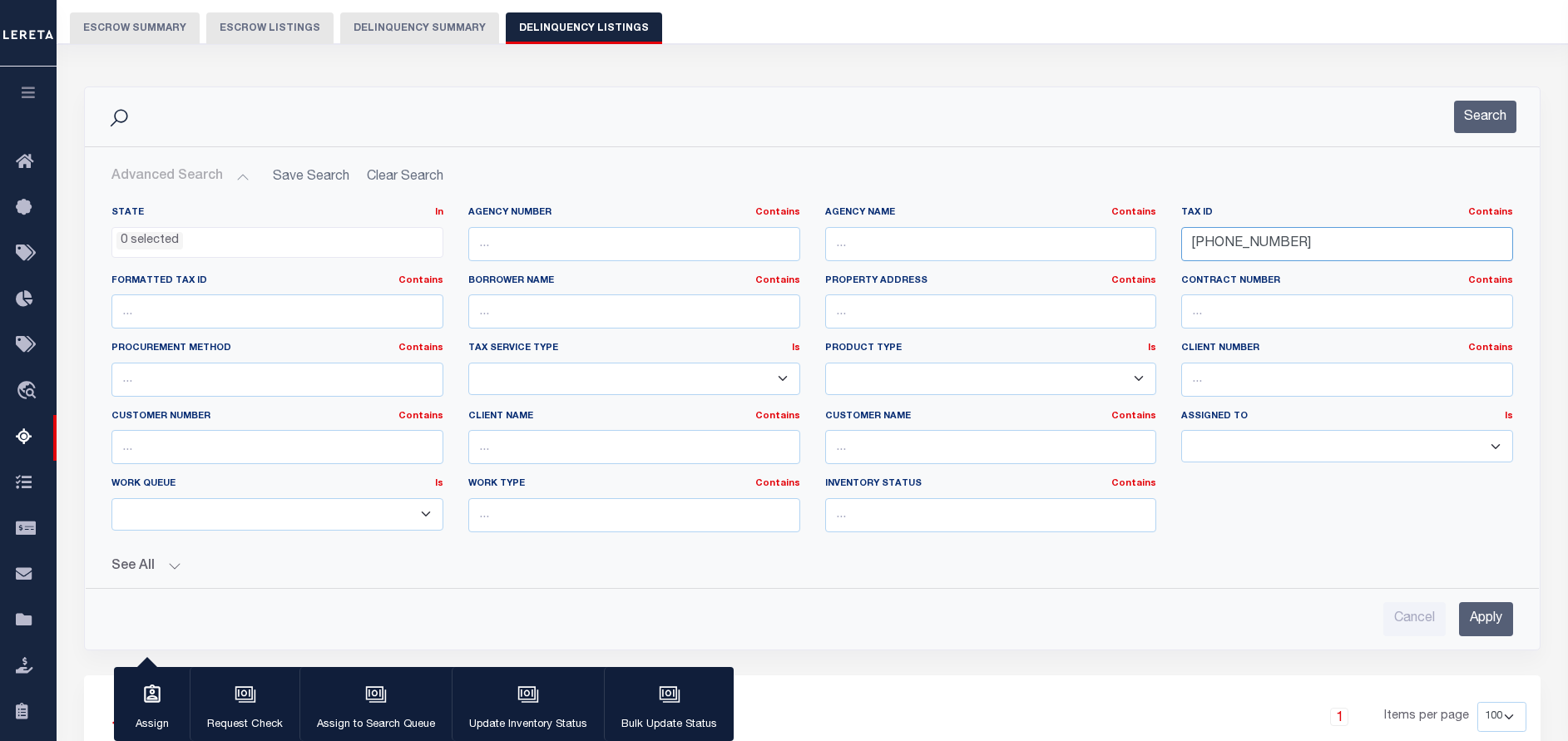
drag, startPoint x: 1364, startPoint y: 247, endPoint x: 1024, endPoint y: 204, distance: 342.7
click div "State In In AK AL AR AZ CA CO CT DC DE FL GA GU HI IA ID IL IN KS KY LA MA MD M…"
paste input "90-0000-0013"
type input "[PHONE_NUMBER]"
drag, startPoint x: 1477, startPoint y: 142, endPoint x: 1477, endPoint y: 126, distance: 16.0
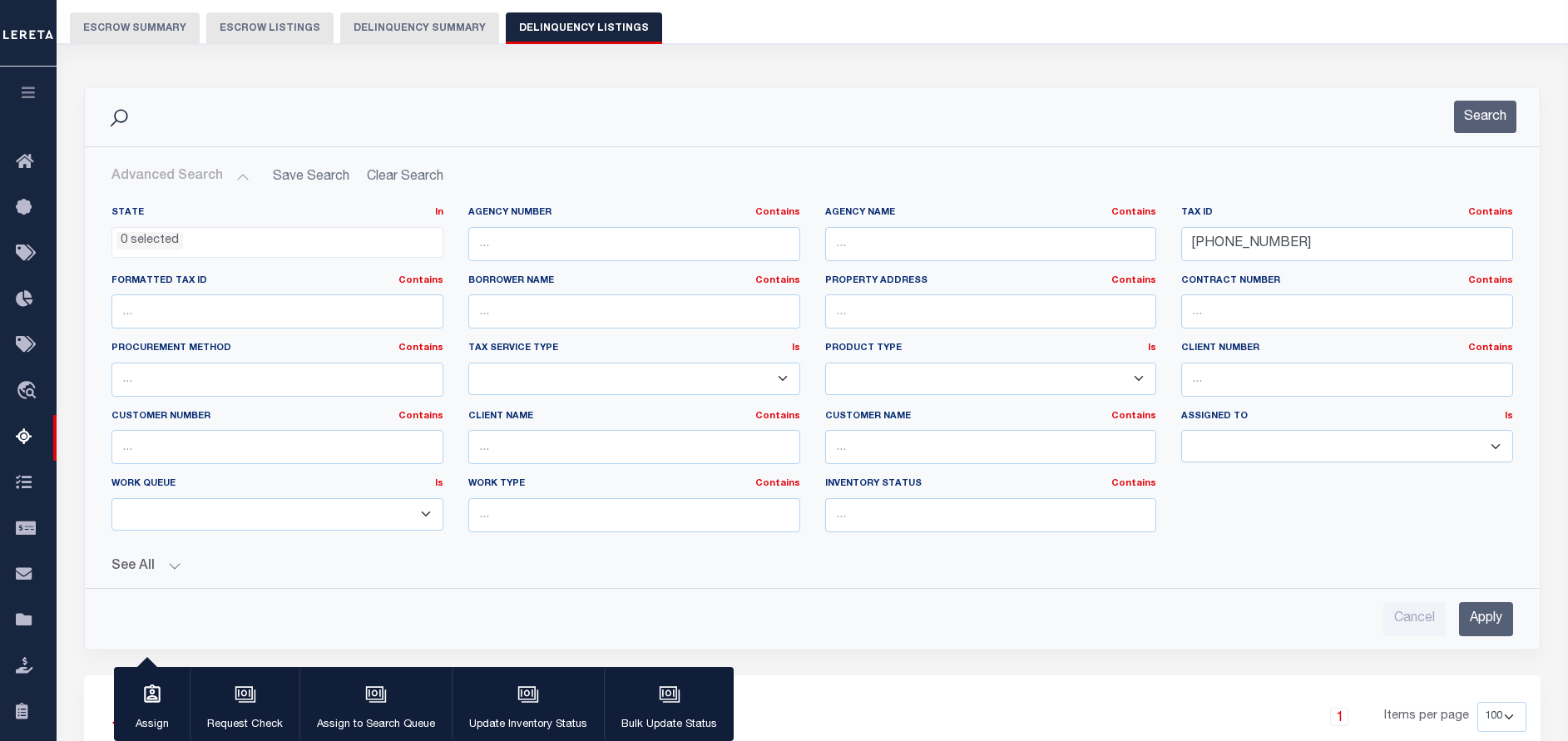
click div "Search"
click button "Search"
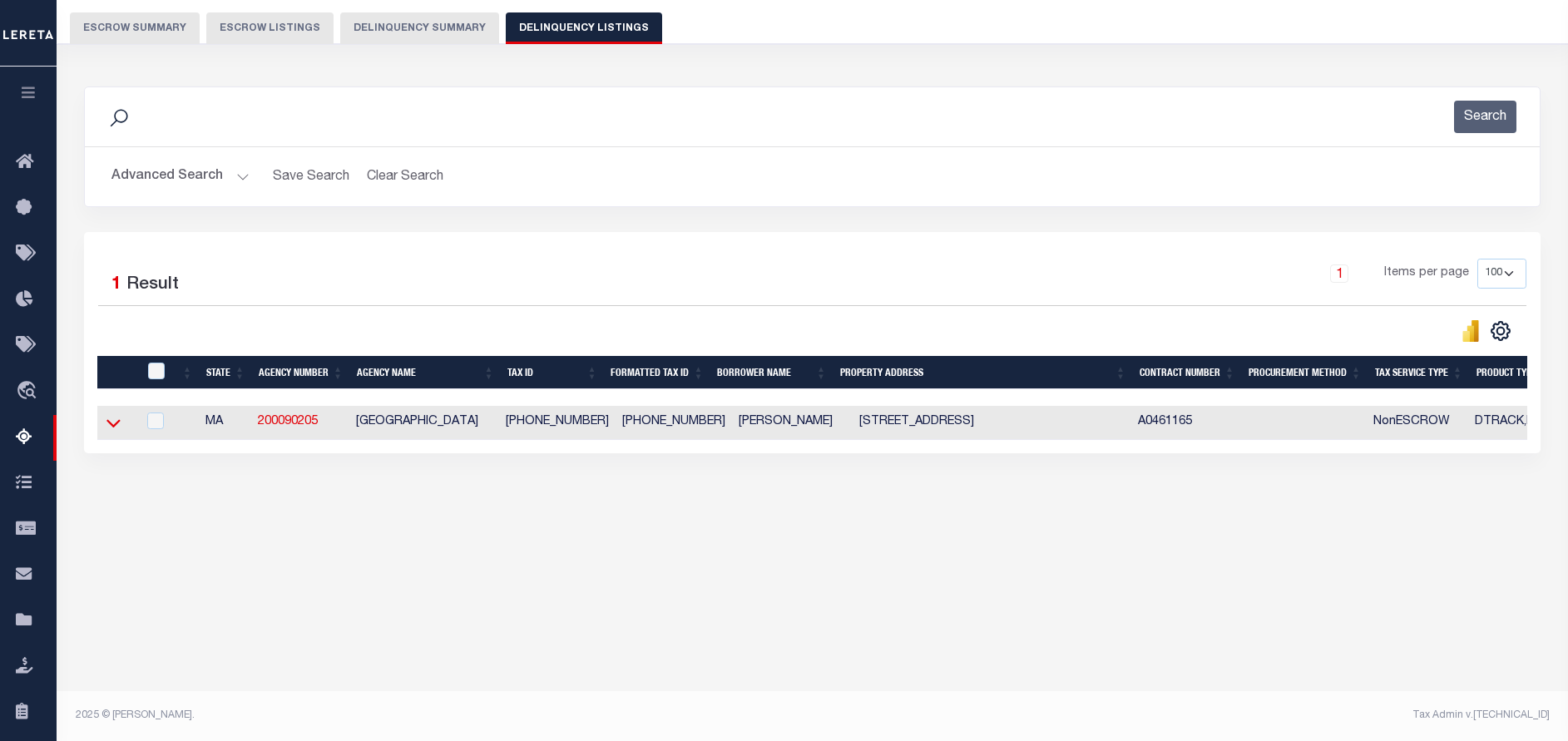
click icon
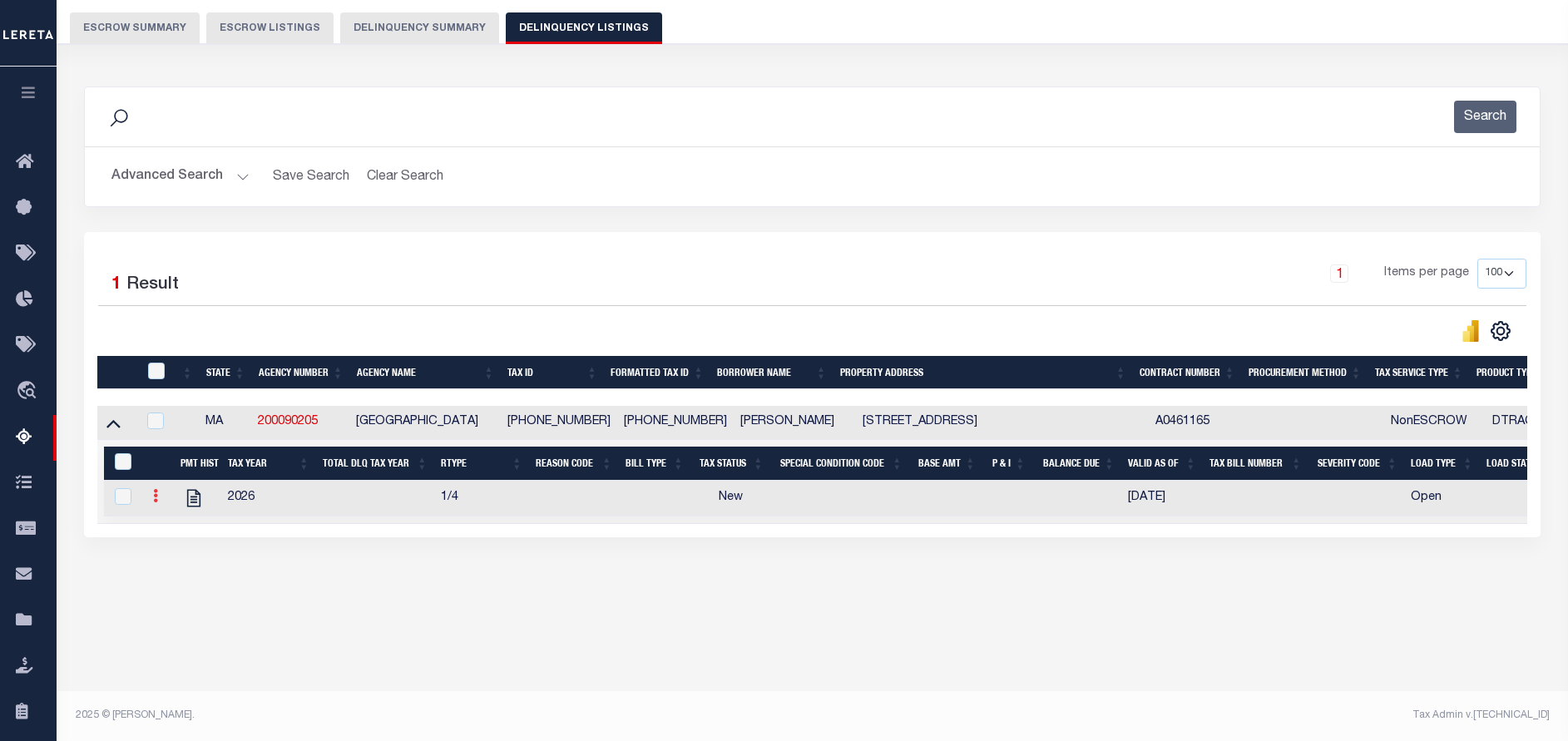
click link
click img ""
checkbox input "true"
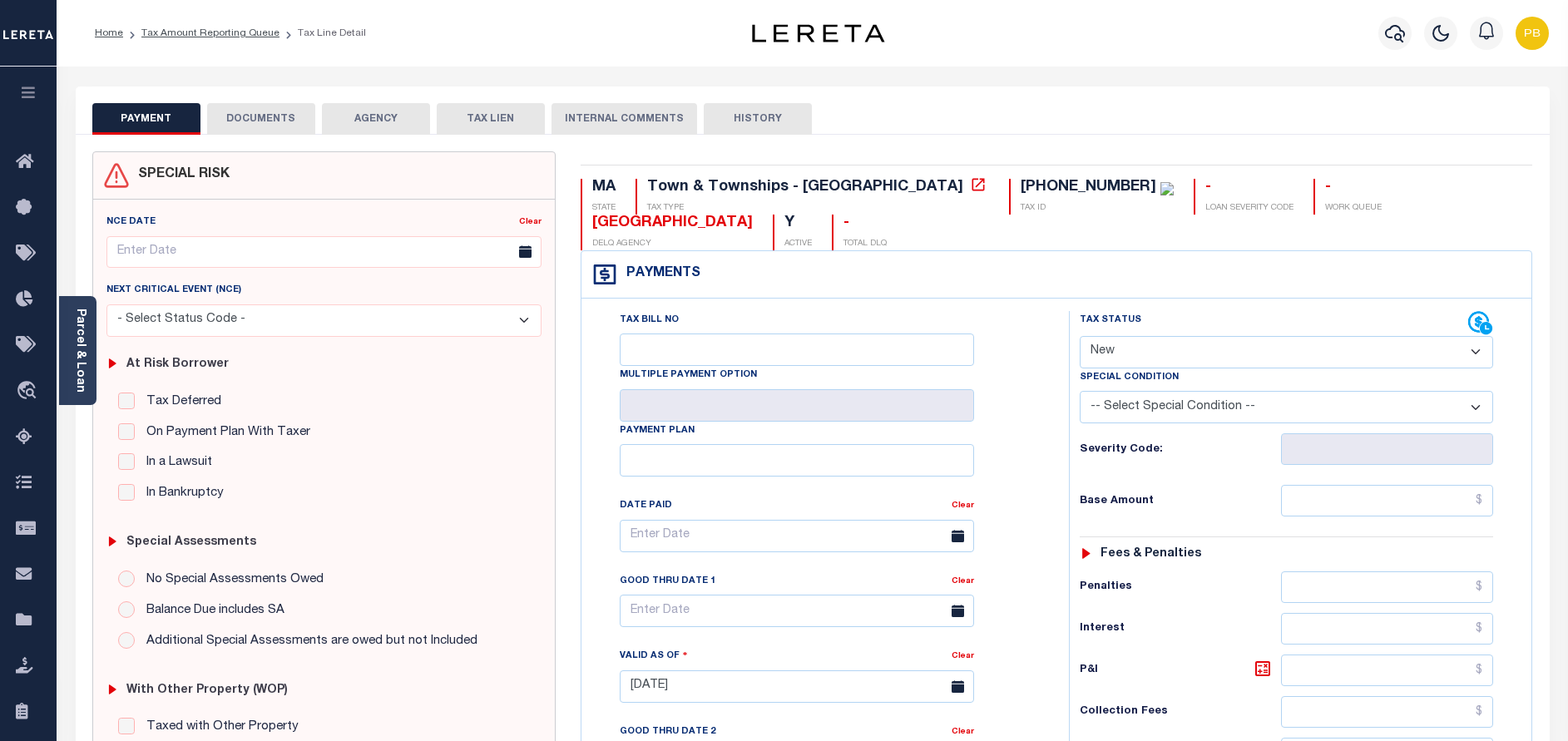
click at [1271, 357] on select "- Select Status Code - Open Due/Unpaid Paid Incomplete No Tax Due Internal Refu…" at bounding box center [1287, 353] width 414 height 33
select select "DUE"
click at [1080, 337] on select "- Select Status Code - Open Due/Unpaid Paid Incomplete No Tax Due Internal Refu…" at bounding box center [1287, 353] width 414 height 33
type input "[DATE]"
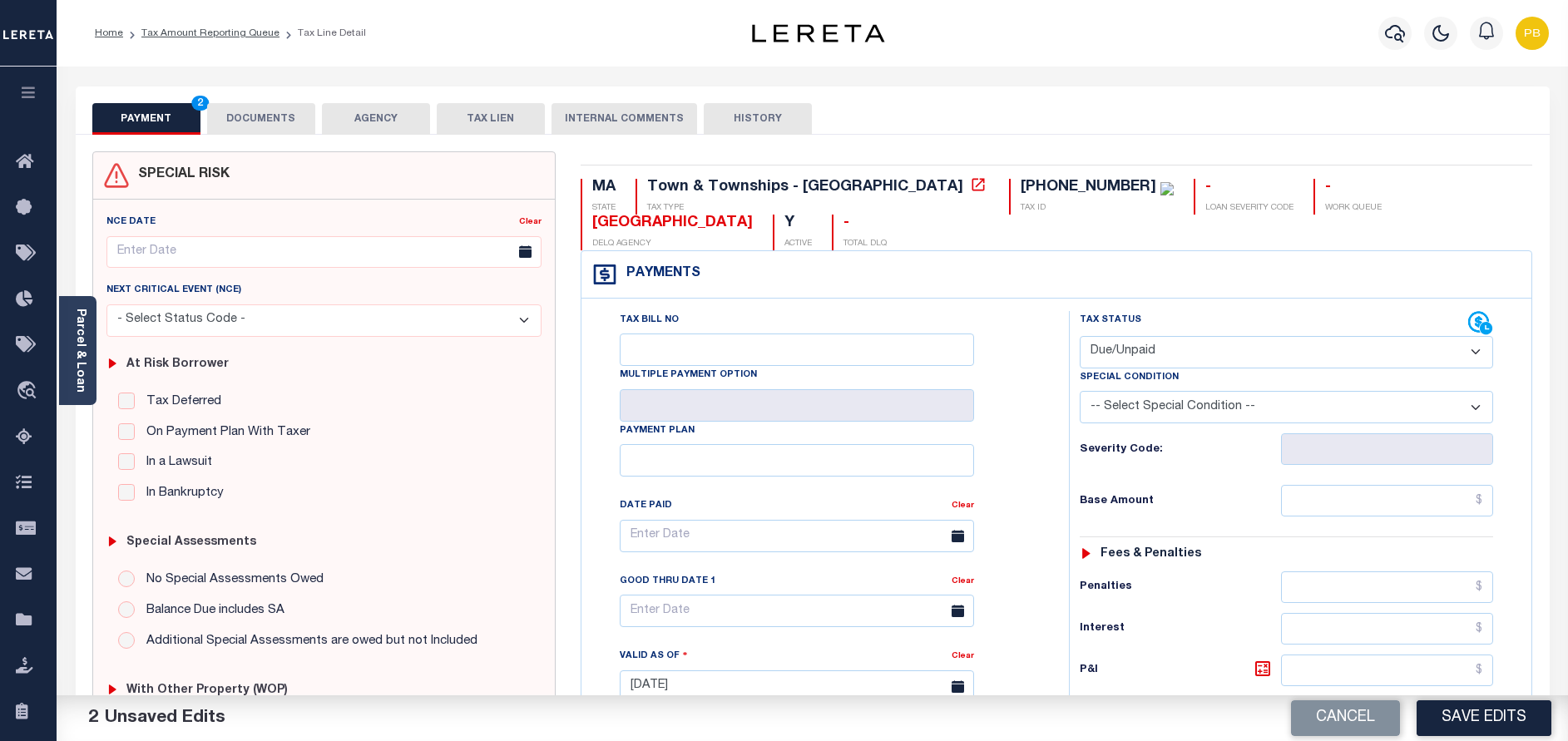
drag, startPoint x: 1159, startPoint y: 361, endPoint x: 1158, endPoint y: 371, distance: 10.0
click at [1159, 361] on select "- Select Status Code - Open Due/Unpaid Paid Incomplete No Tax Due Internal Refu…" at bounding box center [1287, 353] width 414 height 33
select select "PYD"
click at [1080, 337] on select "- Select Status Code - Open Due/Unpaid Paid Incomplete No Tax Due Internal Refu…" at bounding box center [1287, 353] width 414 height 33
click at [1324, 472] on div "Tax Status Status - Select Status Code -" at bounding box center [1292, 678] width 446 height 735
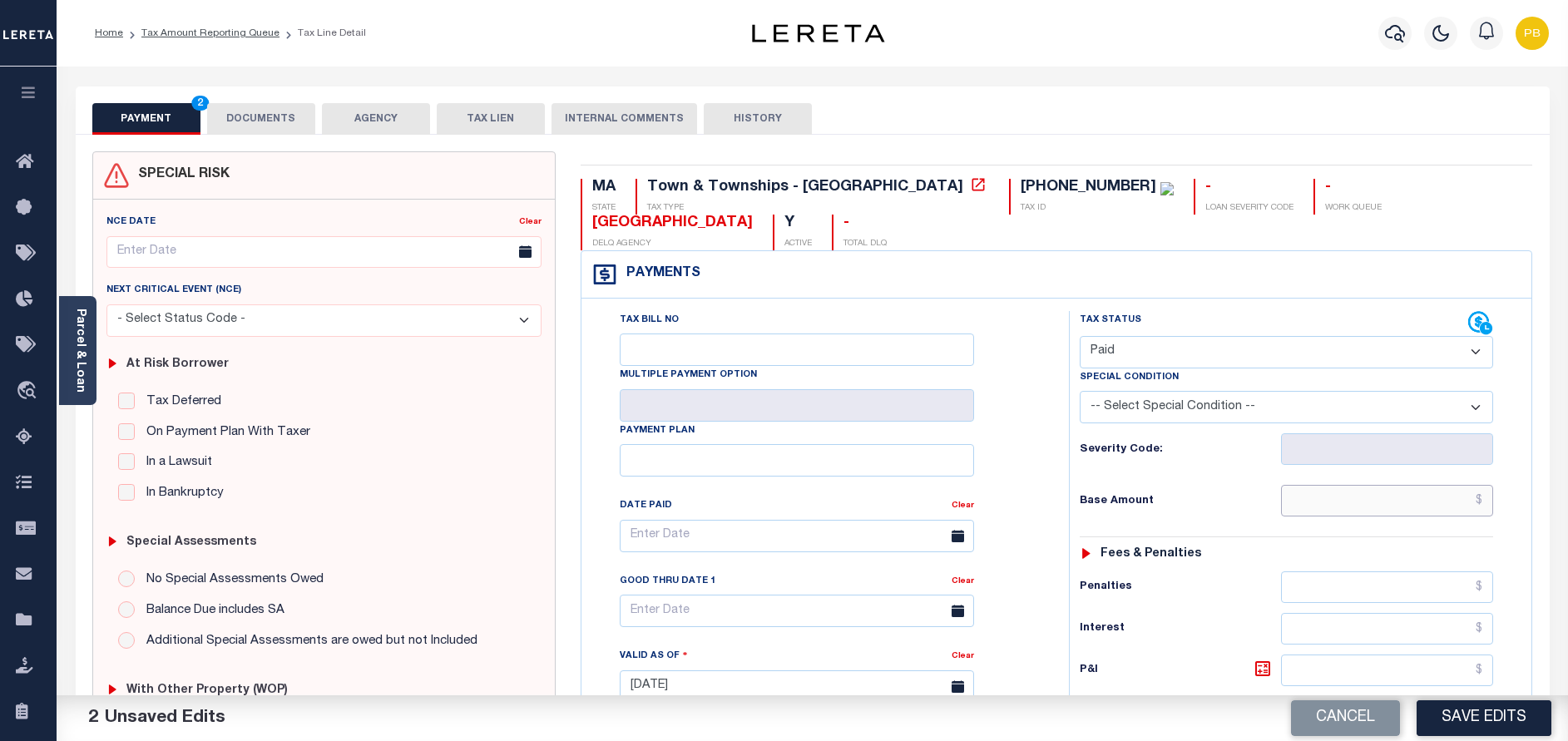
click at [1336, 508] on input "text" at bounding box center [1388, 501] width 212 height 32
paste input "5,915.53"
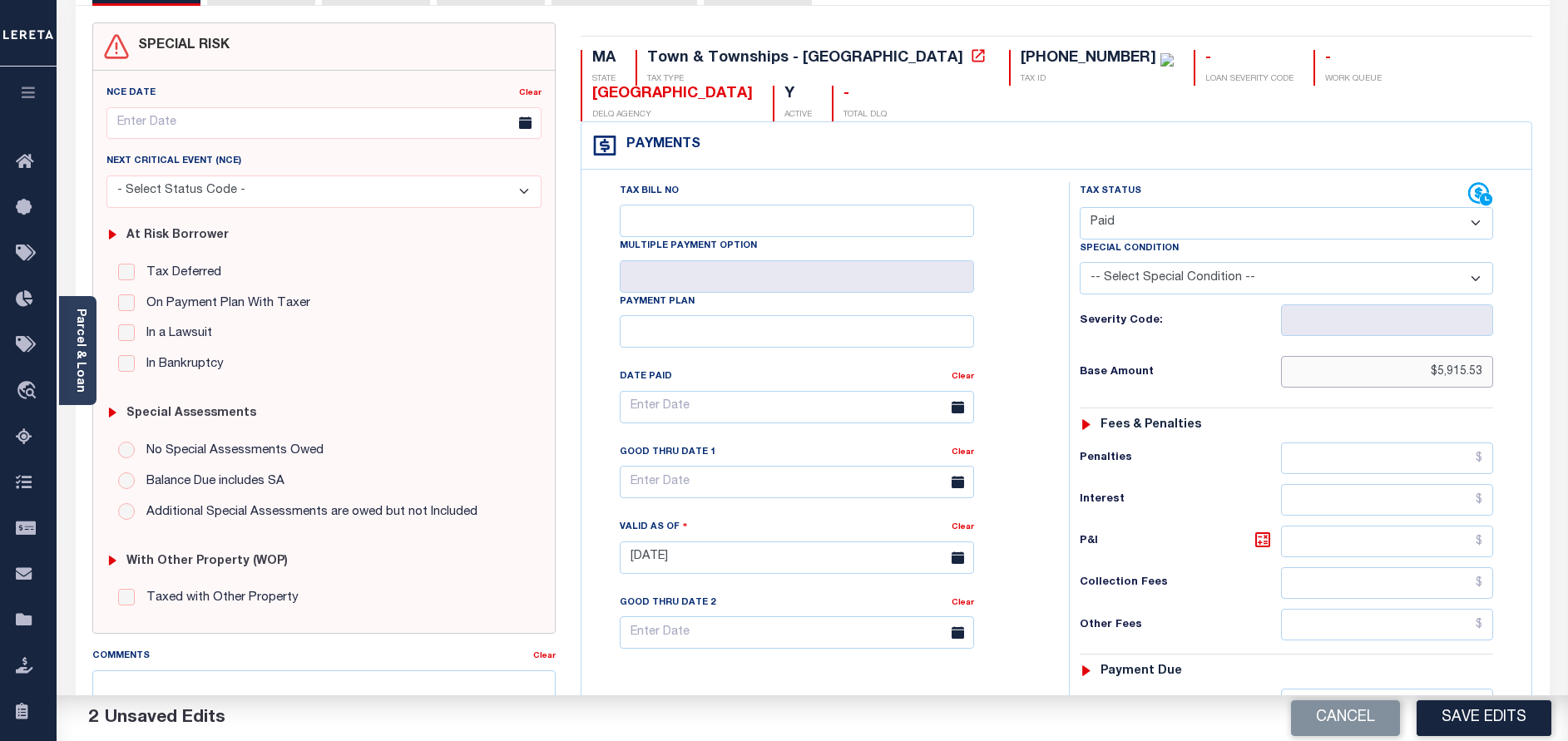
scroll to position [375, 0]
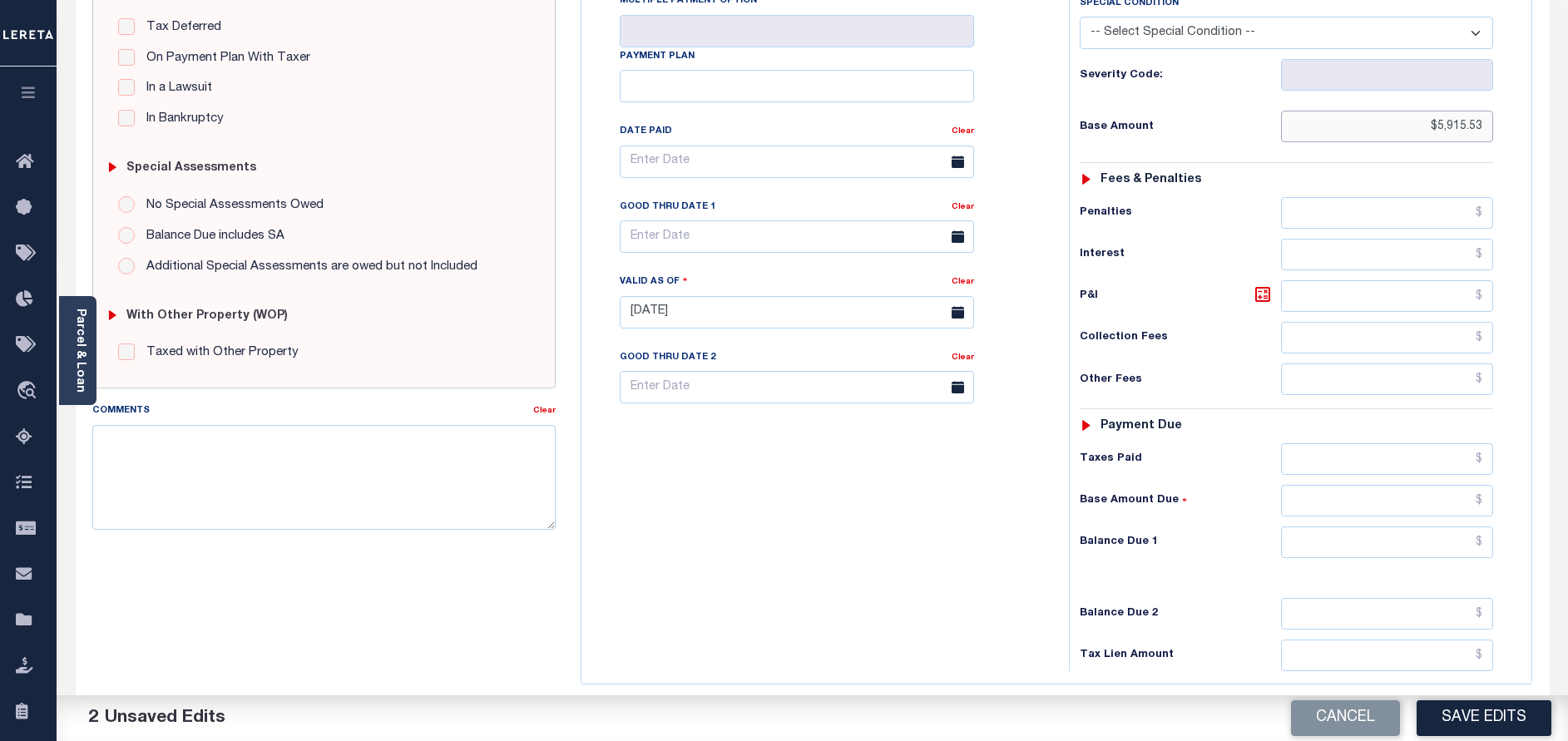
type input "$5,915.53"
click at [1378, 543] on input "text" at bounding box center [1388, 542] width 212 height 32
paste input "5,915.53"
type input "$"
click at [1434, 458] on input "text" at bounding box center [1388, 459] width 212 height 32
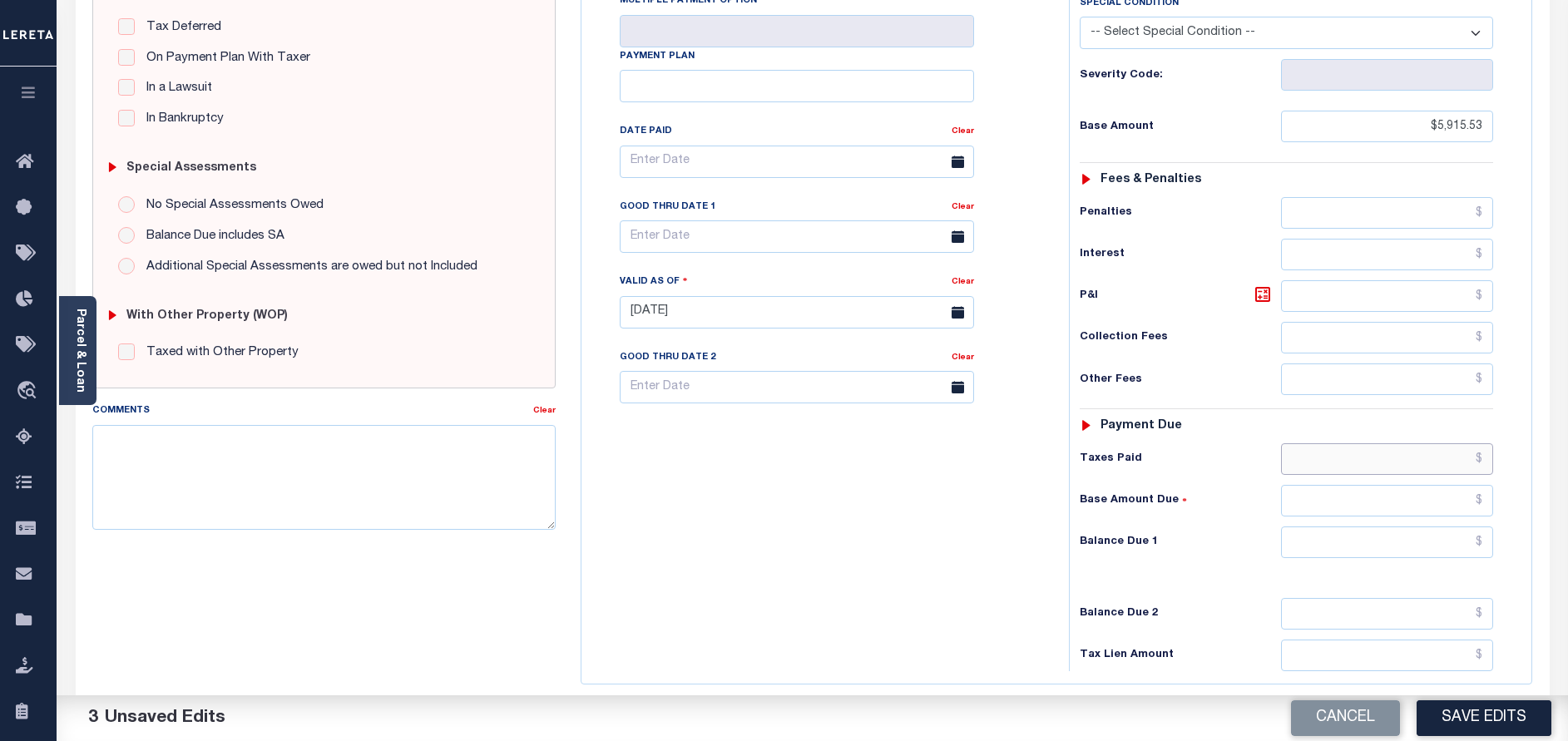
paste input "5,915.53"
type input "$5,915.53"
click at [1492, 722] on button "Save Edits" at bounding box center [1484, 717] width 135 height 35
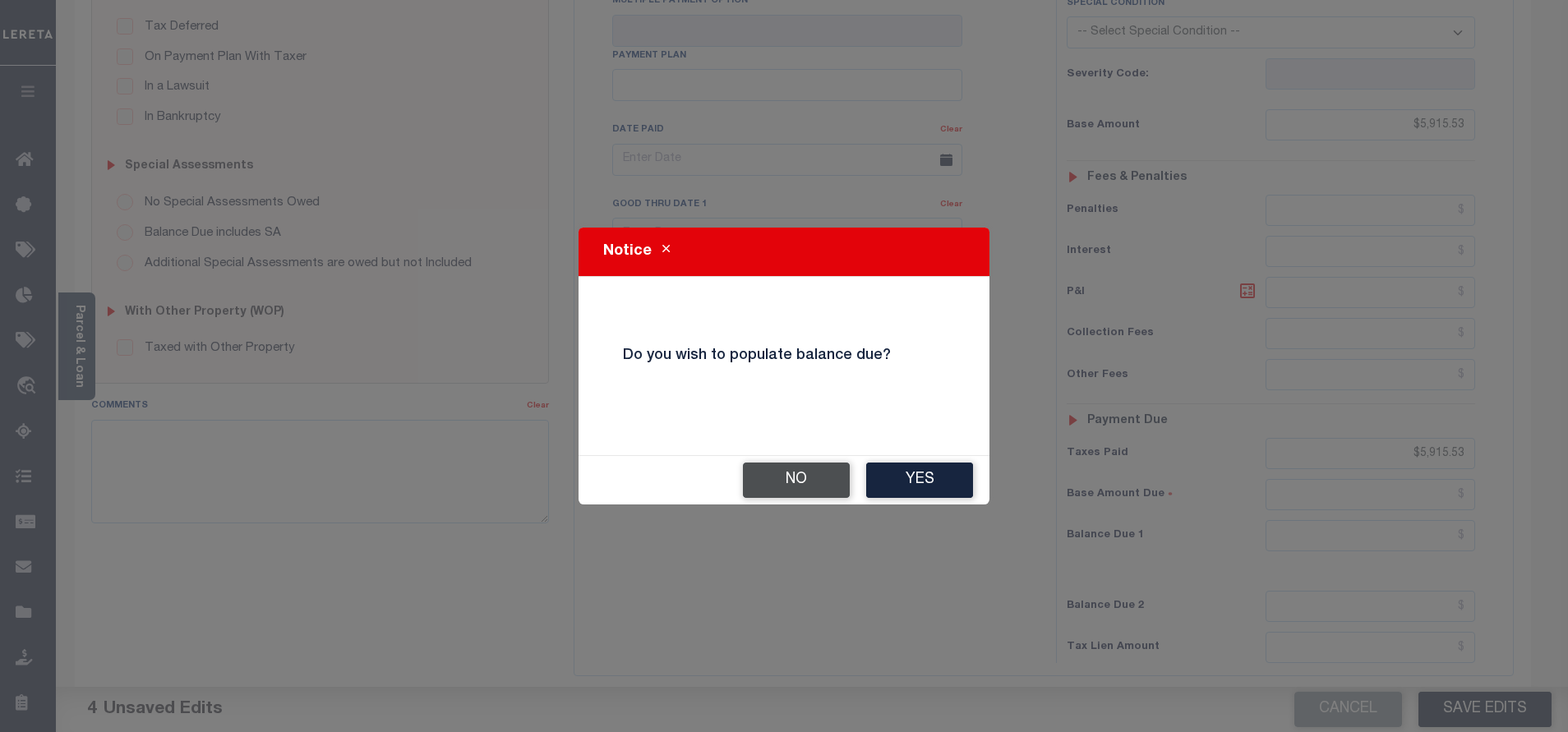
drag, startPoint x: 831, startPoint y: 486, endPoint x: 664, endPoint y: 337, distance: 223.8
click at [834, 487] on button "No" at bounding box center [796, 479] width 107 height 35
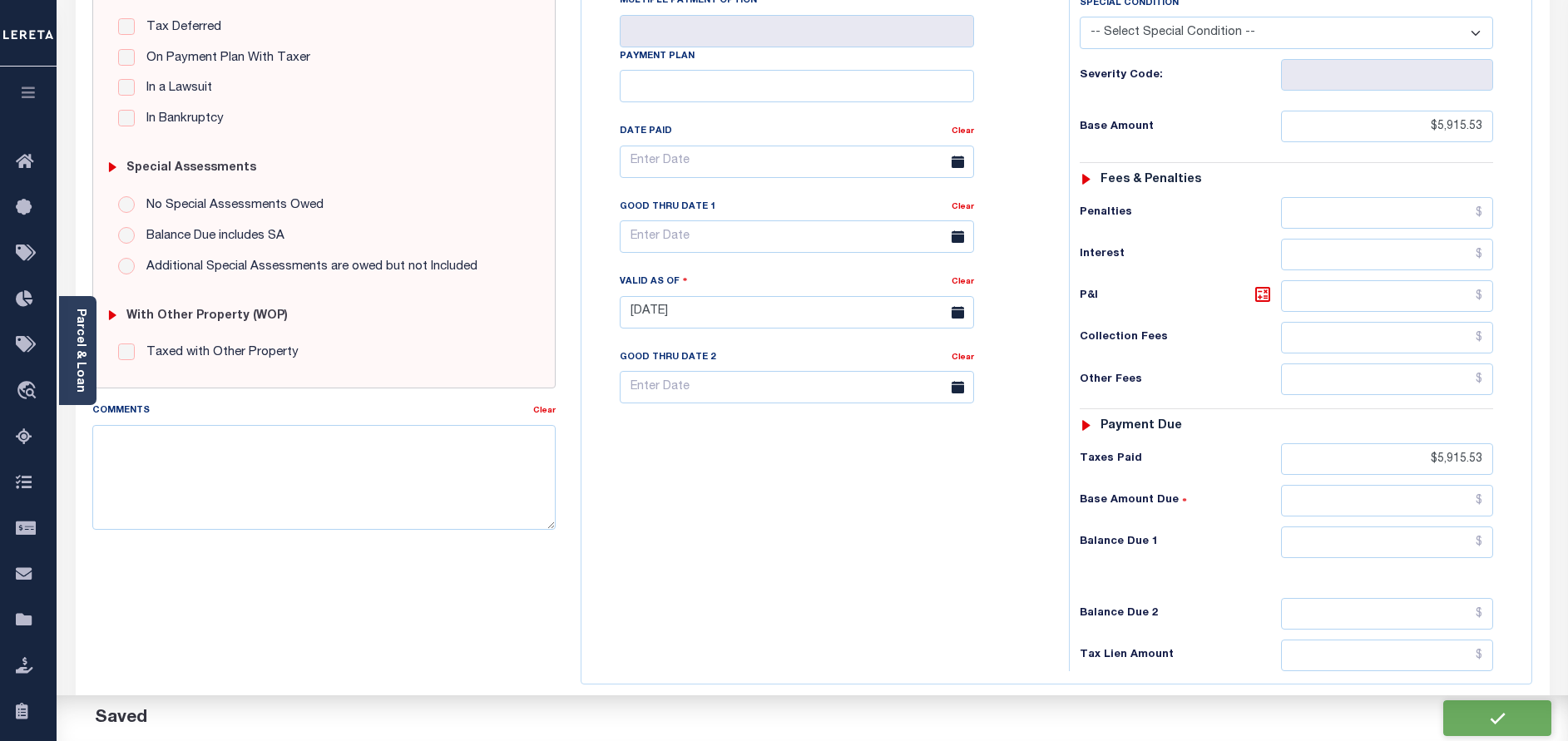
checkbox input "false"
type input "$5,915.53"
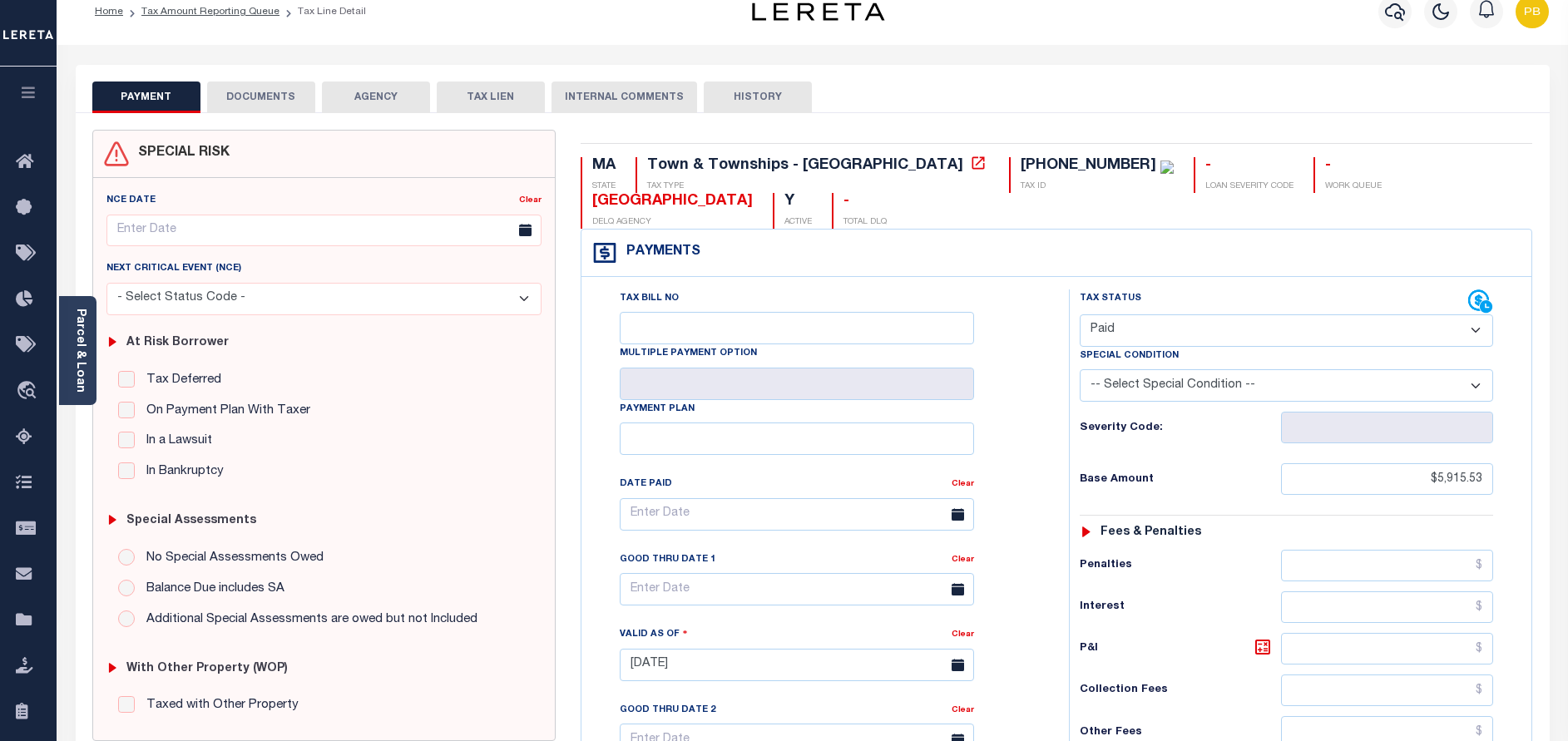
scroll to position [0, 0]
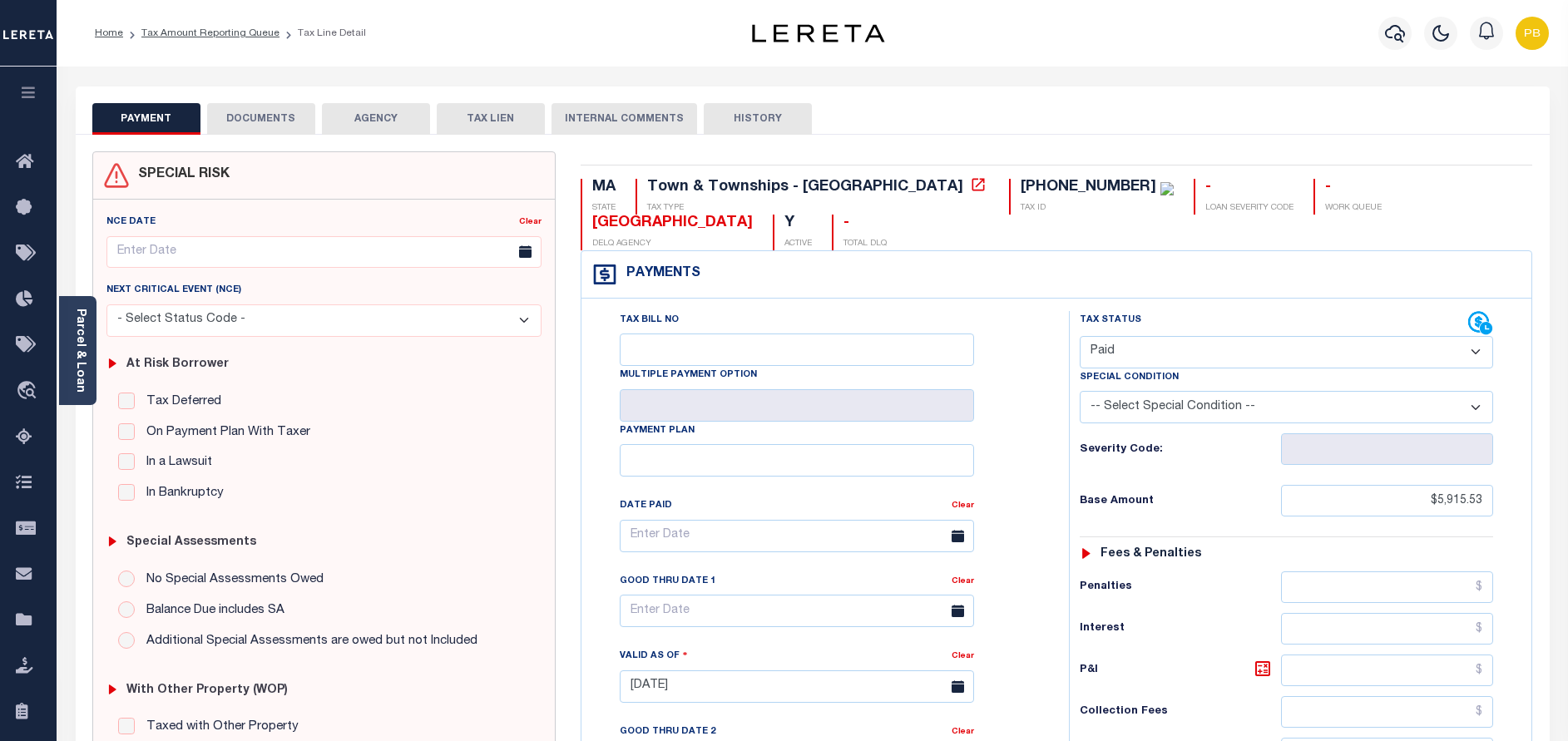
click at [286, 126] on button "DOCUMENTS" at bounding box center [260, 119] width 108 height 32
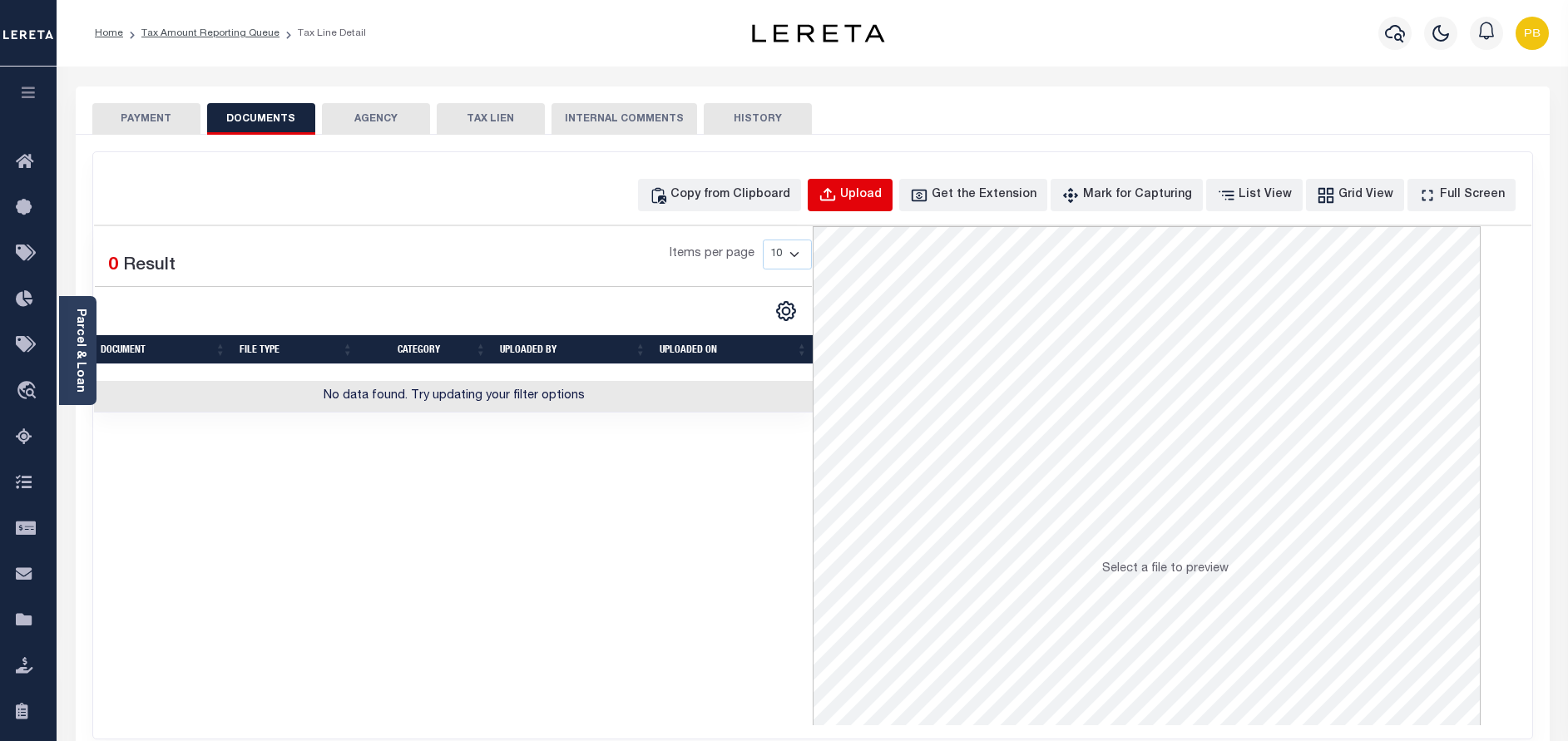
click at [874, 198] on div "Upload" at bounding box center [861, 195] width 42 height 18
select select "POP"
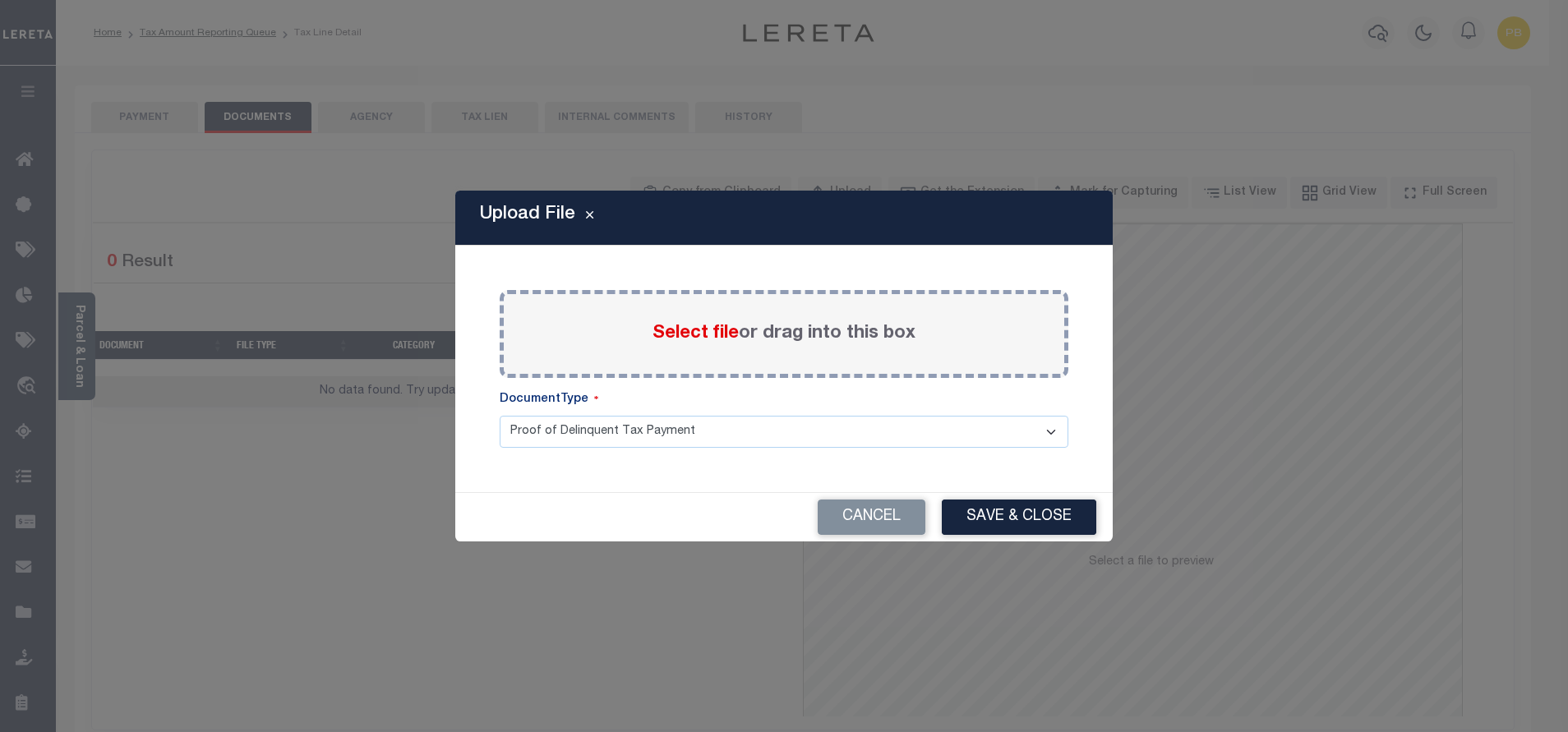
click at [688, 335] on span "Select file" at bounding box center [695, 333] width 86 height 18
click at [0, 0] on input "Select file or drag into this box" at bounding box center [0, 0] width 0 height 0
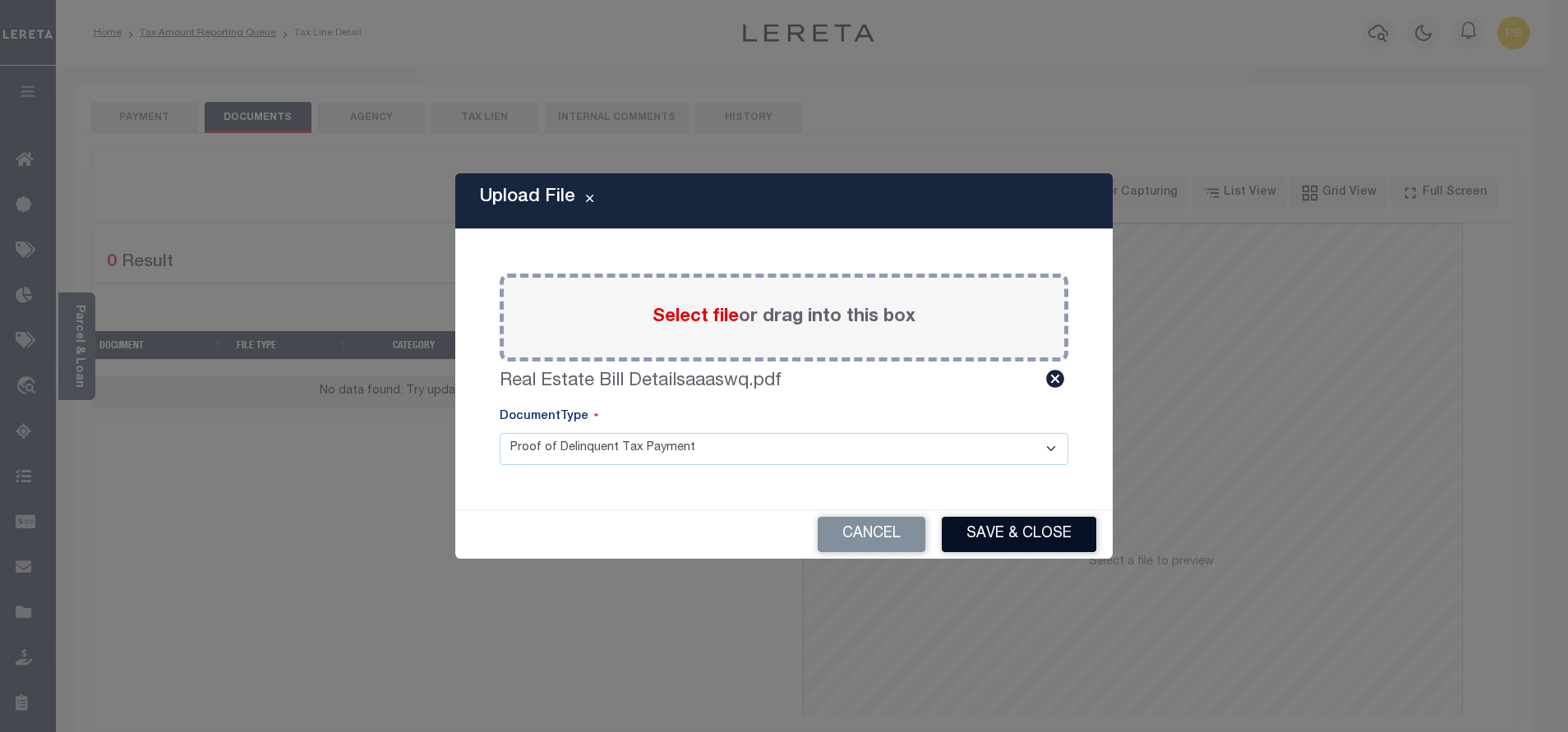
click at [1009, 527] on button "Save & Close" at bounding box center [1019, 534] width 154 height 35
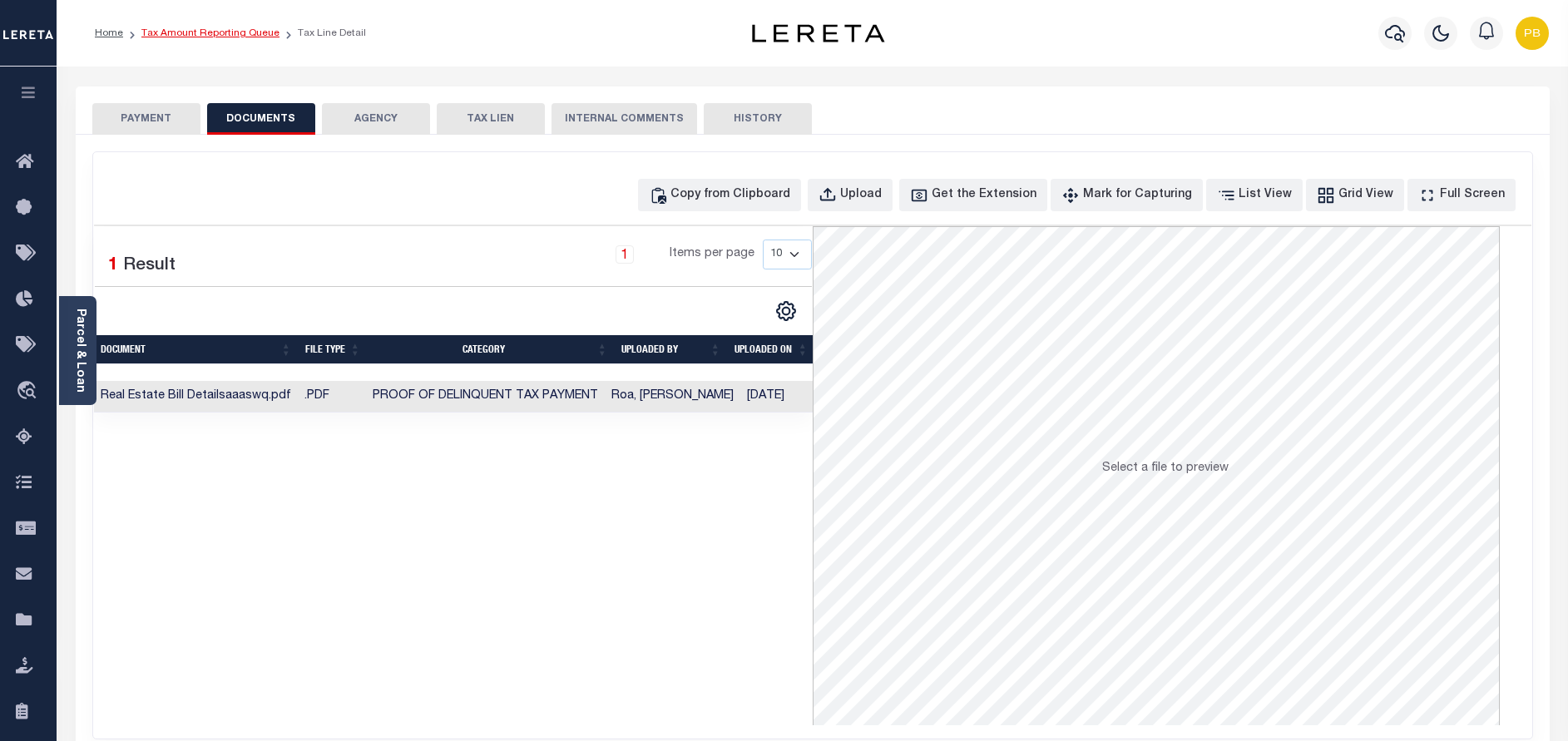
click at [219, 32] on link "Tax Amount Reporting Queue" at bounding box center [210, 33] width 138 height 10
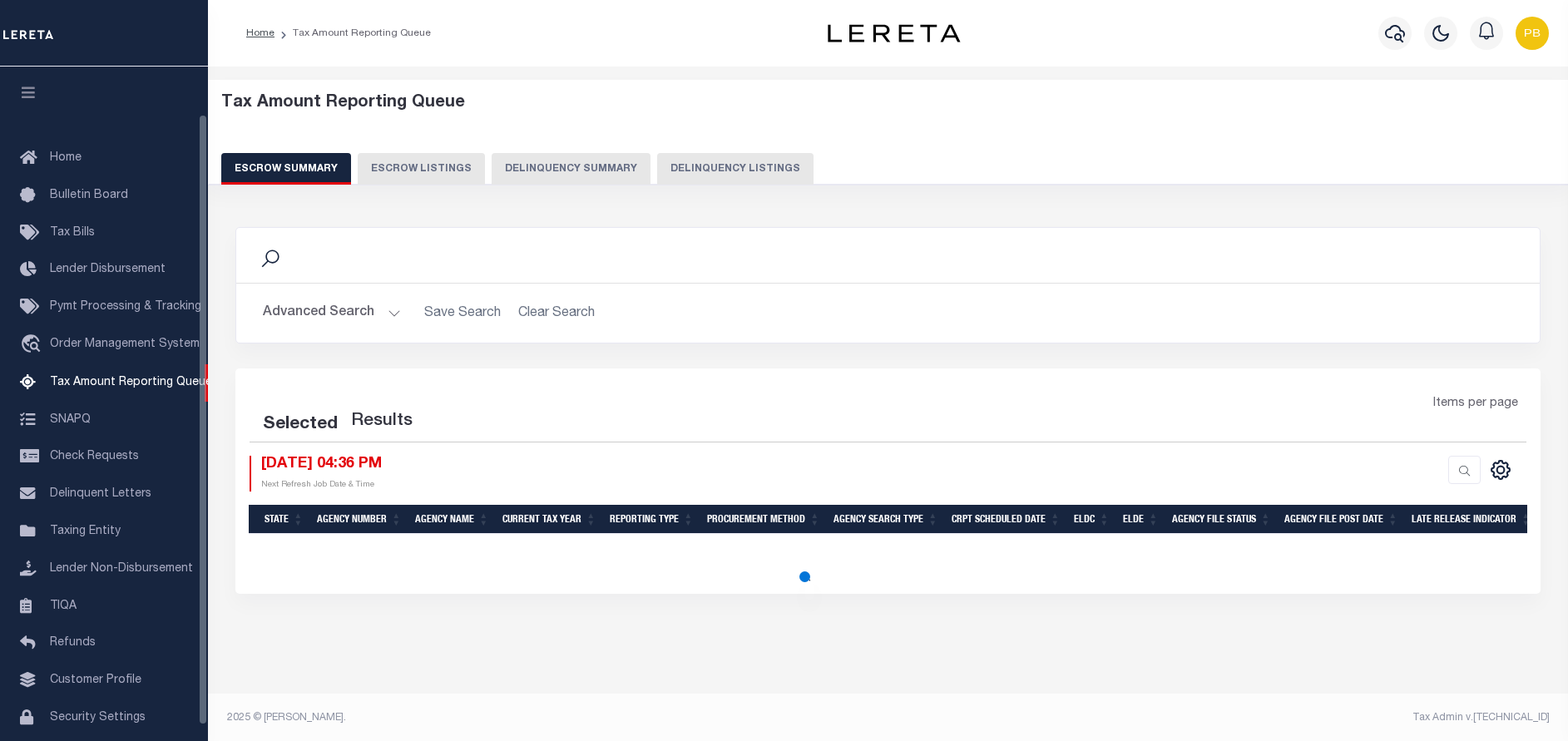
click at [729, 154] on button "Delinquency Listings" at bounding box center [735, 169] width 156 height 32
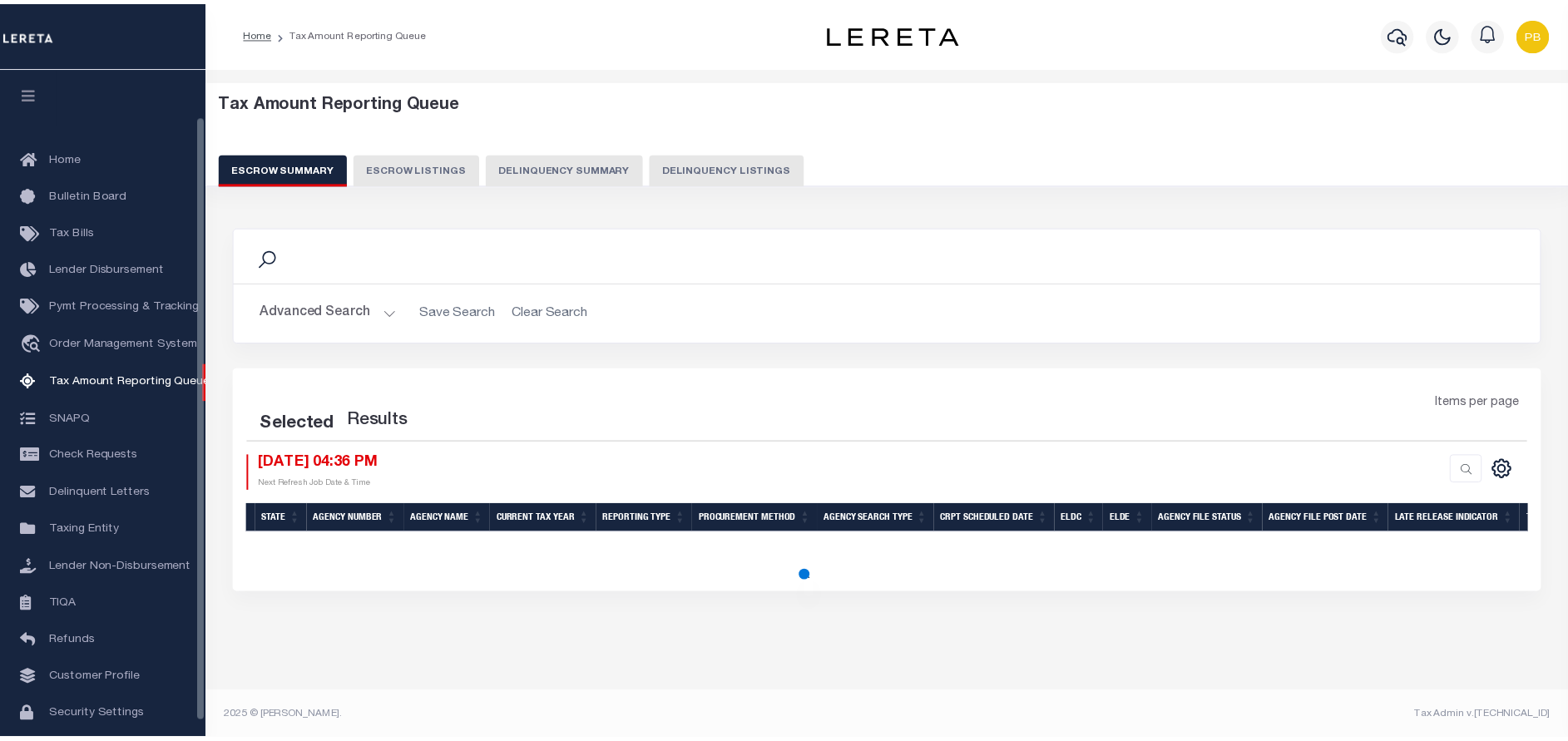
scroll to position [69, 0]
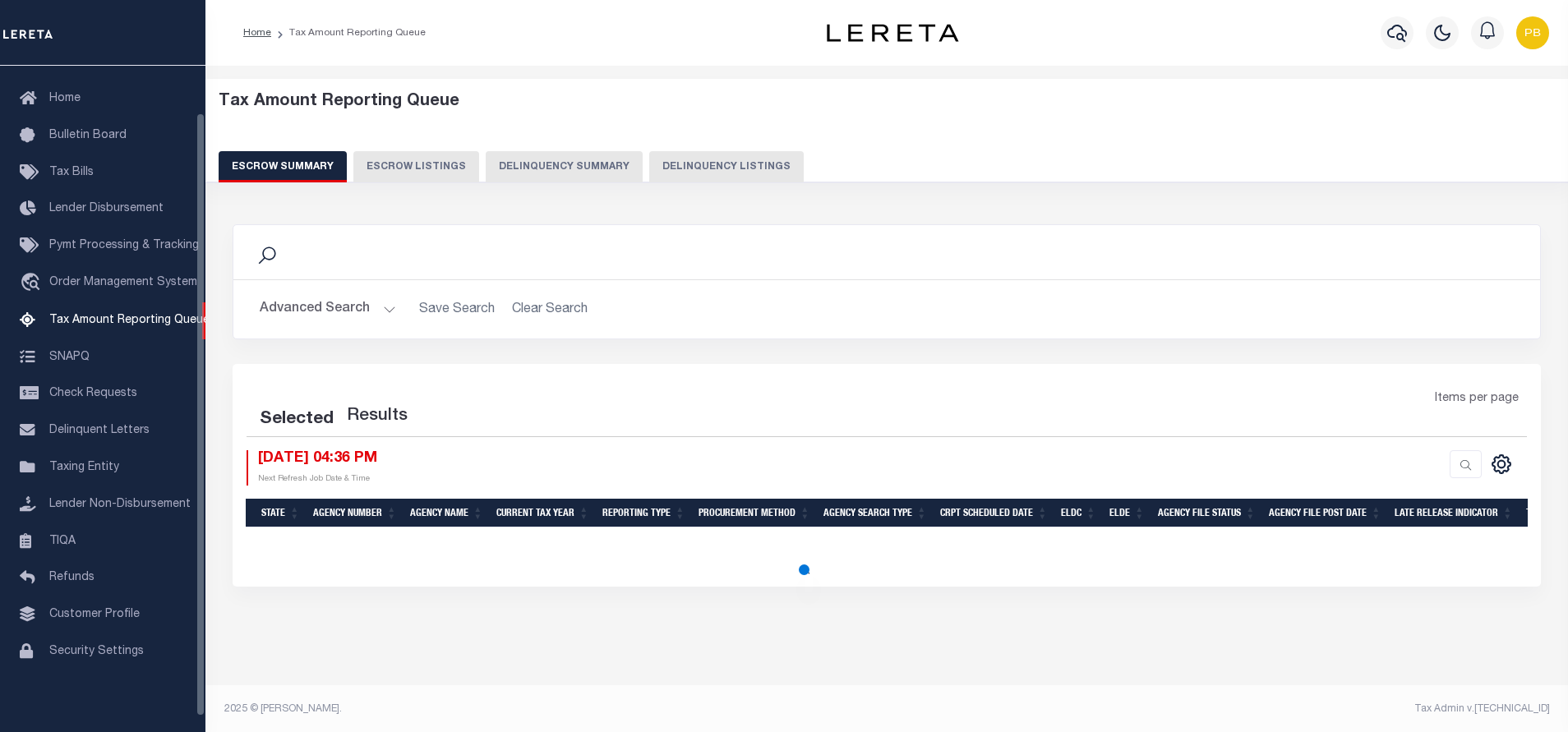
select select "100"
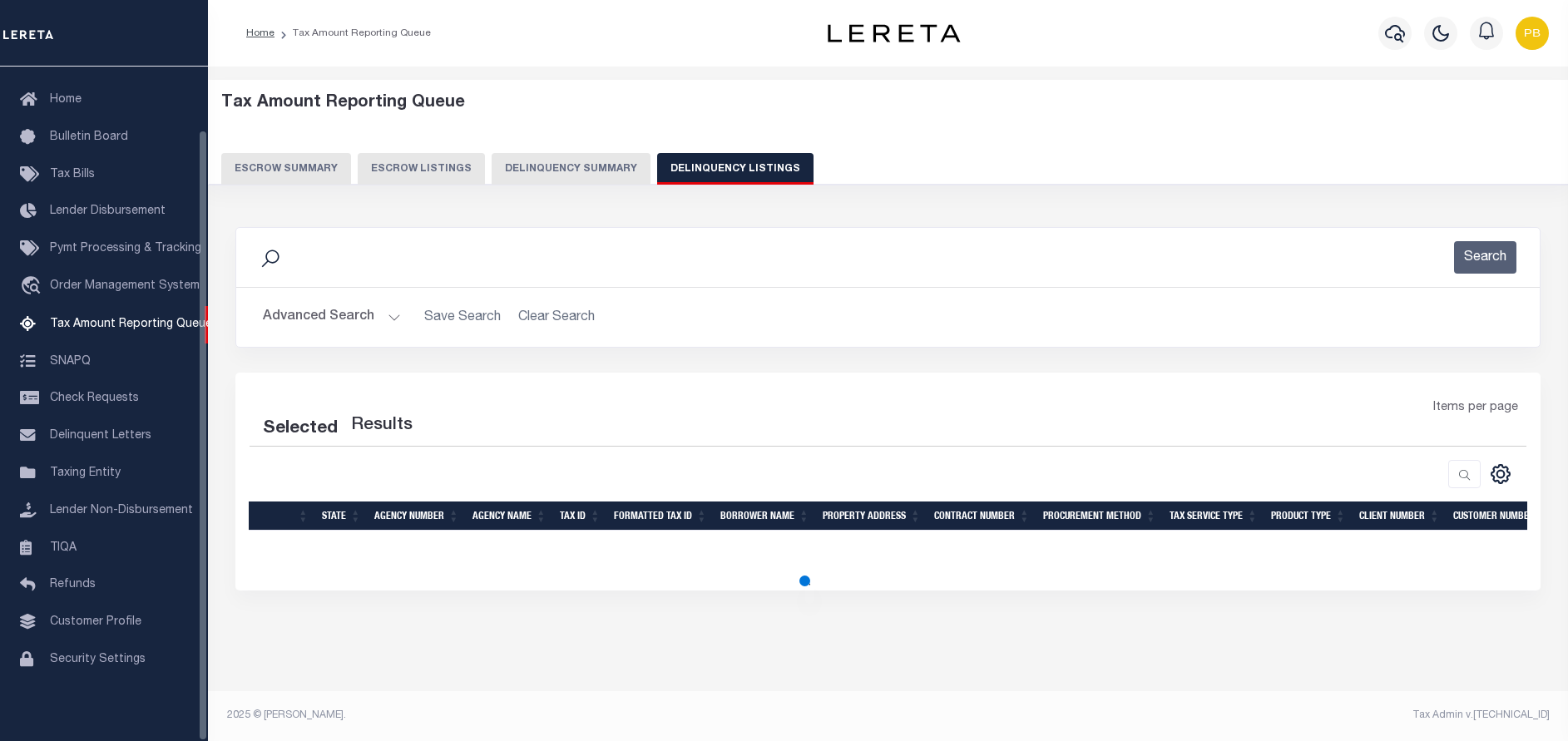
select select "100"
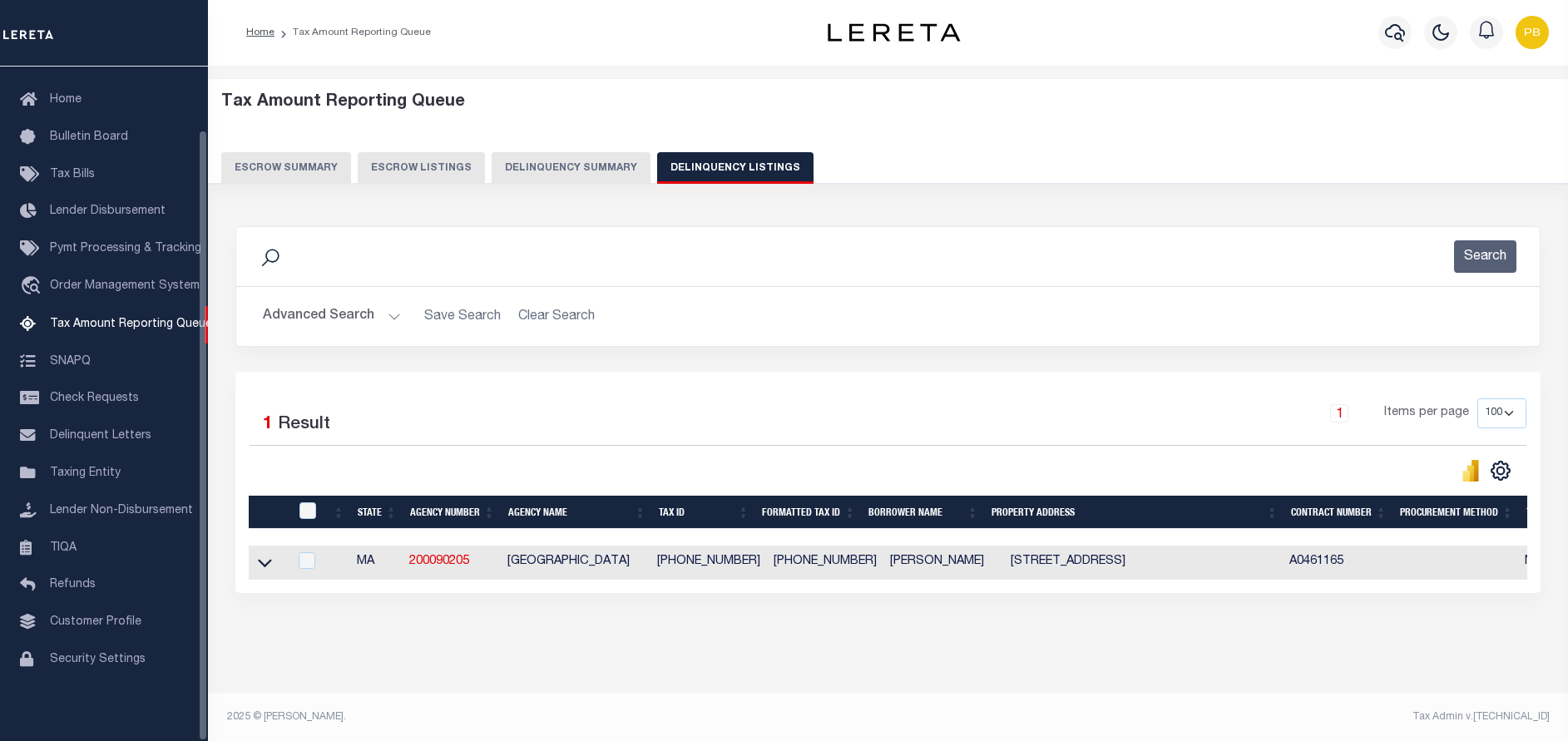
scroll to position [16, 0]
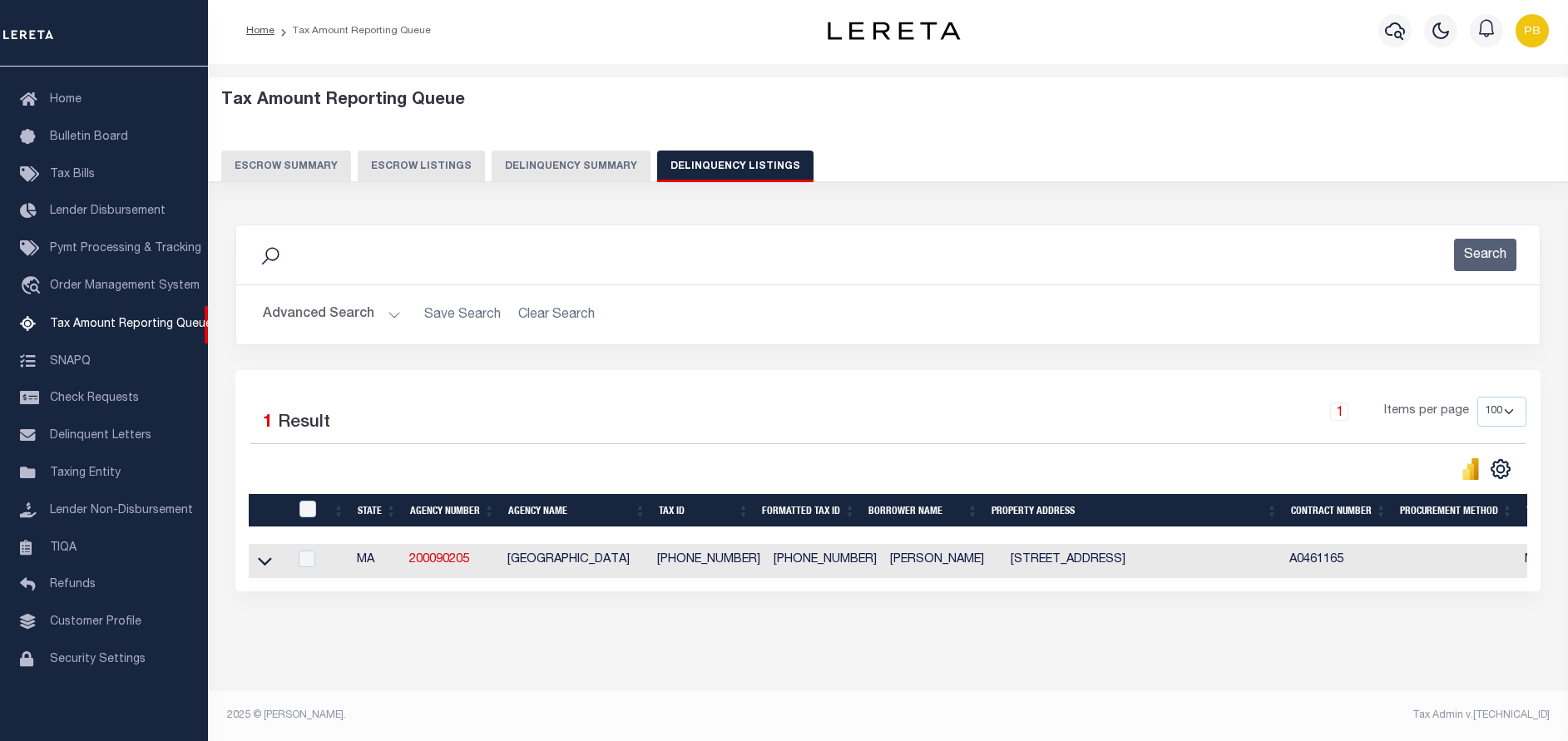
click at [319, 501] on div at bounding box center [309, 510] width 27 height 18
click at [307, 501] on input "checkbox" at bounding box center [307, 509] width 16 height 16
checkbox input "true"
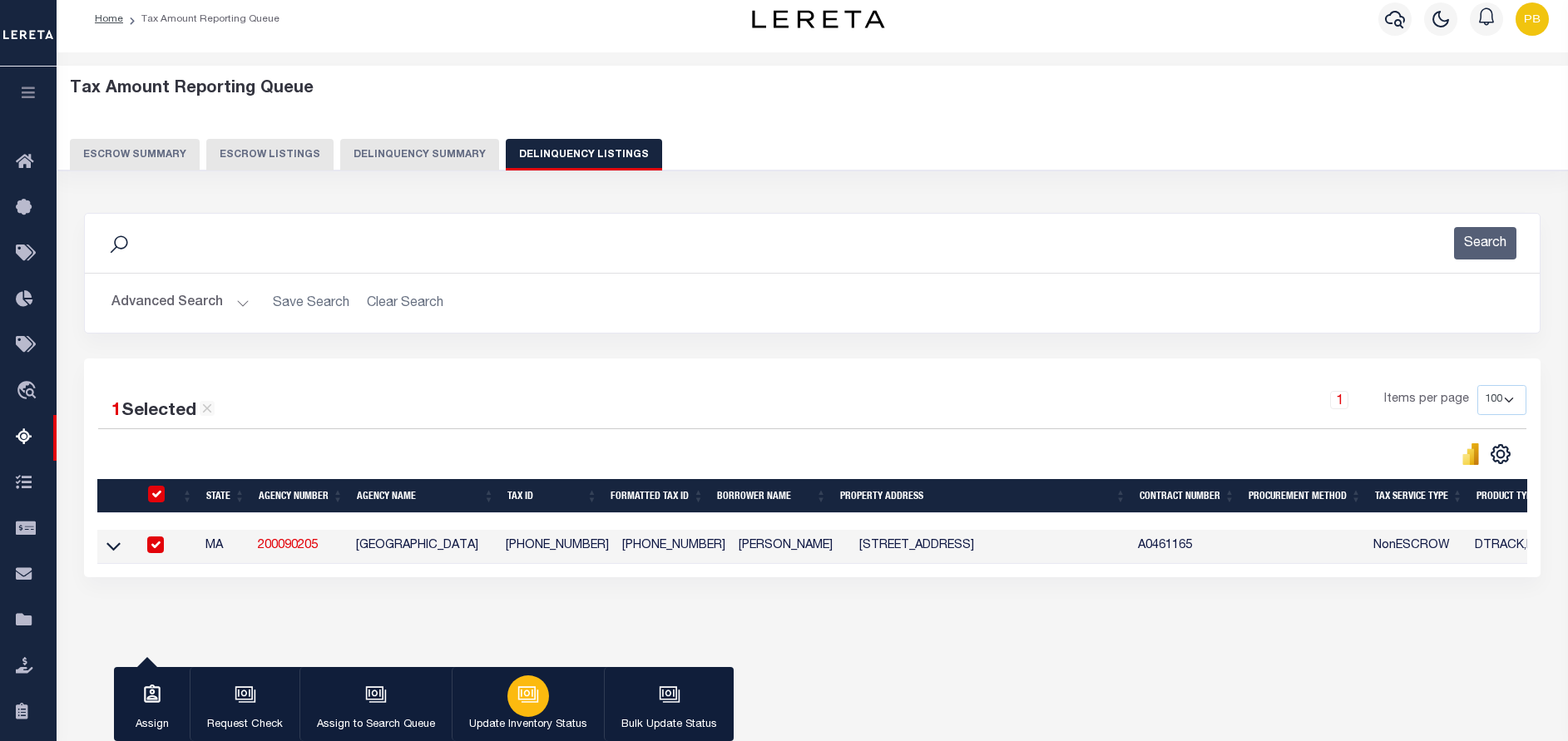
click at [544, 719] on p "Update Inventory Status" at bounding box center [528, 726] width 118 height 16
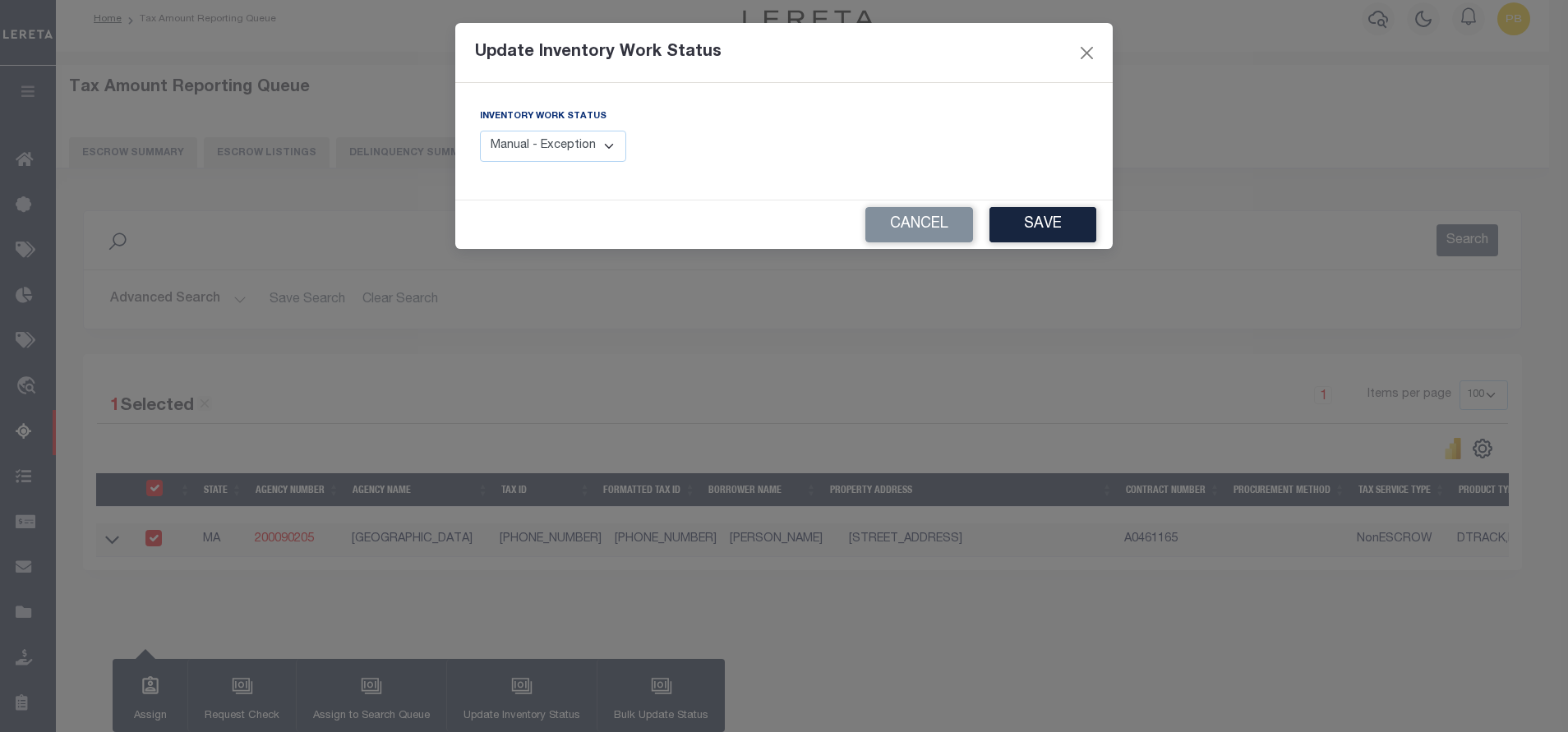
click at [549, 150] on select "Manual - Exception Pended - Awaiting Search Late Add Exception Completed" at bounding box center [553, 147] width 146 height 32
select select "4"
click at [480, 131] on select "Manual - Exception Pended - Awaiting Search Late Add Exception Completed" at bounding box center [553, 147] width 146 height 32
click at [1061, 218] on button "Save" at bounding box center [1042, 224] width 107 height 35
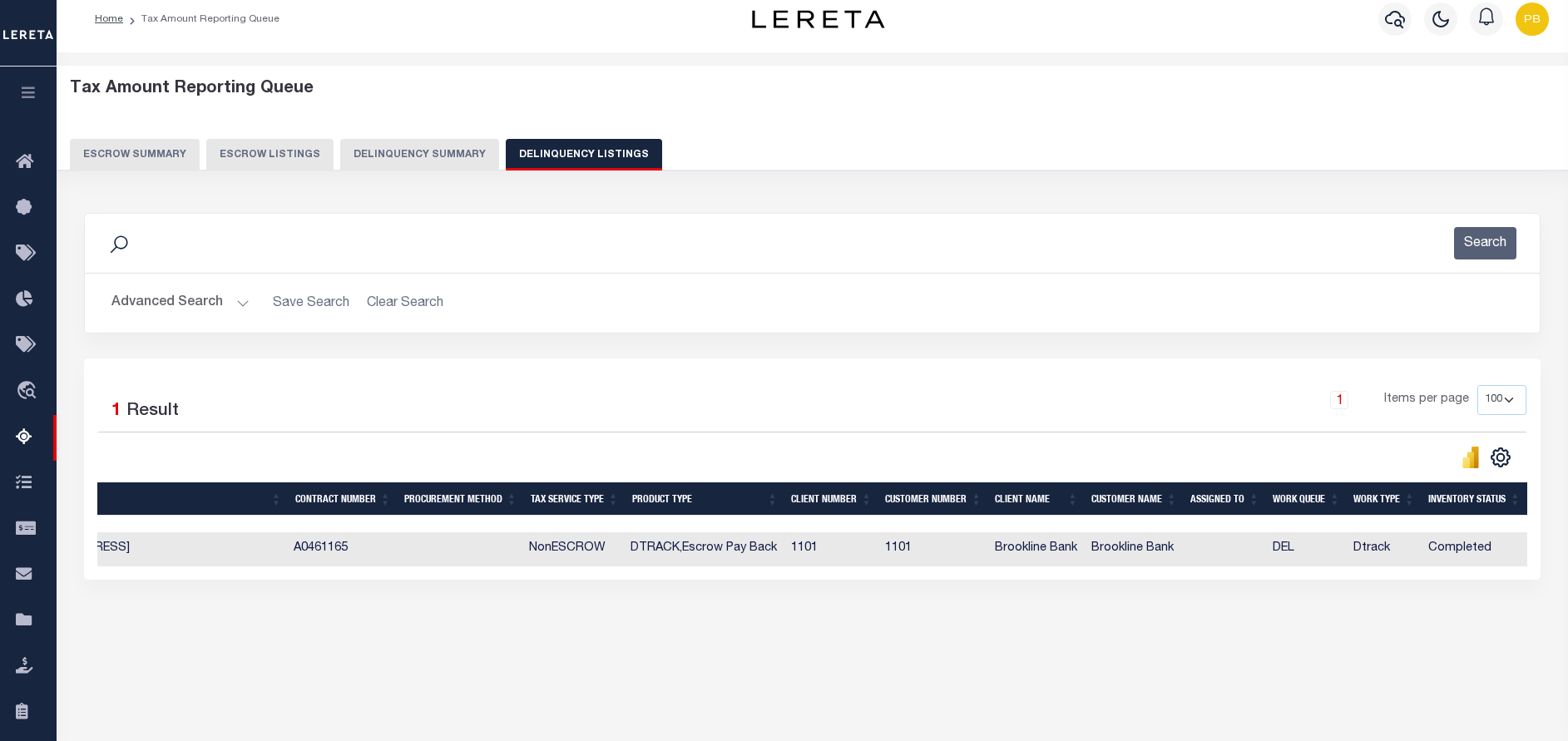
scroll to position [0, 0]
